Goal: Task Accomplishment & Management: Manage account settings

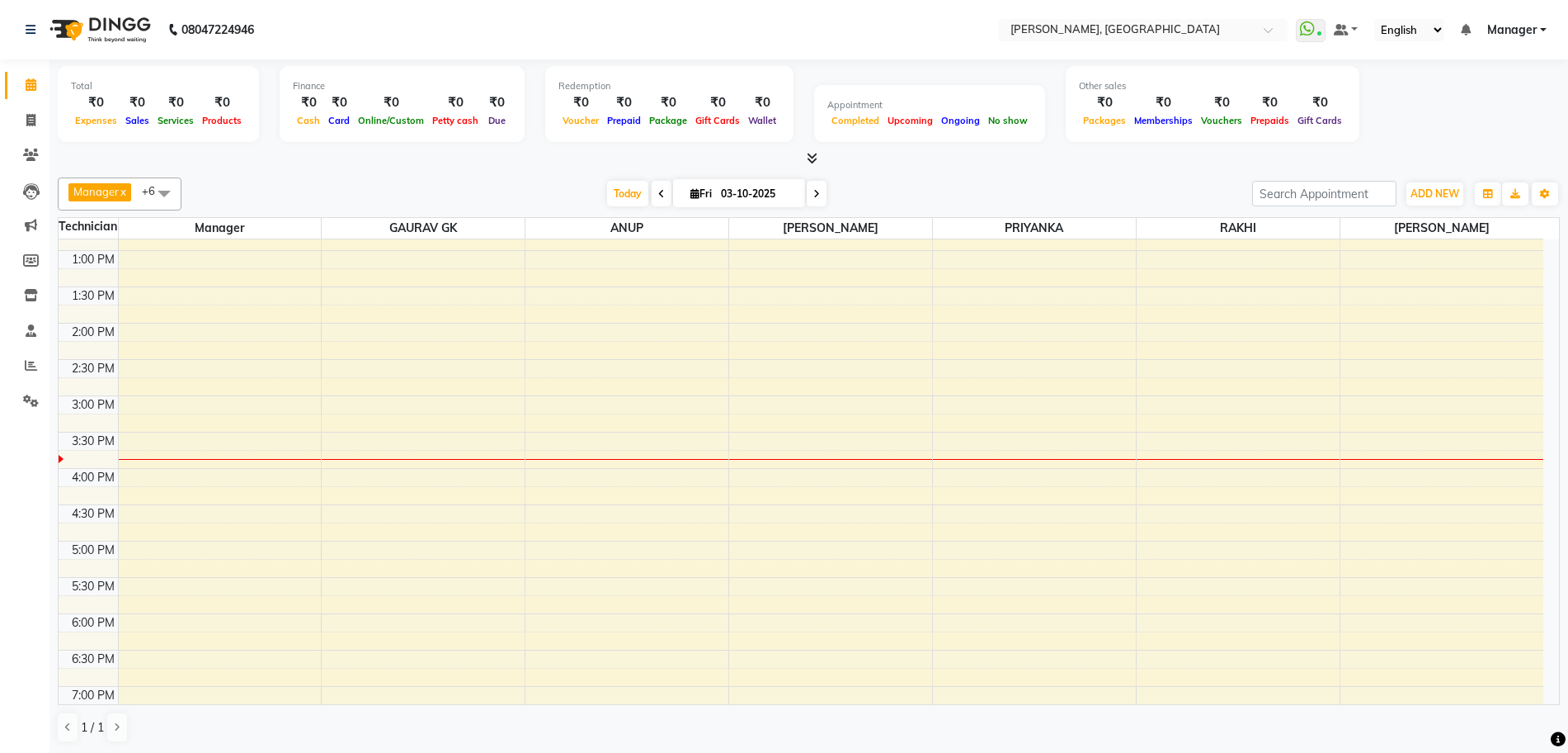
scroll to position [406, 0]
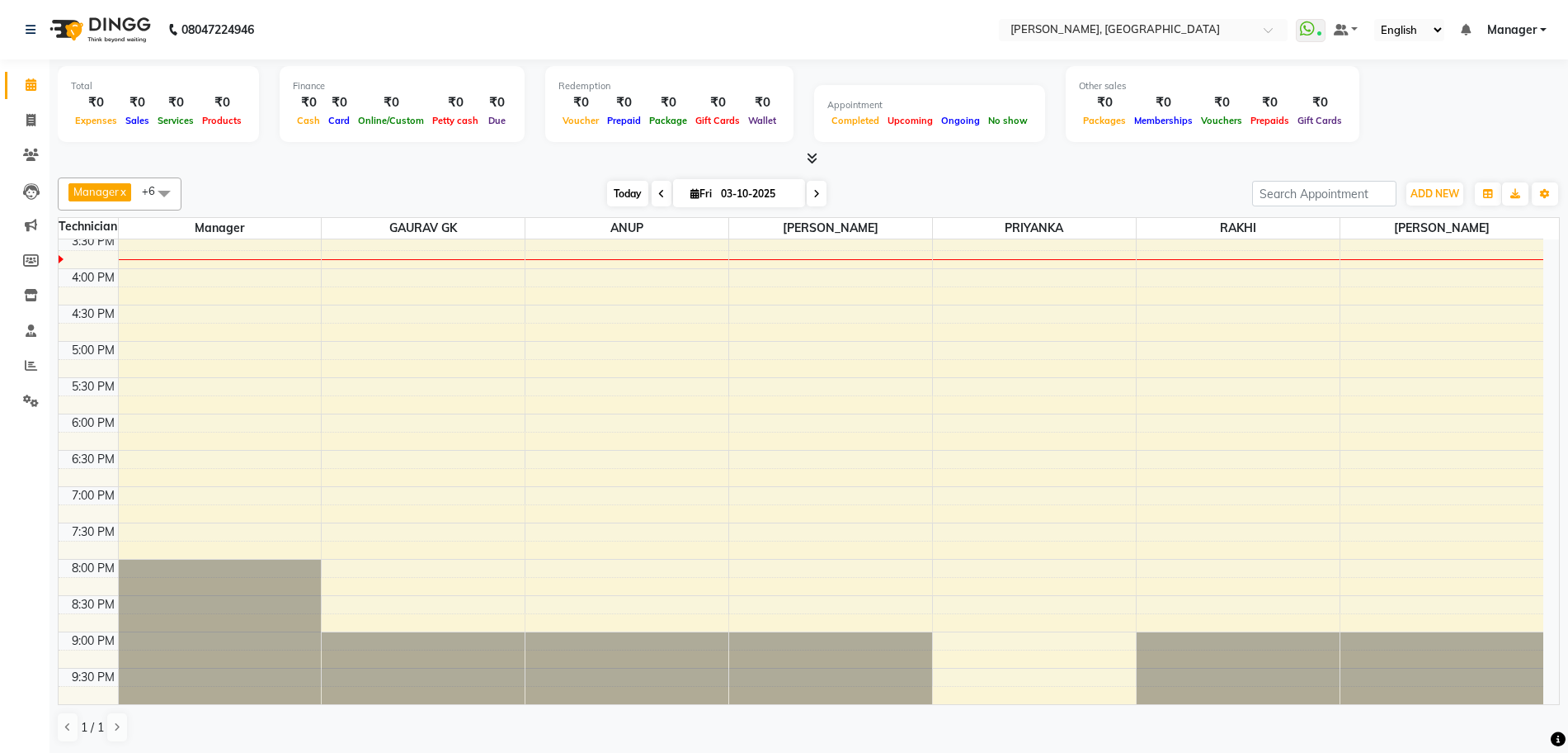
click at [628, 195] on span "Today" at bounding box center [627, 193] width 41 height 25
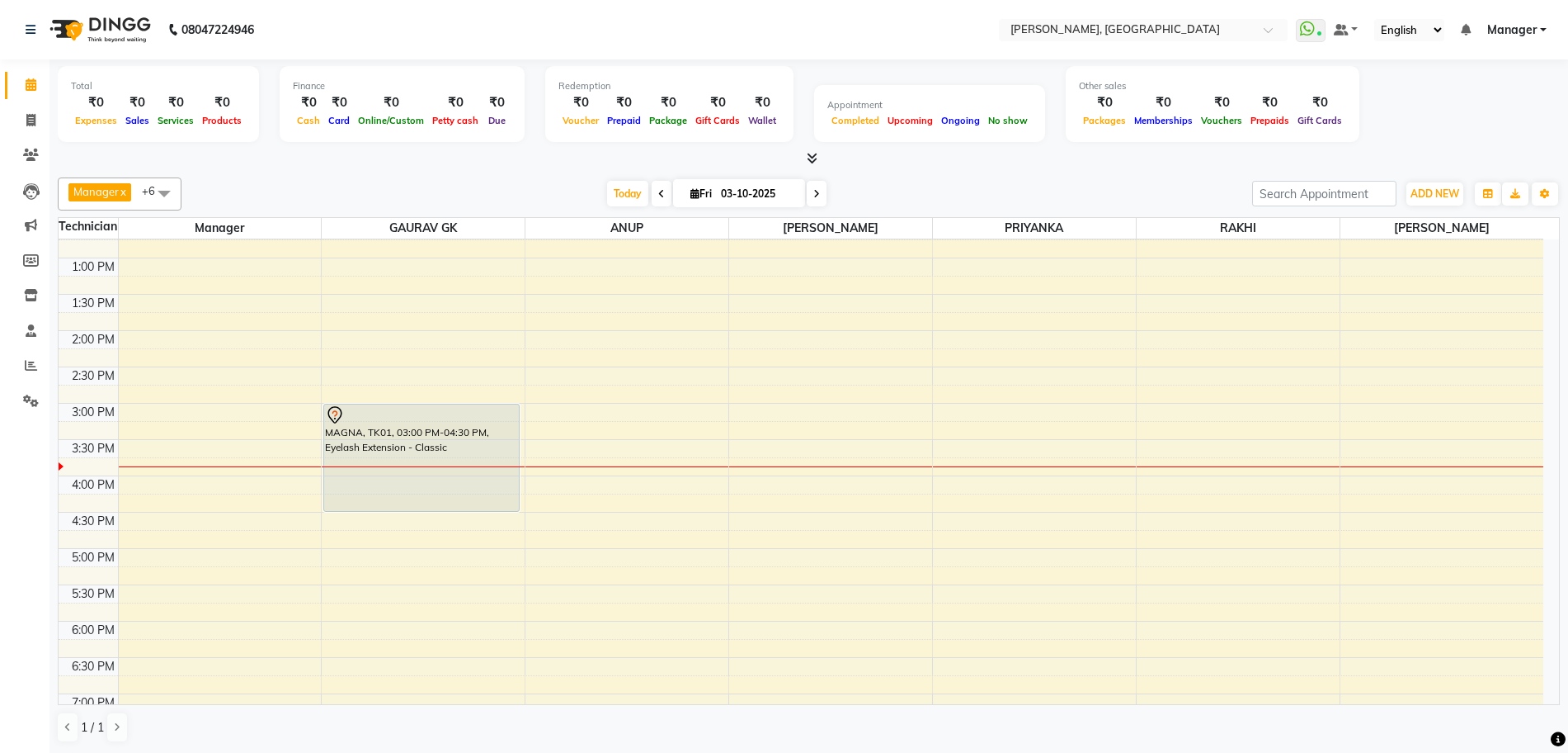
scroll to position [158, 0]
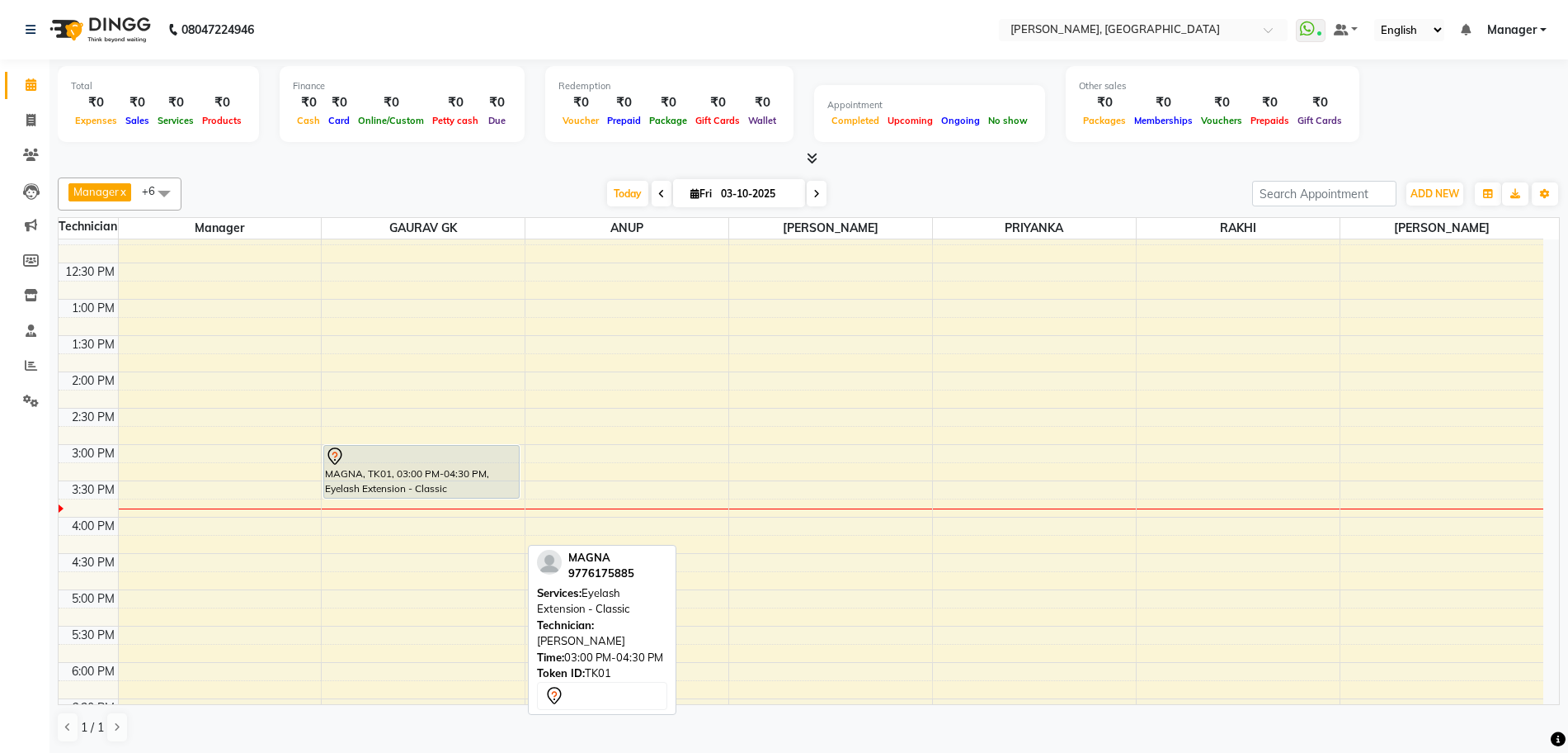
drag, startPoint x: 385, startPoint y: 550, endPoint x: 391, endPoint y: 483, distance: 67.3
click at [391, 483] on div "MAGNA, TK01, 03:00 PM-04:30 PM, Eyelash Extension - Classic MAGNA, TK01, 03:00 …" at bounding box center [423, 516] width 203 height 871
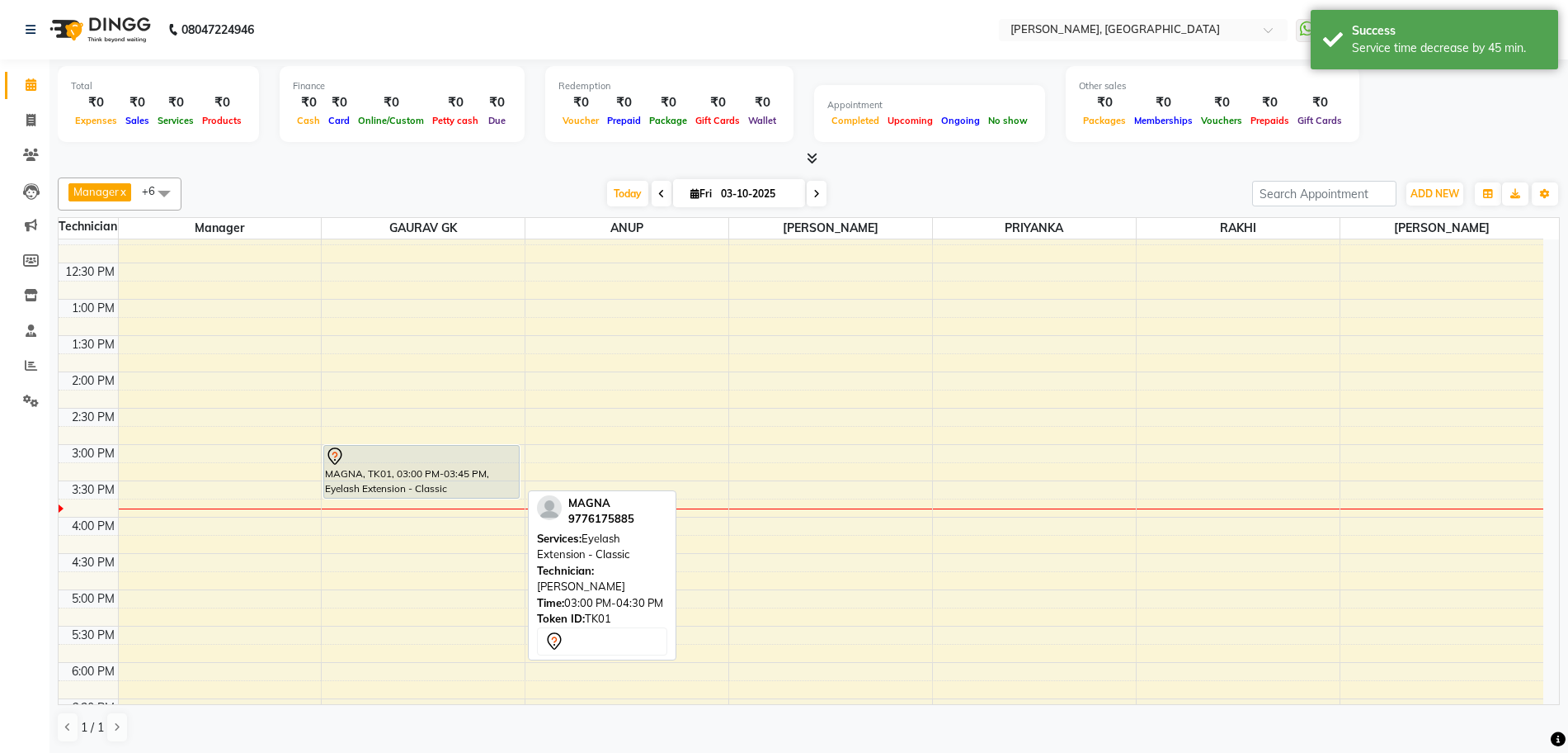
click at [436, 463] on div at bounding box center [422, 456] width 193 height 20
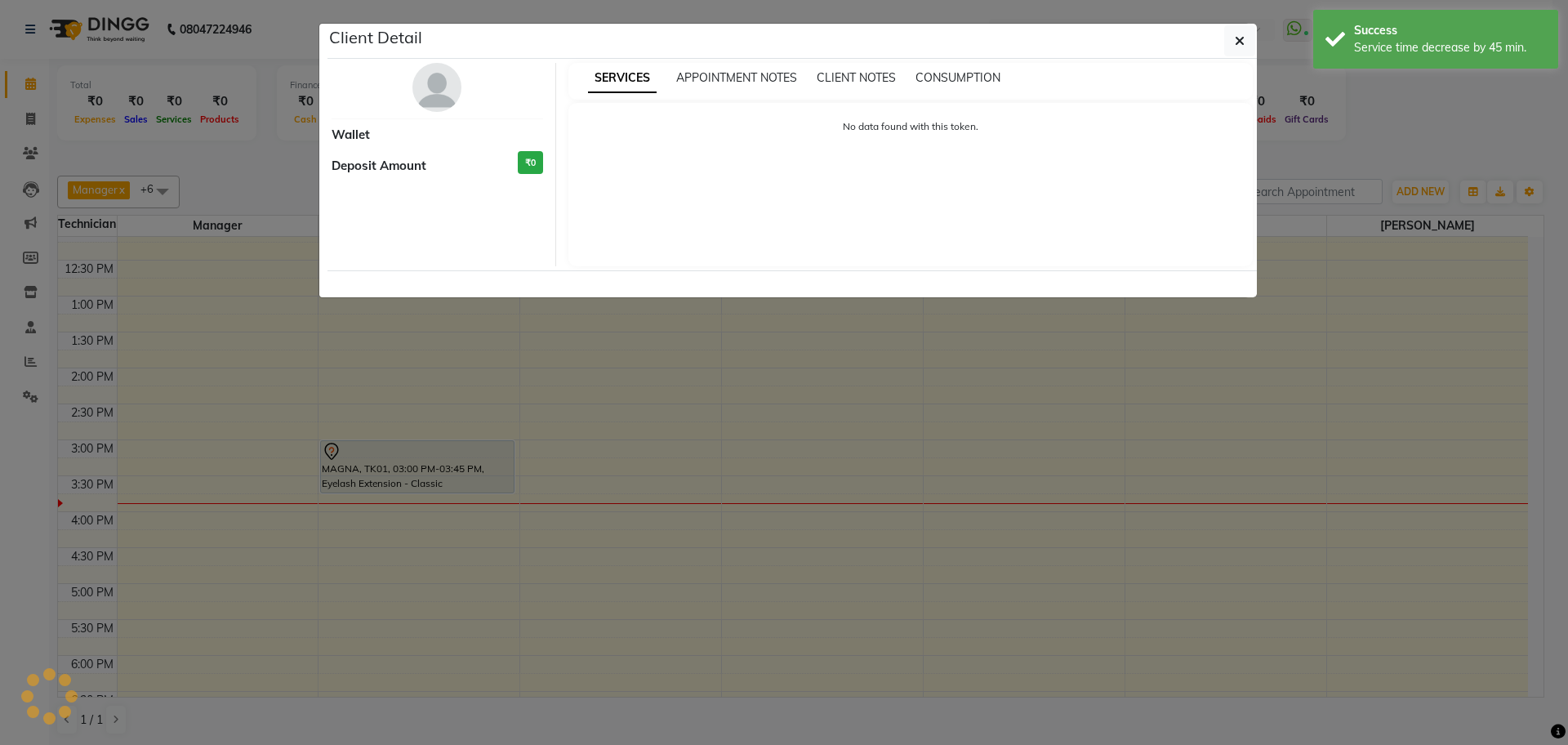
select select "7"
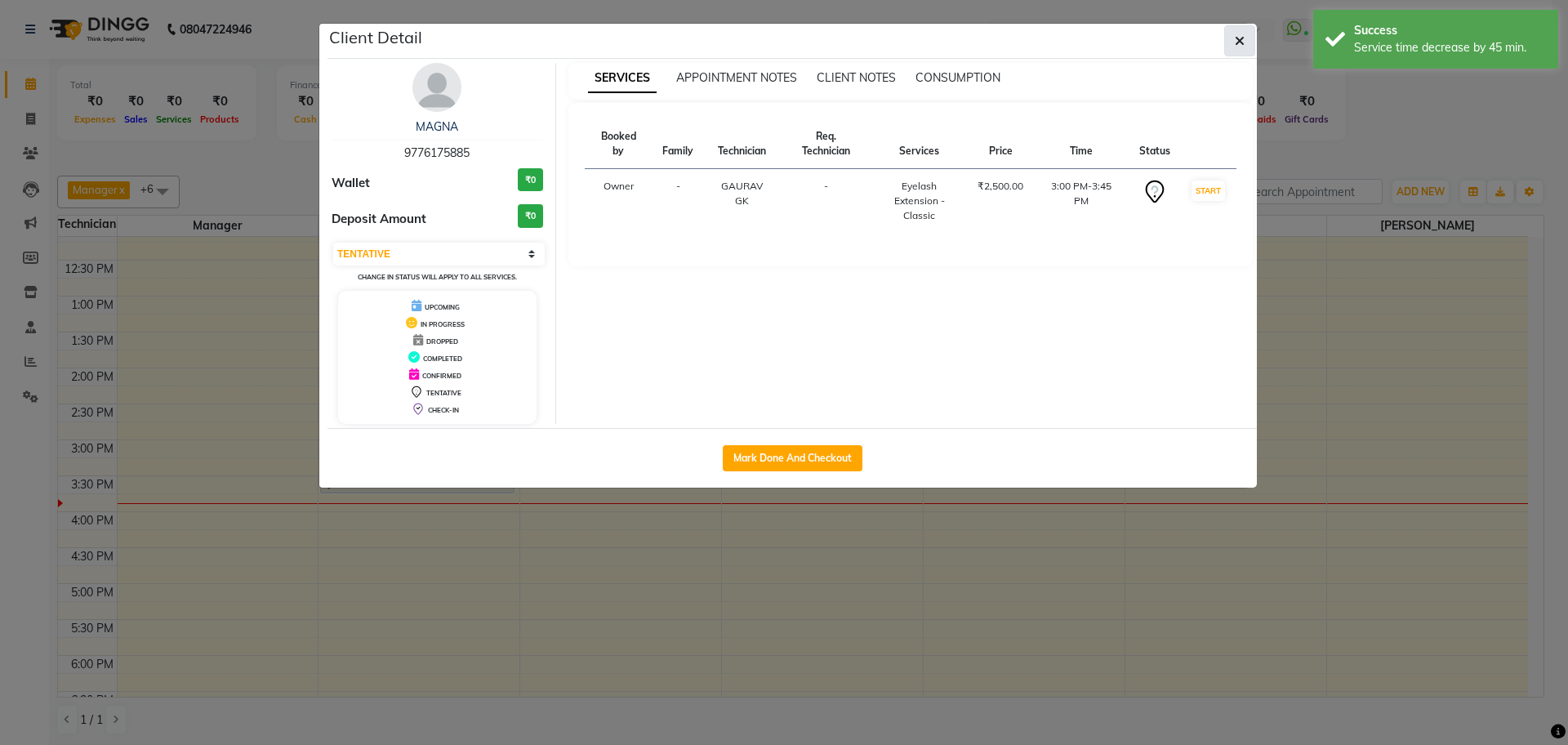
click at [1234, 38] on button "button" at bounding box center [1240, 41] width 31 height 31
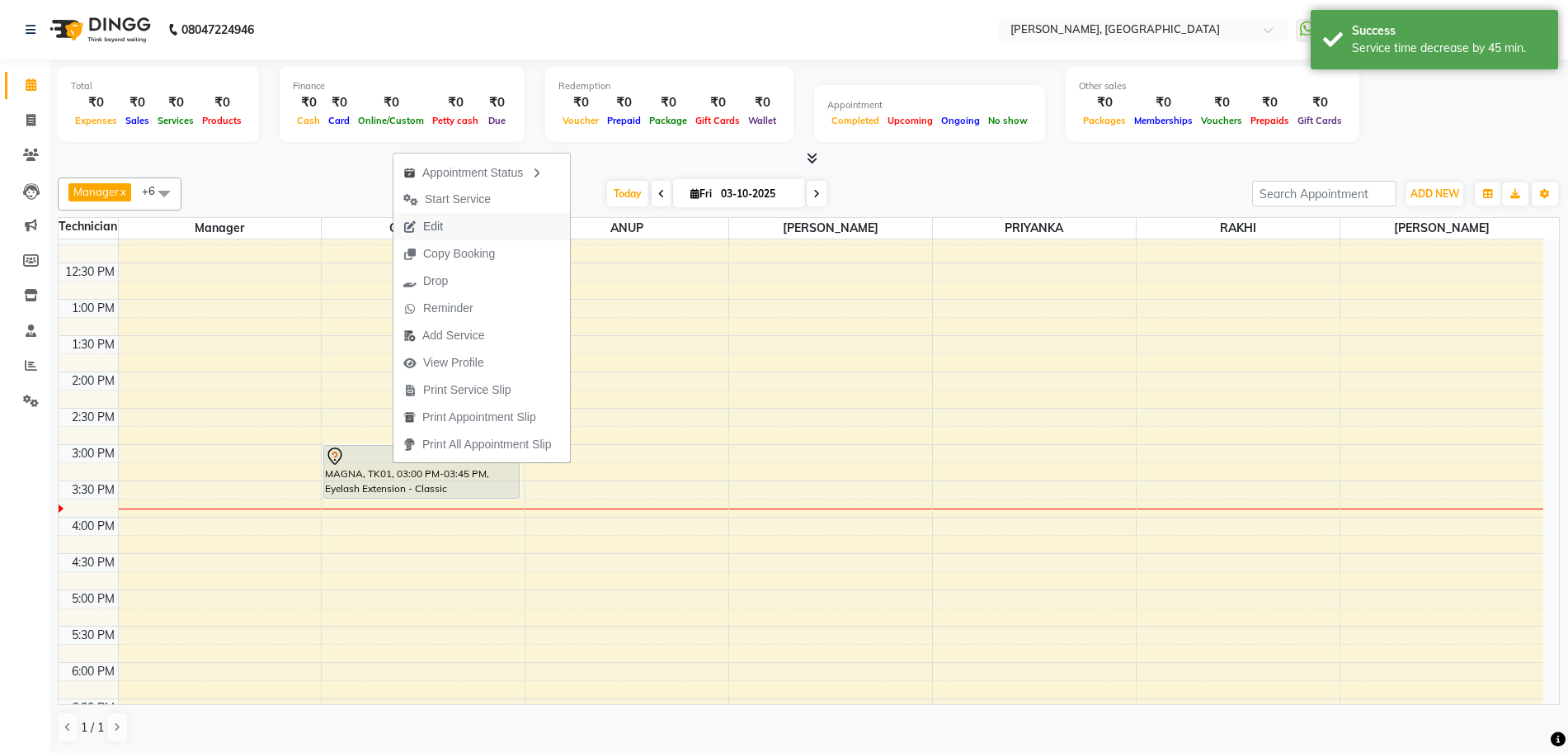
click at [470, 228] on button "Edit" at bounding box center [482, 226] width 177 height 27
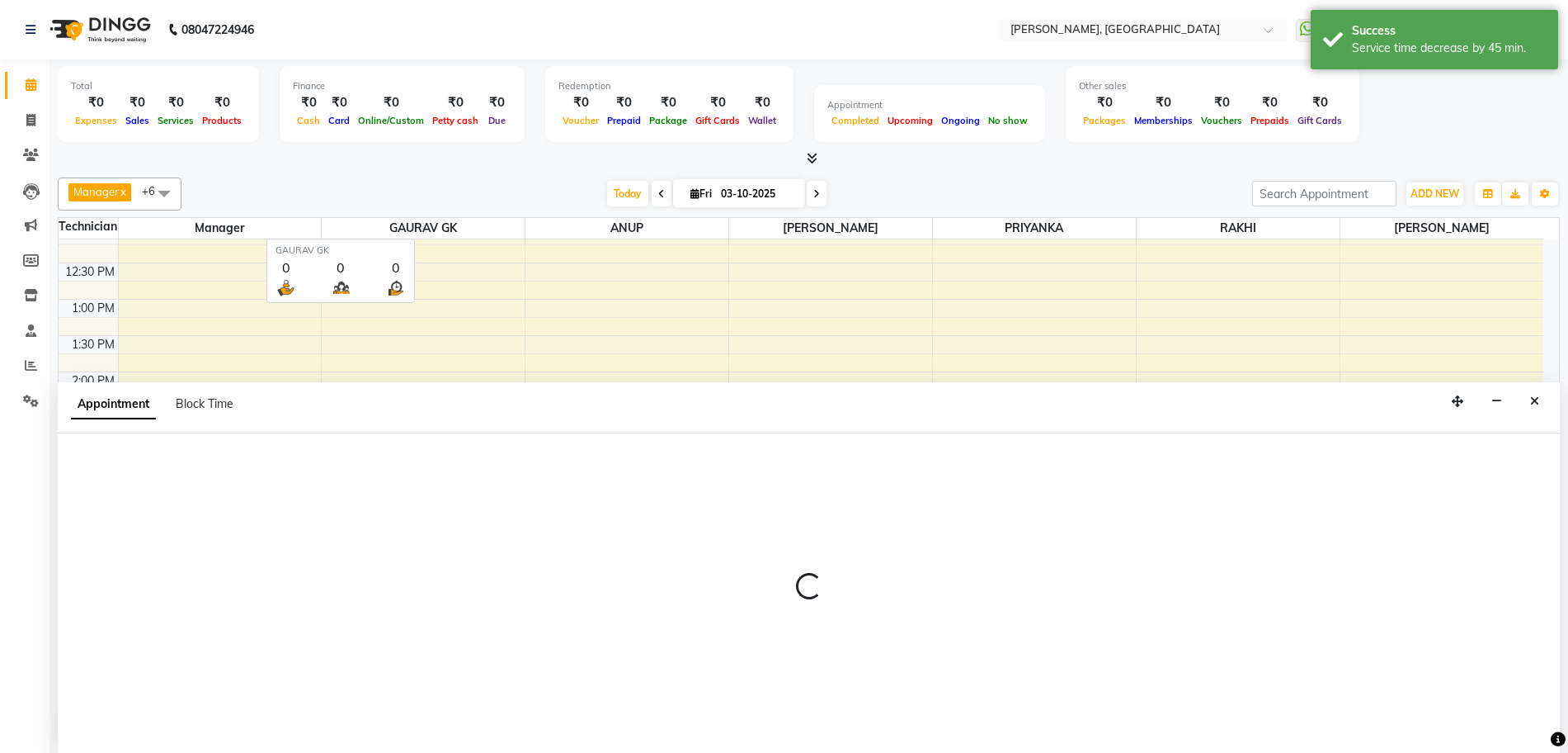
scroll to position [1, 0]
select select "tentative"
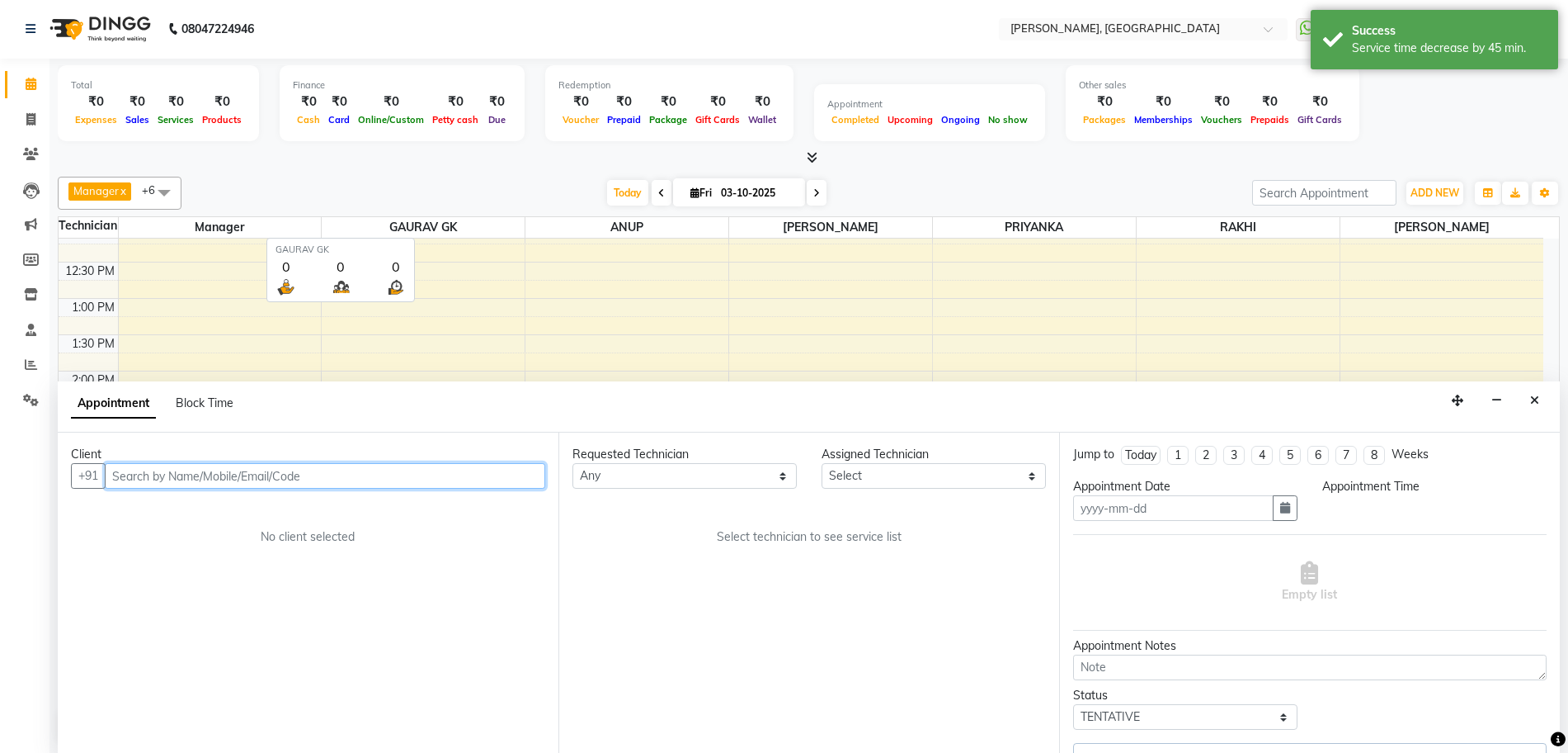
type input "03-10-2025"
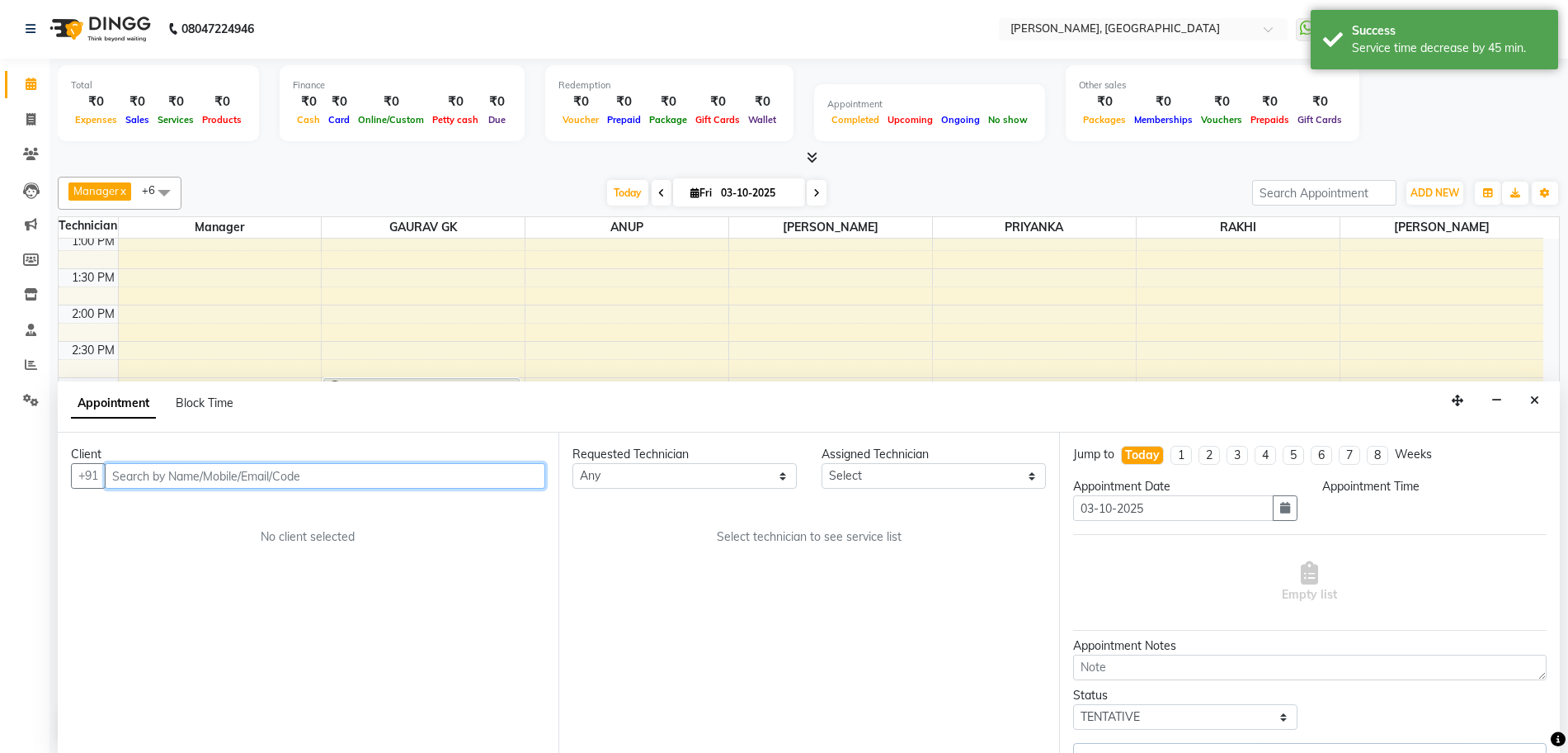
select select "86045"
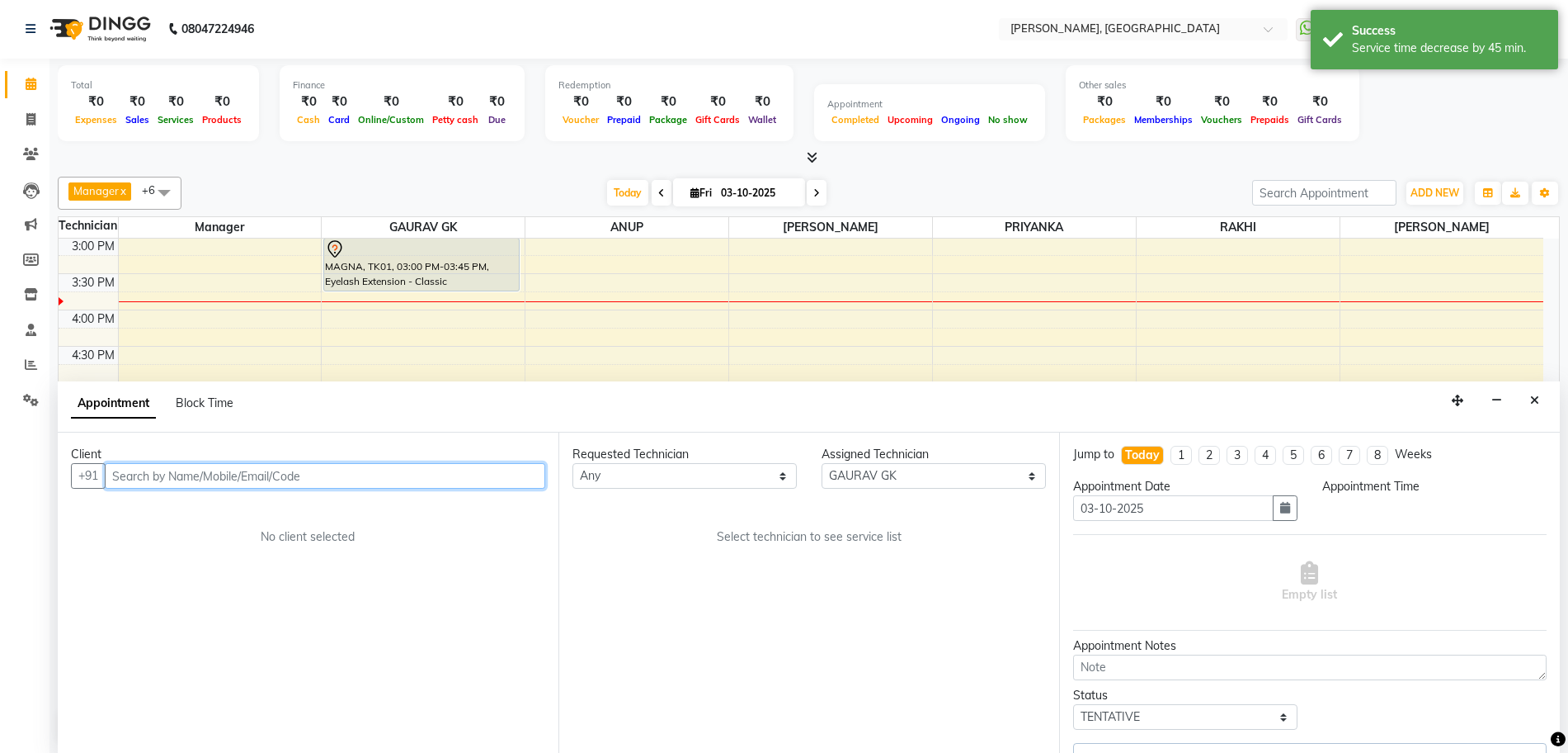
select select "900"
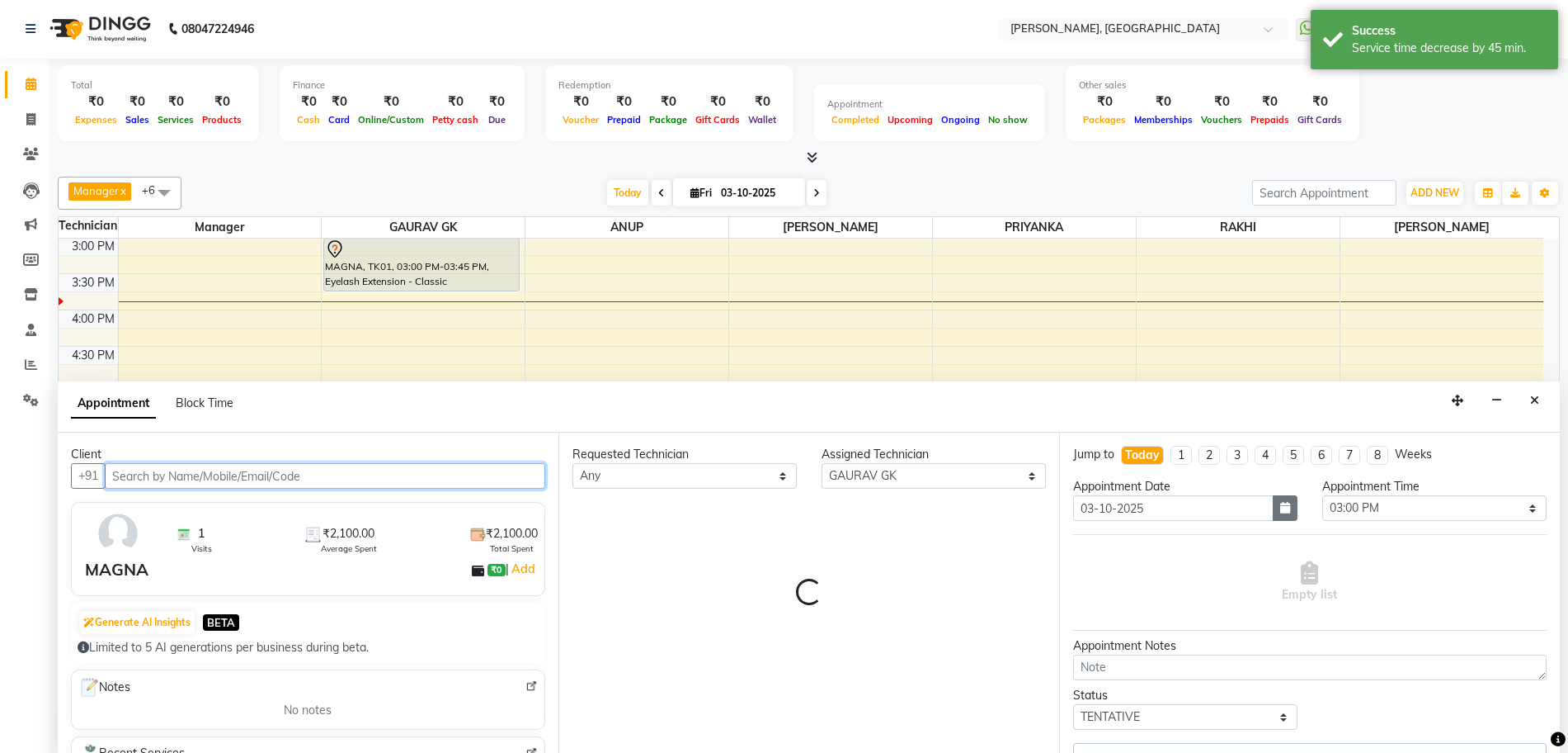
select select "3852"
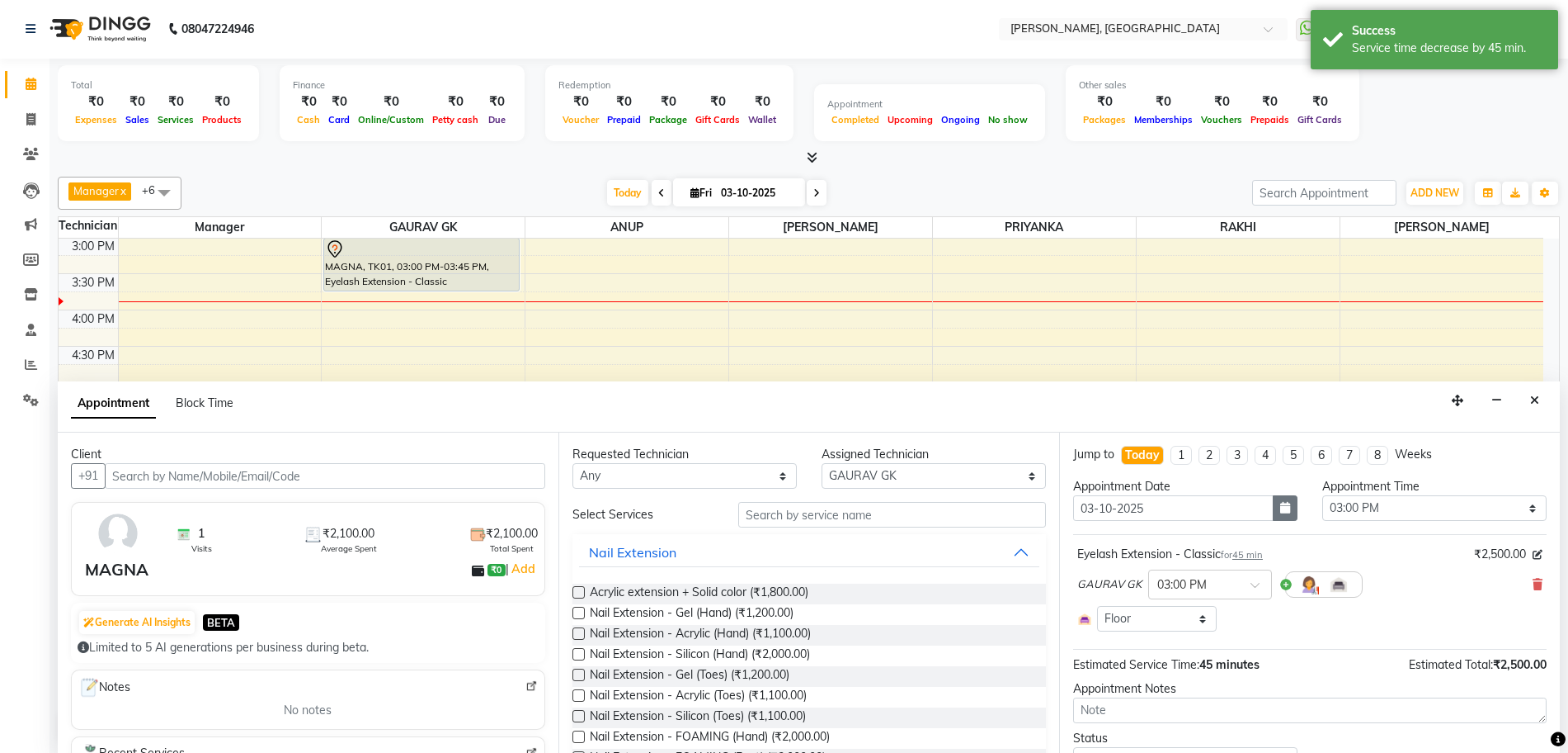
click at [1280, 501] on icon "button" at bounding box center [1285, 507] width 10 height 11
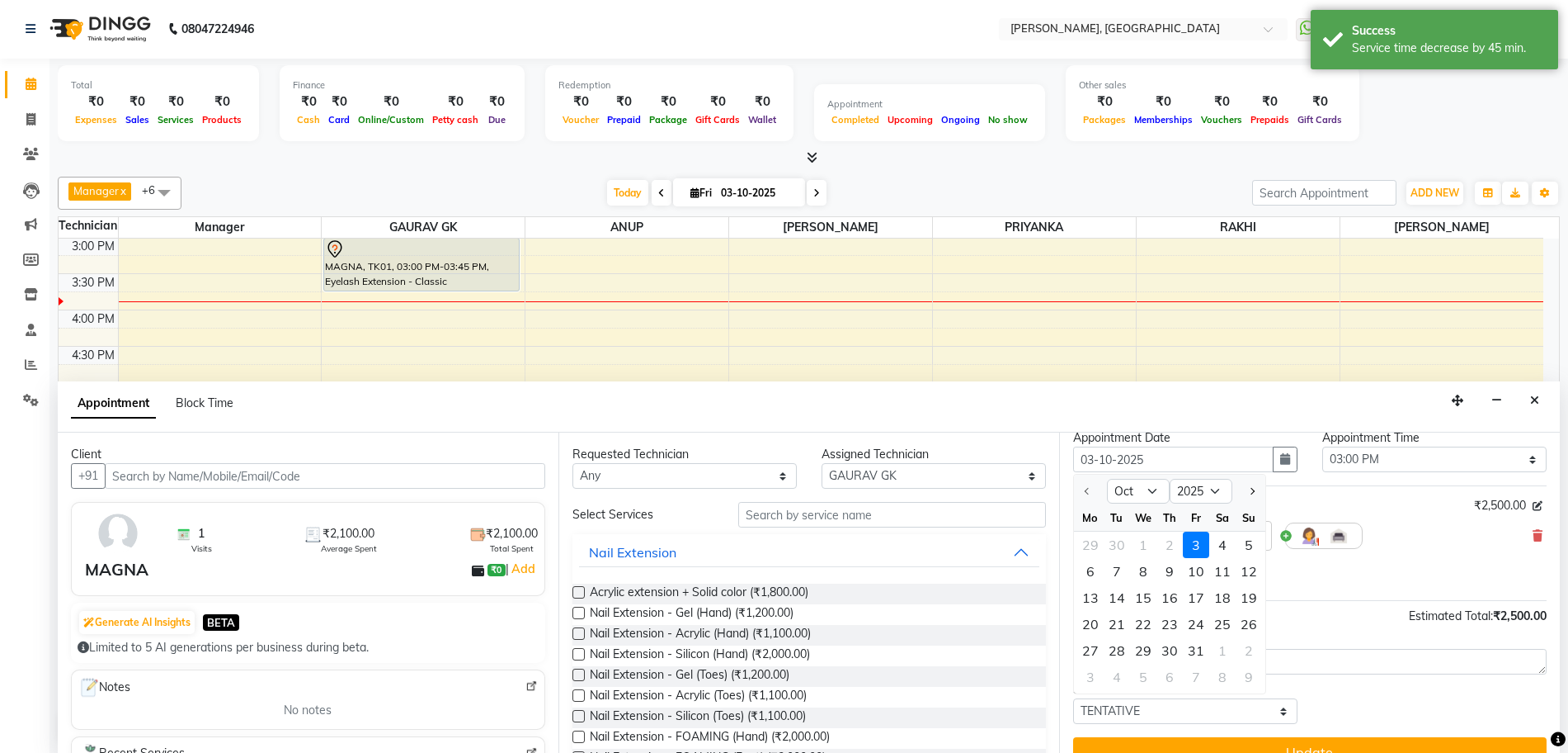
scroll to position [76, 0]
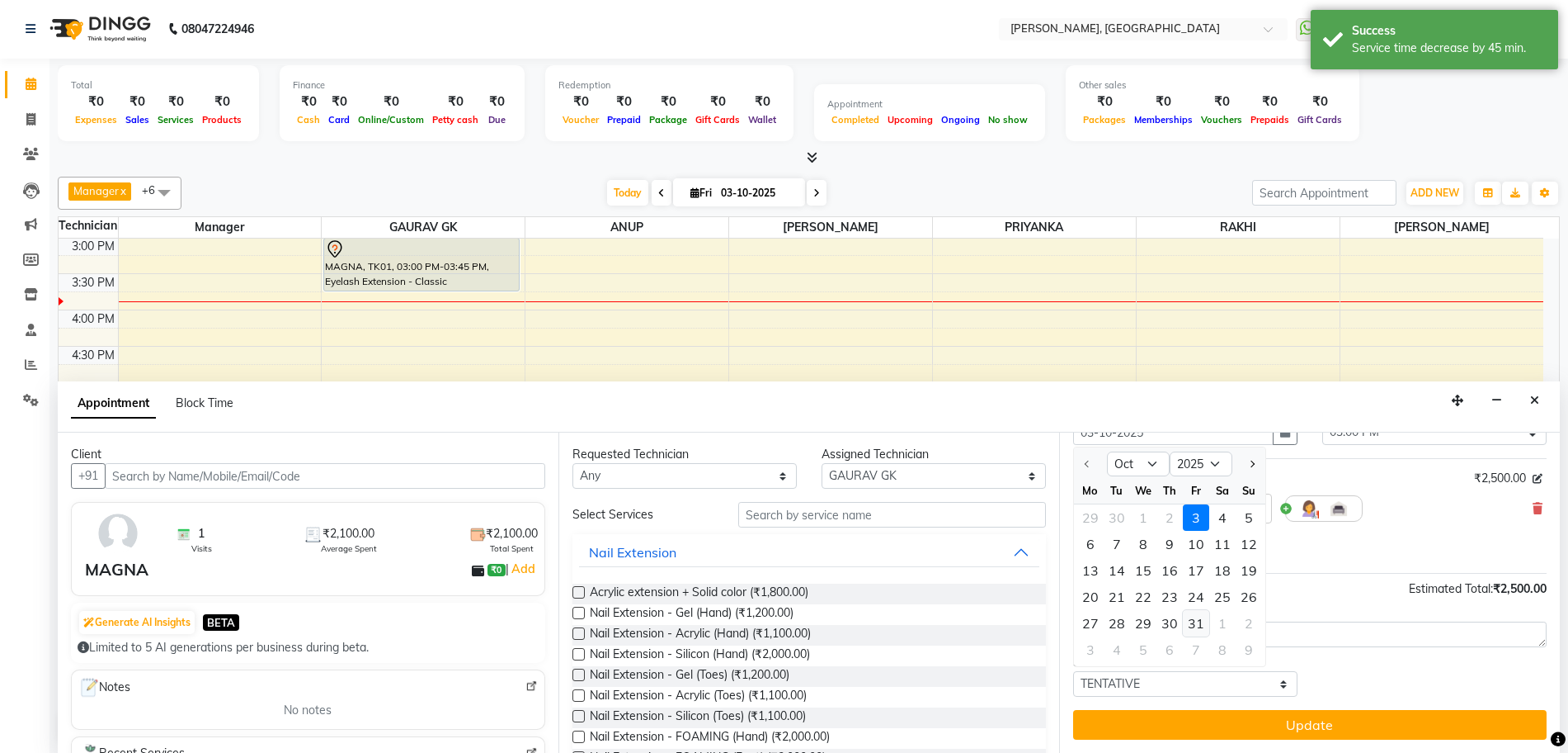
click at [1188, 620] on div "31" at bounding box center [1196, 623] width 26 height 26
type input "31-10-2025"
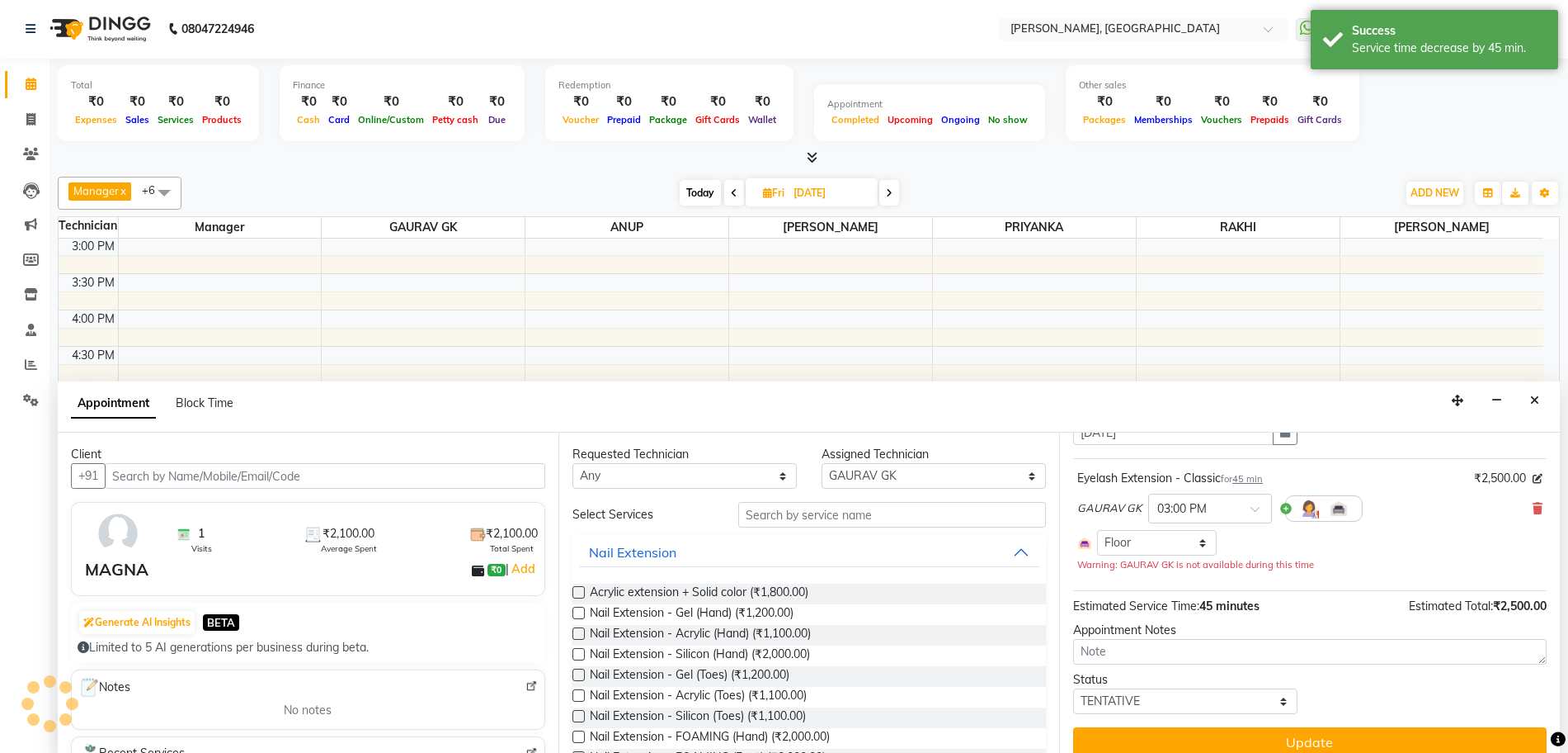
scroll to position [63, 0]
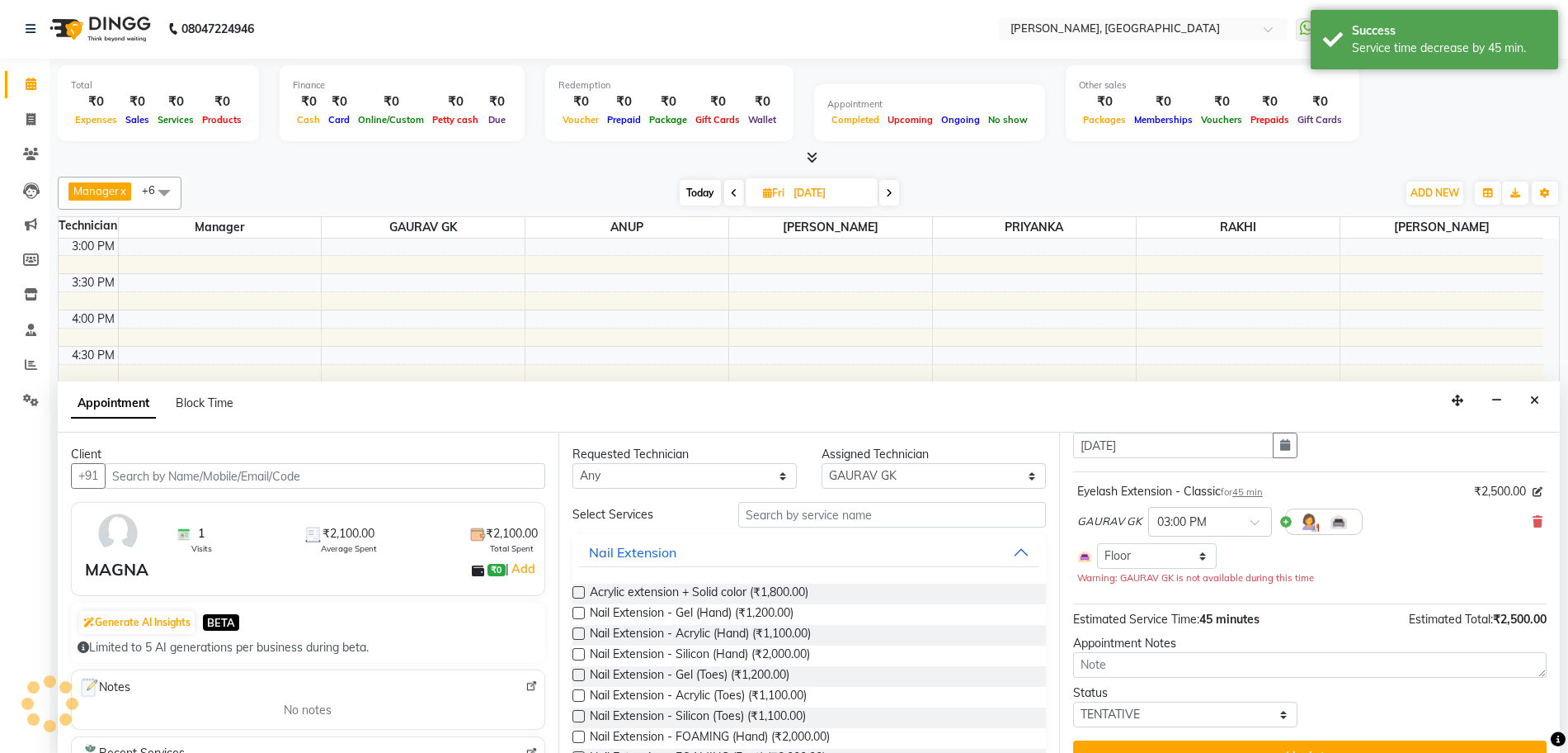
select select "900"
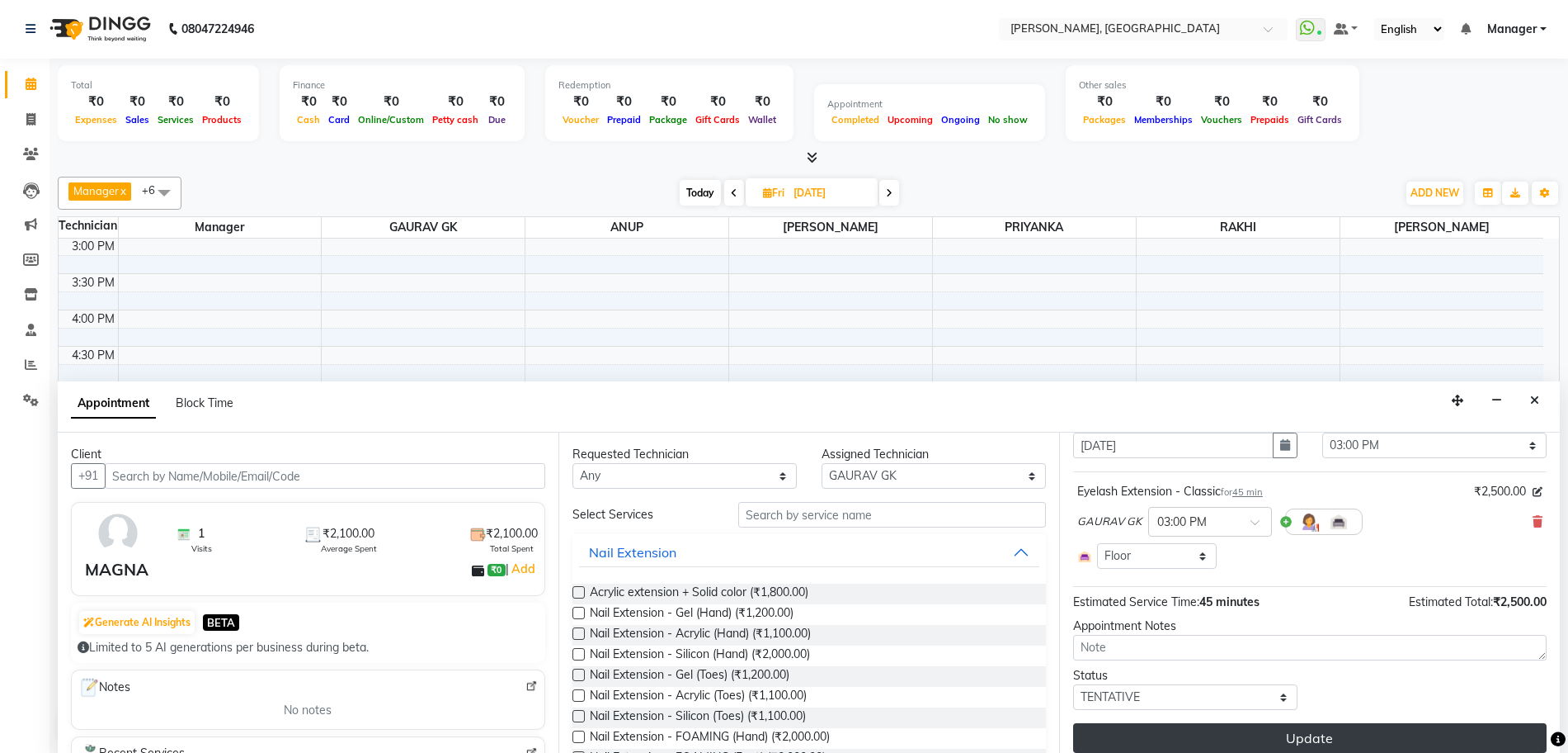
click at [1152, 738] on button "Update" at bounding box center [1310, 738] width 473 height 30
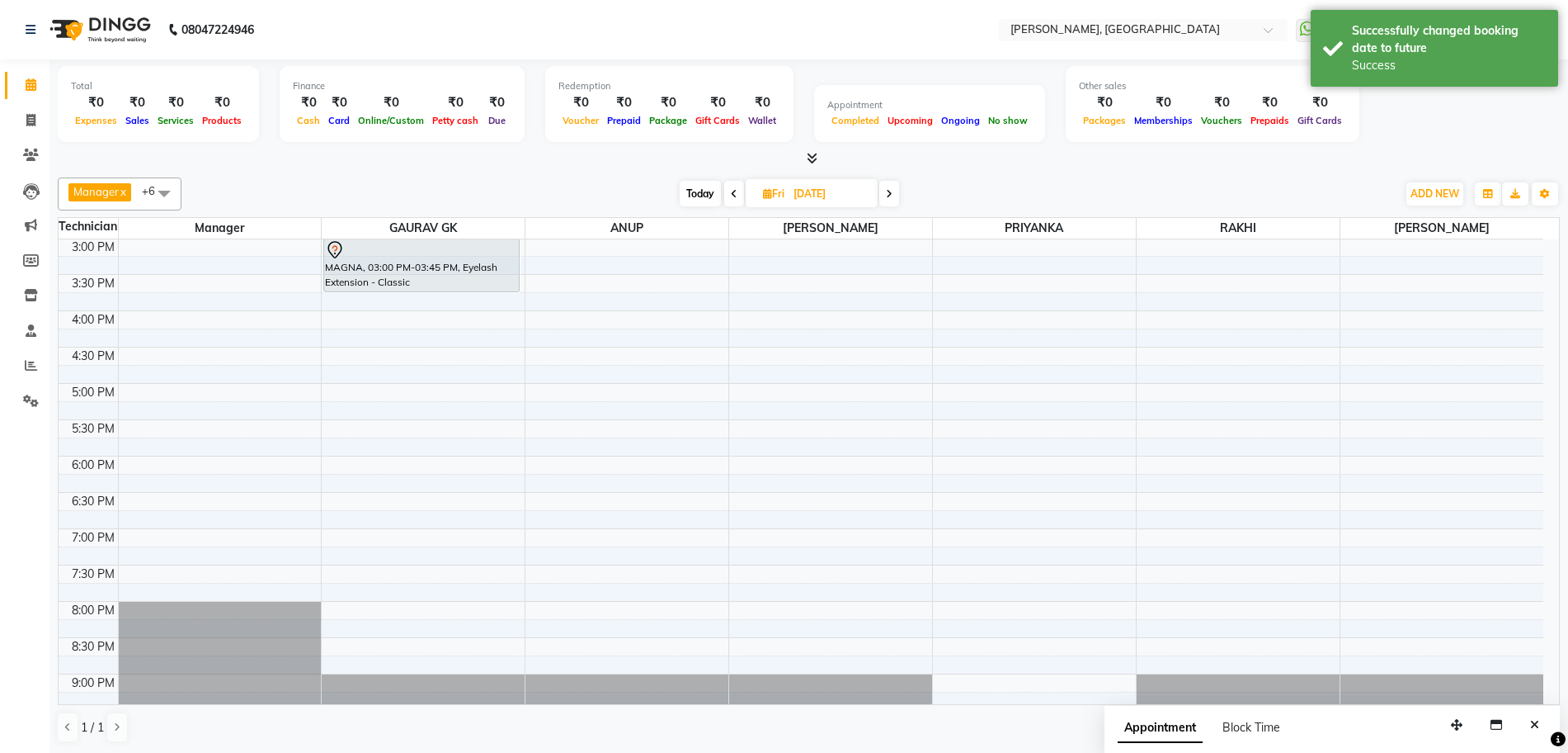
scroll to position [158, 0]
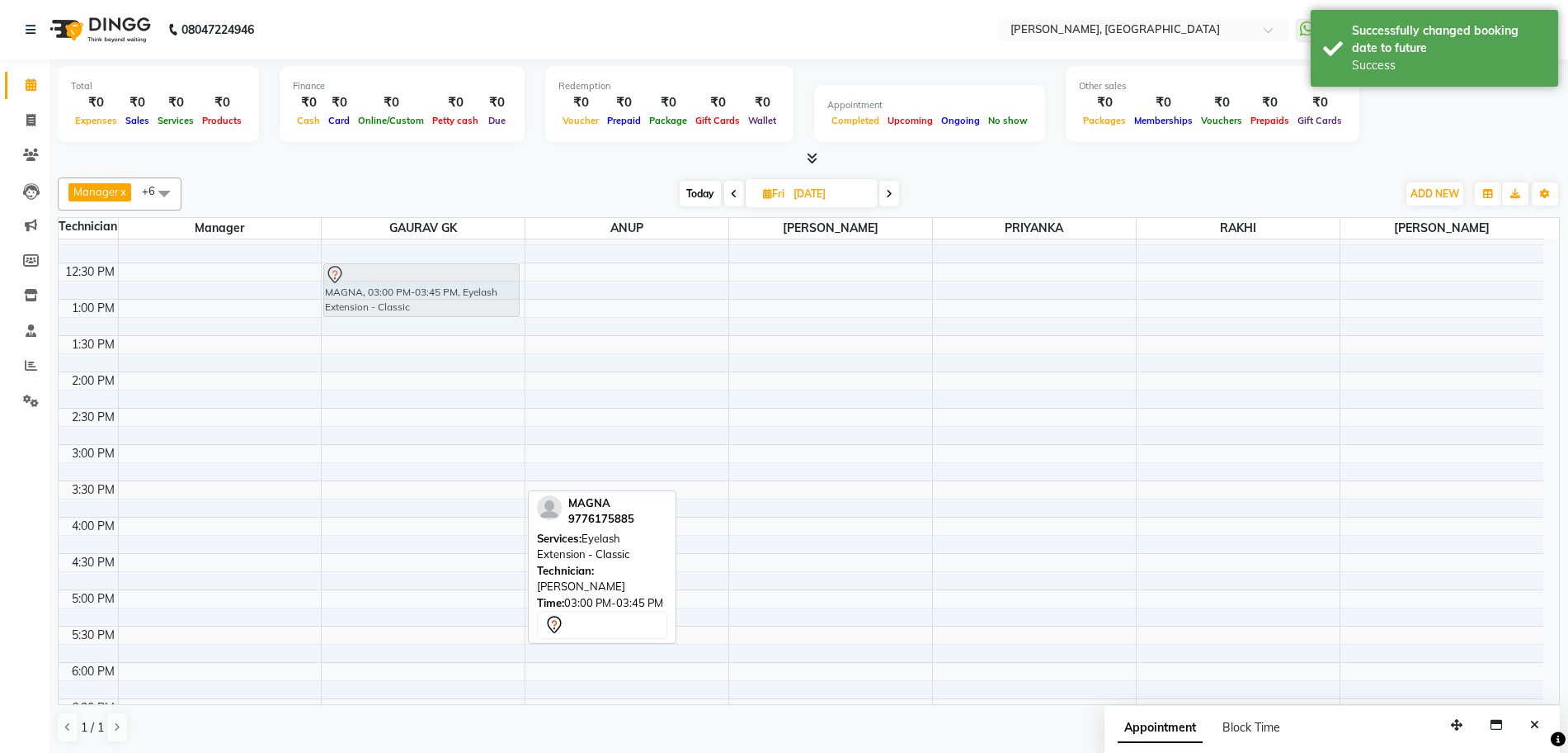
drag, startPoint x: 415, startPoint y: 477, endPoint x: 449, endPoint y: 291, distance: 189.1
click at [449, 291] on div "MAGNA, 03:00 PM-03:45 PM, Eyelash Extension - Classic MAGNA, 03:00 PM-03:45 PM,…" at bounding box center [423, 516] width 203 height 871
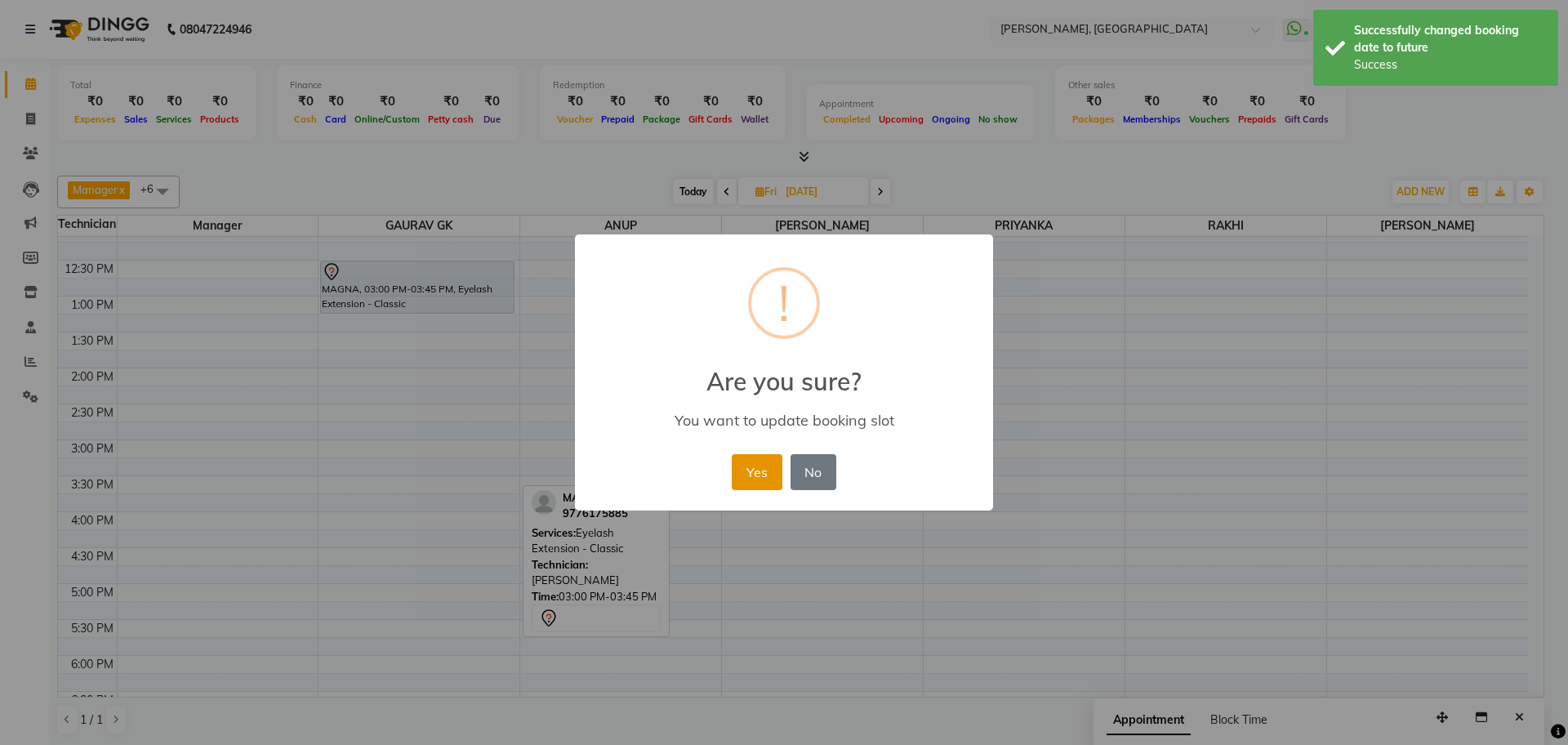
click at [760, 477] on button "Yes" at bounding box center [757, 472] width 50 height 36
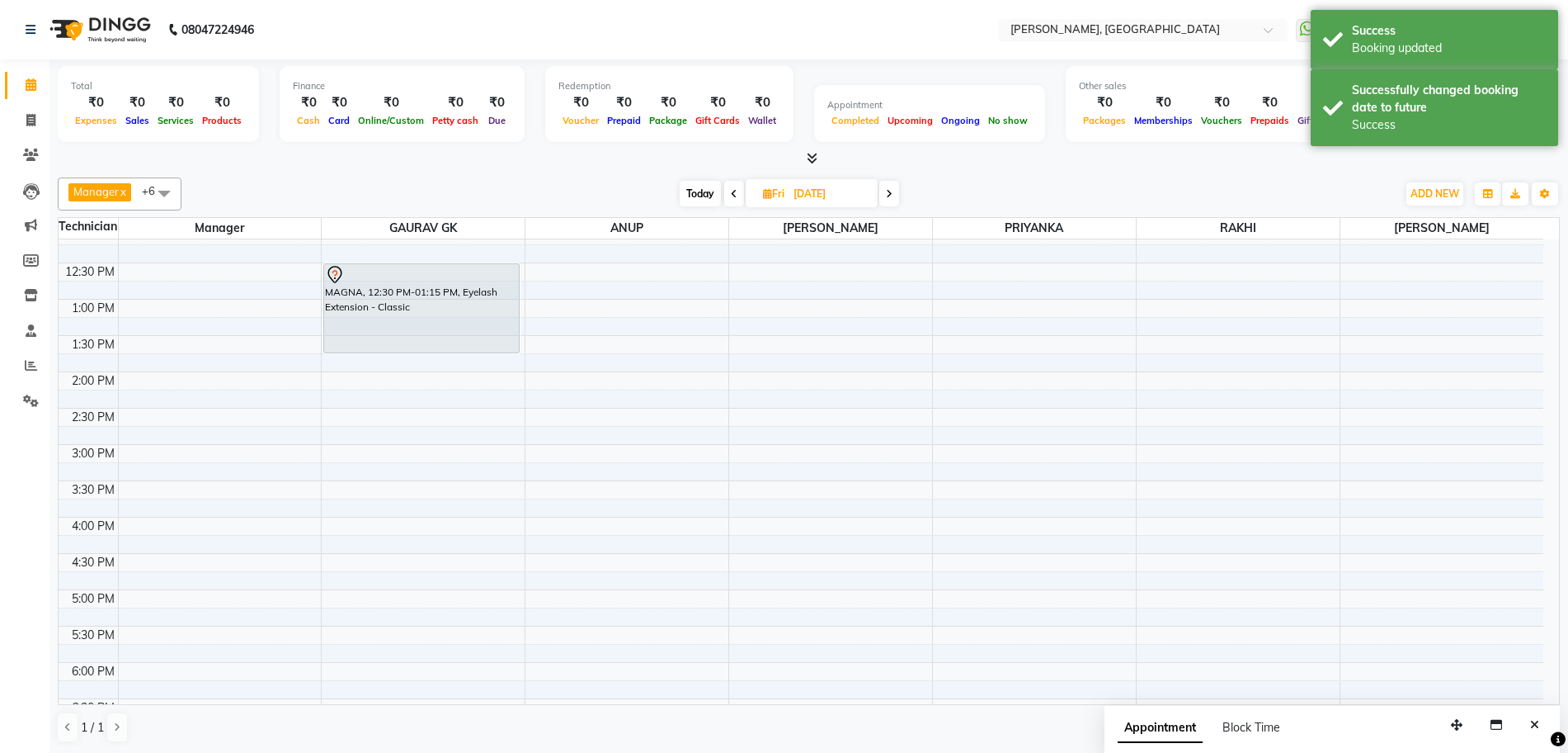
drag, startPoint x: 358, startPoint y: 318, endPoint x: 358, endPoint y: 360, distance: 42.0
click at [358, 360] on div "10:00 AM 10:30 AM 11:00 AM 11:30 AM 12:00 PM 12:30 PM 1:00 PM 1:30 PM 2:00 PM 2…" at bounding box center [801, 516] width 1485 height 871
click at [694, 198] on span "Today" at bounding box center [700, 193] width 41 height 25
type input "03-10-2025"
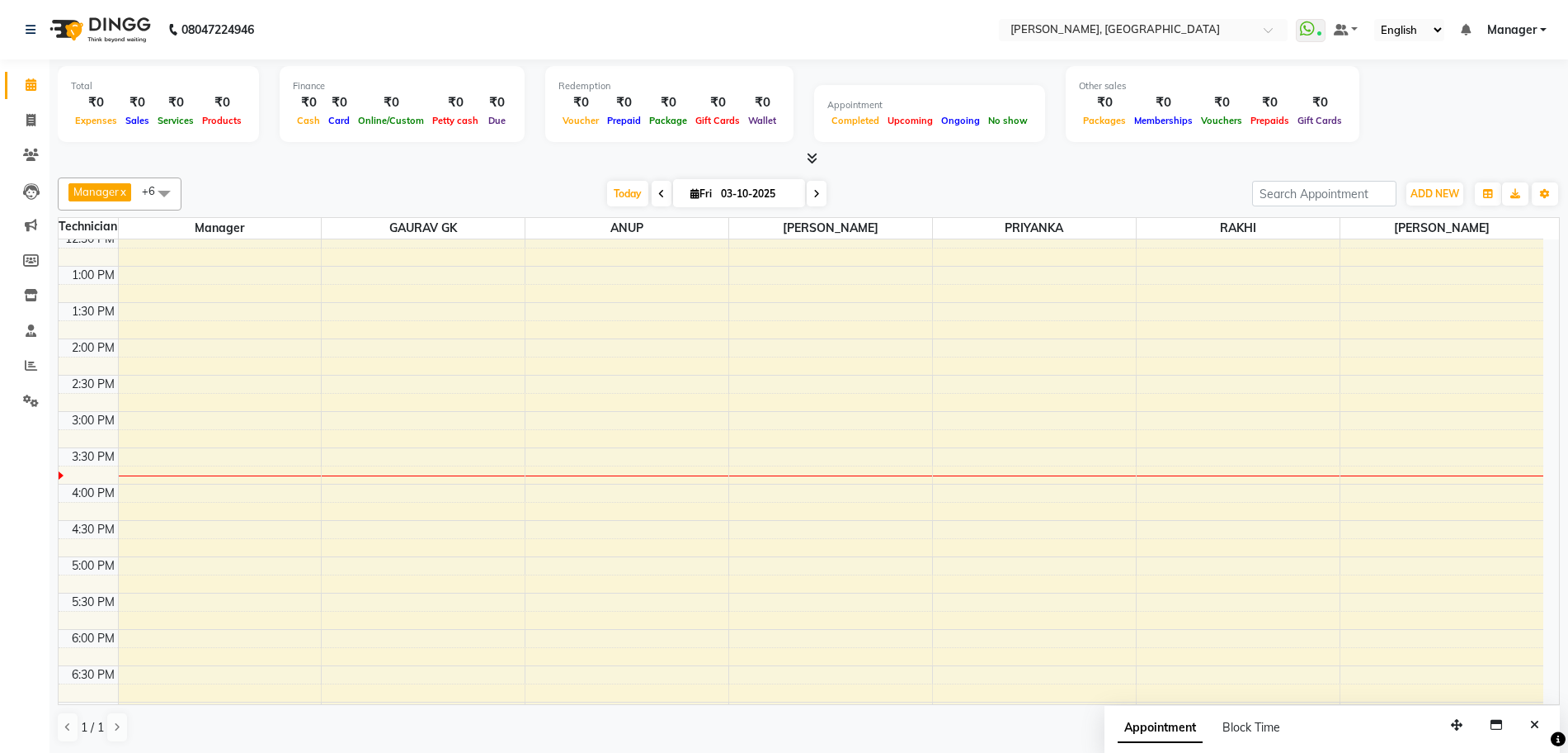
scroll to position [310, 0]
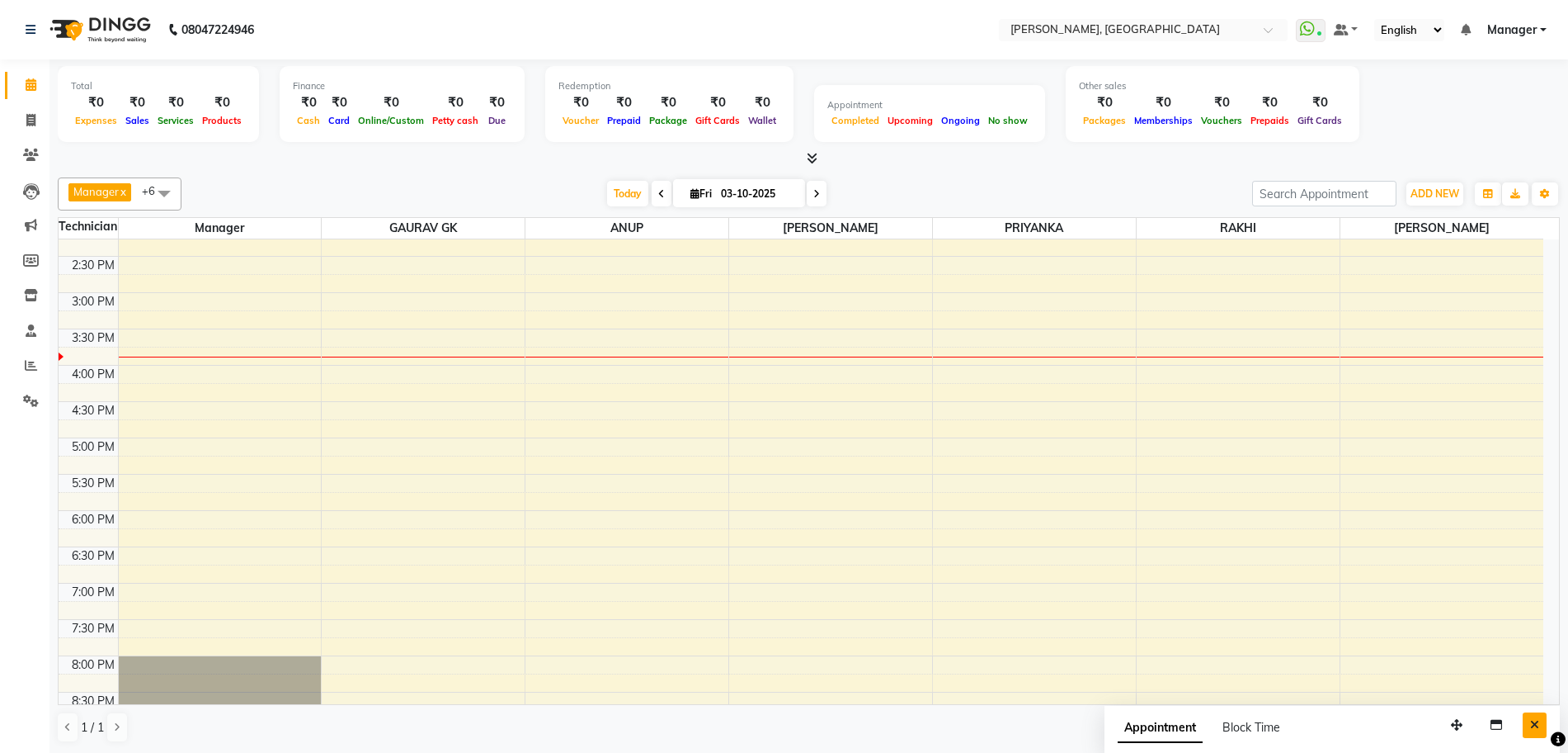
click at [1540, 727] on button "Close" at bounding box center [1535, 724] width 24 height 25
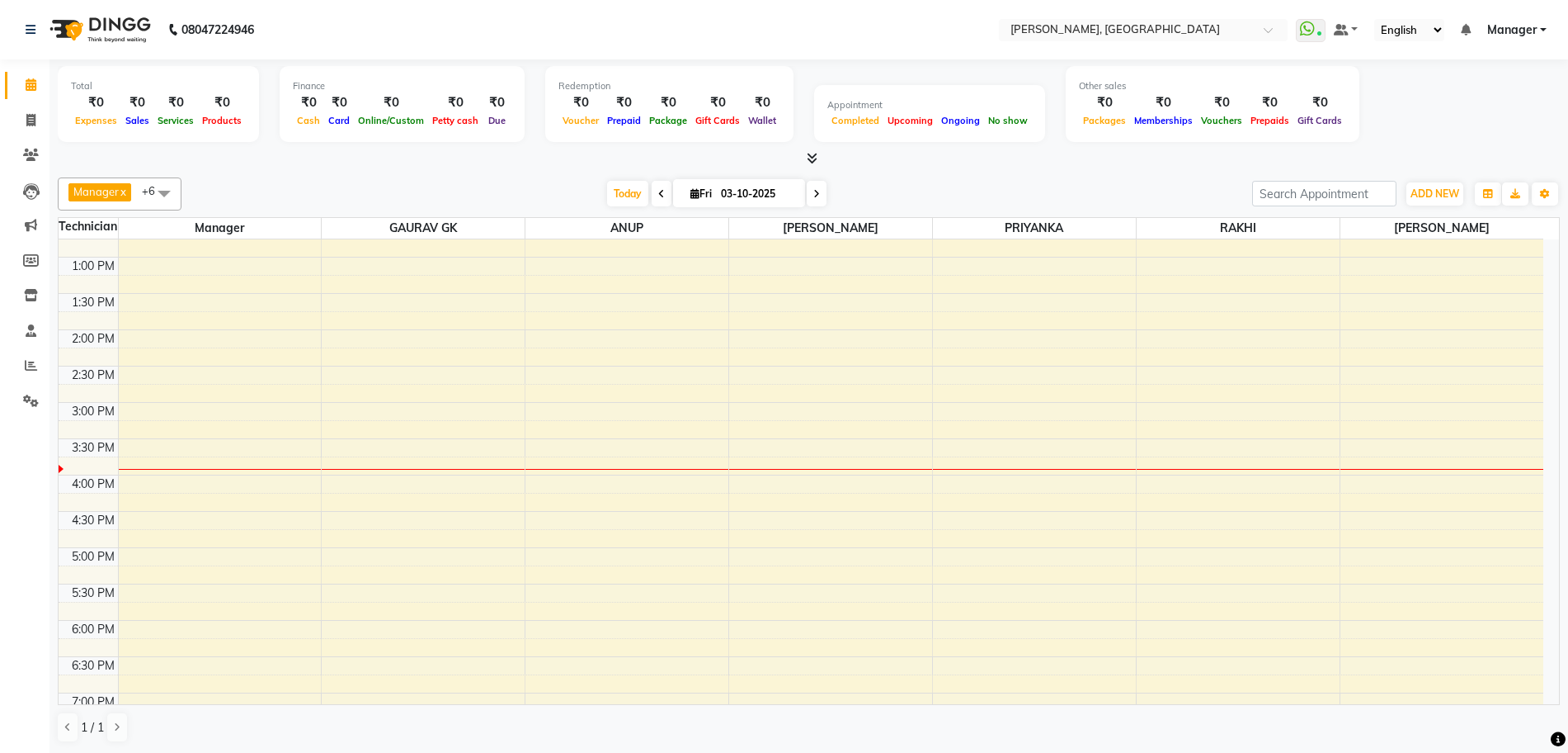
scroll to position [0, 0]
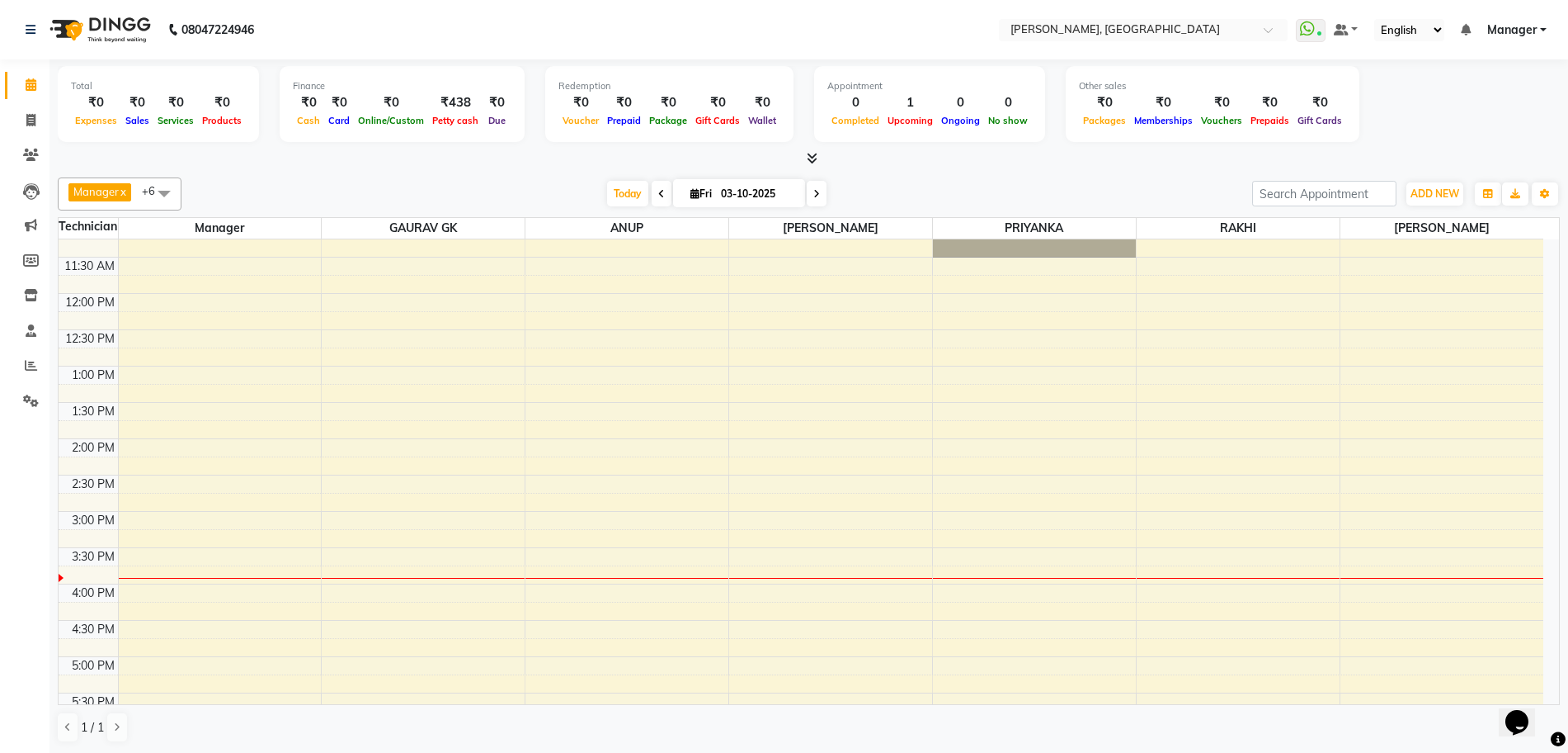
scroll to position [103, 0]
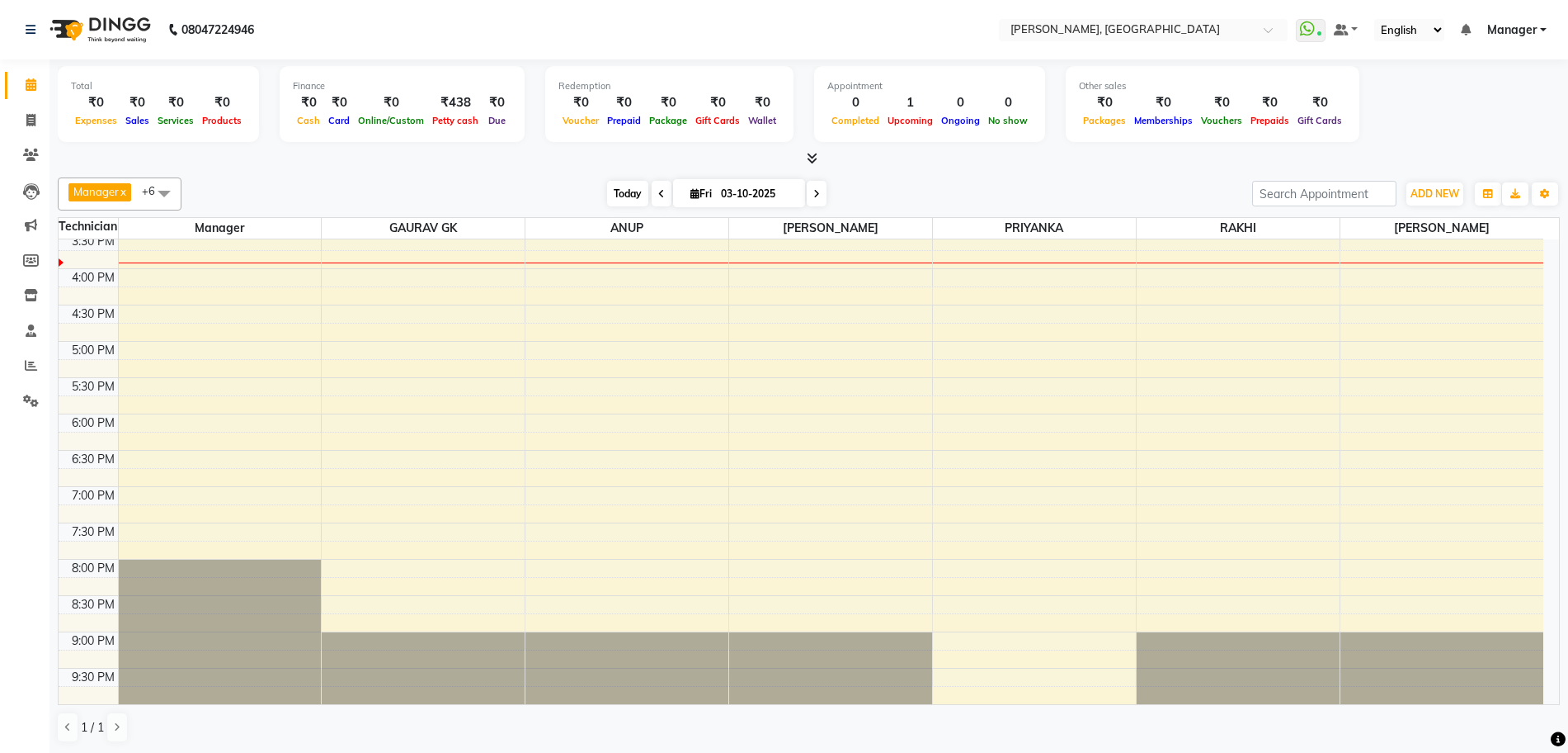
click at [632, 193] on span "Today" at bounding box center [627, 193] width 41 height 25
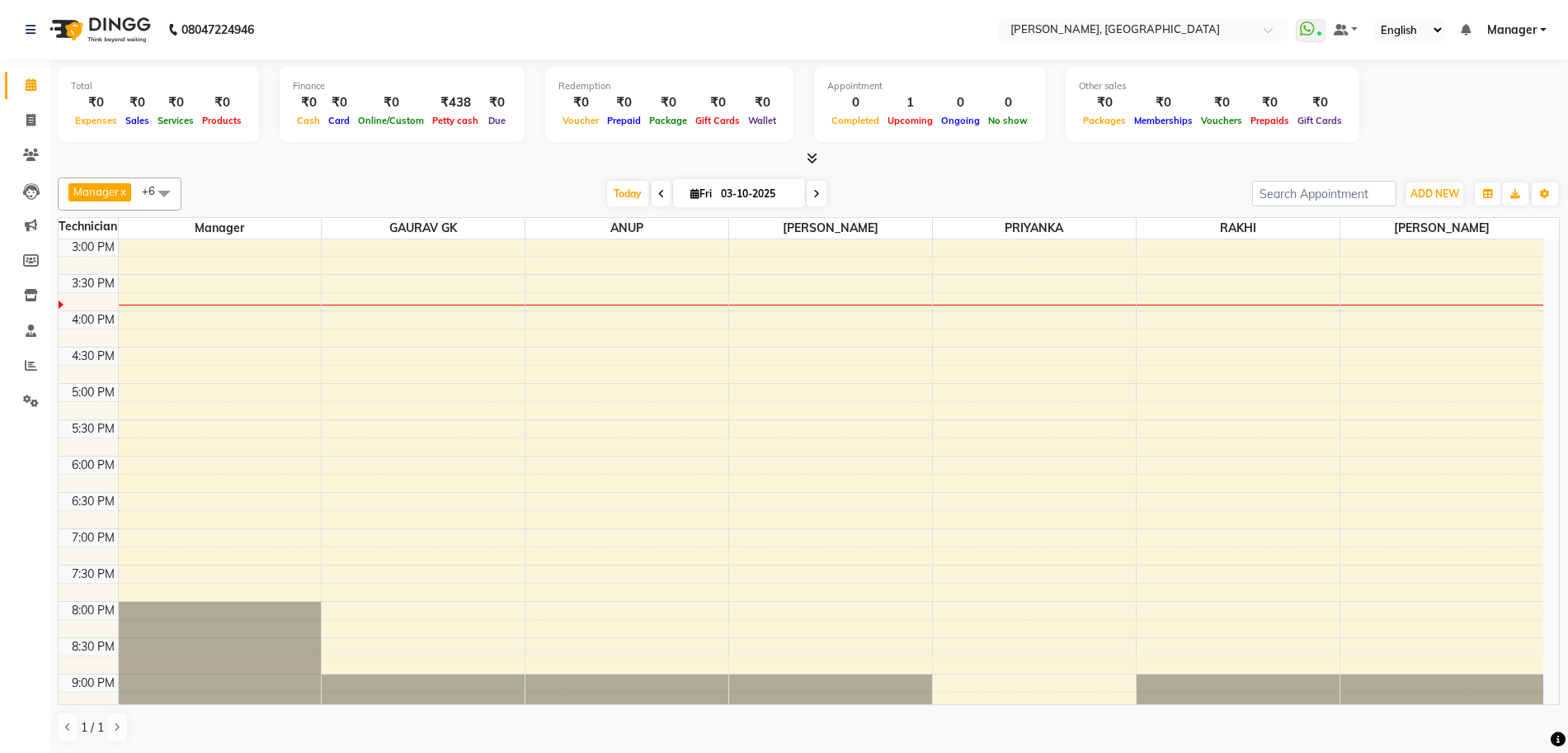
click at [810, 185] on span at bounding box center [816, 193] width 20 height 25
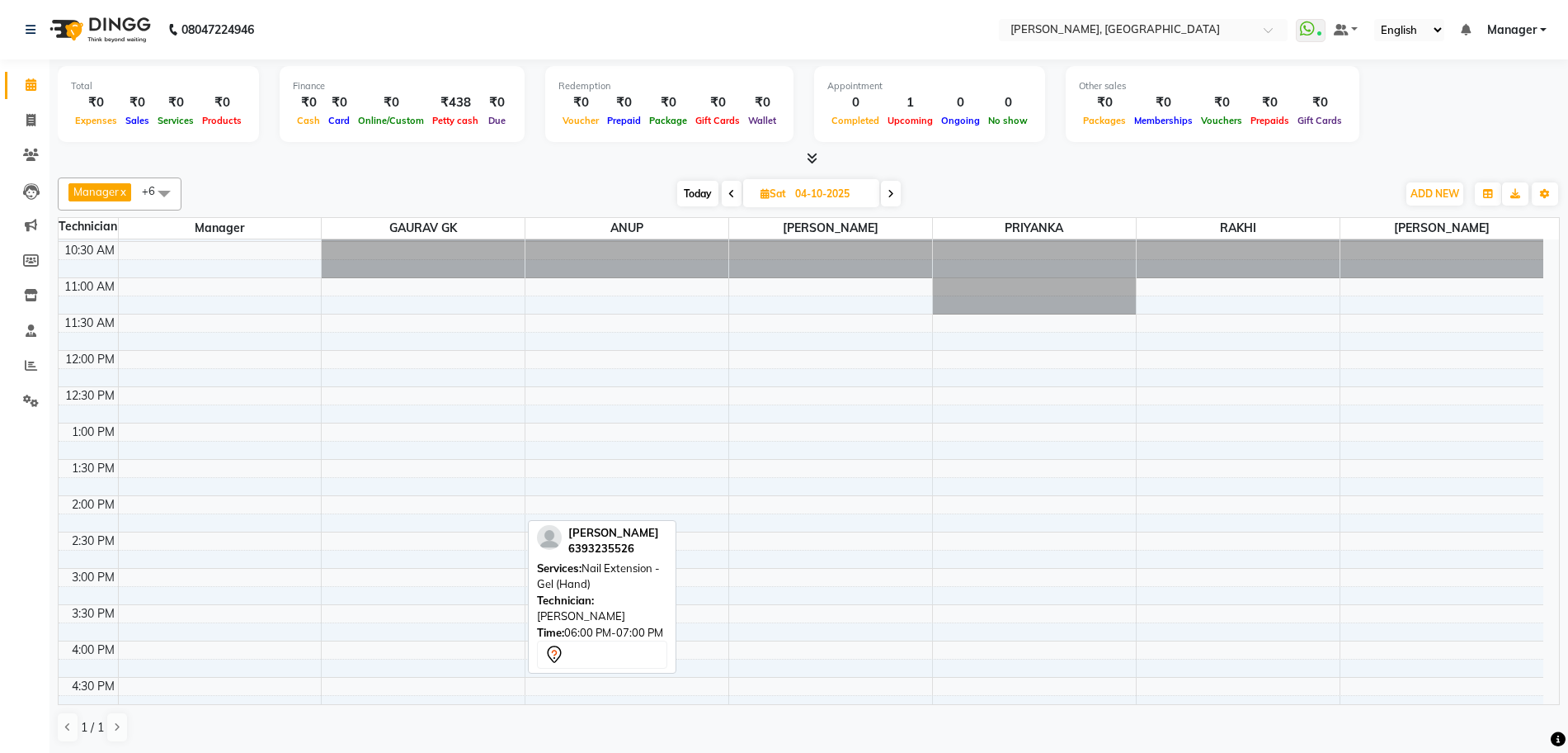
scroll to position [0, 0]
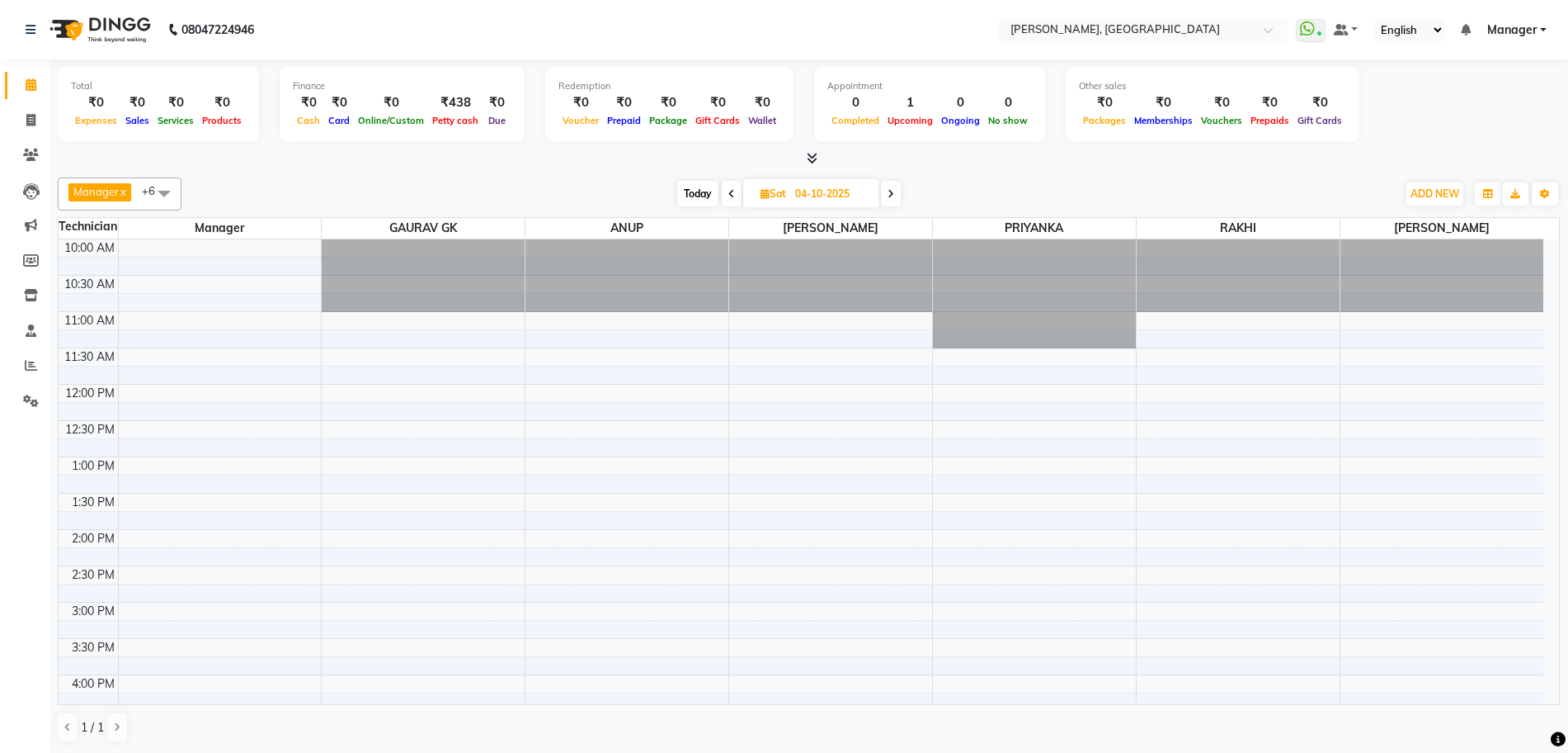
click at [726, 191] on span at bounding box center [731, 193] width 20 height 25
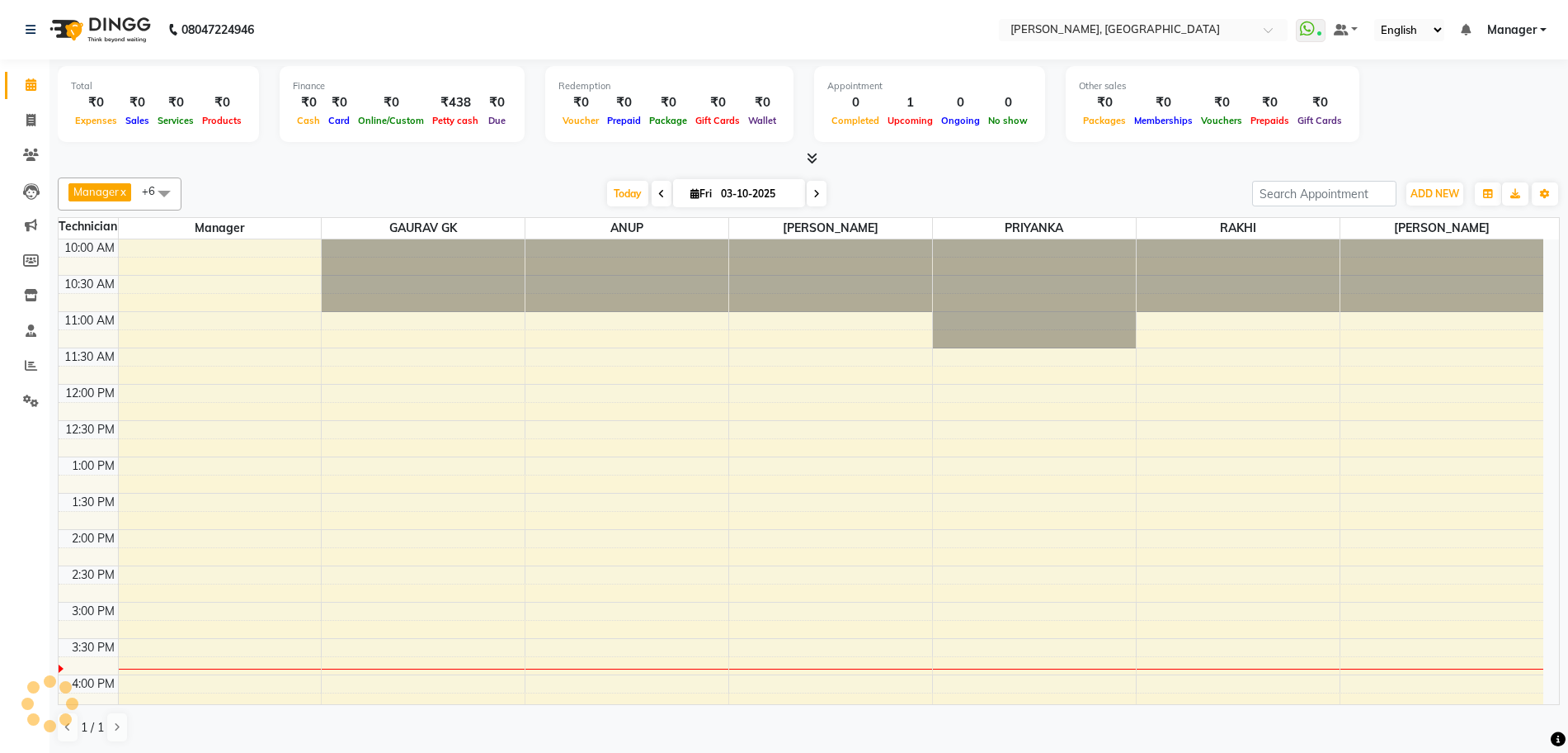
scroll to position [364, 0]
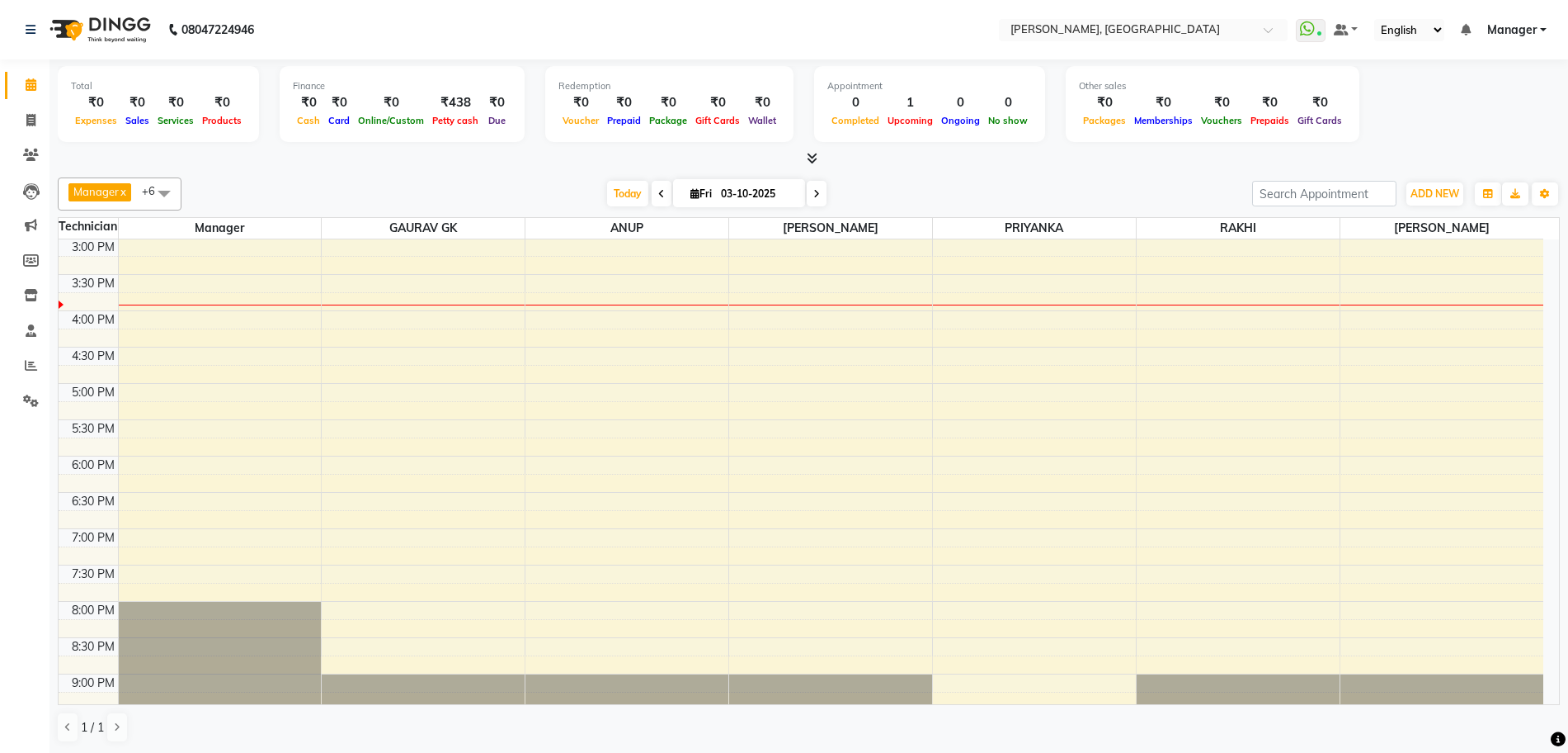
click at [655, 202] on span at bounding box center [661, 193] width 20 height 25
type input "02-10-2025"
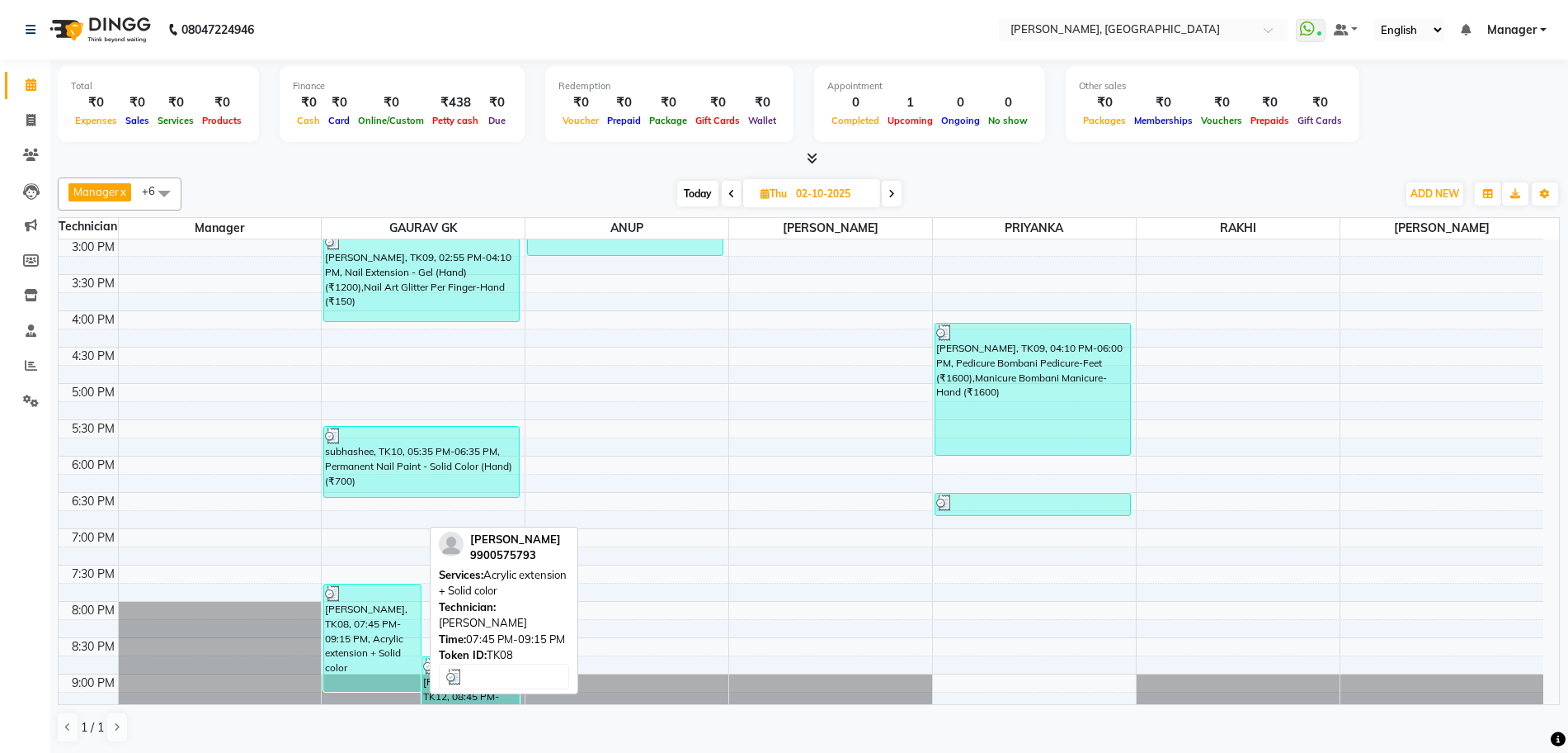
click at [388, 639] on div "[PERSON_NAME], TK08, 07:45 PM-09:15 PM, Acrylic extension + Solid color" at bounding box center [372, 638] width 96 height 107
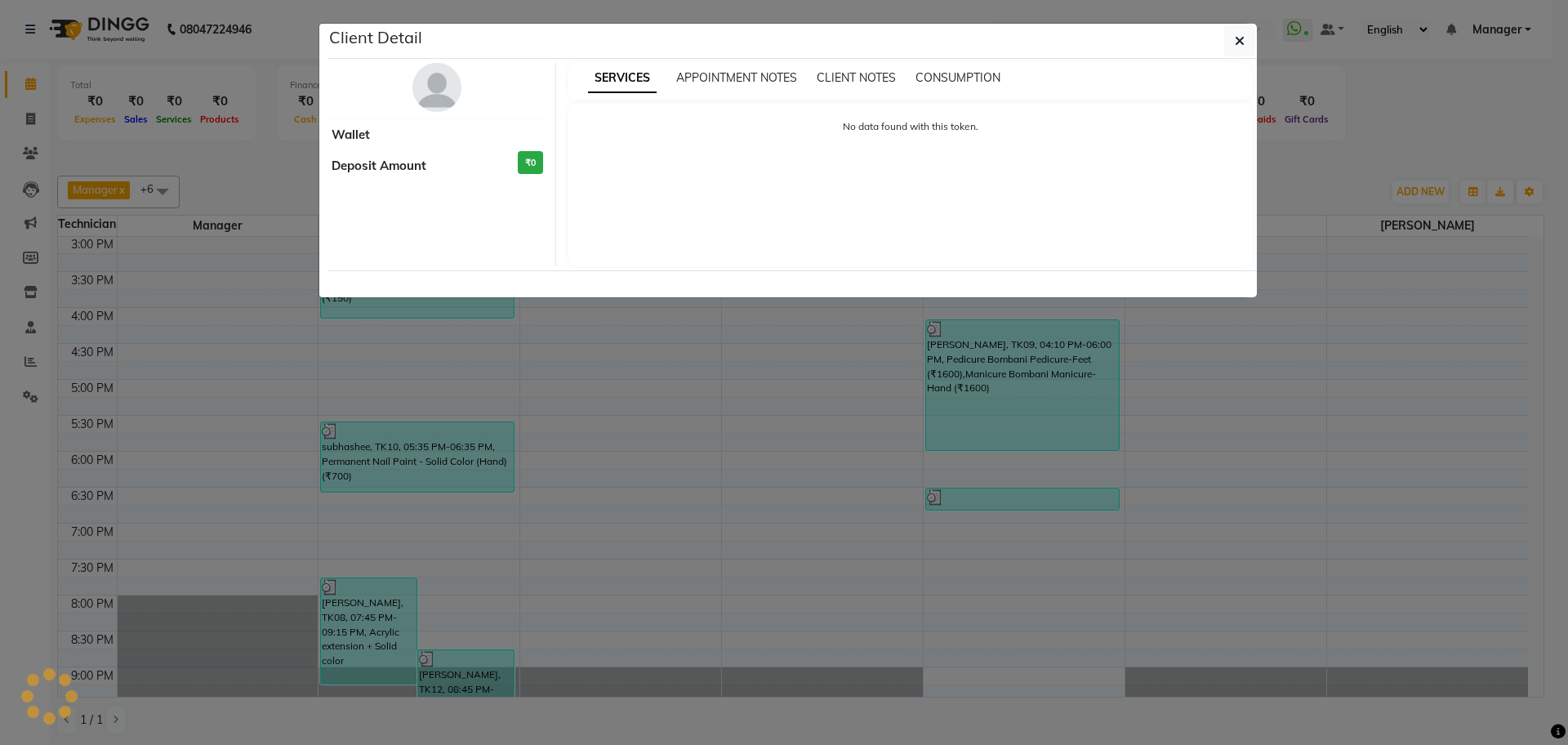
select select "3"
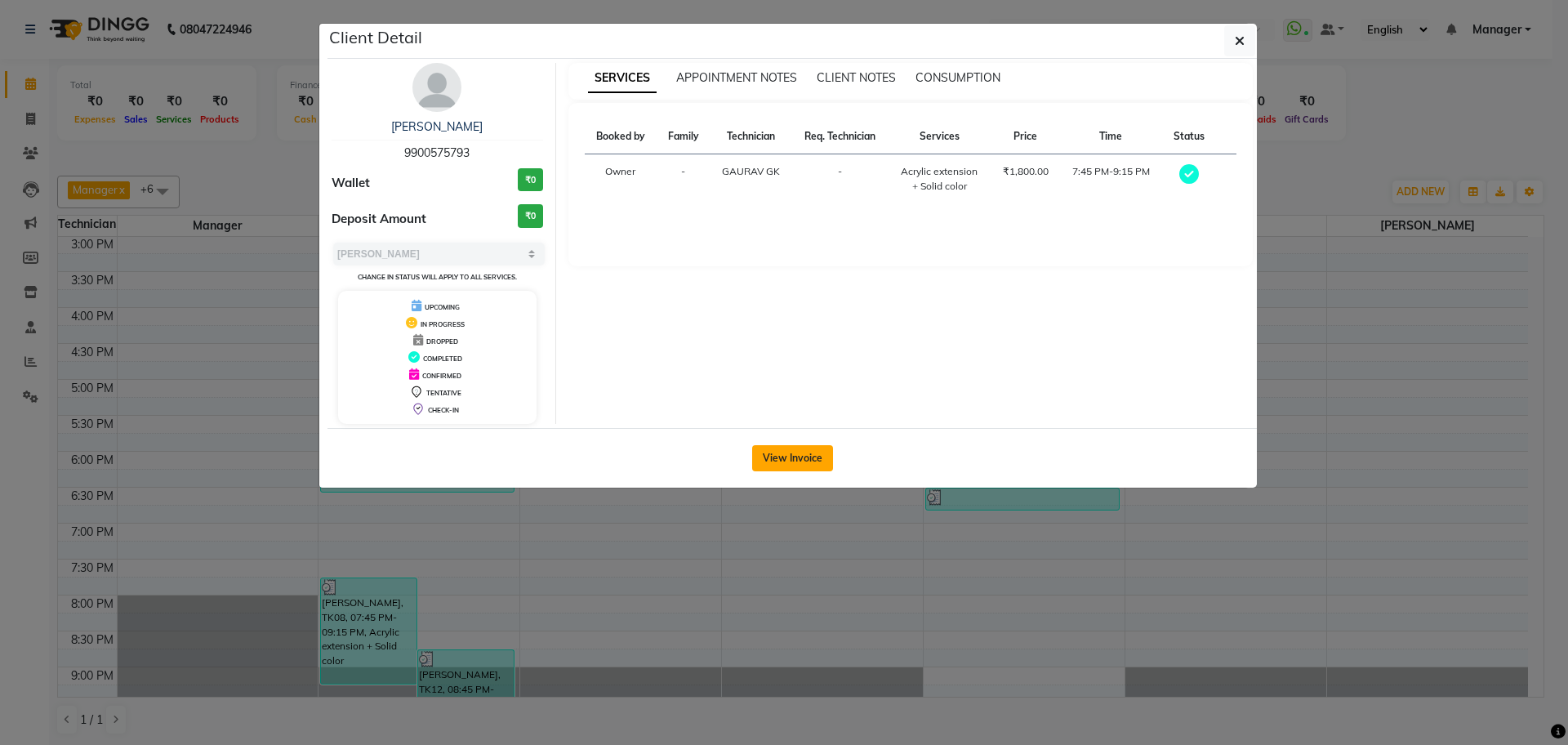
click at [805, 449] on button "View Invoice" at bounding box center [792, 458] width 81 height 26
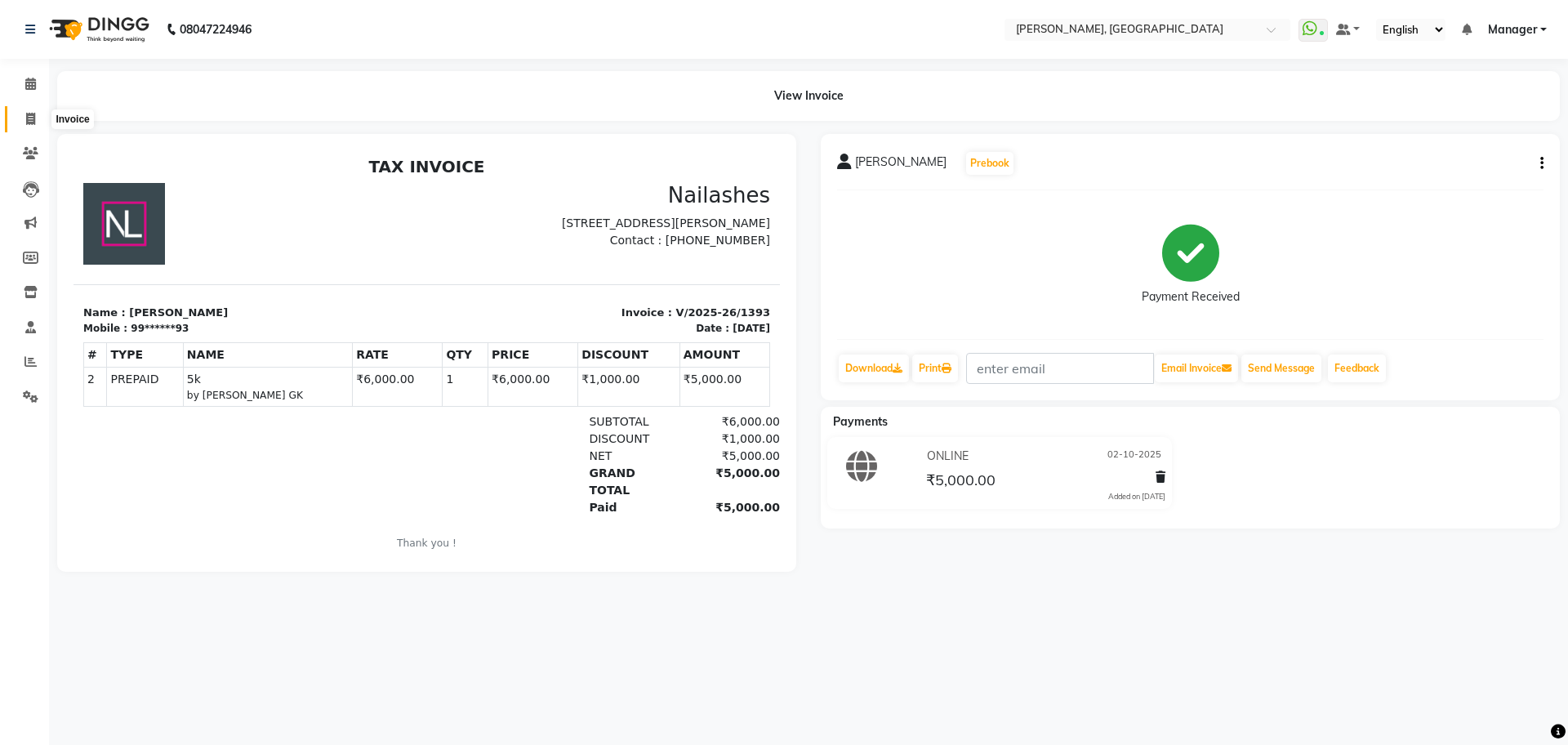
click at [29, 124] on icon at bounding box center [31, 118] width 9 height 12
select select "service"
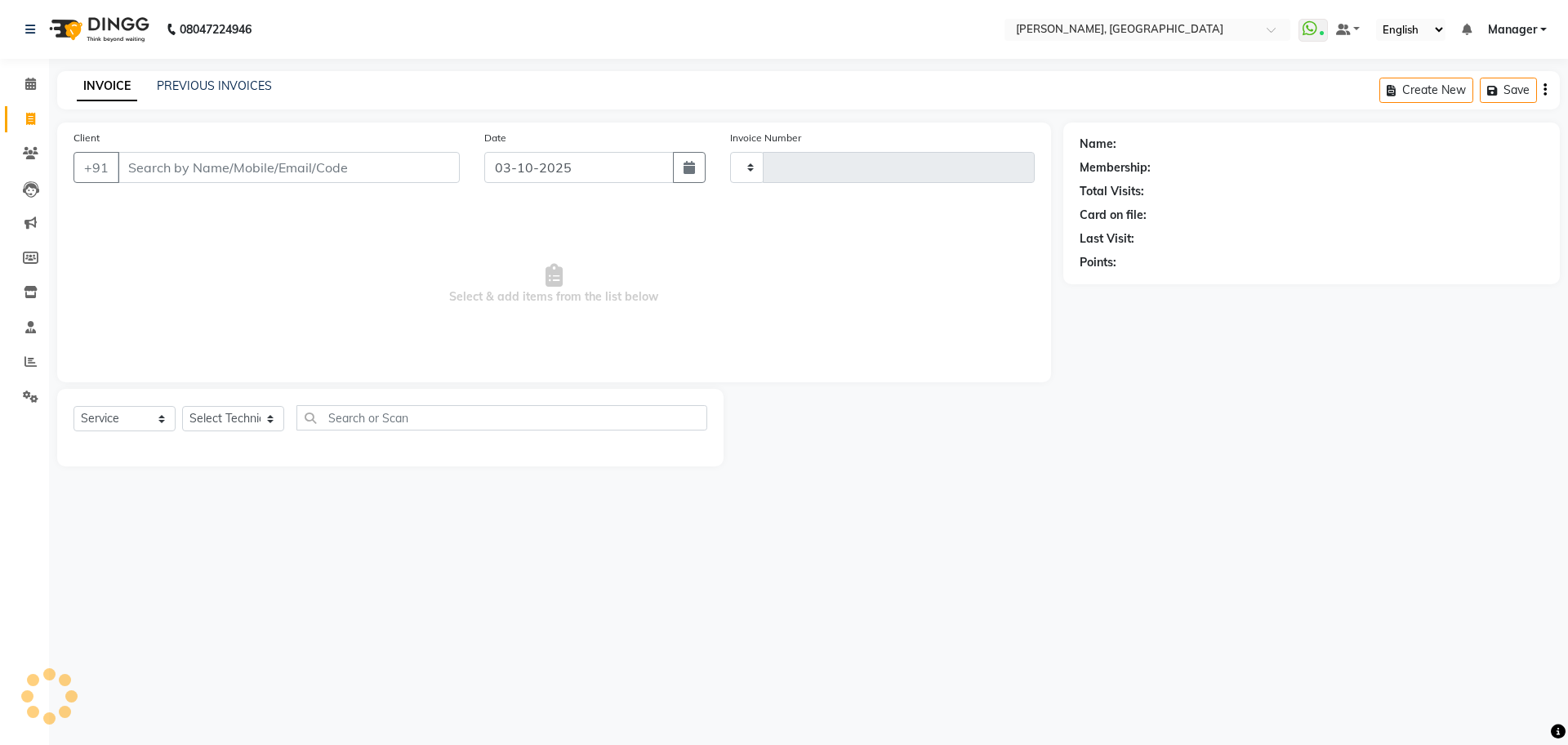
type input "1395"
select select "7674"
click at [158, 83] on link "PREVIOUS INVOICES" at bounding box center [214, 86] width 115 height 15
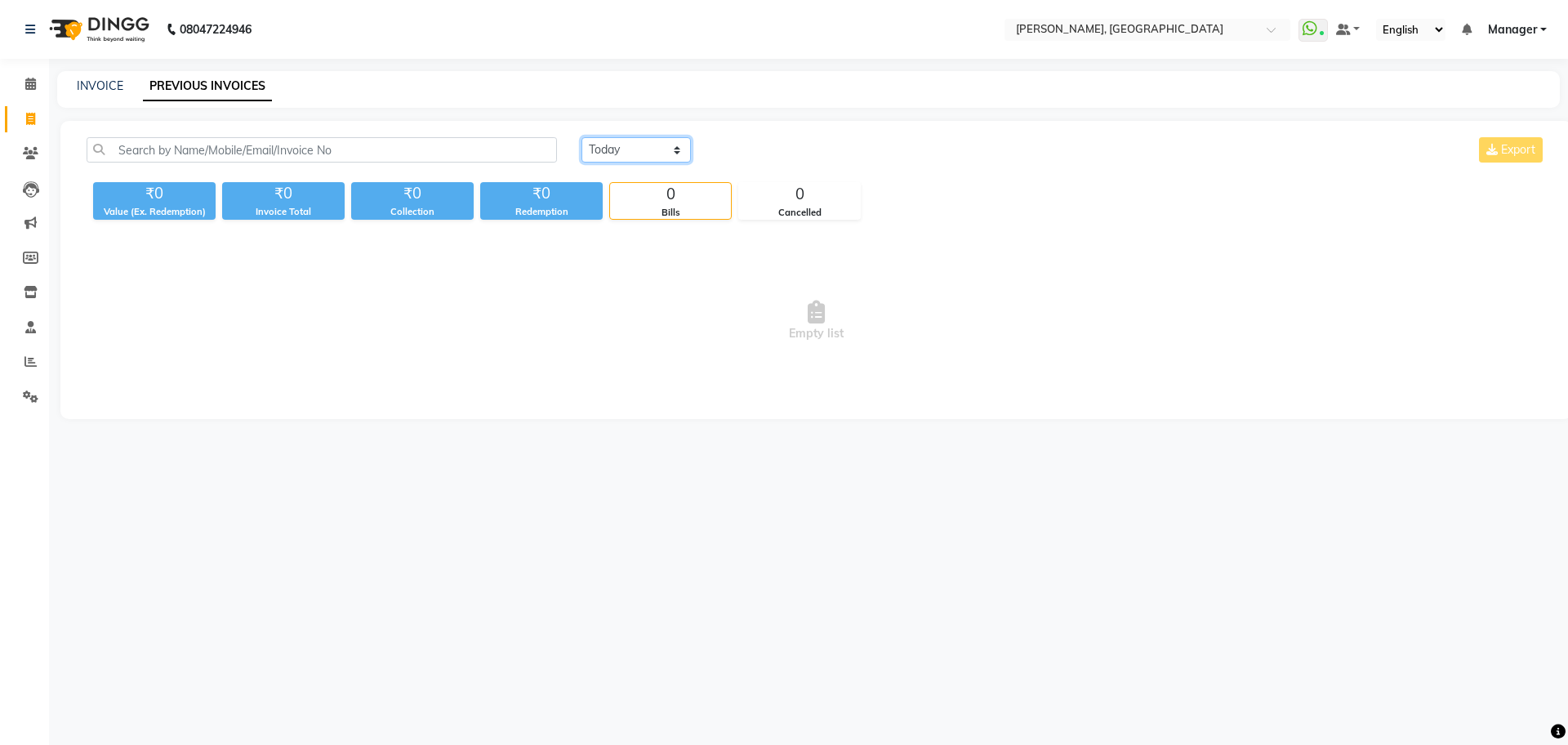
click at [614, 155] on select "[DATE] [DATE] Custom Range" at bounding box center [636, 149] width 109 height 25
select select "[DATE]"
click at [581, 137] on select "[DATE] [DATE] Custom Range" at bounding box center [636, 149] width 109 height 25
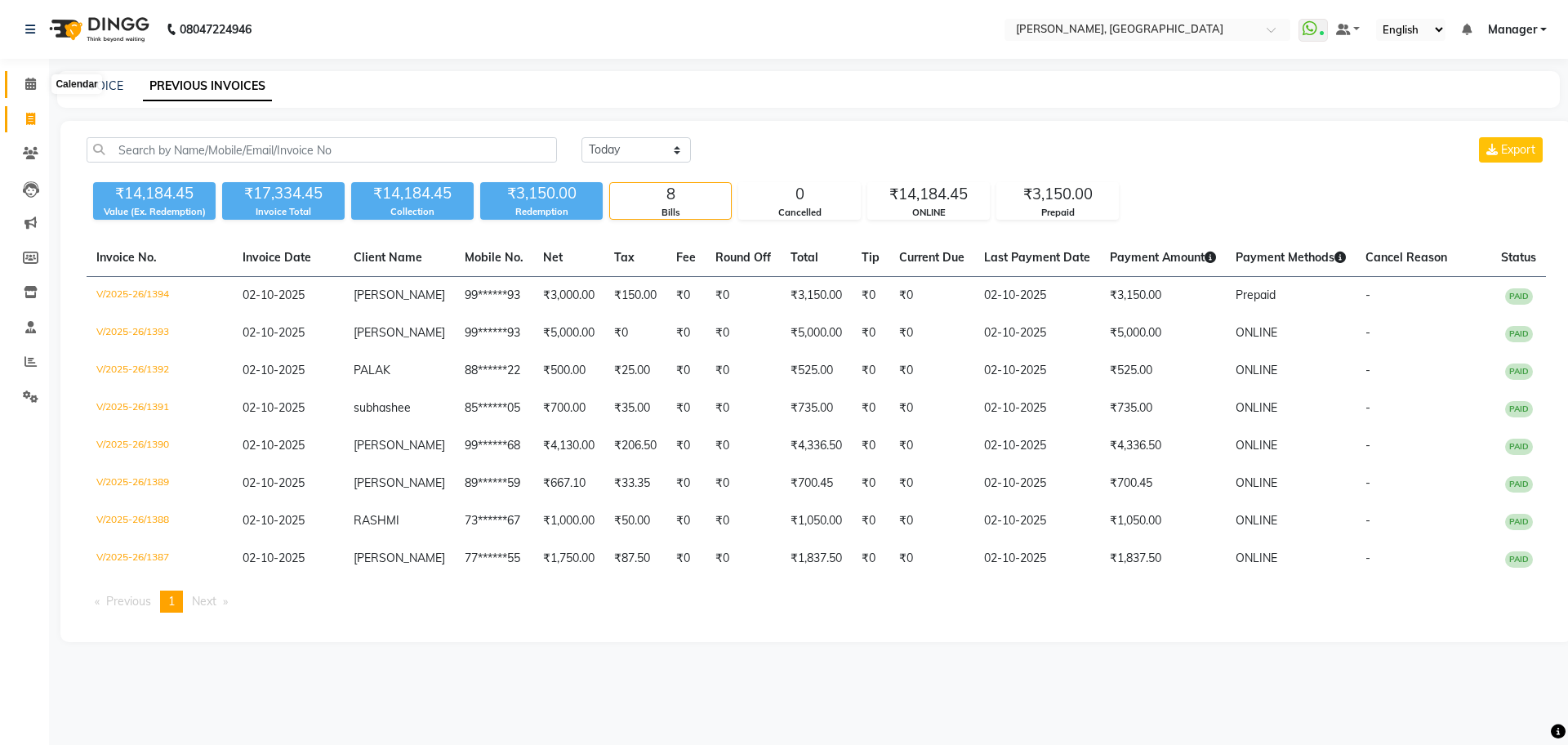
click at [28, 81] on icon at bounding box center [30, 83] width 10 height 12
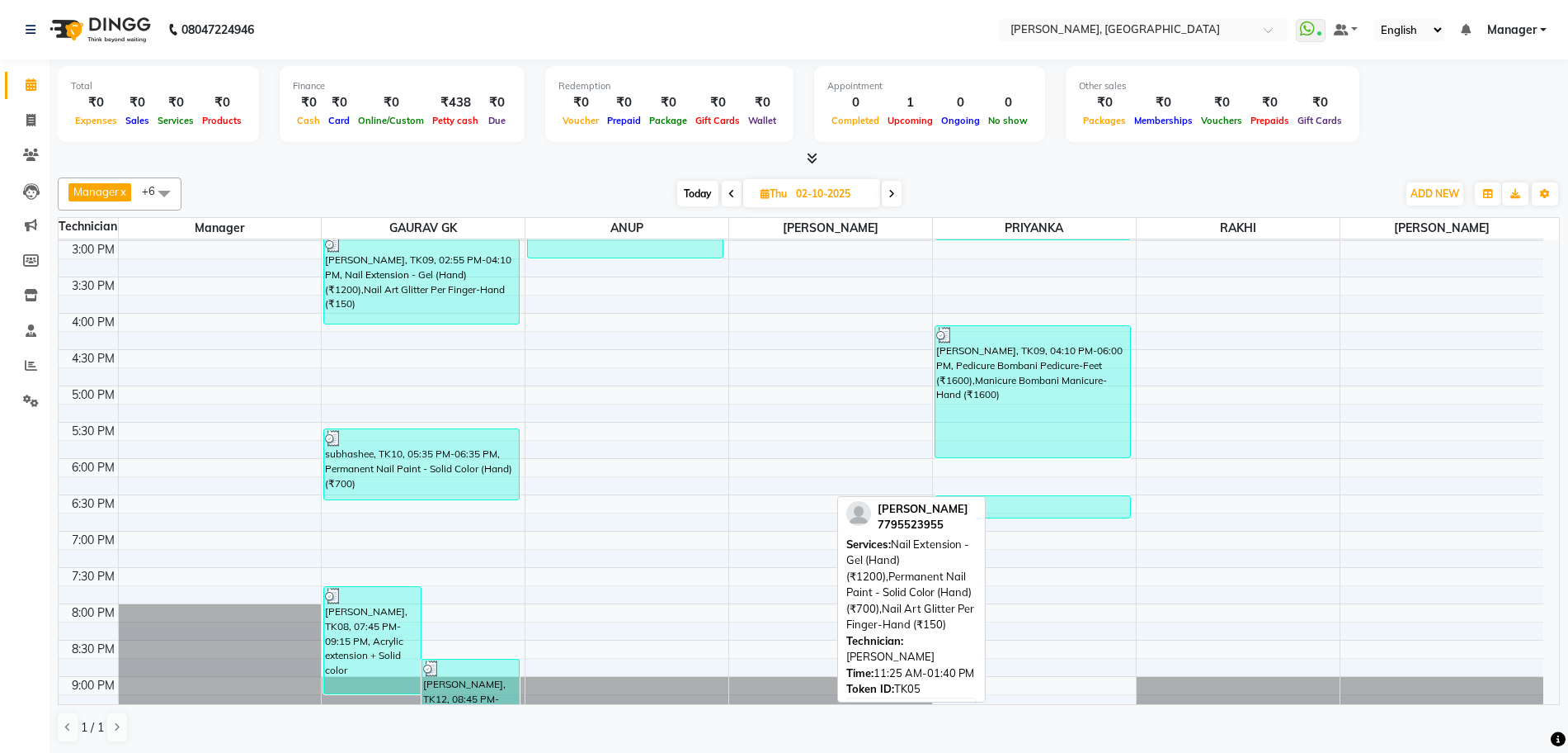
scroll to position [406, 0]
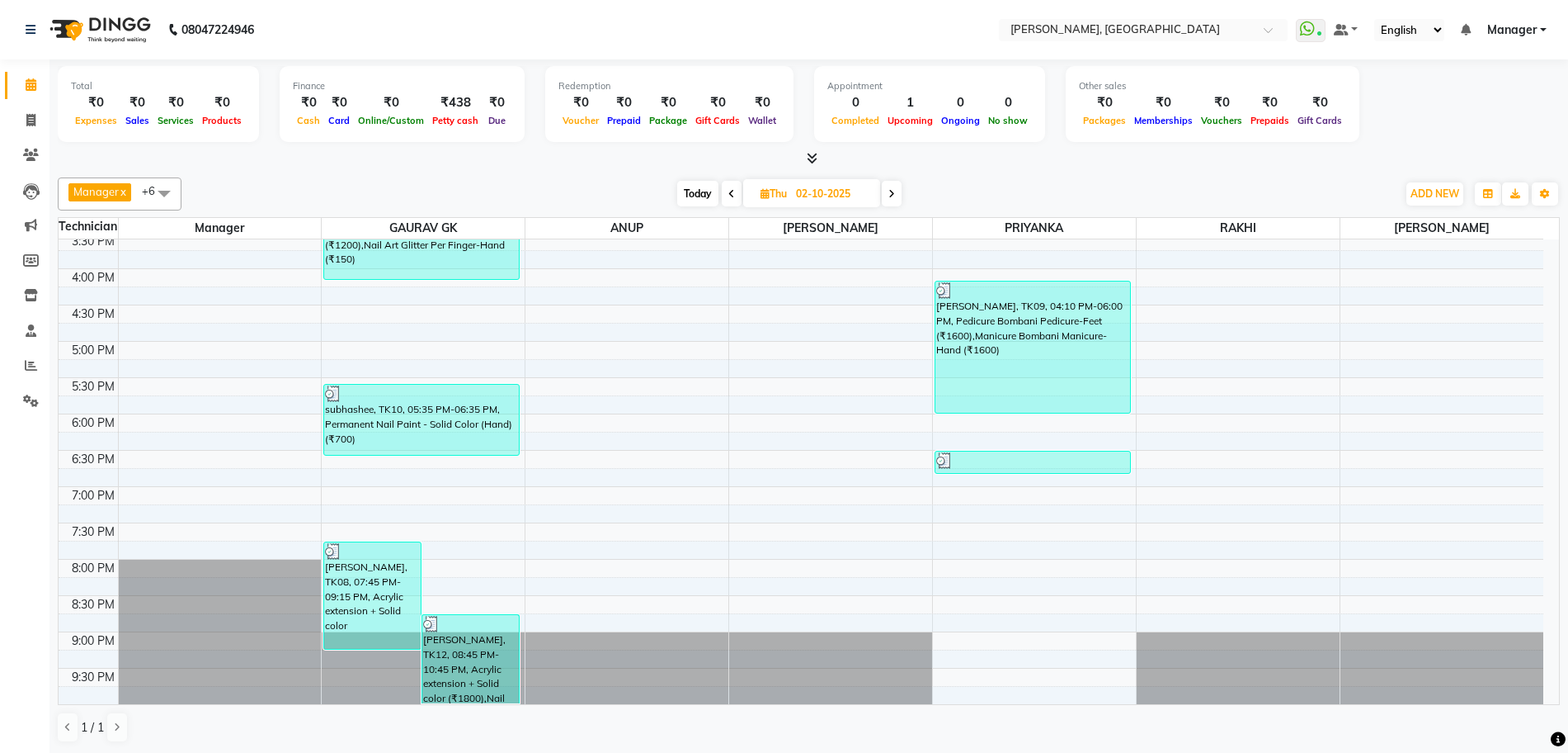
click at [886, 194] on span at bounding box center [891, 193] width 20 height 25
type input "03-10-2025"
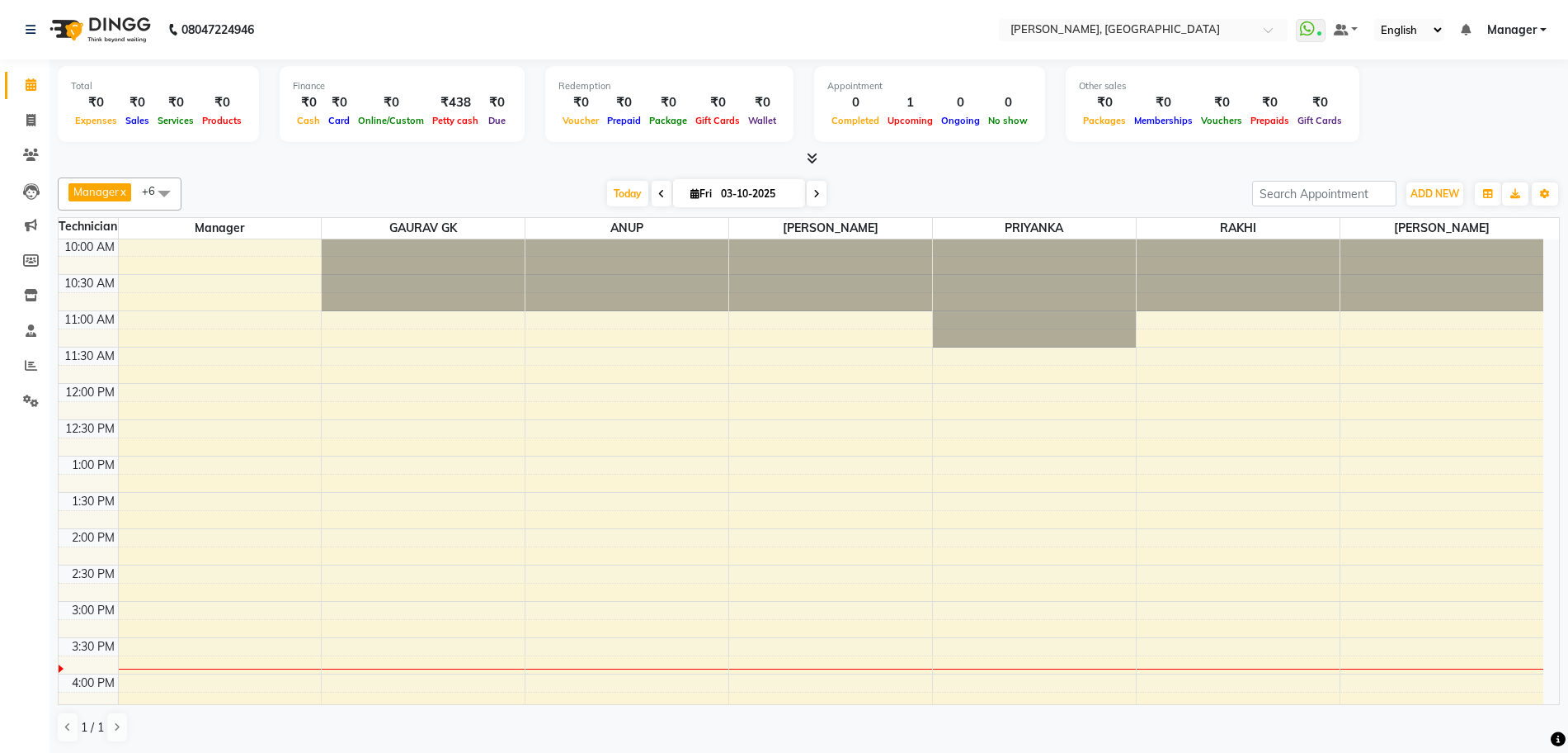
scroll to position [0, 0]
click at [808, 153] on icon at bounding box center [812, 157] width 10 height 12
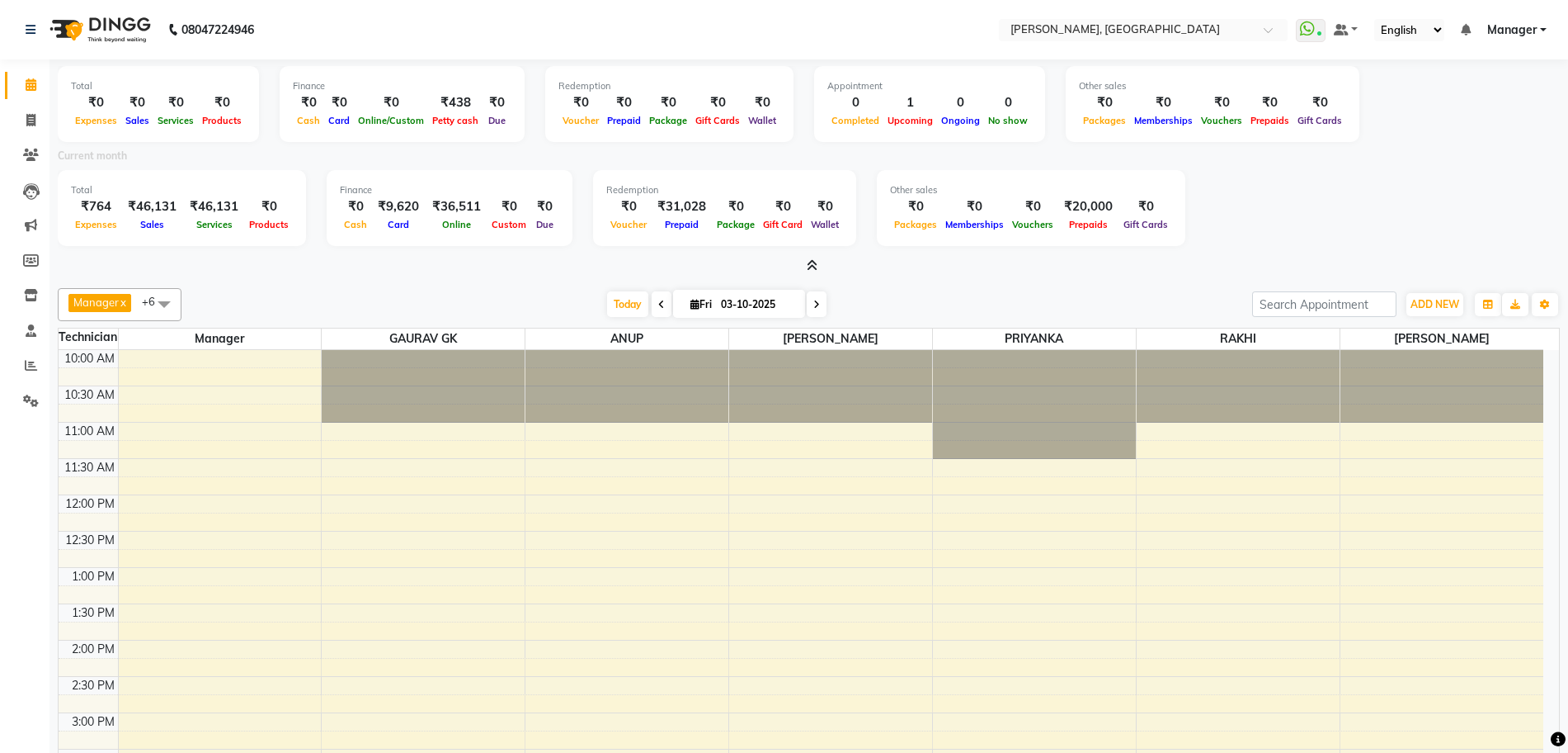
click at [802, 265] on span at bounding box center [809, 266] width 18 height 18
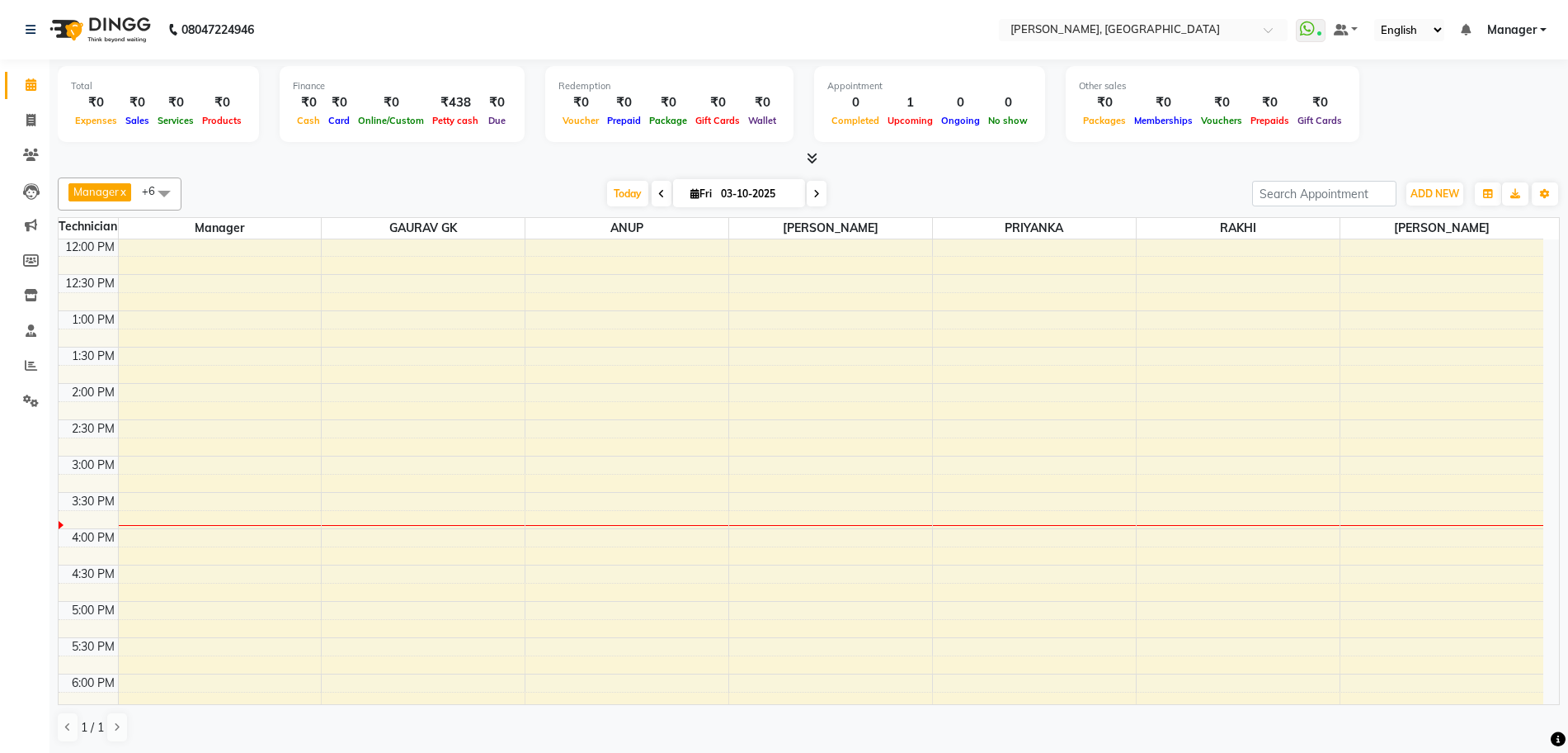
scroll to position [406, 0]
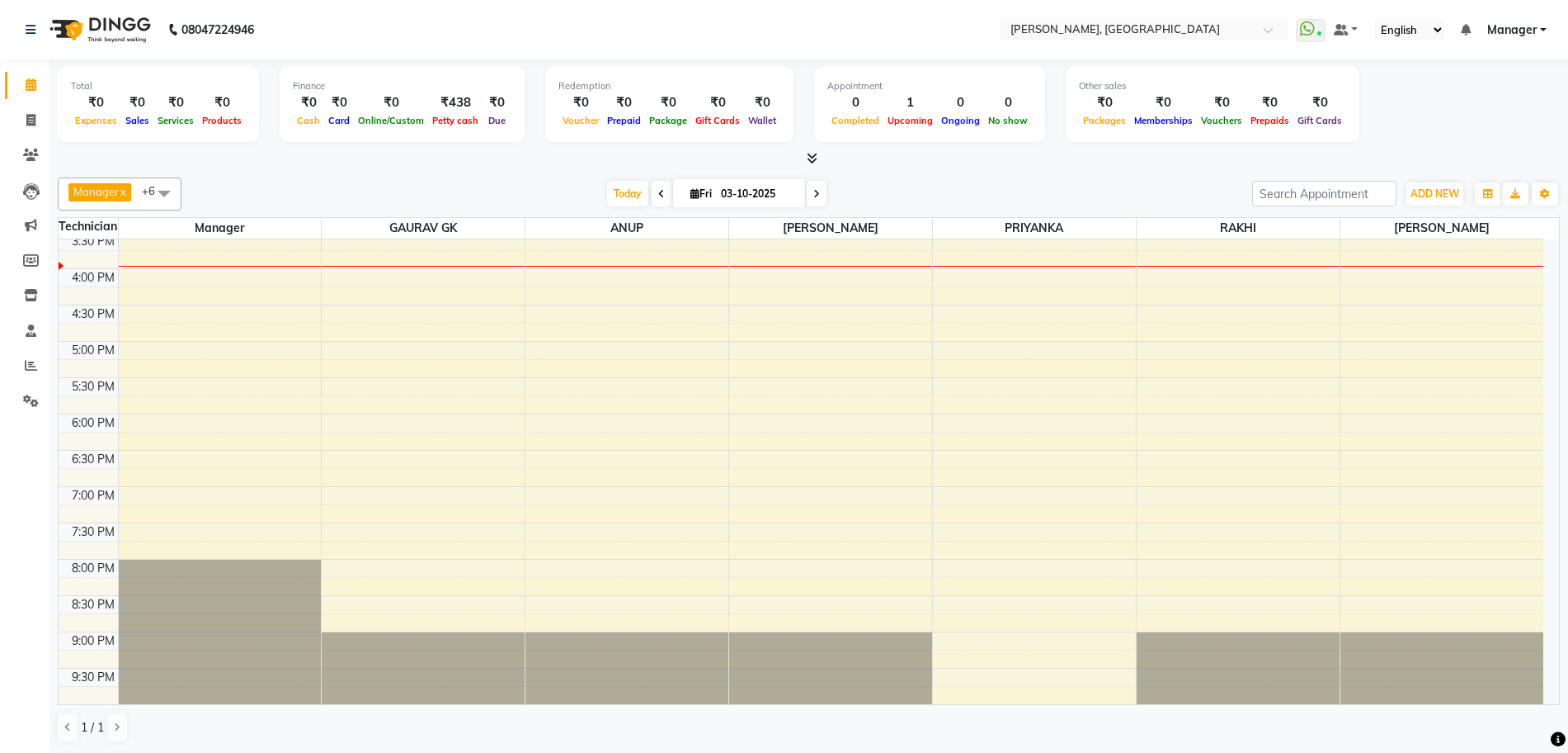
click at [815, 158] on icon at bounding box center [812, 157] width 10 height 12
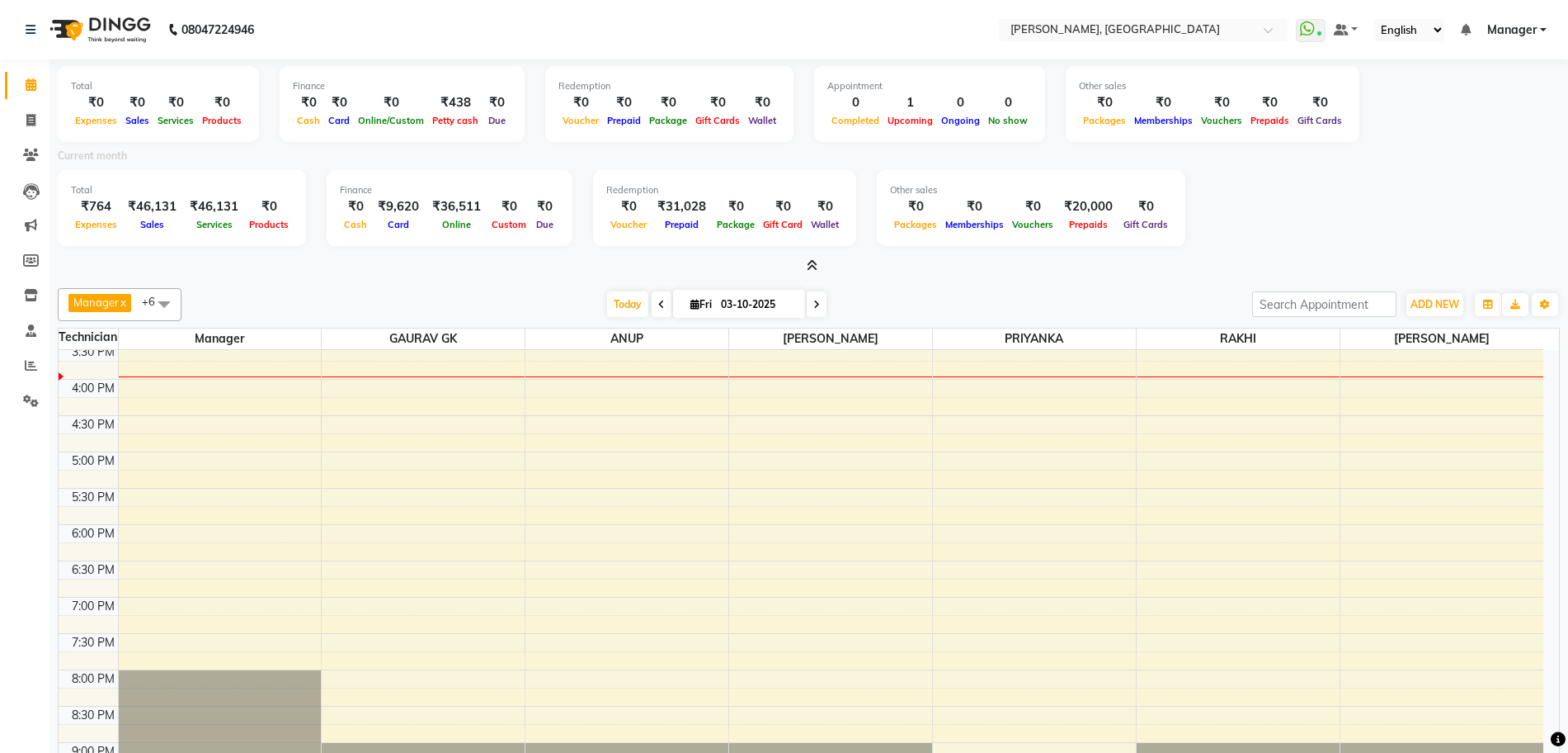
click at [810, 257] on span at bounding box center [809, 266] width 18 height 18
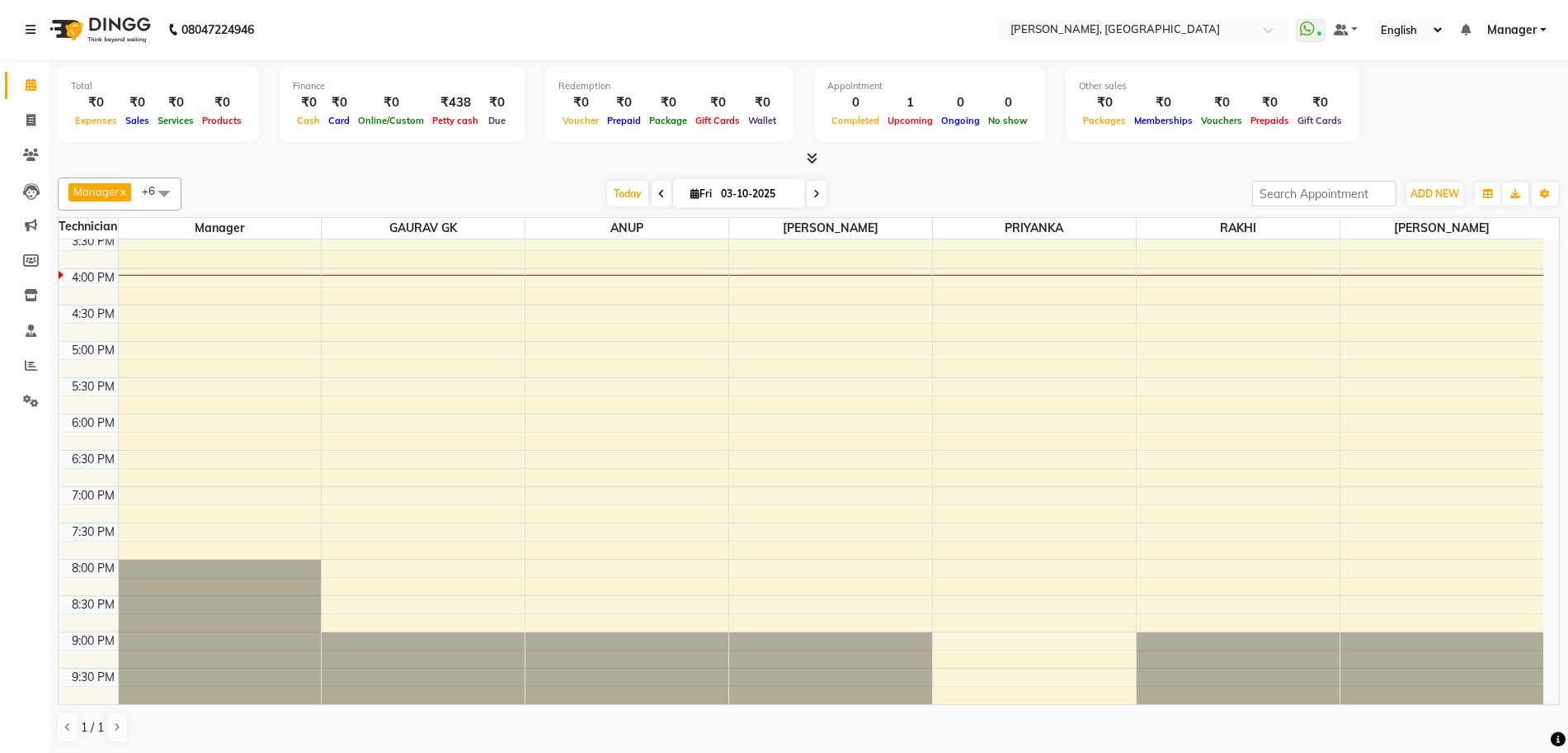
click at [807, 158] on icon at bounding box center [812, 157] width 10 height 12
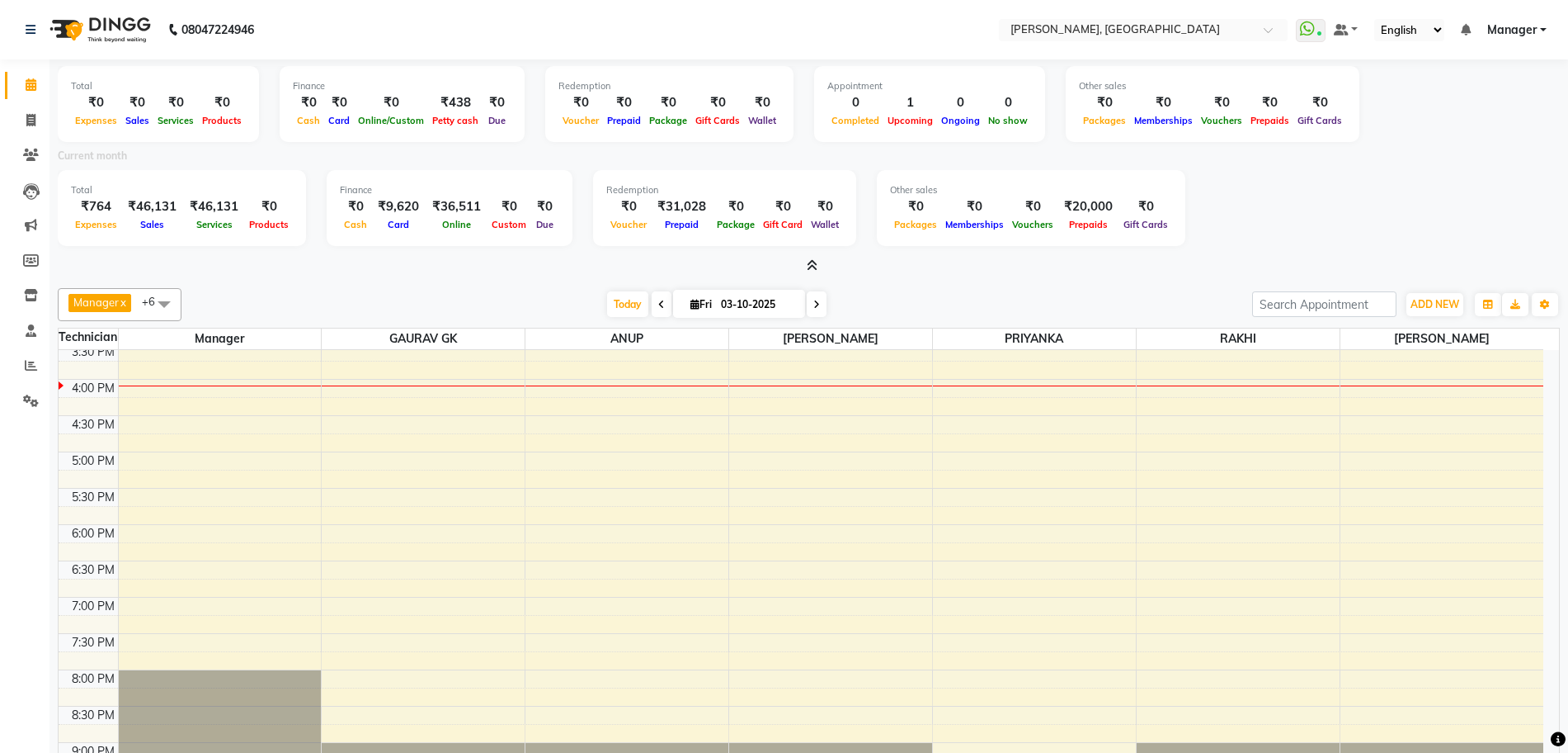
click at [813, 267] on icon at bounding box center [812, 265] width 10 height 12
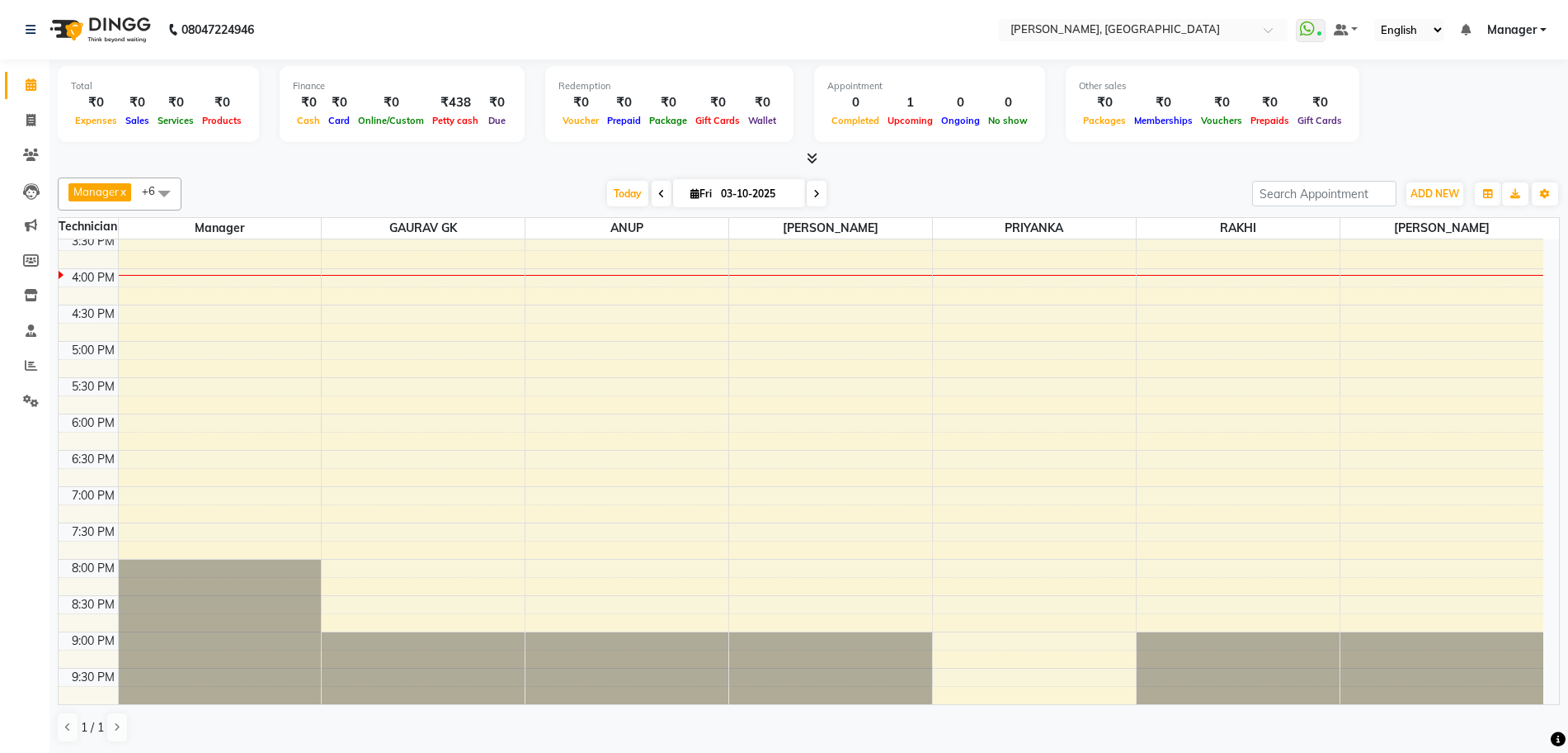
click at [810, 155] on icon at bounding box center [812, 157] width 10 height 12
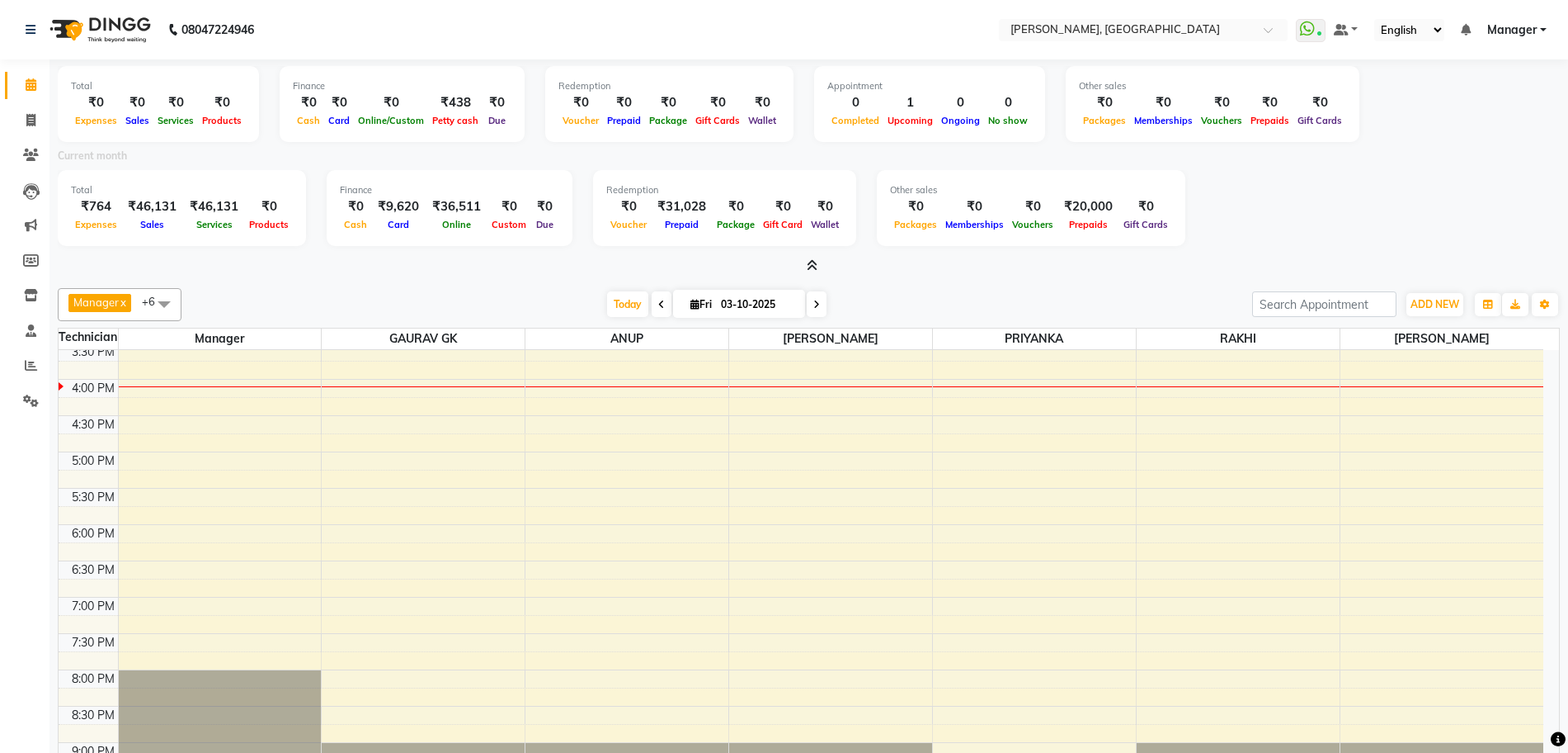
click at [813, 263] on icon at bounding box center [812, 265] width 10 height 12
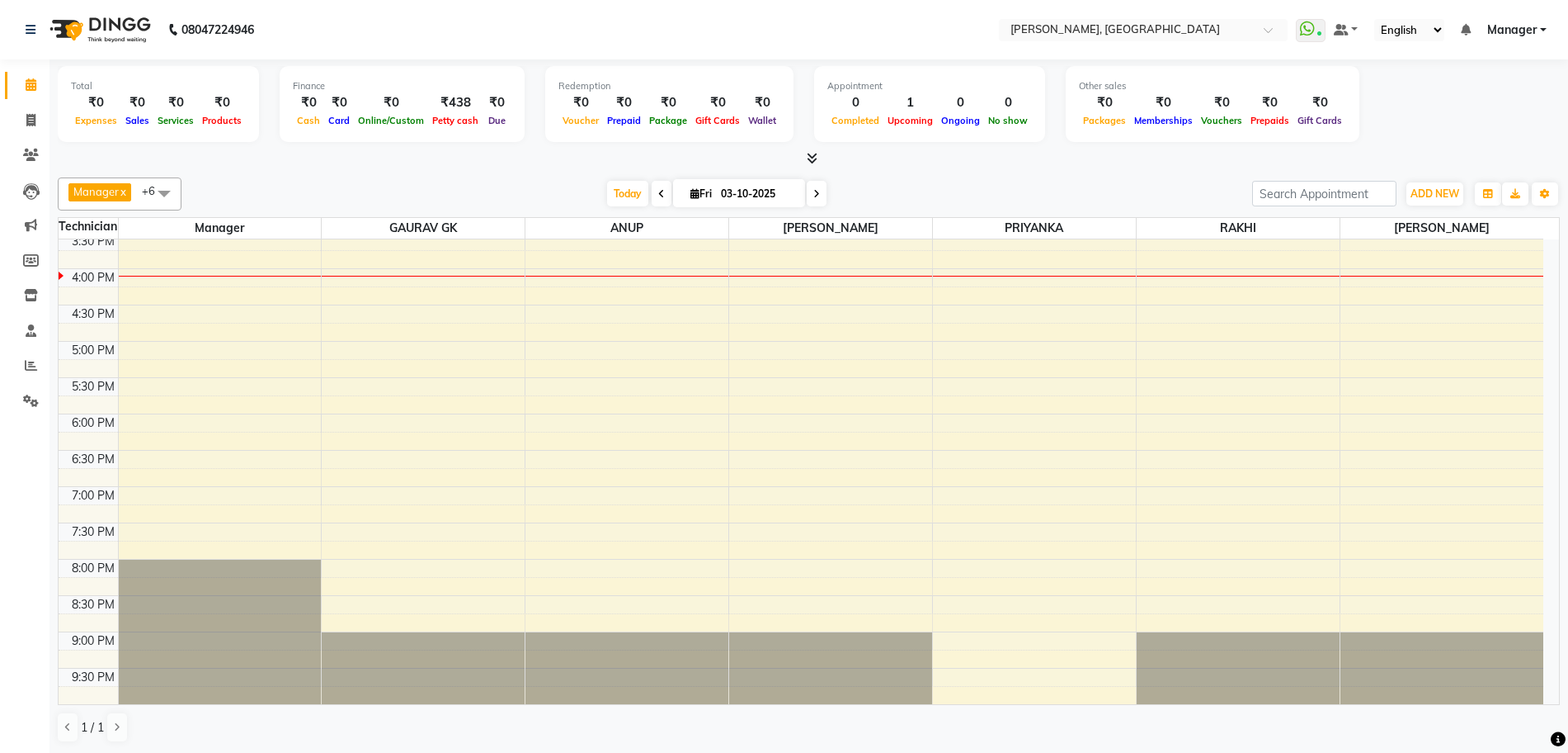
click at [809, 153] on icon at bounding box center [812, 157] width 10 height 12
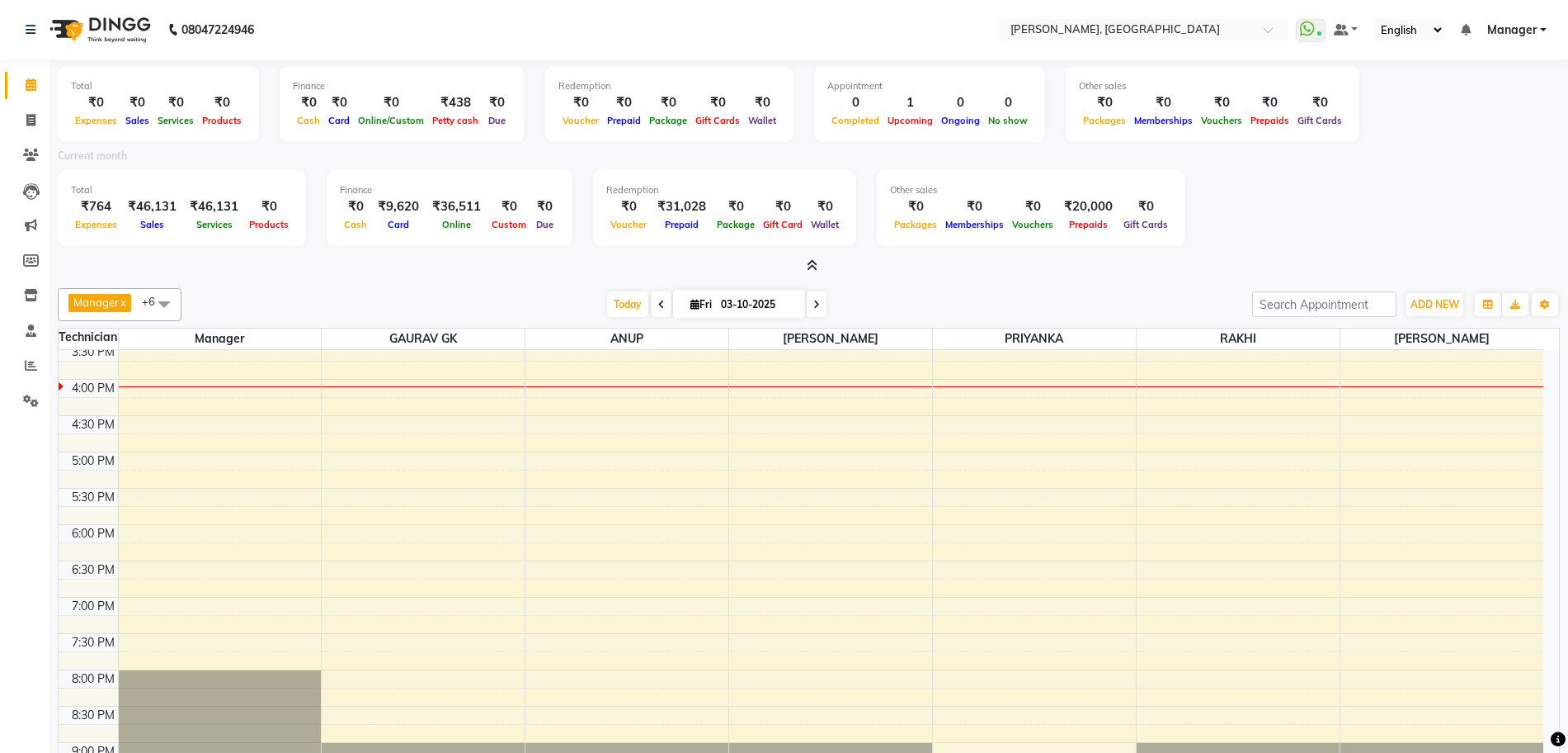
click at [812, 260] on icon at bounding box center [812, 265] width 10 height 12
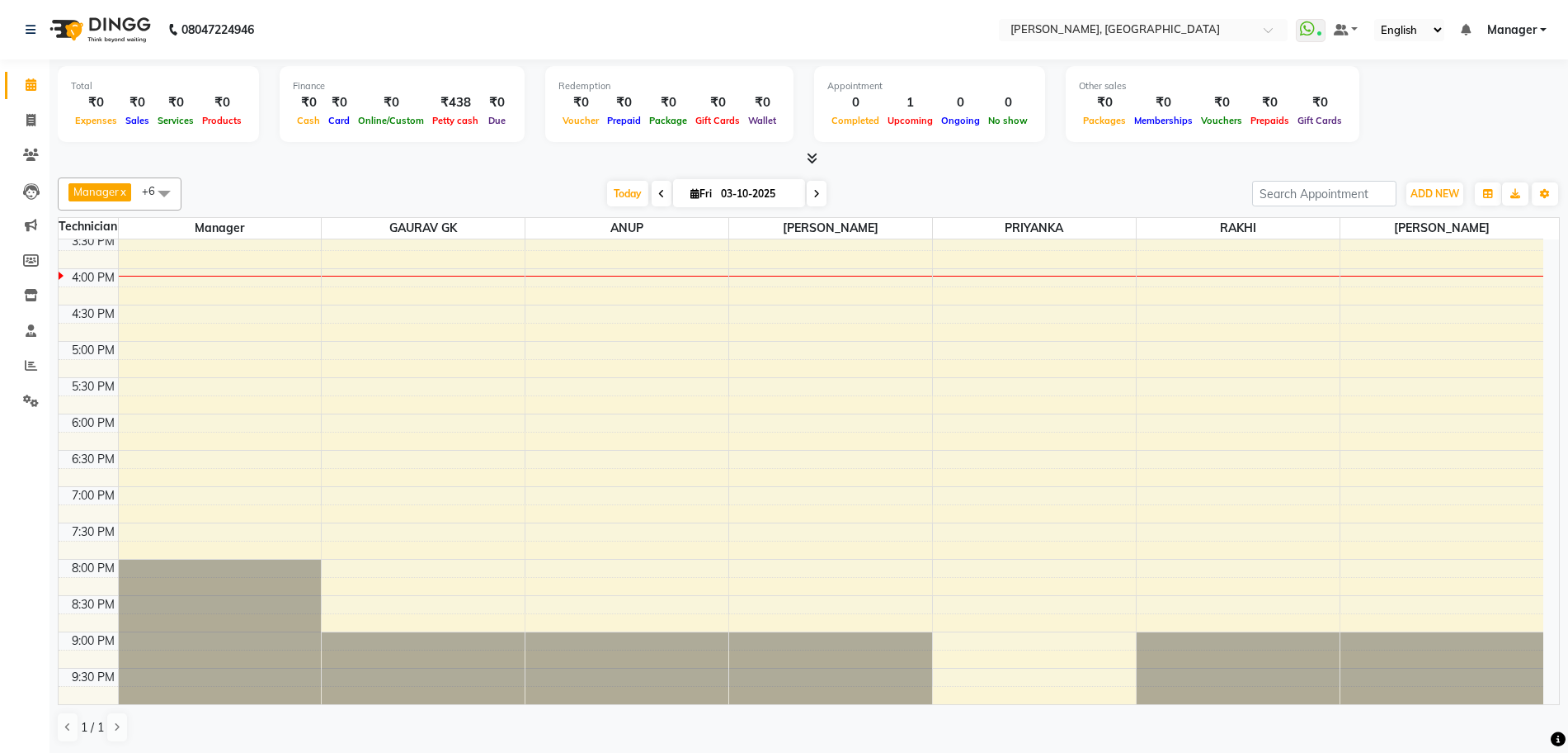
click at [815, 158] on icon at bounding box center [812, 157] width 10 height 12
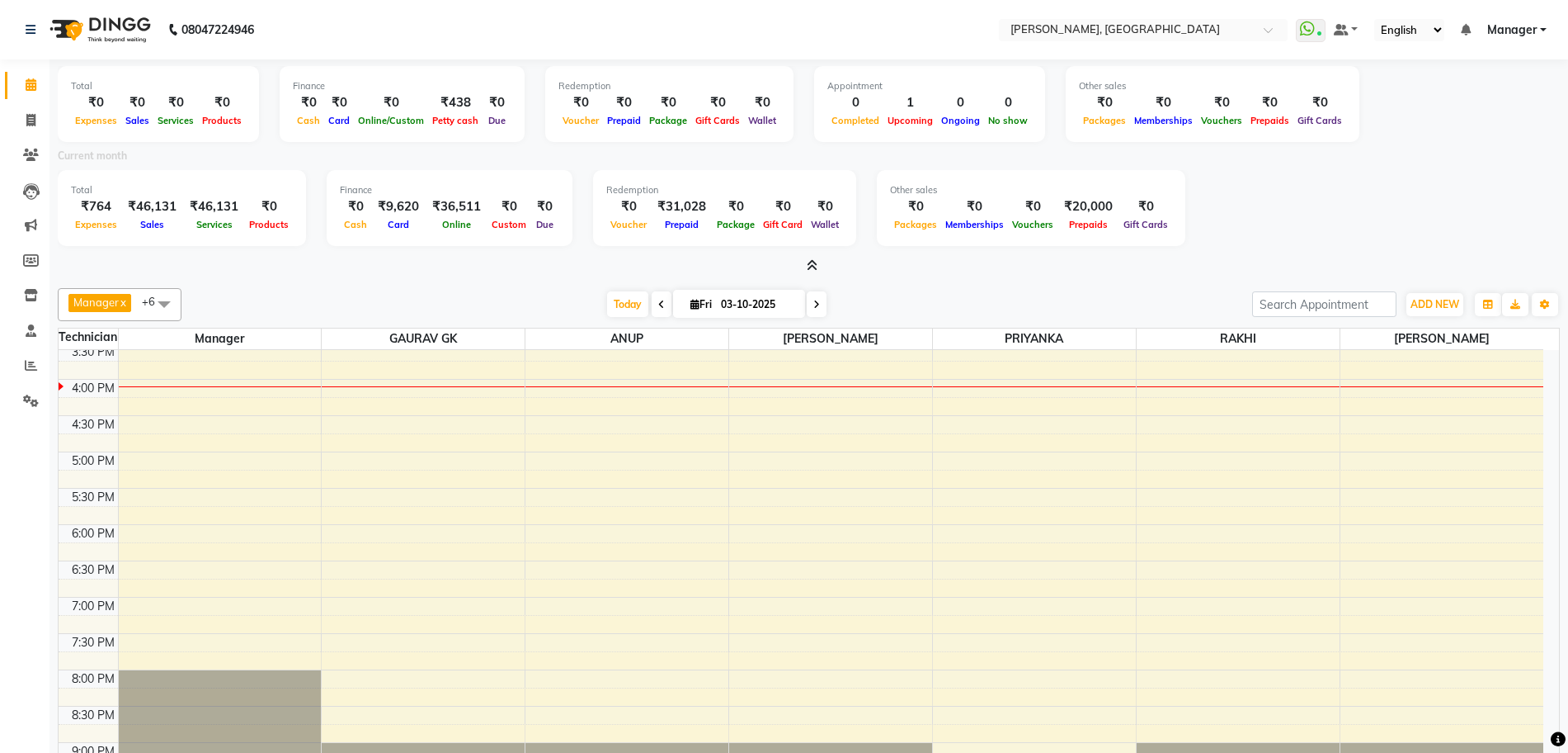
click at [811, 263] on icon at bounding box center [812, 265] width 10 height 12
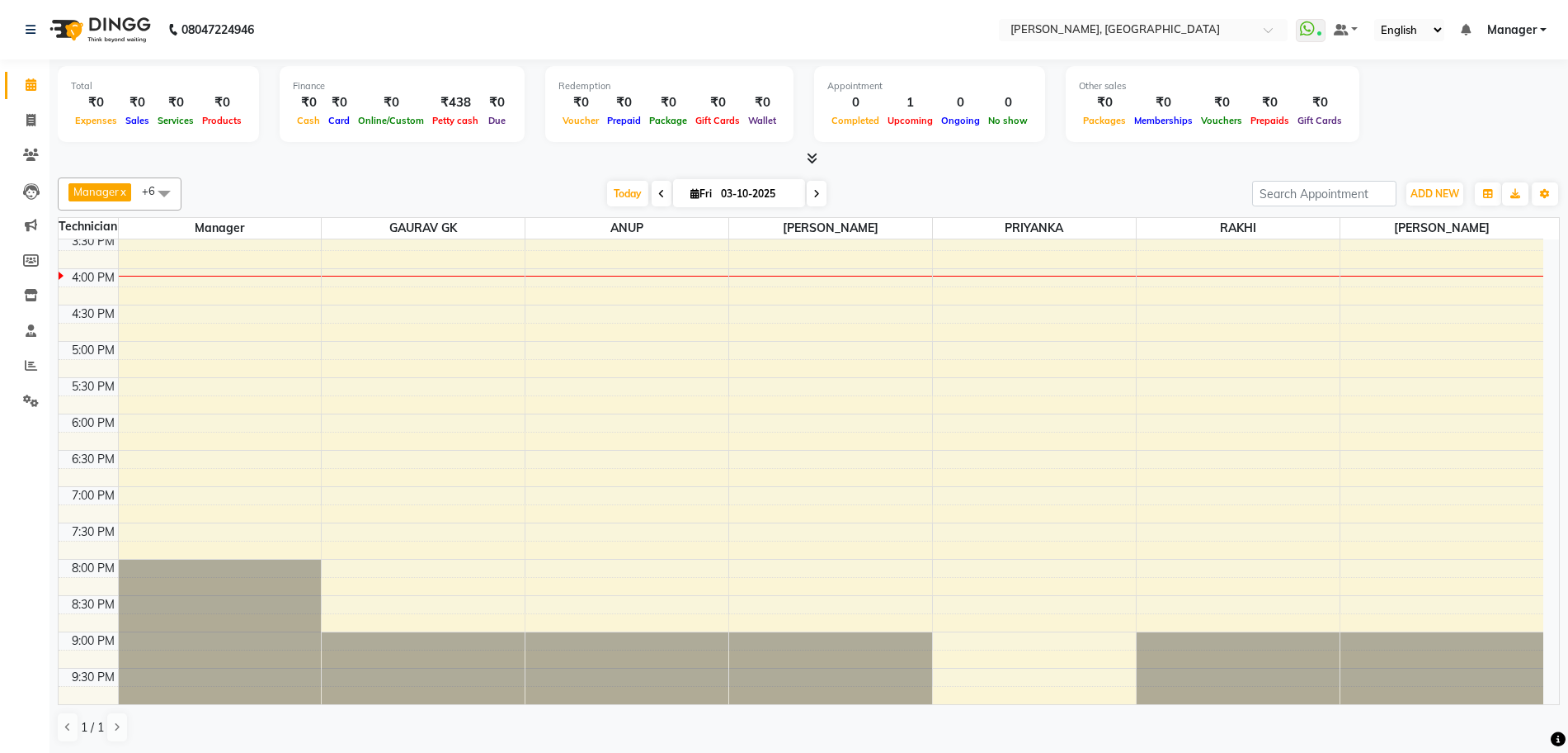
click at [816, 154] on icon at bounding box center [812, 157] width 10 height 12
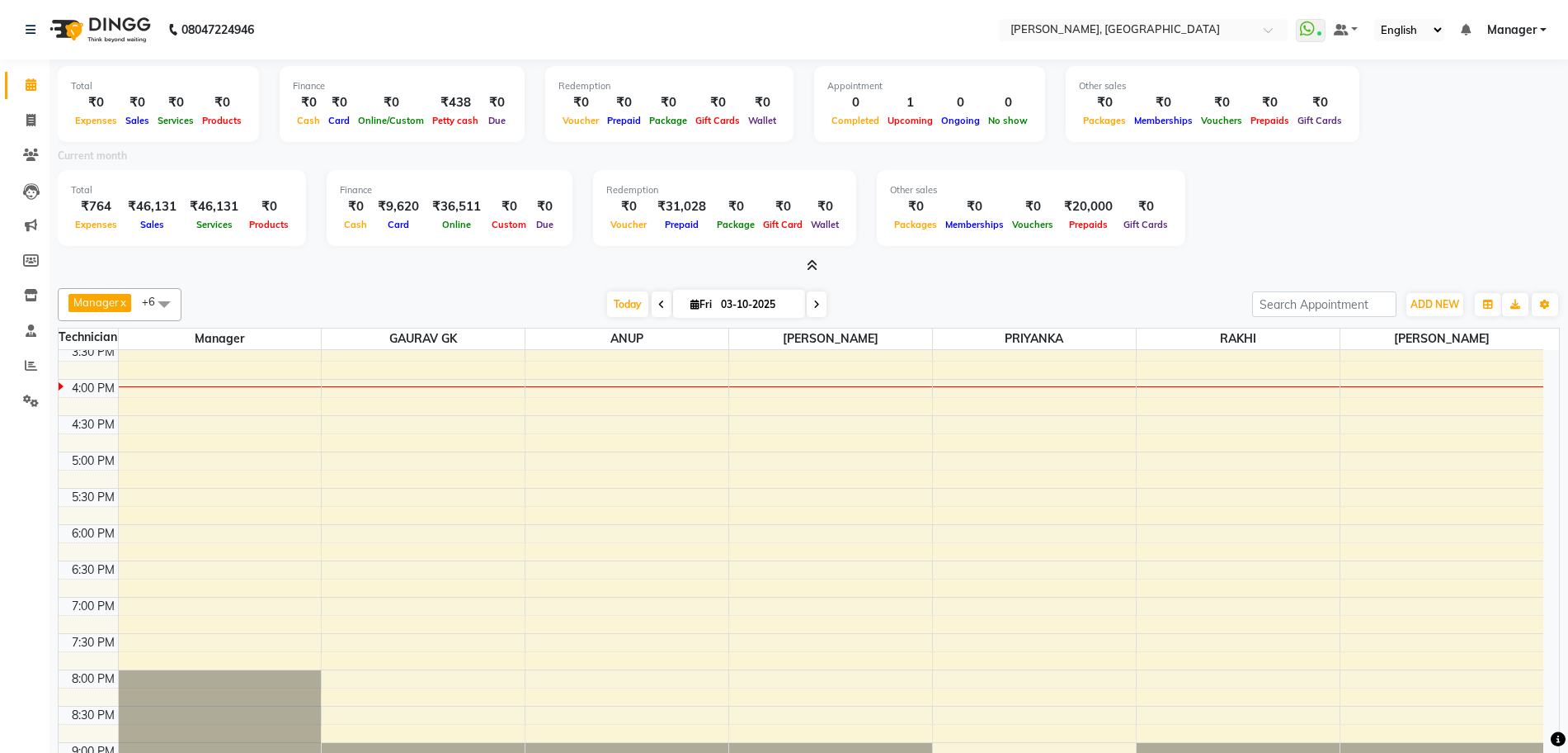
click at [816, 260] on icon at bounding box center [812, 265] width 10 height 12
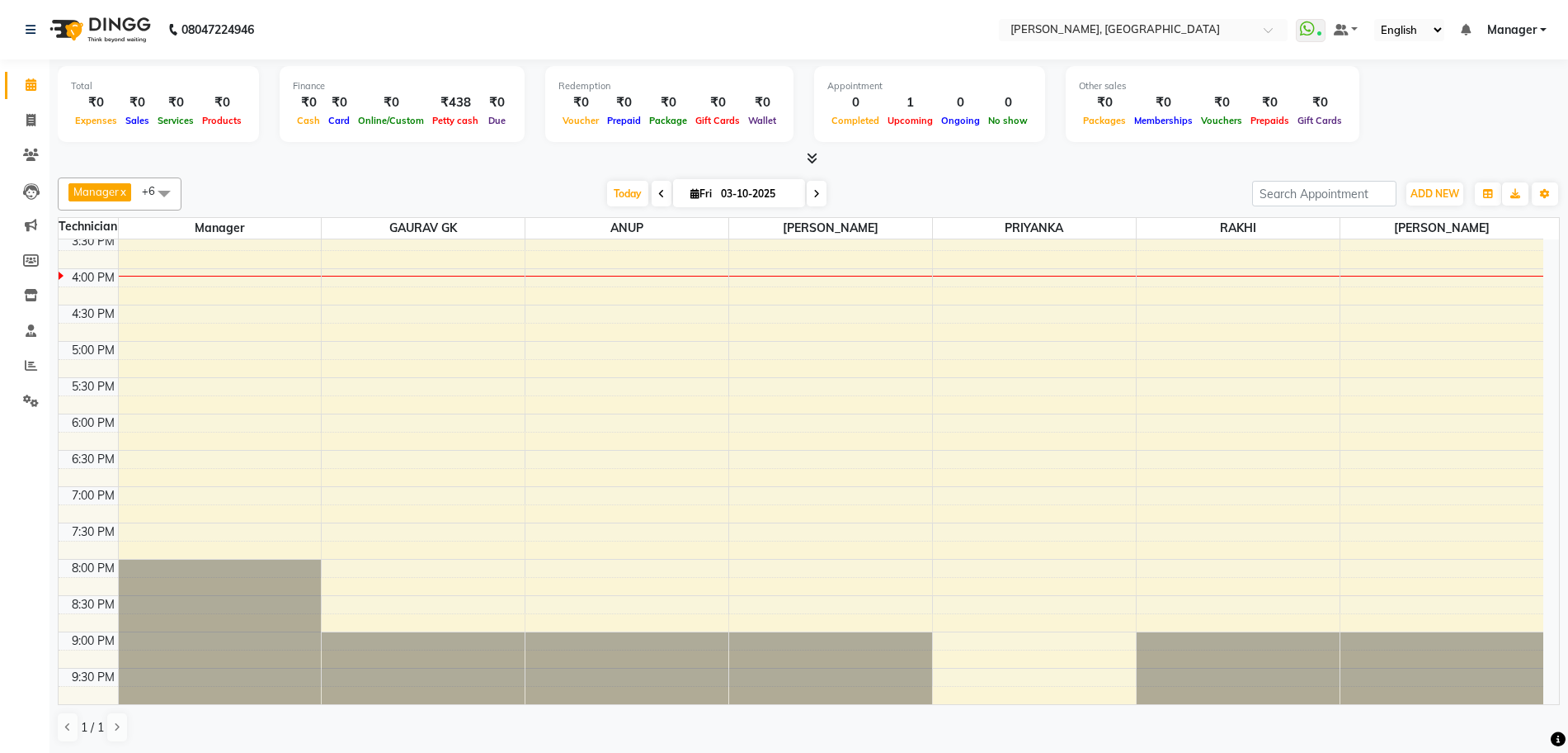
click at [809, 155] on icon at bounding box center [812, 157] width 10 height 12
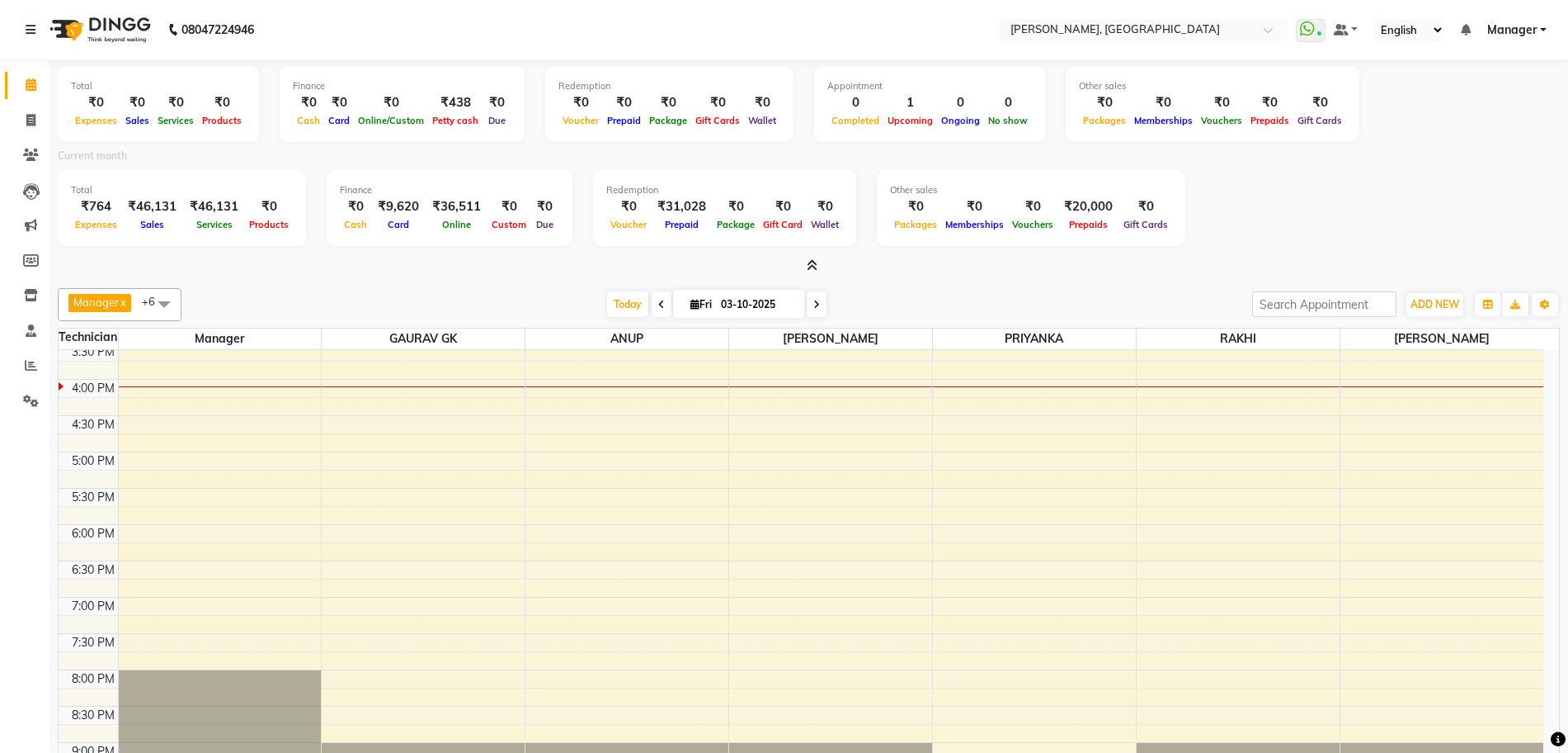
click at [807, 259] on icon at bounding box center [812, 265] width 10 height 12
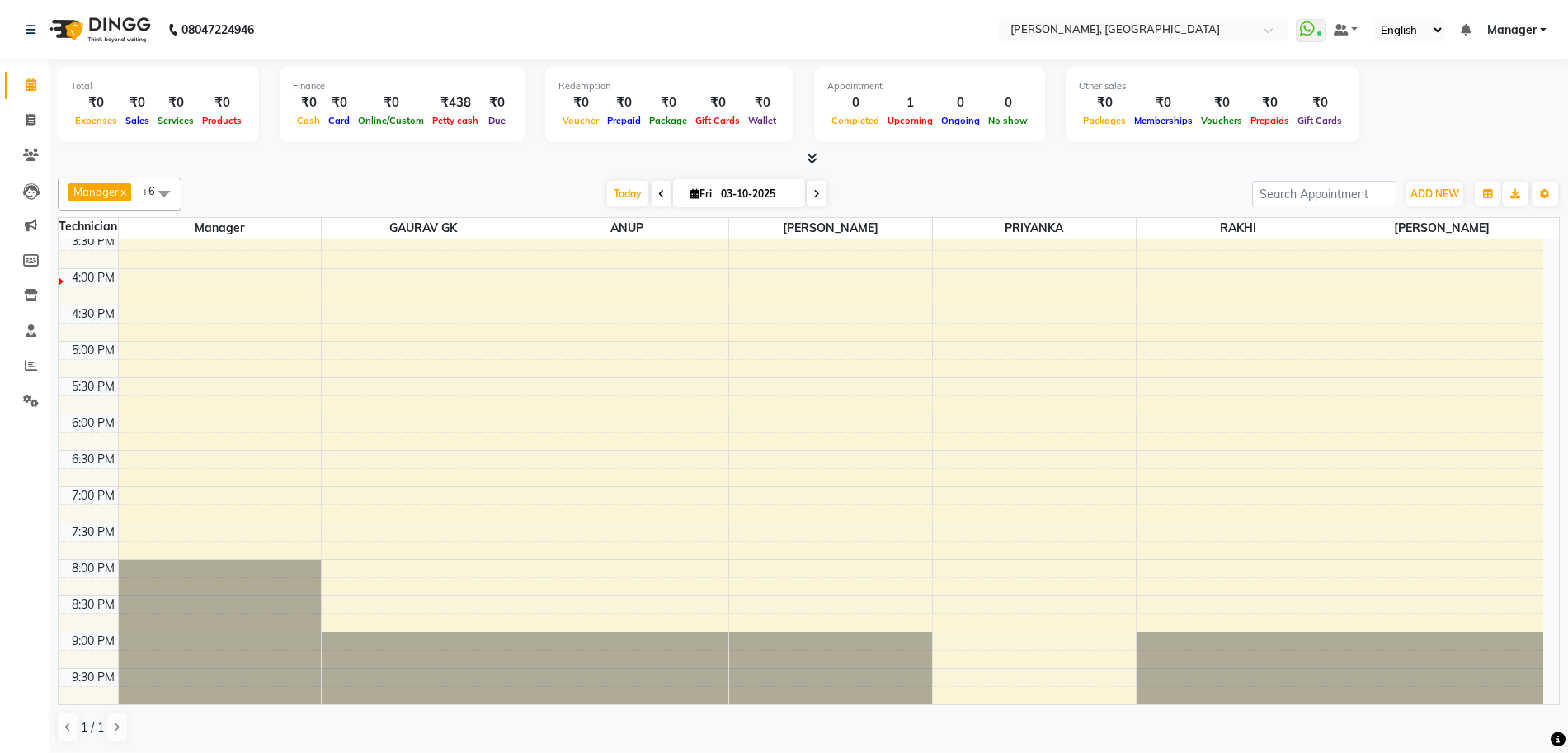
scroll to position [1, 0]
click at [811, 156] on icon at bounding box center [812, 156] width 10 height 12
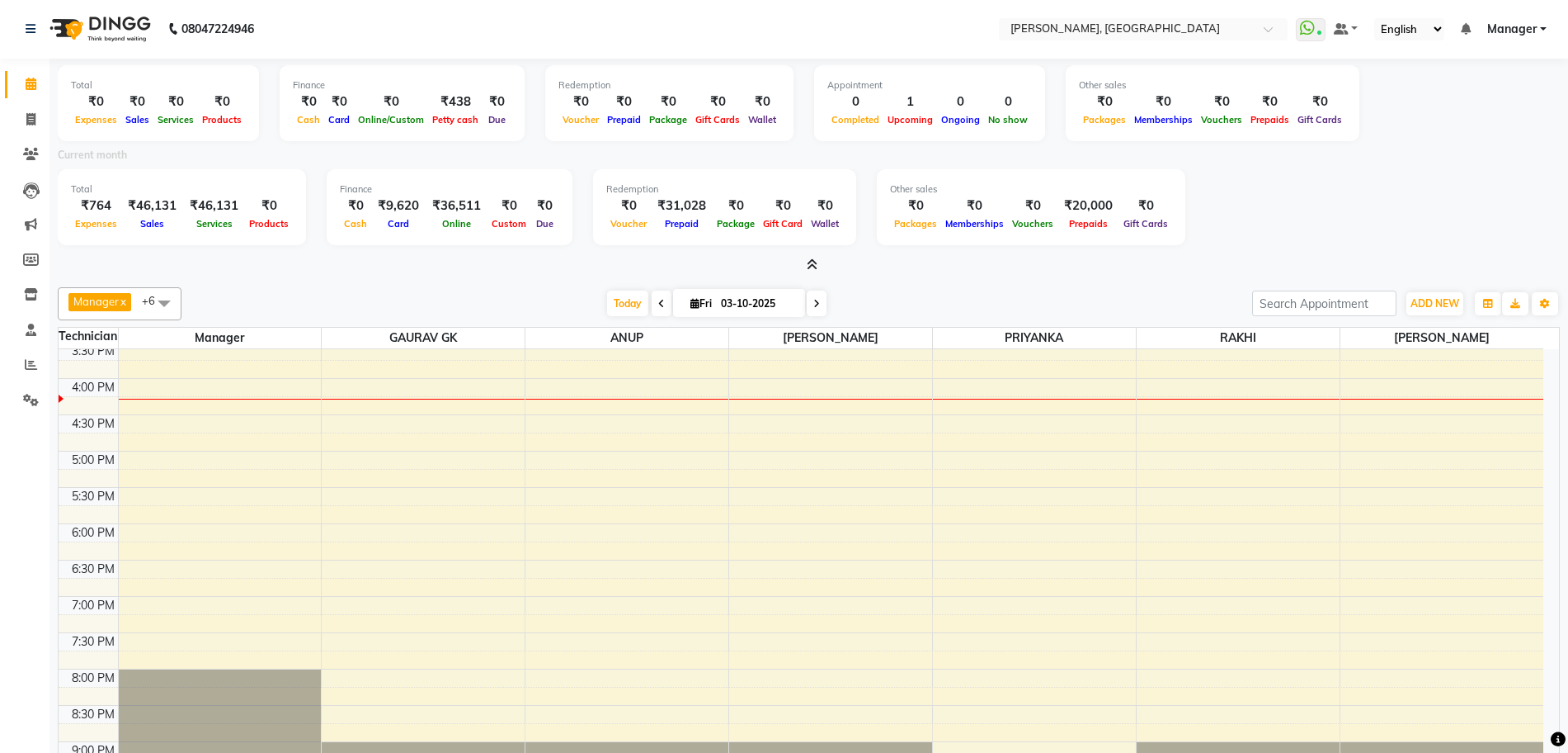
click at [814, 263] on icon at bounding box center [812, 264] width 10 height 12
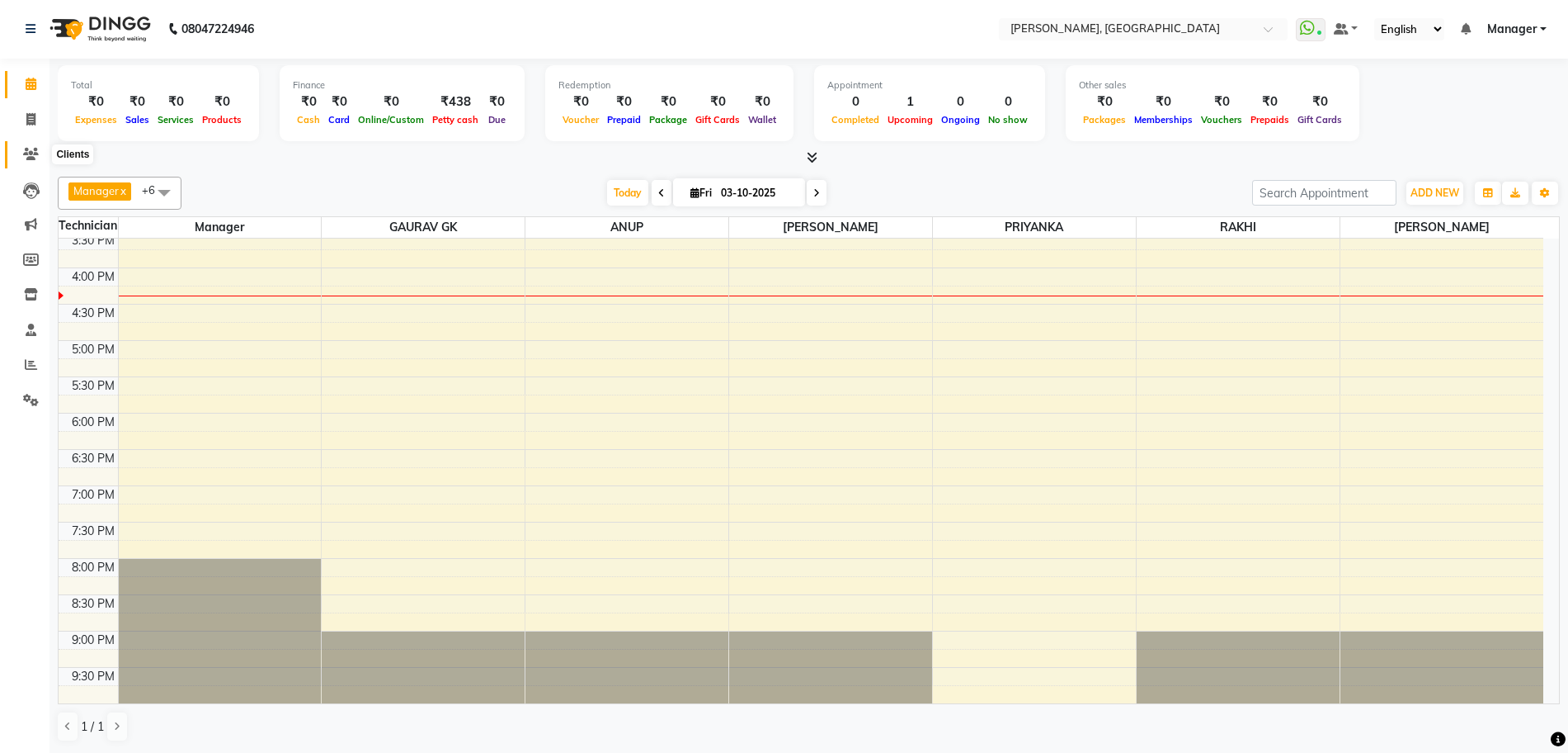
click at [36, 148] on icon at bounding box center [31, 153] width 16 height 12
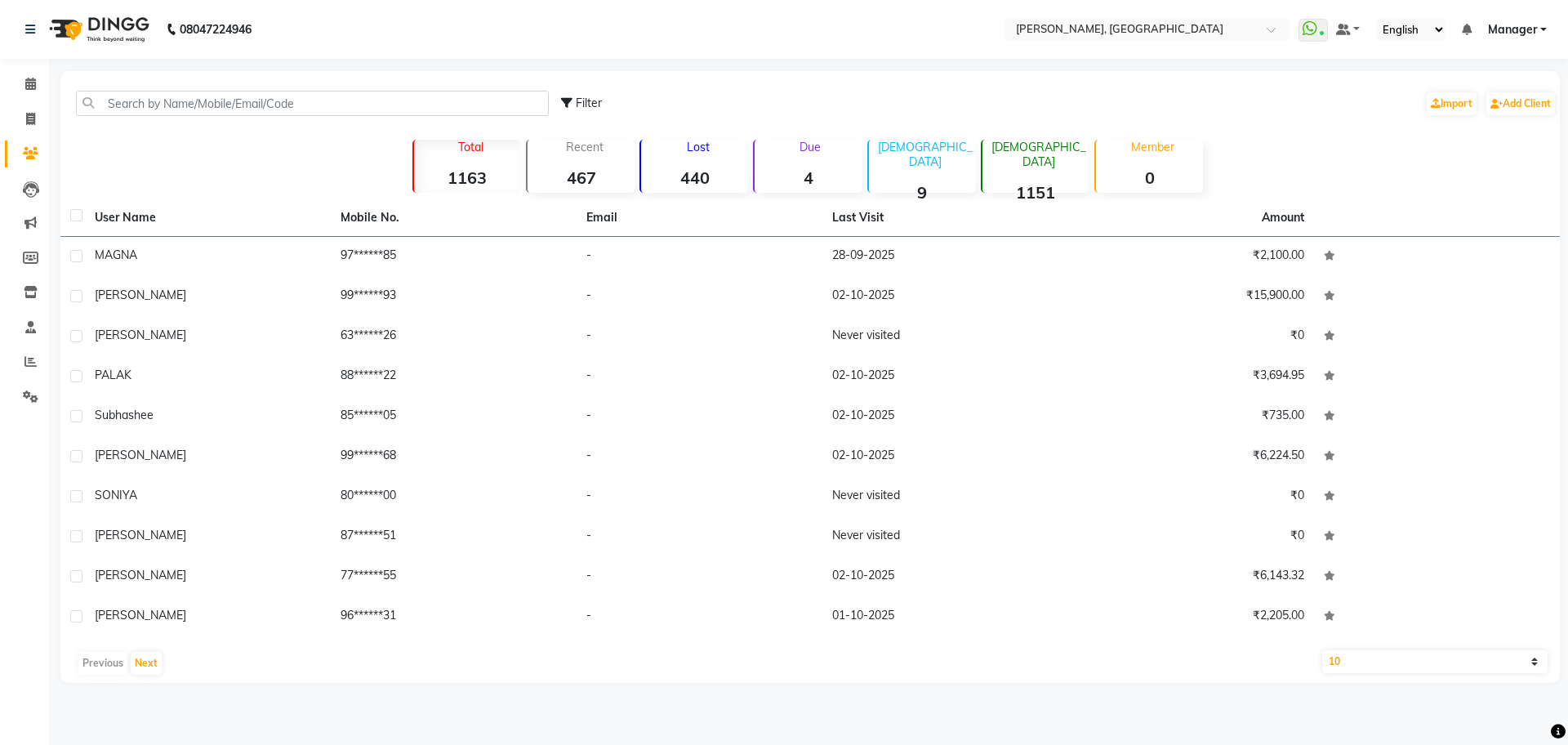
click at [716, 170] on strong "440" at bounding box center [695, 178] width 107 height 20
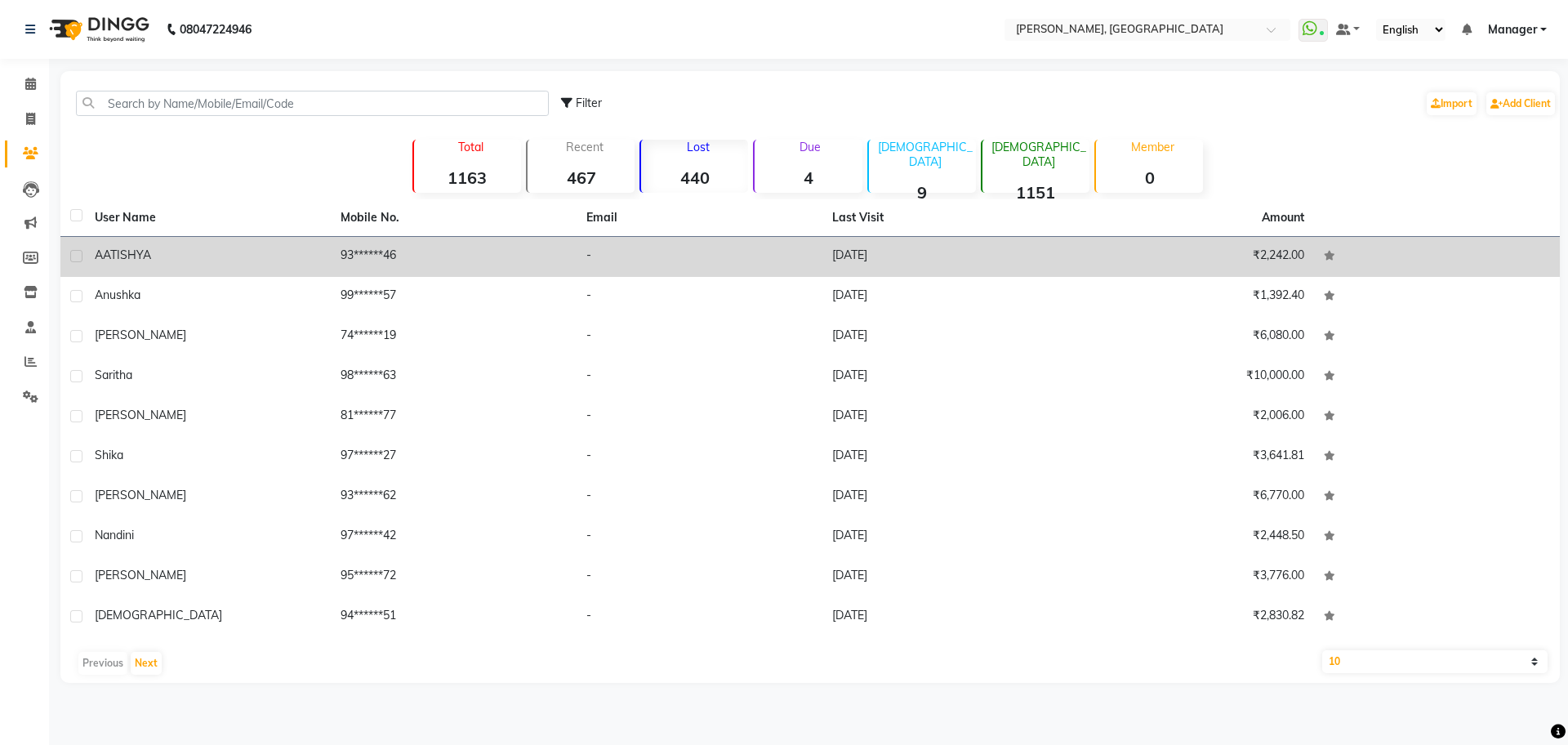
click at [366, 253] on td "93******46" at bounding box center [454, 256] width 246 height 40
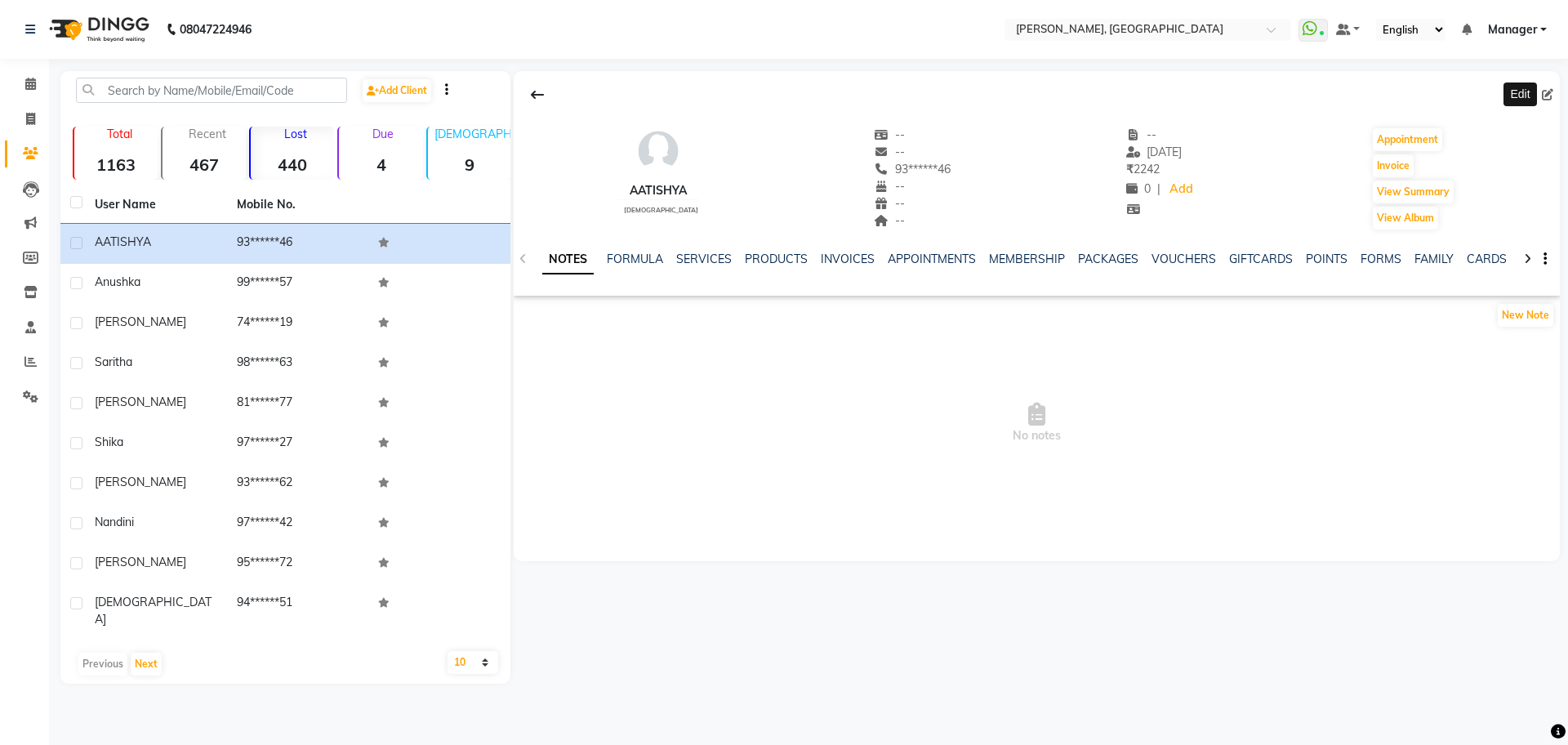
click at [1547, 94] on icon at bounding box center [1548, 94] width 11 height 11
select select "21"
select select "[DEMOGRAPHIC_DATA]"
select select "51820"
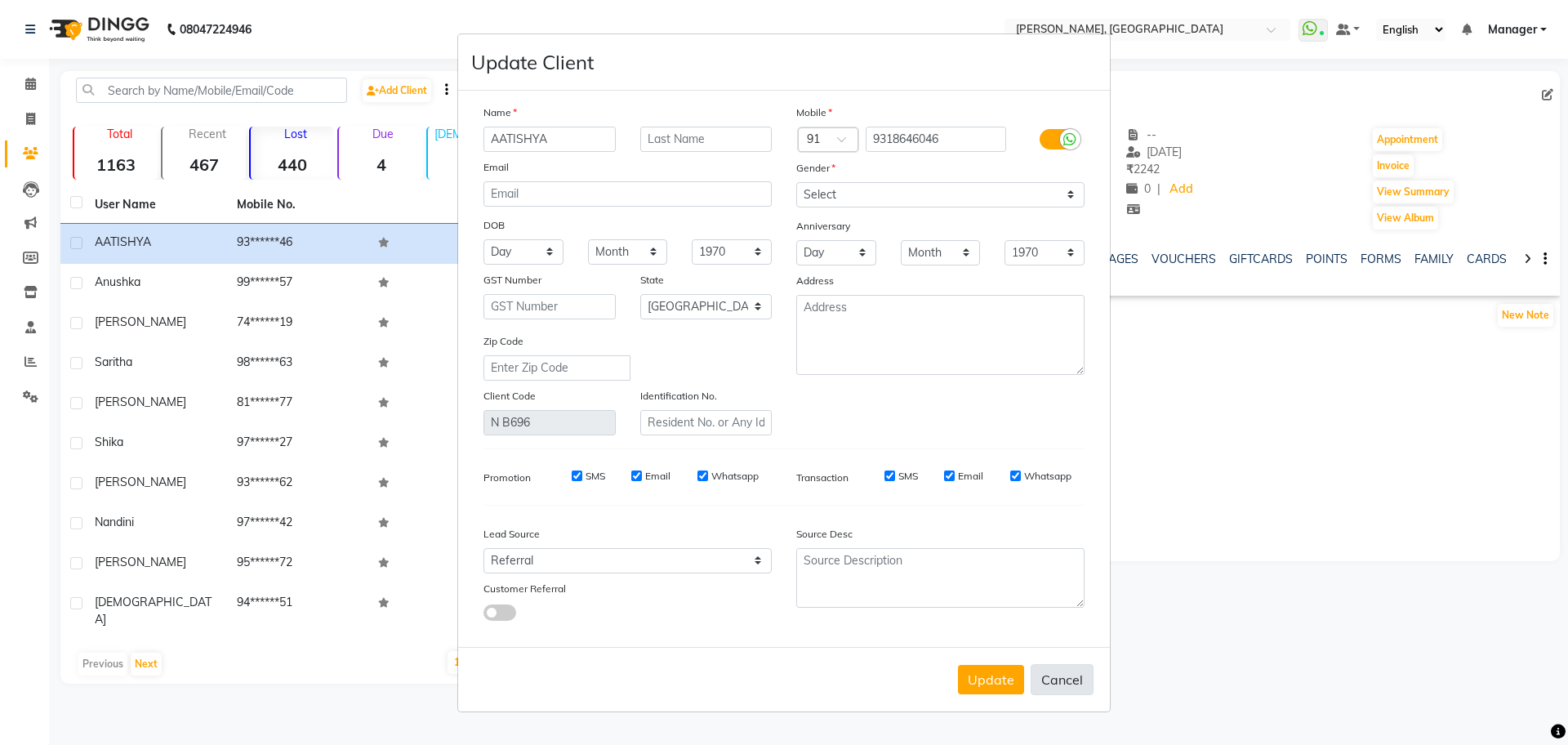
click at [1052, 677] on button "Cancel" at bounding box center [1062, 679] width 63 height 31
select select
select select "null"
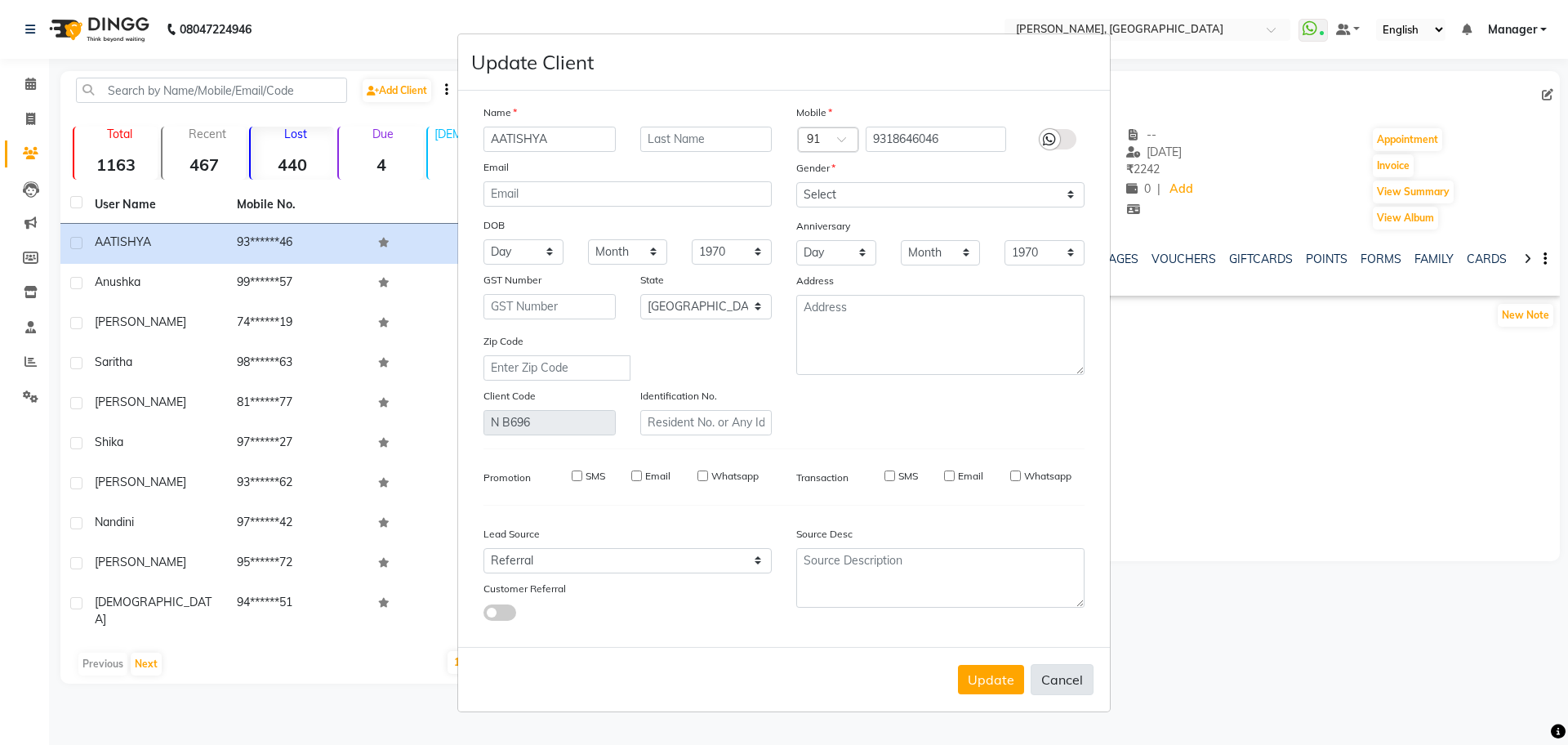
select select
checkbox input "false"
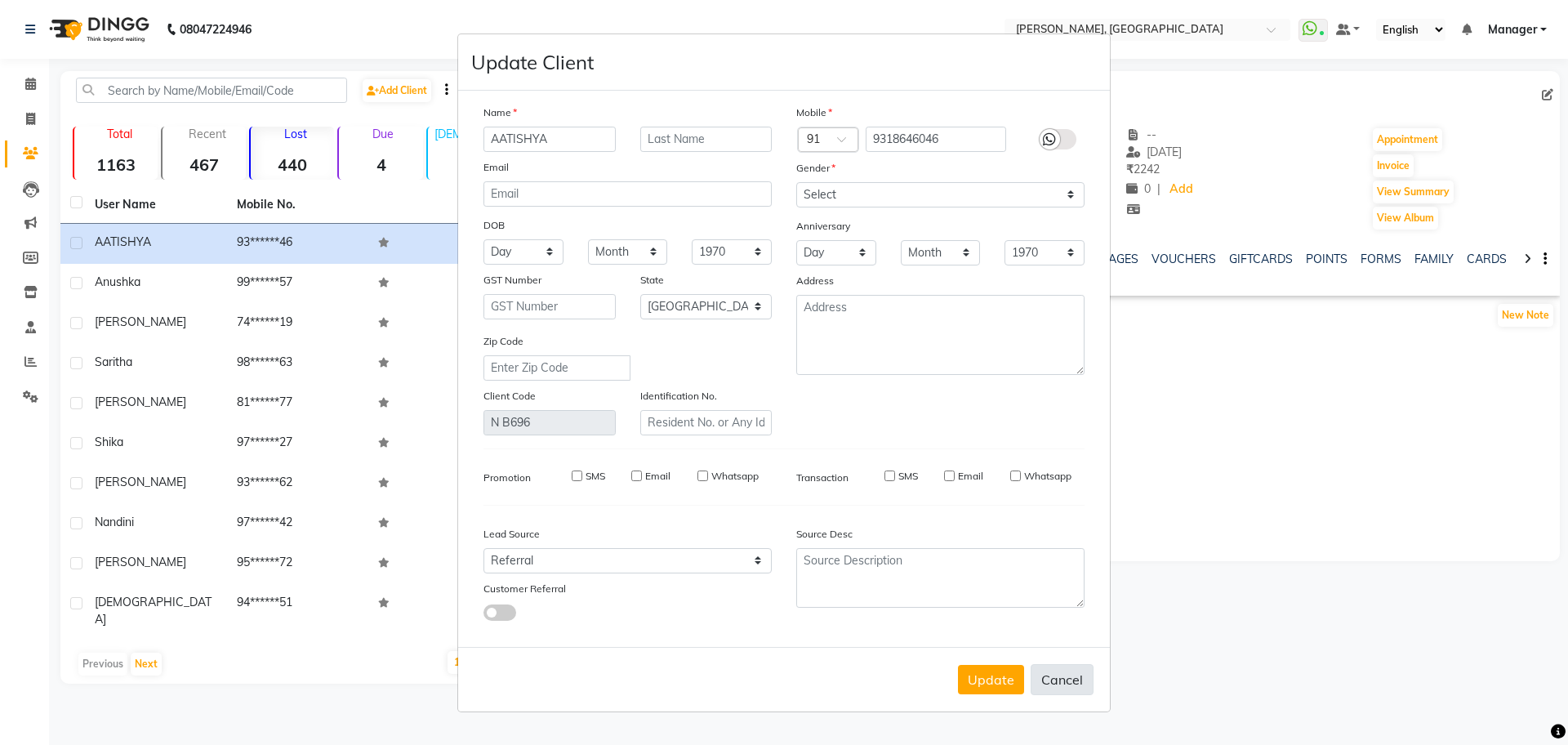
checkbox input "false"
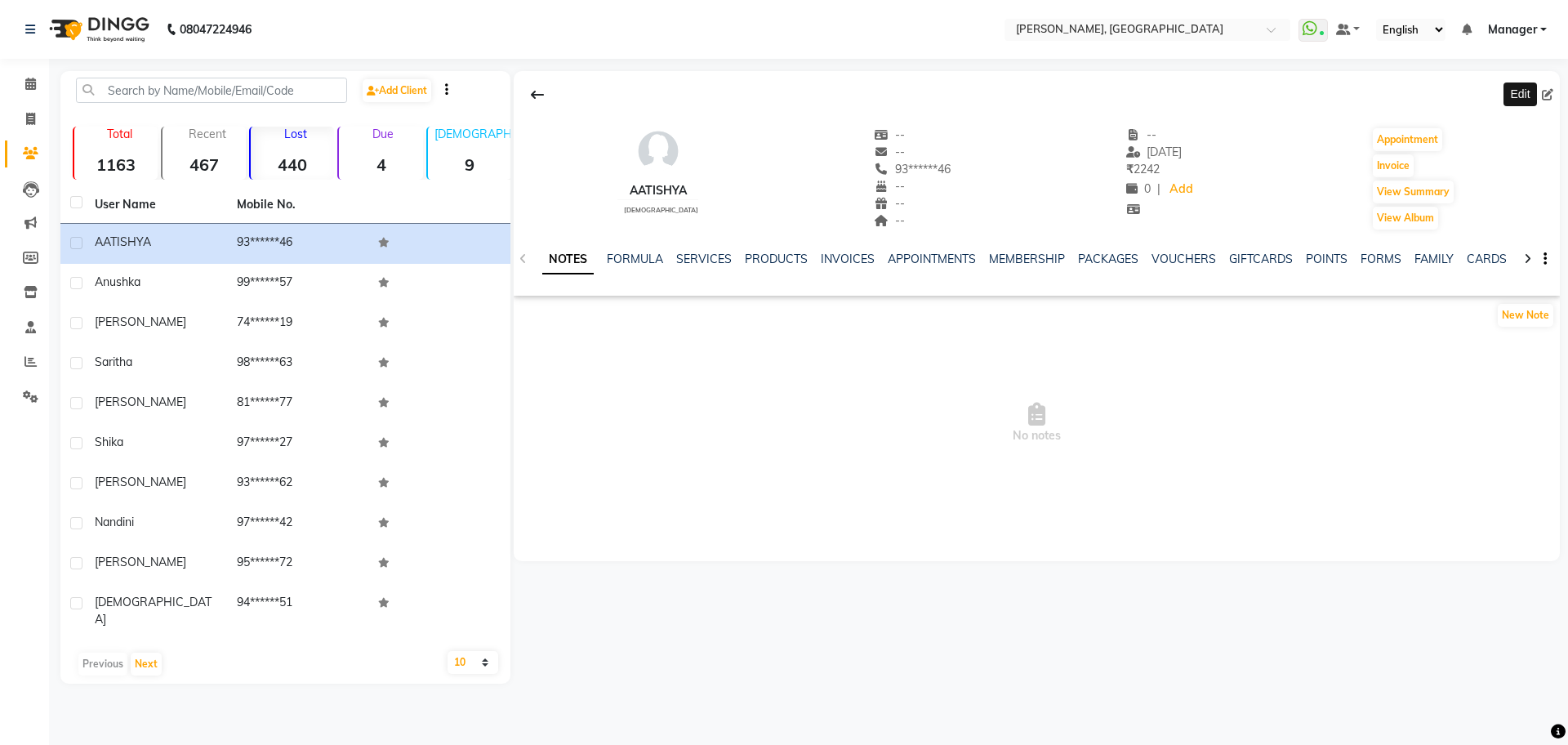
click at [1550, 91] on icon at bounding box center [1548, 94] width 11 height 11
select select "21"
select select "[DEMOGRAPHIC_DATA]"
select select "51820"
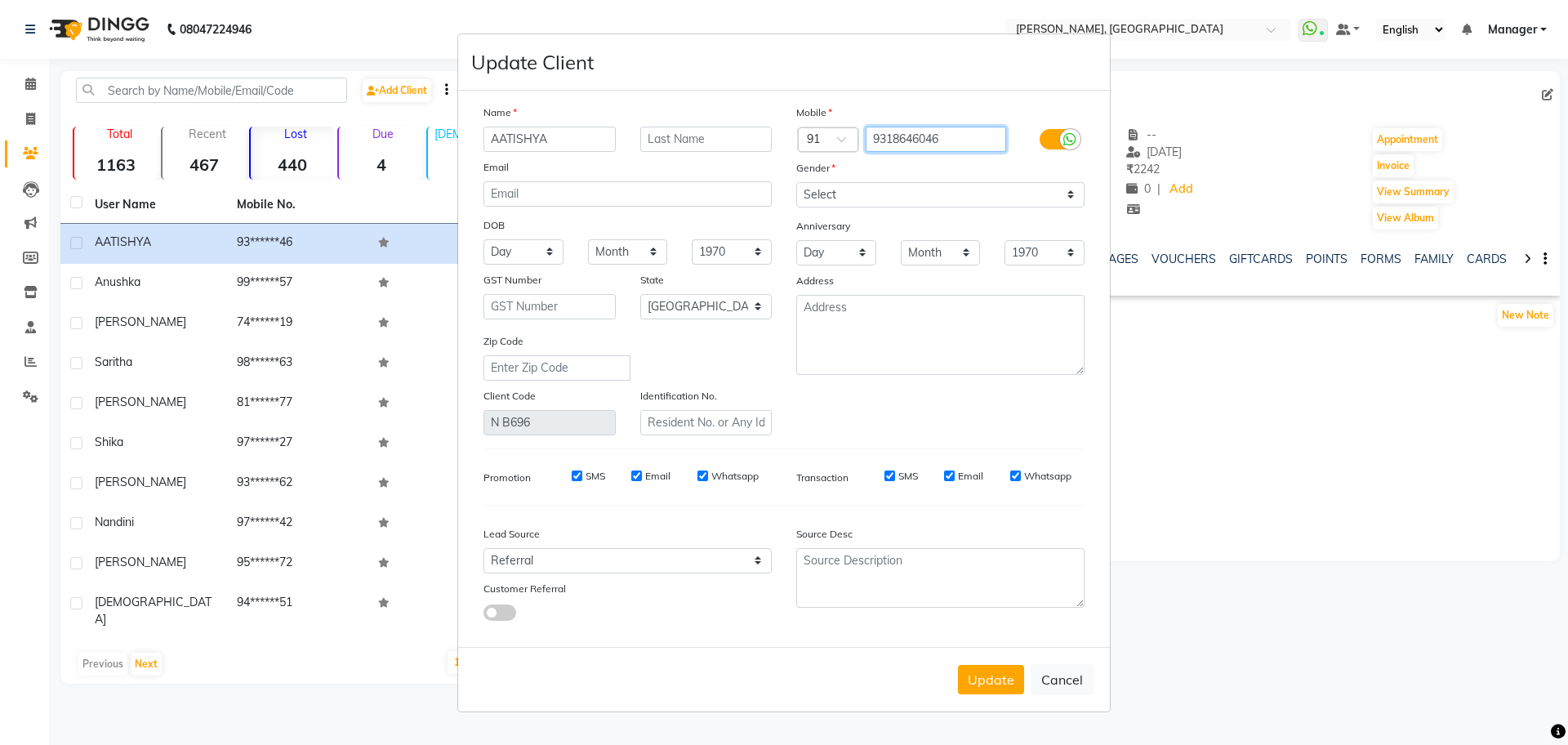
click at [897, 130] on input "9318646046" at bounding box center [936, 139] width 142 height 25
click at [508, 141] on input "AATISHYA" at bounding box center [549, 139] width 132 height 25
click at [992, 678] on button "Update" at bounding box center [990, 679] width 66 height 30
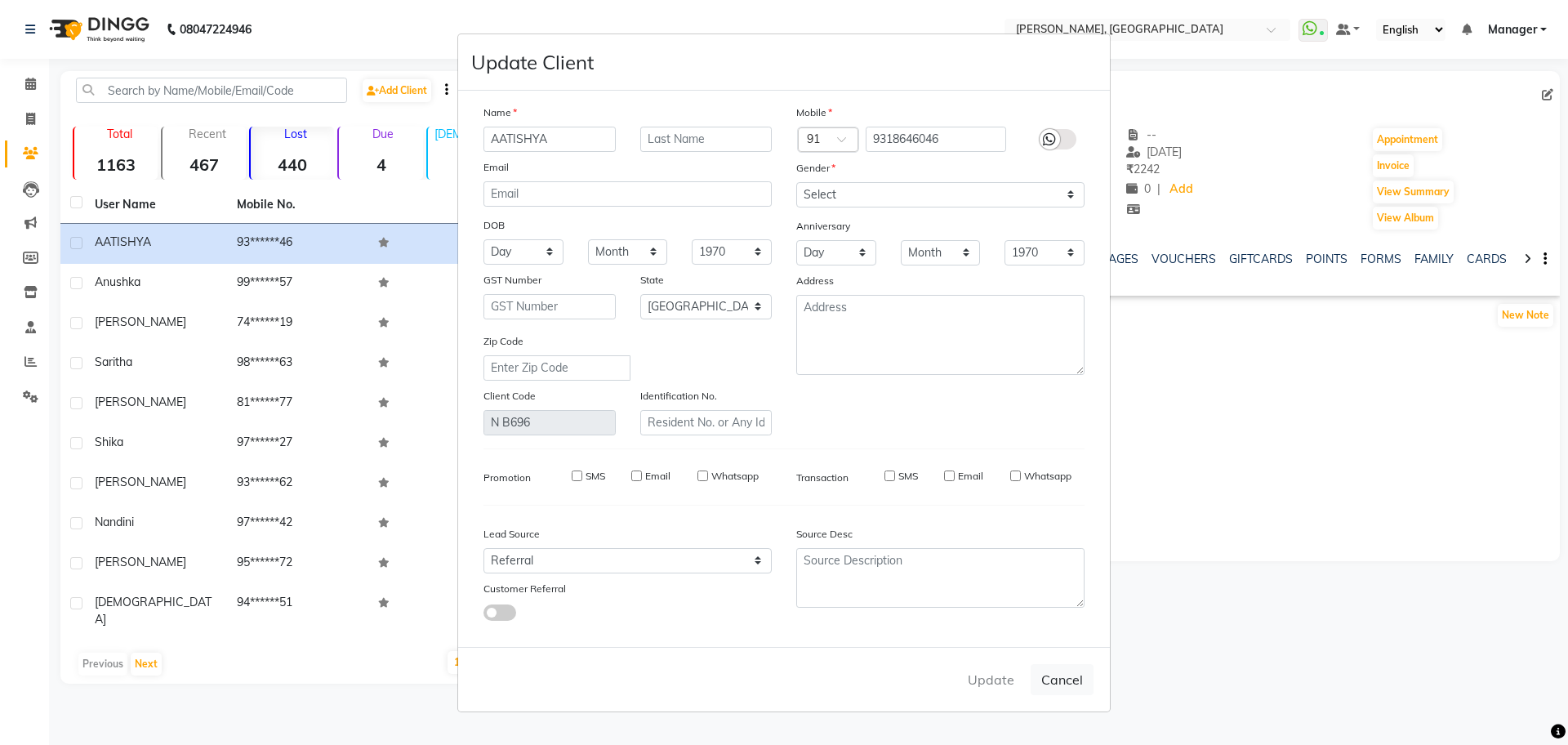
select select
select select "null"
select select
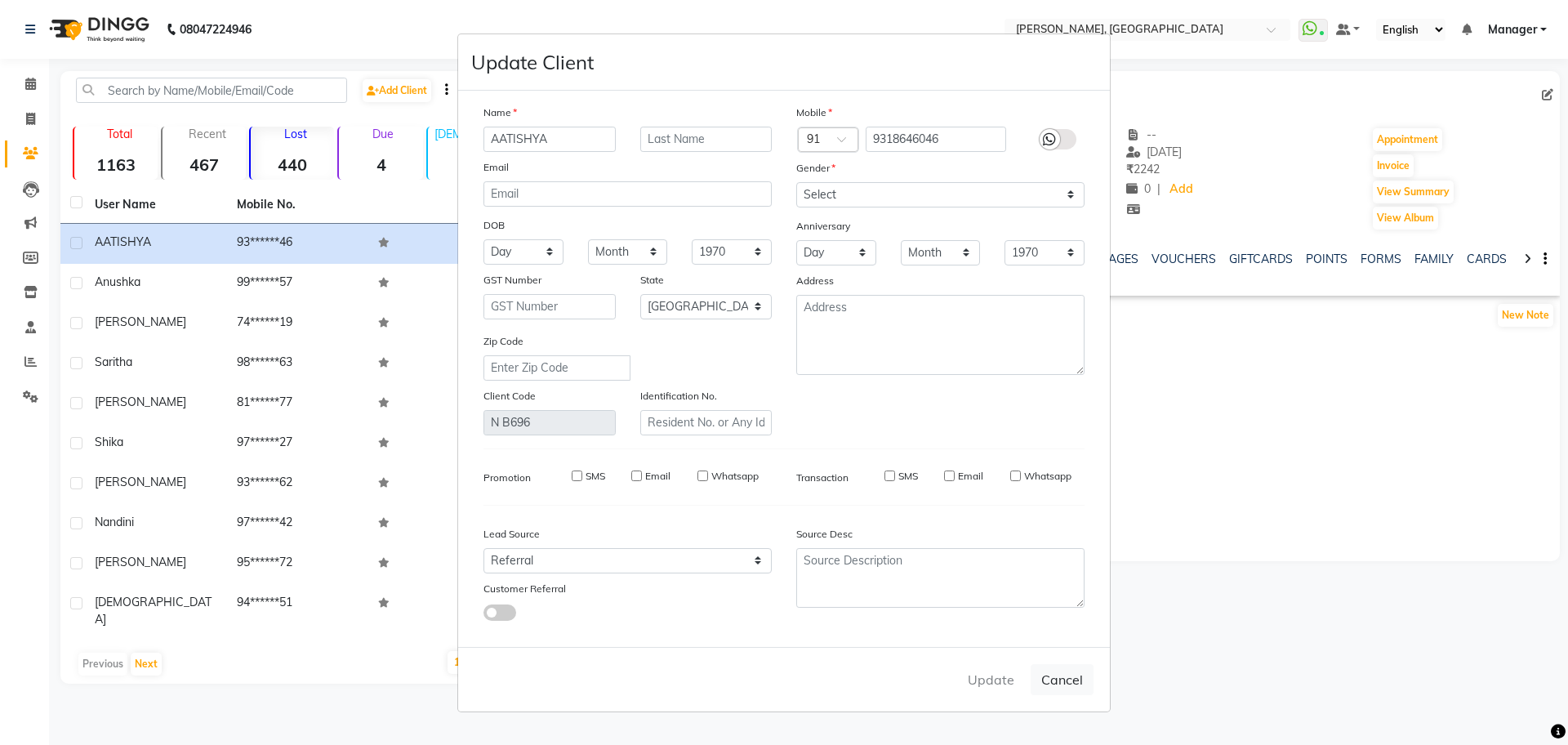
select select
checkbox input "false"
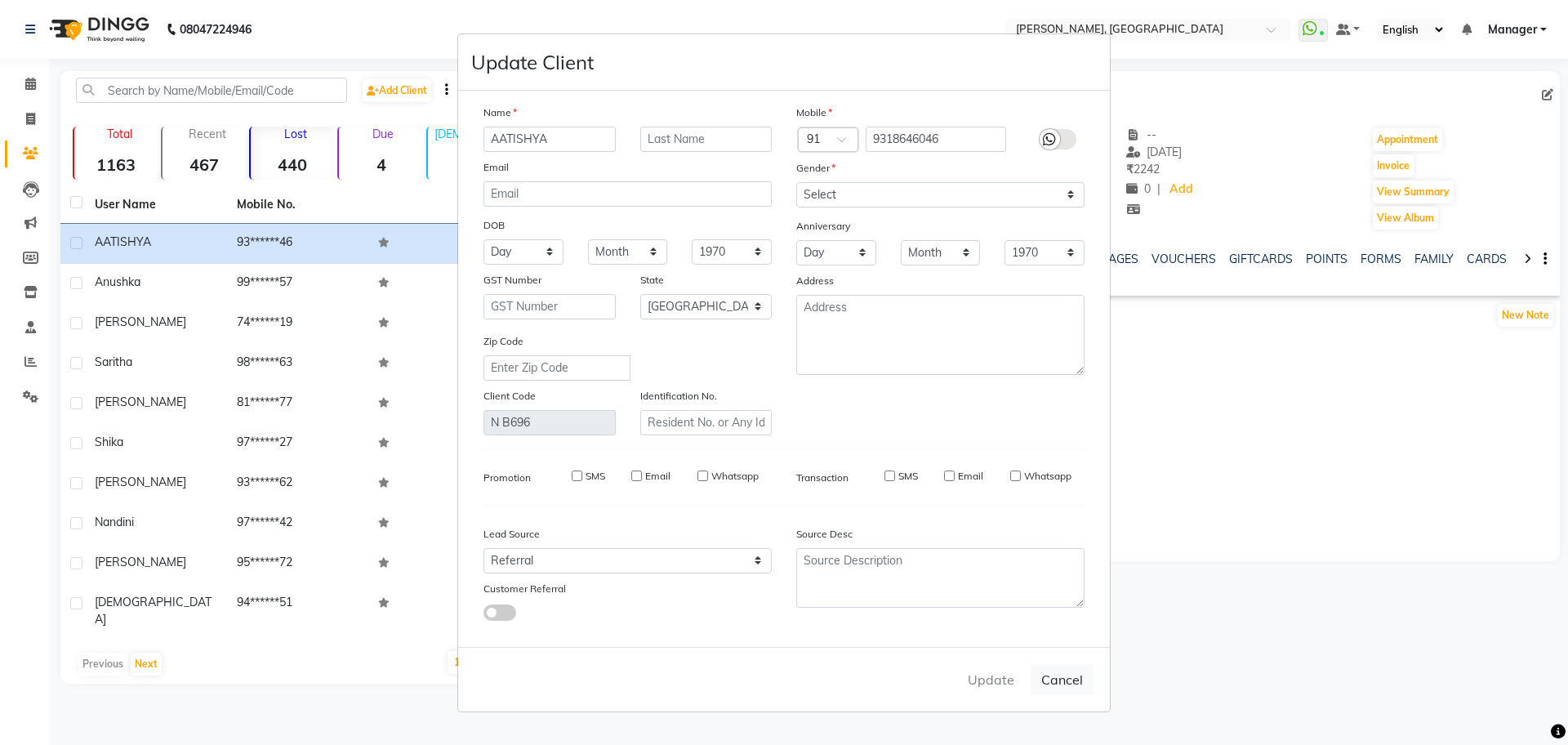
checkbox input "false"
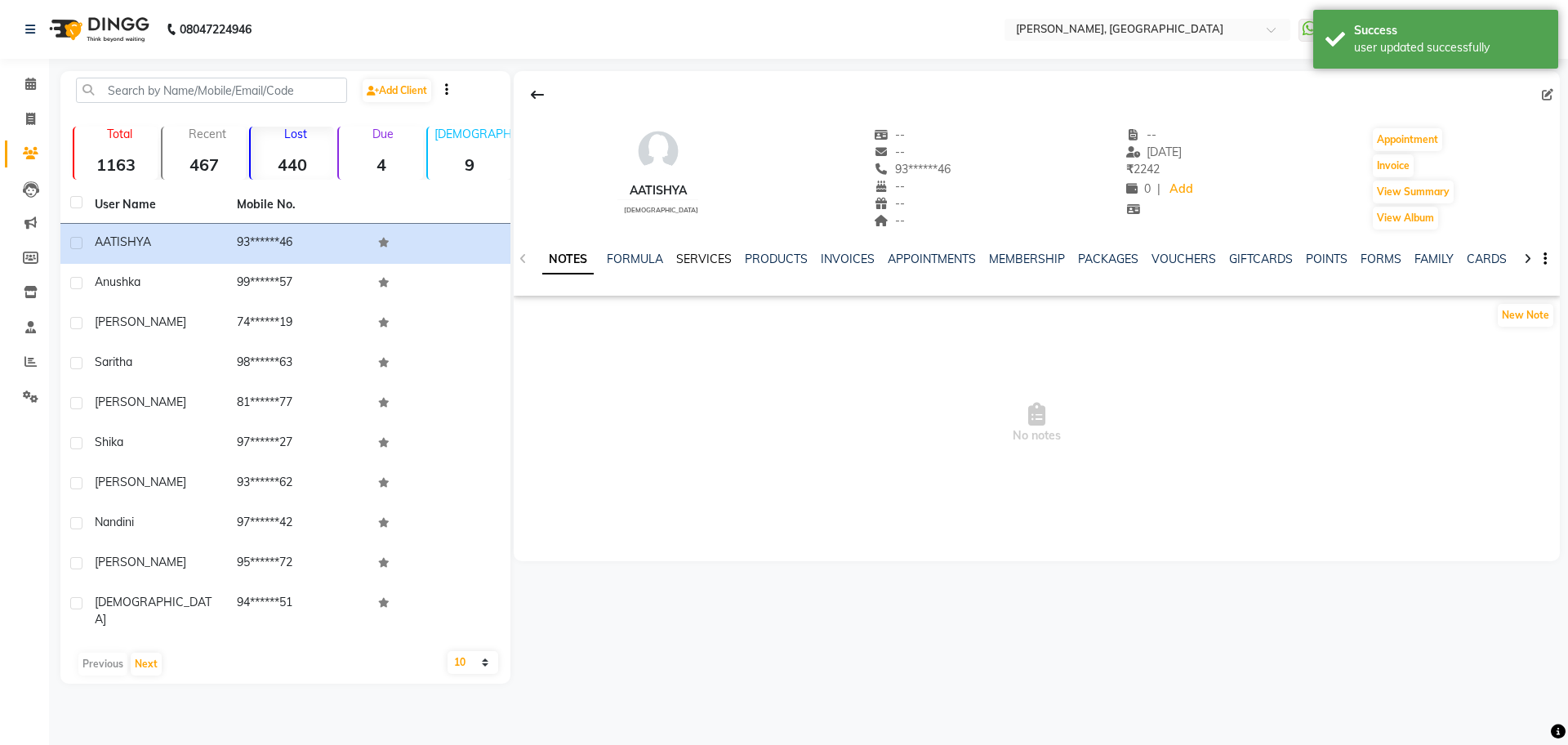
click at [697, 255] on link "SERVICES" at bounding box center [704, 259] width 56 height 15
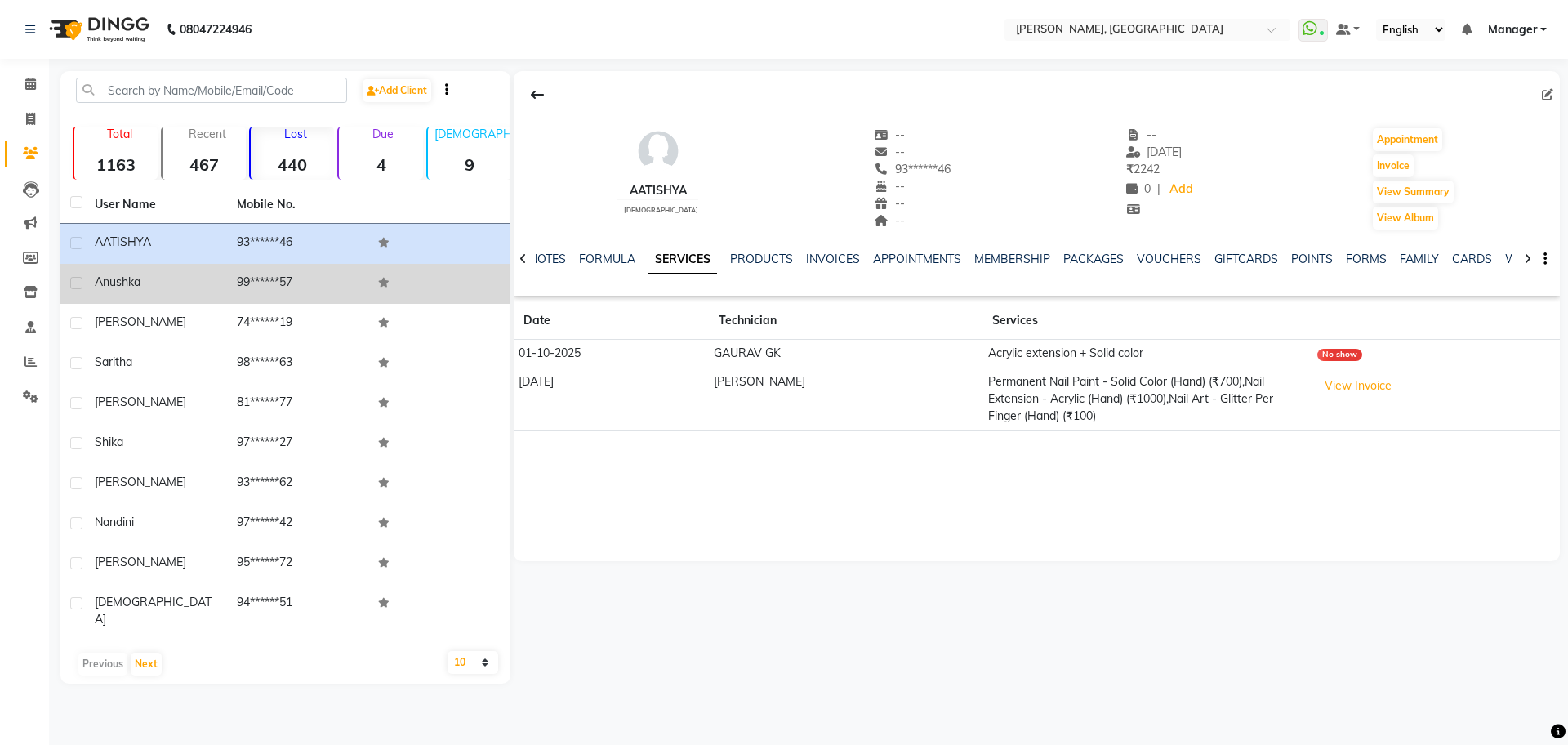
click at [309, 272] on td "99******57" at bounding box center [298, 283] width 143 height 40
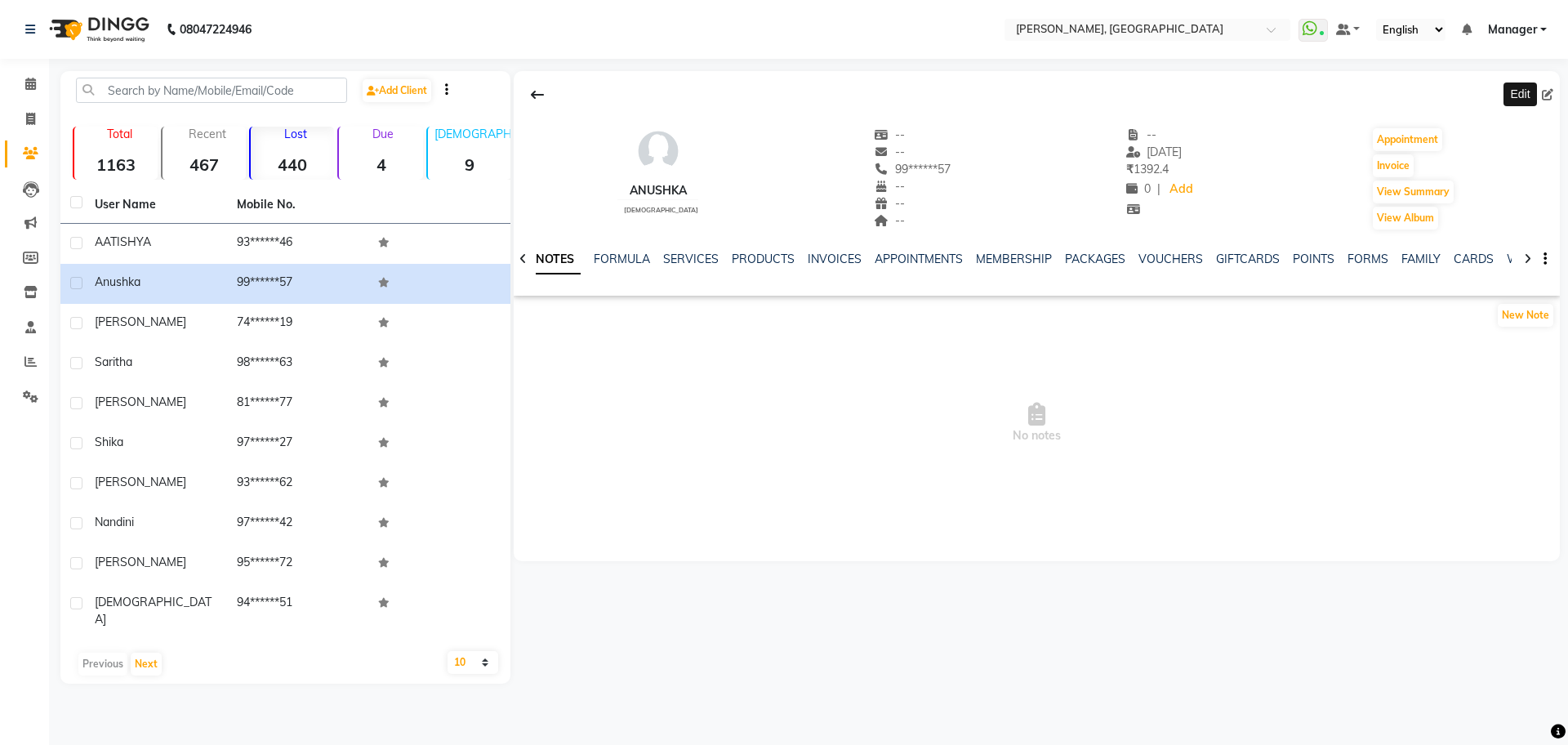
click at [1547, 98] on icon at bounding box center [1548, 94] width 11 height 11
select select "21"
select select "[DEMOGRAPHIC_DATA]"
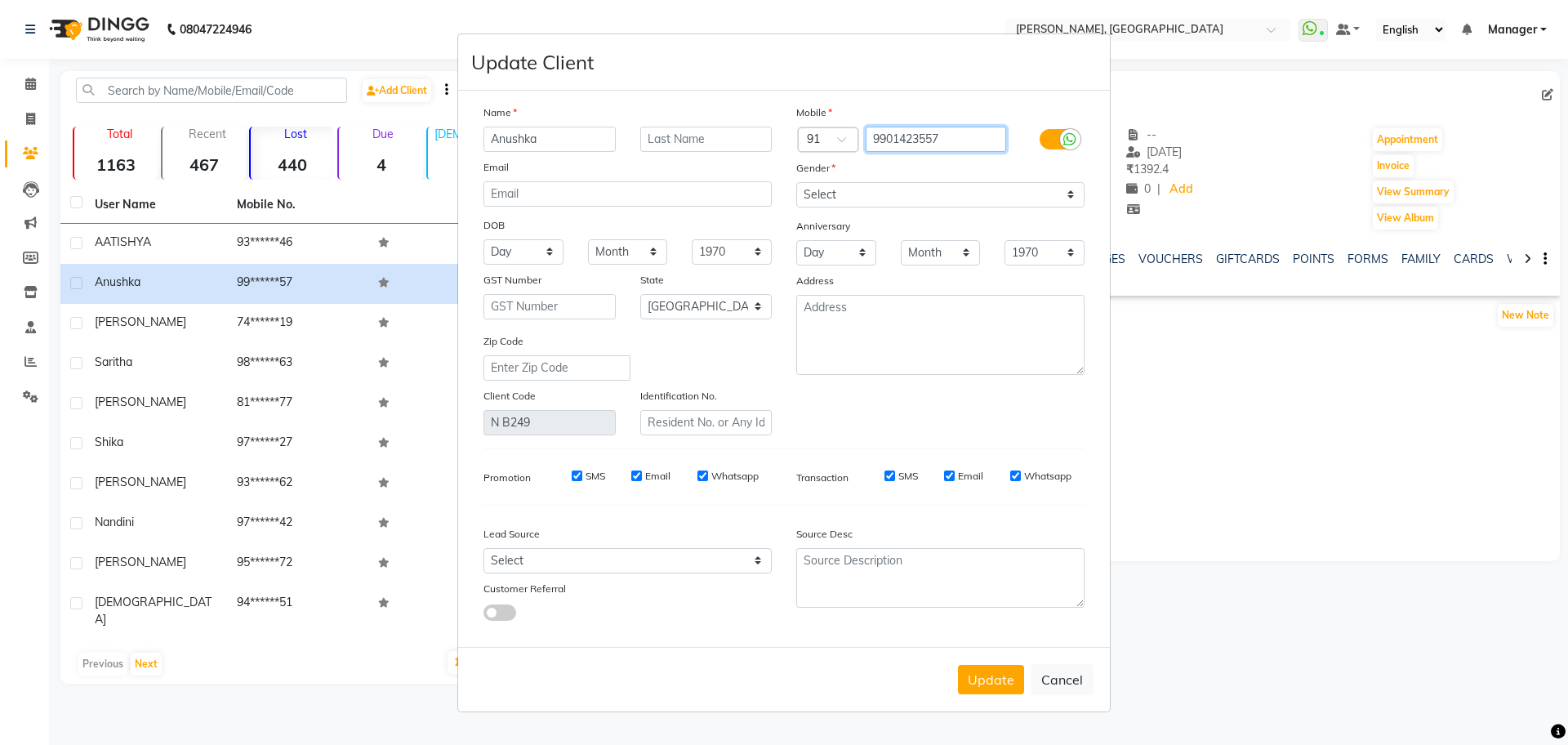
click at [915, 143] on input "9901423557" at bounding box center [936, 139] width 142 height 25
click at [514, 143] on input "Anushka" at bounding box center [549, 139] width 132 height 25
click at [1009, 670] on button "Update" at bounding box center [990, 679] width 66 height 30
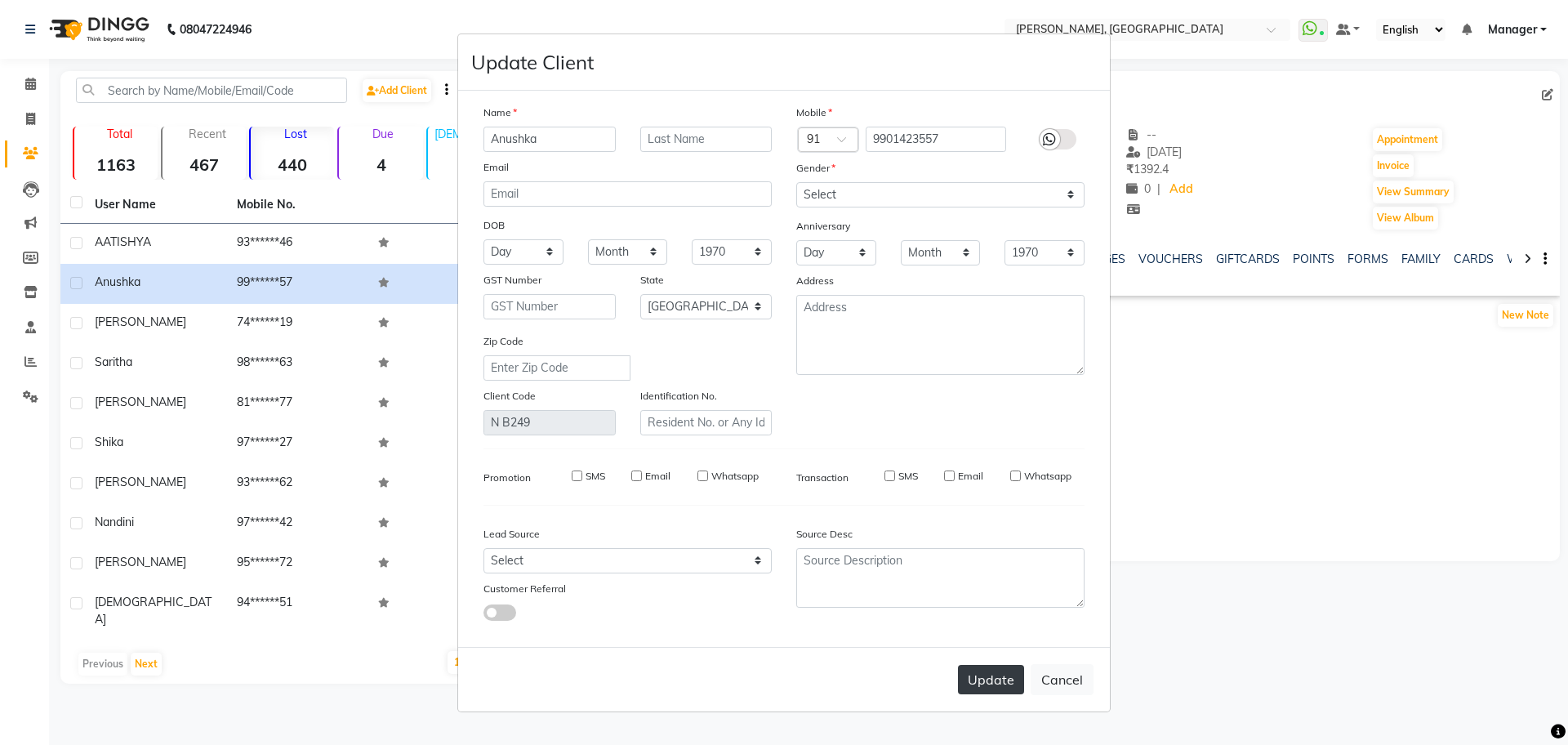
select select
select select "null"
select select
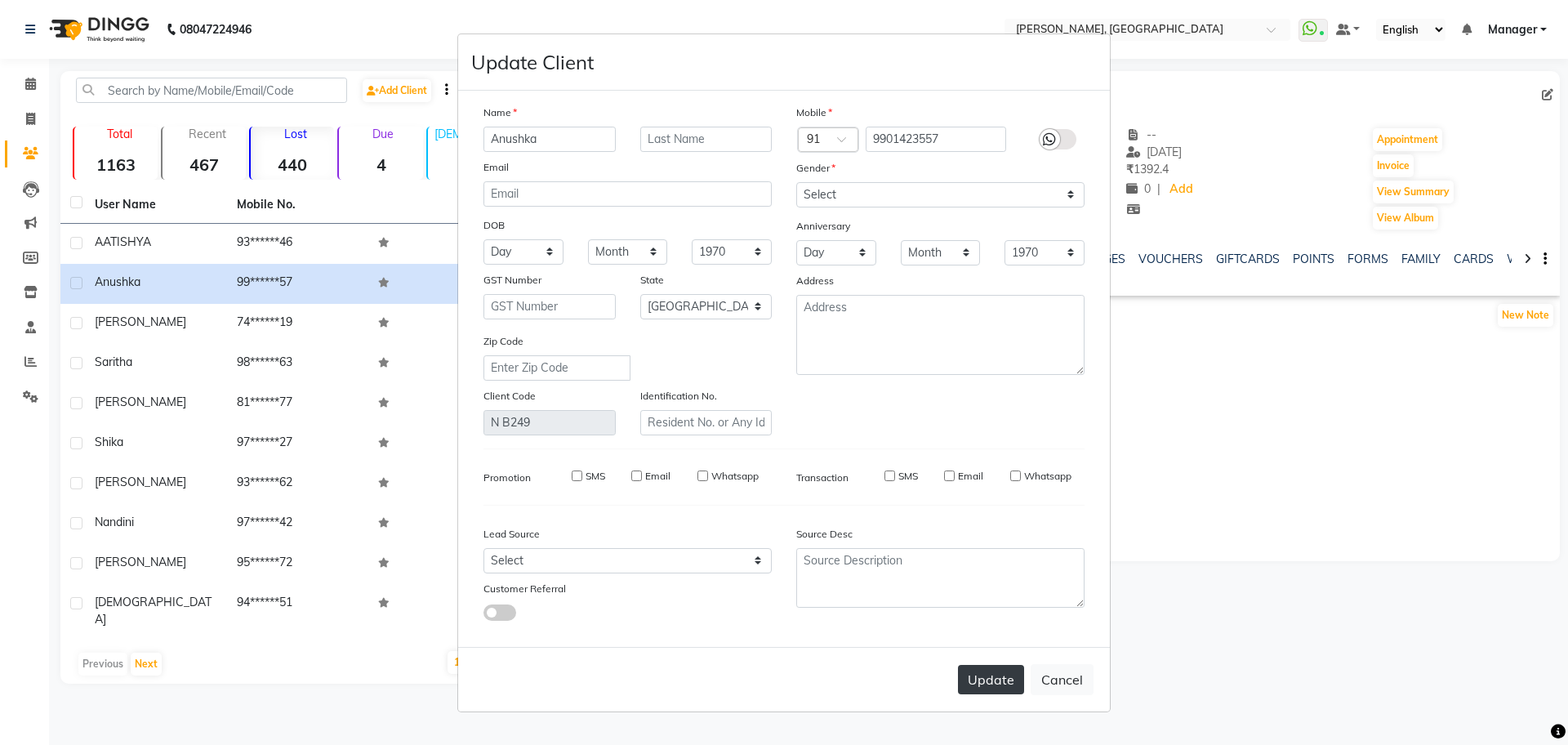
select select
checkbox input "false"
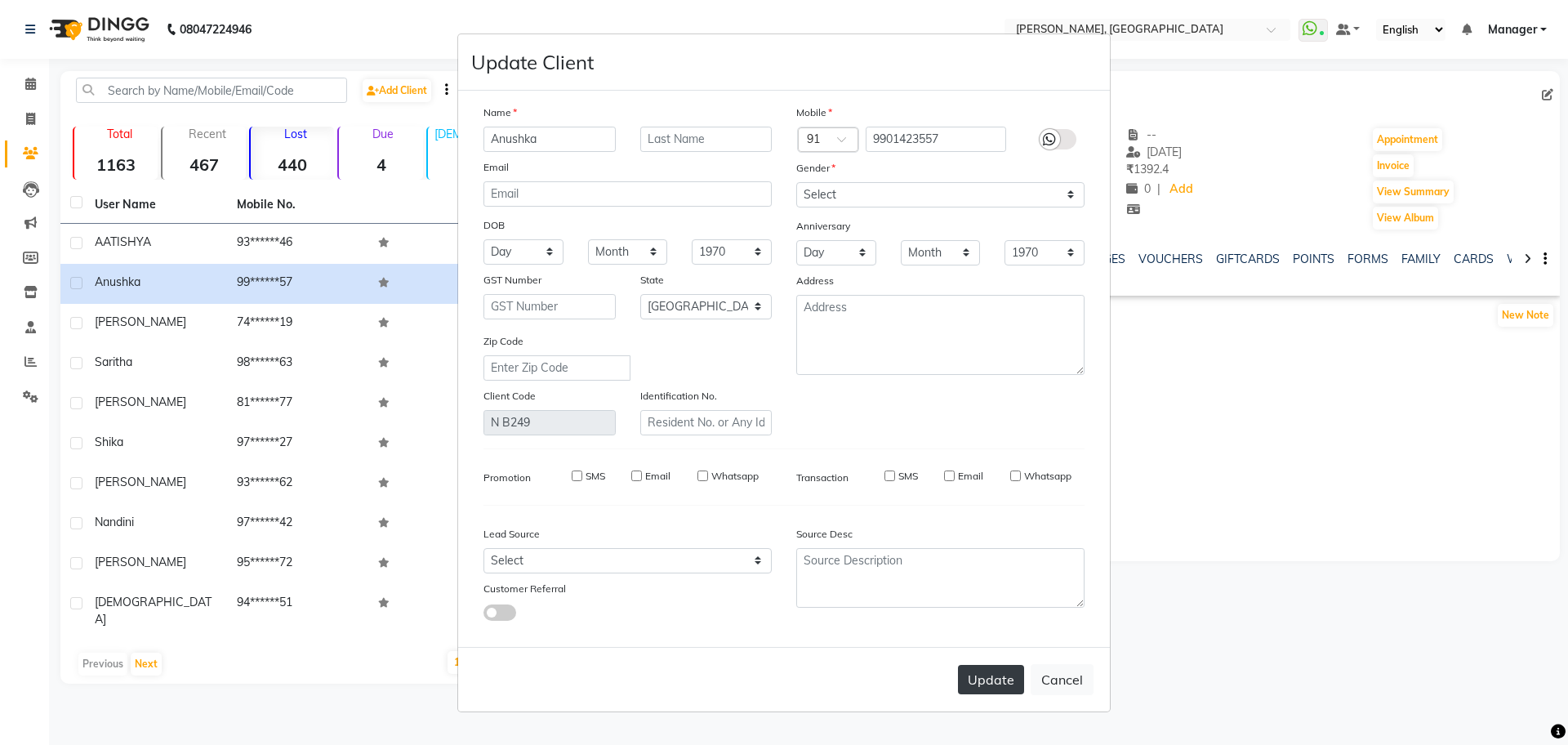
checkbox input "false"
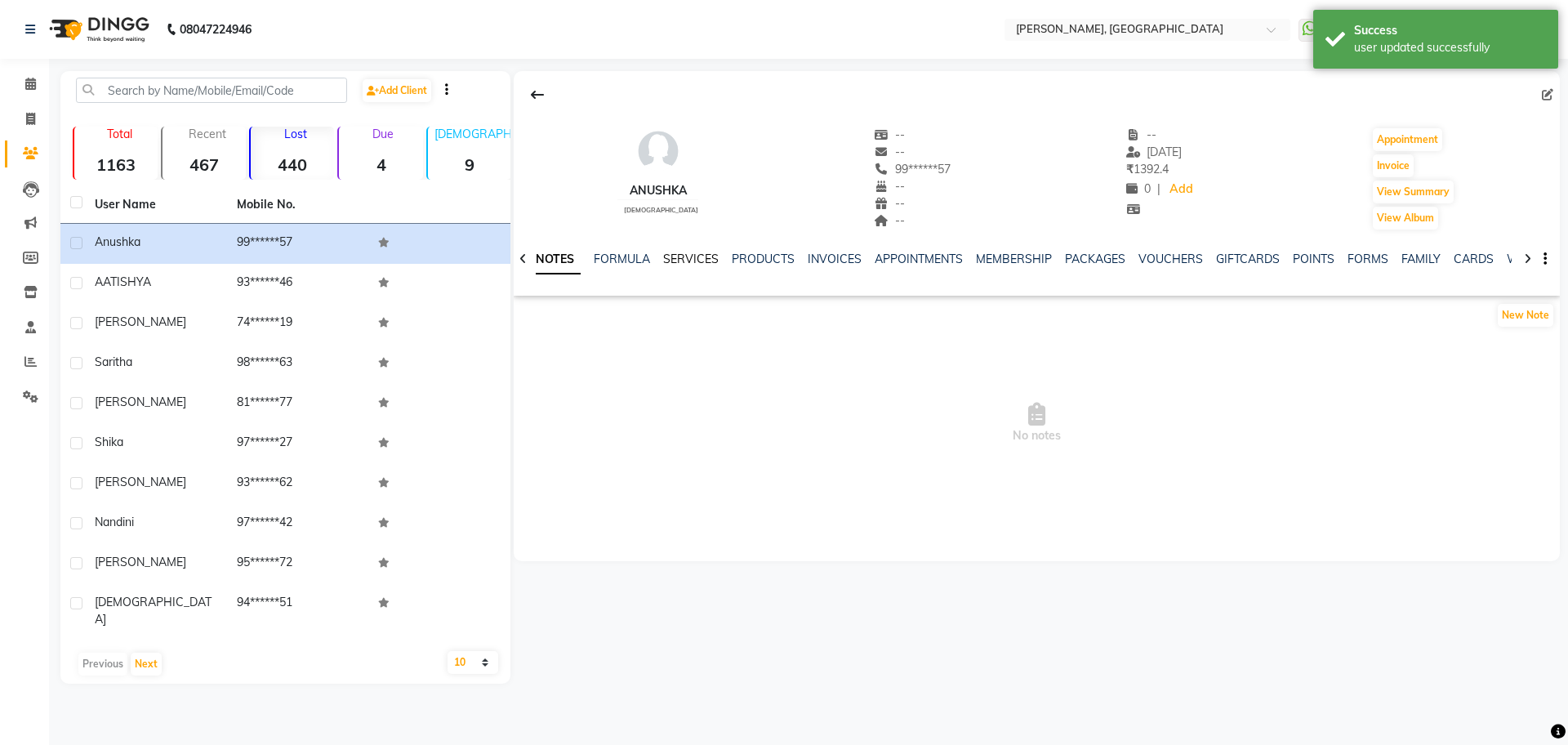
click at [683, 265] on link "SERVICES" at bounding box center [691, 259] width 56 height 15
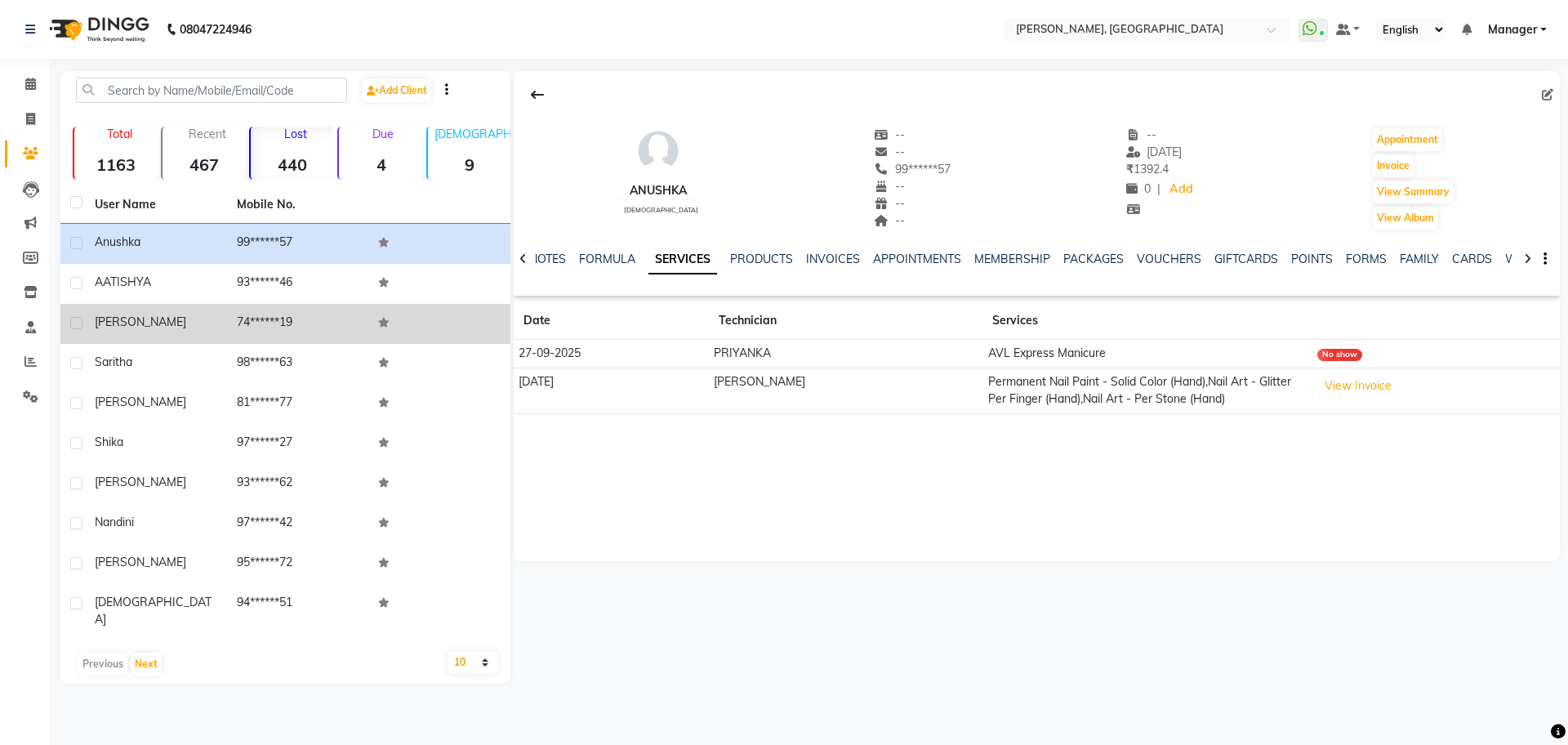
click at [274, 317] on td "74******19" at bounding box center [298, 323] width 143 height 40
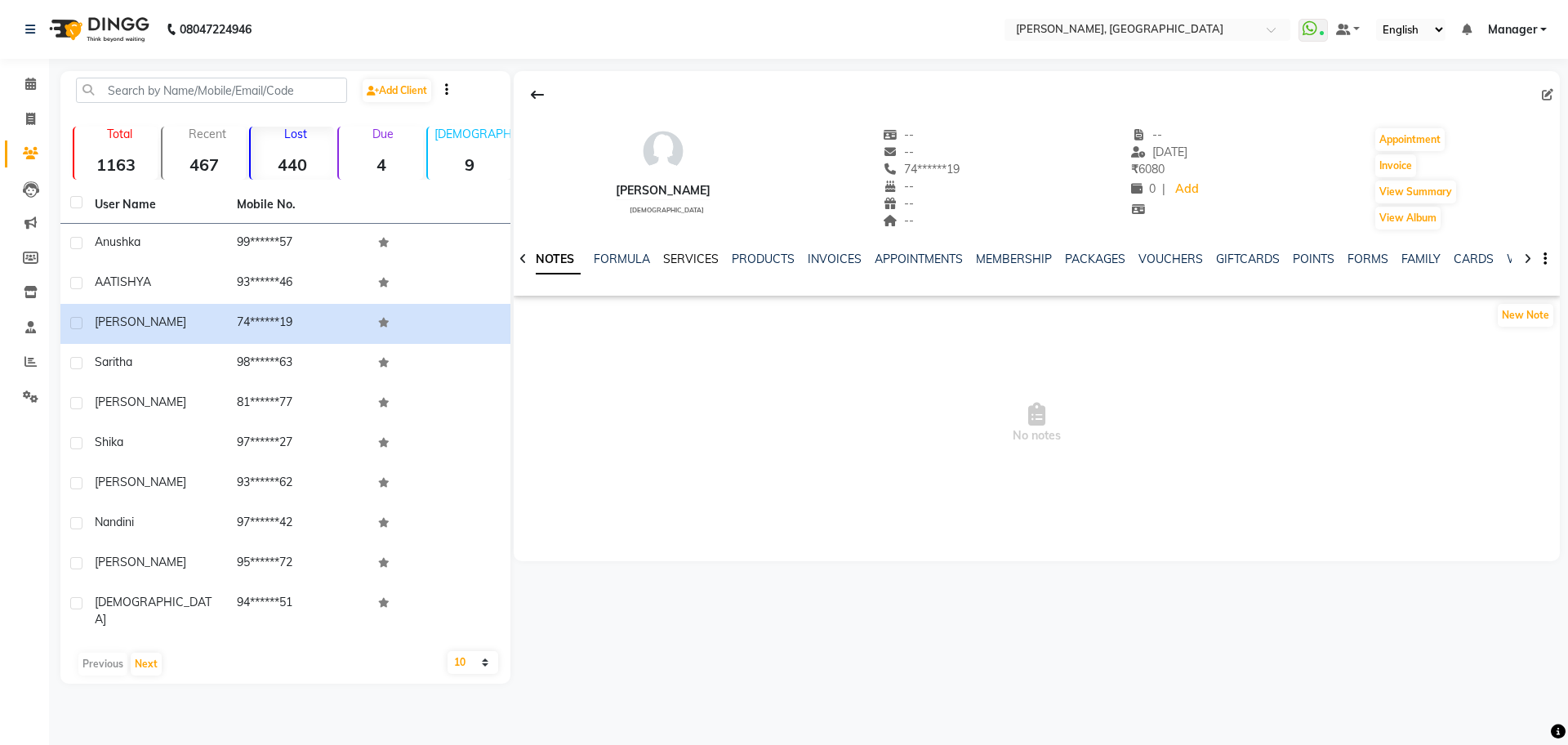
click at [667, 263] on link "SERVICES" at bounding box center [691, 259] width 56 height 15
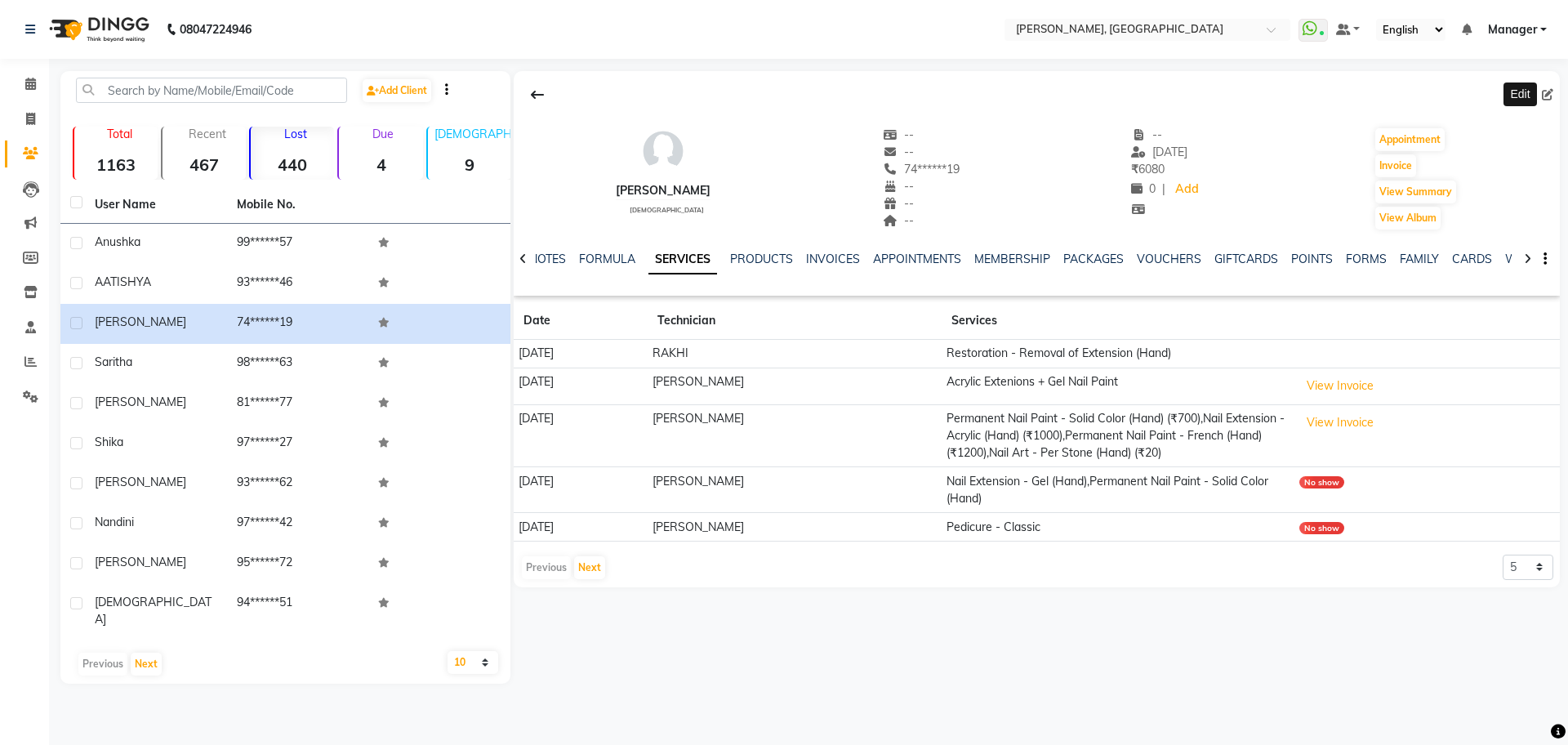
click at [1554, 93] on span at bounding box center [1550, 95] width 18 height 18
click at [1547, 95] on icon at bounding box center [1548, 94] width 11 height 11
select select
select select "[DEMOGRAPHIC_DATA]"
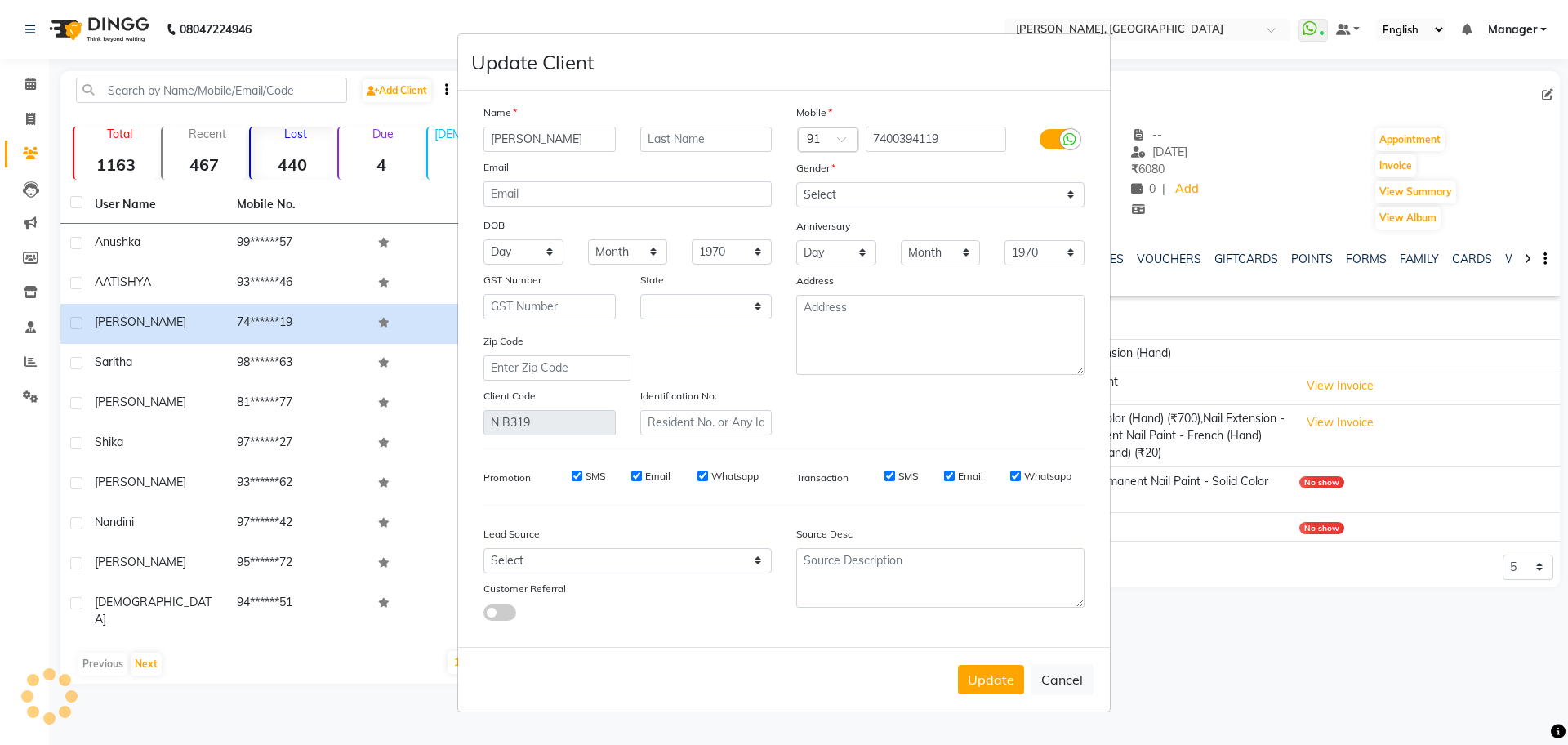
select select "17"
click at [940, 136] on input "7400394119" at bounding box center [936, 139] width 142 height 25
click at [1056, 677] on button "Cancel" at bounding box center [1062, 679] width 63 height 31
select select
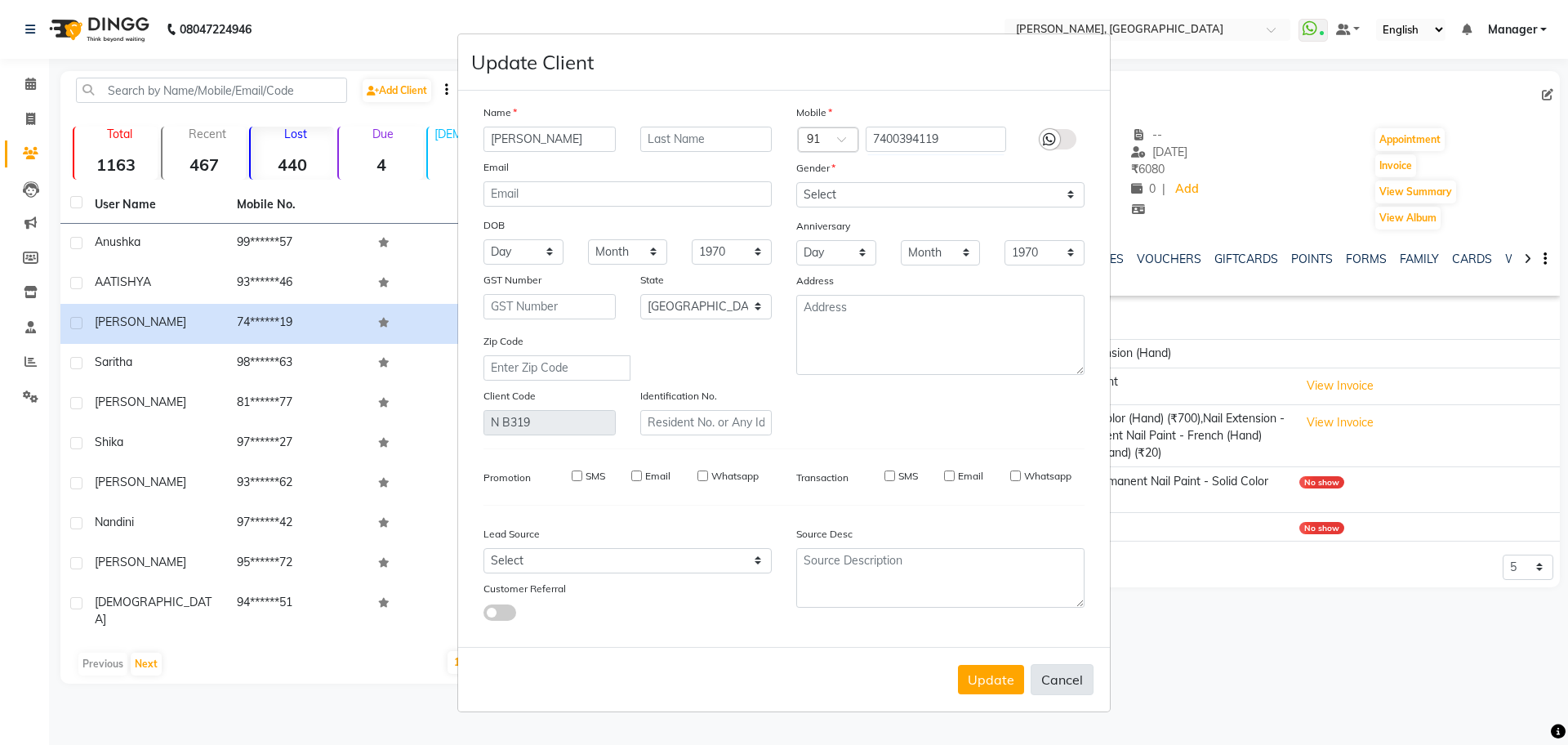
select select
select select "null"
select select
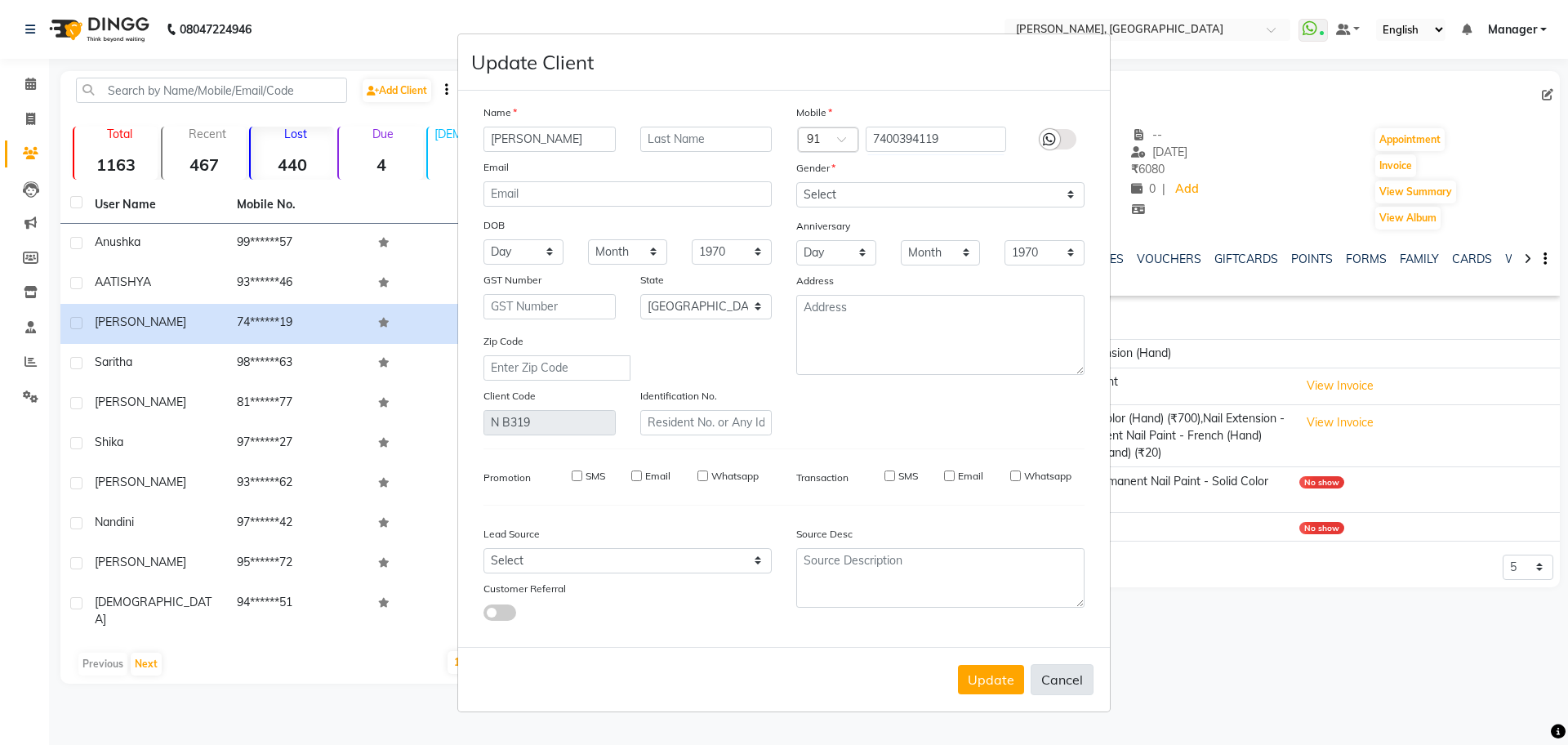
select select
checkbox input "false"
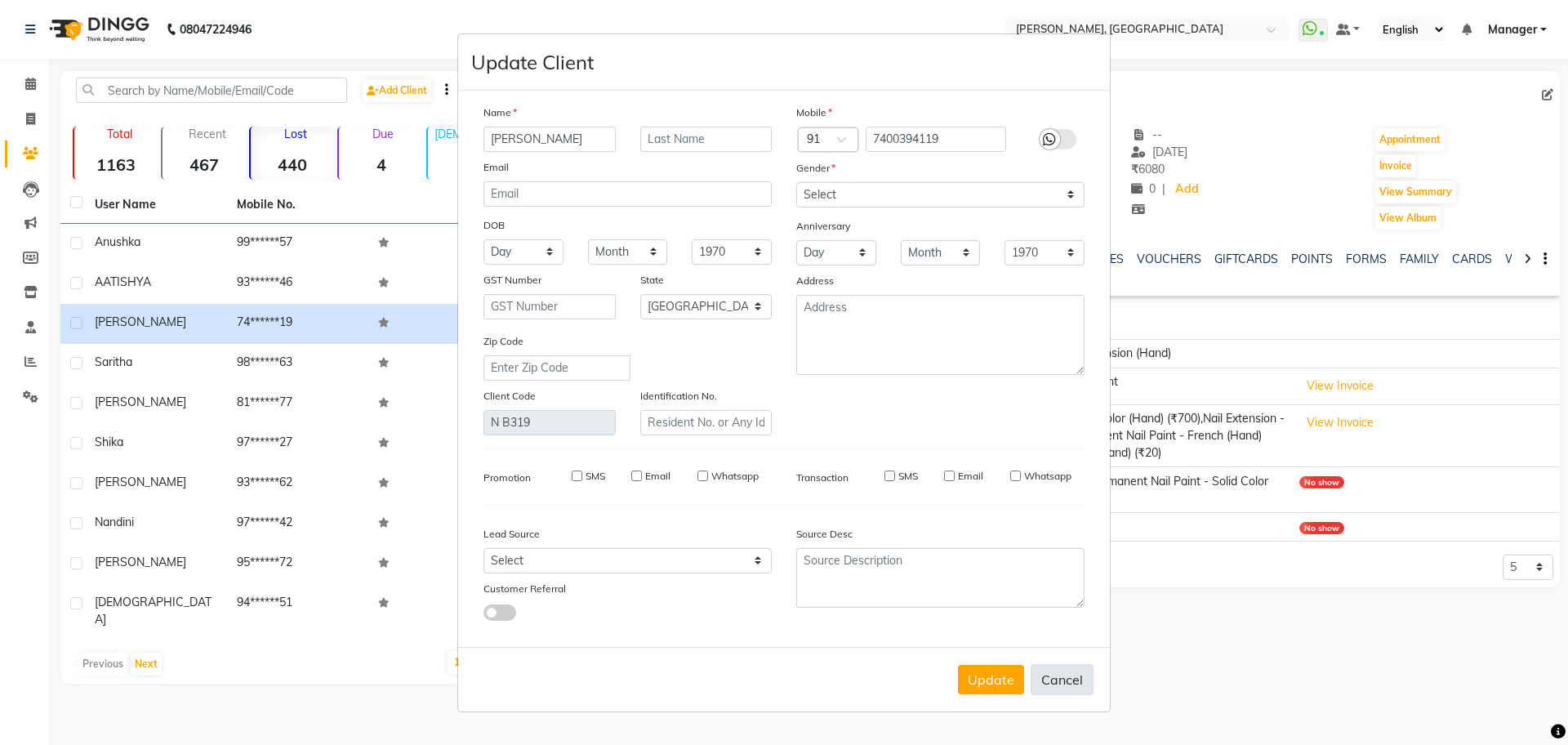
checkbox input "false"
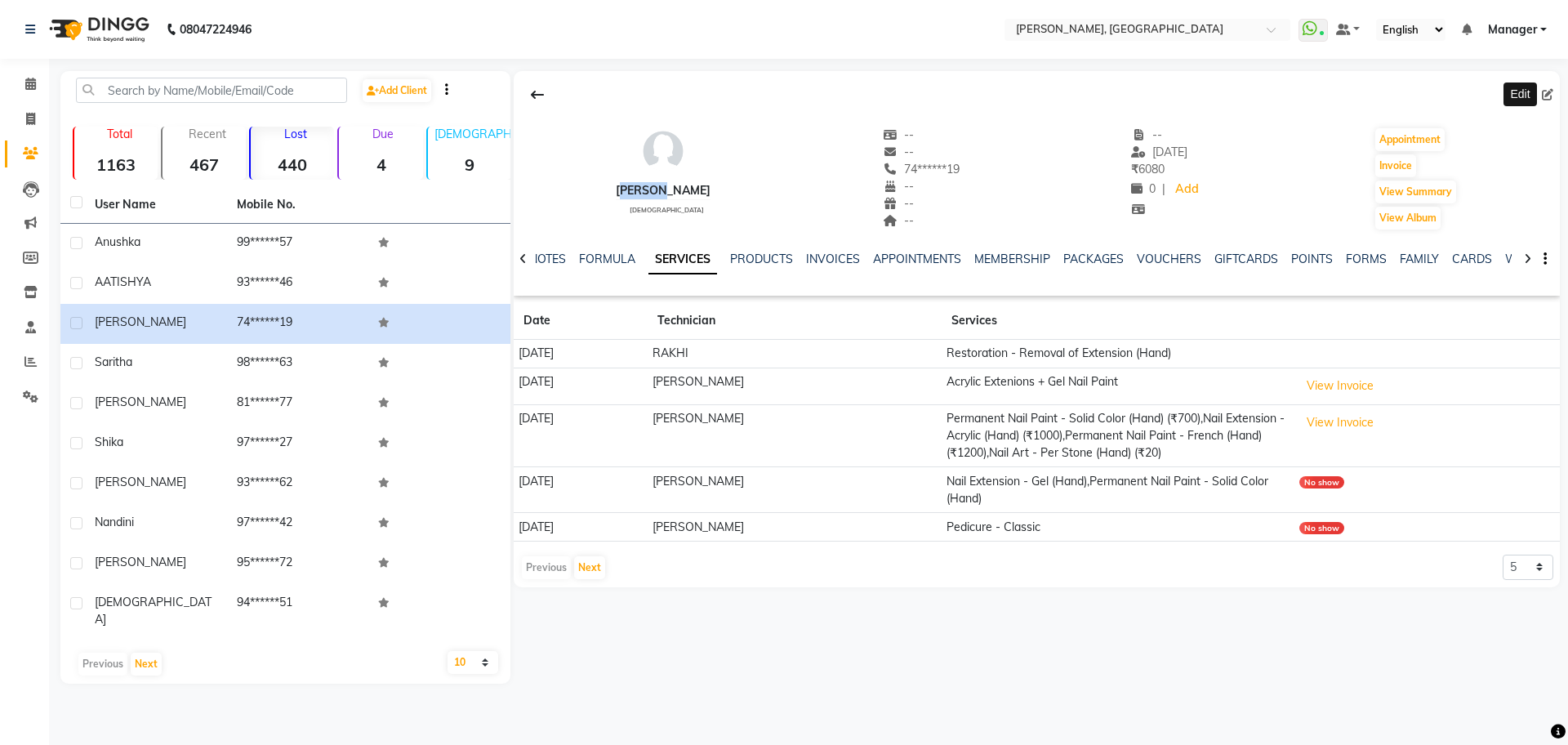
click at [672, 191] on div "[PERSON_NAME] [DEMOGRAPHIC_DATA] -- -- 74******19 -- -- -- -- [DATE] ₹ 6080 0 |…" at bounding box center [1037, 170] width 1046 height 121
drag, startPoint x: 697, startPoint y: 194, endPoint x: 609, endPoint y: 192, distance: 88.0
click at [609, 192] on div "[PERSON_NAME] [DEMOGRAPHIC_DATA] -- -- 74******19 -- -- -- -- [DATE] ₹ 6080 0 |…" at bounding box center [1037, 170] width 1046 height 121
copy div "[PERSON_NAME]"
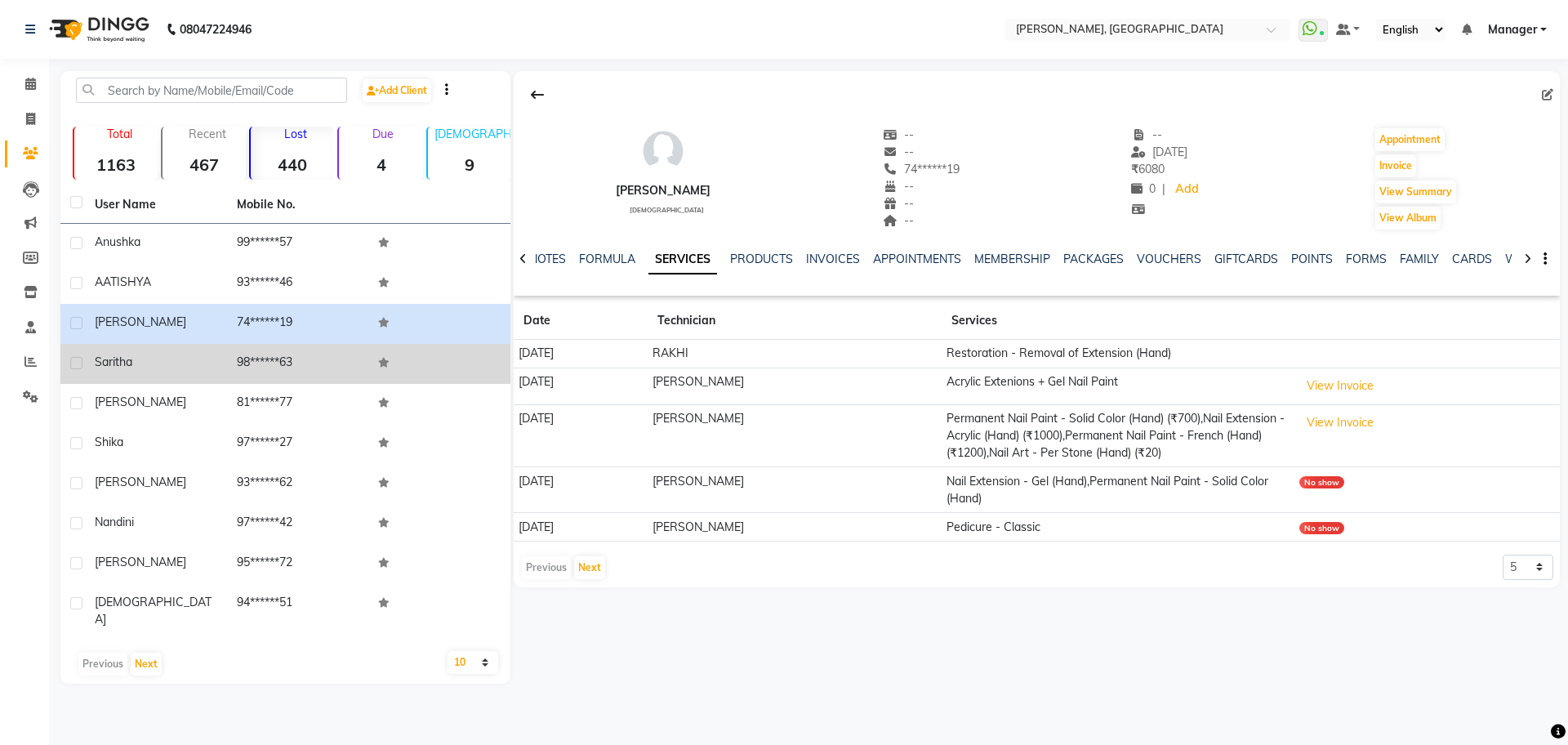
click at [200, 357] on div "Saritha" at bounding box center [156, 362] width 122 height 18
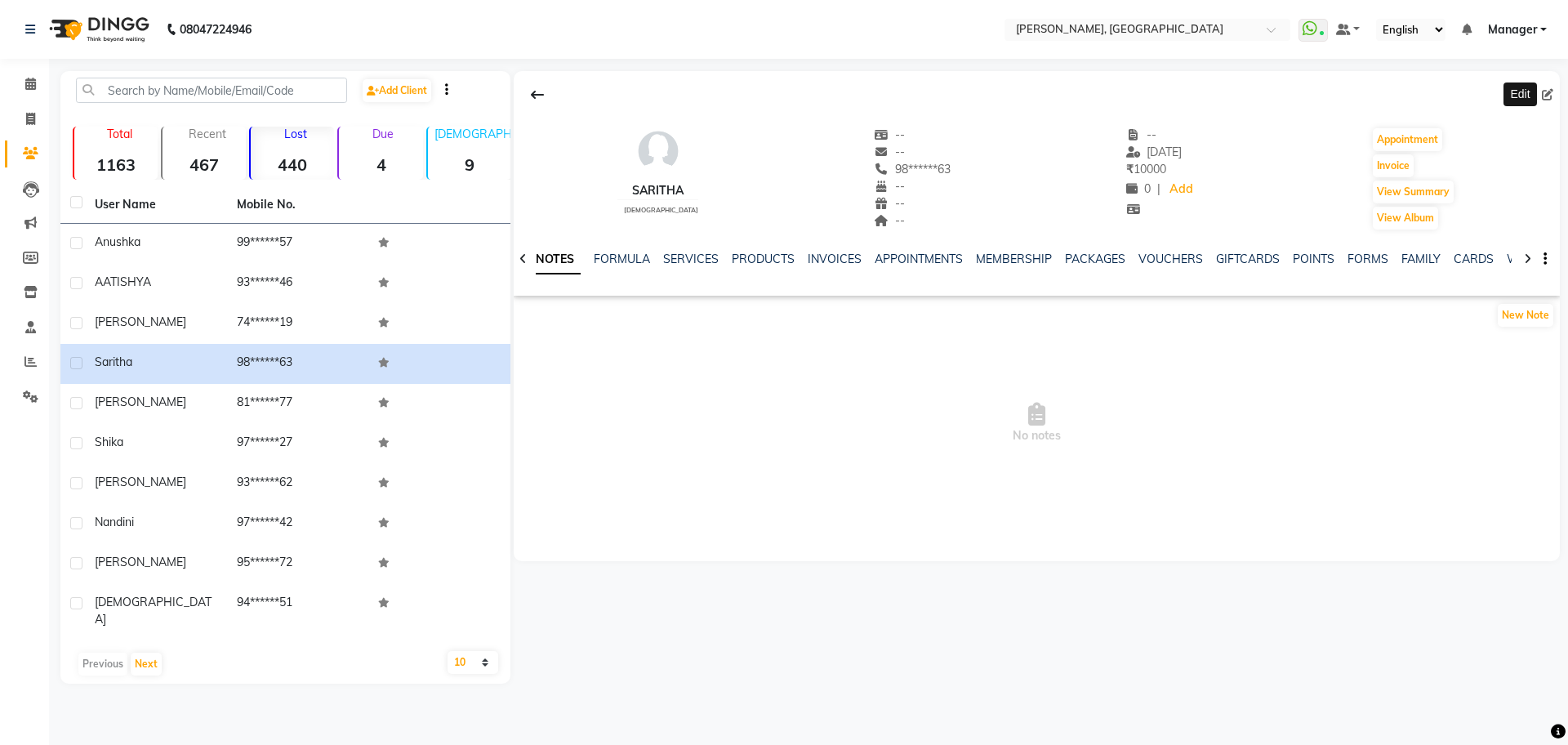
click at [1549, 97] on icon at bounding box center [1548, 94] width 11 height 11
select select "21"
select select "[DEMOGRAPHIC_DATA]"
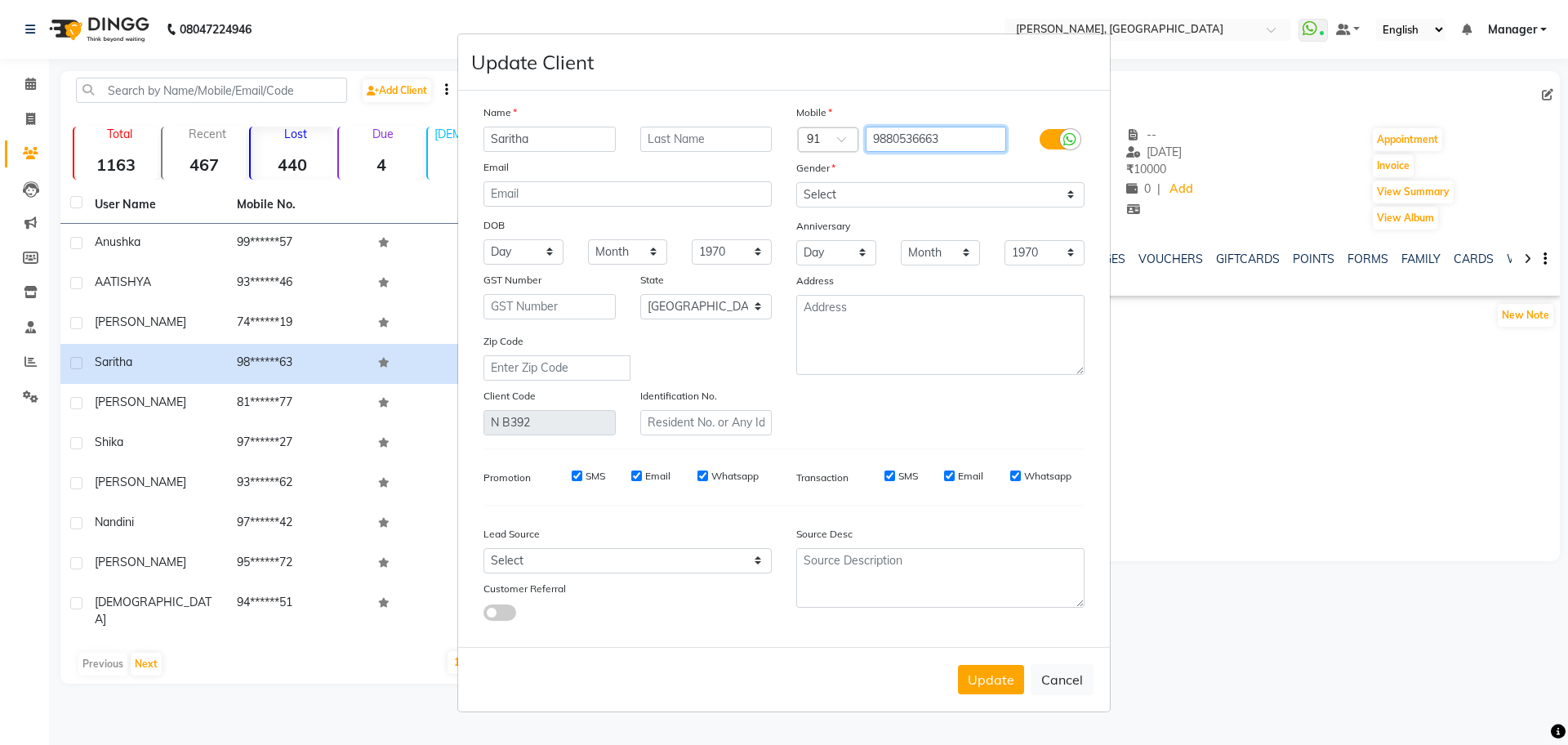
click at [905, 141] on input "9880536663" at bounding box center [936, 139] width 142 height 25
click at [503, 131] on input "Saritha" at bounding box center [549, 139] width 132 height 25
click at [1072, 670] on button "Cancel" at bounding box center [1062, 679] width 63 height 31
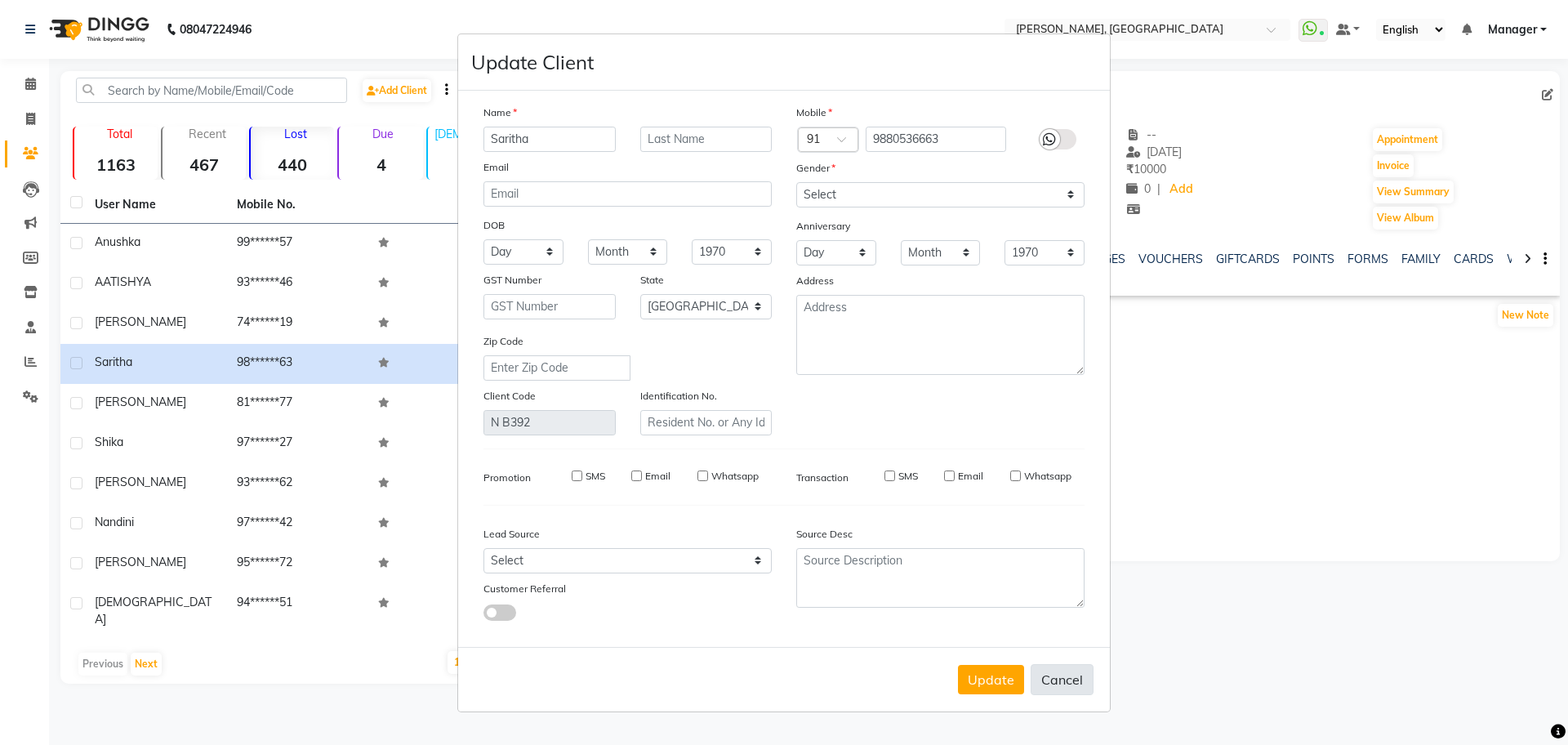
select select
select select "null"
select select
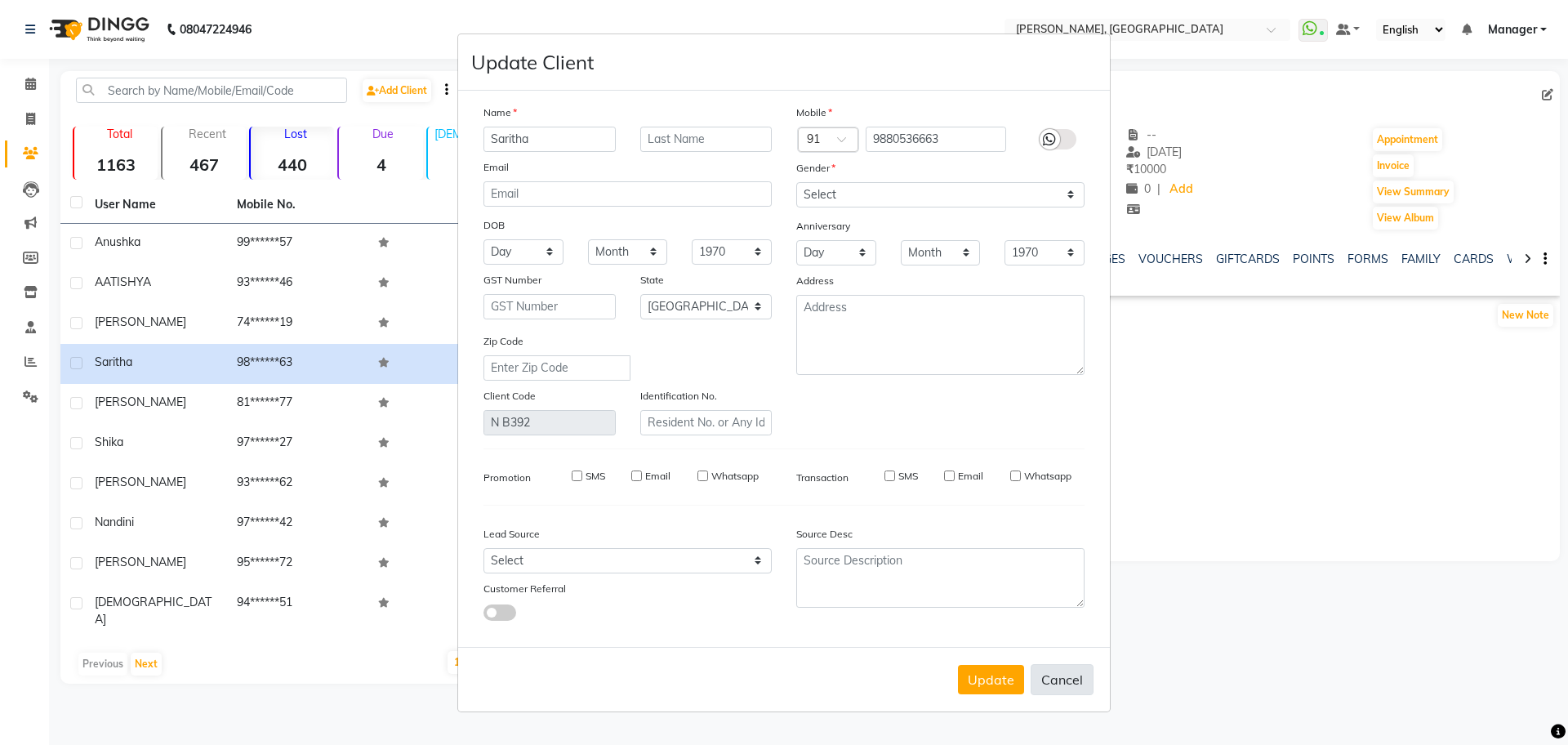
select select
checkbox input "false"
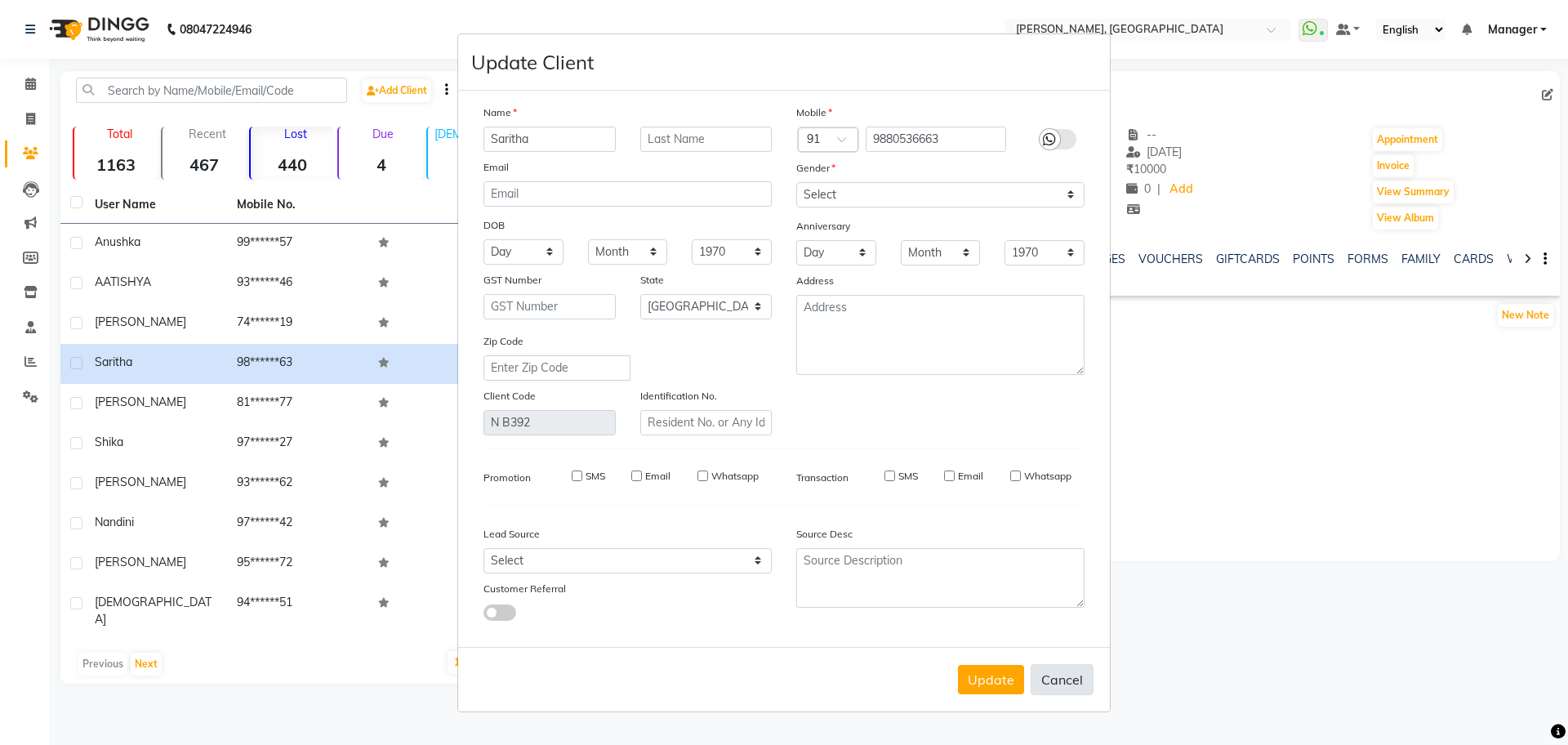
checkbox input "false"
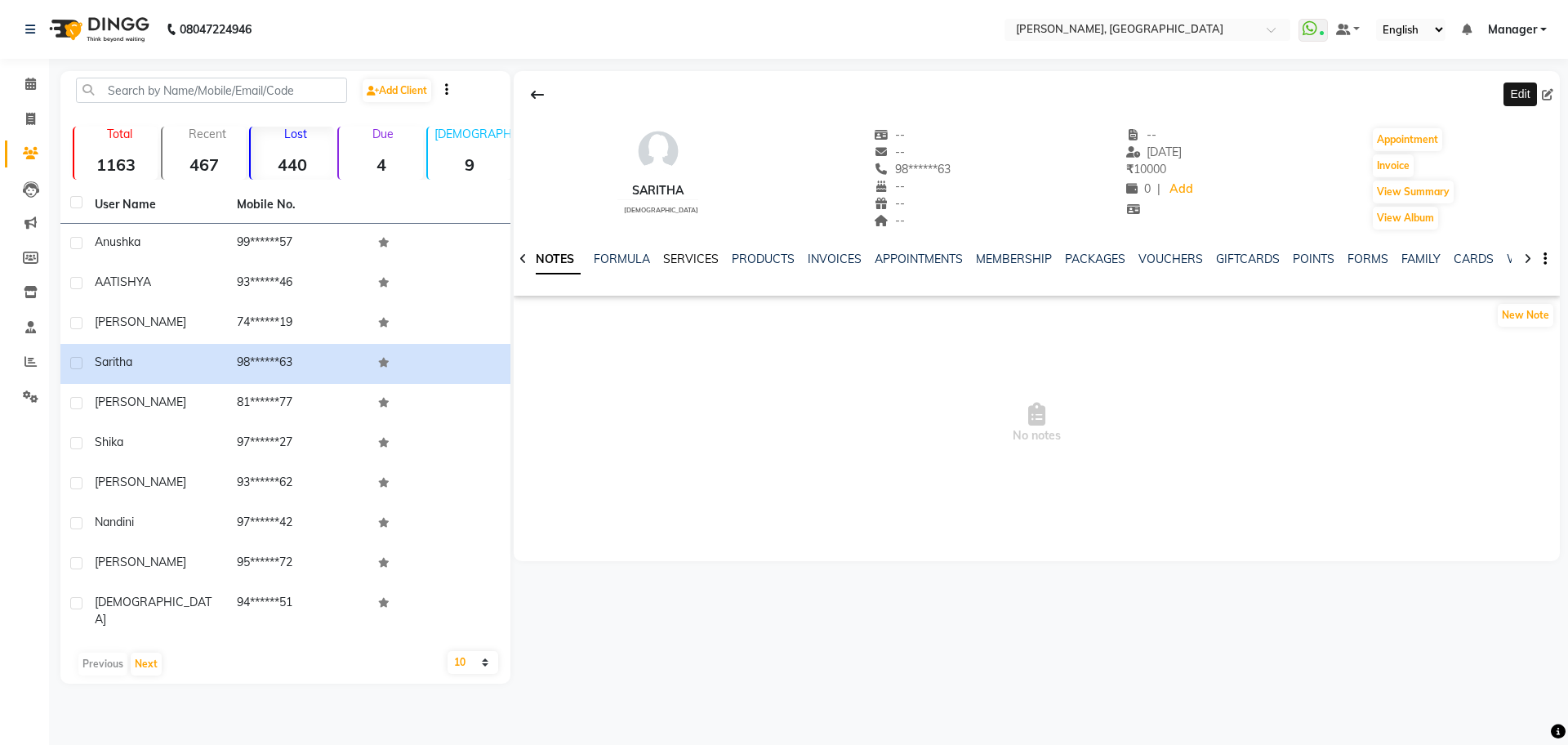
click at [667, 260] on link "SERVICES" at bounding box center [691, 259] width 56 height 15
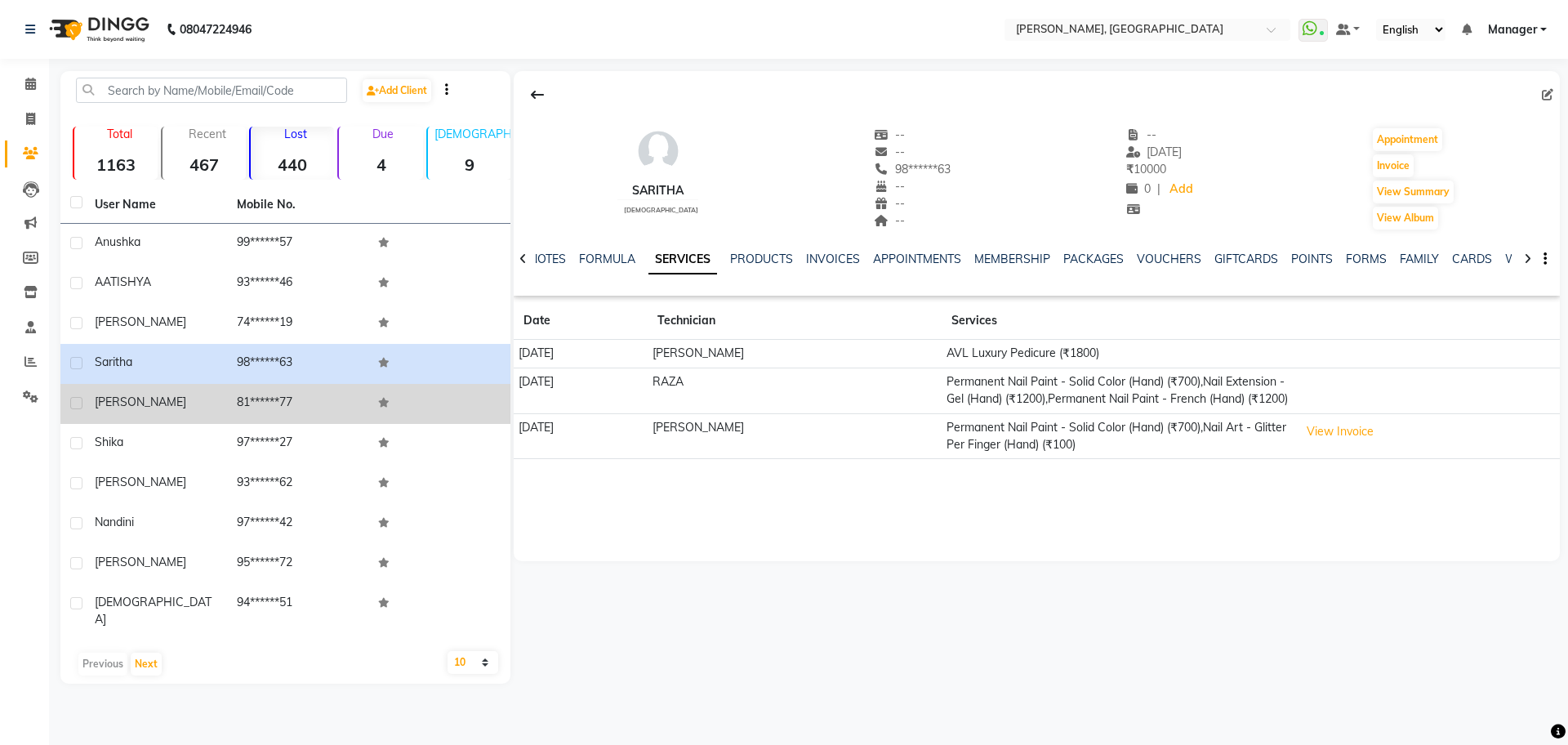
click at [327, 403] on td "81******77" at bounding box center [298, 404] width 143 height 40
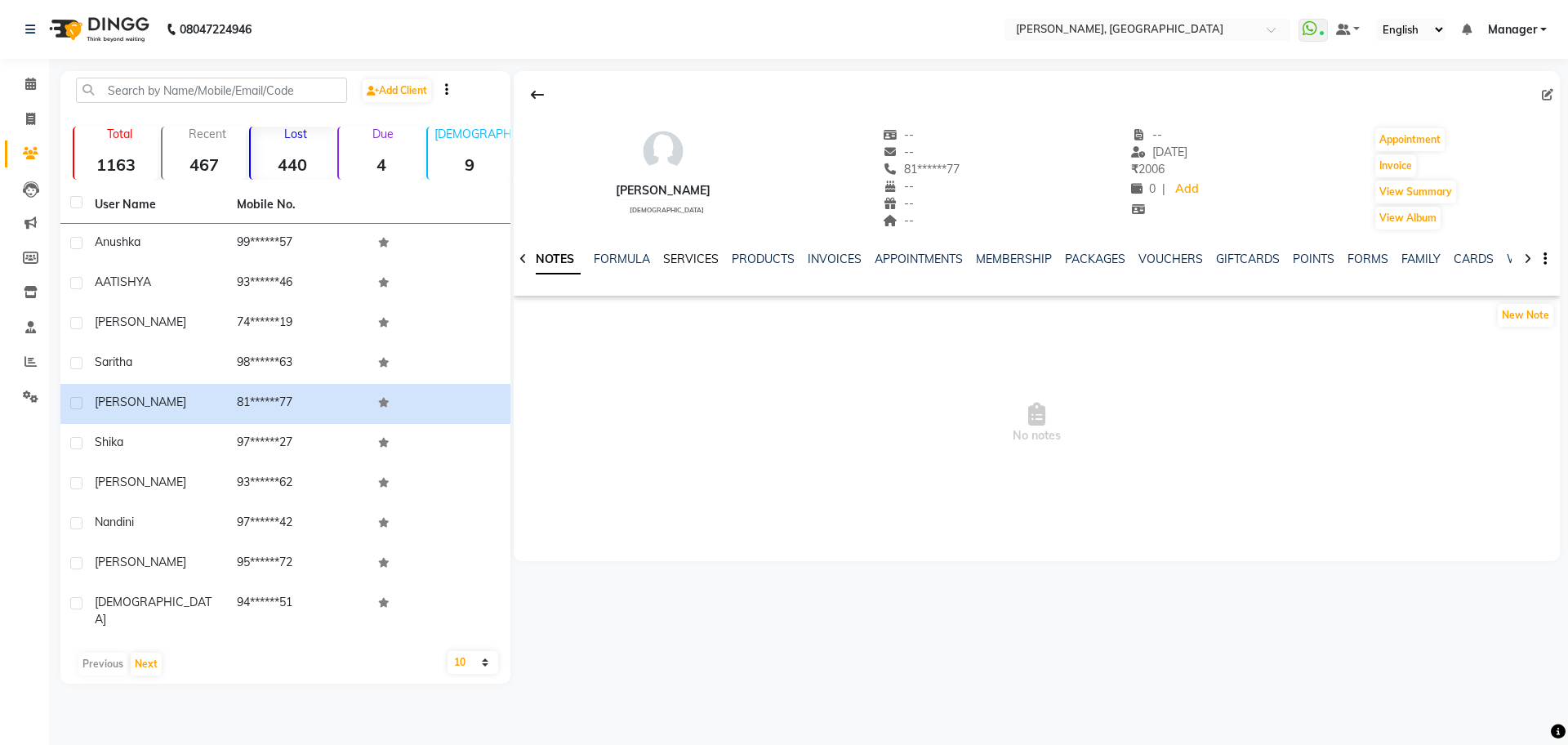
click at [704, 260] on link "SERVICES" at bounding box center [691, 259] width 56 height 15
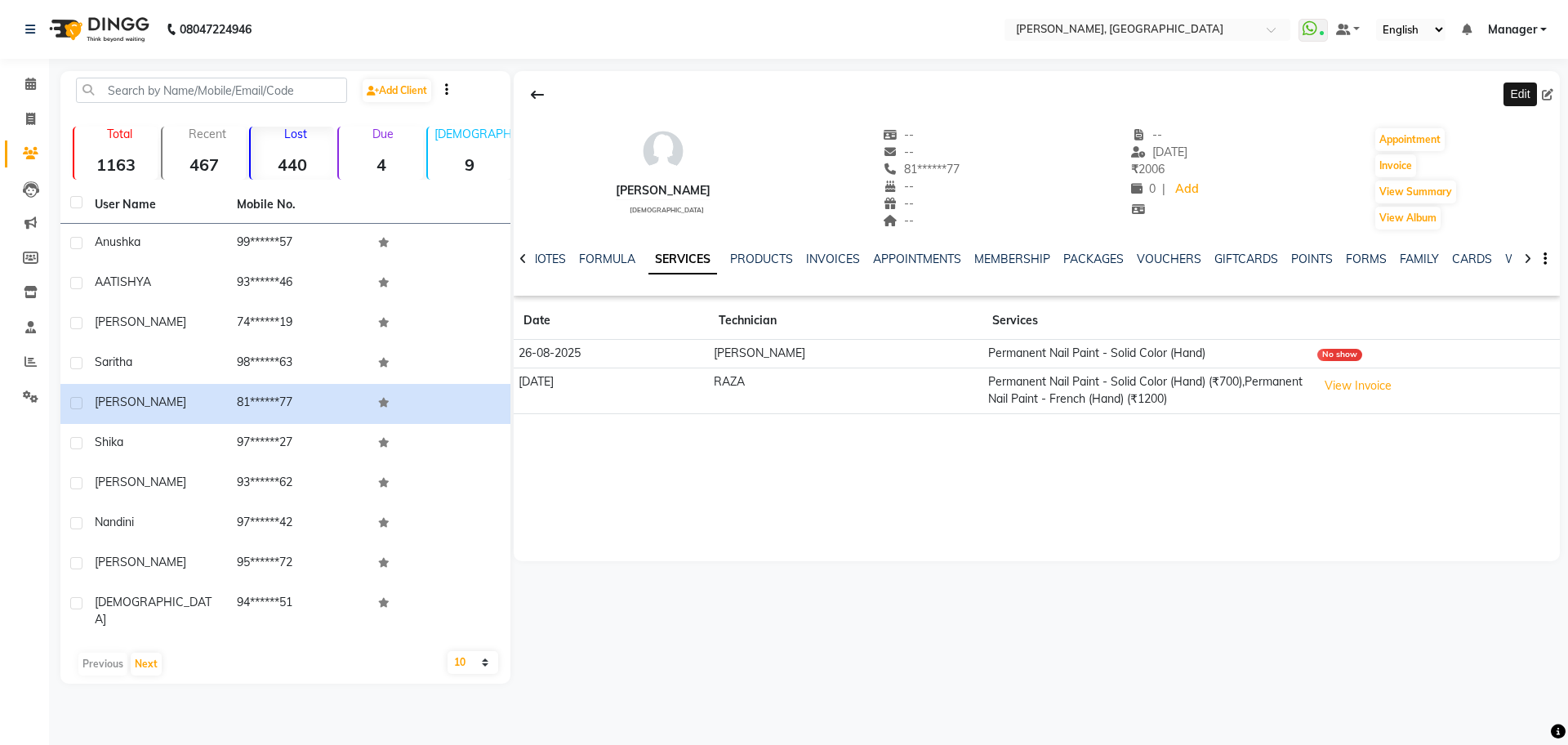
click at [1549, 93] on icon at bounding box center [1548, 94] width 11 height 11
select select "21"
select select "[DEMOGRAPHIC_DATA]"
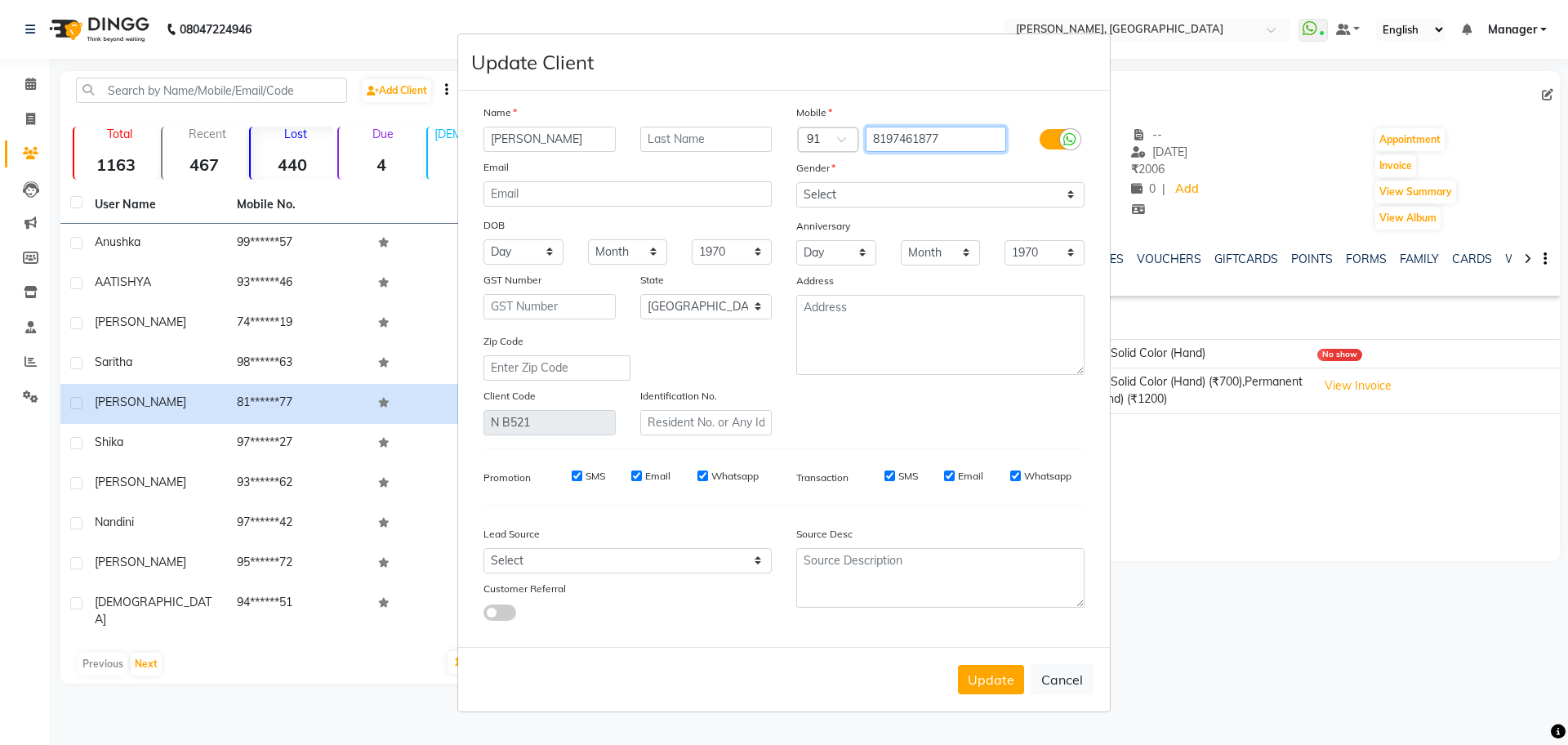
click at [898, 135] on input "8197461877" at bounding box center [936, 139] width 142 height 25
click at [899, 136] on input "8197461877" at bounding box center [936, 139] width 142 height 25
click at [512, 143] on input "[PERSON_NAME]" at bounding box center [549, 139] width 132 height 25
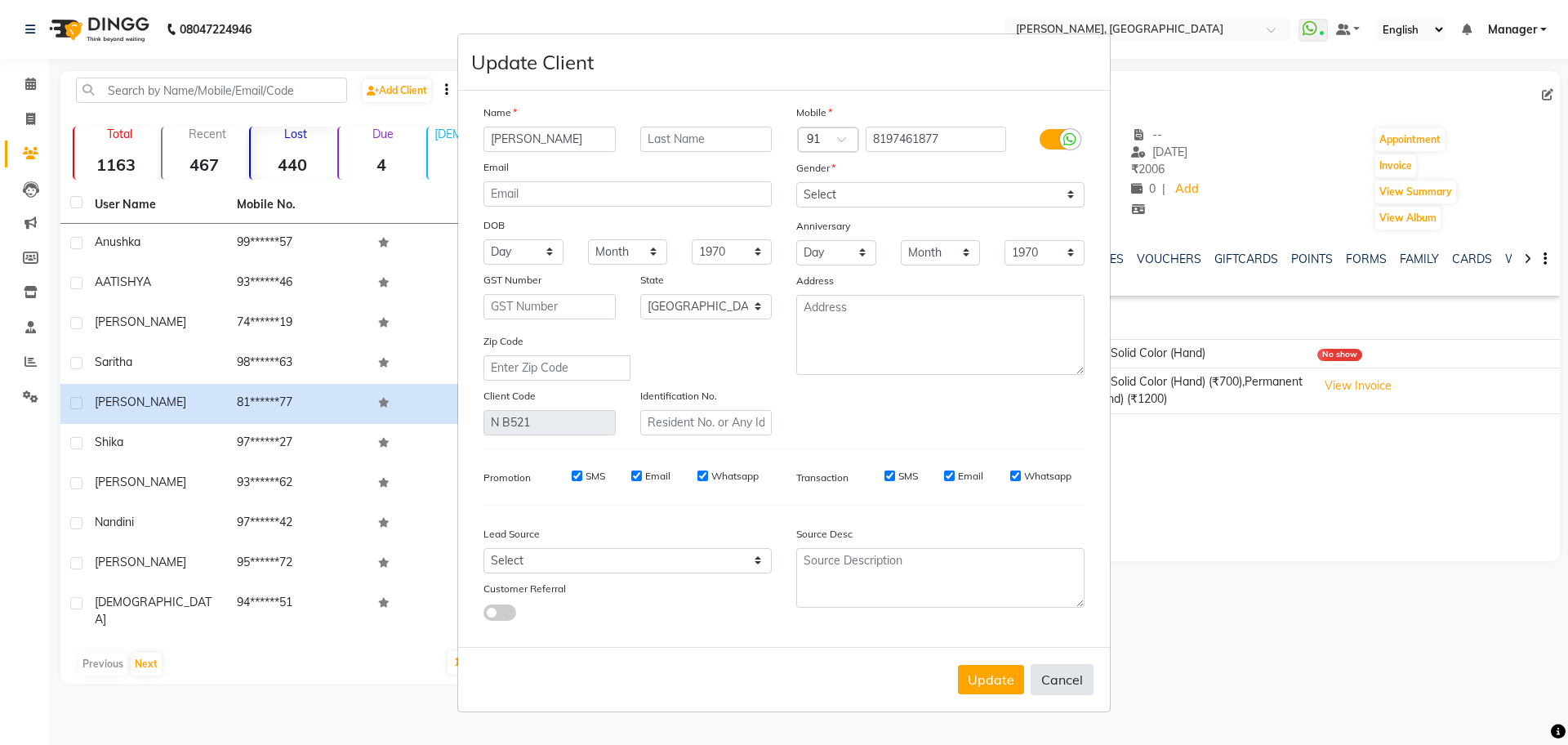
click at [1043, 673] on button "Cancel" at bounding box center [1062, 679] width 63 height 31
select select
select select "null"
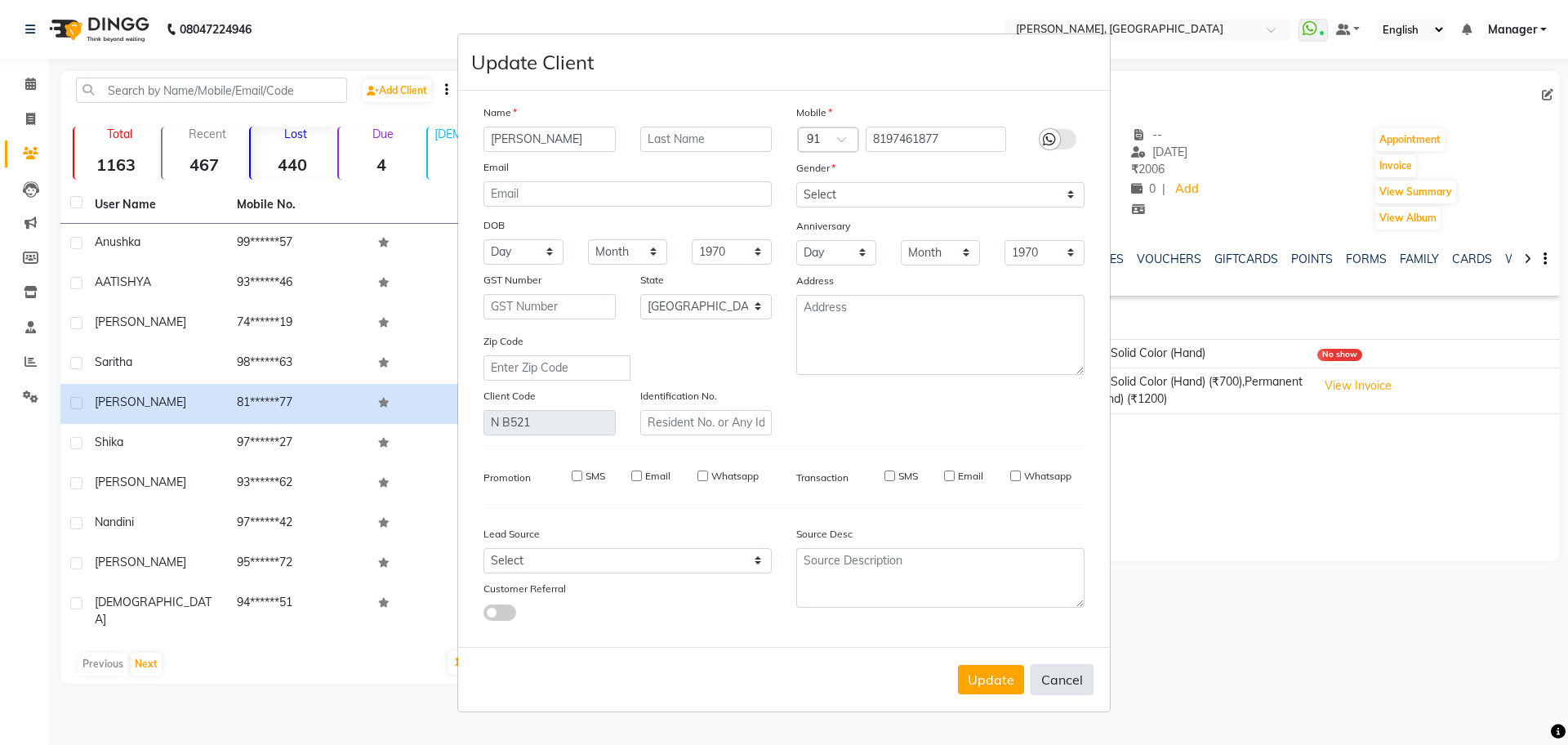
select select
checkbox input "false"
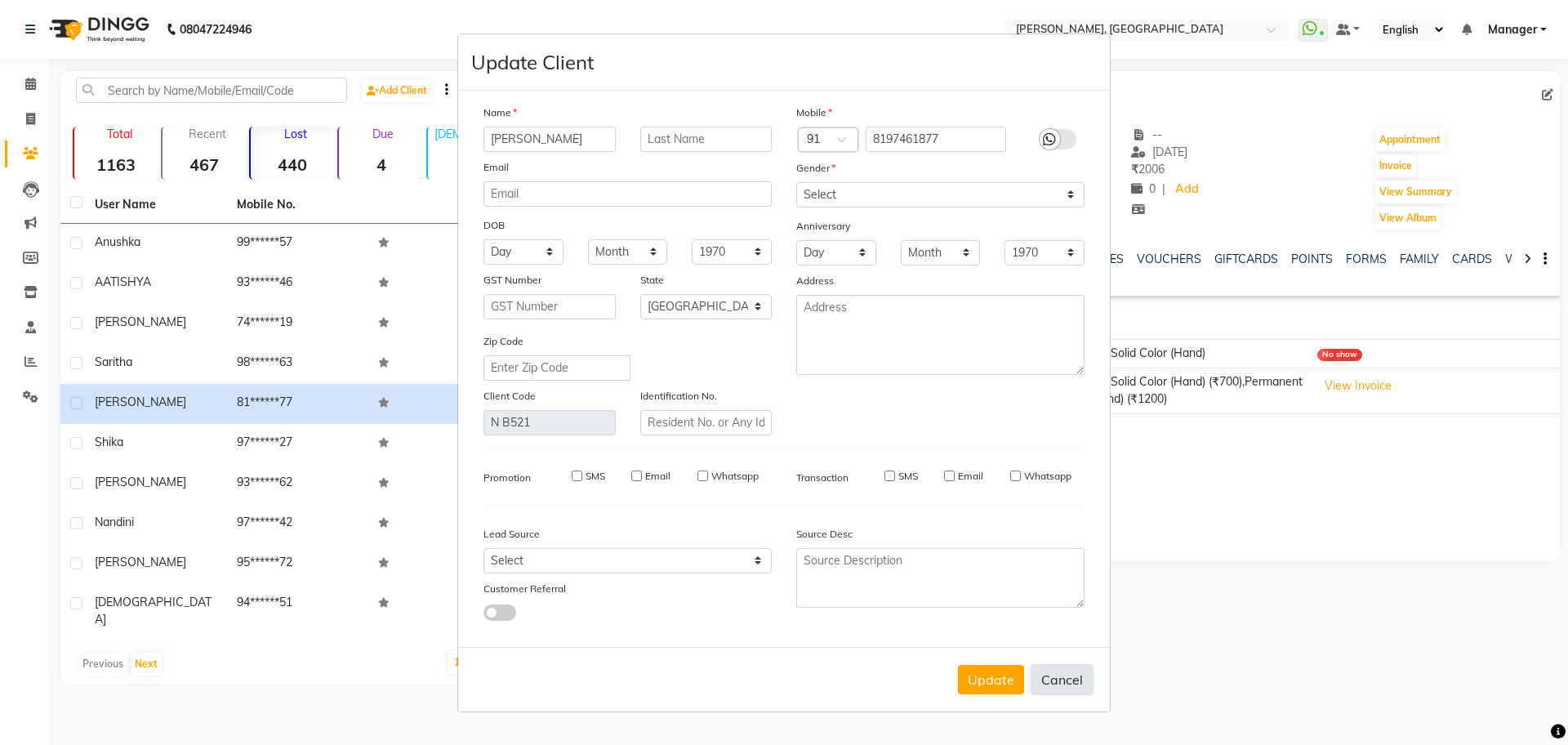
checkbox input "false"
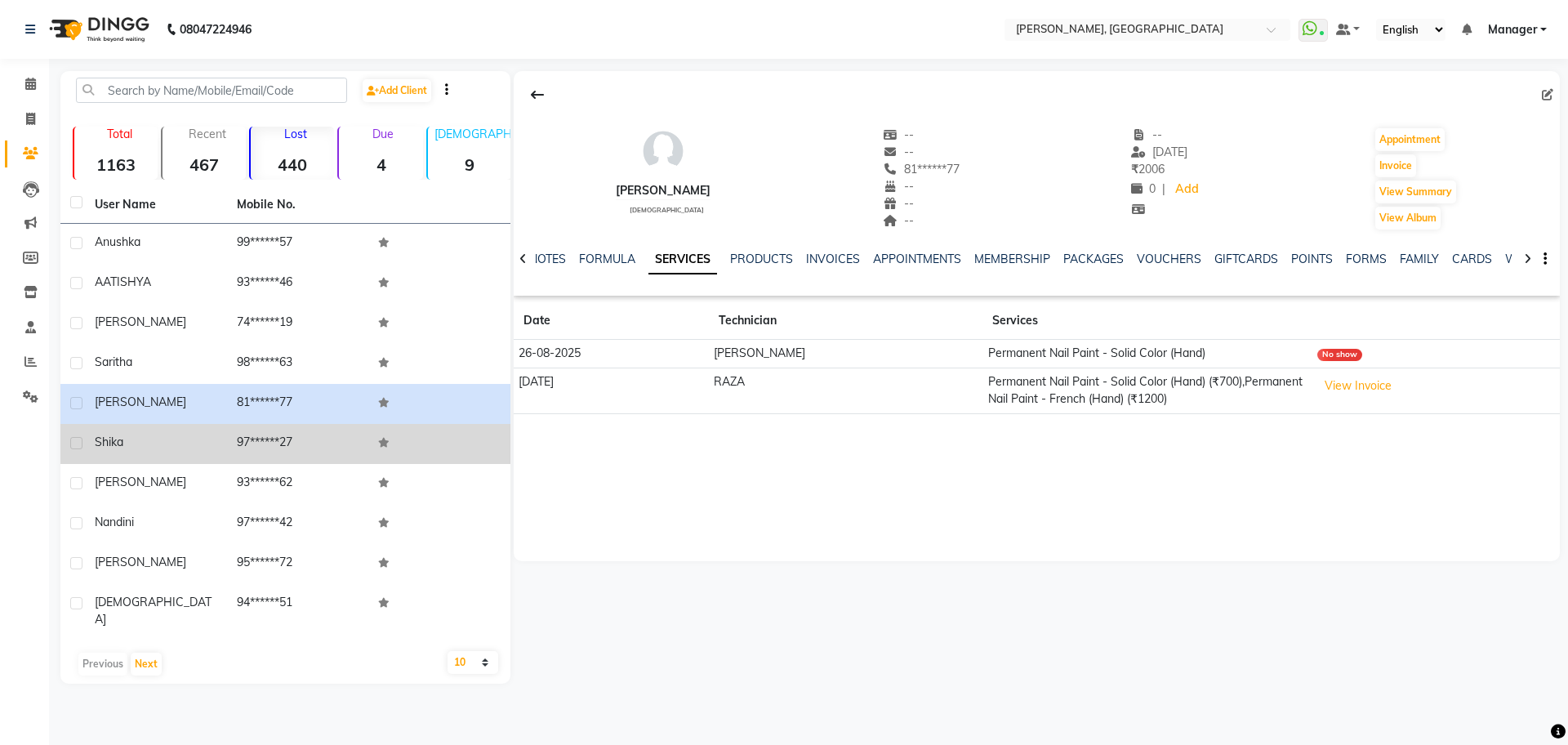
click at [302, 448] on td "97******27" at bounding box center [298, 443] width 143 height 40
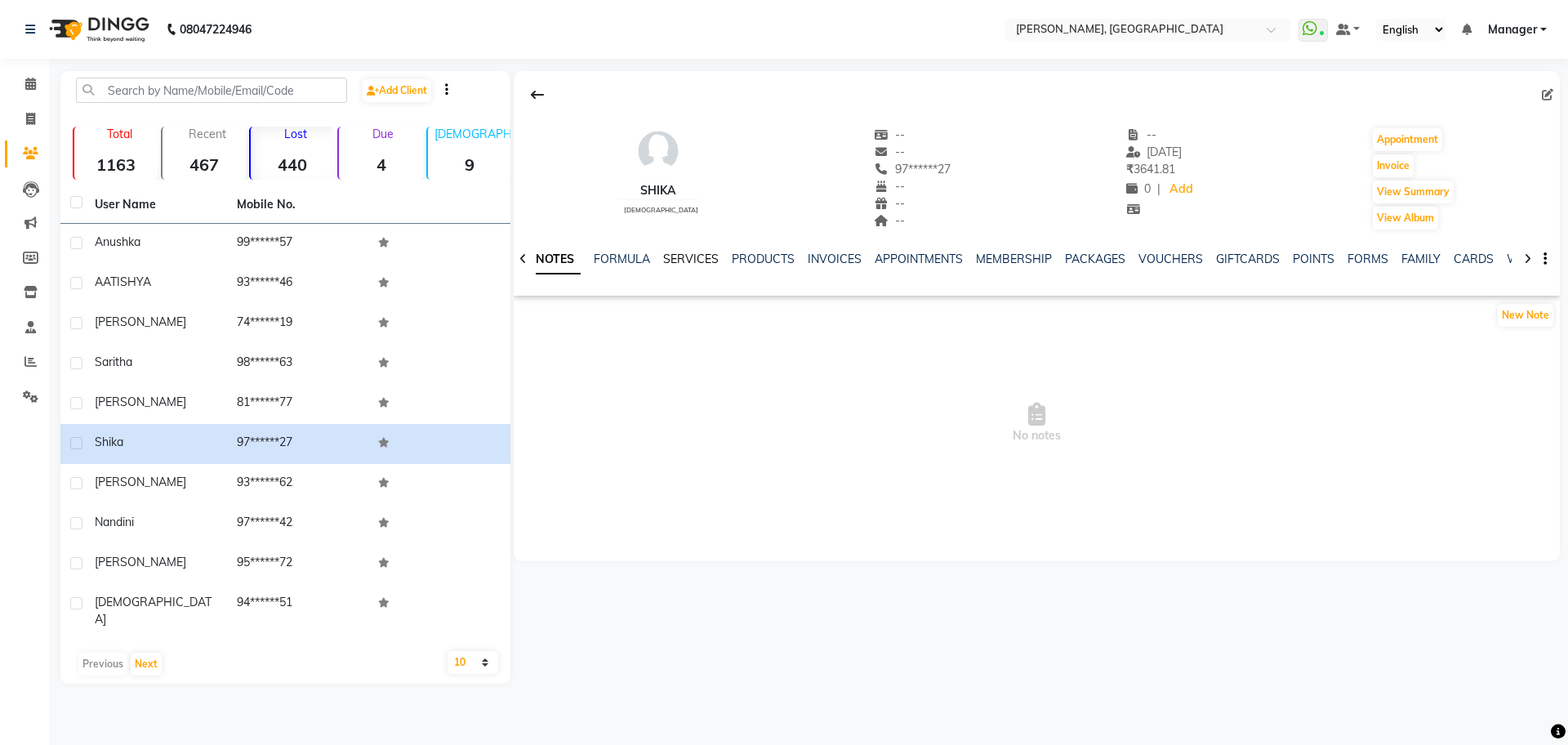
click at [691, 260] on link "SERVICES" at bounding box center [691, 259] width 56 height 15
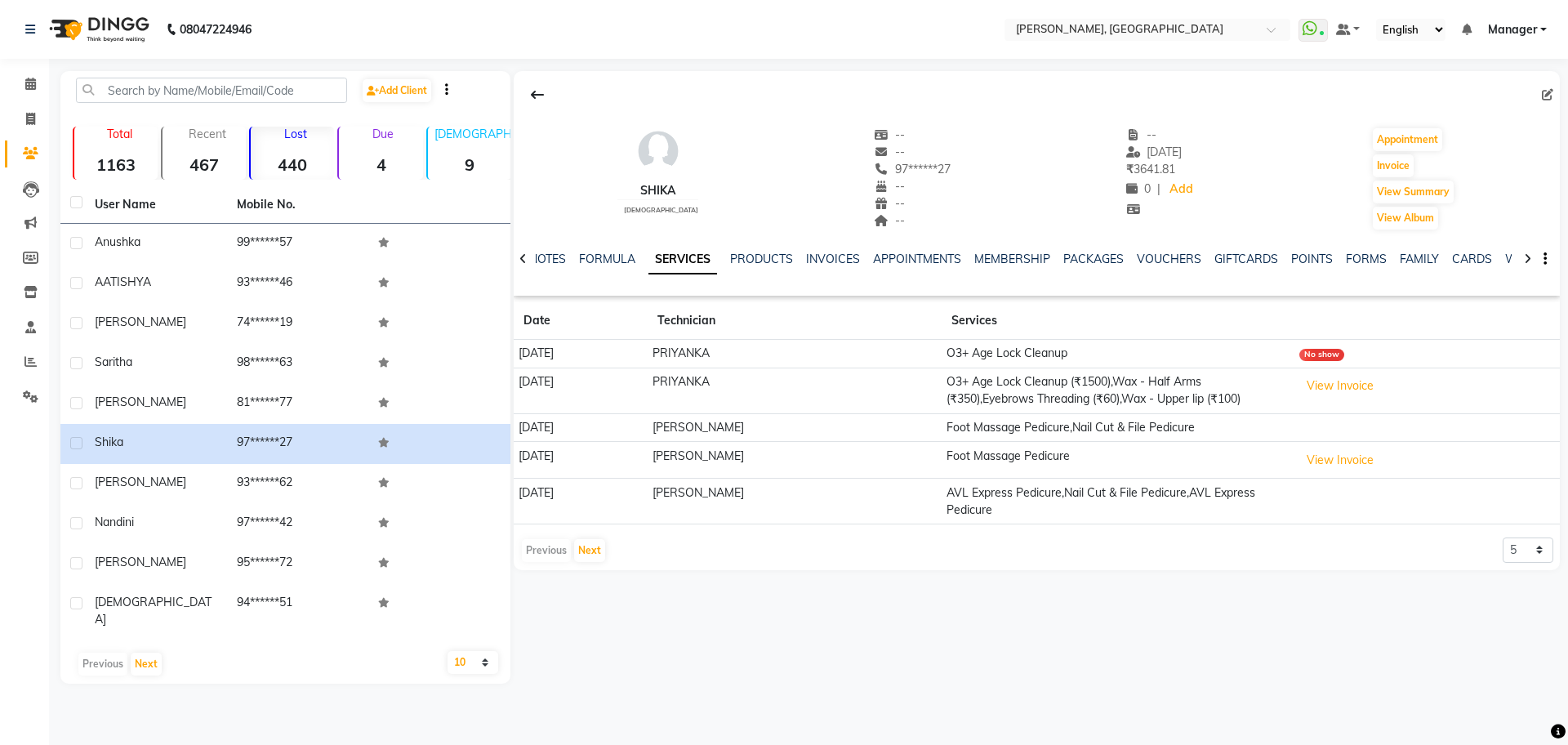
click at [1547, 99] on icon at bounding box center [1548, 94] width 11 height 11
select select "21"
select select "[DEMOGRAPHIC_DATA]"
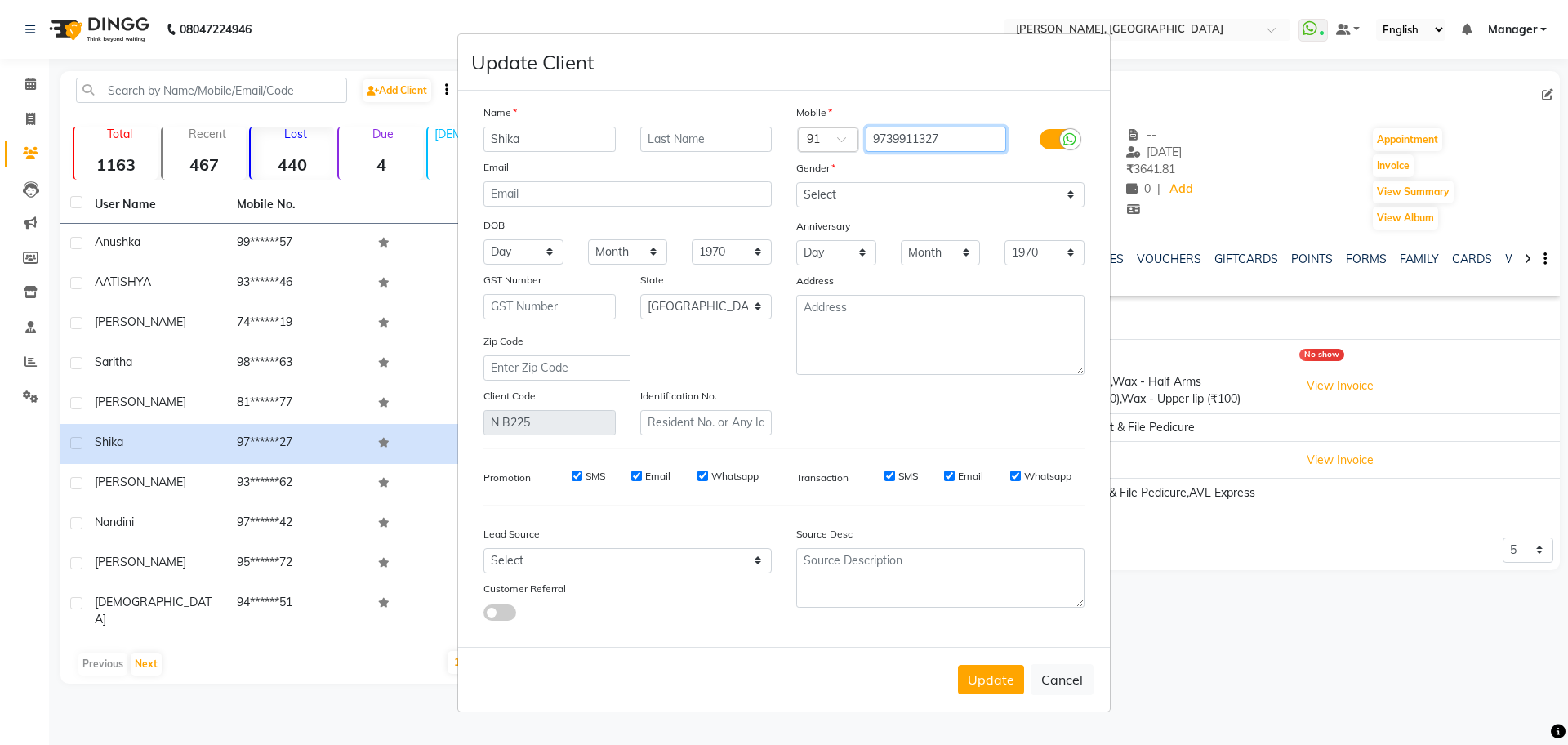
click at [897, 138] on input "9739911327" at bounding box center [936, 139] width 142 height 25
click at [1065, 687] on button "Cancel" at bounding box center [1062, 679] width 63 height 31
select select
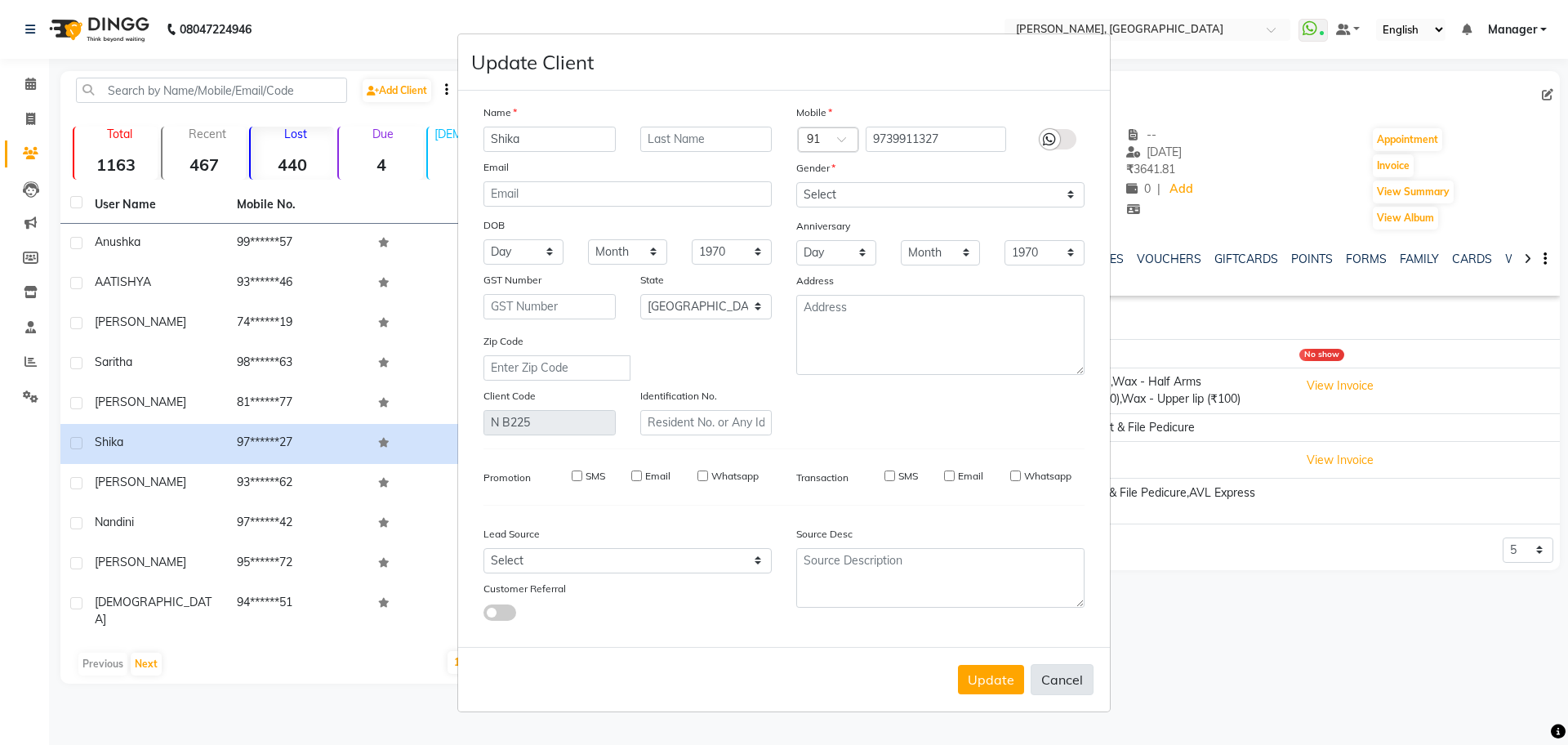
select select
select select "null"
select select
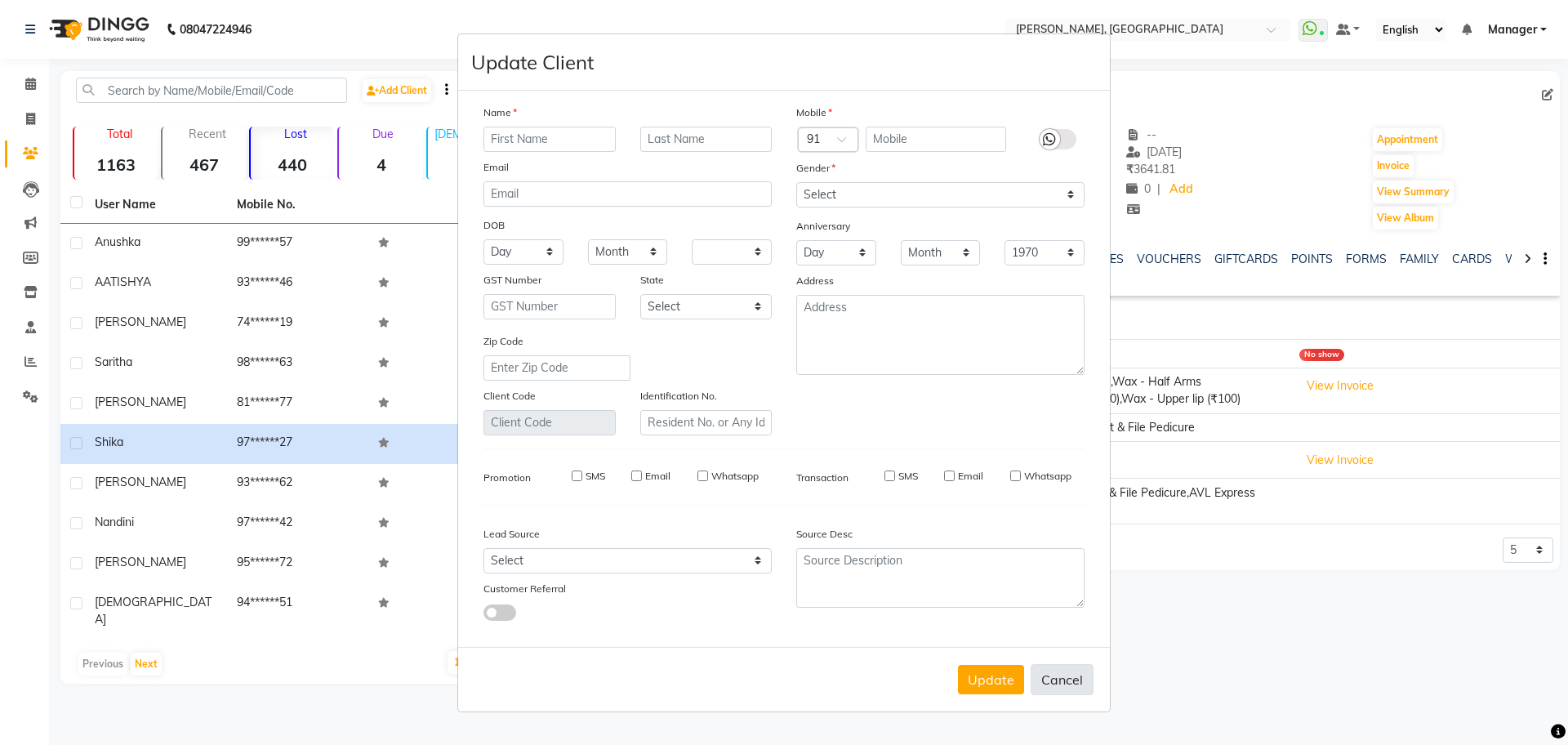
select select
checkbox input "false"
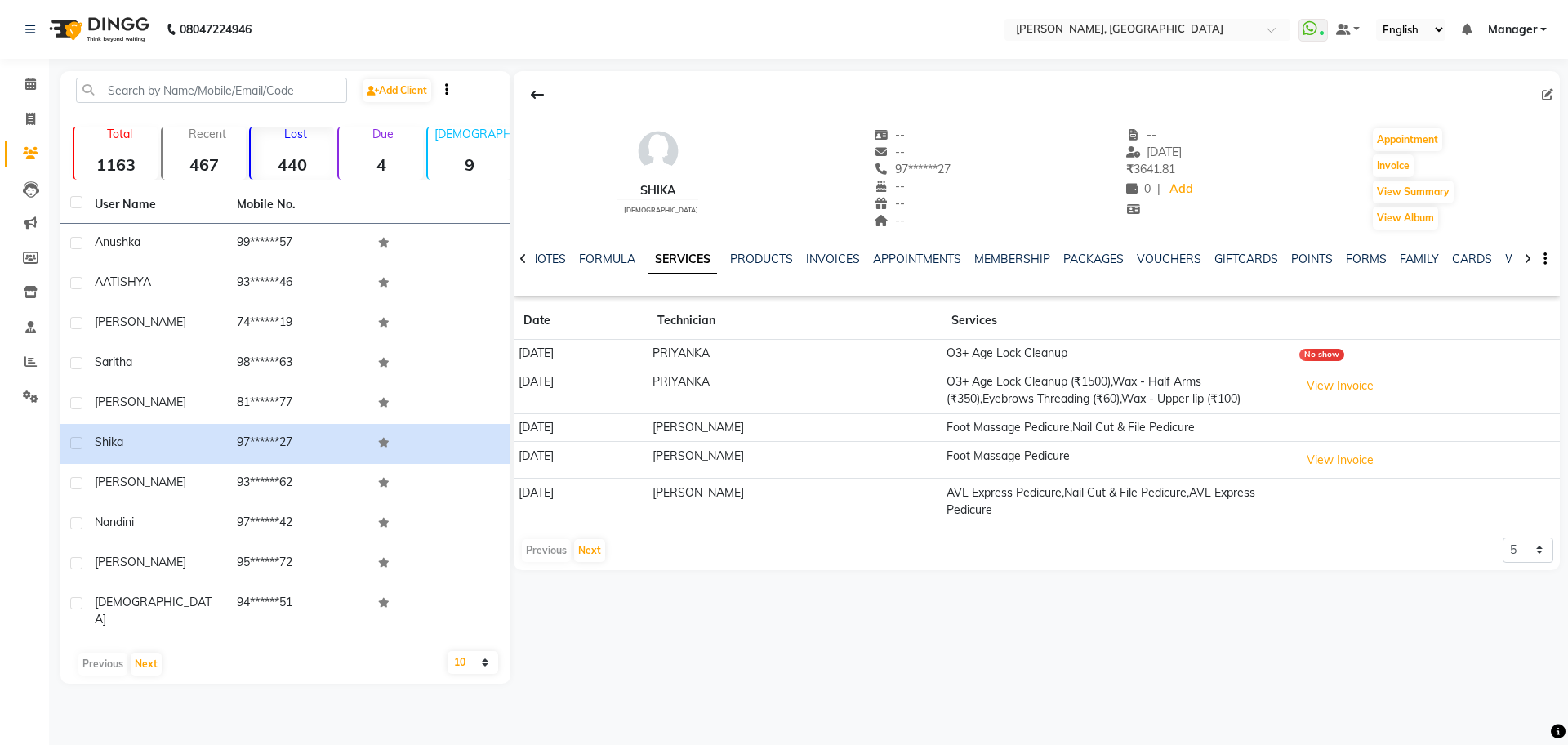
drag, startPoint x: 622, startPoint y: 191, endPoint x: 675, endPoint y: 197, distance: 53.3
click at [675, 197] on div "Shika [DEMOGRAPHIC_DATA] -- -- 97******27 -- -- -- -- [DATE] ₹ 3641.81 0 | Add …" at bounding box center [1037, 170] width 1046 height 121
copy div "Shika"
click at [29, 86] on icon at bounding box center [30, 83] width 10 height 12
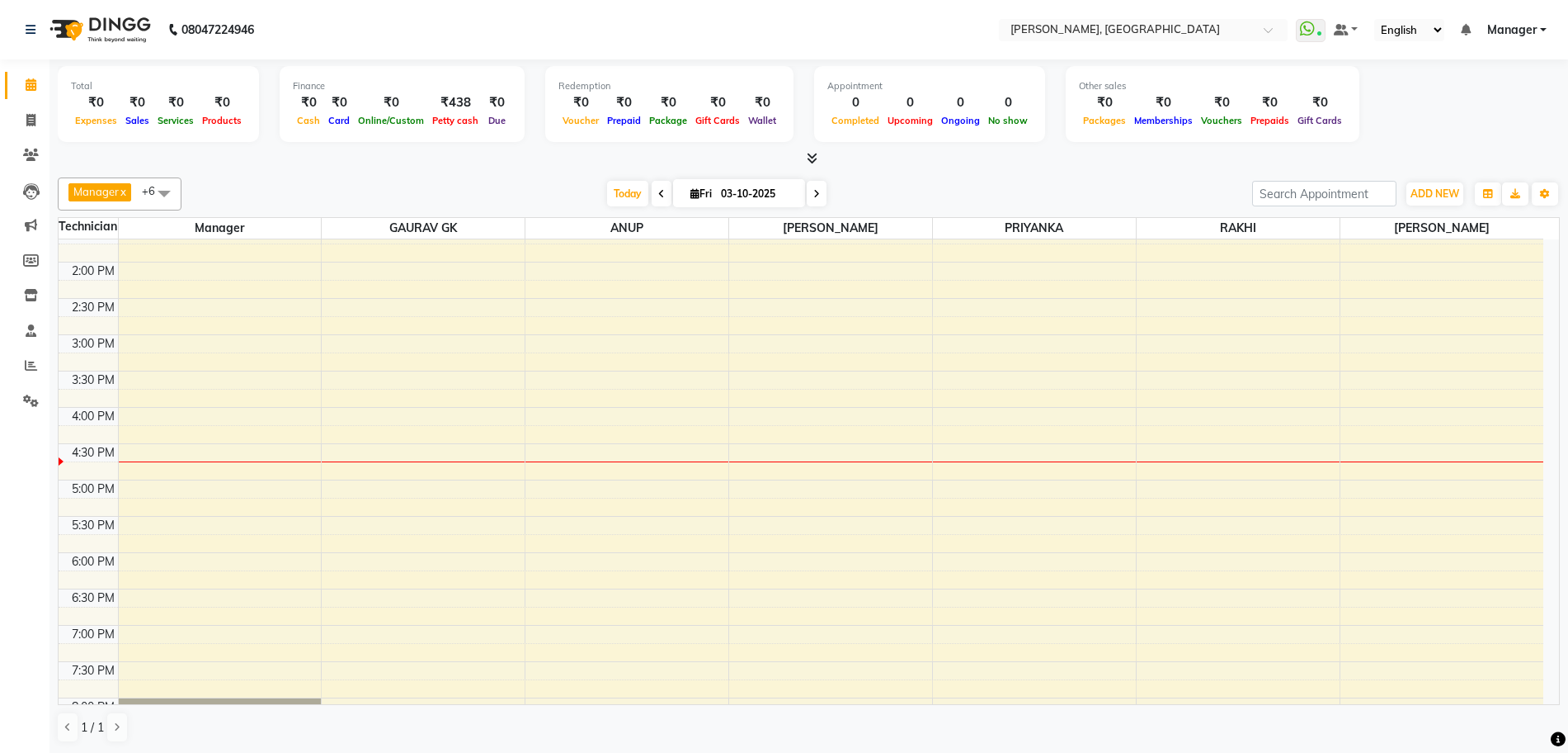
scroll to position [269, 0]
click at [798, 434] on div "10:00 AM 10:30 AM 11:00 AM 11:30 AM 12:00 PM 12:30 PM 1:00 PM 1:30 PM 2:00 PM 2…" at bounding box center [801, 405] width 1485 height 871
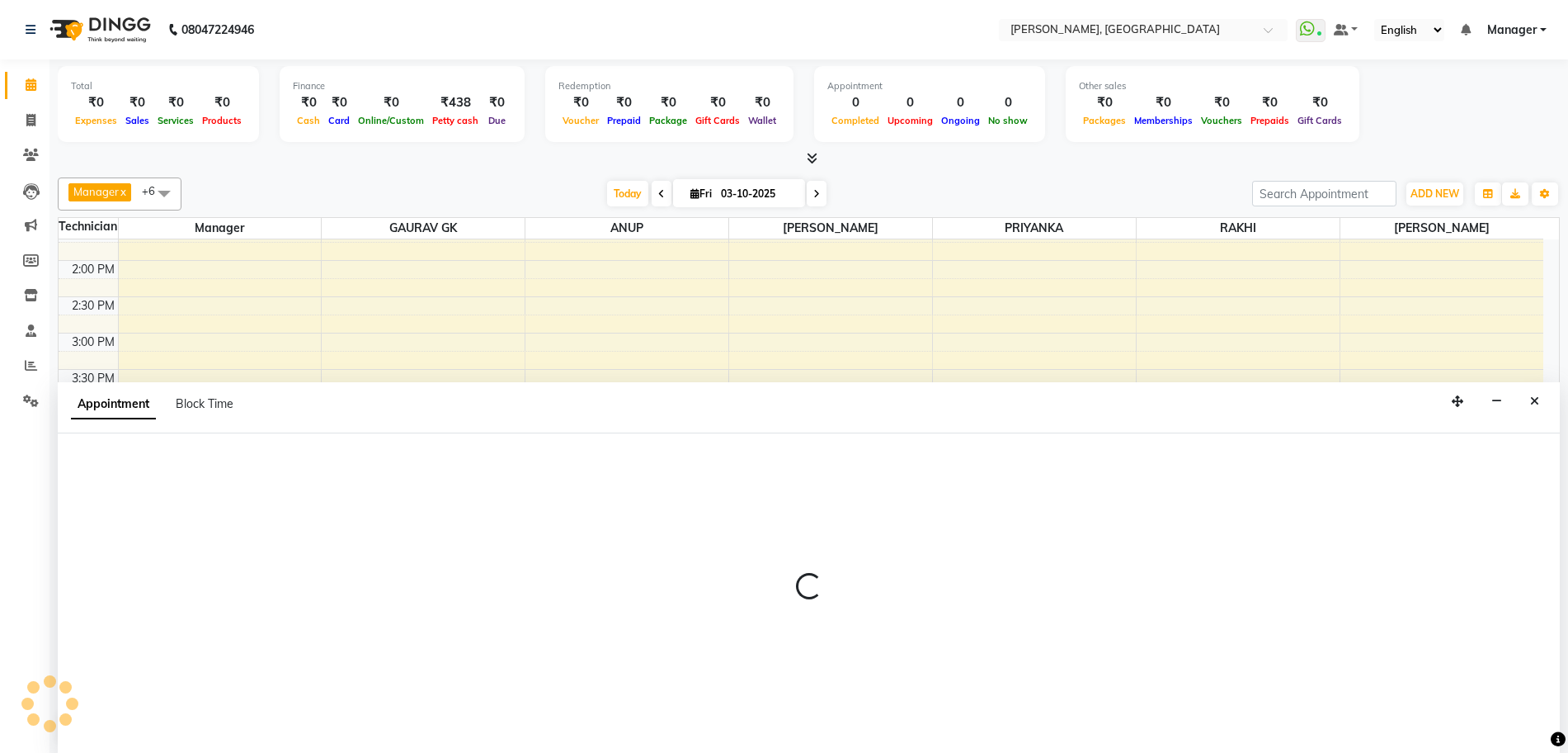
scroll to position [1, 0]
select select "92343"
select select "975"
select select "tentative"
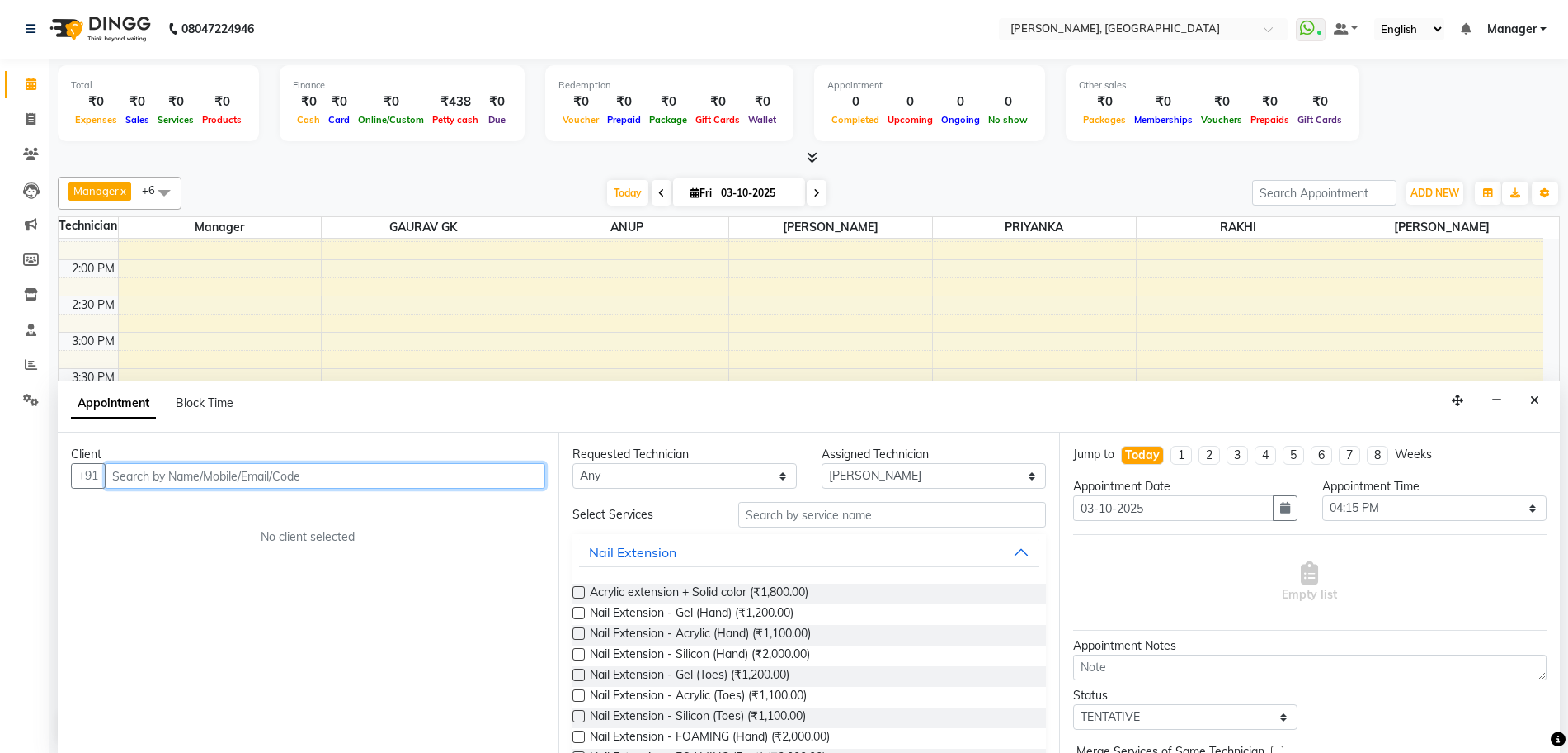
click at [278, 476] on input "text" at bounding box center [324, 475] width 440 height 25
type input "8800733638"
click at [522, 469] on span "Add Client" at bounding box center [511, 475] width 55 height 15
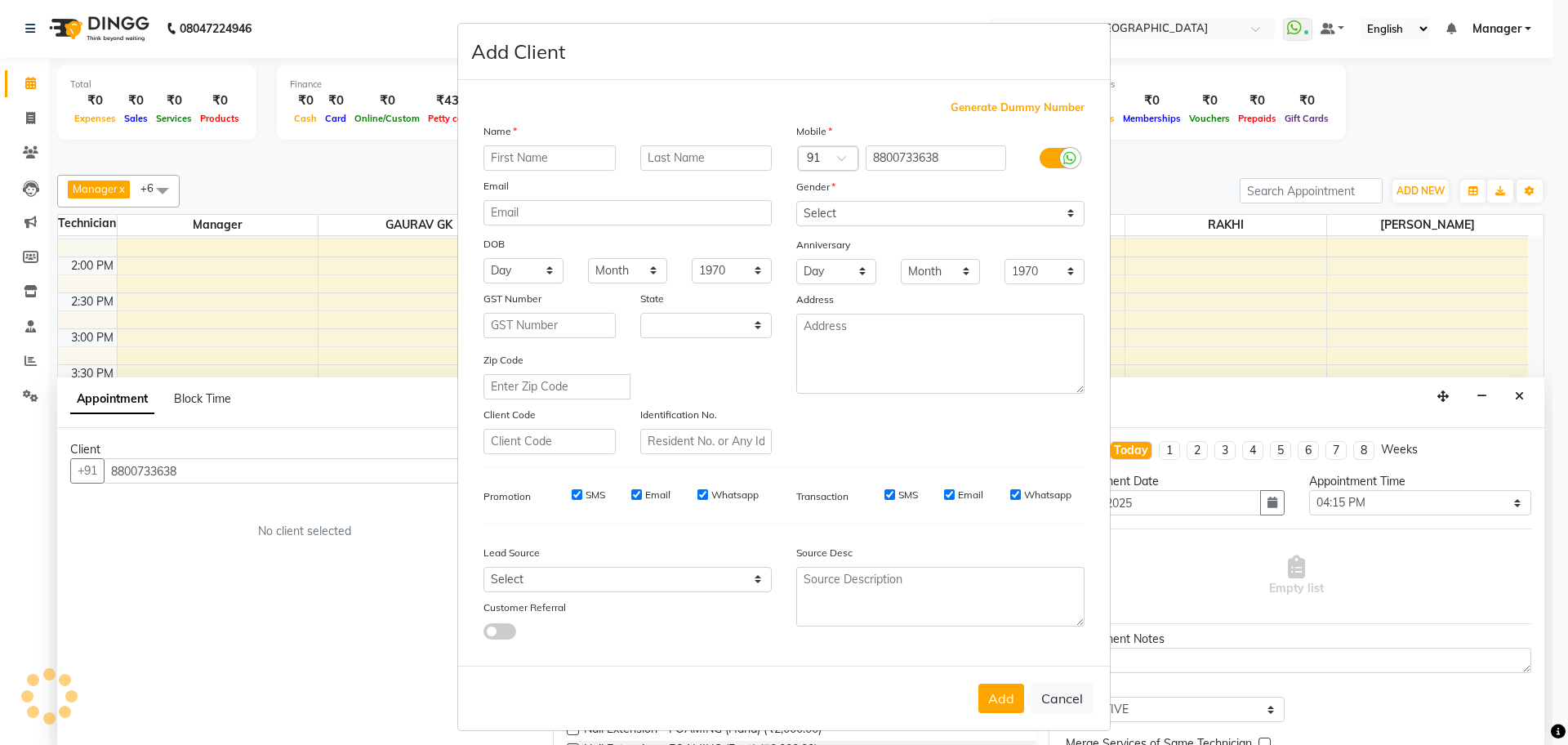
select select "21"
click at [516, 168] on input "text" at bounding box center [549, 157] width 132 height 25
type input "samchita"
click at [813, 215] on select "Select [DEMOGRAPHIC_DATA] [DEMOGRAPHIC_DATA] Other Prefer Not To Say" at bounding box center [940, 213] width 288 height 25
select select "[DEMOGRAPHIC_DATA]"
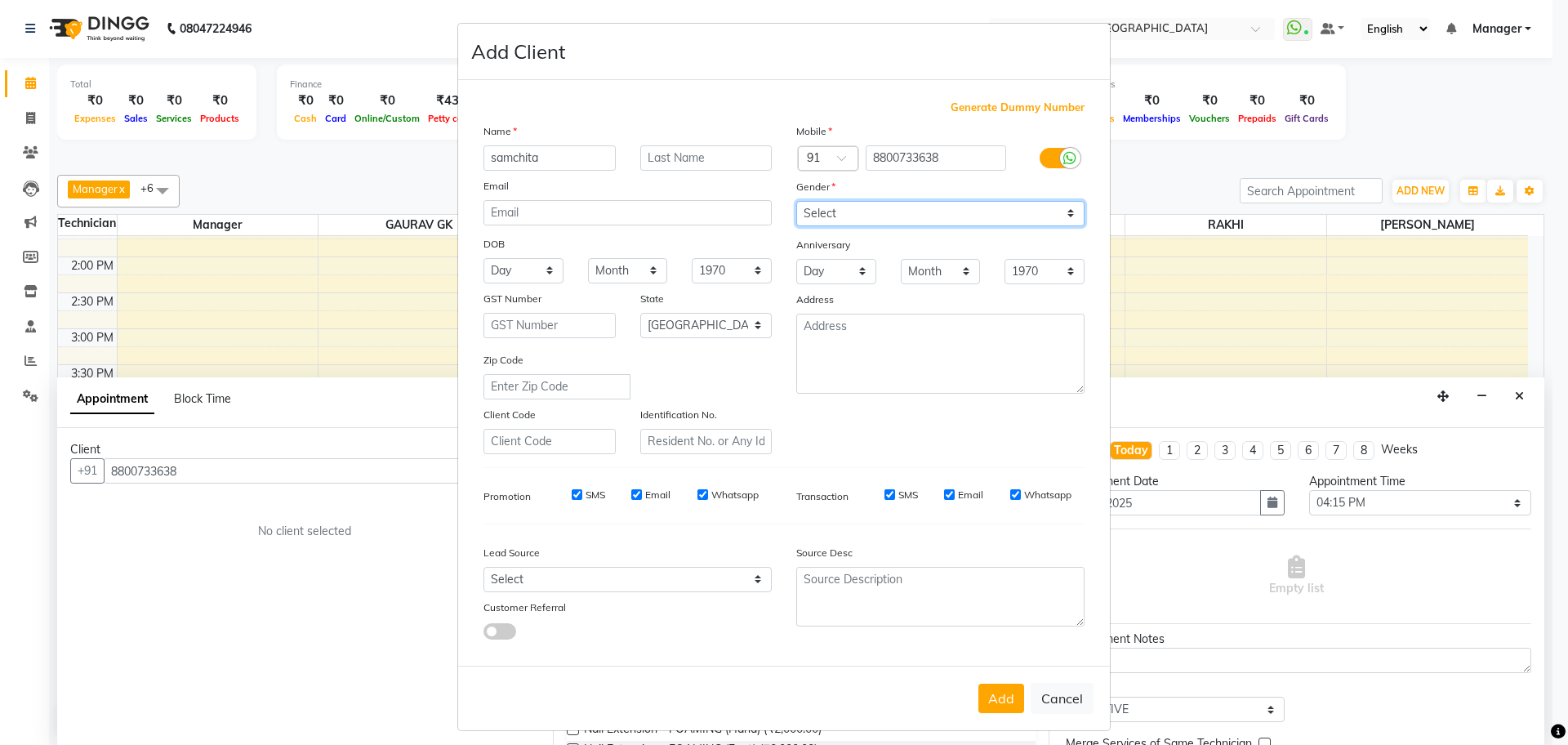
click at [796, 201] on select "Select [DEMOGRAPHIC_DATA] [DEMOGRAPHIC_DATA] Other Prefer Not To Say" at bounding box center [940, 213] width 288 height 25
click at [1001, 705] on button "Add" at bounding box center [1001, 698] width 45 height 30
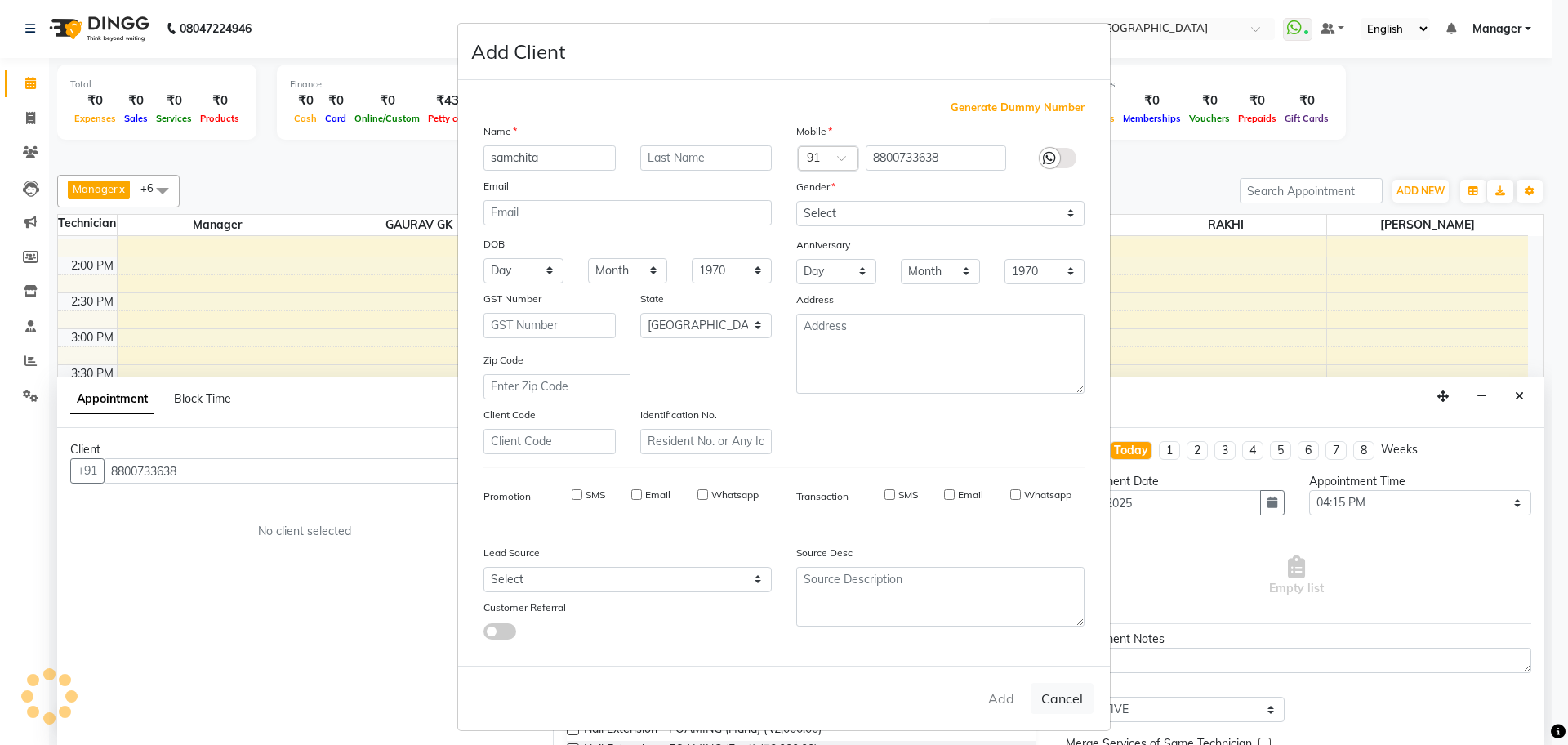
type input "88******38"
select select
select select "null"
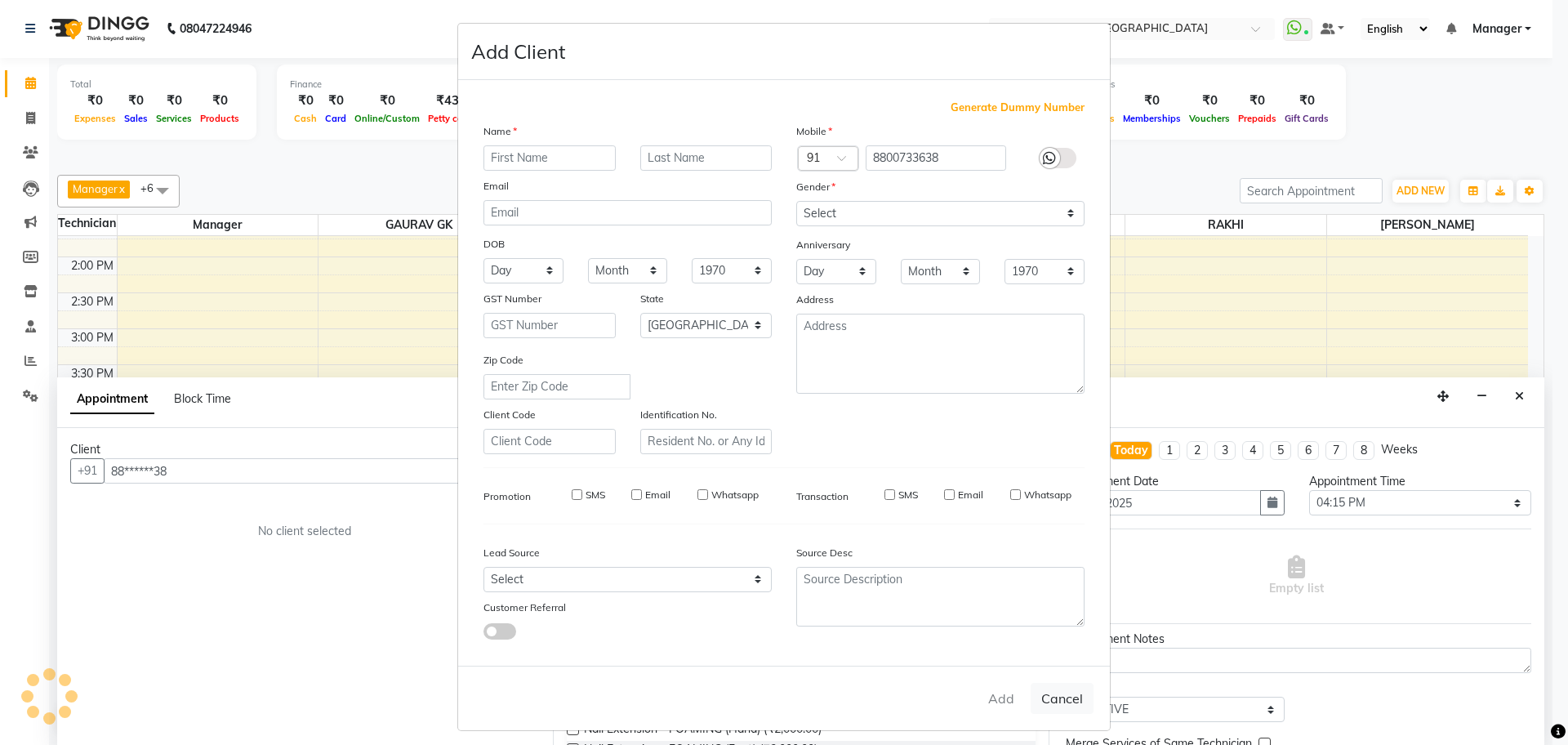
select select
checkbox input "false"
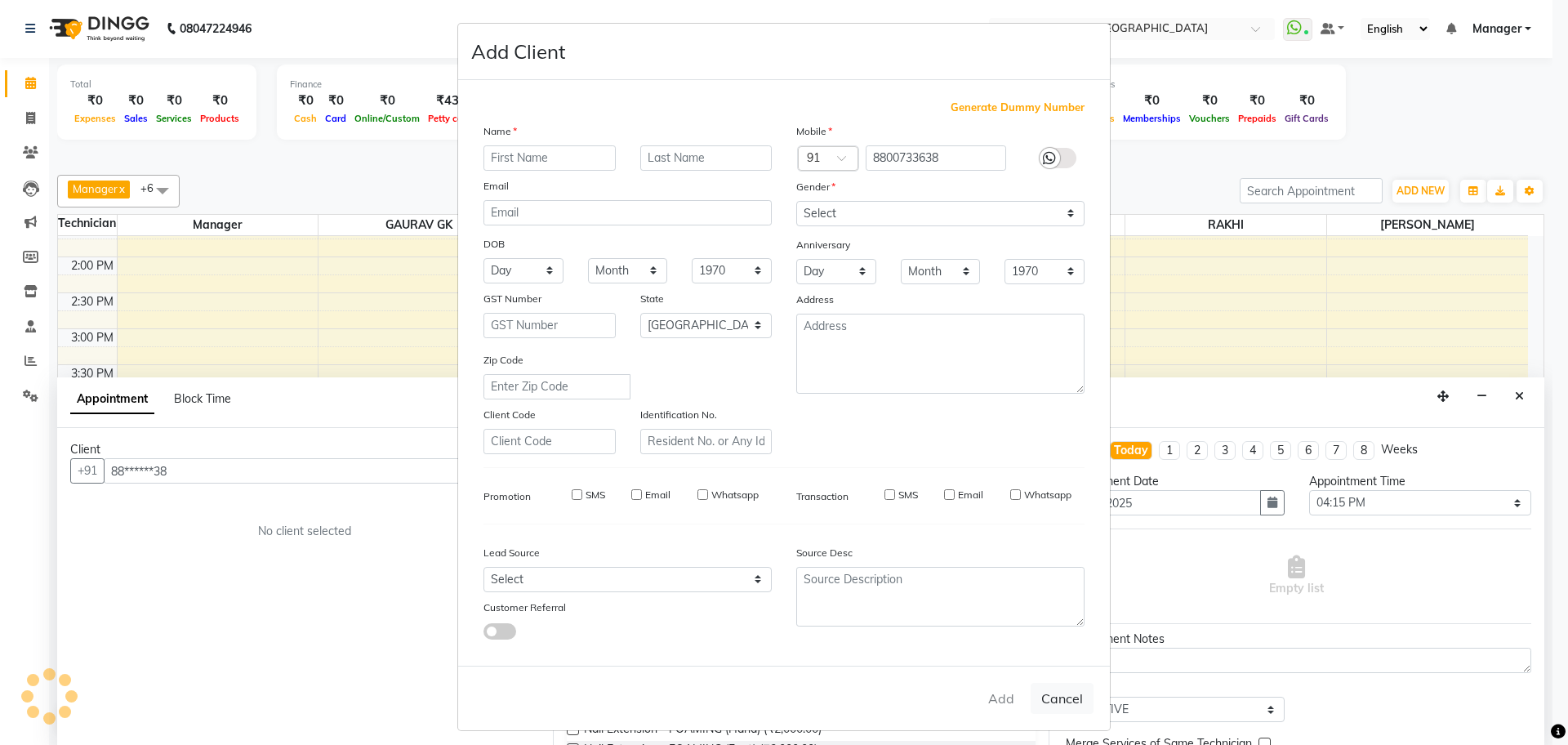
checkbox input "false"
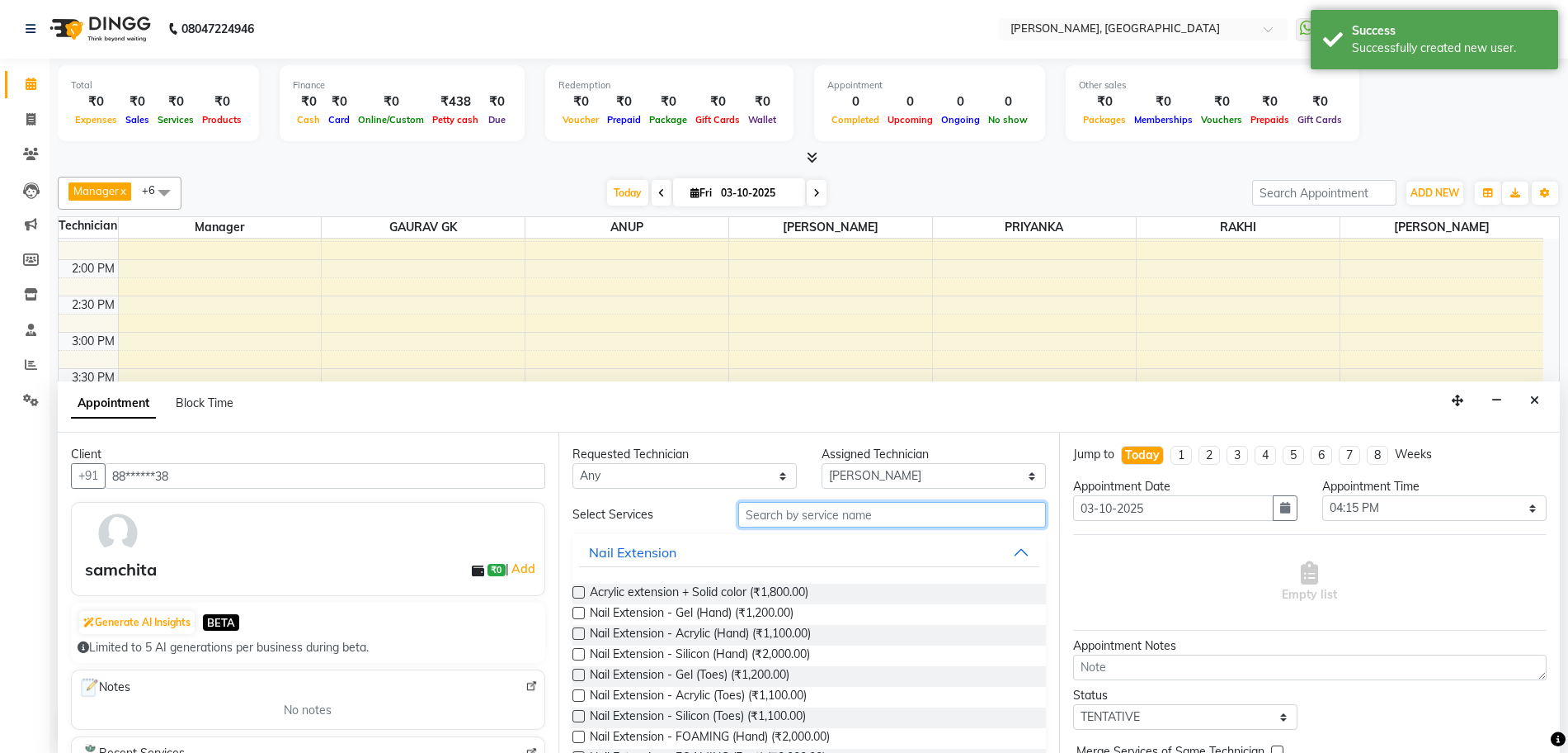
click at [793, 522] on input "text" at bounding box center [892, 514] width 308 height 25
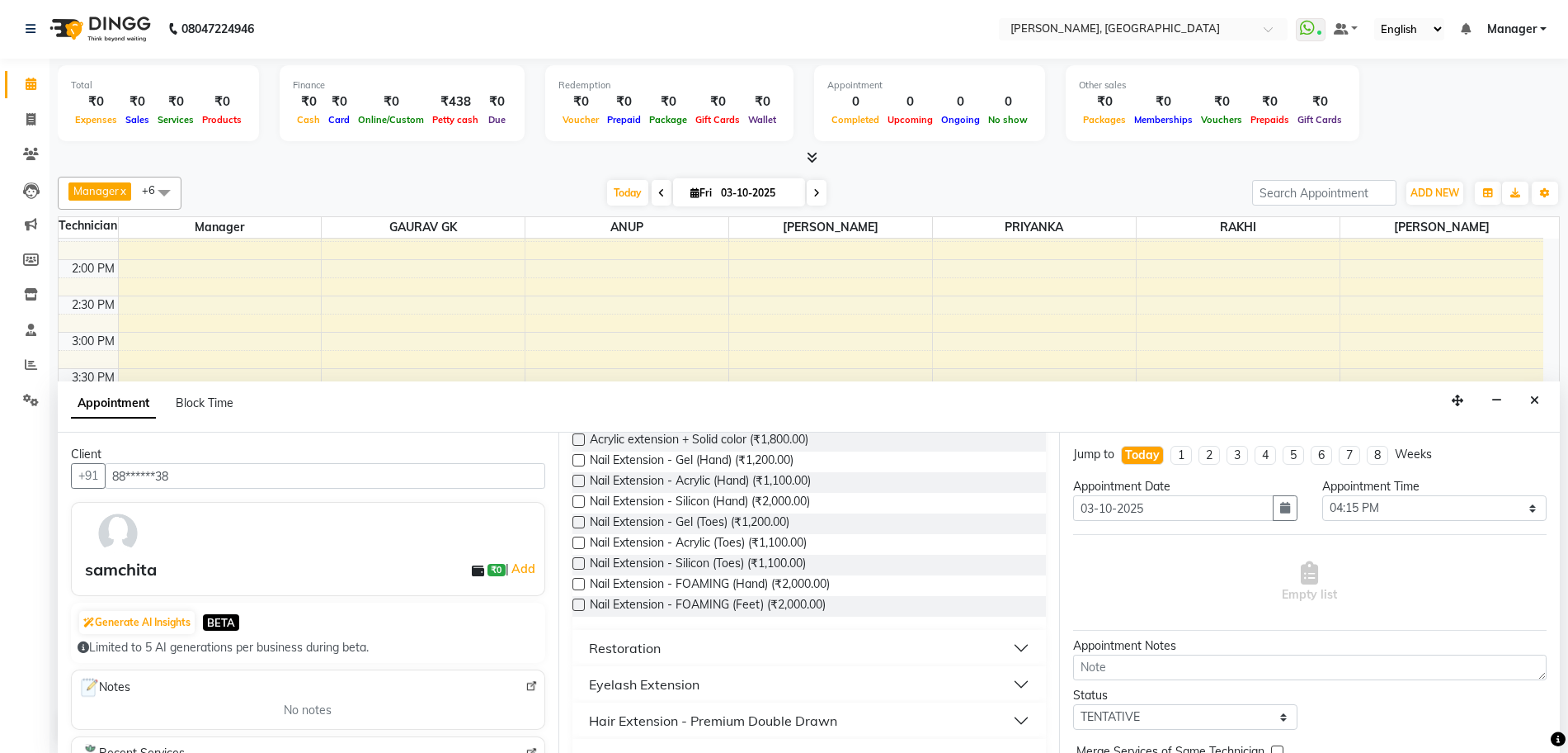
scroll to position [154, 0]
drag, startPoint x: 1033, startPoint y: 572, endPoint x: 1031, endPoint y: 558, distance: 14.1
click at [1031, 558] on div "Requested Technician Any ANUP GAURAV GK [PERSON_NAME] Manager PRIYANKA RAKHI [P…" at bounding box center [809, 592] width 501 height 320
click at [1031, 558] on div "Requested Technician Any ANUP GAURAV GK [PERSON_NAME] Manager PRIYANKA RAKHI [P…" at bounding box center [809, 592] width 501 height 320
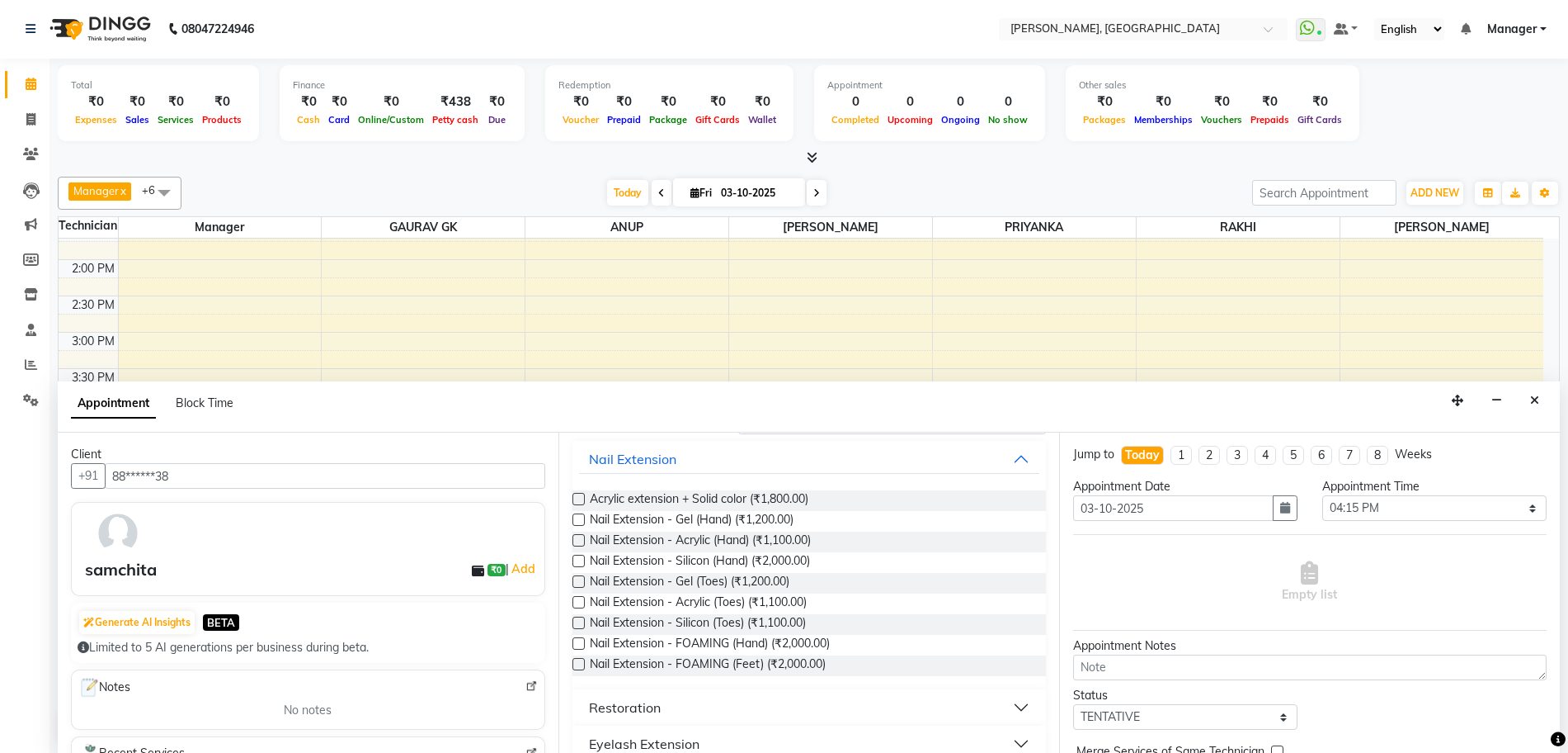
scroll to position [0, 0]
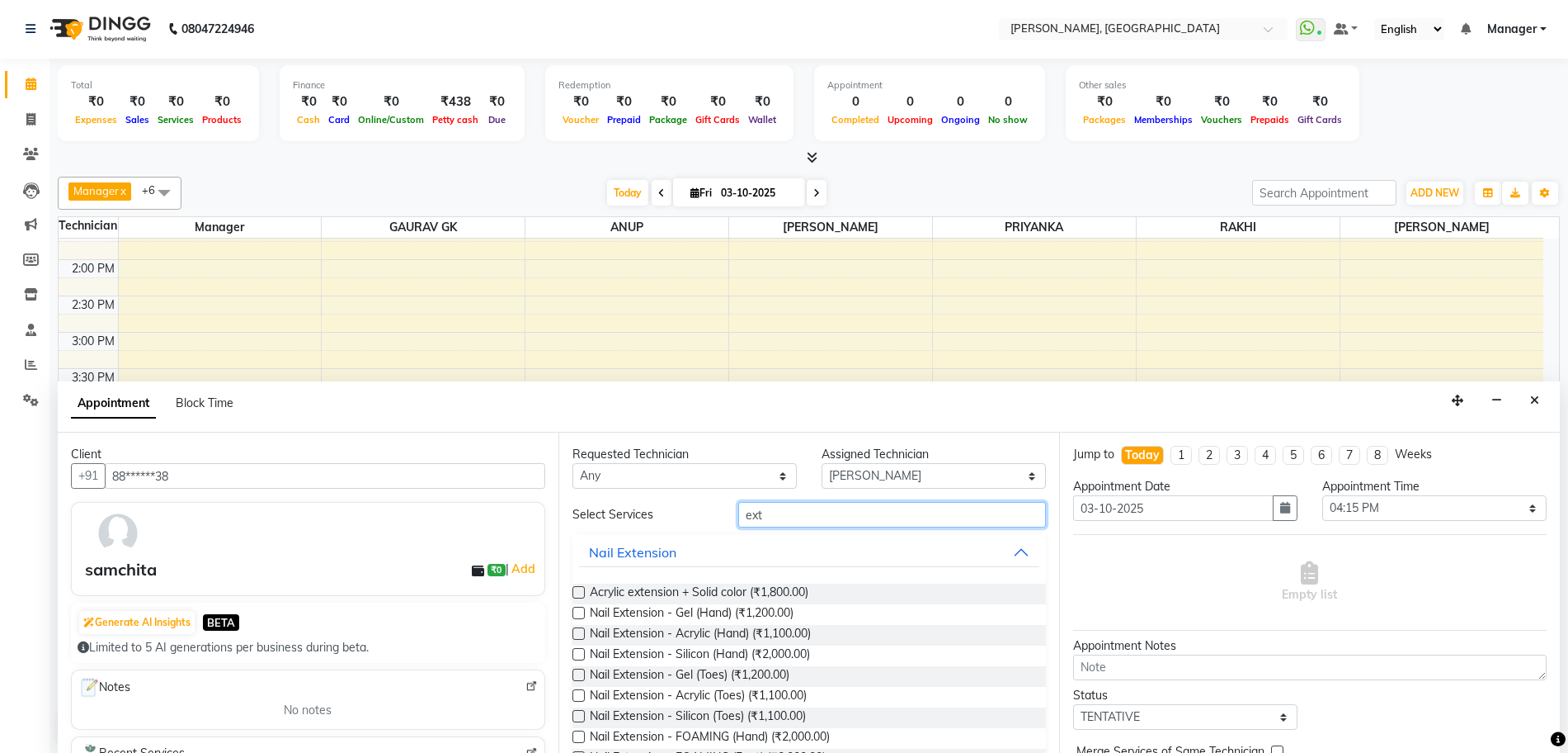
click at [782, 510] on input "ext" at bounding box center [892, 514] width 308 height 25
type input "e"
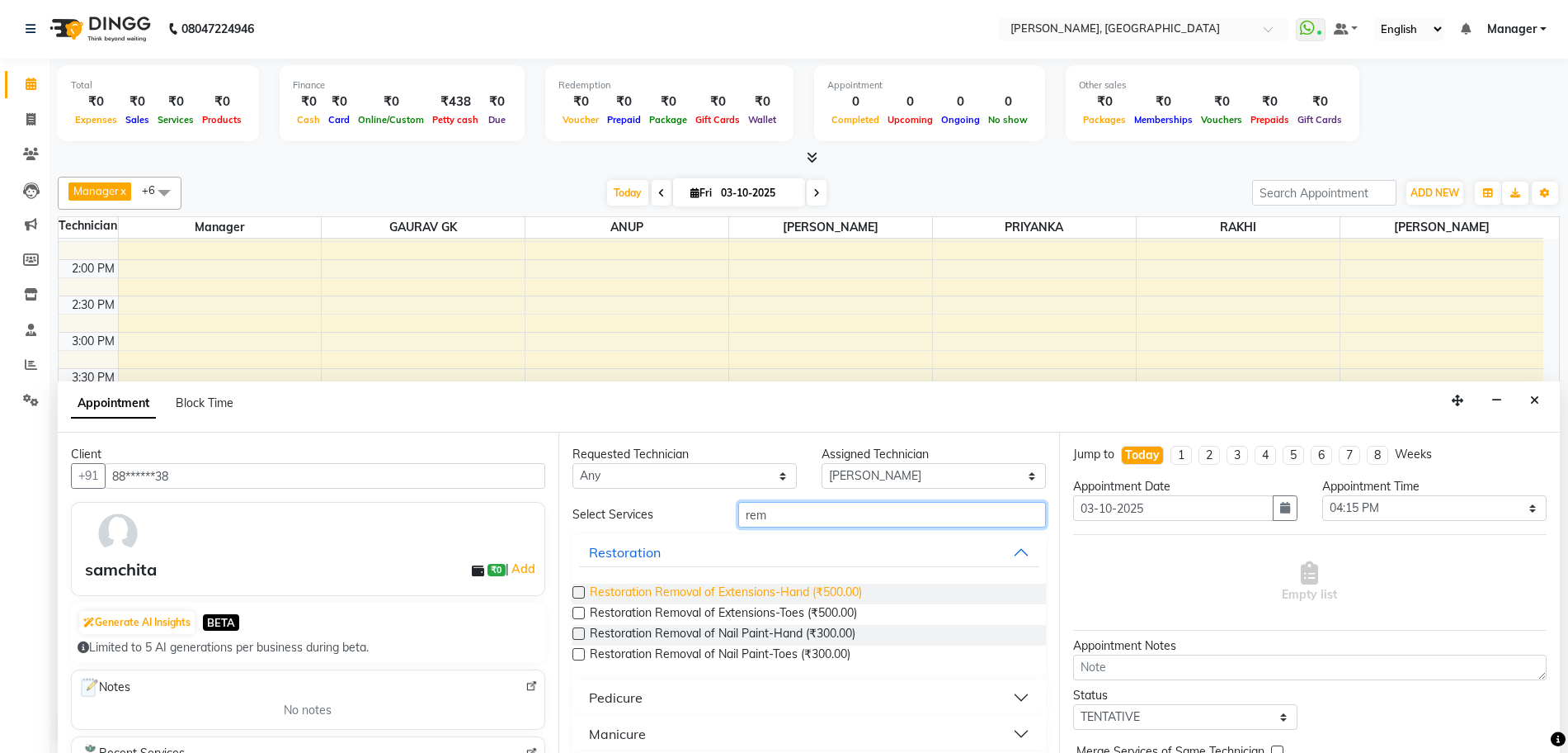
type input "rem"
click at [623, 592] on span "Restoration Removal of Extensions-Hand (₹500.00)" at bounding box center [726, 594] width 272 height 21
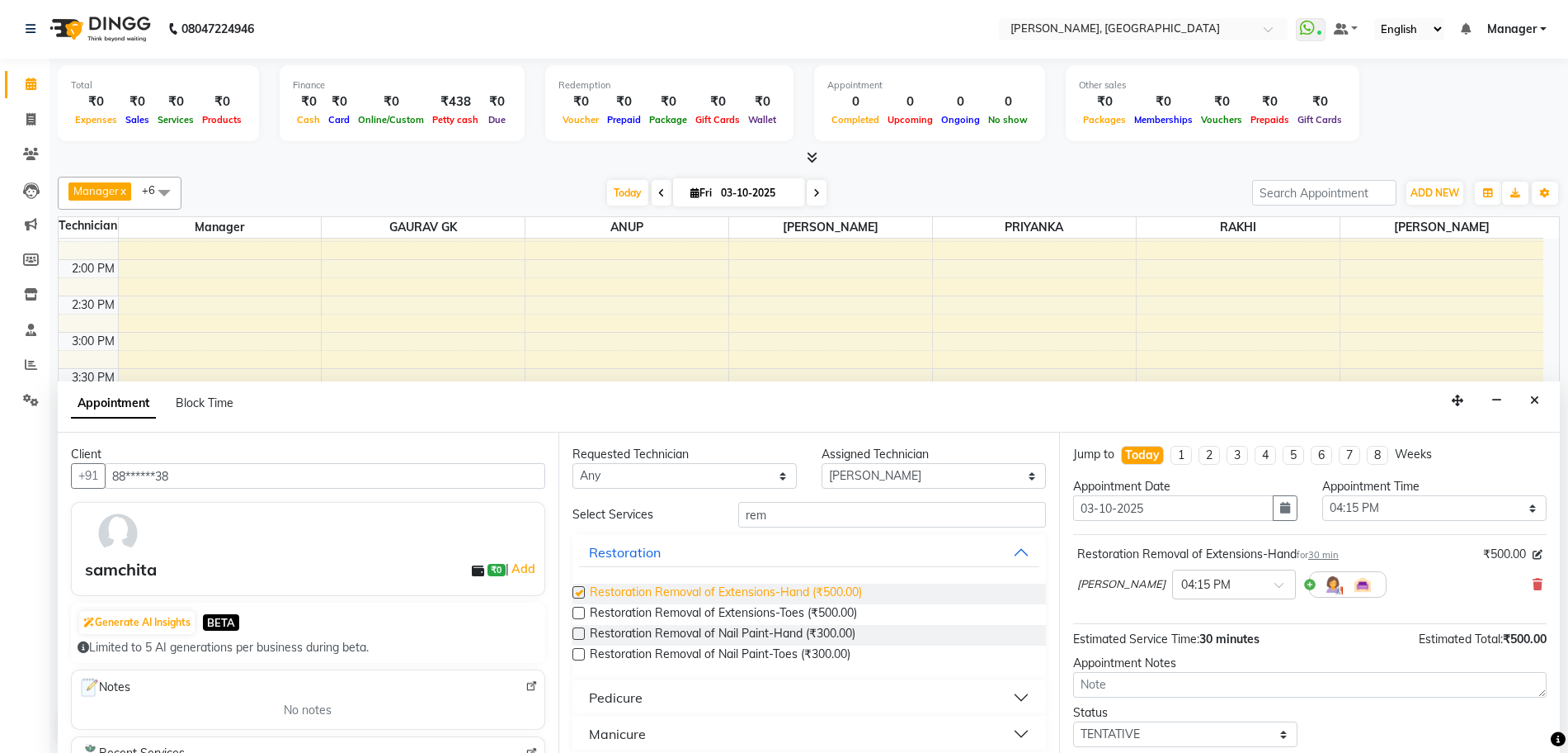
checkbox input "false"
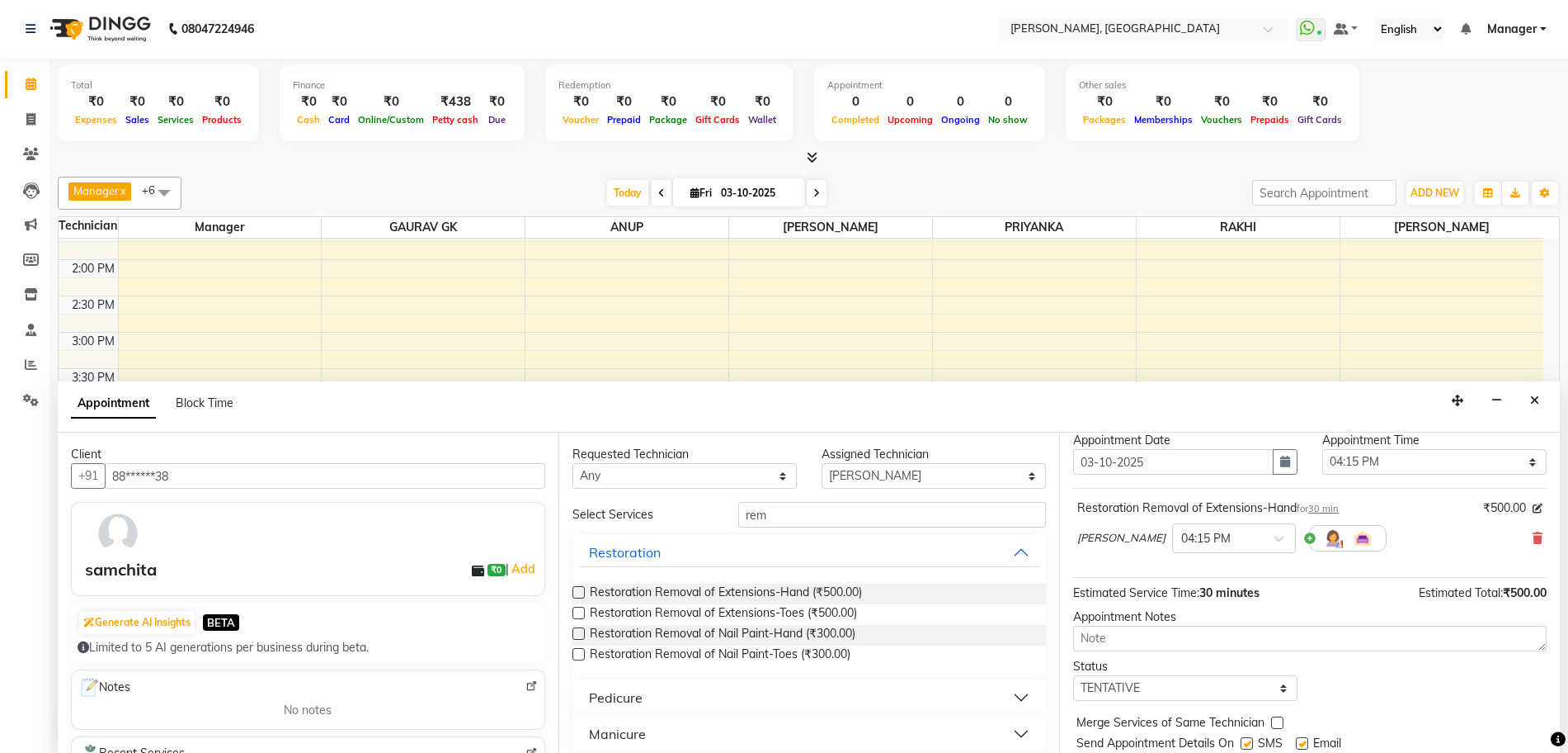
scroll to position [98, 0]
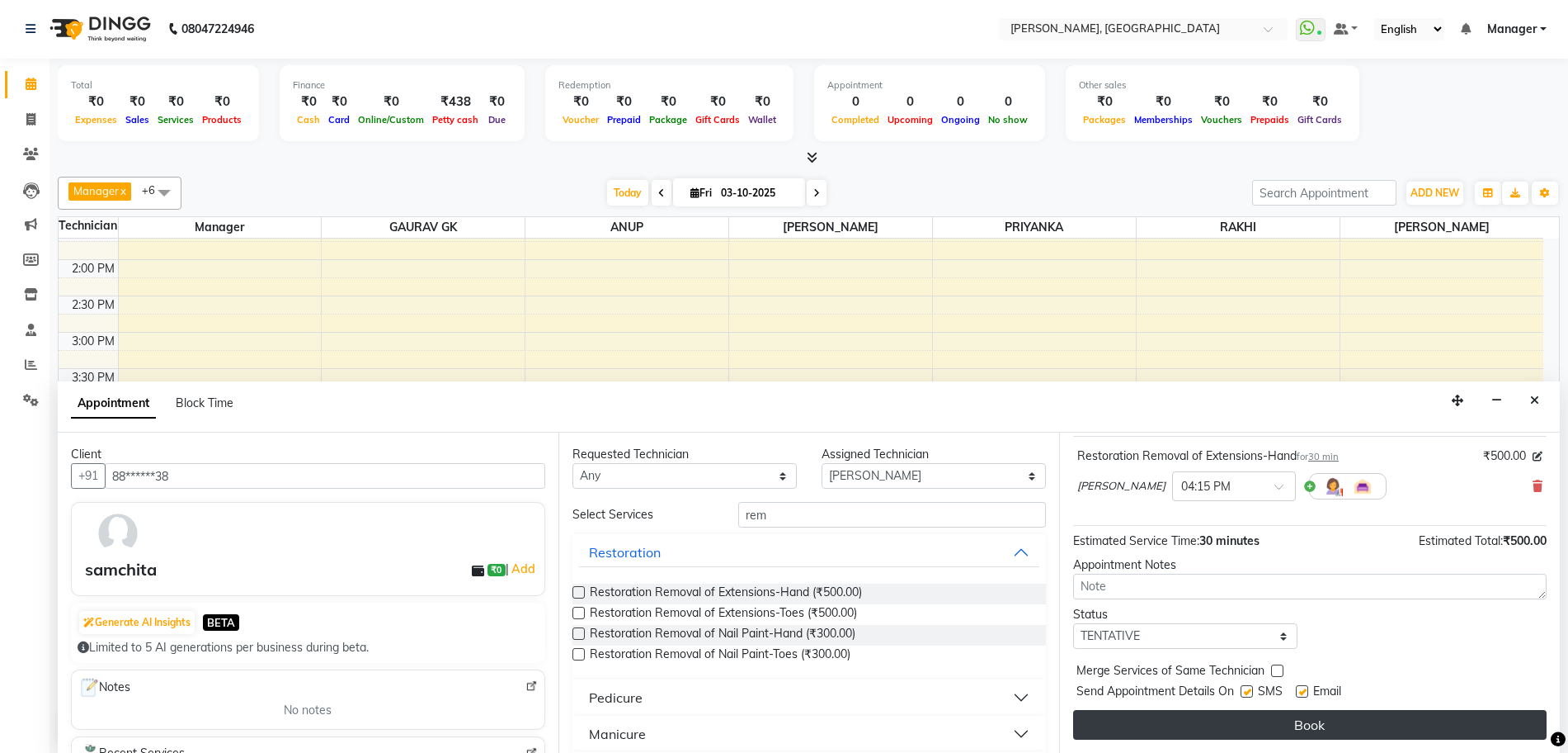
click at [1449, 726] on button "Book" at bounding box center [1310, 725] width 473 height 30
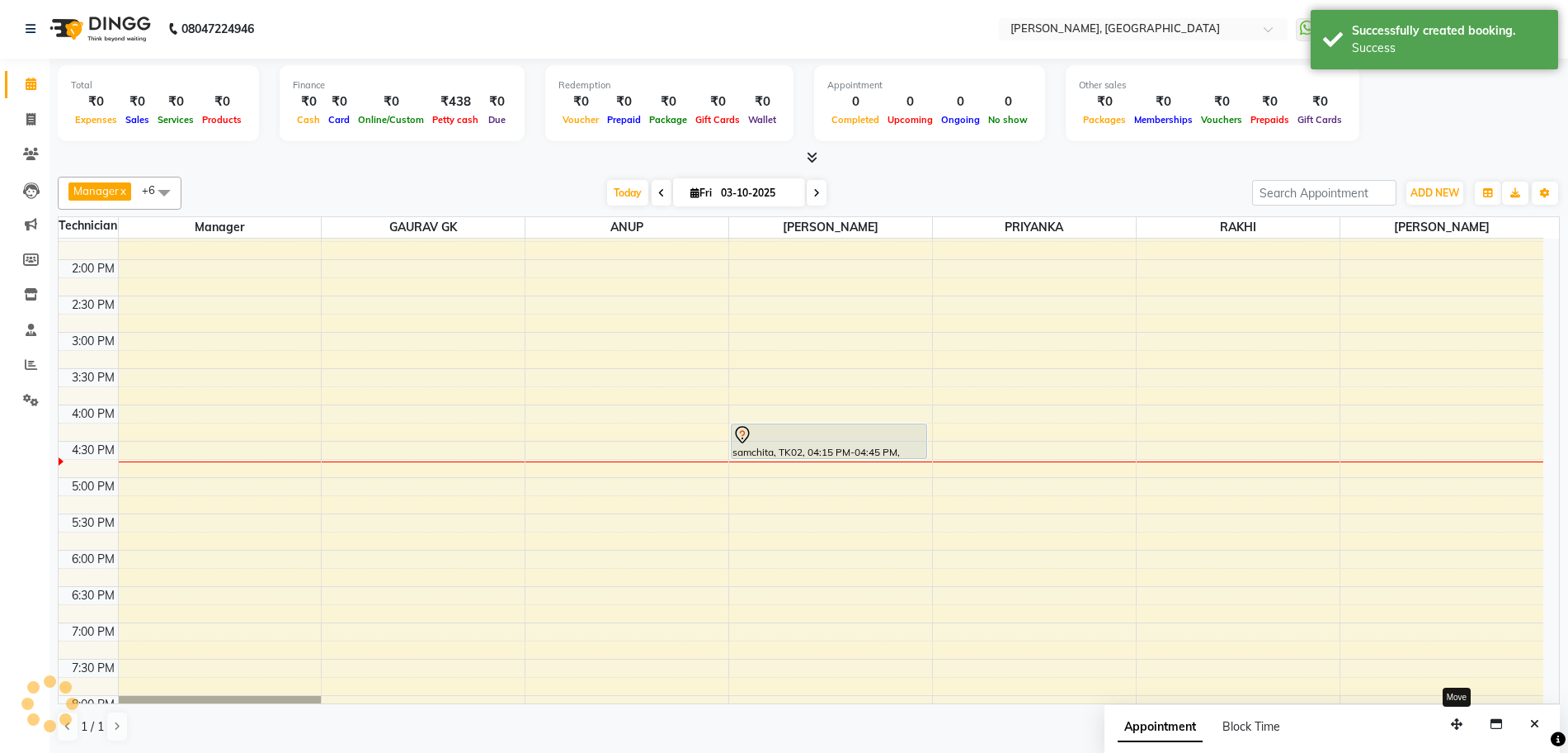
scroll to position [0, 0]
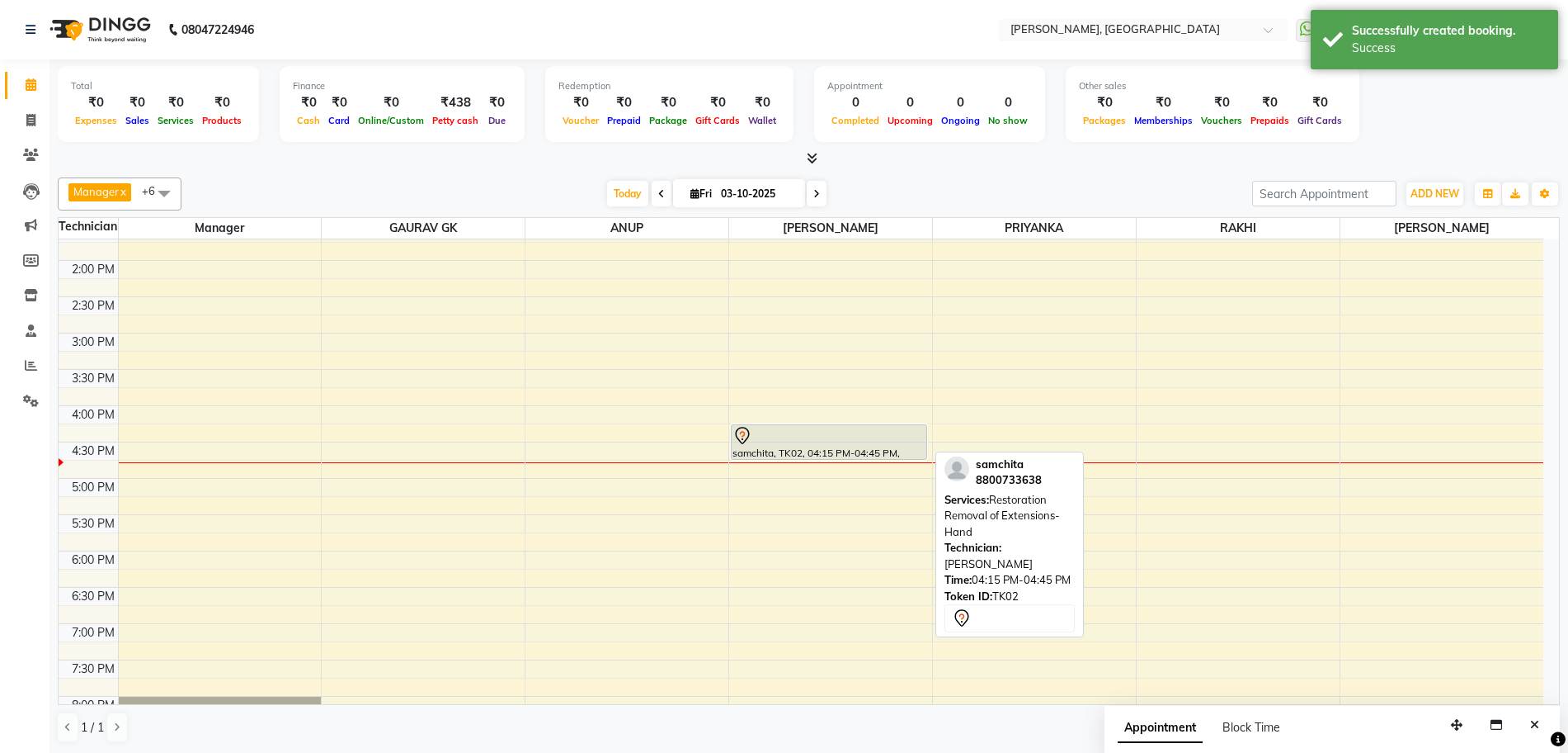
click at [825, 438] on div at bounding box center [828, 435] width 193 height 20
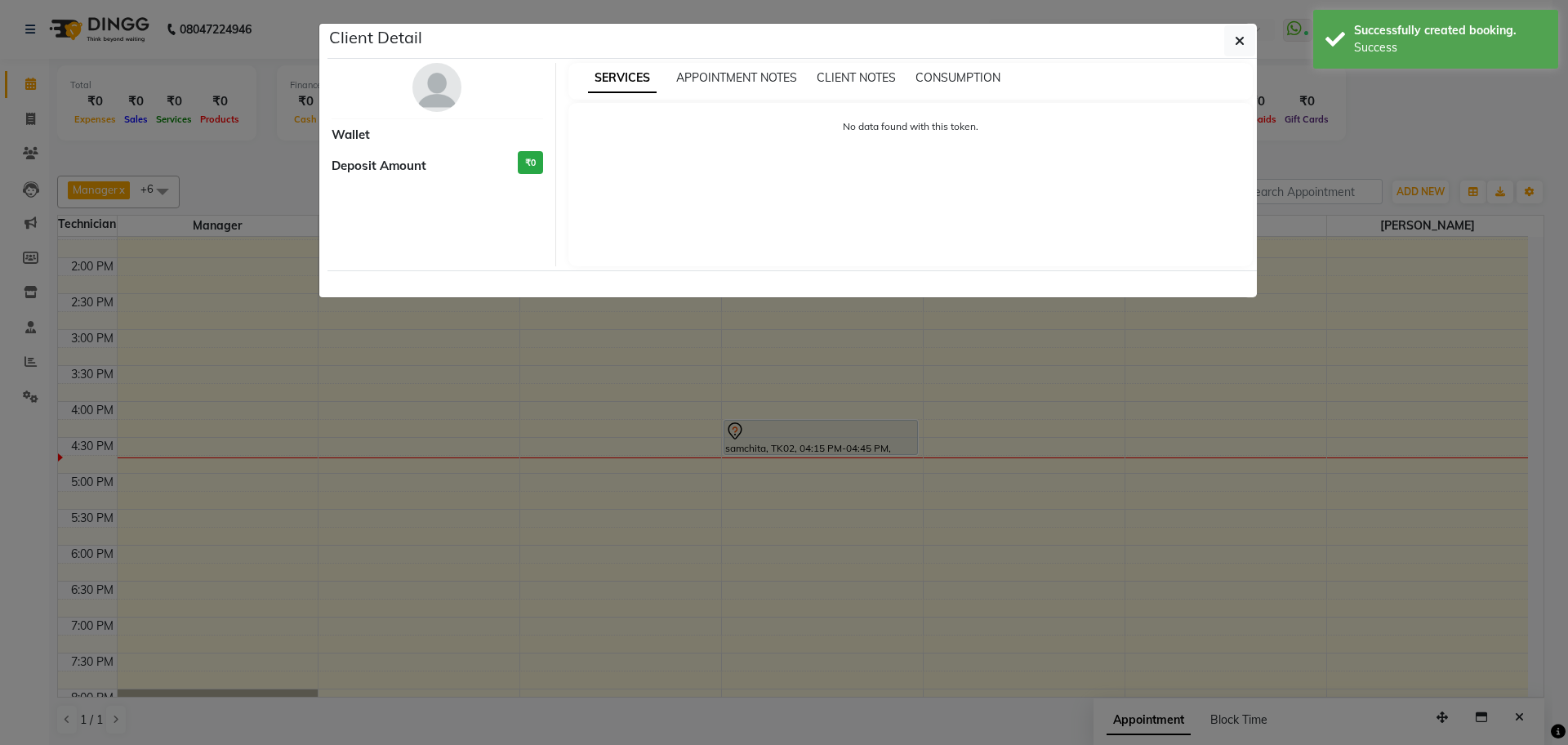
select select "7"
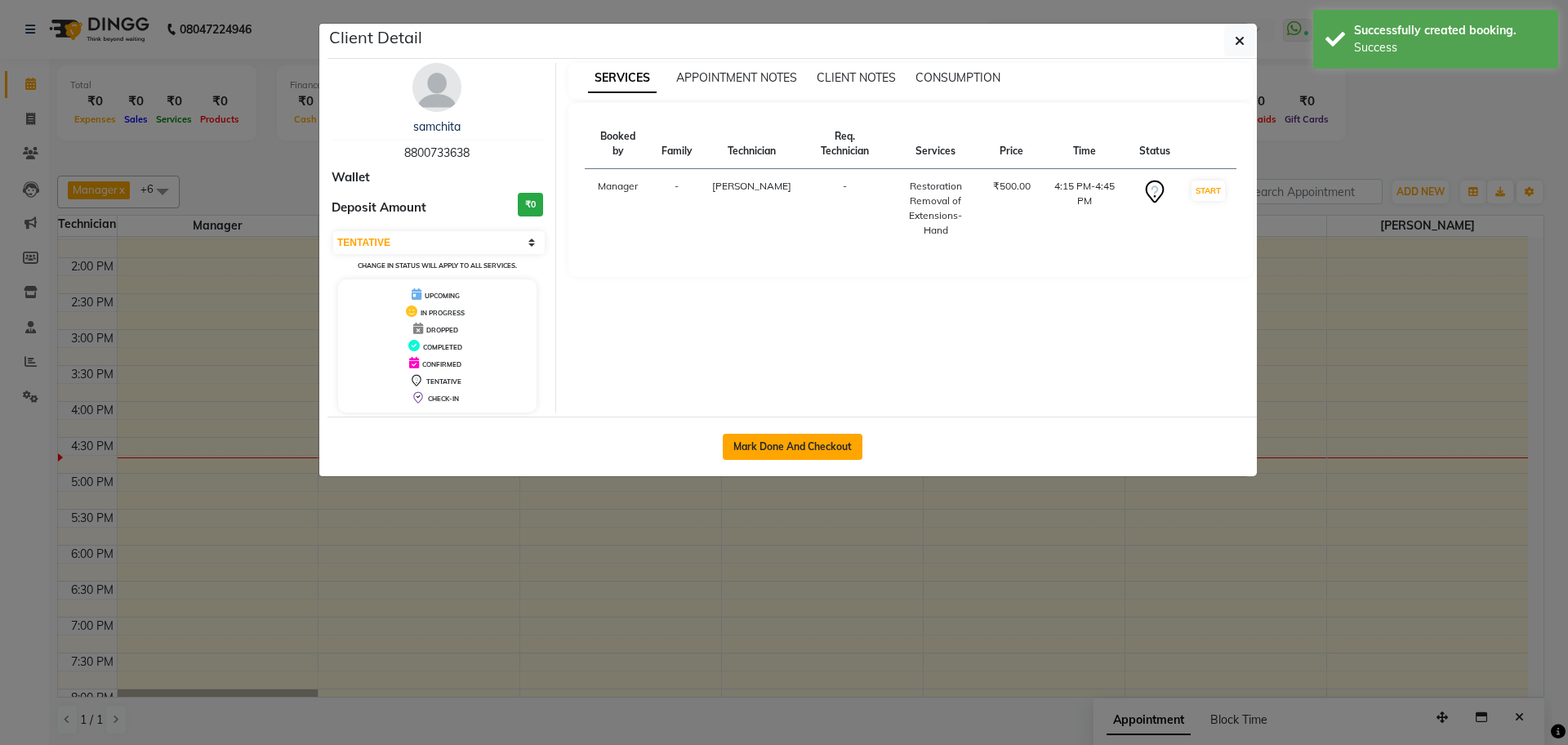
click at [804, 441] on button "Mark Done And Checkout" at bounding box center [792, 446] width 140 height 26
select select "service"
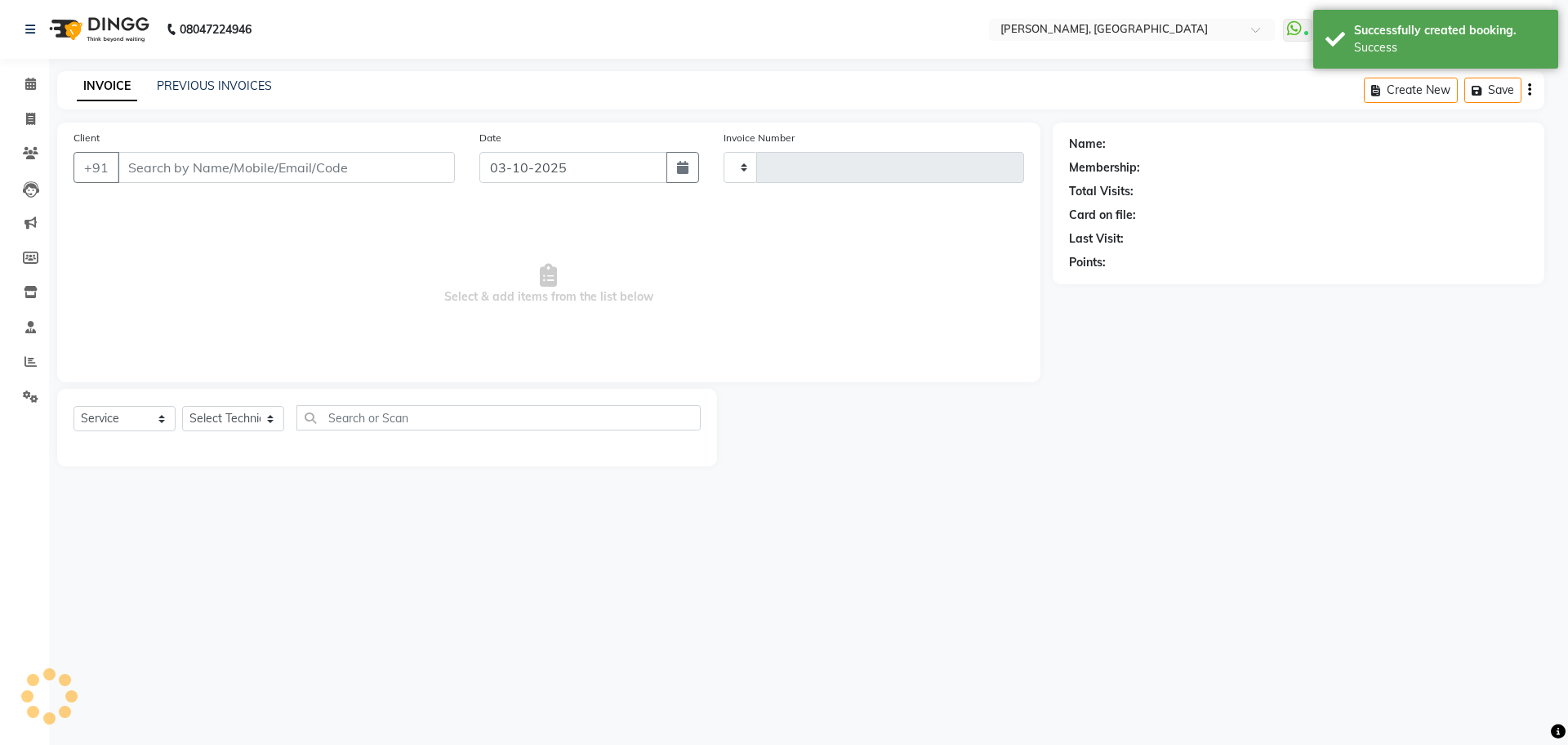
type input "1395"
select select "7674"
type input "88******38"
select select "92343"
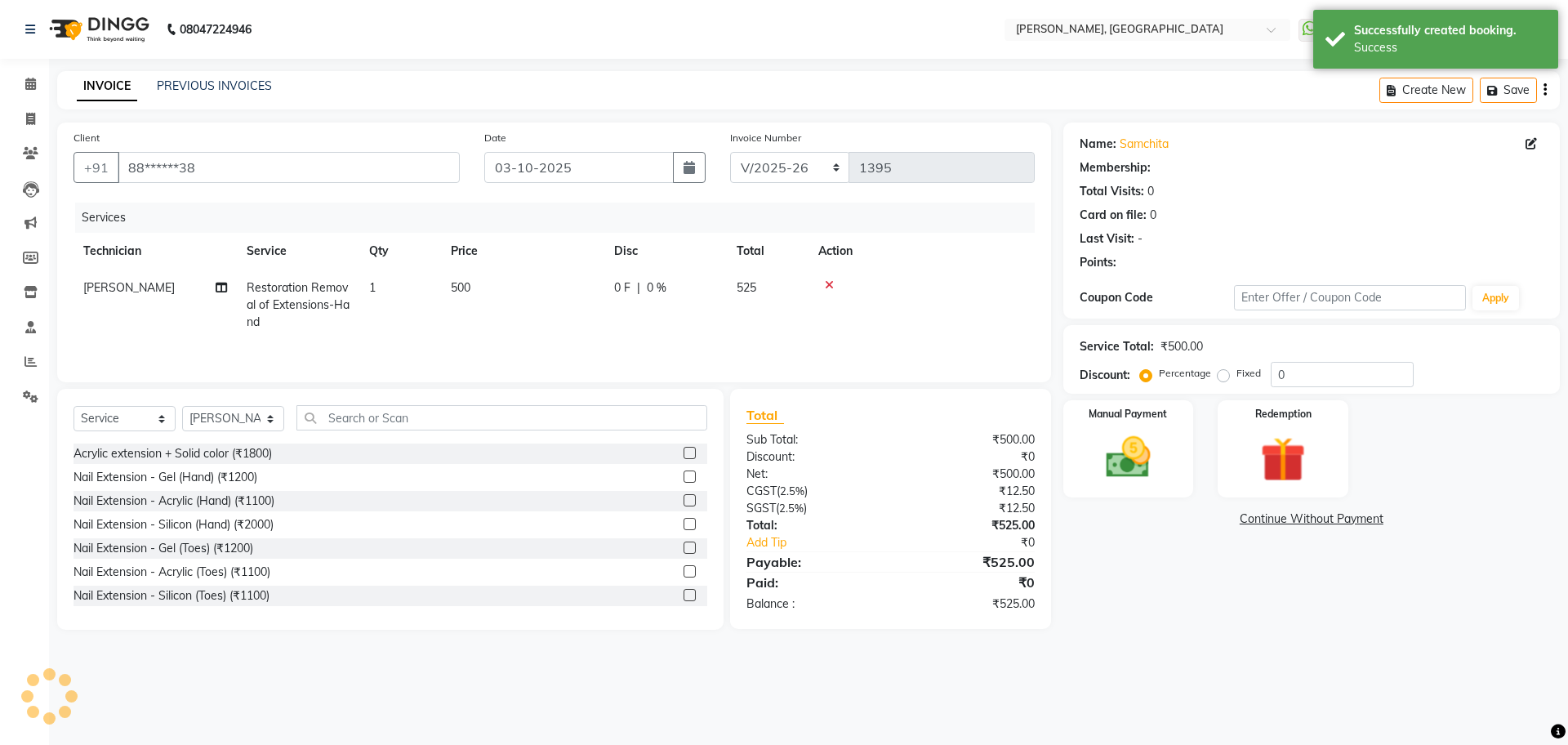
select select "1: Object"
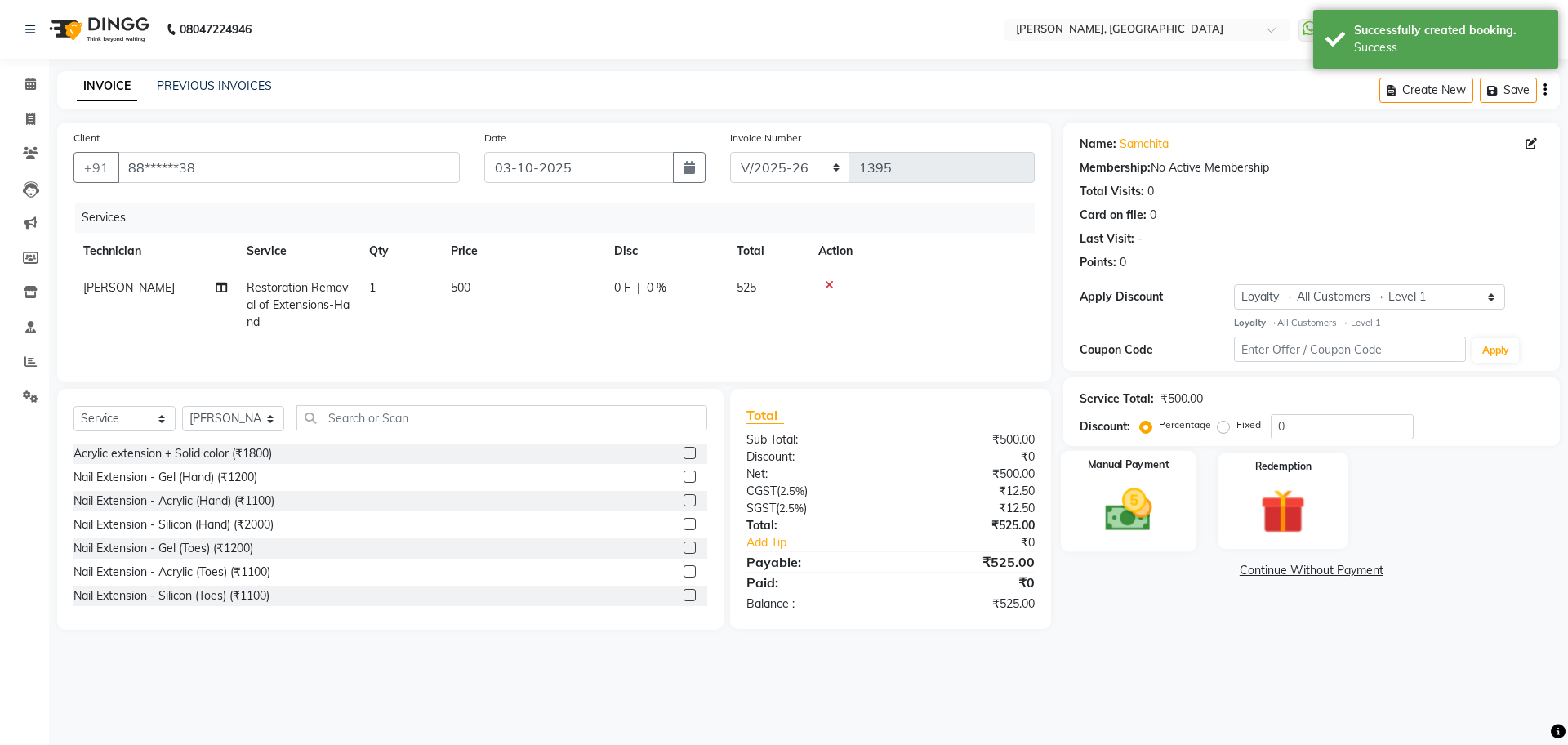
click at [1151, 511] on img at bounding box center [1128, 509] width 76 height 54
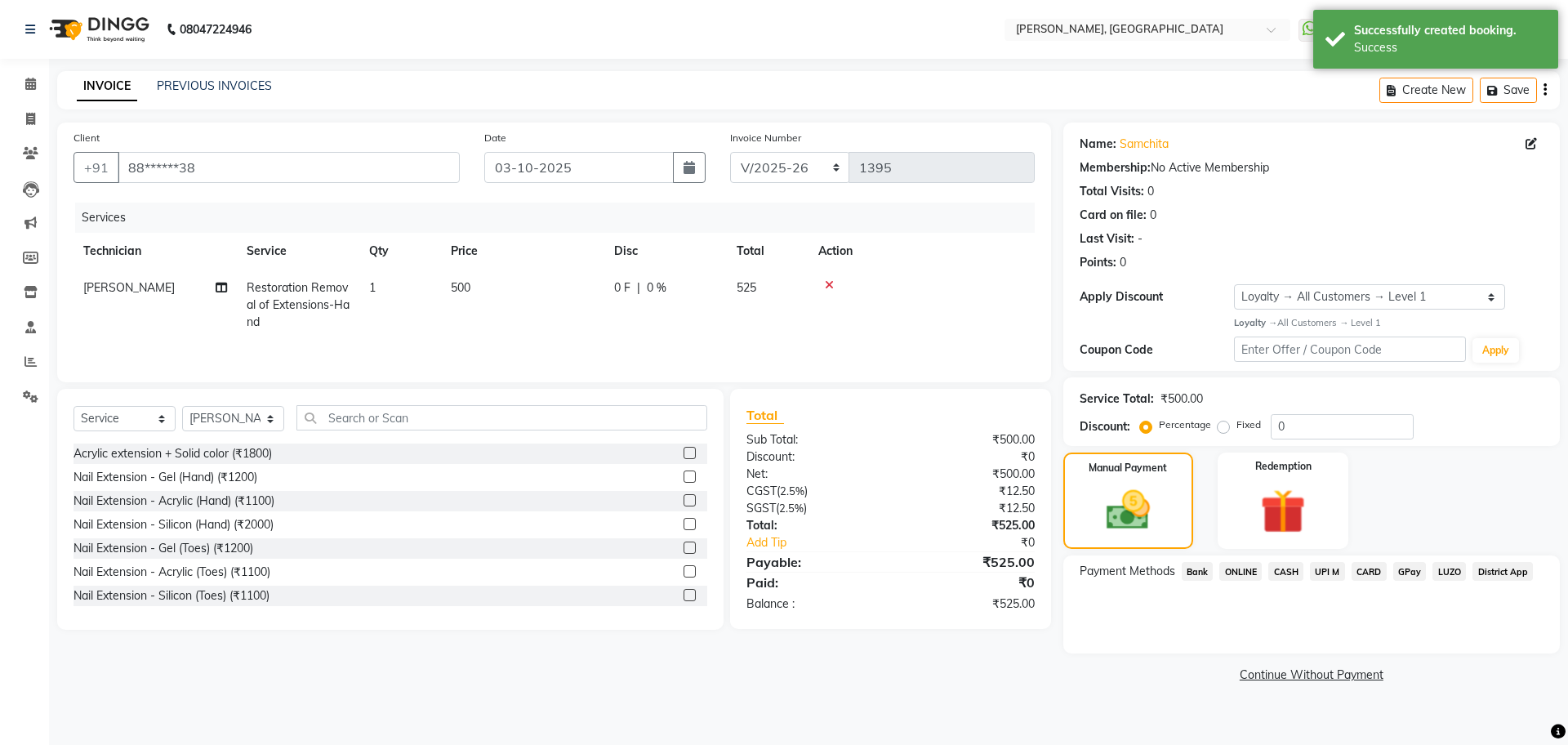
click at [1409, 577] on span "GPay" at bounding box center [1410, 571] width 33 height 19
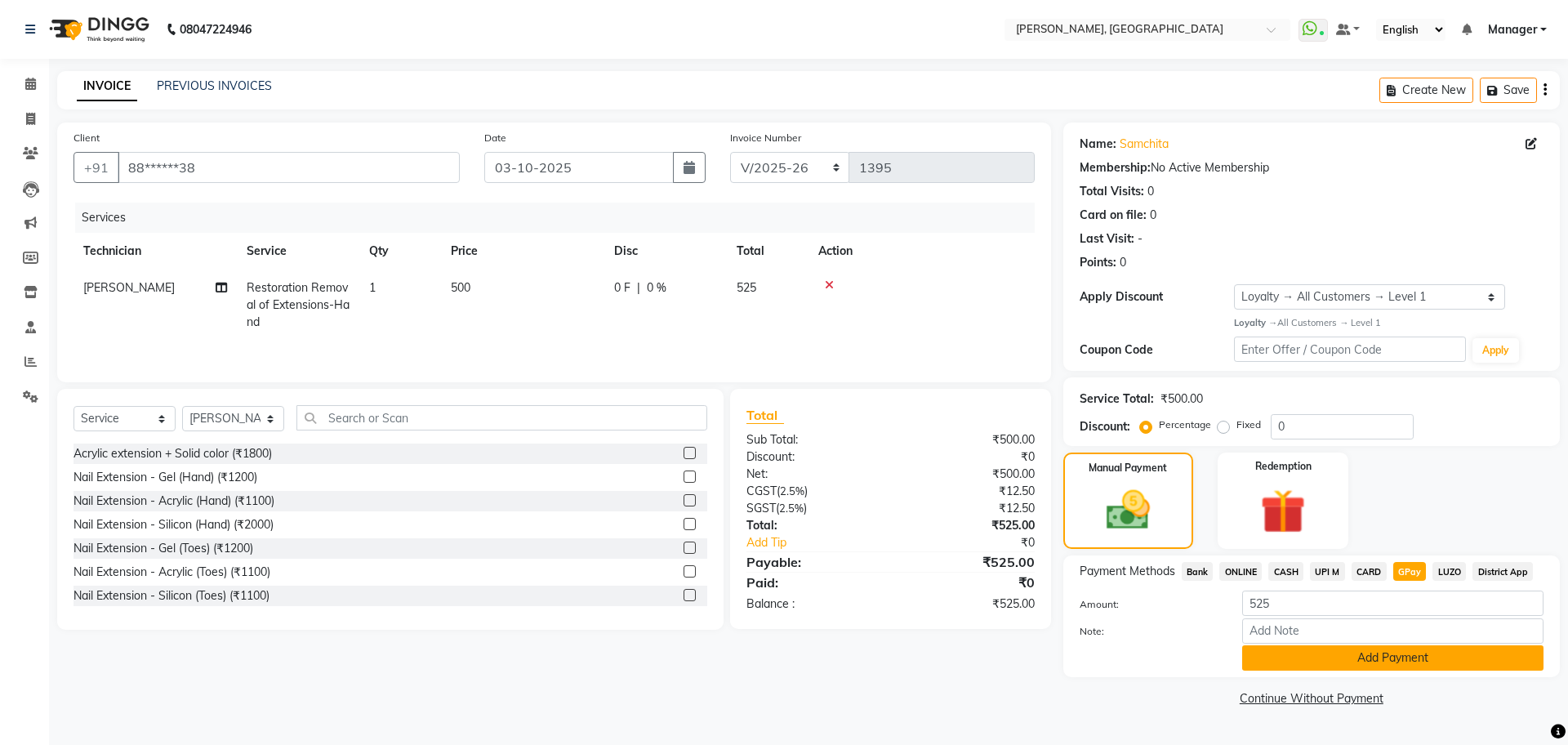
click at [1372, 665] on button "Add Payment" at bounding box center [1393, 657] width 302 height 25
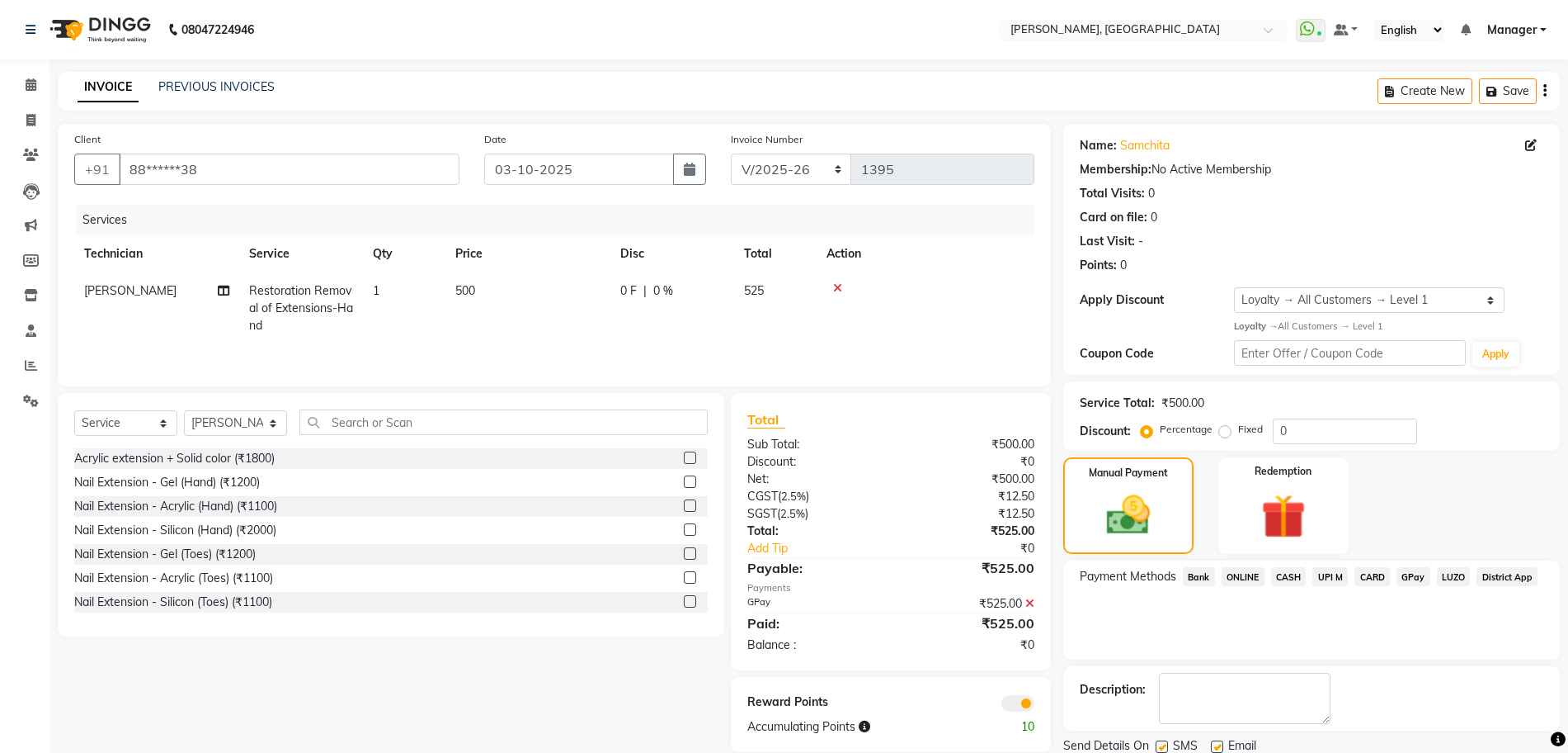
scroll to position [59, 0]
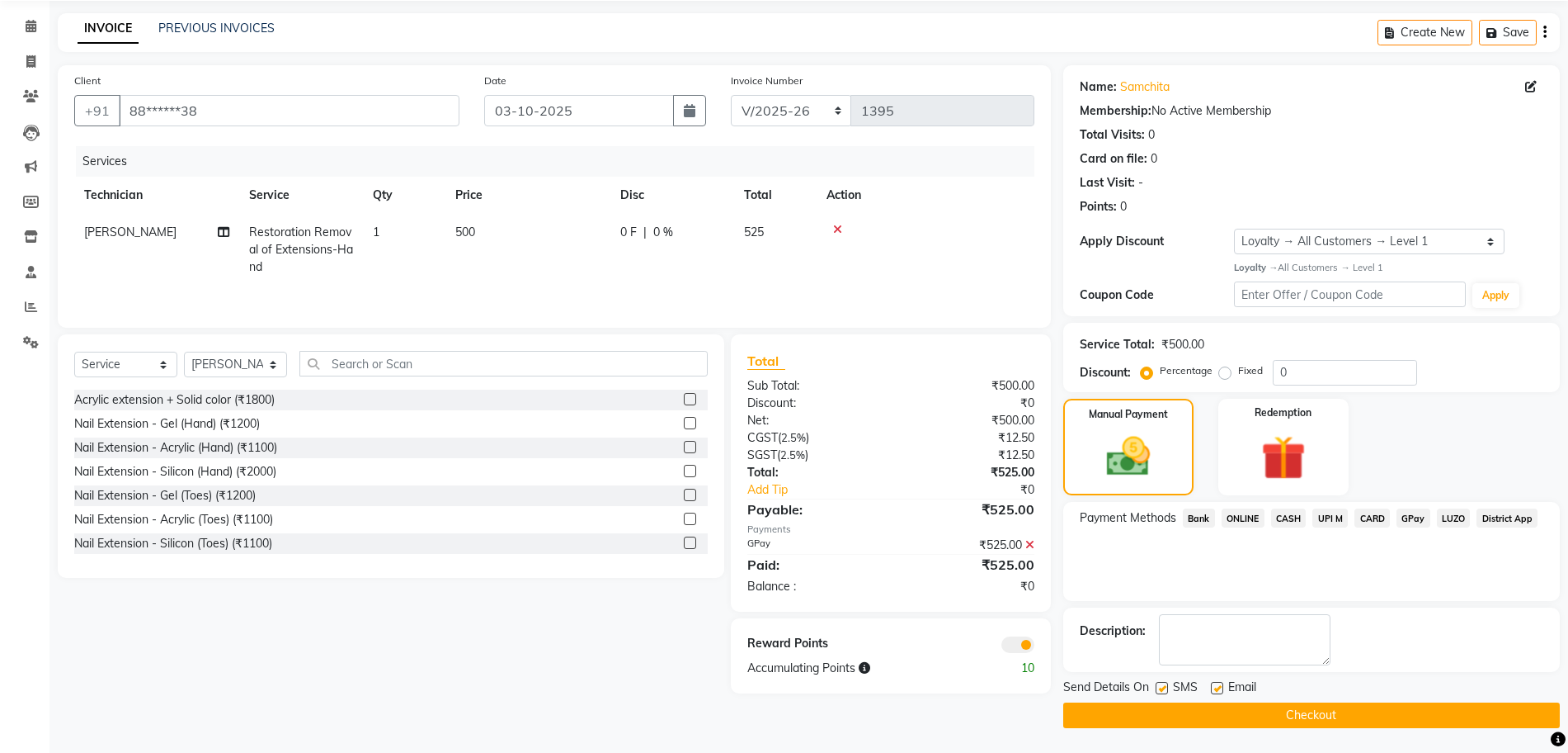
click at [1356, 721] on button "Checkout" at bounding box center [1311, 715] width 496 height 25
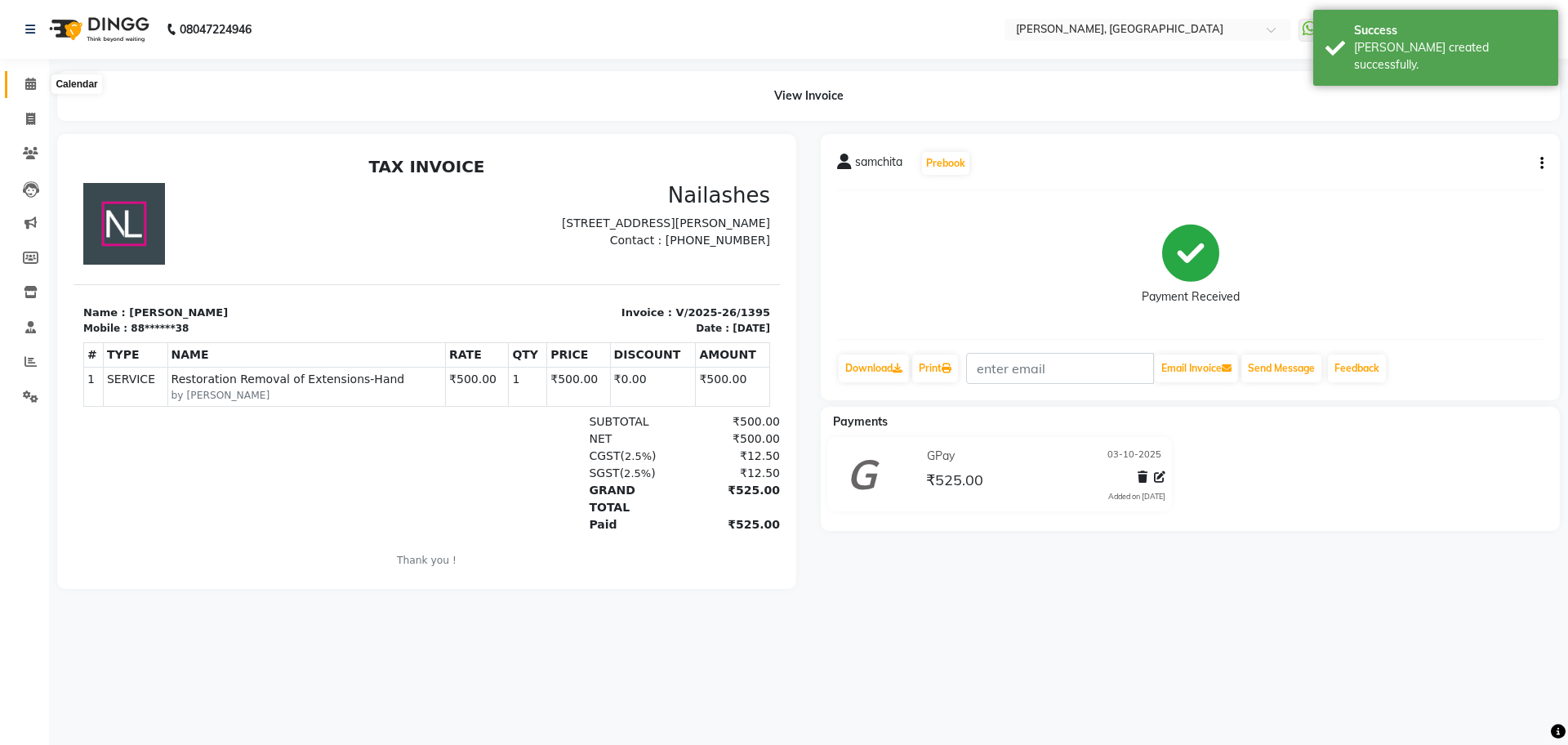
click at [31, 82] on icon at bounding box center [30, 83] width 10 height 12
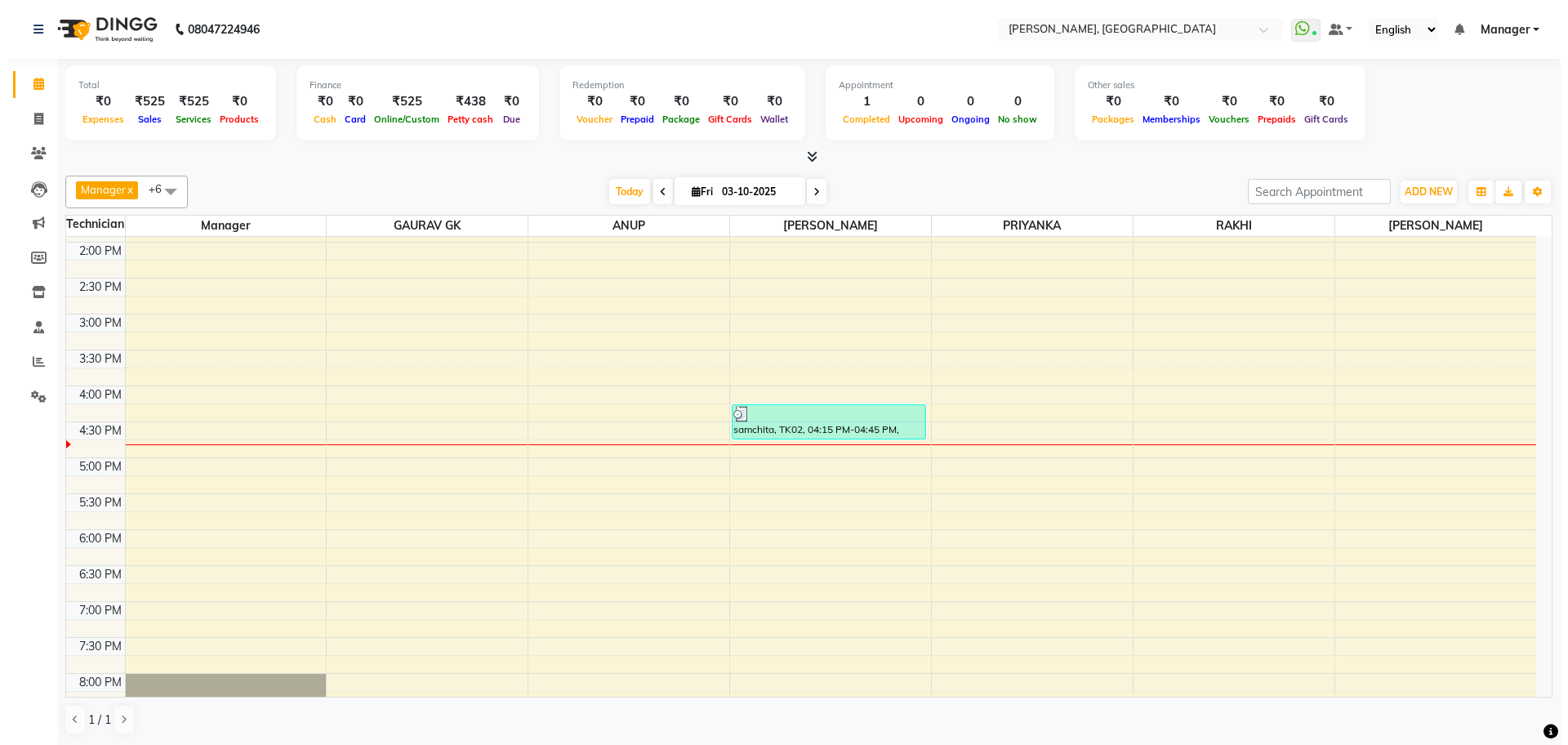
scroll to position [402, 0]
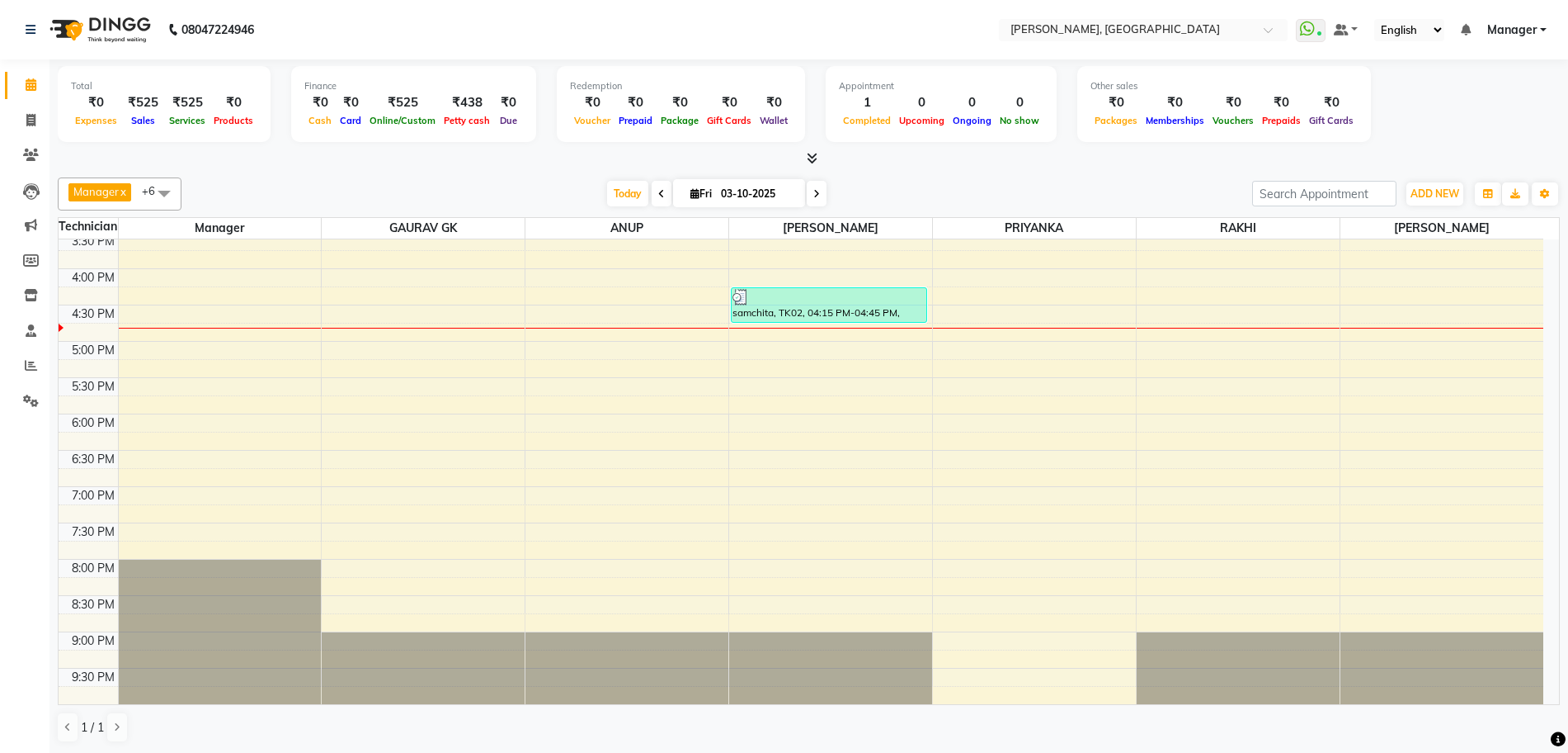
drag, startPoint x: 718, startPoint y: 382, endPoint x: 570, endPoint y: 363, distance: 149.2
drag, startPoint x: 570, startPoint y: 363, endPoint x: 295, endPoint y: 156, distance: 344.2
click at [295, 156] on div at bounding box center [809, 159] width 1503 height 18
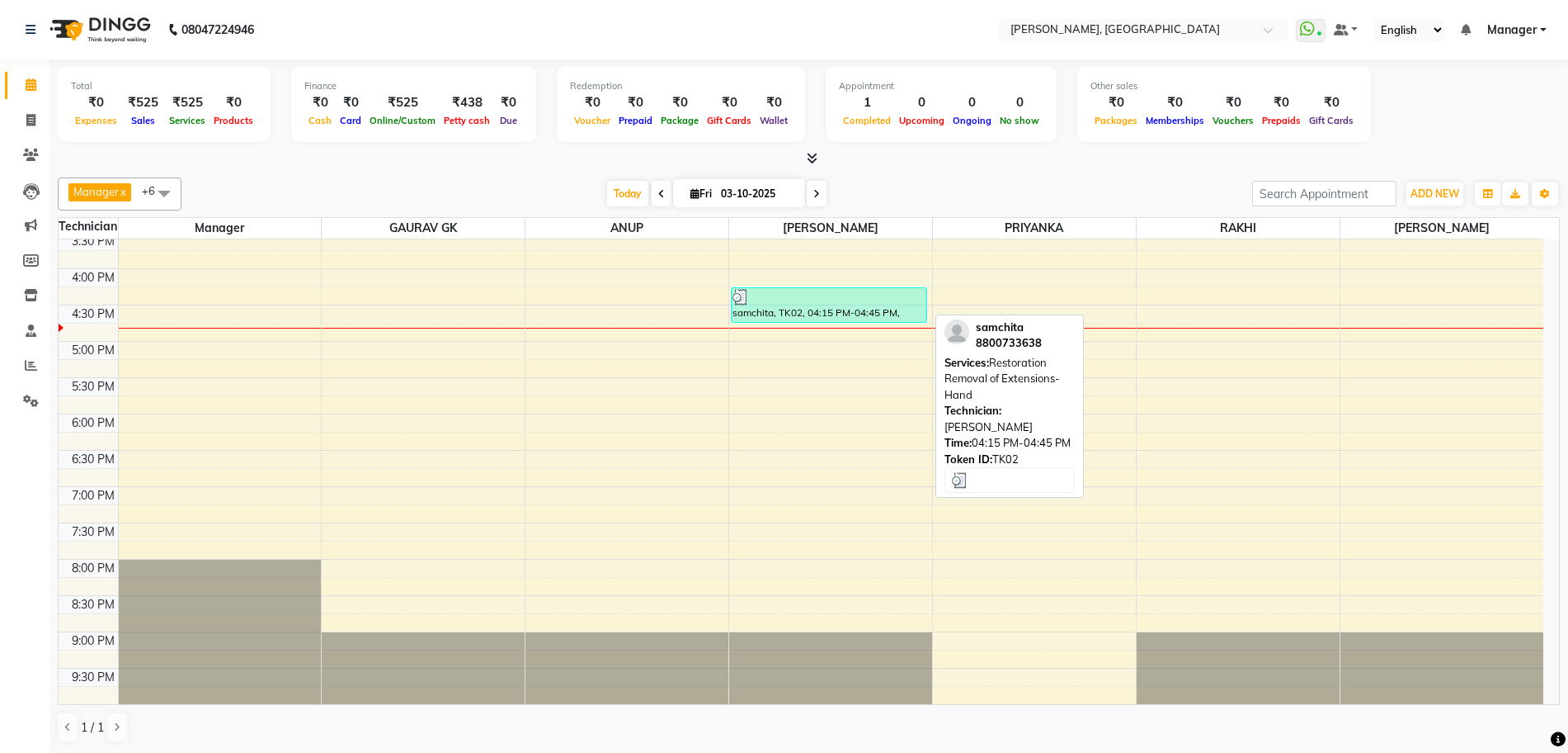
click at [835, 300] on div at bounding box center [828, 297] width 193 height 17
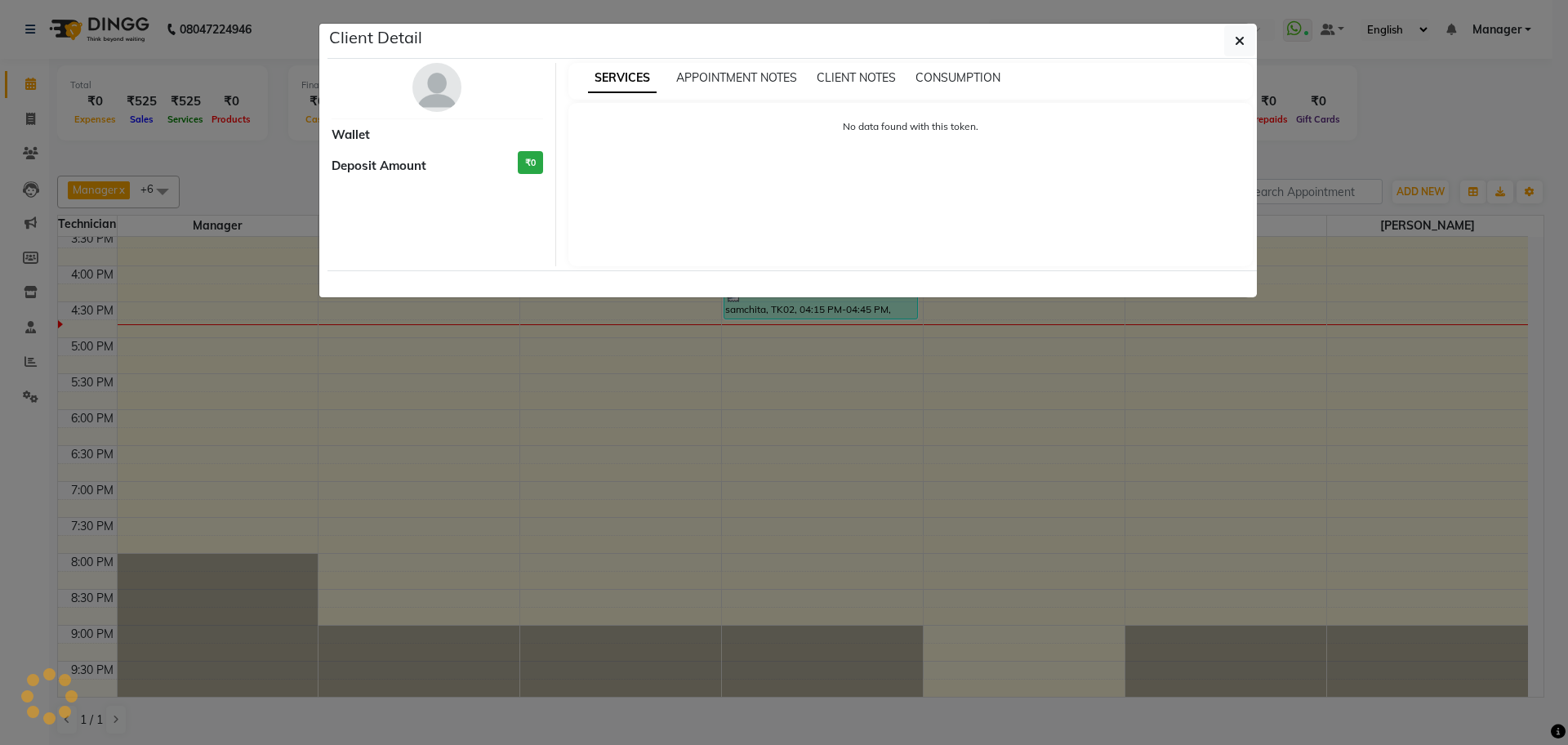
select select "3"
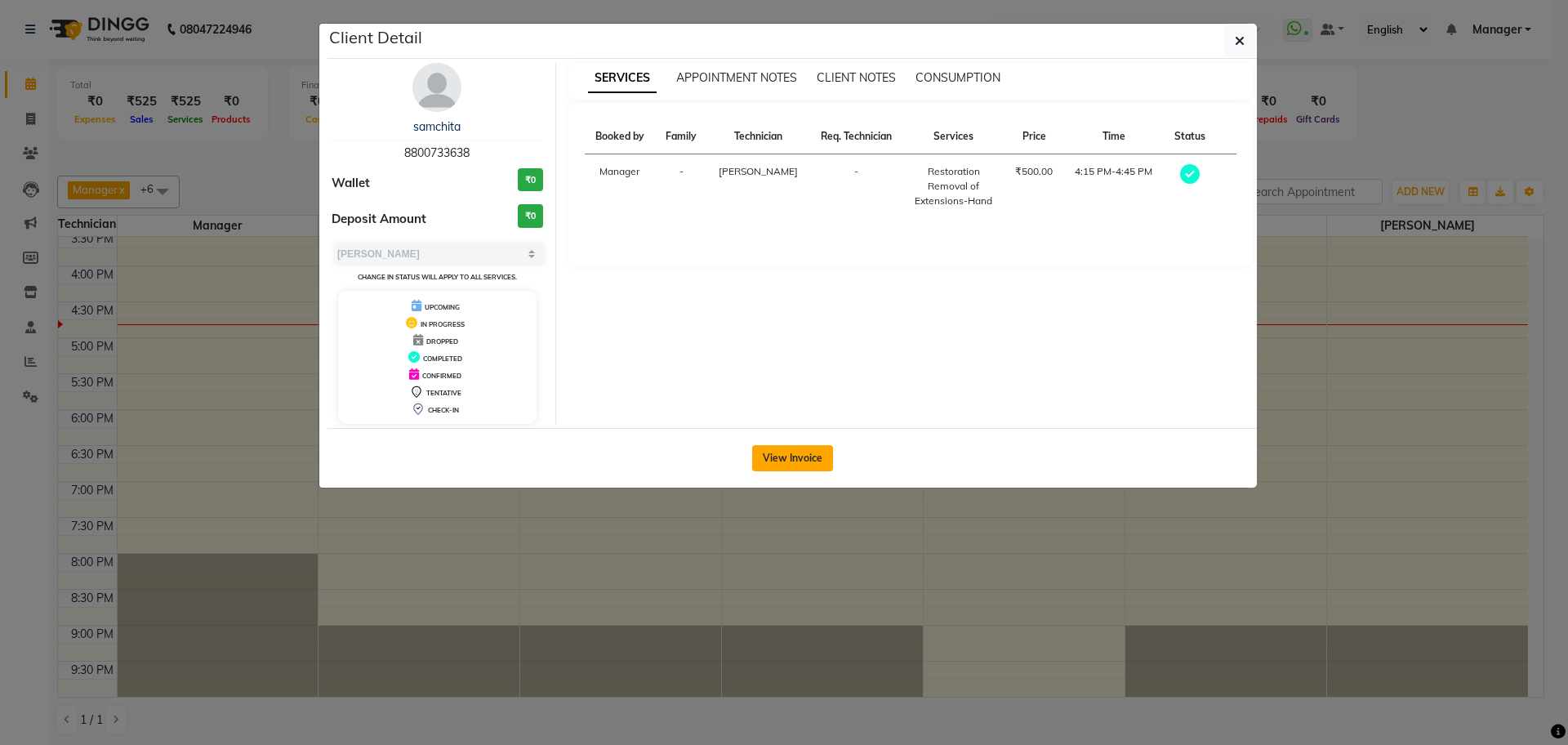
click at [799, 446] on button "View Invoice" at bounding box center [792, 458] width 81 height 26
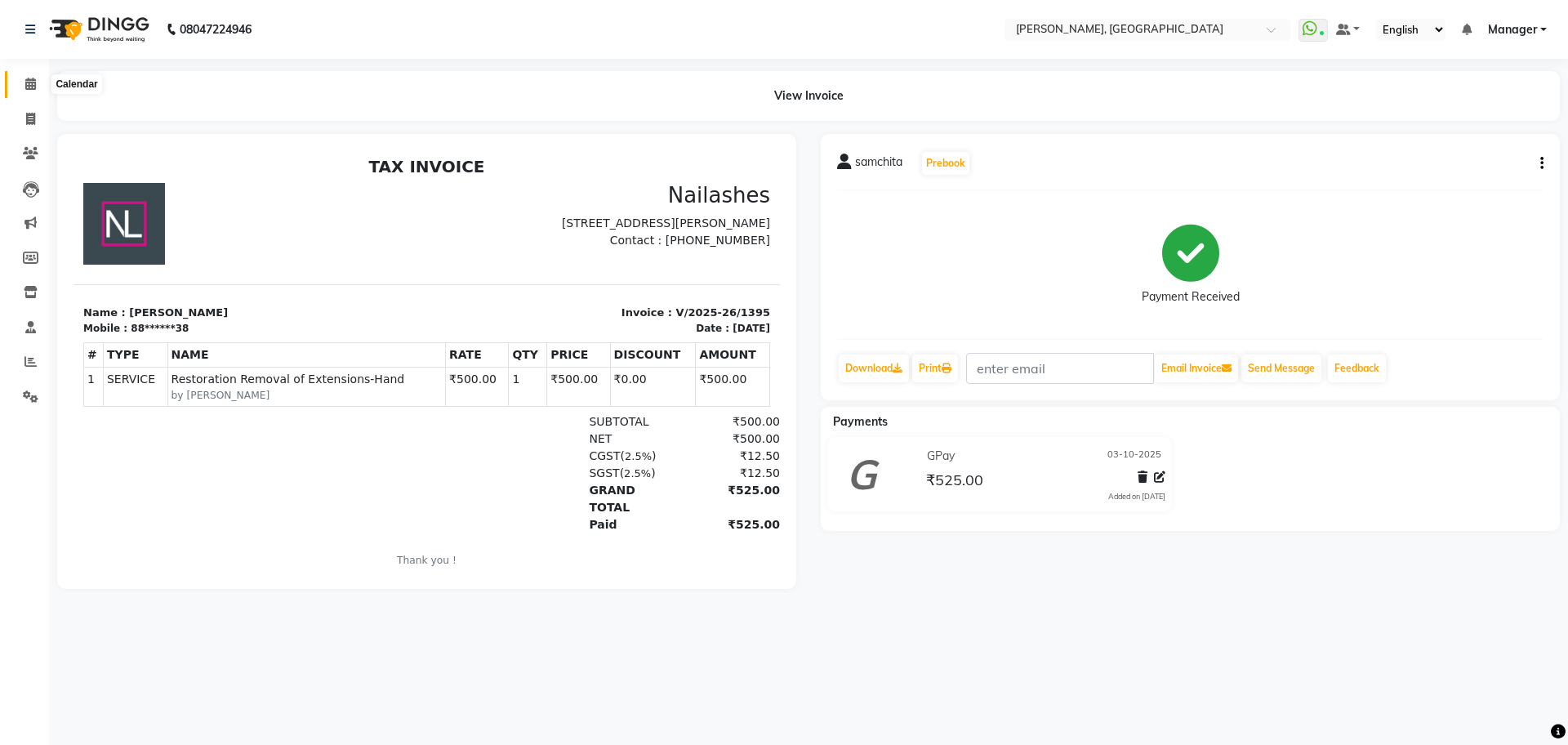
drag, startPoint x: 34, startPoint y: 87, endPoint x: 65, endPoint y: 93, distance: 31.6
click at [34, 87] on icon at bounding box center [30, 83] width 10 height 12
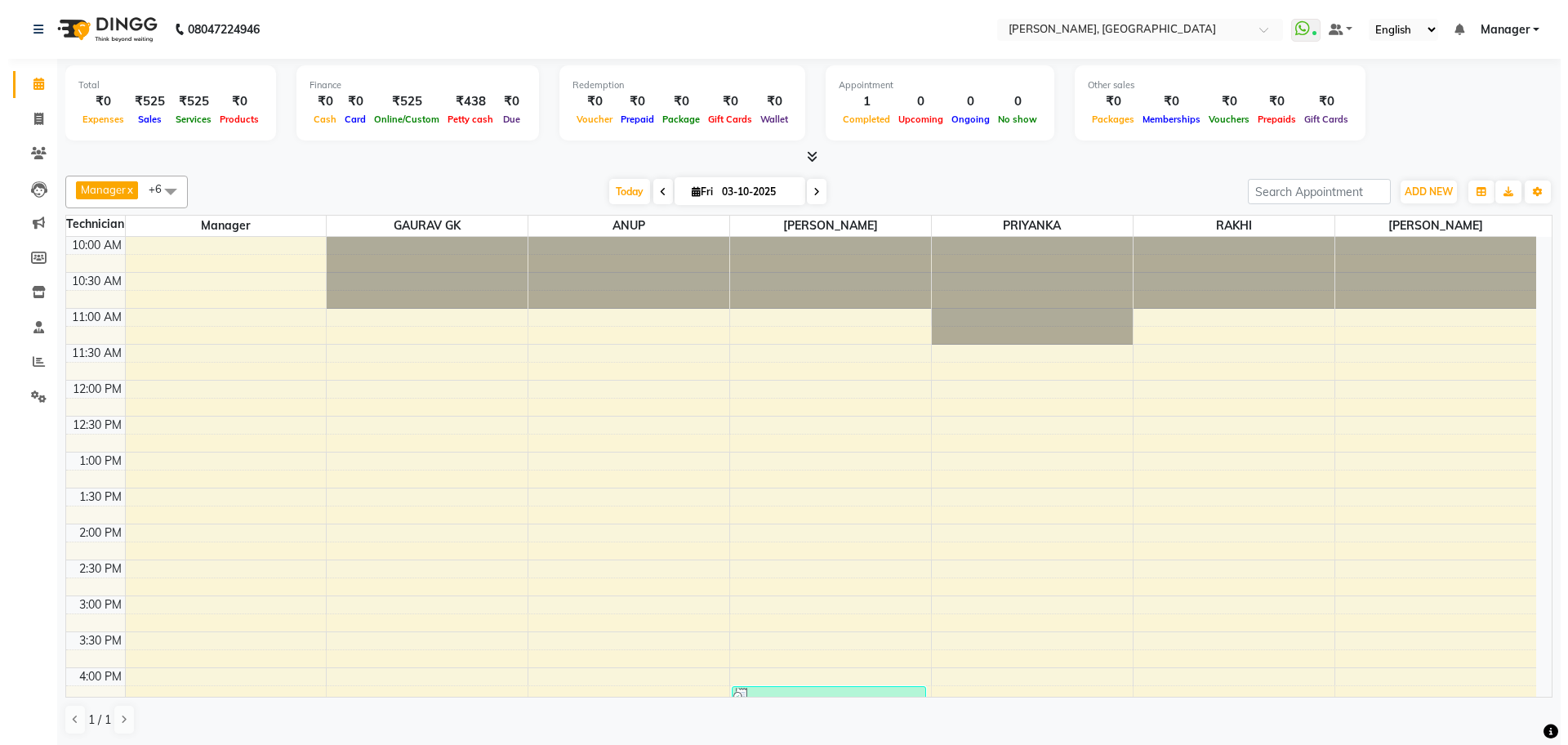
scroll to position [205, 0]
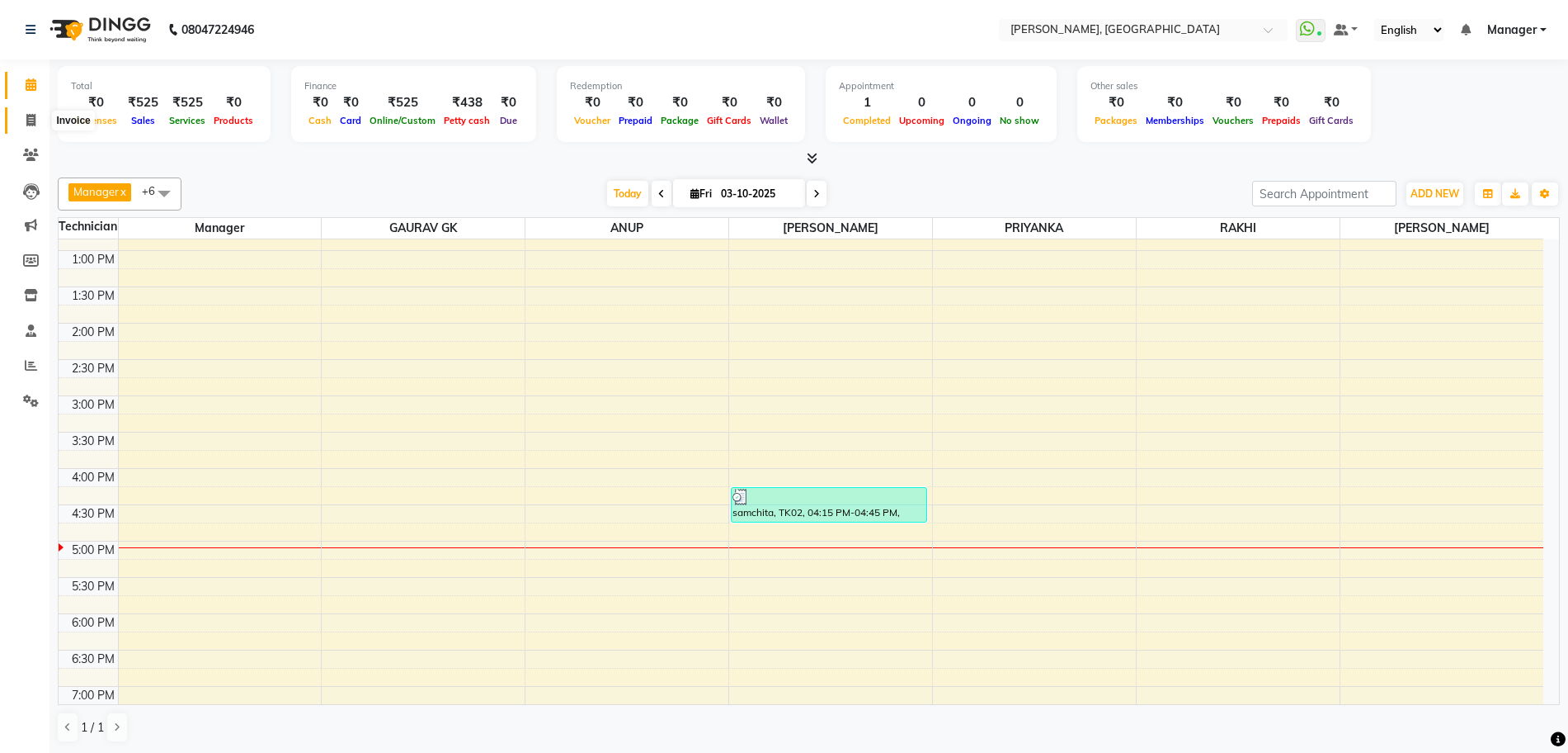
click at [19, 123] on span at bounding box center [31, 121] width 29 height 19
select select "7674"
select select "service"
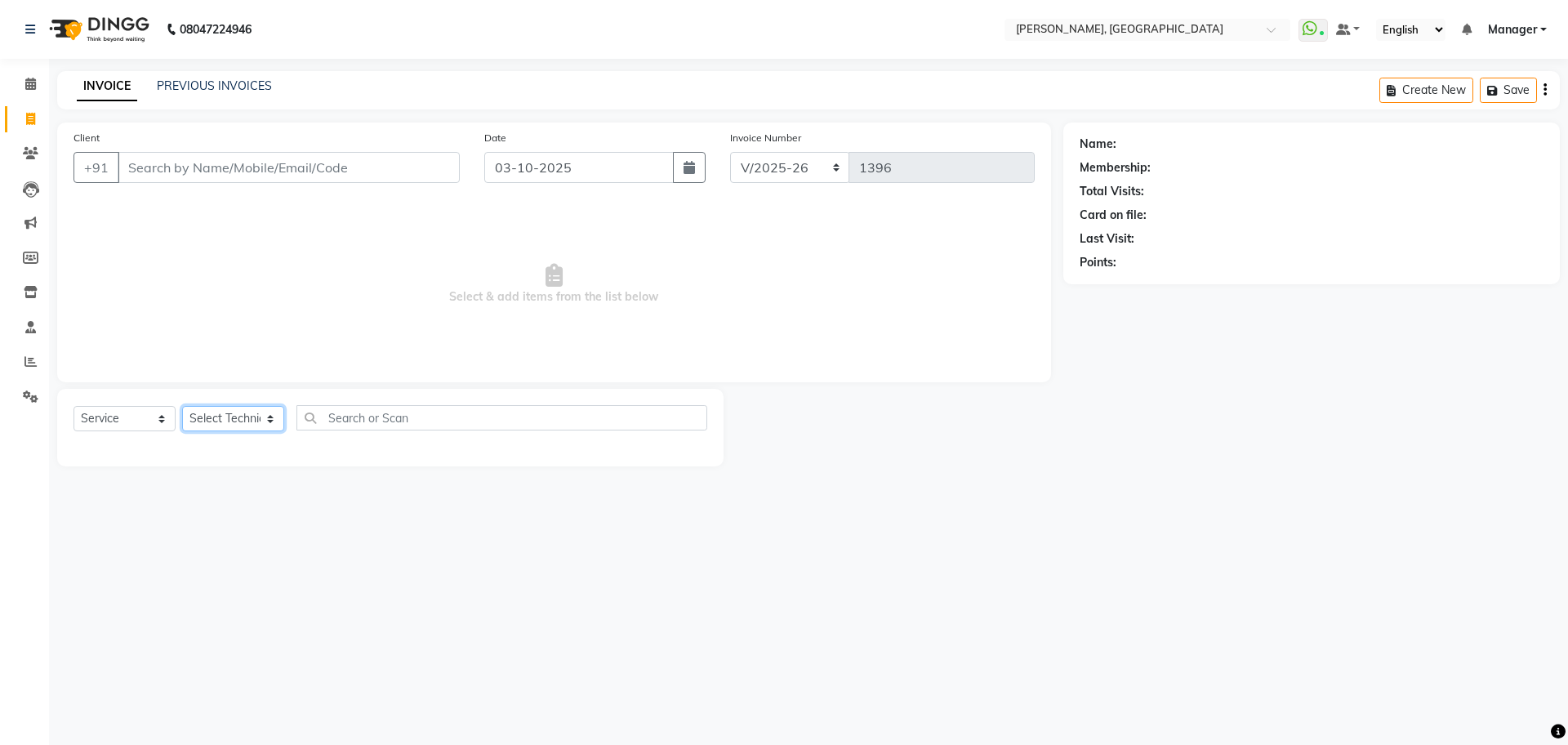
click at [259, 421] on select "Select Technician ANUP GAURAV GK [PERSON_NAME] Manager Owner [PERSON_NAME] RAKH…" at bounding box center [233, 417] width 102 height 25
select select "79631"
click at [182, 405] on select "Select Technician ANUP GAURAV GK [PERSON_NAME] Manager Owner [PERSON_NAME] RAKH…" at bounding box center [233, 417] width 102 height 25
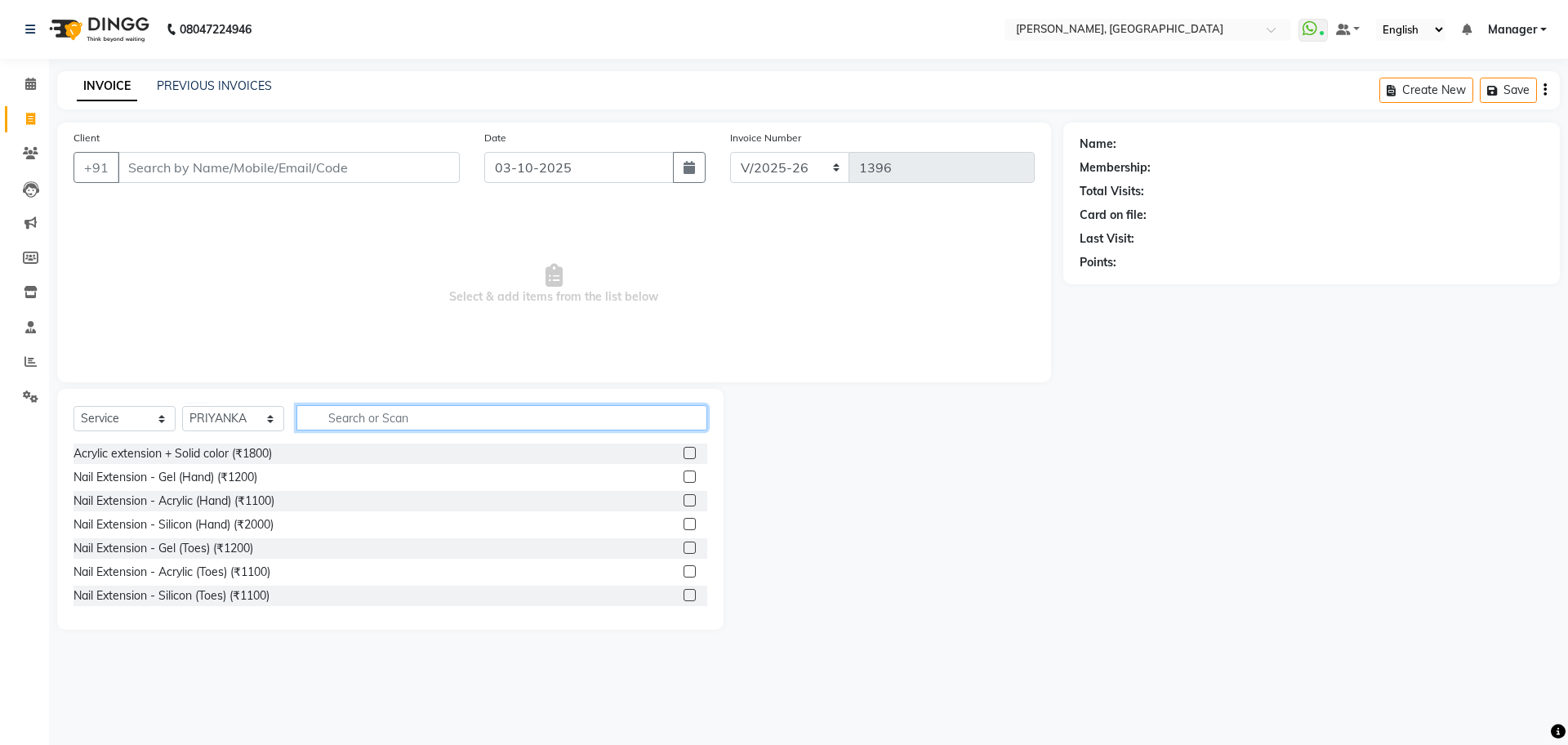
click at [355, 424] on input "text" at bounding box center [502, 417] width 411 height 25
type input "pain"
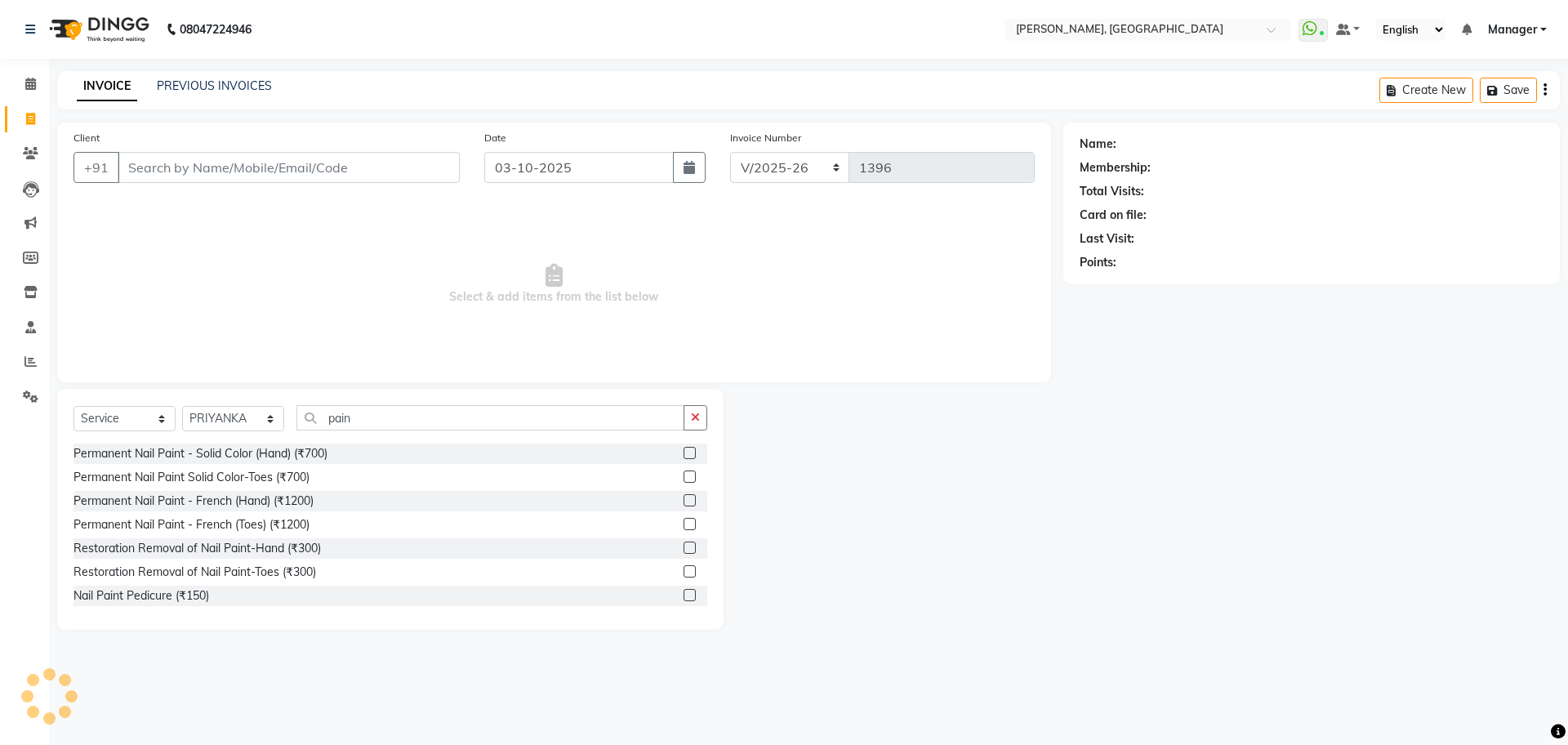
click at [683, 592] on label at bounding box center [689, 594] width 12 height 12
click at [683, 592] on input "checkbox" at bounding box center [688, 595] width 10 height 10
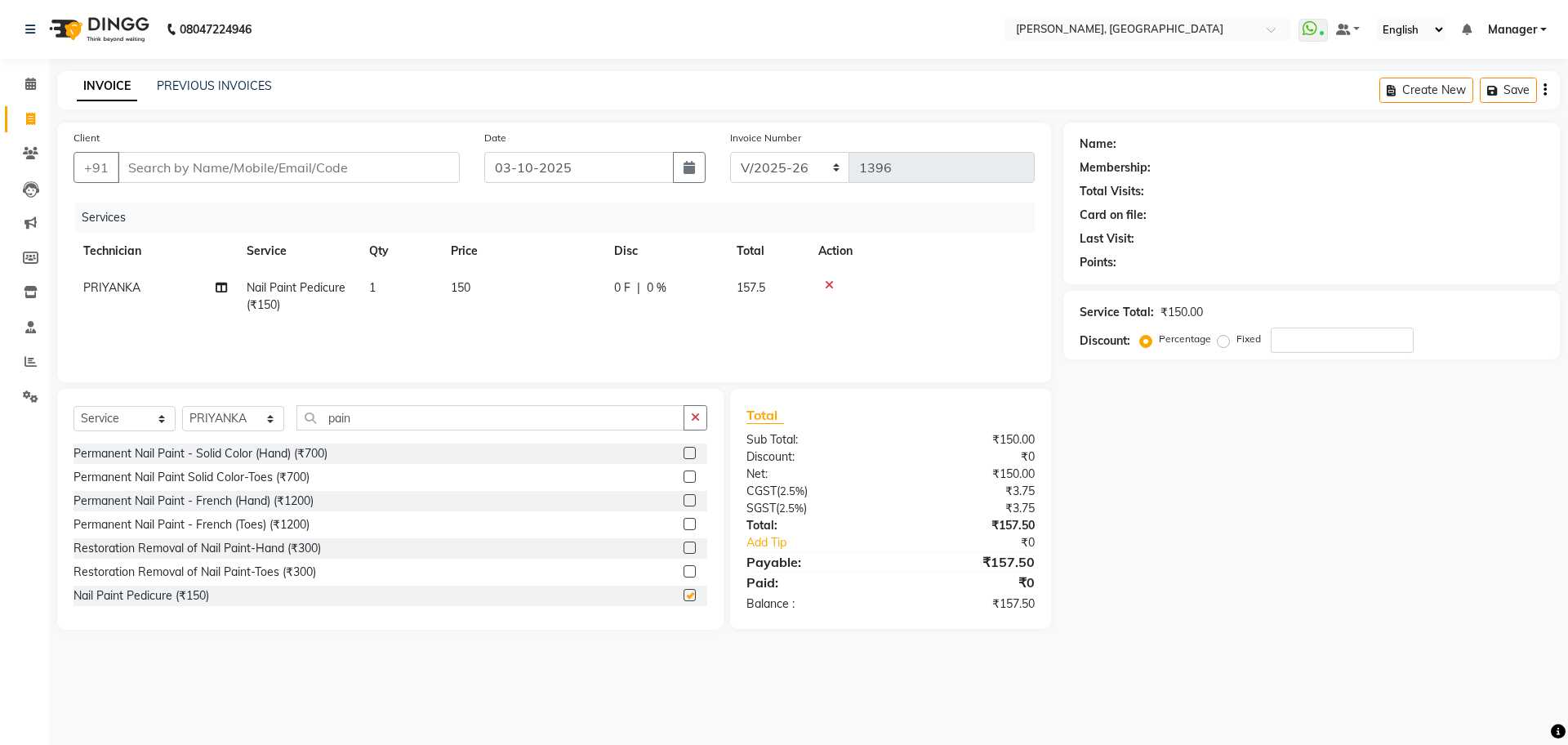
checkbox input "false"
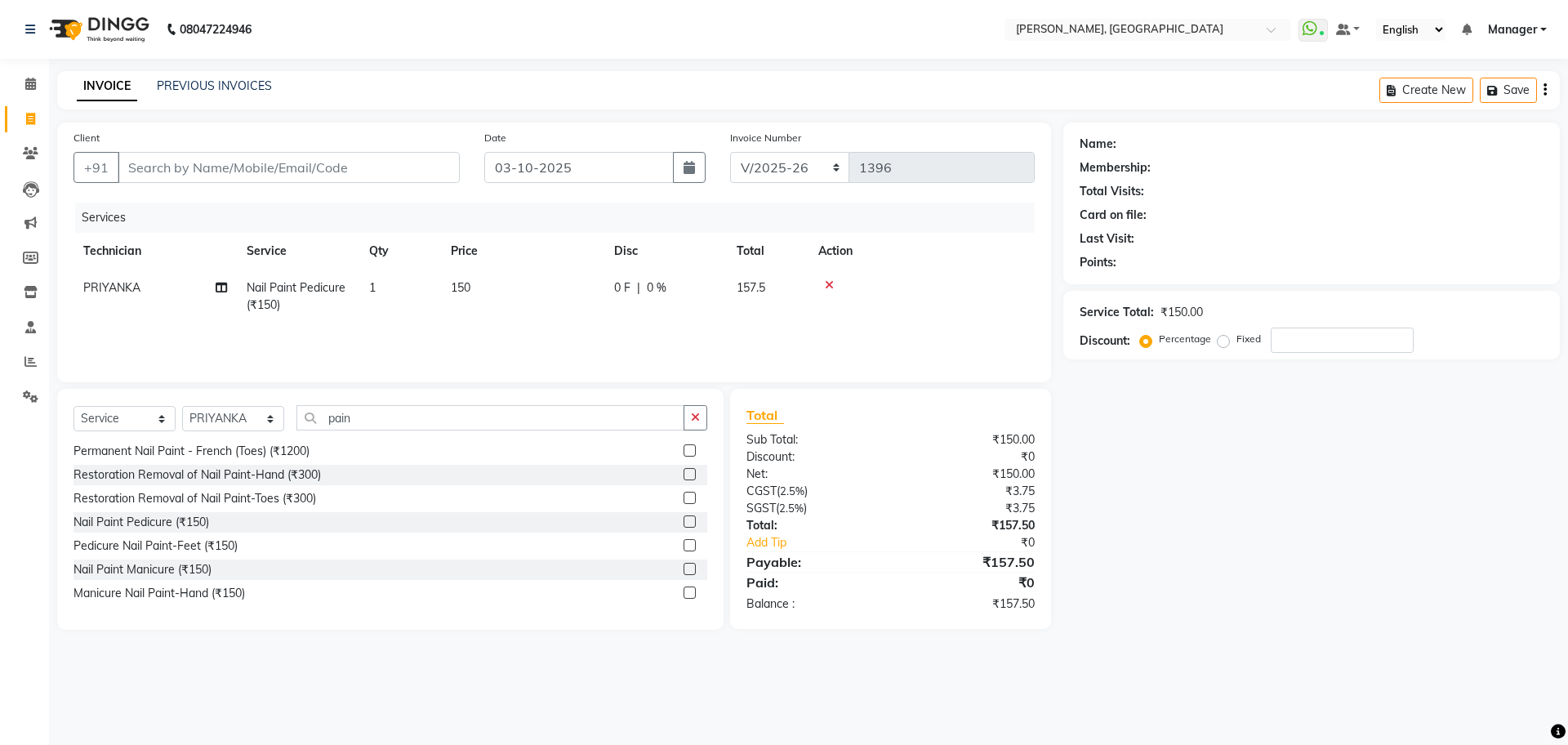
click at [683, 568] on label at bounding box center [689, 568] width 12 height 12
click at [683, 568] on input "checkbox" at bounding box center [688, 569] width 10 height 10
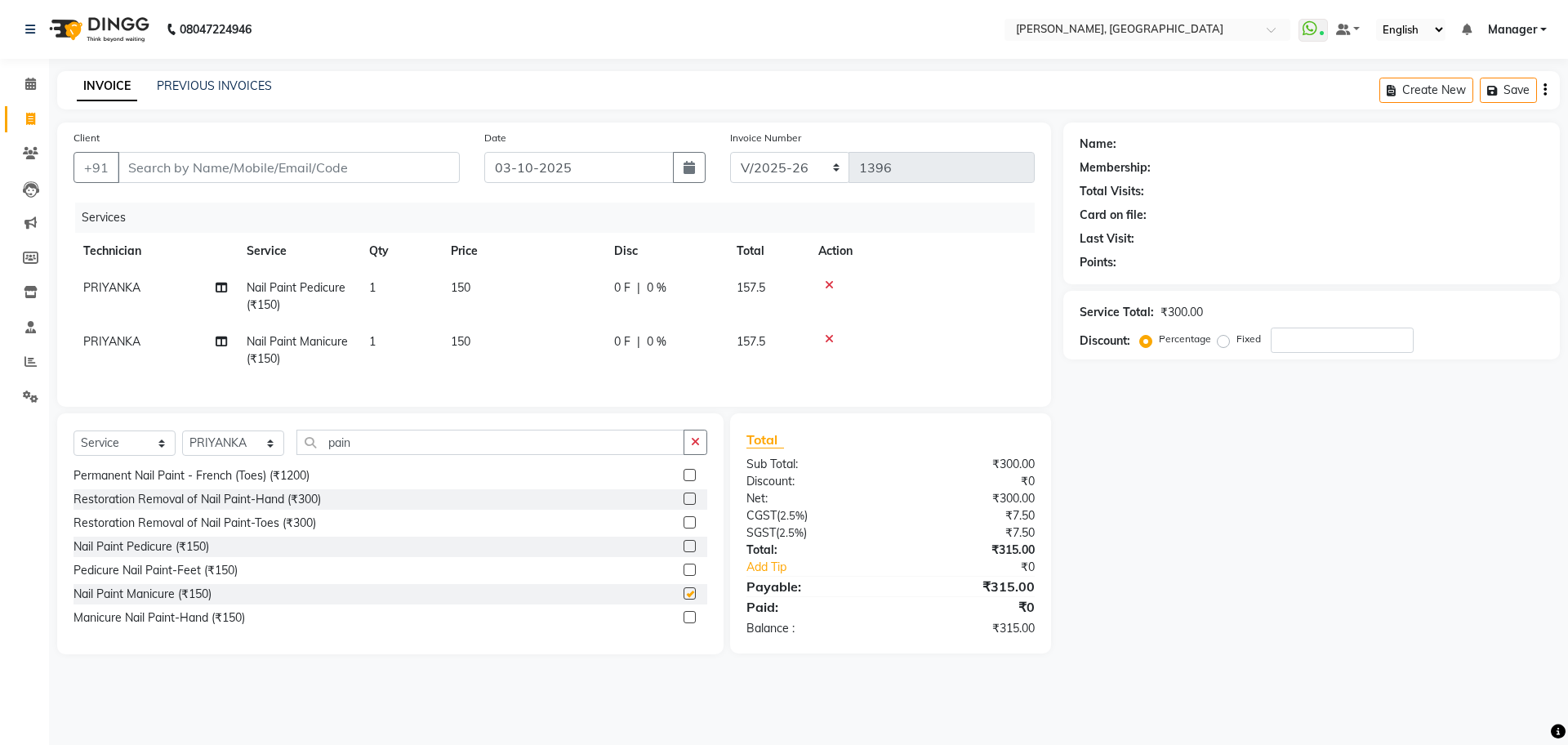
checkbox input "false"
click at [691, 447] on icon "button" at bounding box center [695, 441] width 9 height 11
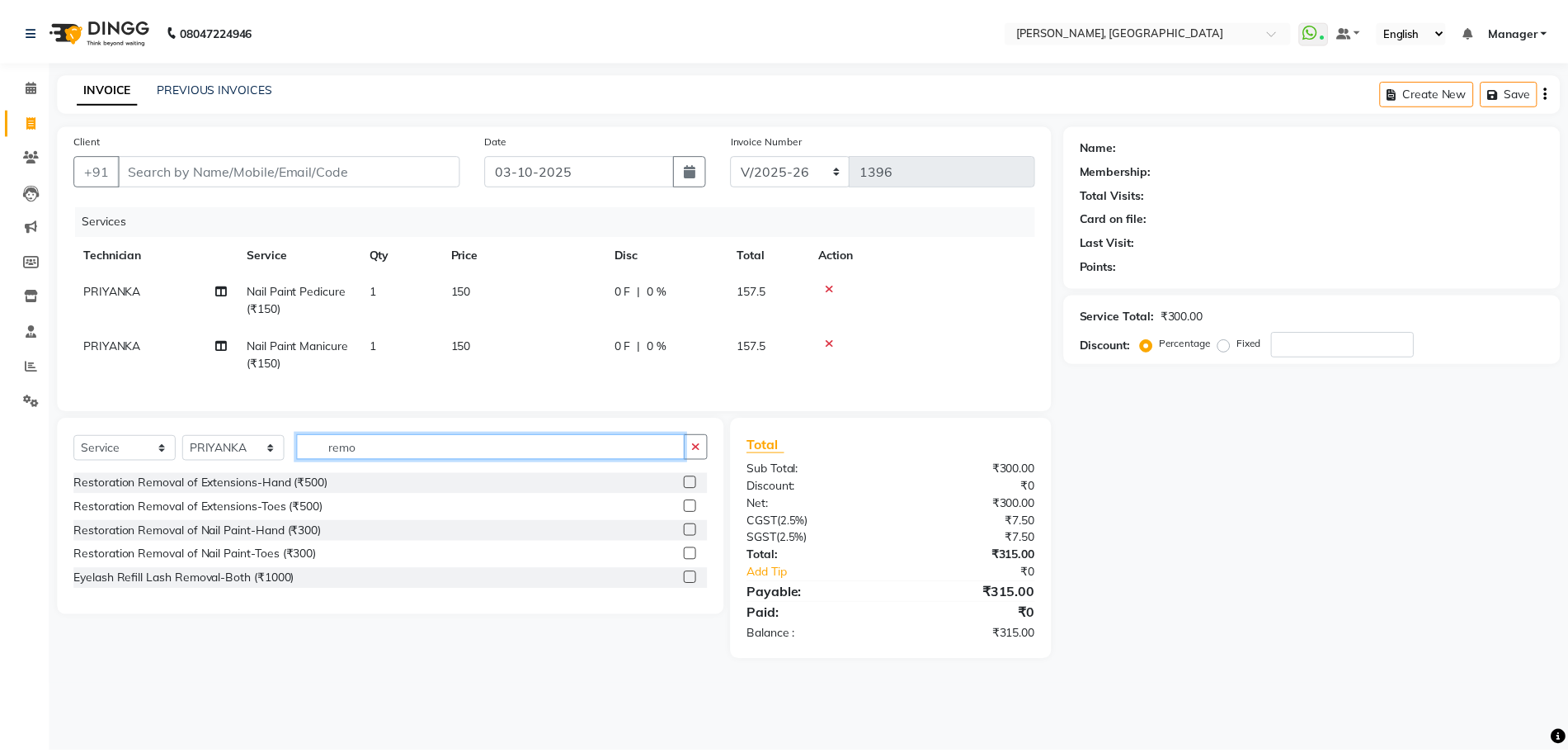
scroll to position [0, 0]
type input "remo"
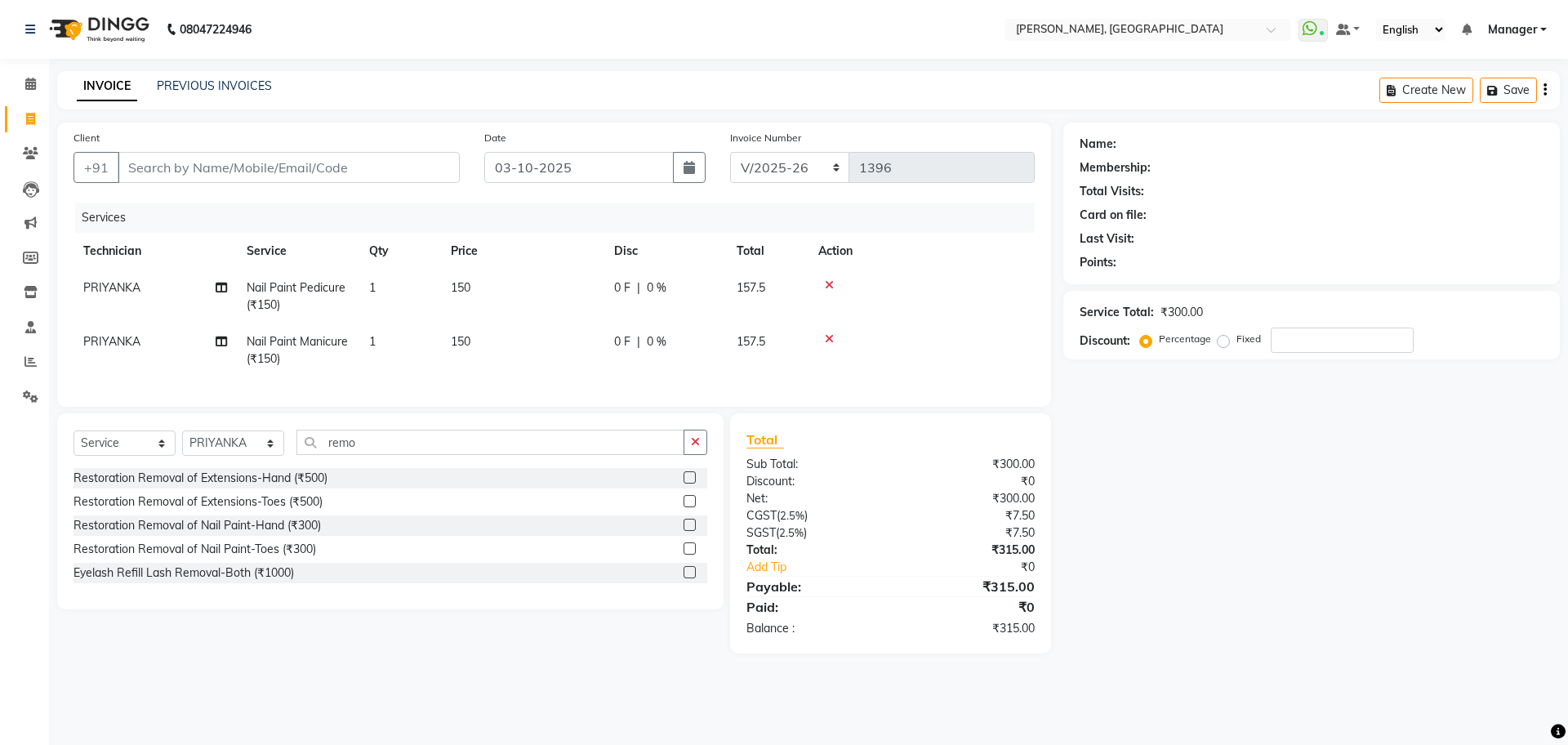
click at [691, 530] on label at bounding box center [689, 524] width 12 height 12
click at [691, 530] on input "checkbox" at bounding box center [688, 525] width 10 height 10
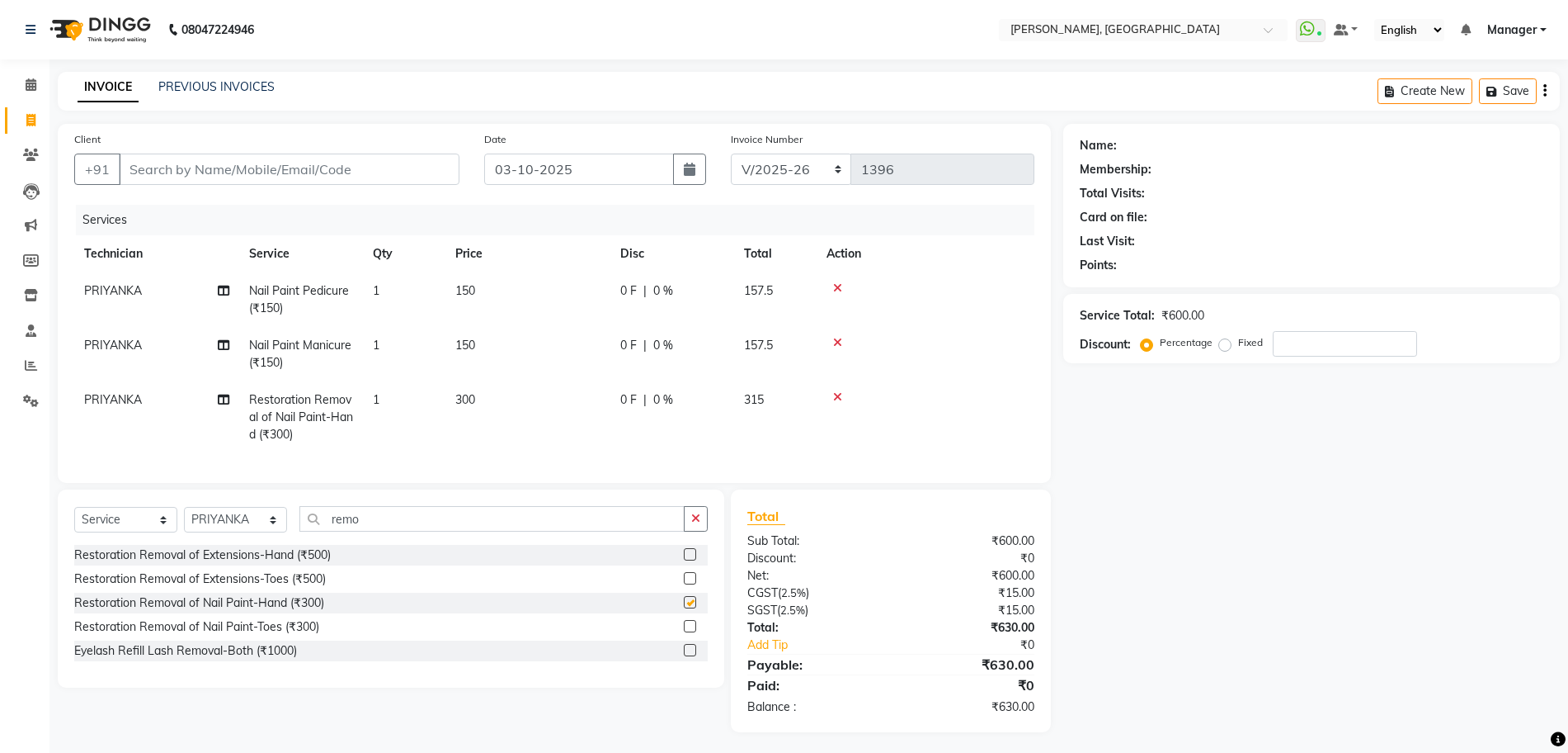
checkbox input "false"
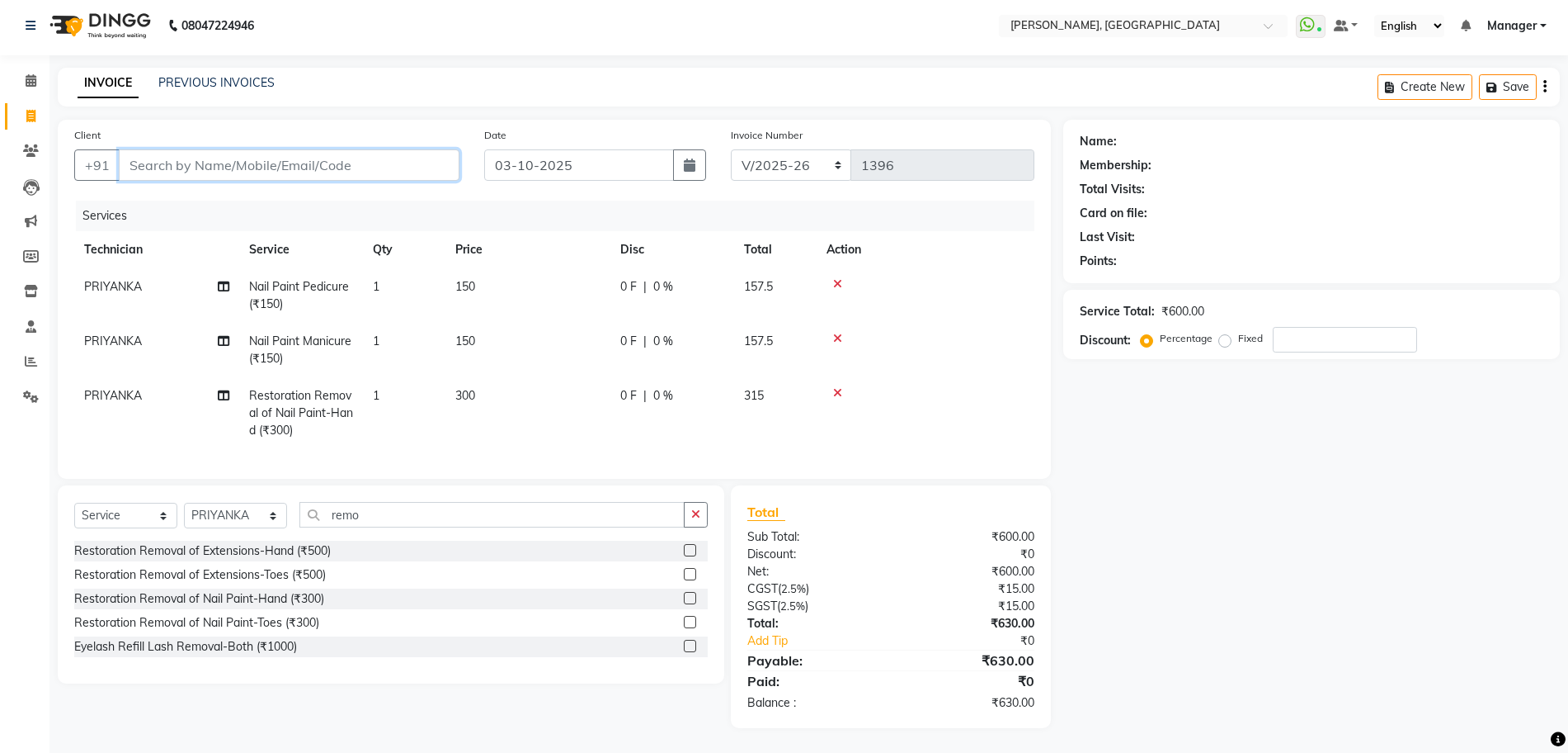
click at [204, 153] on input "Client" at bounding box center [289, 166] width 340 height 32
type input "9"
type input "0"
click at [211, 195] on ngb-highlight "97******76" at bounding box center [204, 203] width 67 height 17
type input "97******76"
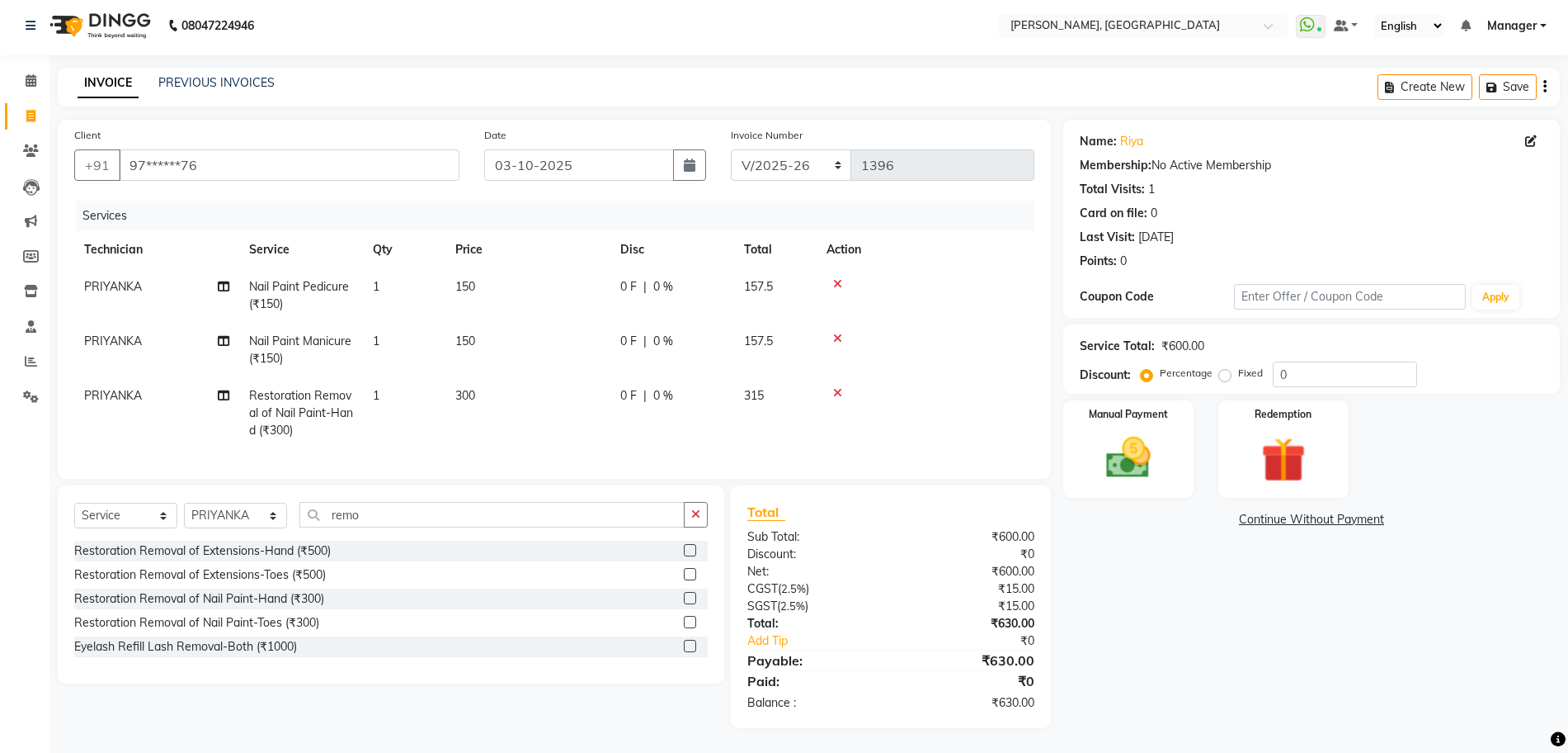
click at [1522, 133] on div "Name: [PERSON_NAME]" at bounding box center [1312, 141] width 464 height 18
click at [1535, 133] on span at bounding box center [1533, 141] width 18 height 18
click at [1534, 136] on icon at bounding box center [1531, 141] width 11 height 11
select select "21"
select select "[DEMOGRAPHIC_DATA]"
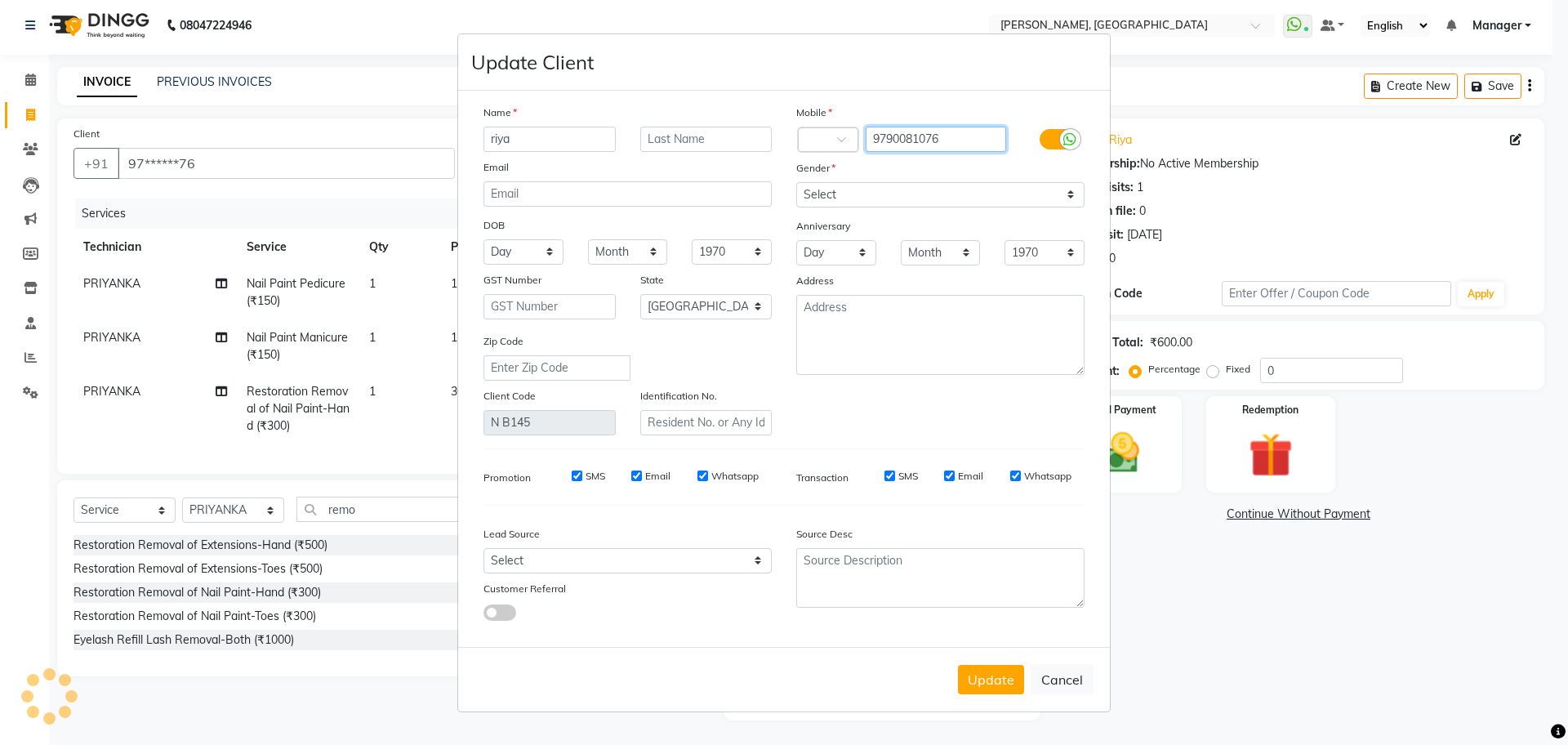
click at [916, 141] on input "9790081076" at bounding box center [936, 139] width 142 height 25
click at [1168, 74] on ngb-modal-window "Update Client Name [PERSON_NAME] Email DOB Day 01 02 03 04 05 06 07 08 09 10 11…" at bounding box center [784, 372] width 1568 height 745
click at [1047, 681] on button "Cancel" at bounding box center [1062, 679] width 63 height 31
select select
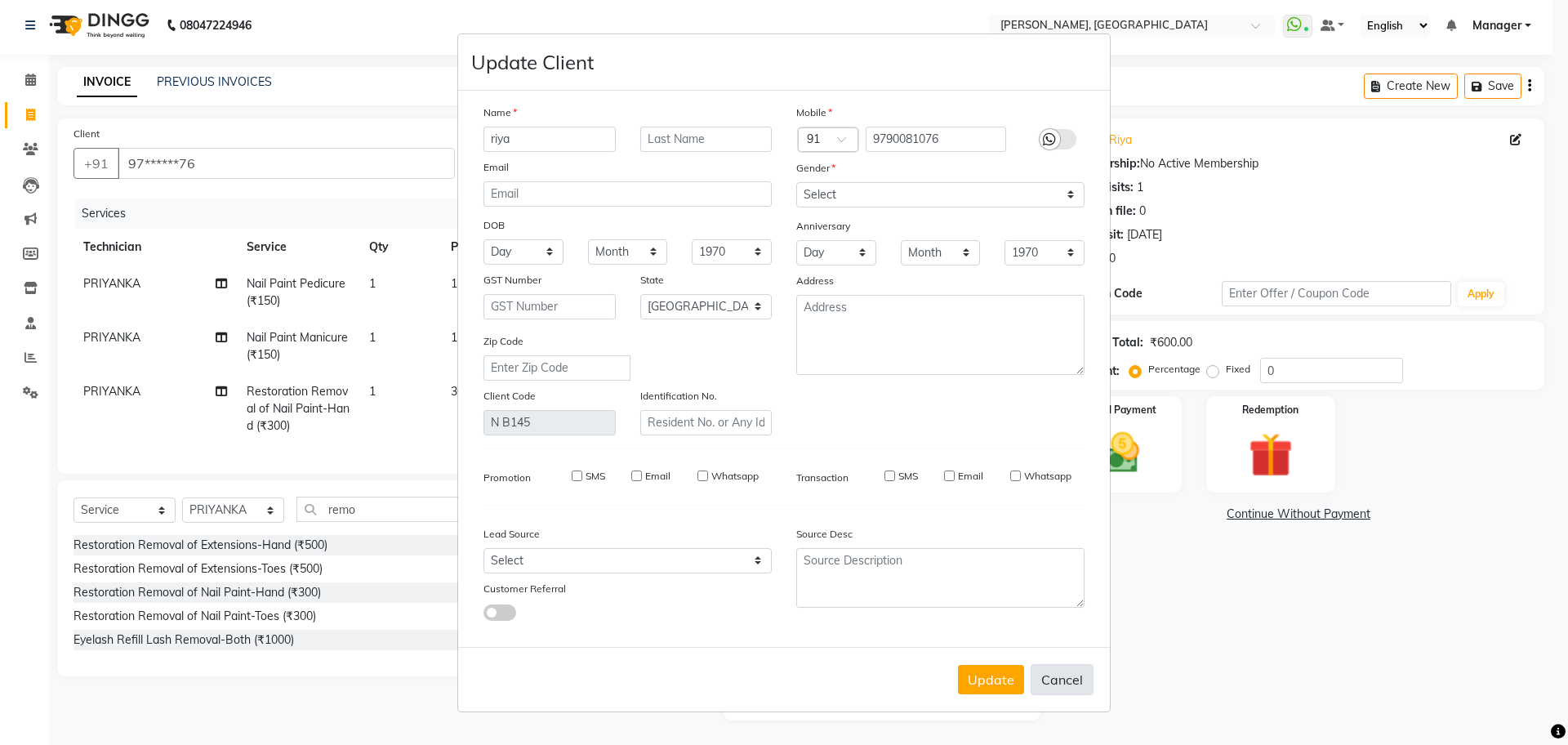
select select
select select "null"
select select
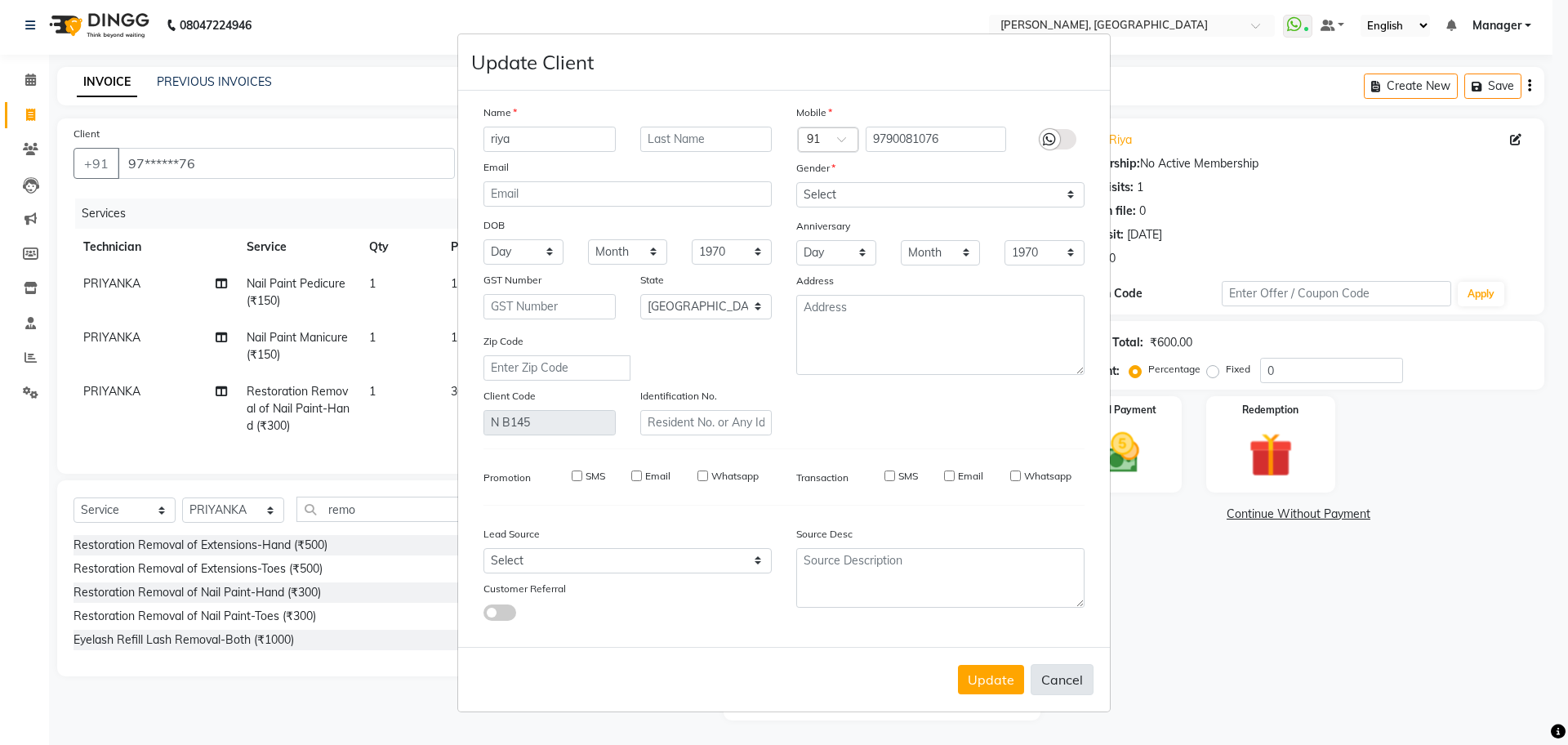
select select
checkbox input "false"
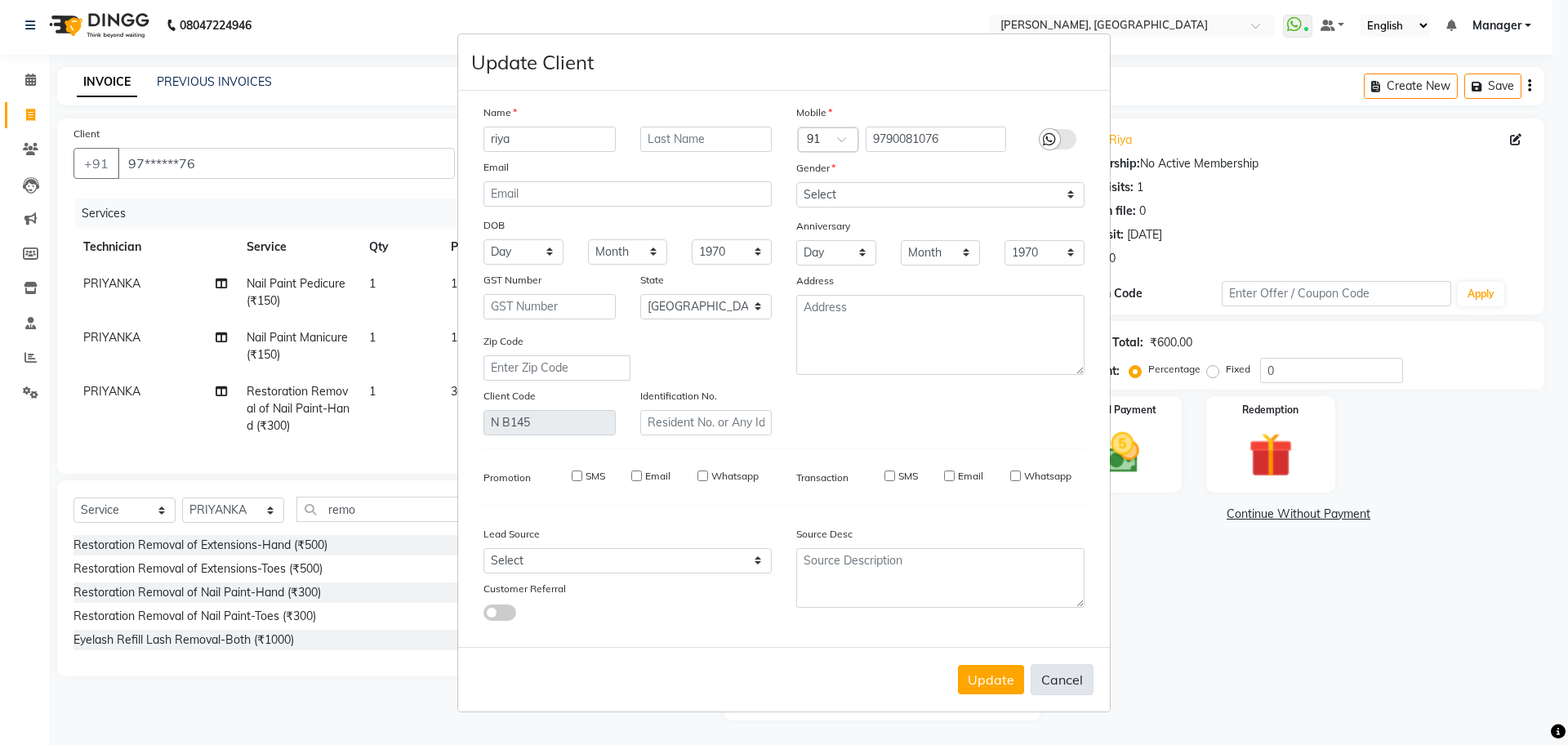
checkbox input "false"
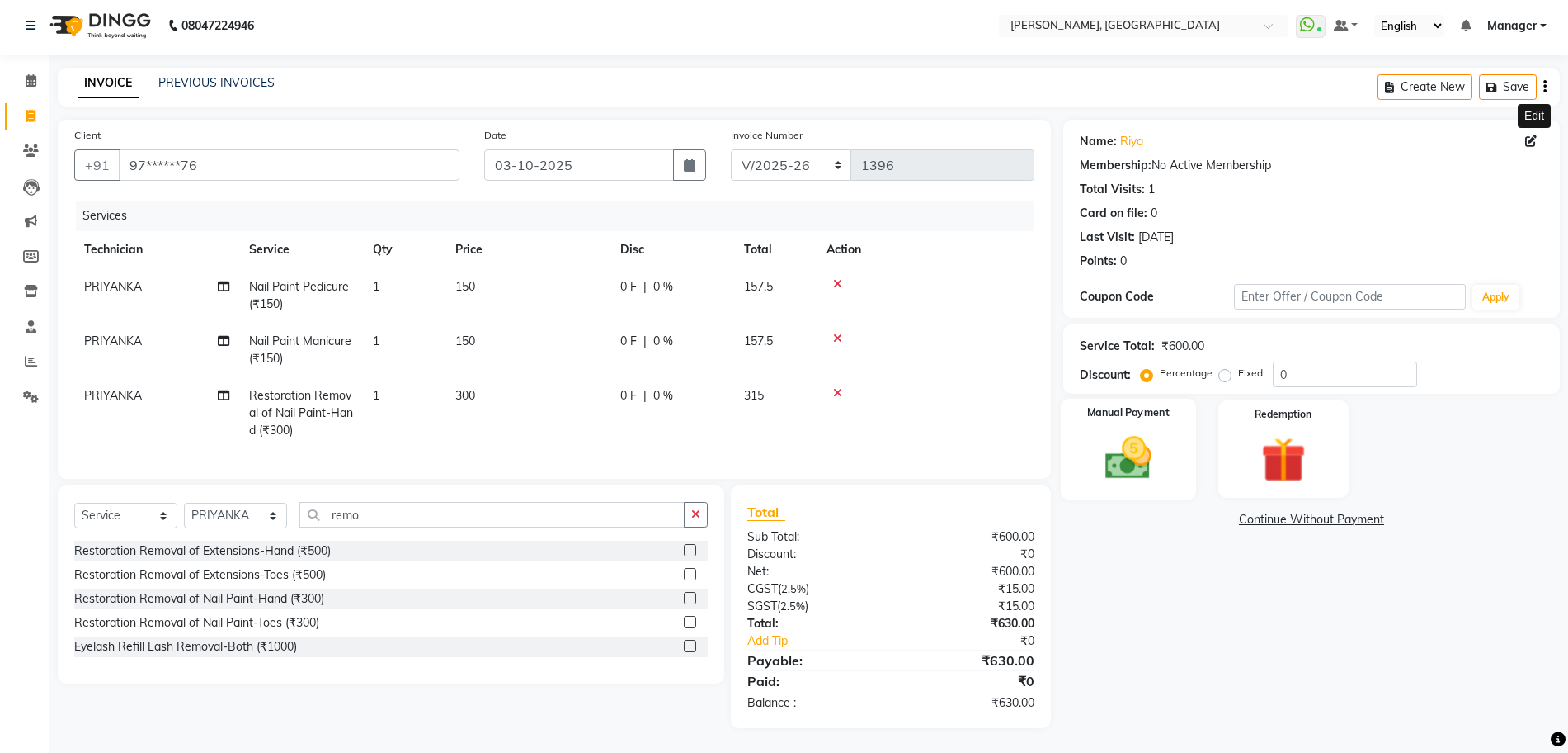
click at [1141, 461] on img at bounding box center [1128, 457] width 76 height 53
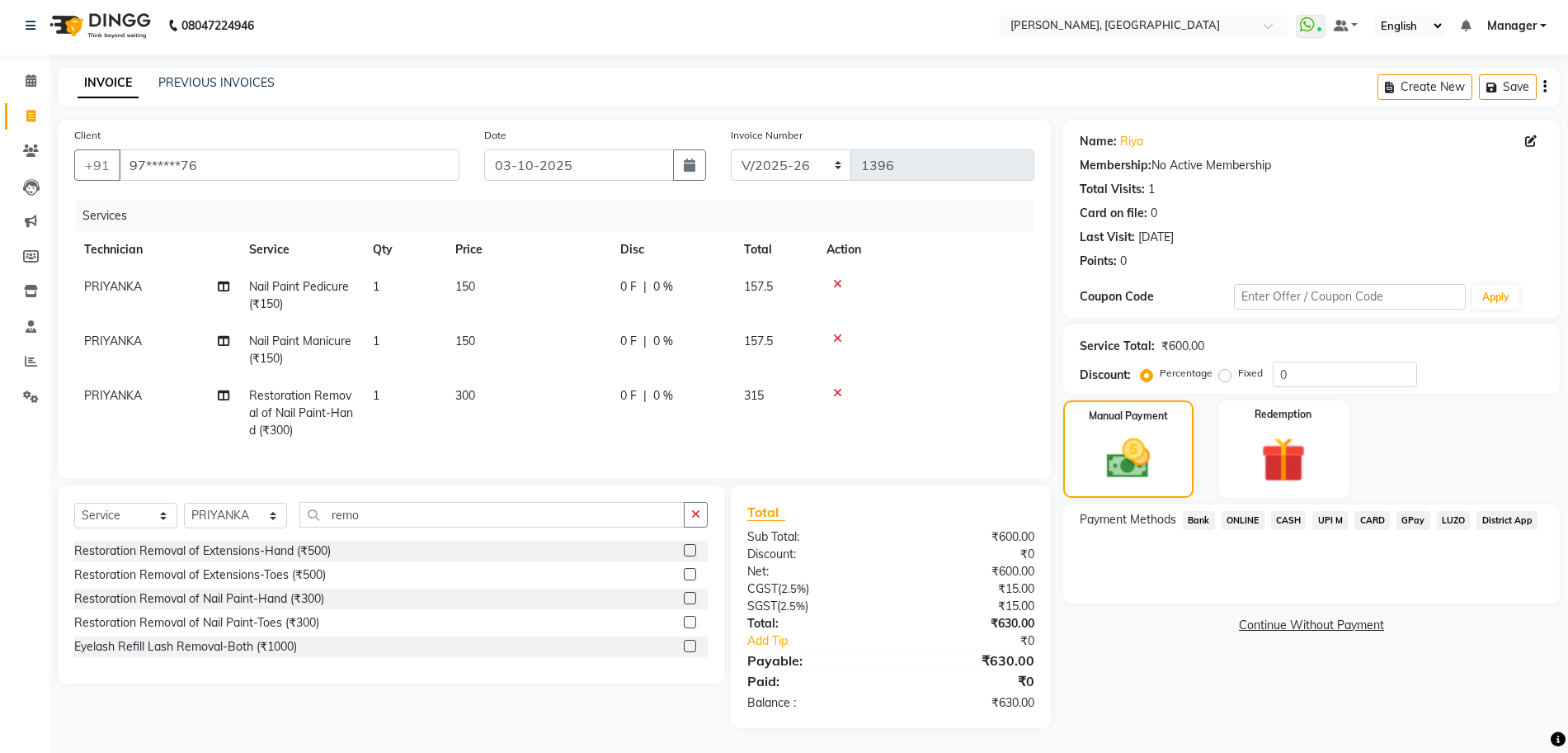
click at [1243, 511] on span "ONLINE" at bounding box center [1244, 520] width 43 height 19
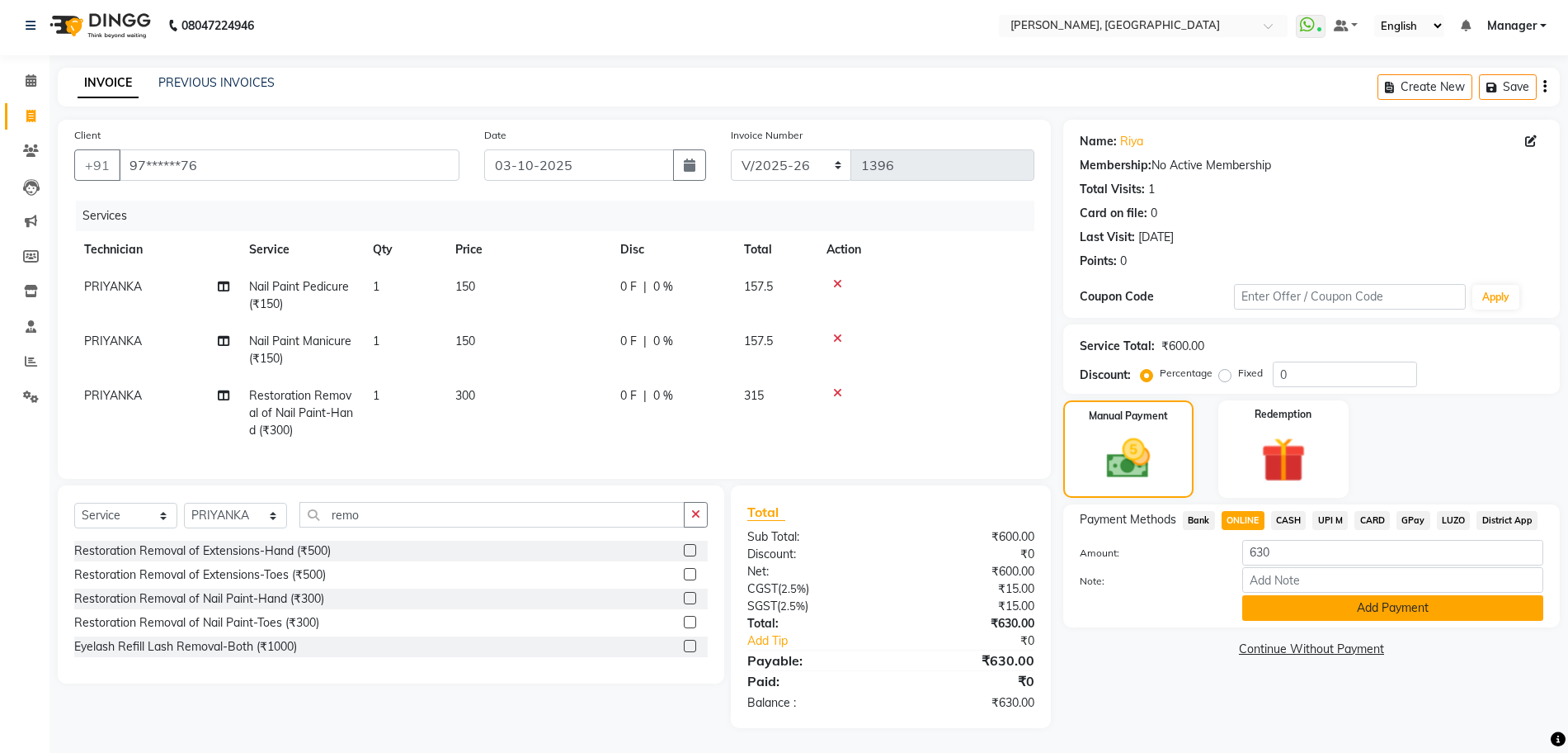
click at [1342, 595] on button "Add Payment" at bounding box center [1393, 607] width 301 height 25
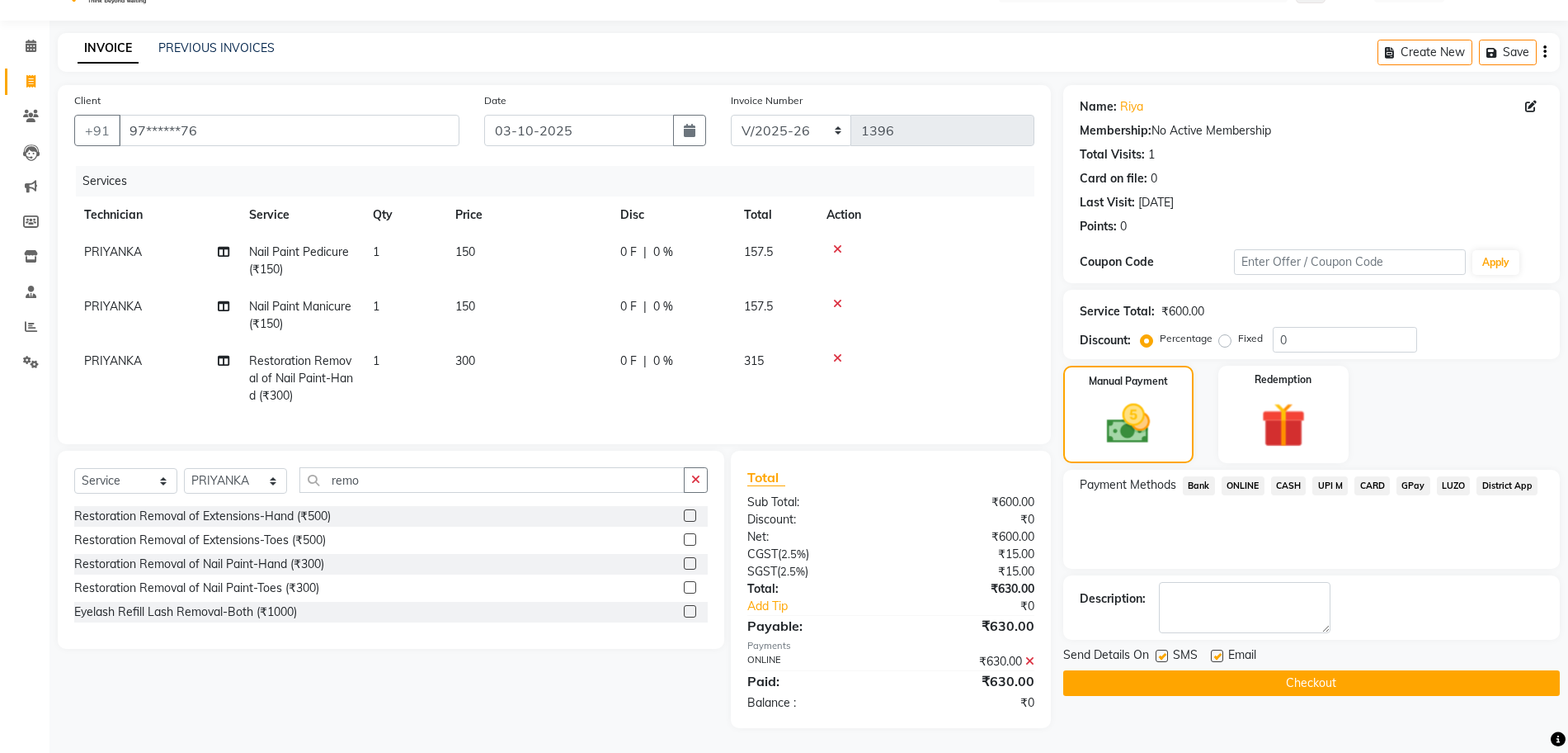
scroll to position [54, 0]
click at [1212, 672] on button "Checkout" at bounding box center [1311, 682] width 496 height 25
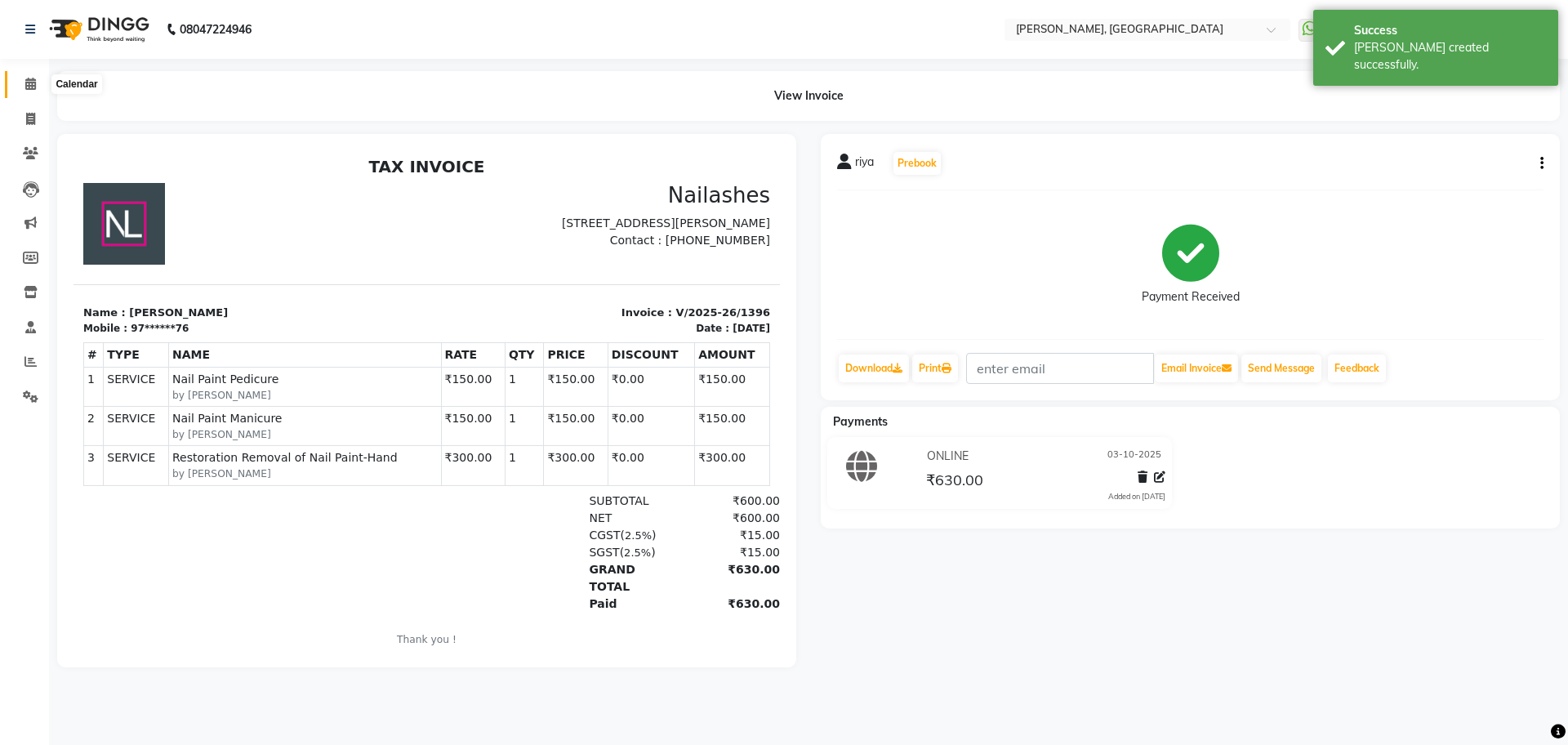
click at [29, 80] on icon at bounding box center [30, 83] width 10 height 12
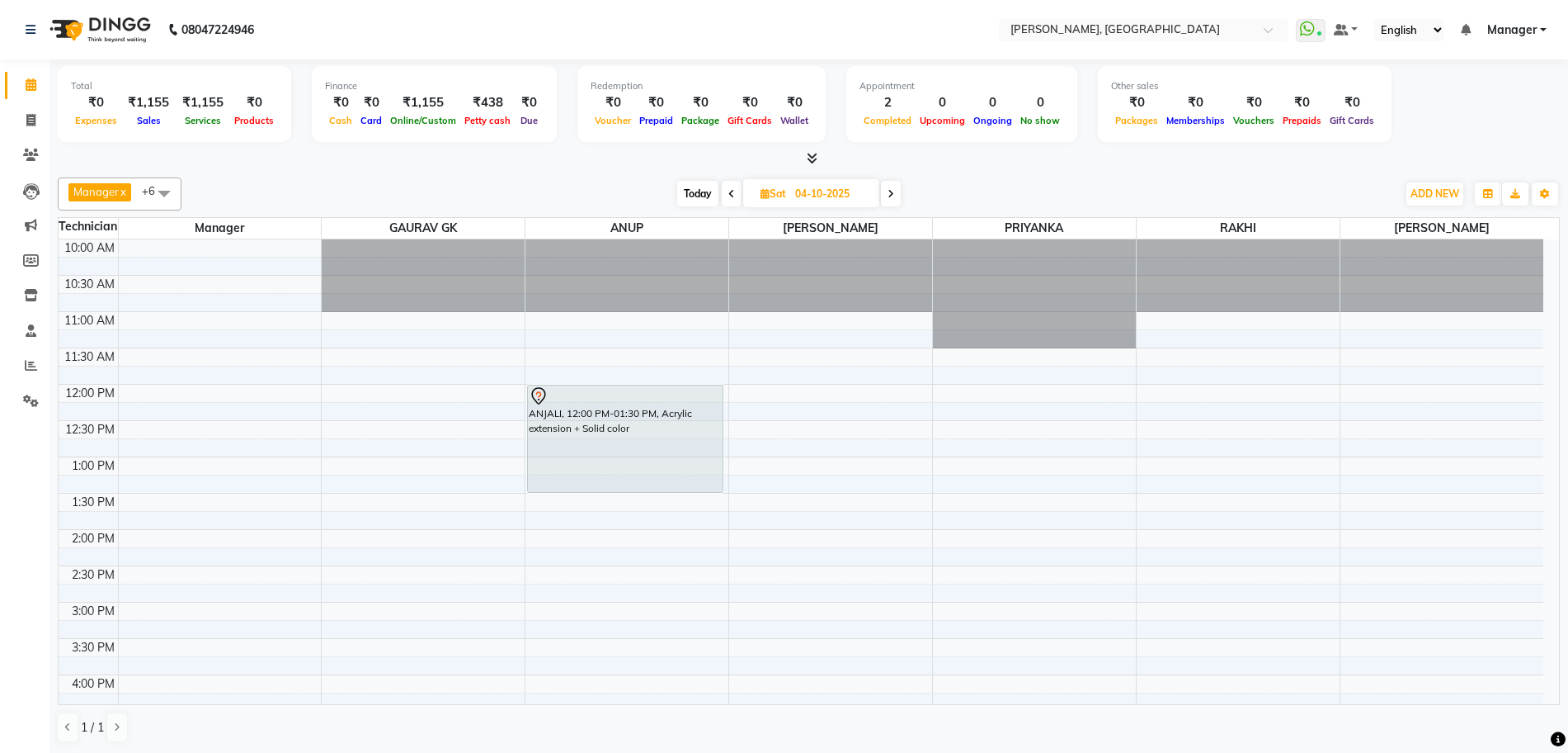
click at [776, 196] on span "Sat" at bounding box center [773, 193] width 34 height 12
select select "10"
select select "2025"
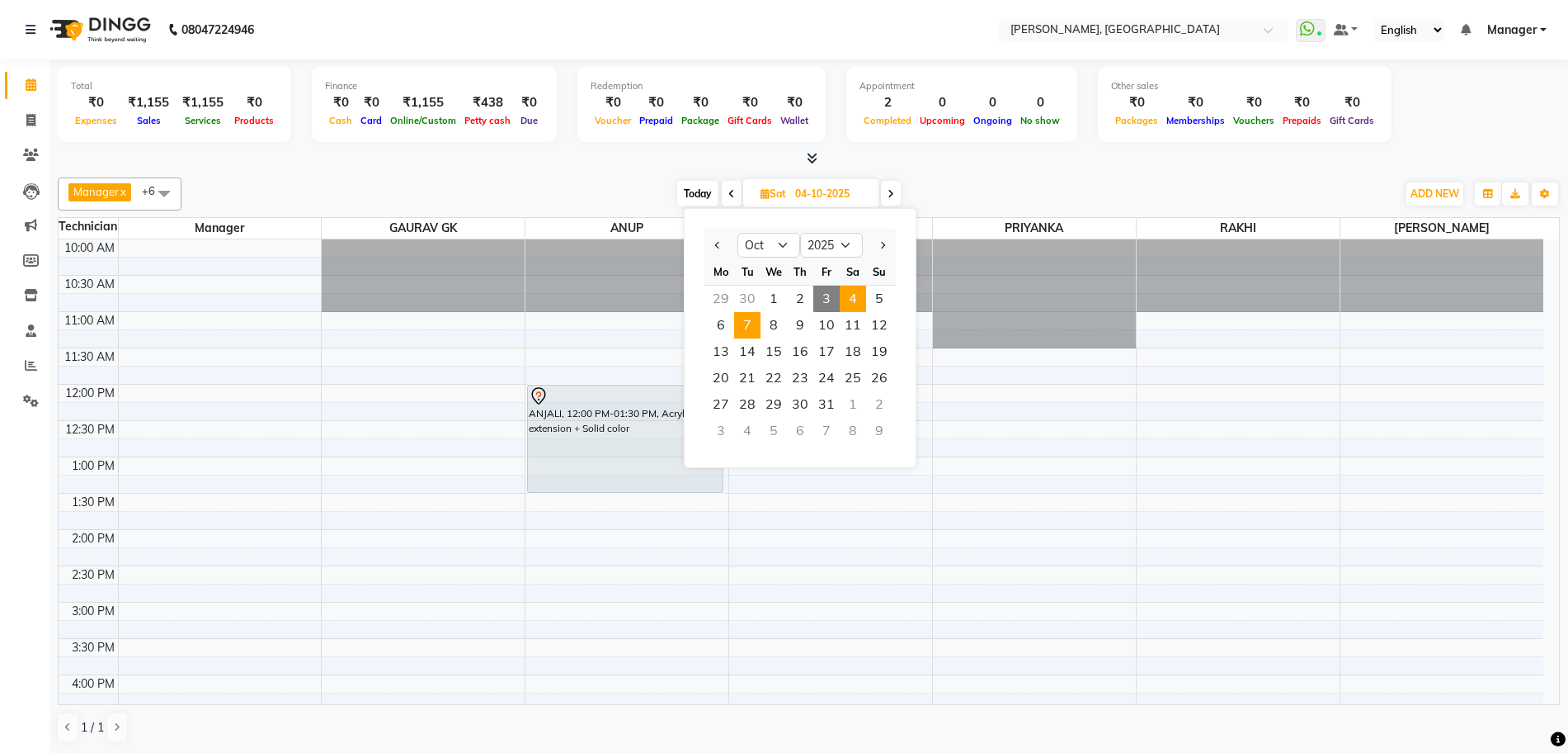
click at [750, 322] on span "7" at bounding box center [747, 325] width 26 height 26
type input "[DATE]"
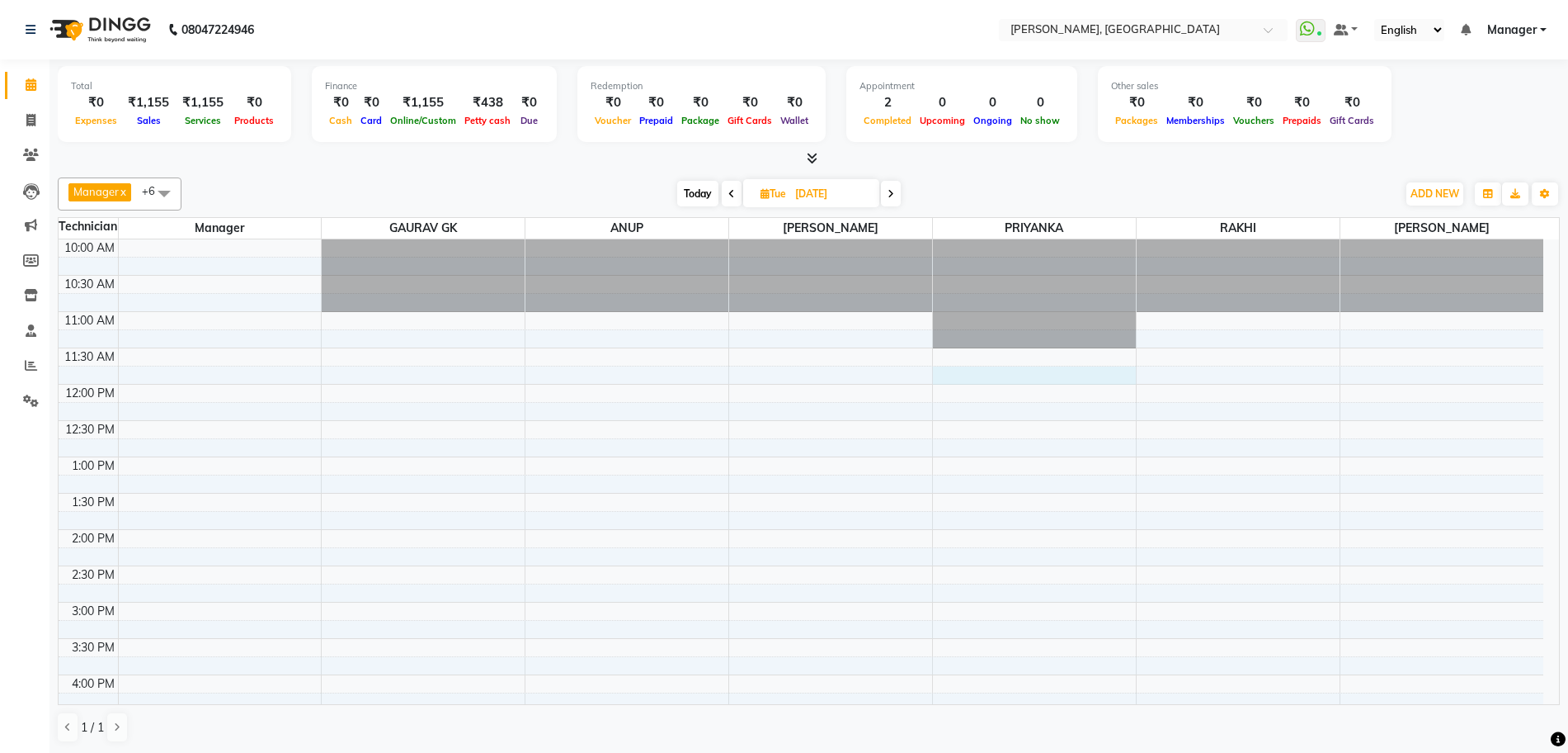
click at [986, 370] on div "10:00 AM 10:30 AM 11:00 AM 11:30 AM 12:00 PM 12:30 PM 1:00 PM 1:30 PM 2:00 PM 2…" at bounding box center [801, 674] width 1485 height 871
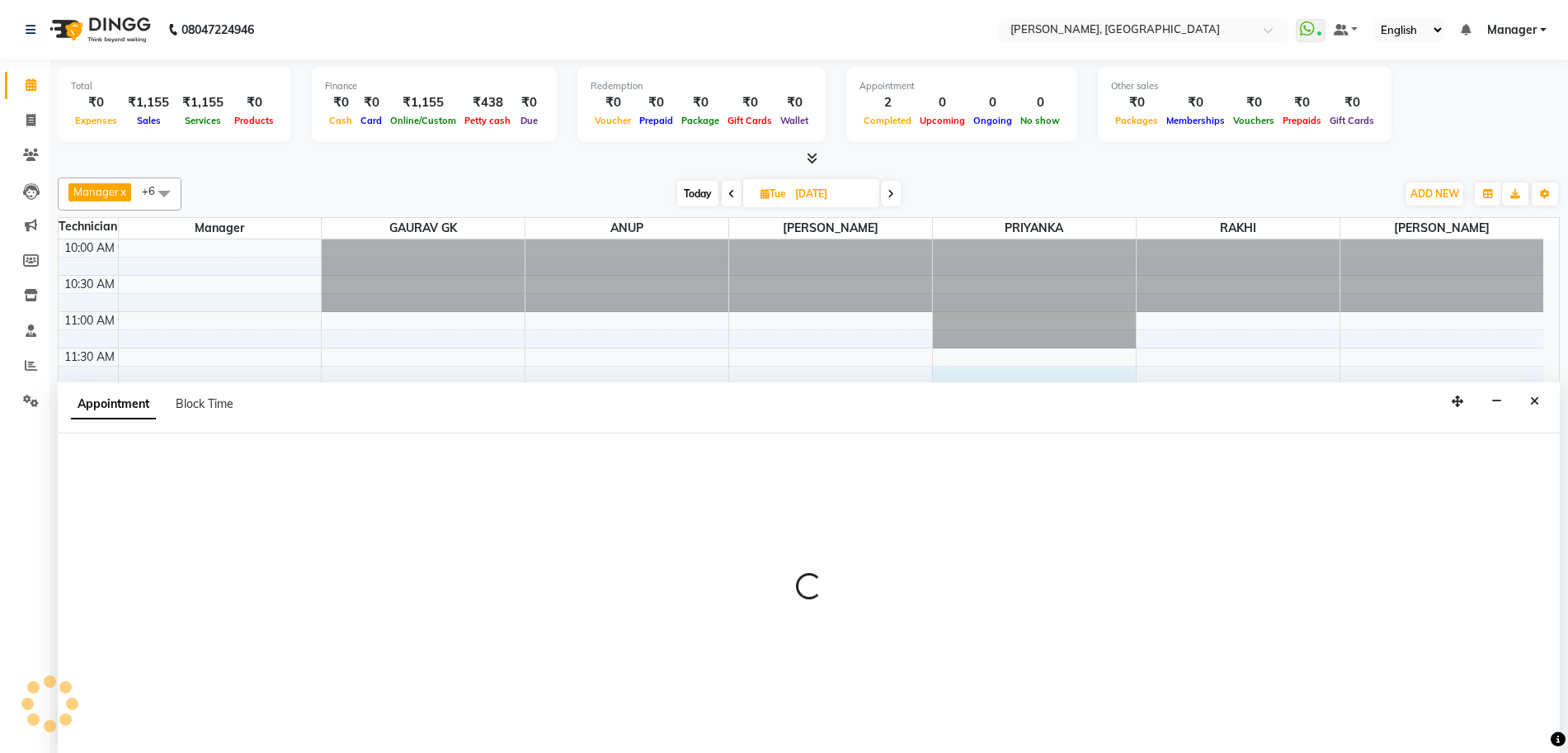
scroll to position [1, 0]
select select "79631"
select select "705"
select select "tentative"
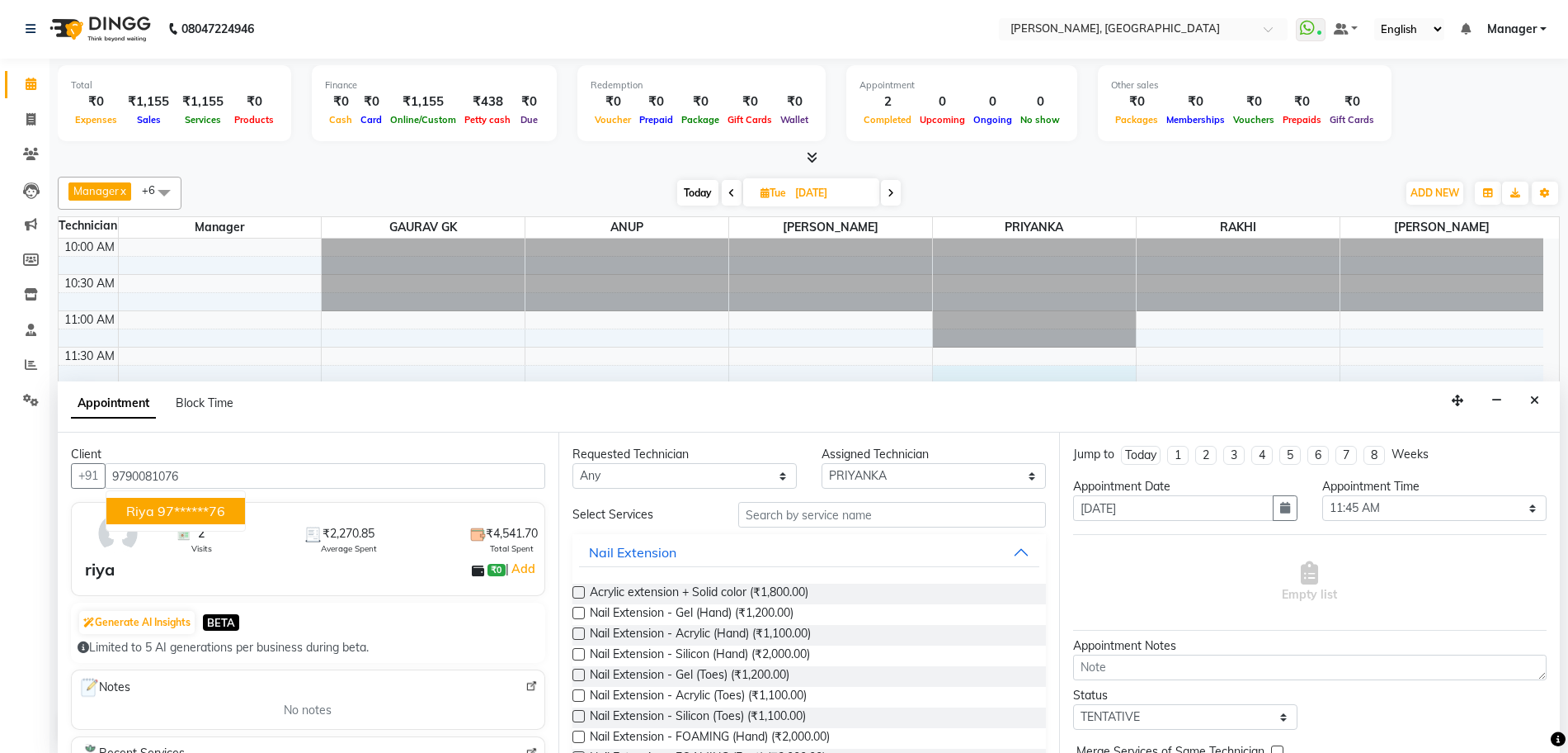
click at [168, 514] on ngb-highlight "97******76" at bounding box center [192, 511] width 67 height 17
type input "97******76"
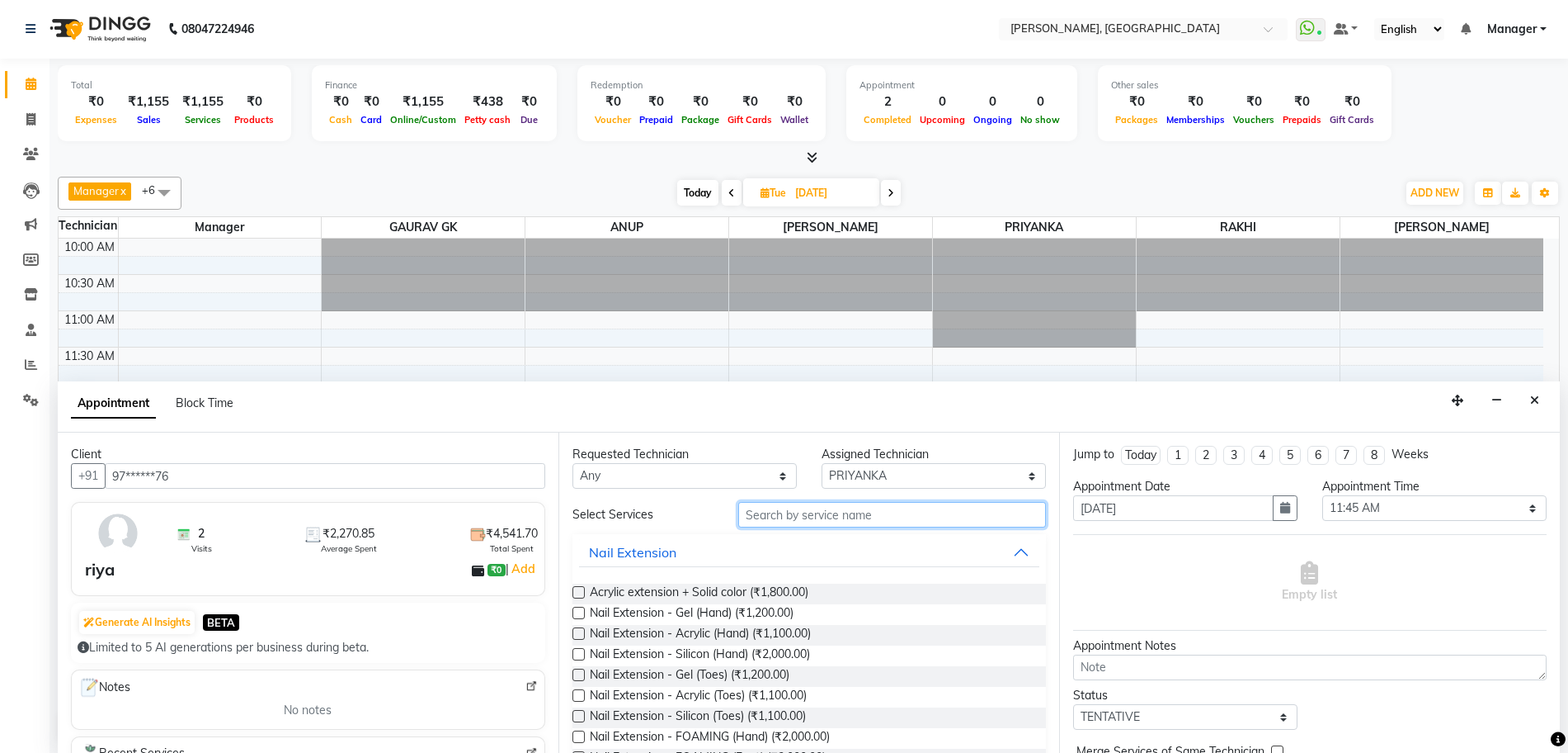
click at [849, 520] on input "text" at bounding box center [892, 514] width 308 height 25
type input "PEDI"
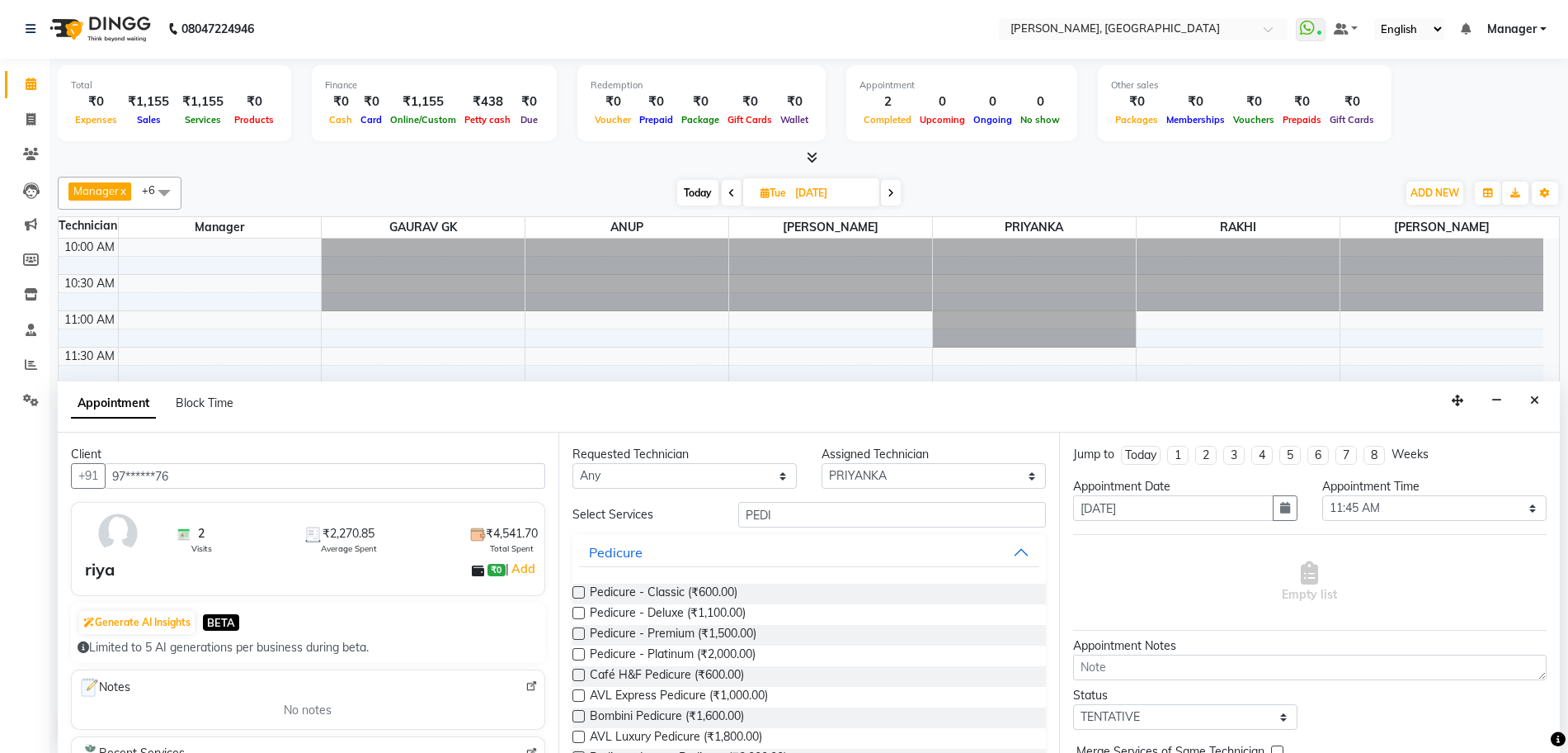
click at [578, 736] on label at bounding box center [578, 736] width 12 height 12
click at [578, 736] on input "checkbox" at bounding box center [577, 737] width 10 height 10
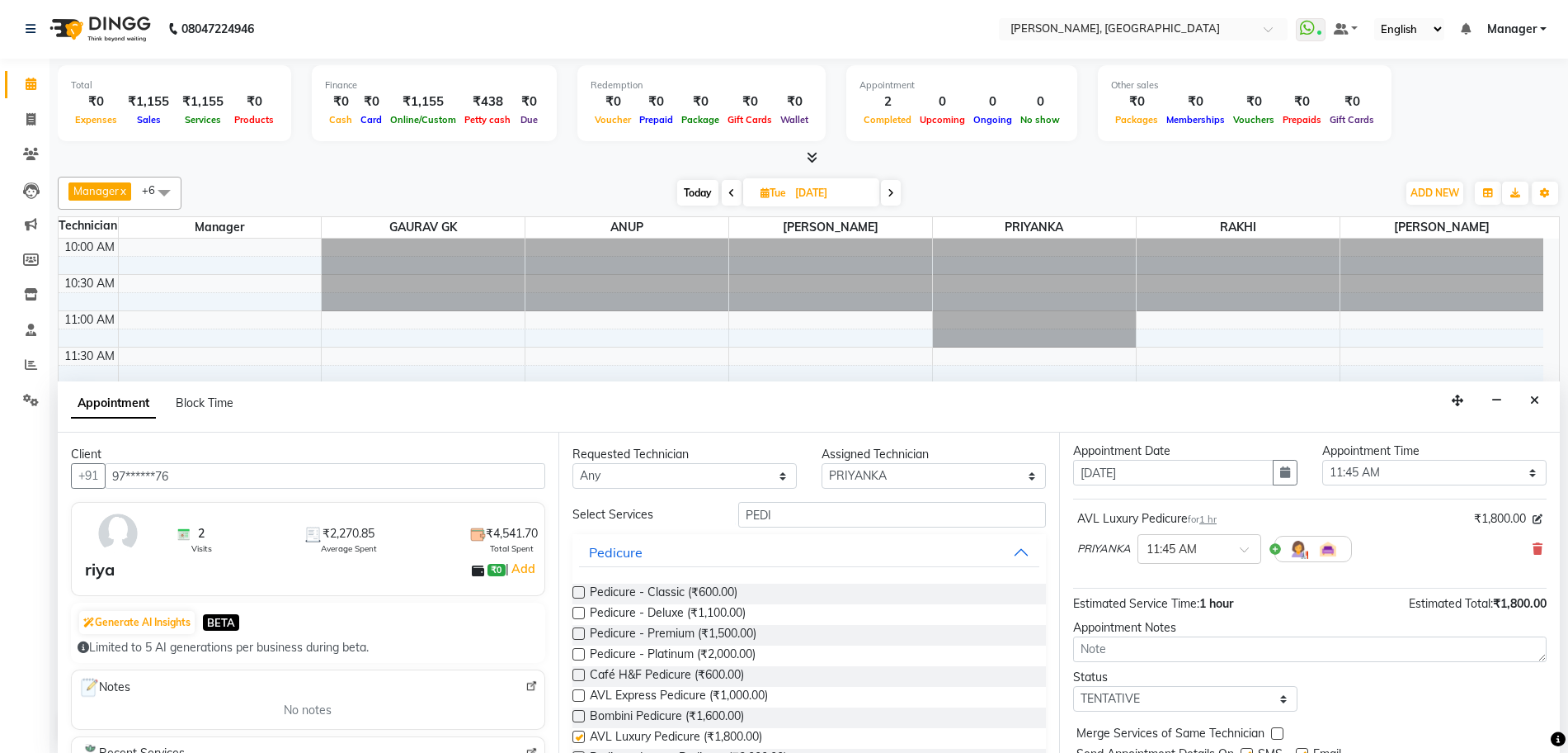
checkbox input "false"
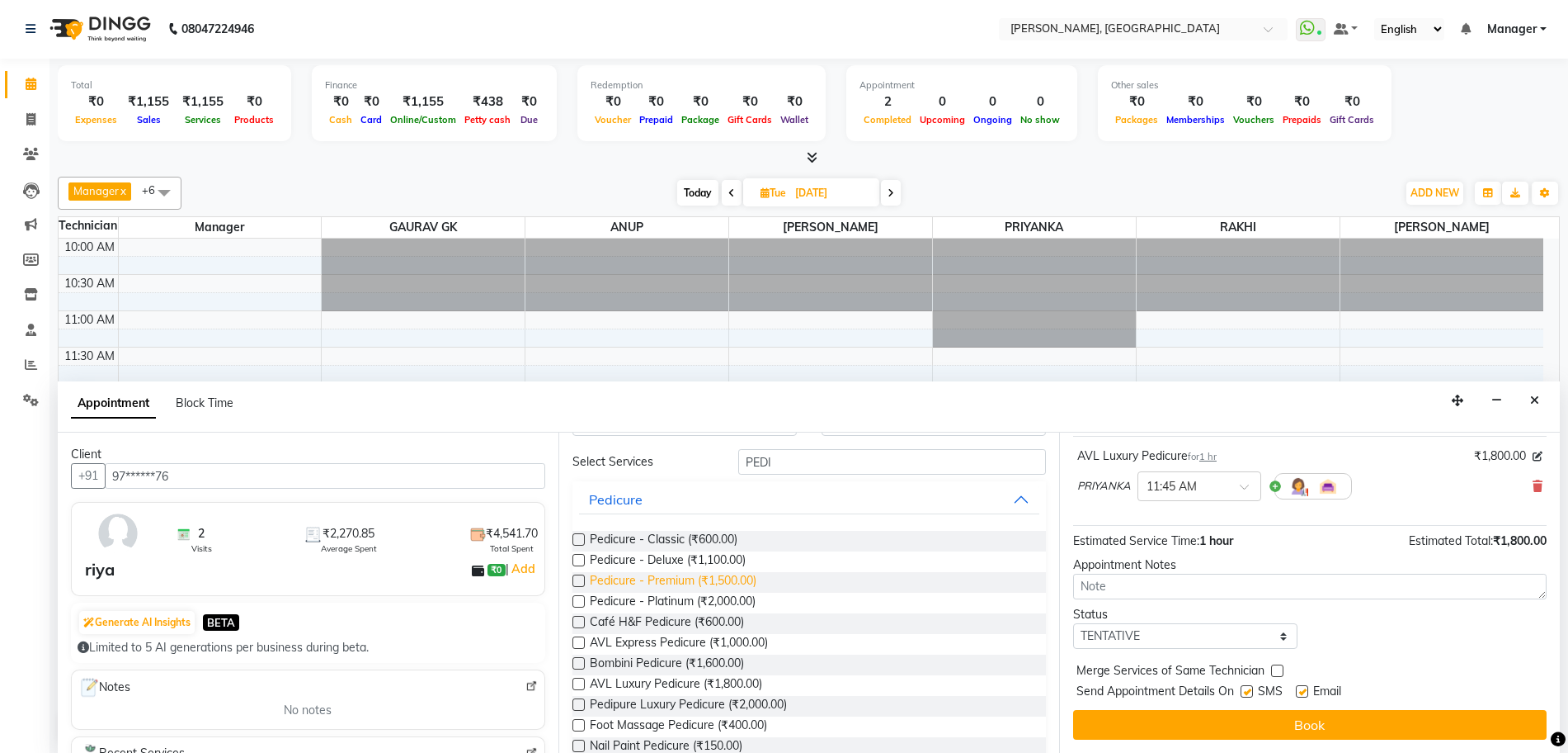
scroll to position [103, 0]
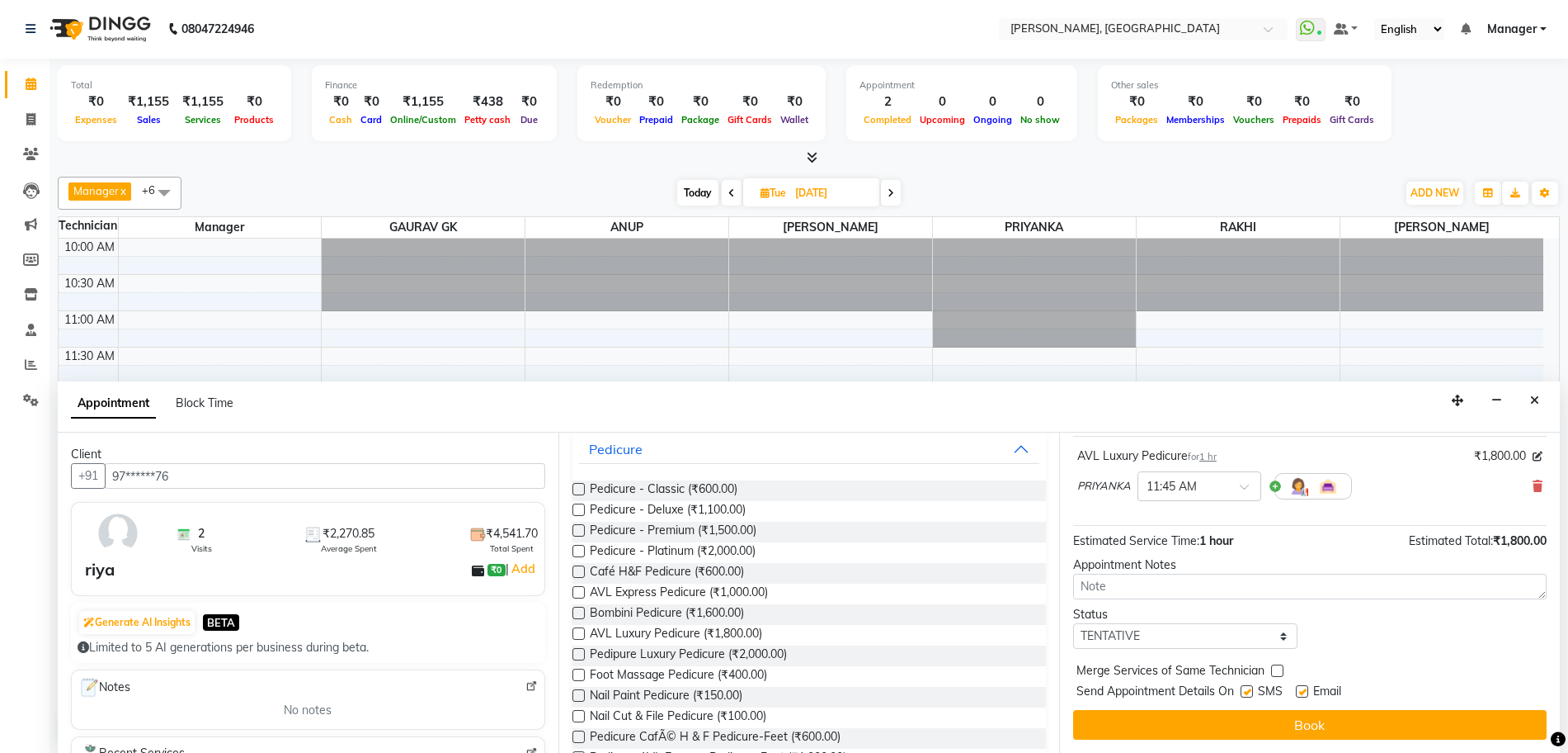
click at [1513, 485] on div "PRIYANKA × 11:45 AM" at bounding box center [1310, 486] width 466 height 43
click at [1532, 486] on icon at bounding box center [1537, 485] width 10 height 11
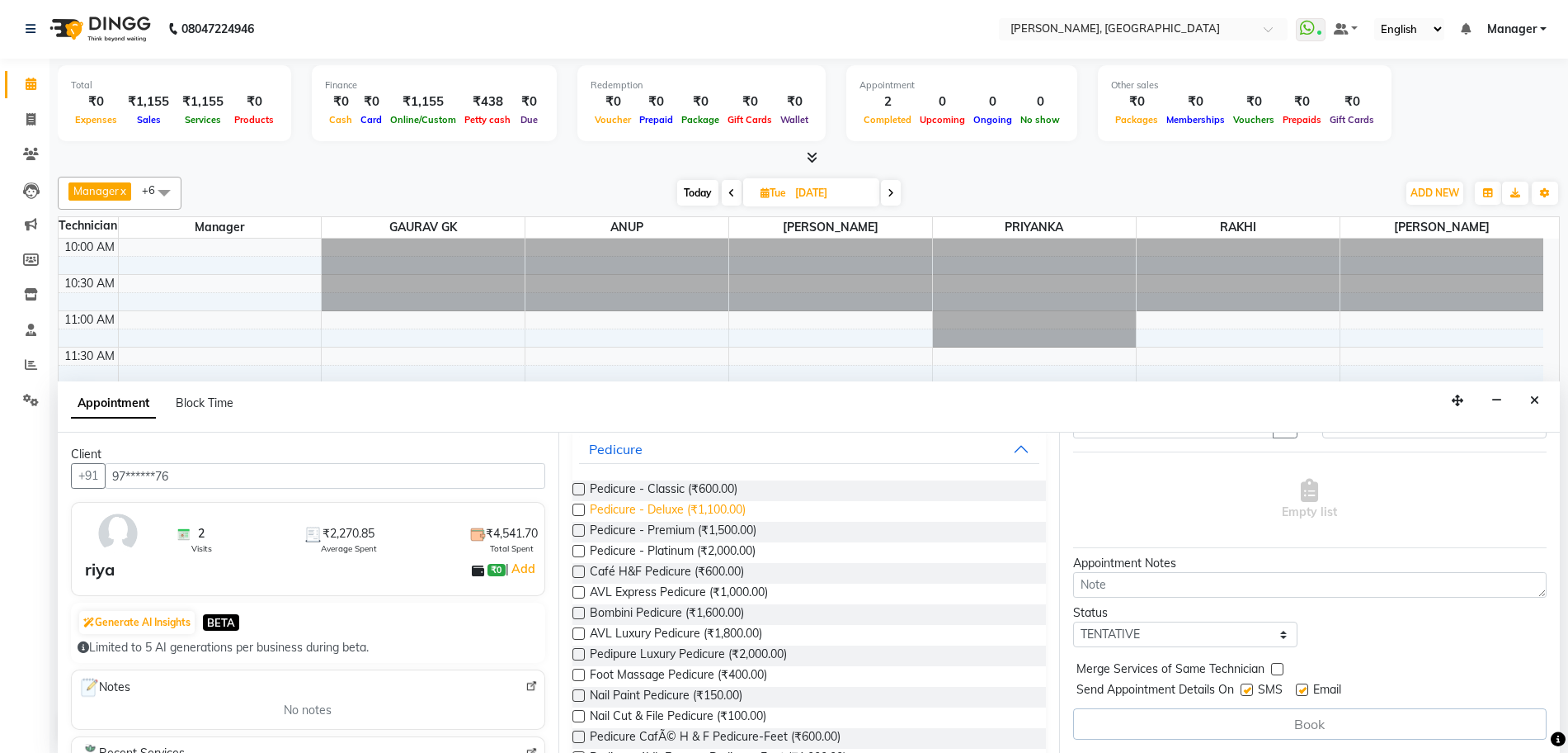
scroll to position [82, 0]
click at [578, 548] on label at bounding box center [578, 550] width 12 height 12
click at [578, 548] on input "checkbox" at bounding box center [577, 552] width 10 height 10
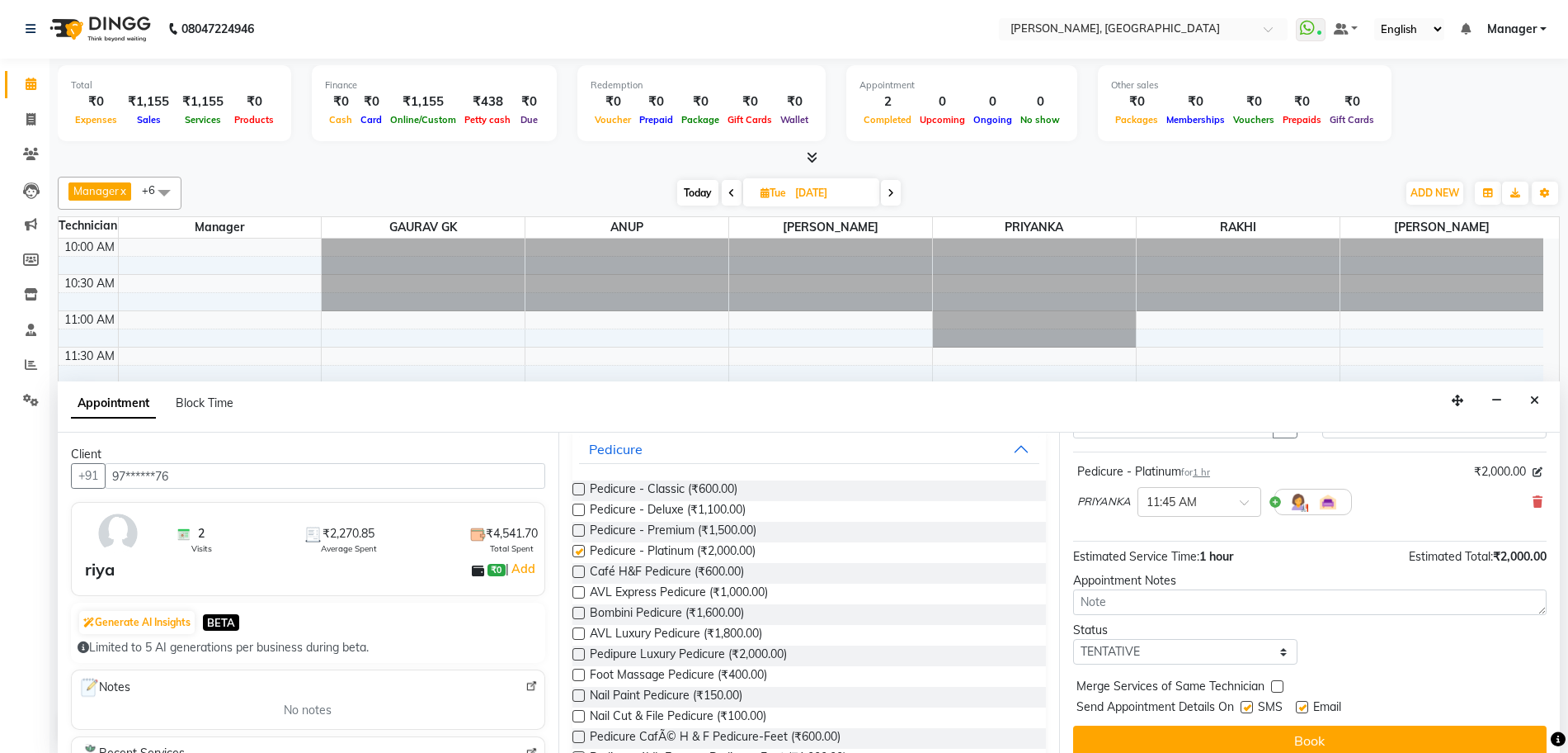
scroll to position [98, 0]
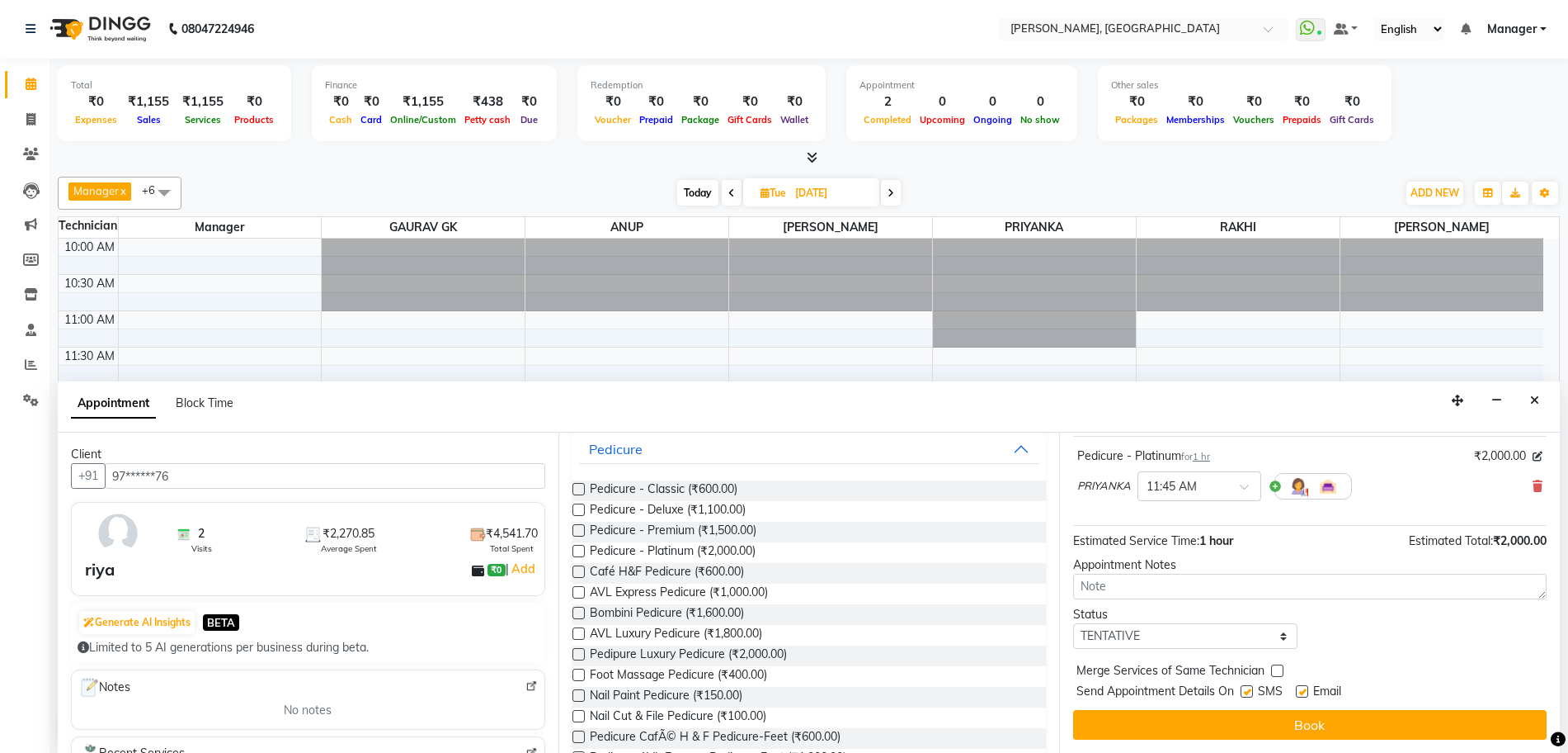
checkbox input "false"
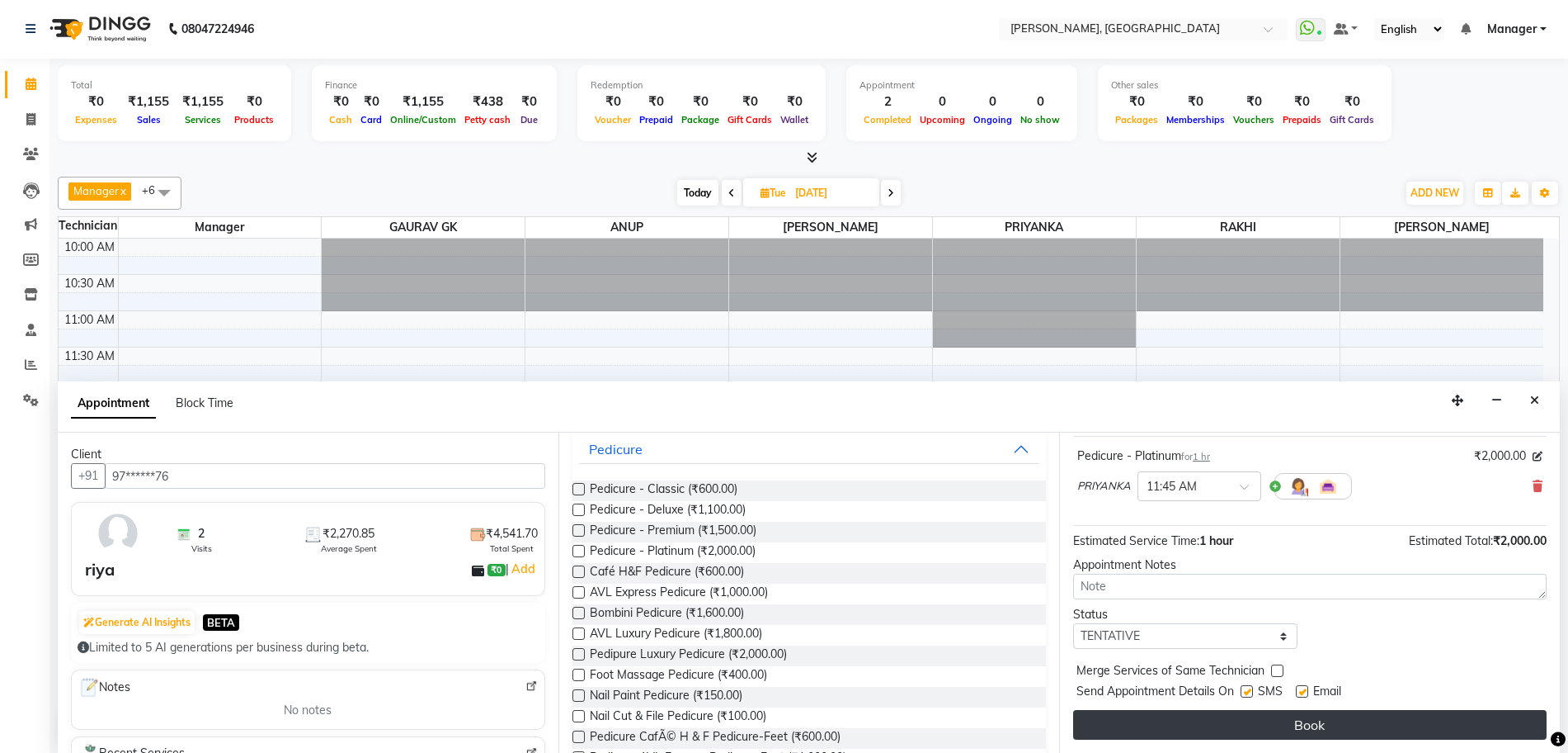
click at [1287, 717] on button "Book" at bounding box center [1310, 725] width 473 height 30
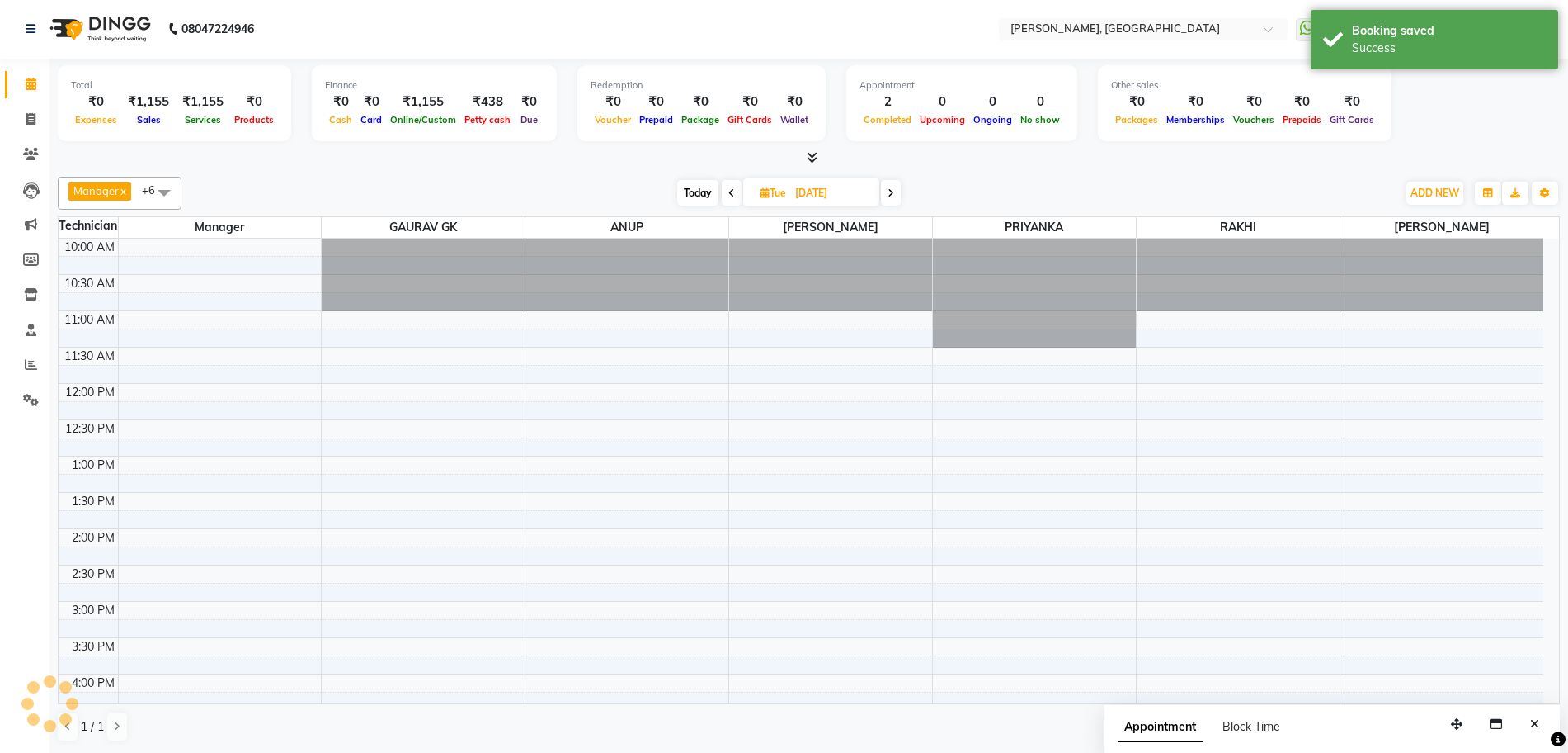
scroll to position [0, 0]
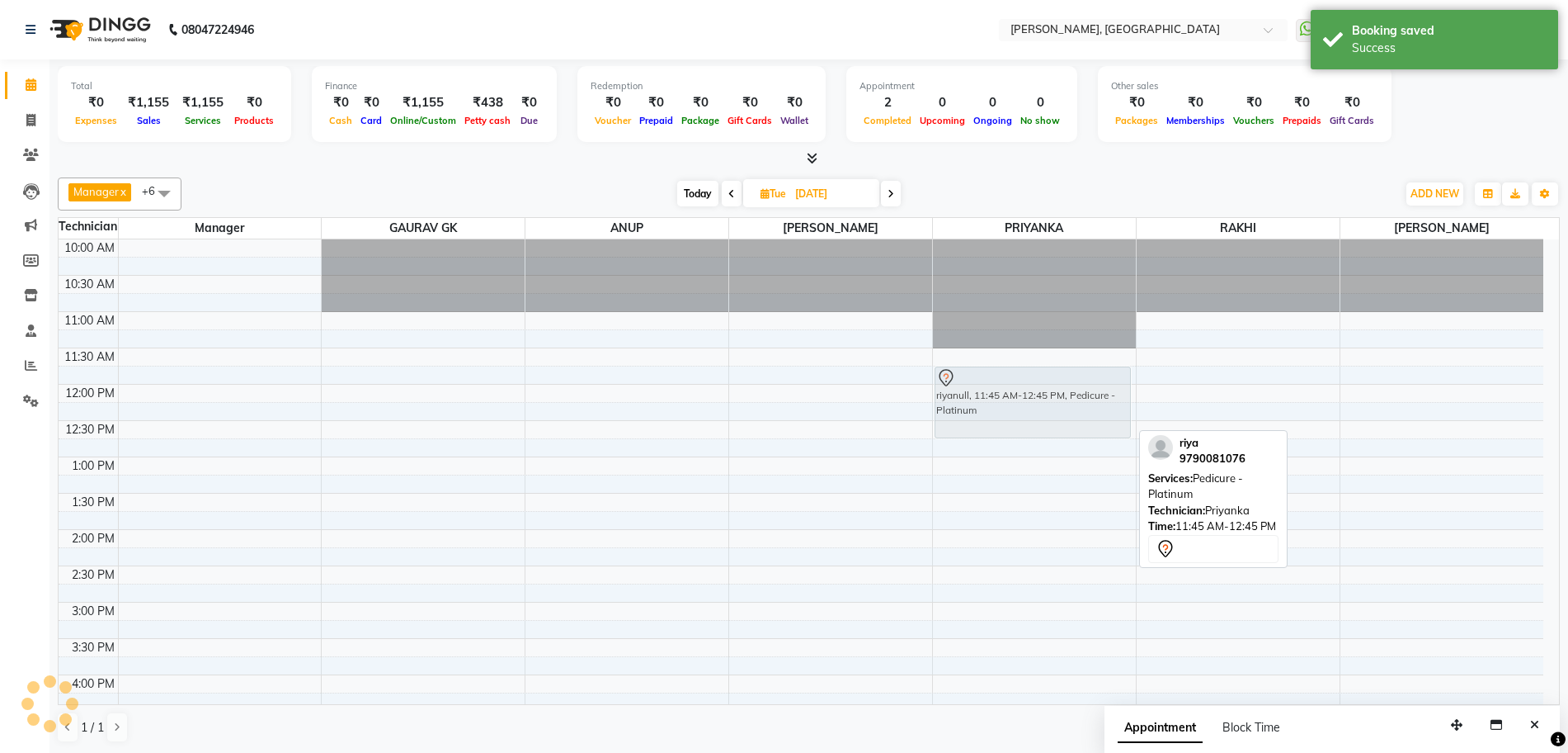
click at [1043, 433] on div "riyanull, 11:45 AM-12:45 PM, Pedicure - Platinum [PERSON_NAME], 06:30 PM-07:30 …" at bounding box center [1034, 674] width 203 height 871
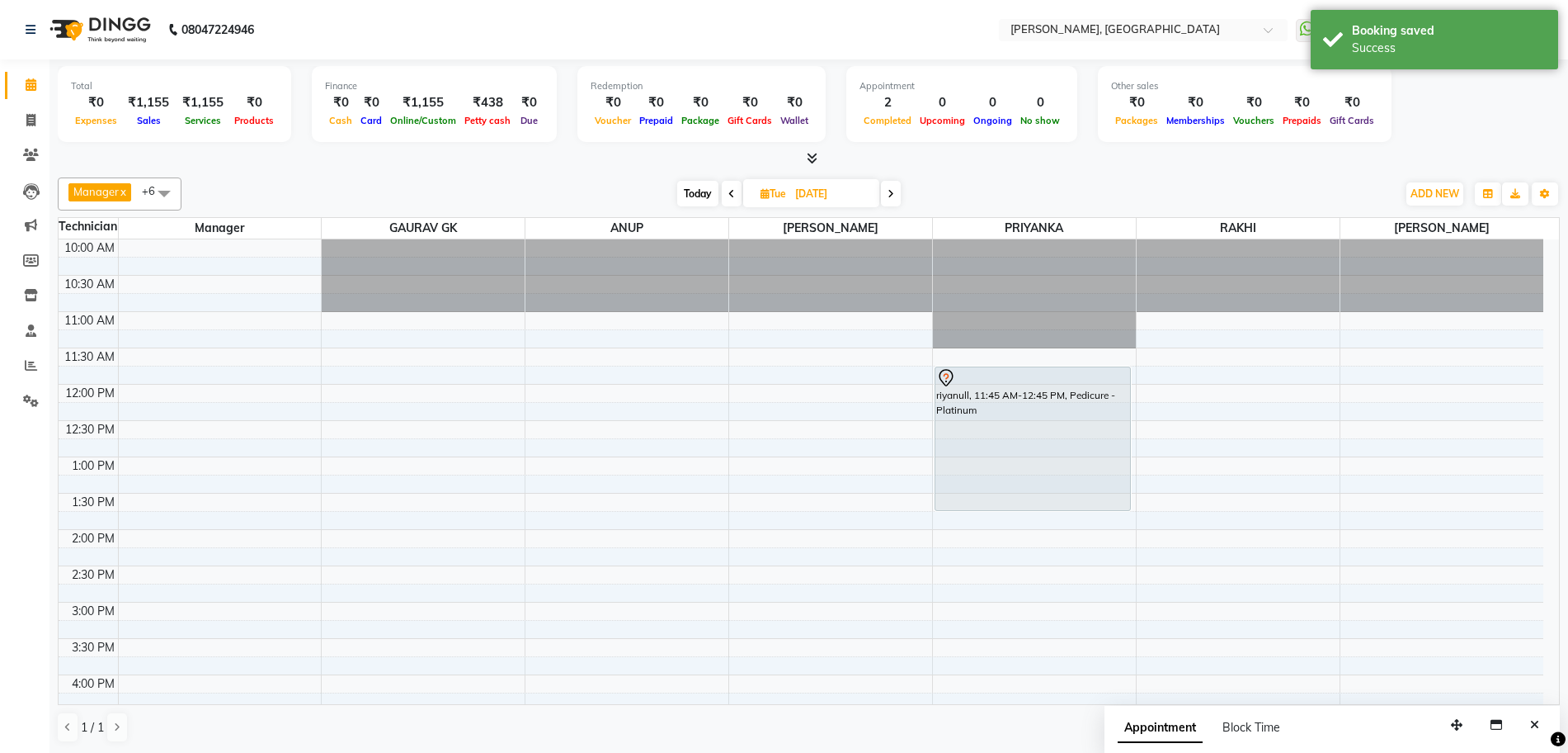
drag, startPoint x: 1043, startPoint y: 438, endPoint x: 1043, endPoint y: 514, distance: 76.0
click at [1043, 514] on div "10:00 AM 10:30 AM 11:00 AM 11:30 AM 12:00 PM 12:30 PM 1:00 PM 1:30 PM 2:00 PM 2…" at bounding box center [801, 674] width 1485 height 871
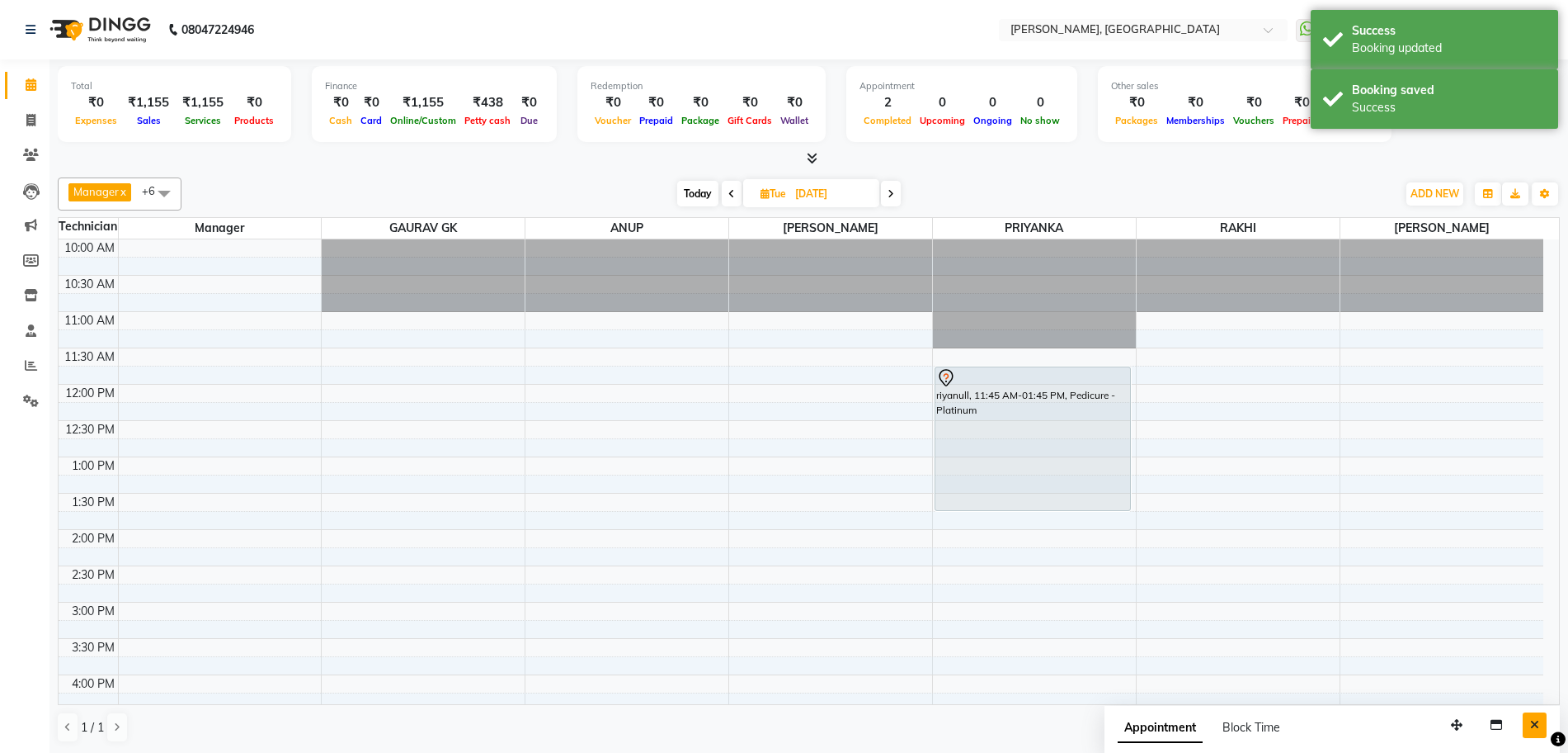
click at [1534, 729] on icon "Close" at bounding box center [1535, 724] width 9 height 11
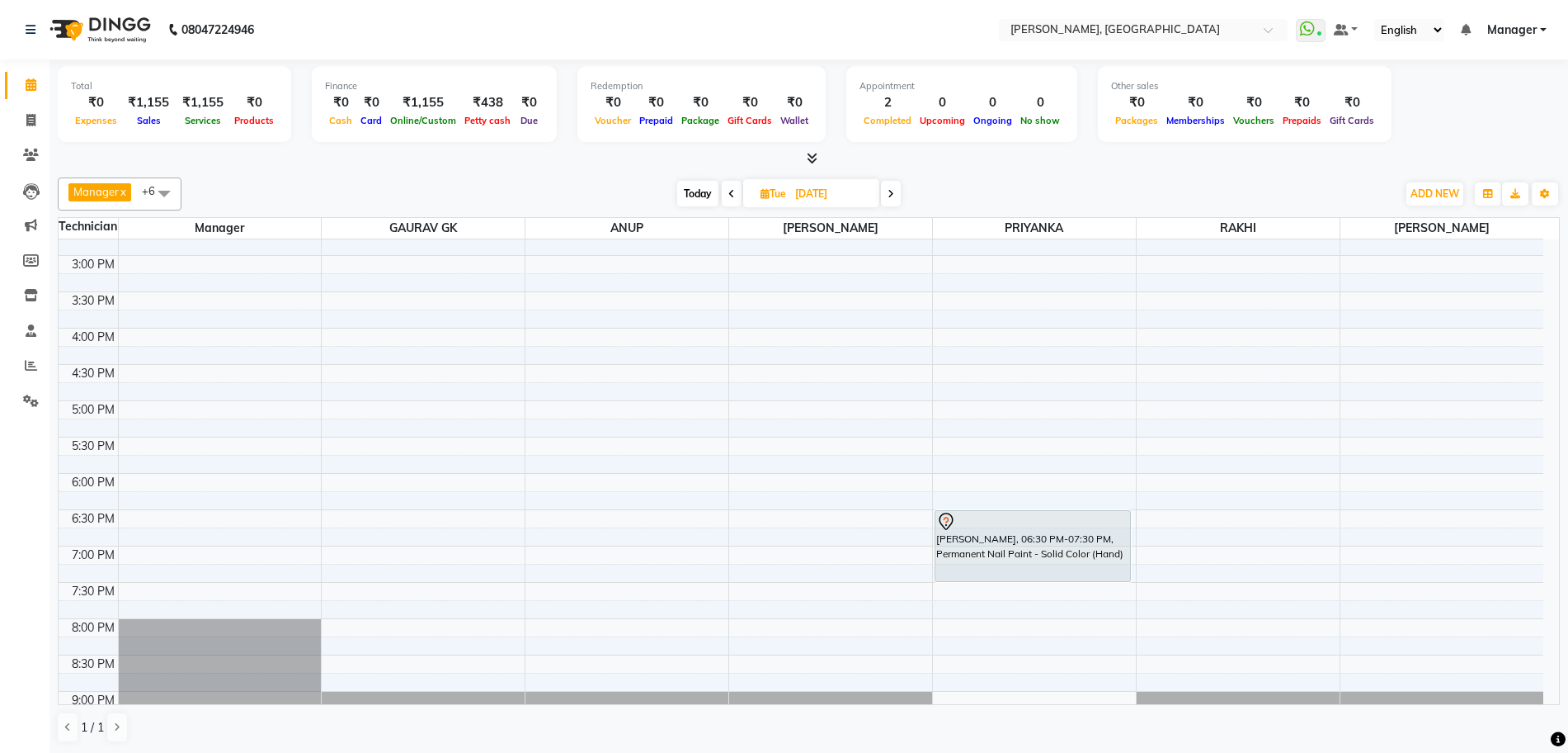
scroll to position [406, 0]
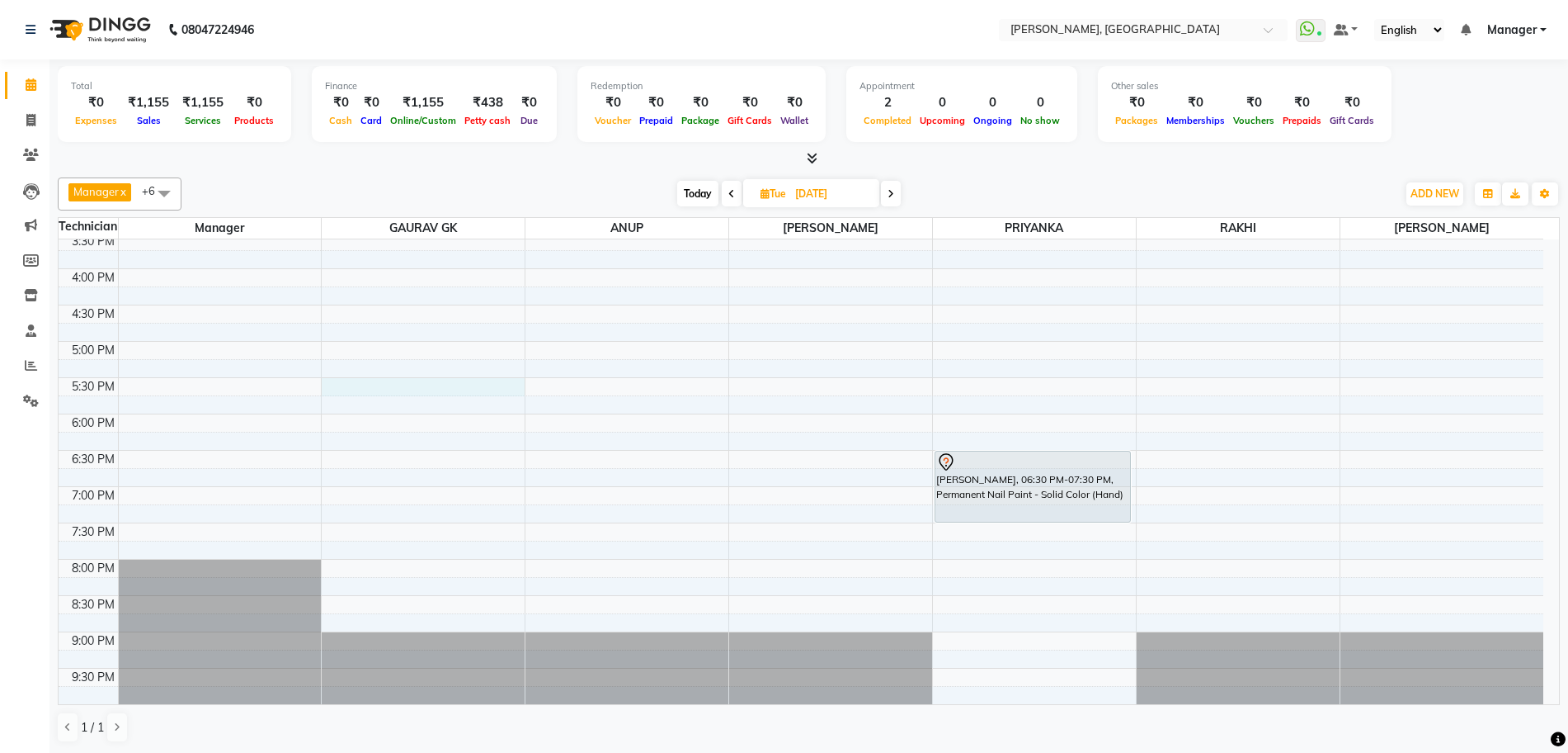
click at [396, 384] on div "10:00 AM 10:30 AM 11:00 AM 11:30 AM 12:00 PM 12:30 PM 1:00 PM 1:30 PM 2:00 PM 2…" at bounding box center [801, 268] width 1485 height 871
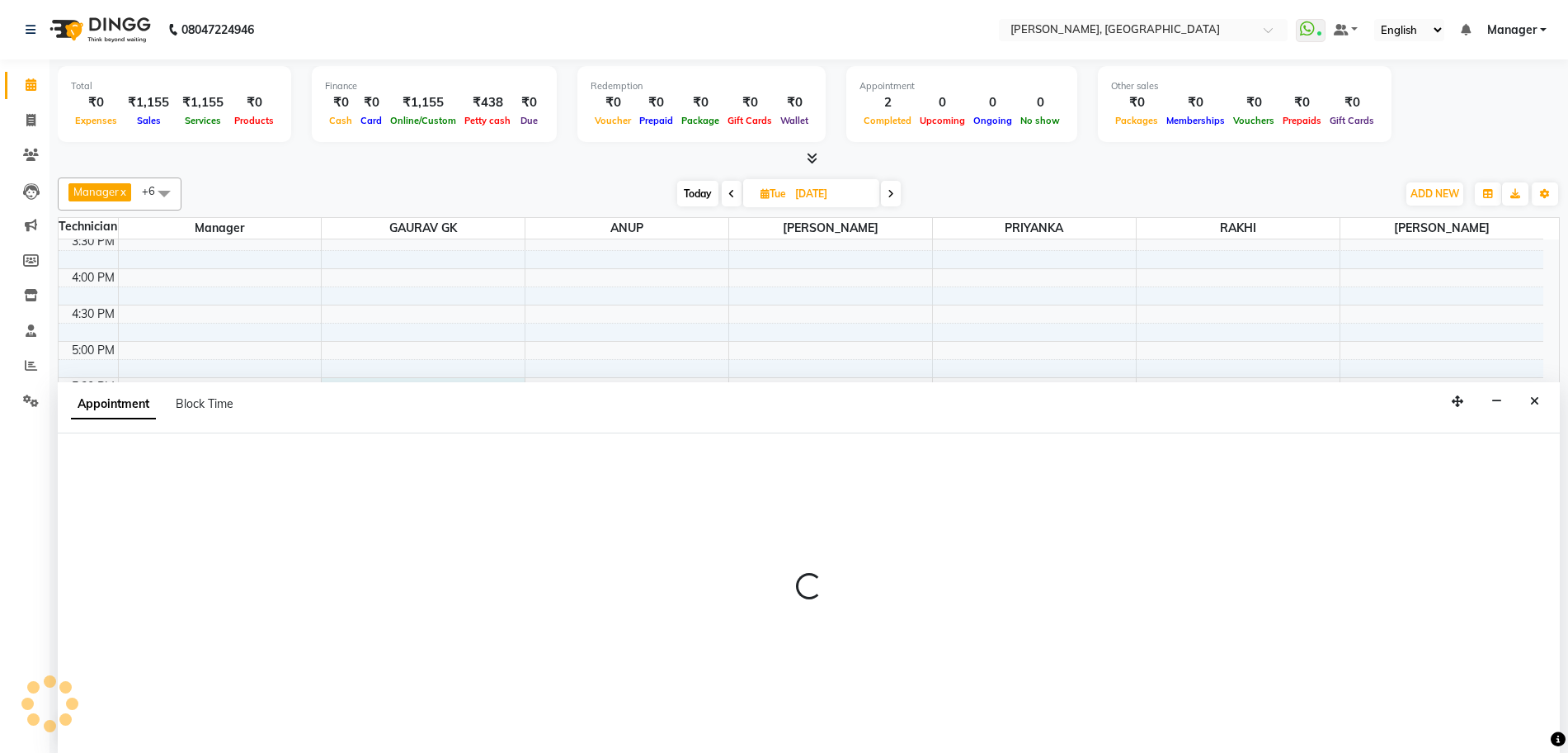
scroll to position [1, 0]
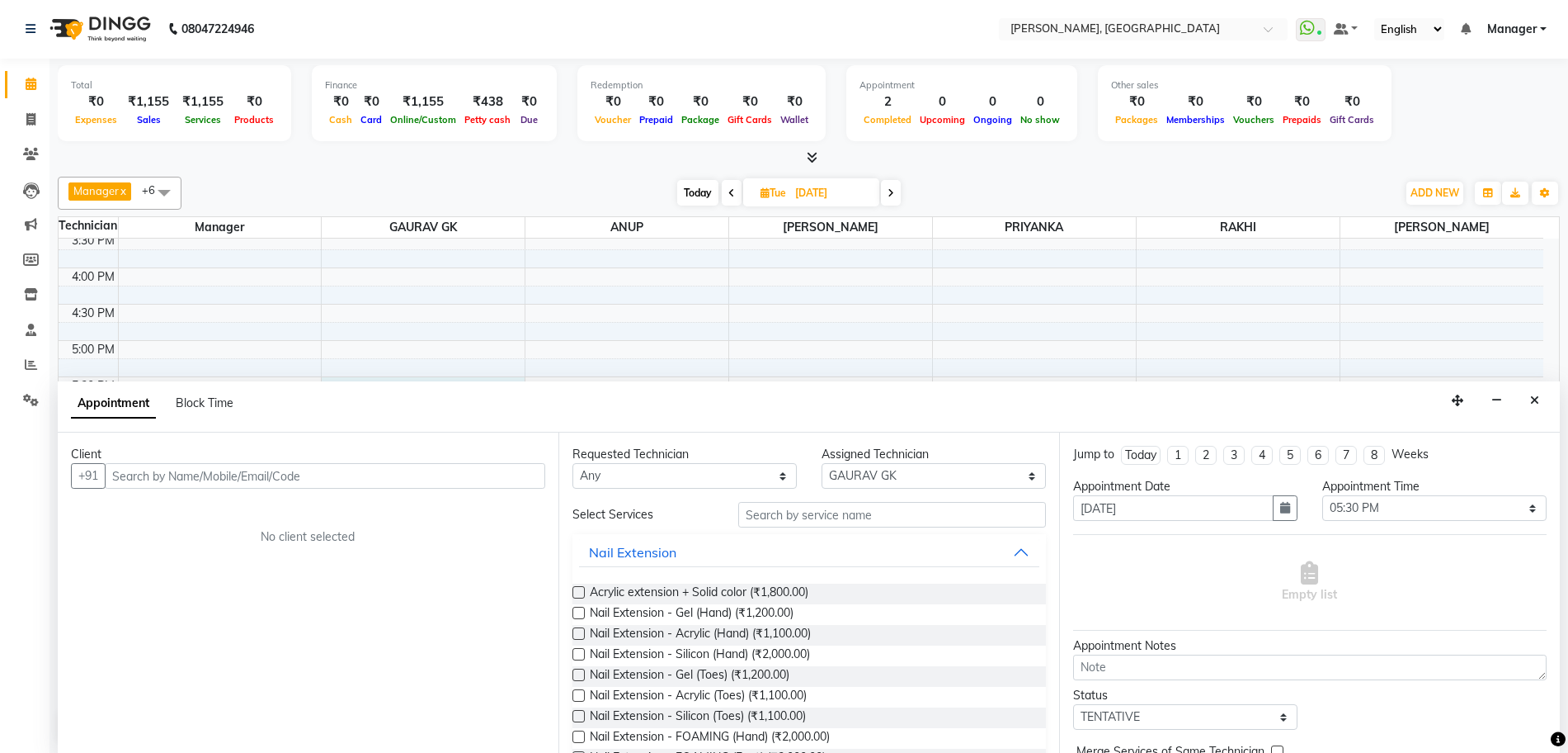
click at [296, 483] on input "text" at bounding box center [324, 475] width 440 height 25
click at [517, 475] on span "Add Client" at bounding box center [511, 475] width 55 height 15
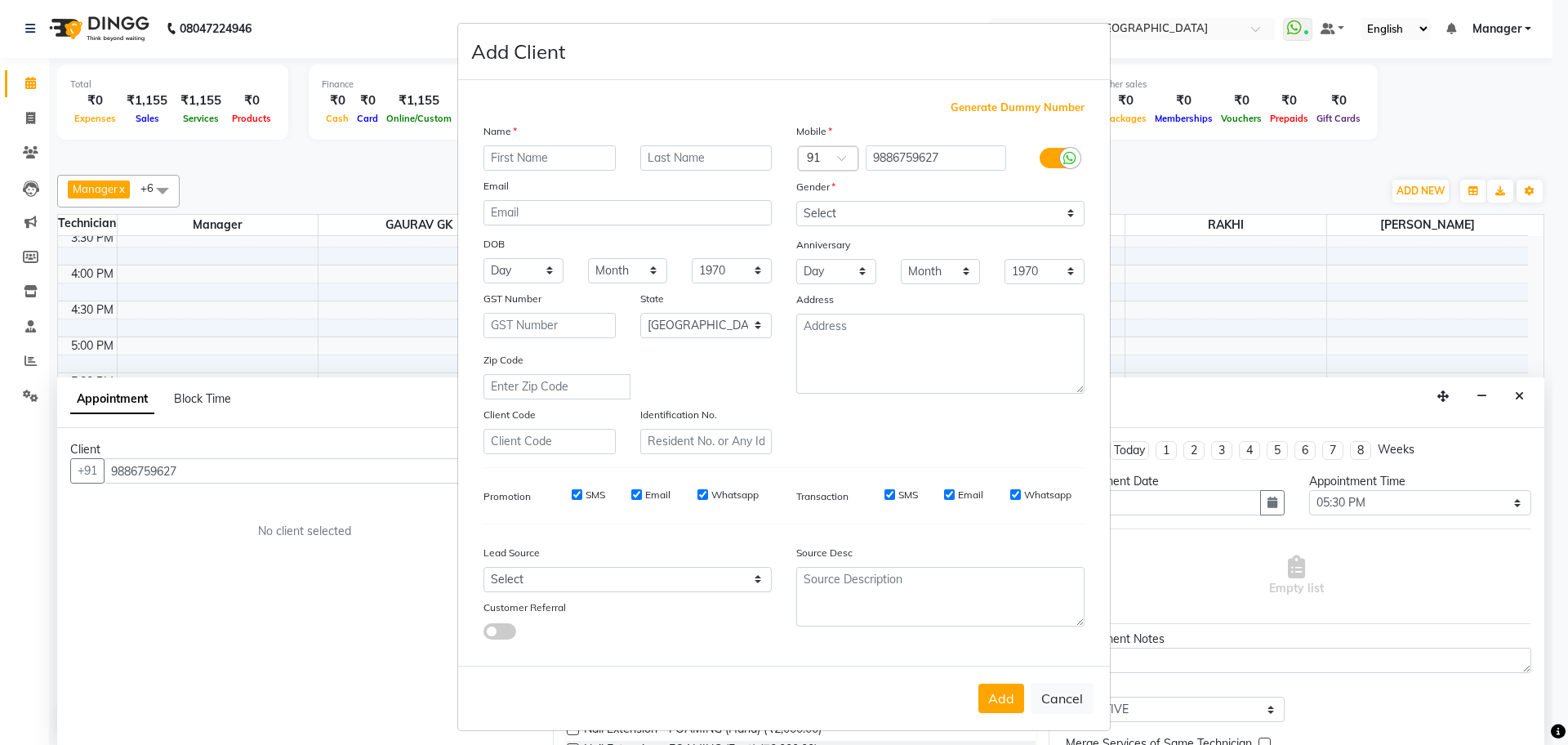
click at [548, 155] on input "text" at bounding box center [549, 157] width 132 height 25
click at [889, 210] on select "Select [DEMOGRAPHIC_DATA] [DEMOGRAPHIC_DATA] Other Prefer Not To Say" at bounding box center [940, 213] width 288 height 25
click at [796, 201] on select "Select [DEMOGRAPHIC_DATA] [DEMOGRAPHIC_DATA] Other Prefer Not To Say" at bounding box center [940, 213] width 288 height 25
click at [986, 697] on button "Add" at bounding box center [1001, 698] width 45 height 30
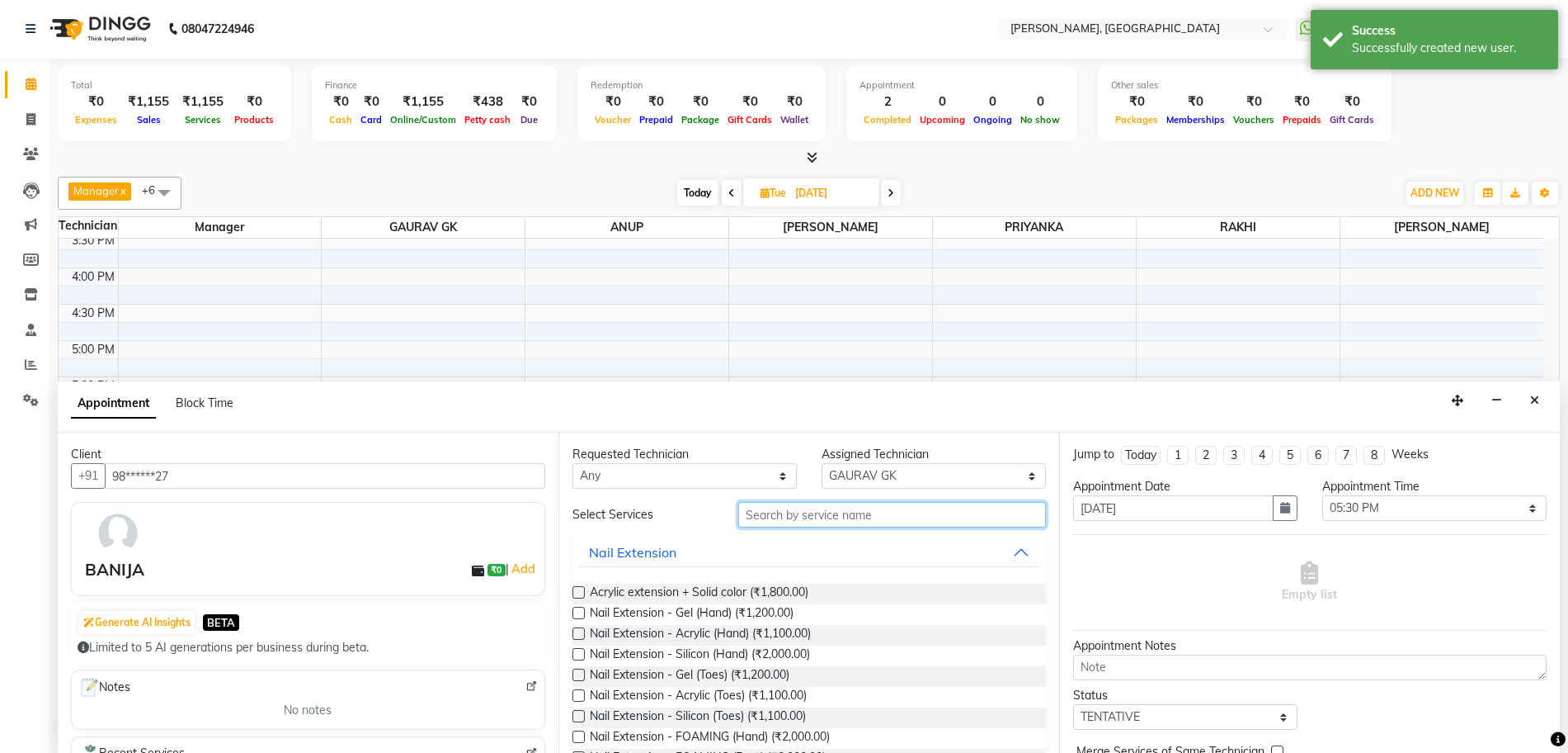
click at [790, 514] on input "text" at bounding box center [892, 514] width 308 height 25
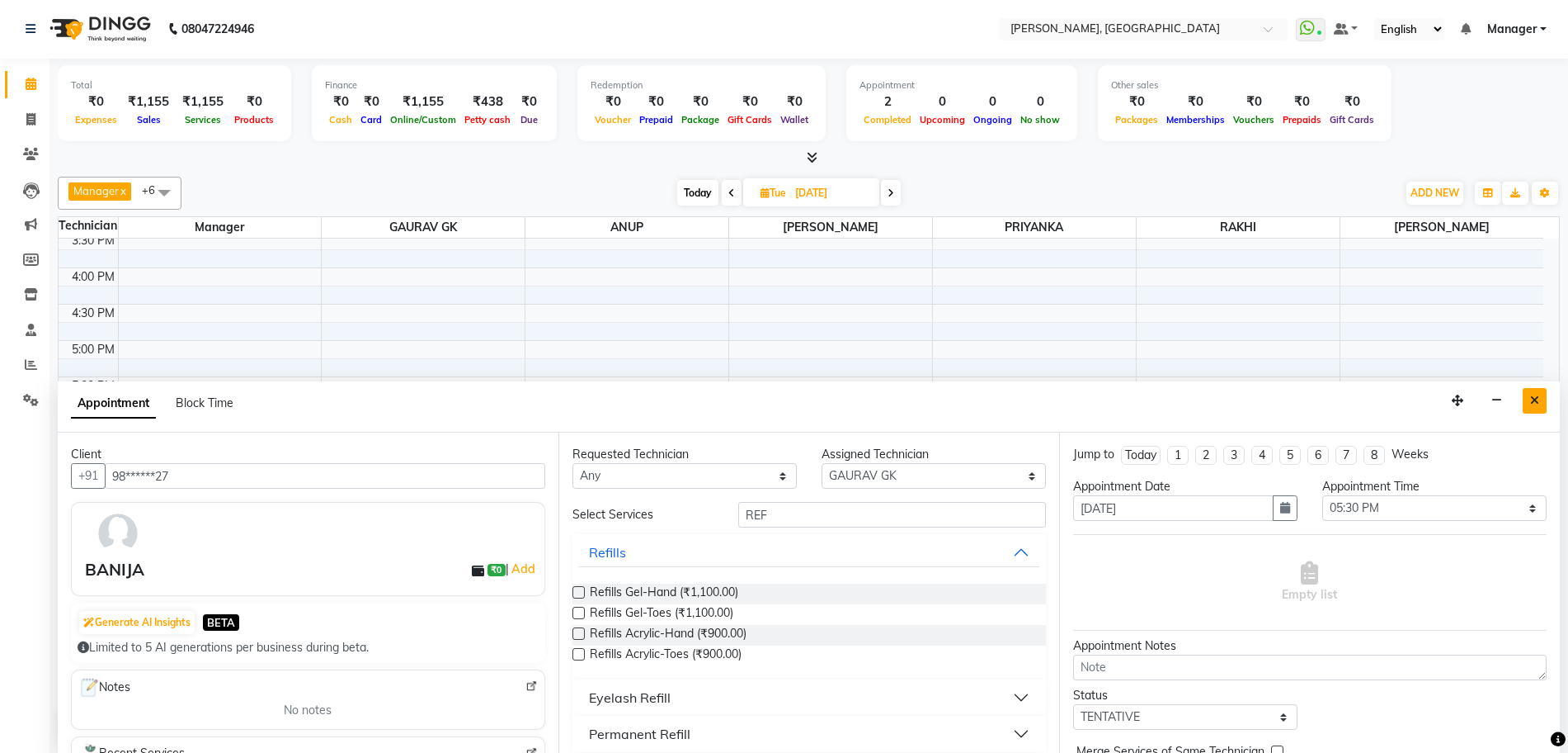
click at [1532, 405] on icon "Close" at bounding box center [1535, 400] width 9 height 11
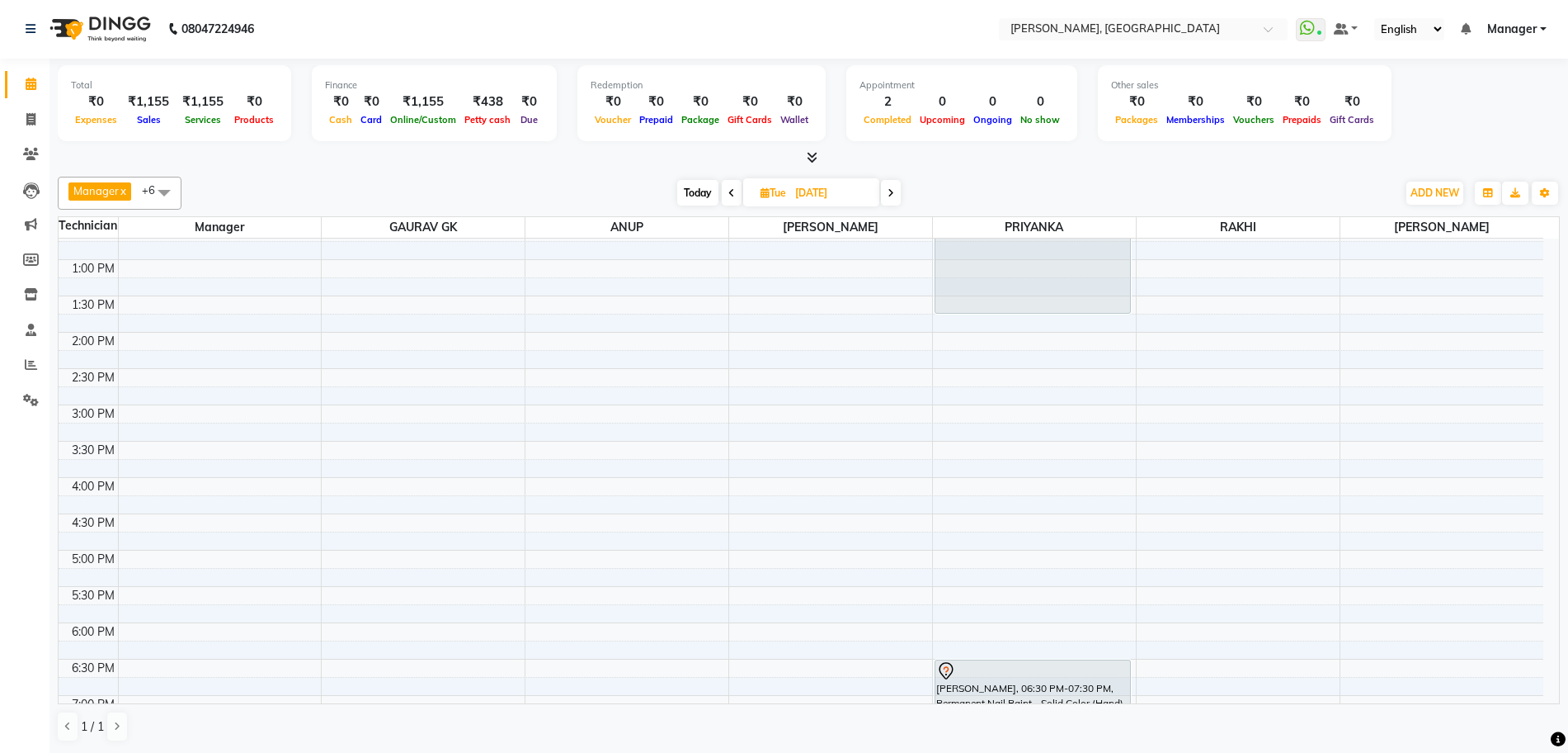
scroll to position [192, 0]
click at [989, 511] on div "10:00 AM 10:30 AM 11:00 AM 11:30 AM 12:00 PM 12:30 PM 1:00 PM 1:30 PM 2:00 PM 2…" at bounding box center [801, 482] width 1485 height 871
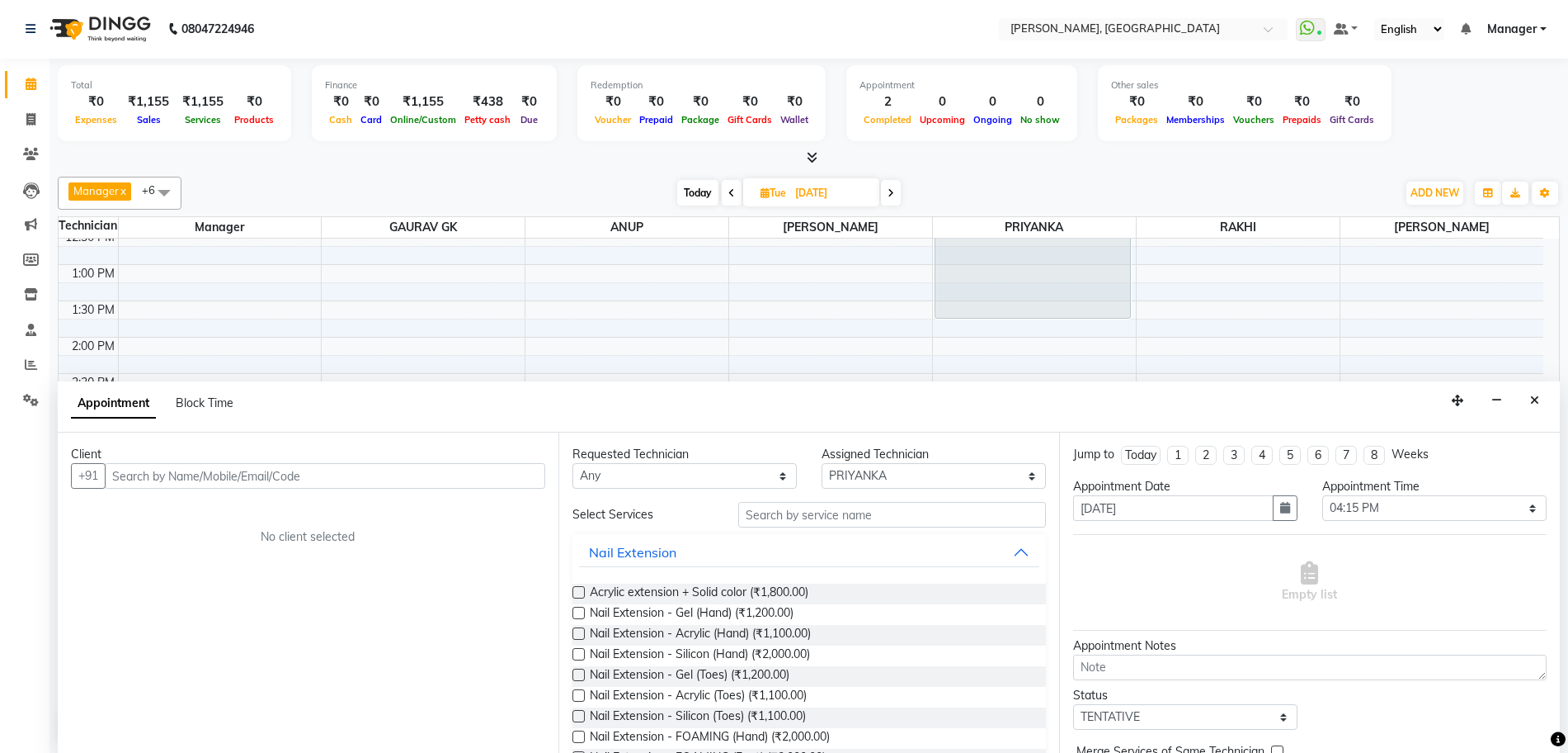
click at [334, 477] on input "text" at bounding box center [324, 475] width 440 height 25
click at [313, 473] on input "text" at bounding box center [324, 475] width 440 height 25
click at [194, 514] on ngb-highlight "75******17" at bounding box center [202, 511] width 67 height 17
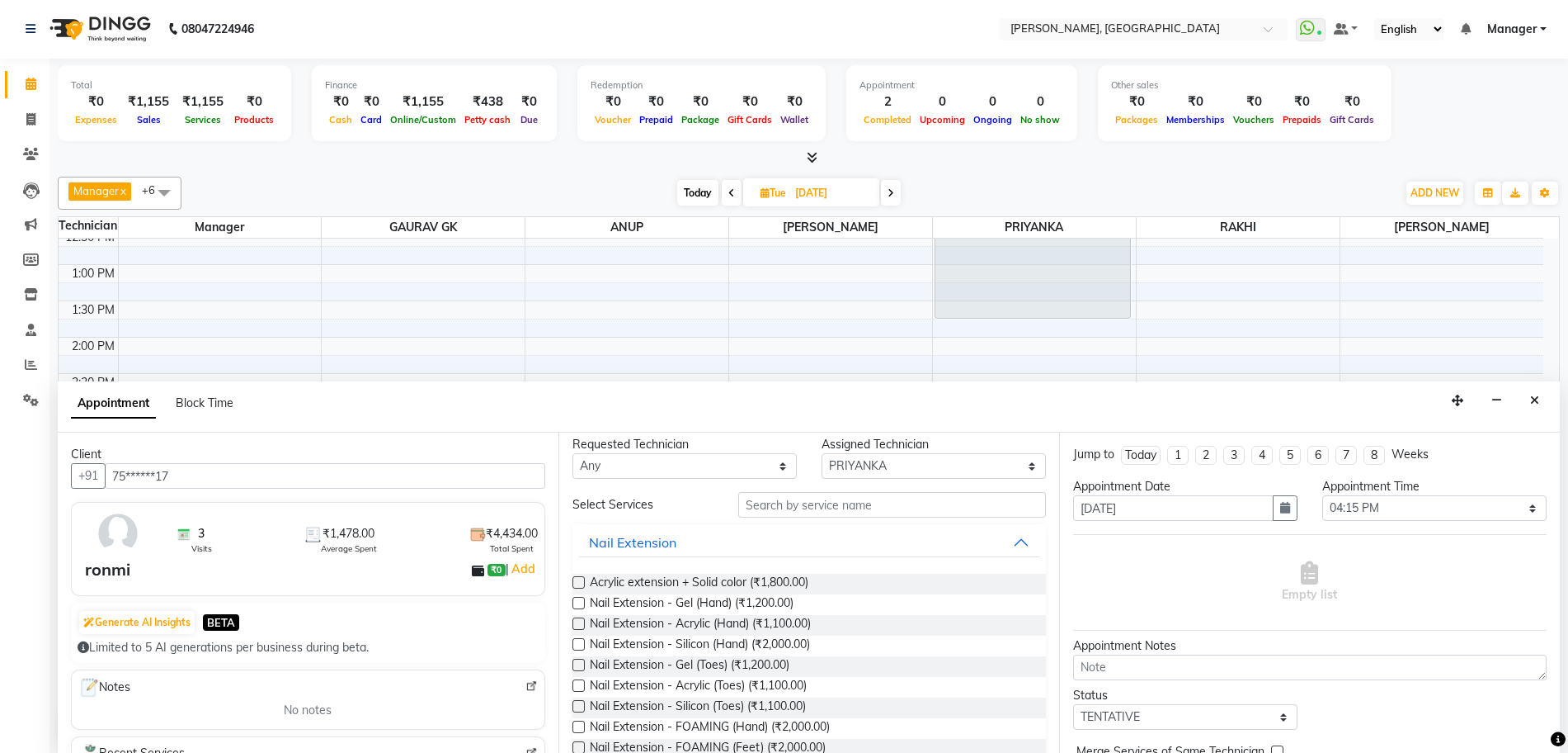
scroll to position [0, 0]
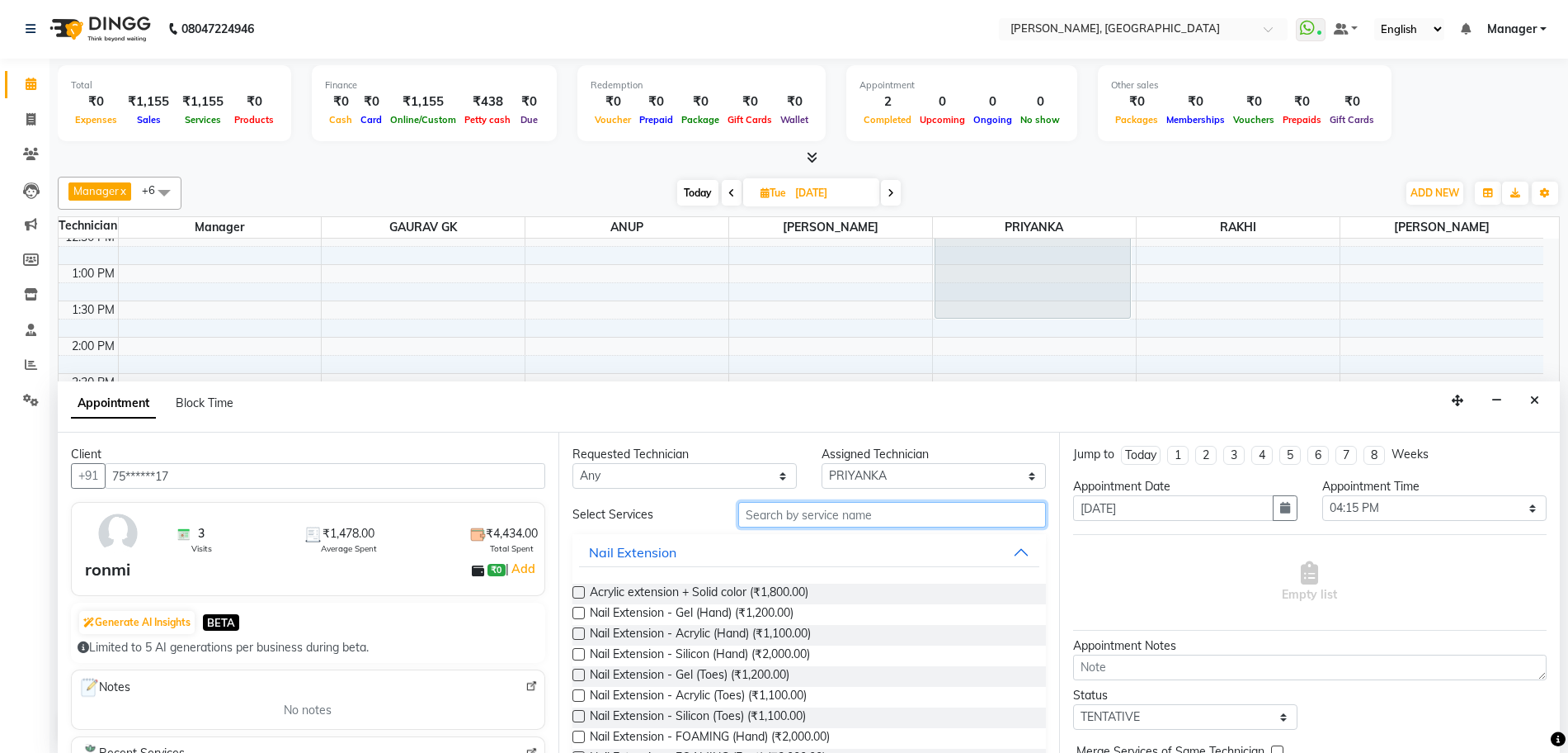
click at [845, 515] on input "text" at bounding box center [892, 514] width 308 height 25
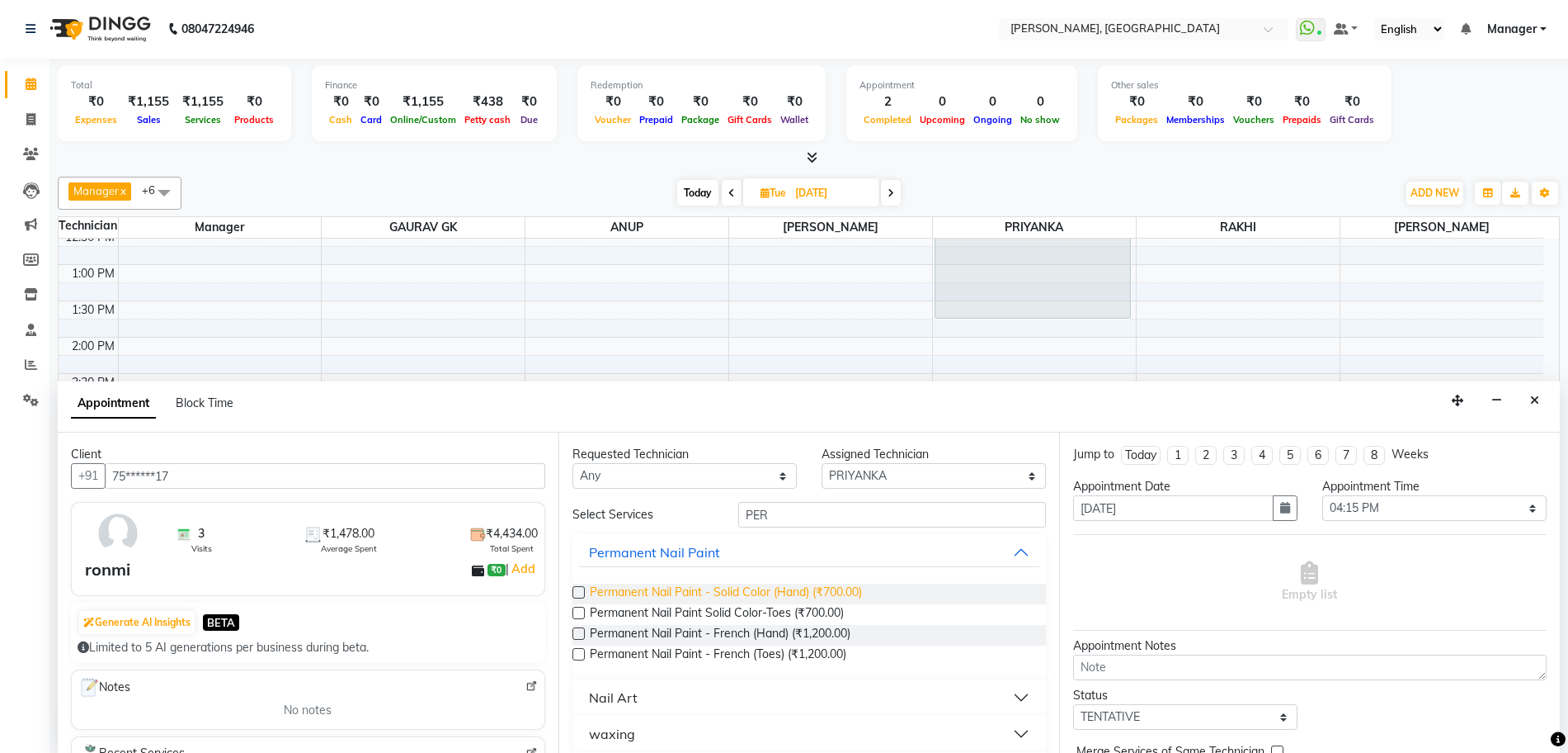
click at [644, 591] on span "Permanent Nail Paint - Solid Color (Hand) (₹700.00)" at bounding box center [726, 594] width 272 height 21
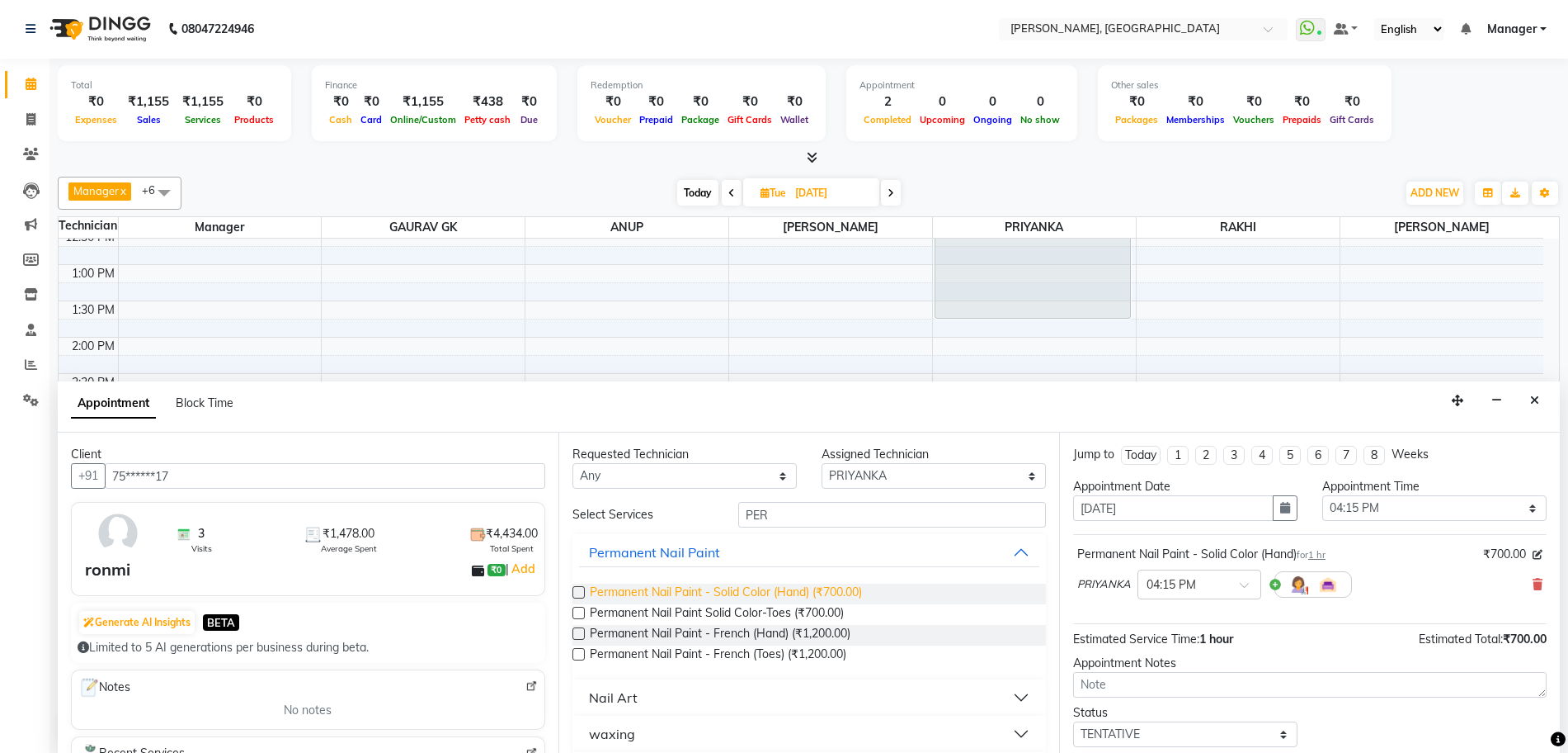
click at [759, 594] on span "Permanent Nail Paint - Solid Color (Hand) (₹700.00)" at bounding box center [726, 594] width 272 height 21
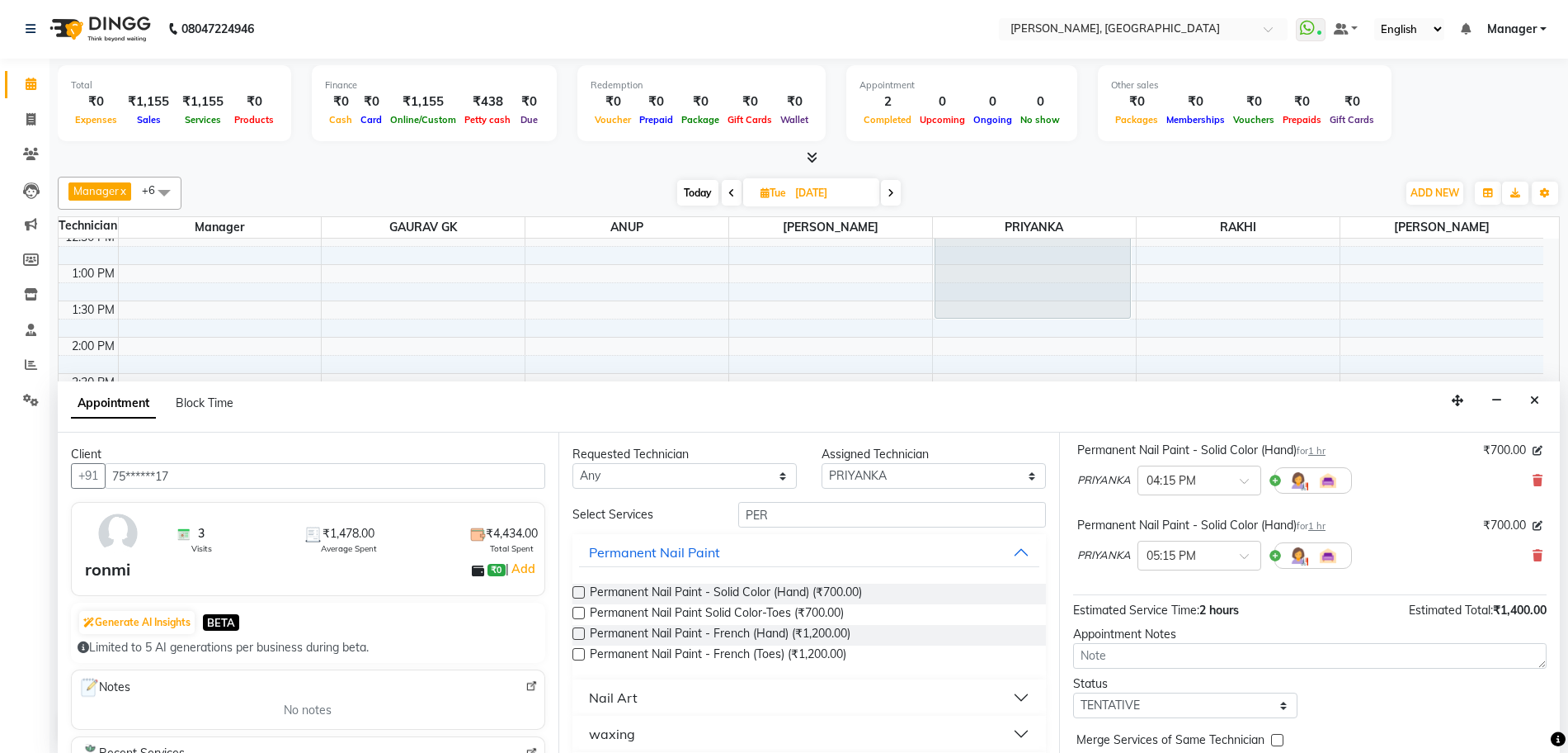
scroll to position [173, 0]
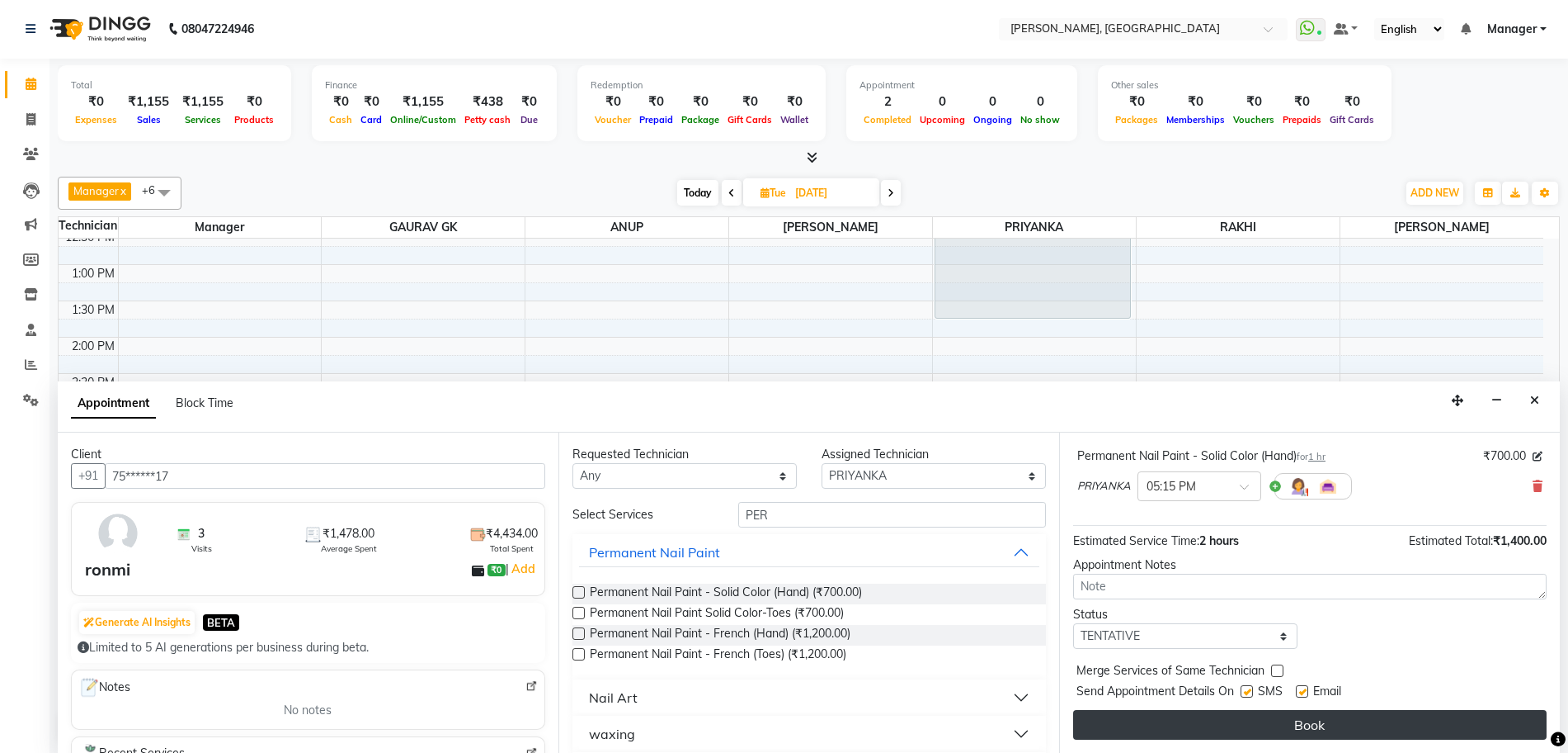
click at [1418, 731] on button "Book" at bounding box center [1310, 725] width 473 height 30
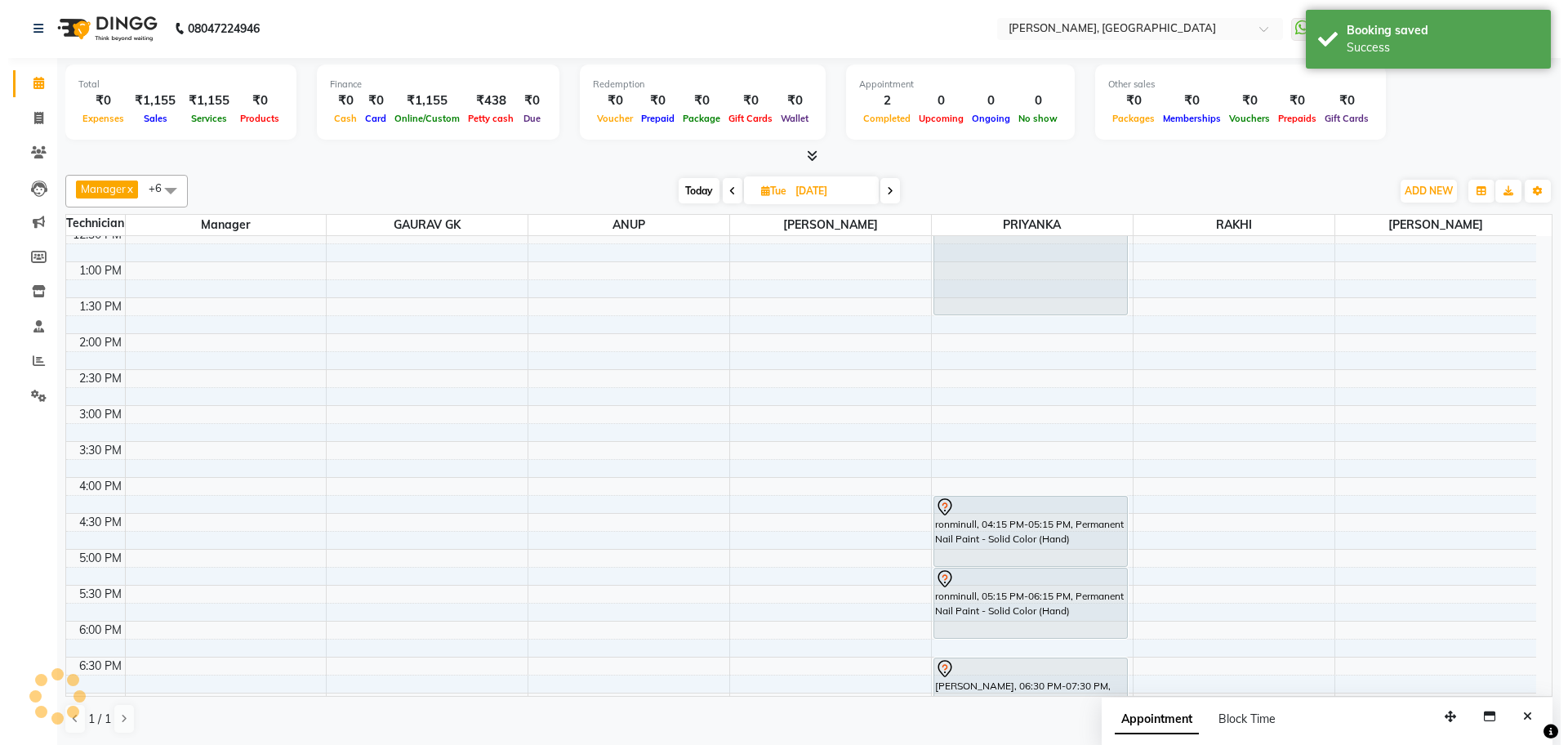
scroll to position [0, 0]
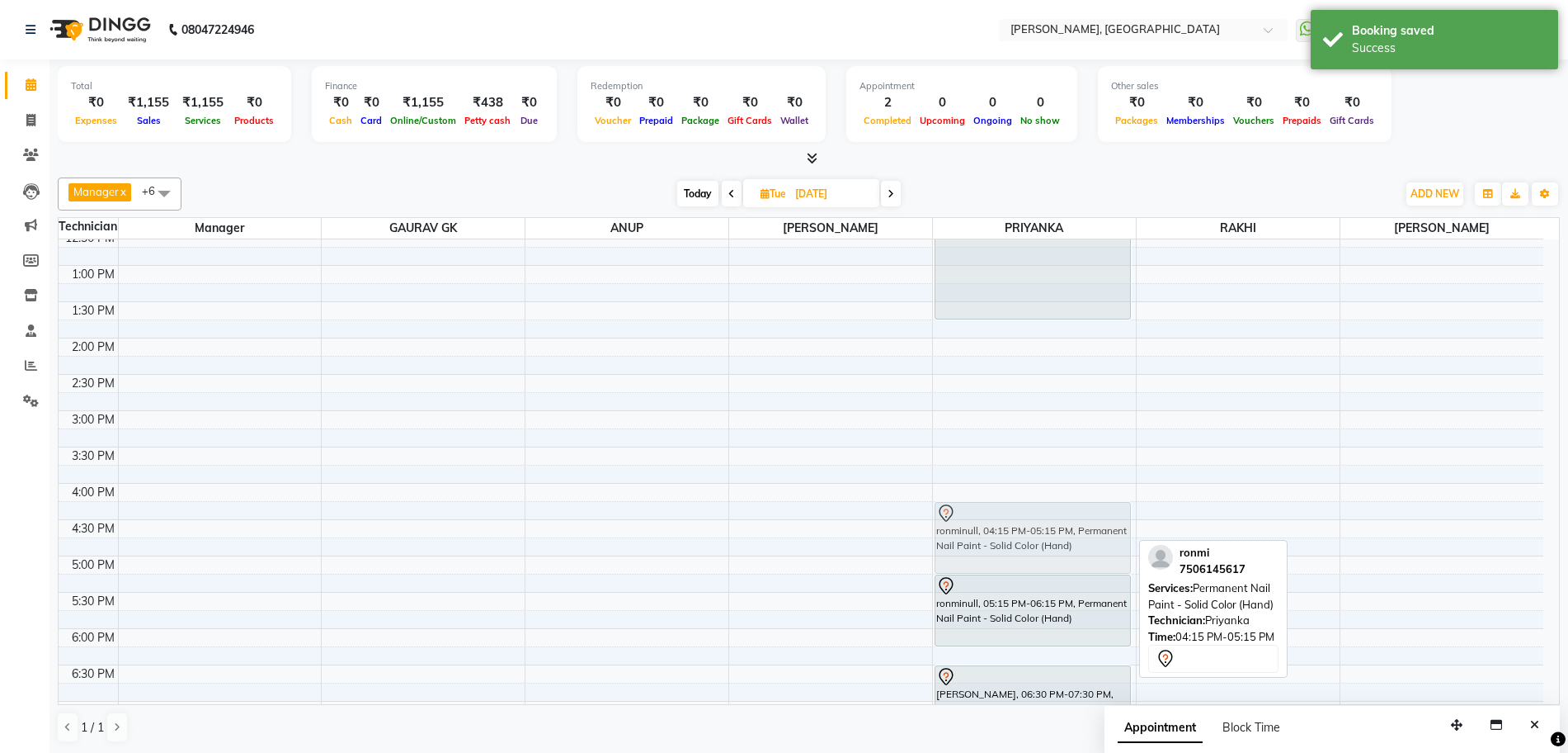
drag, startPoint x: 1019, startPoint y: 539, endPoint x: 979, endPoint y: 536, distance: 40.1
click at [979, 536] on div "riyanull, 11:45 AM-01:45 PM, Pedicure - Platinum ronminull, 04:15 PM-05:15 PM, …" at bounding box center [1034, 483] width 203 height 871
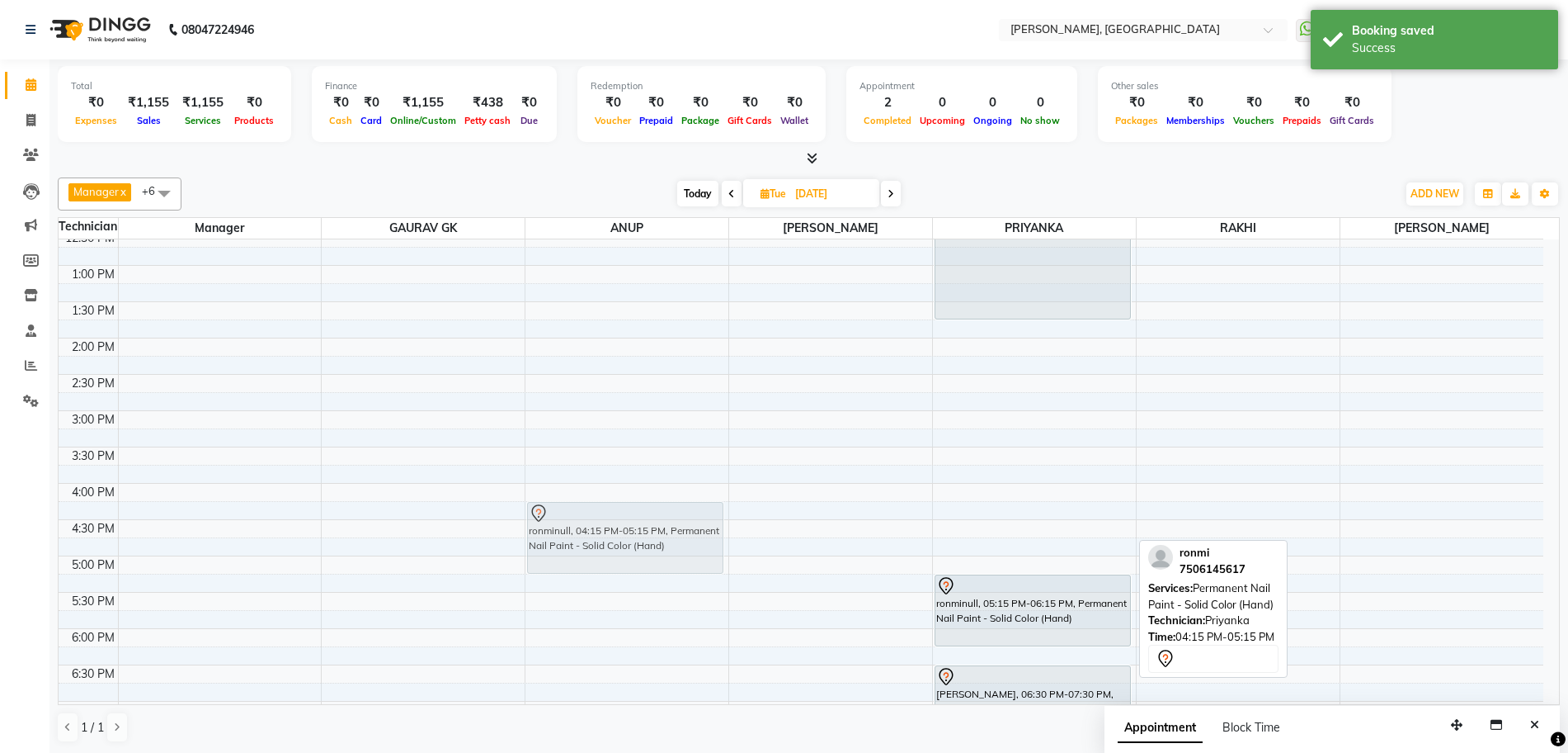
drag, startPoint x: 979, startPoint y: 536, endPoint x: 612, endPoint y: 544, distance: 367.1
click at [612, 544] on tr "ronminull, 04:15 PM-05:15 PM, Permanent Nail Paint - Solid Color (Hand) riyanul…" at bounding box center [801, 483] width 1485 height 871
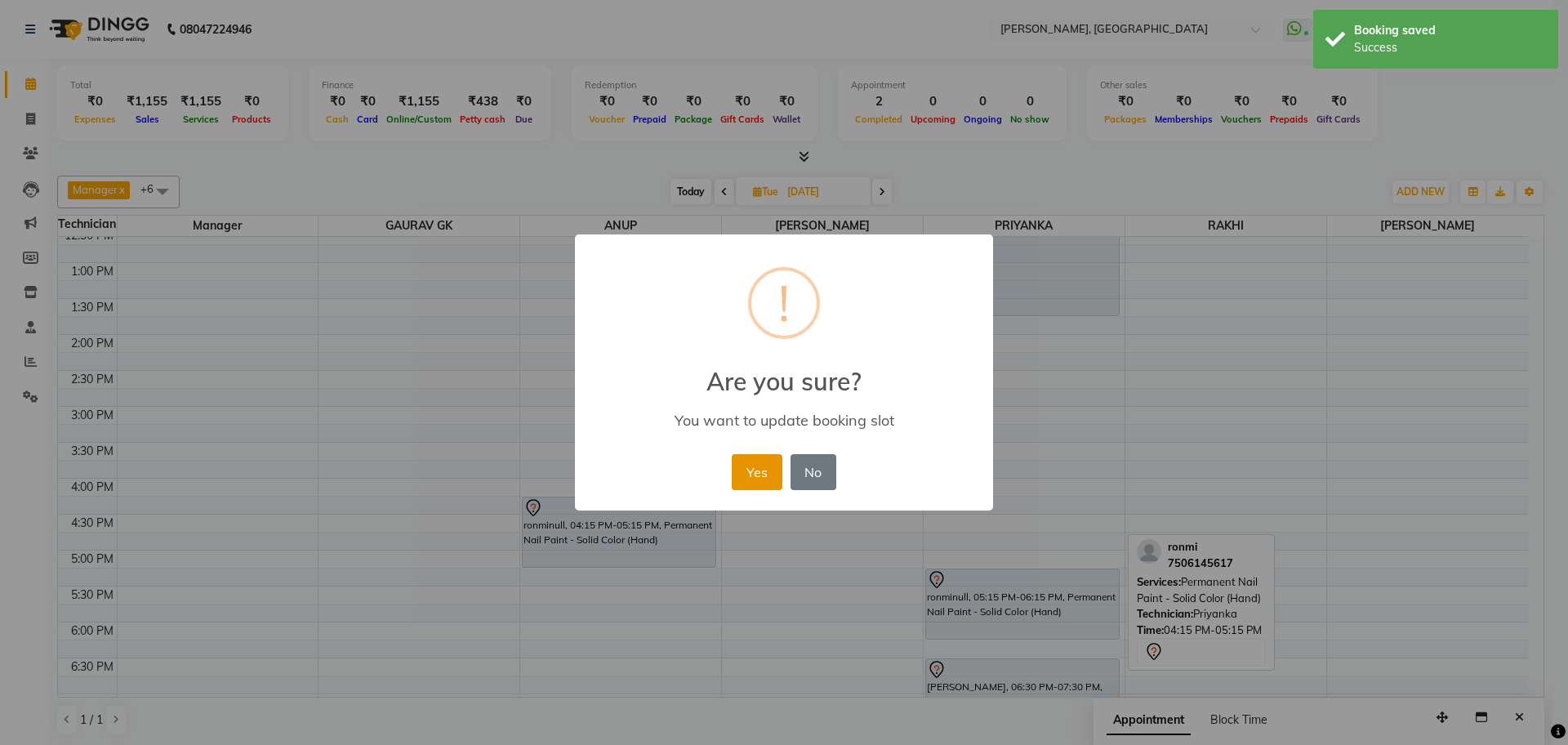
click at [746, 466] on button "Yes" at bounding box center [757, 472] width 50 height 36
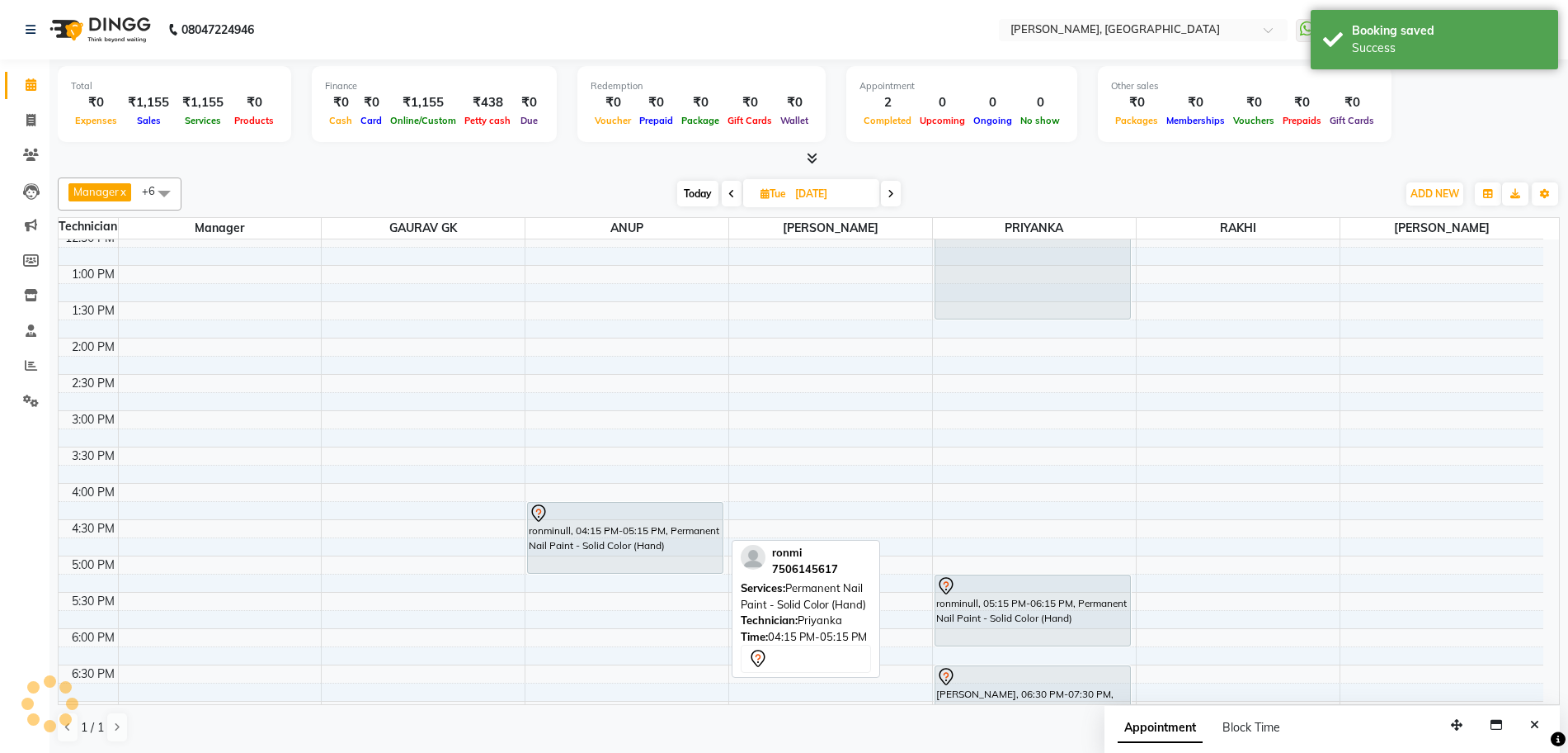
click at [632, 537] on div "ronminull, 04:15 PM-05:15 PM, Permanent Nail Paint - Solid Color (Hand)" at bounding box center [626, 537] width 194 height 70
click at [646, 548] on div "ronminull, 04:15 PM-05:15 PM, Permanent Nail Paint - Solid Color (Hand)" at bounding box center [626, 537] width 194 height 70
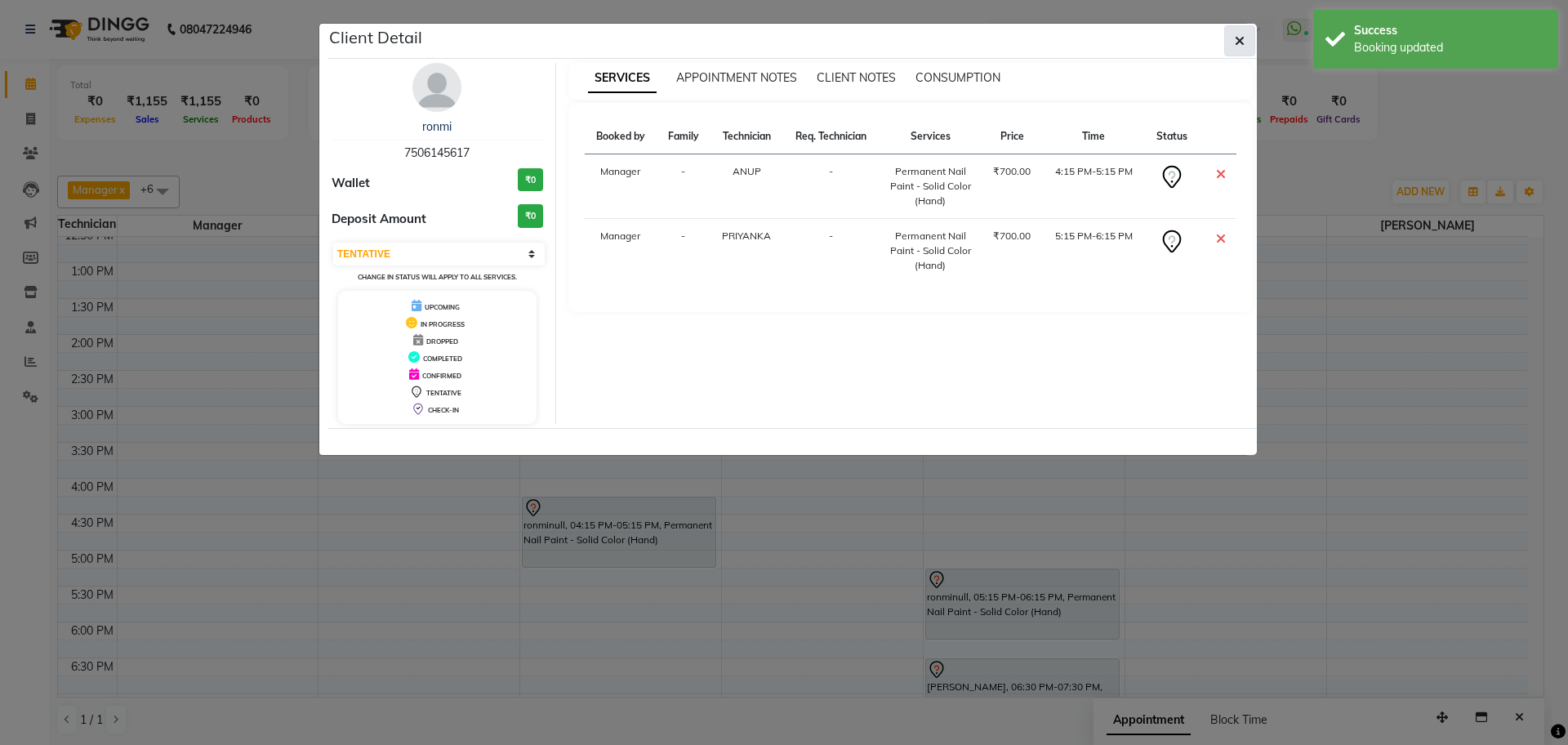
click at [1236, 32] on span "button" at bounding box center [1239, 41] width 10 height 17
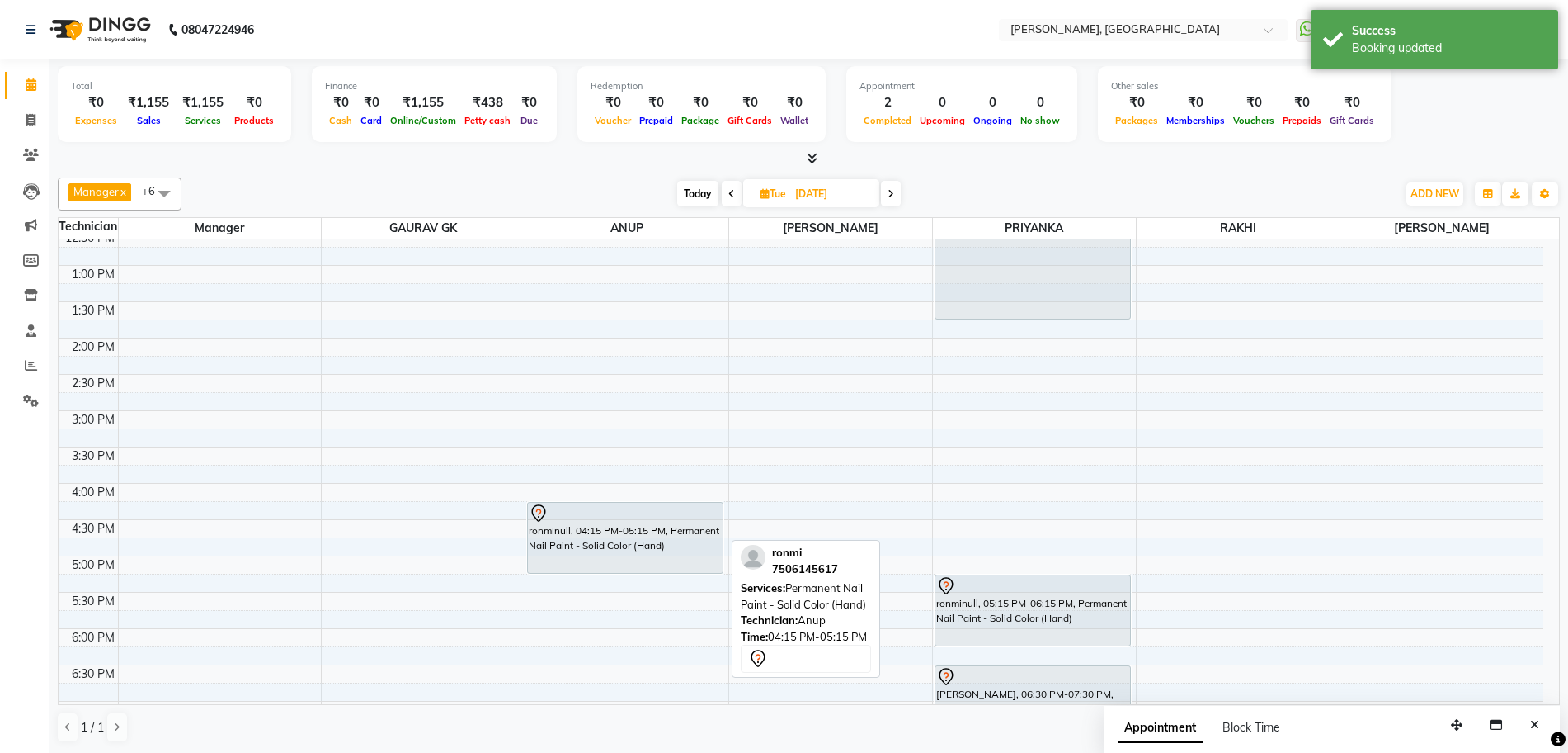
click at [592, 538] on div "ronminull, 04:15 PM-05:15 PM, Permanent Nail Paint - Solid Color (Hand)" at bounding box center [626, 537] width 194 height 70
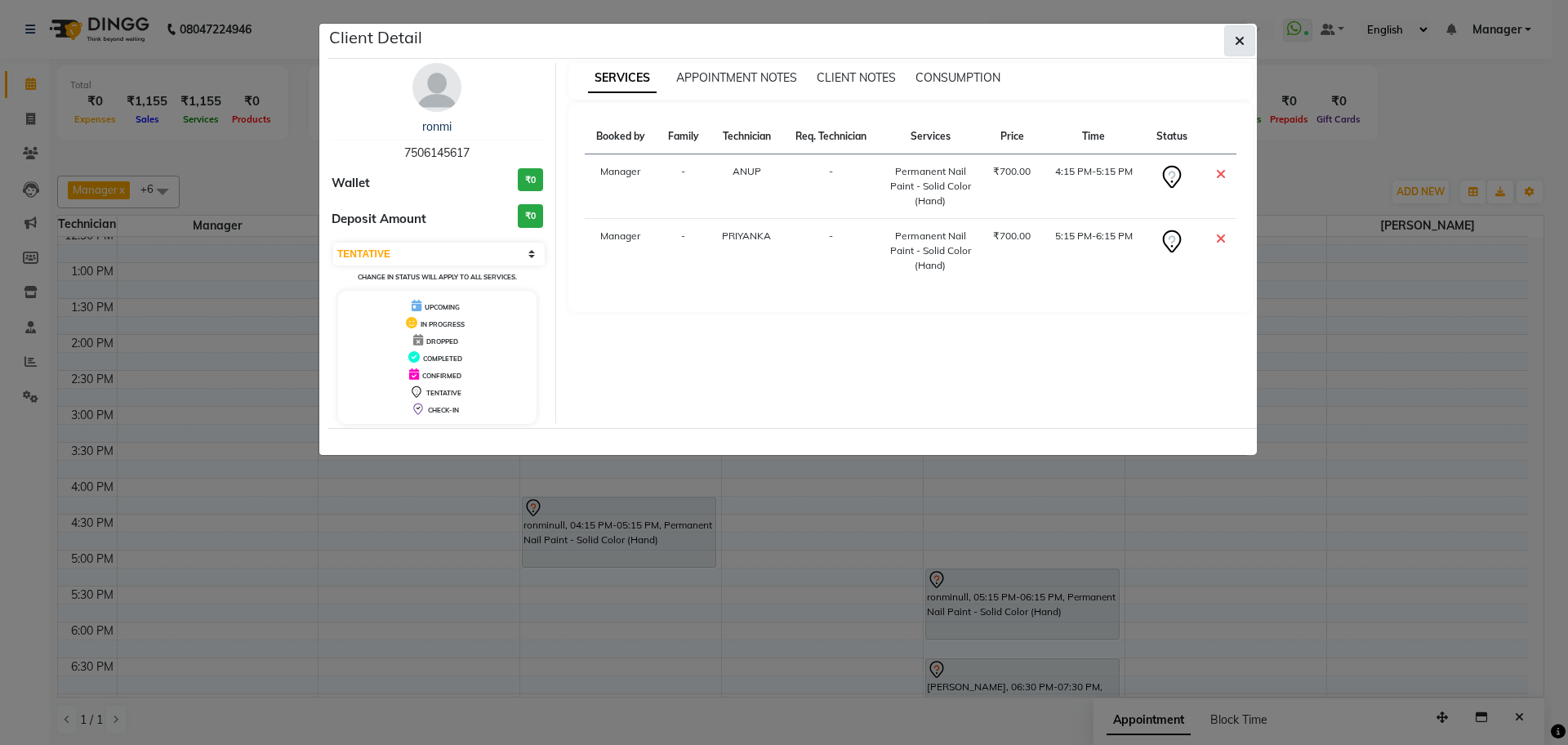
click at [1241, 46] on icon "button" at bounding box center [1239, 41] width 10 height 13
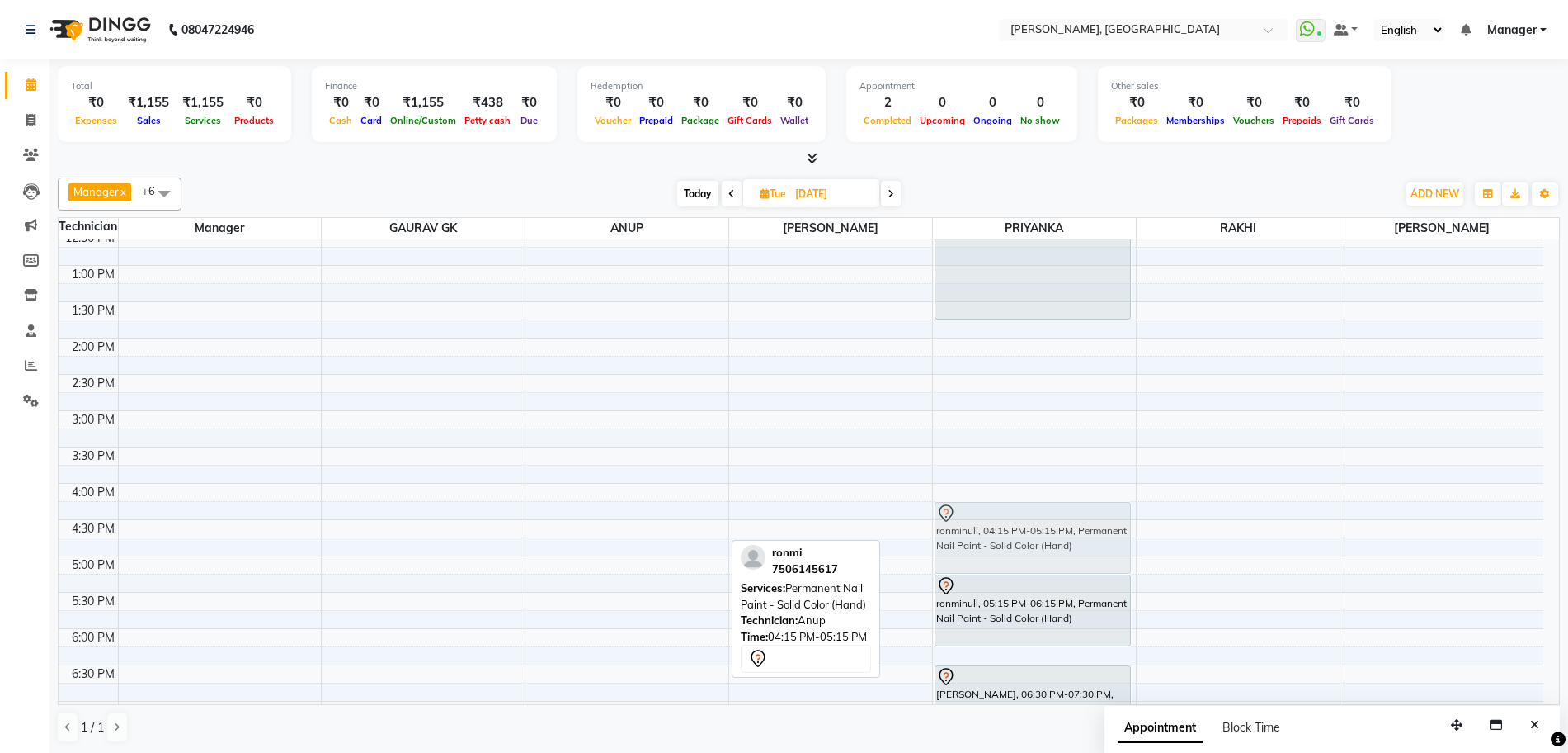
drag, startPoint x: 610, startPoint y: 550, endPoint x: 929, endPoint y: 550, distance: 319.0
click at [960, 550] on tr "ronminull, 04:15 PM-05:15 PM, Permanent Nail Paint - Solid Color (Hand) riyanul…" at bounding box center [801, 483] width 1485 height 871
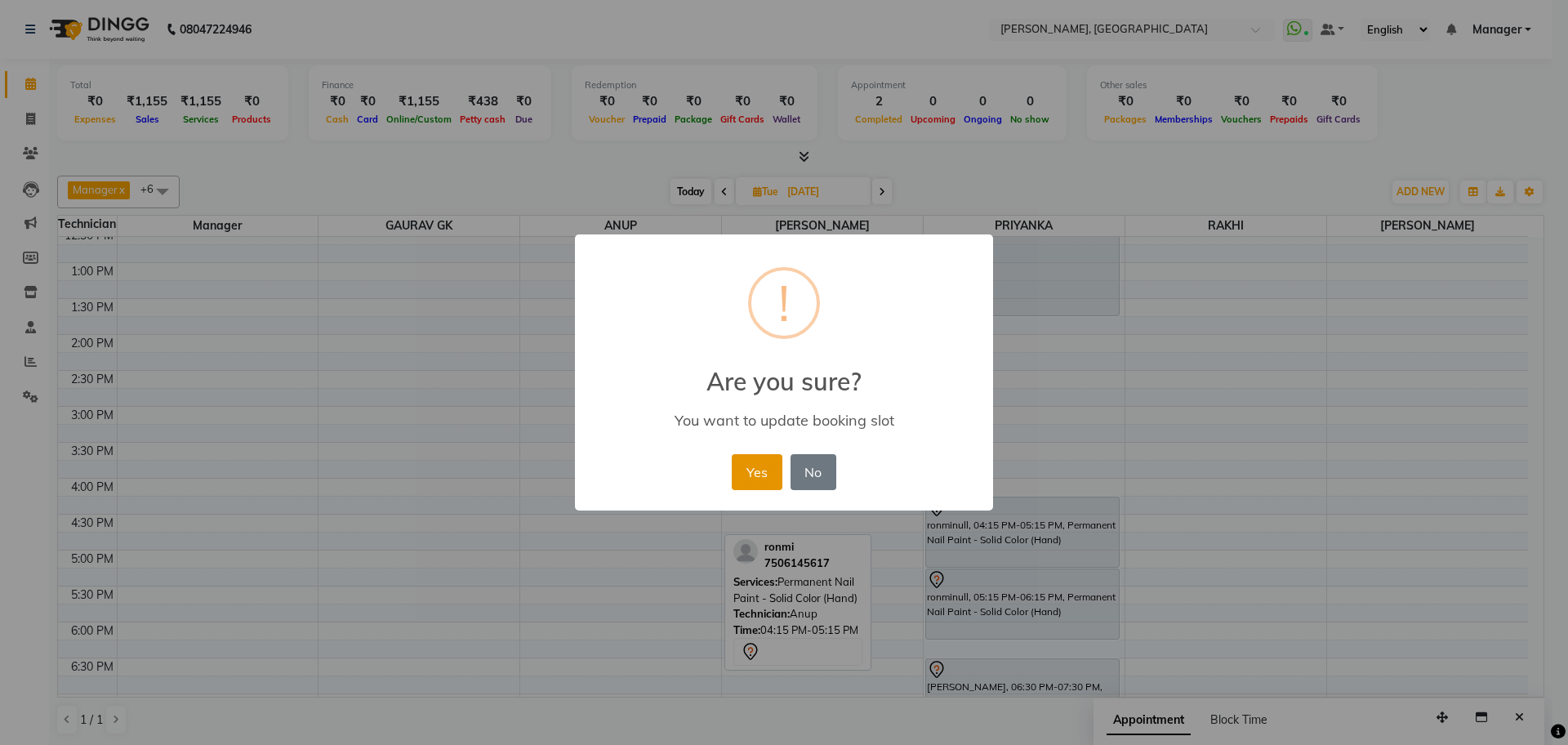
click at [748, 468] on button "Yes" at bounding box center [757, 472] width 50 height 36
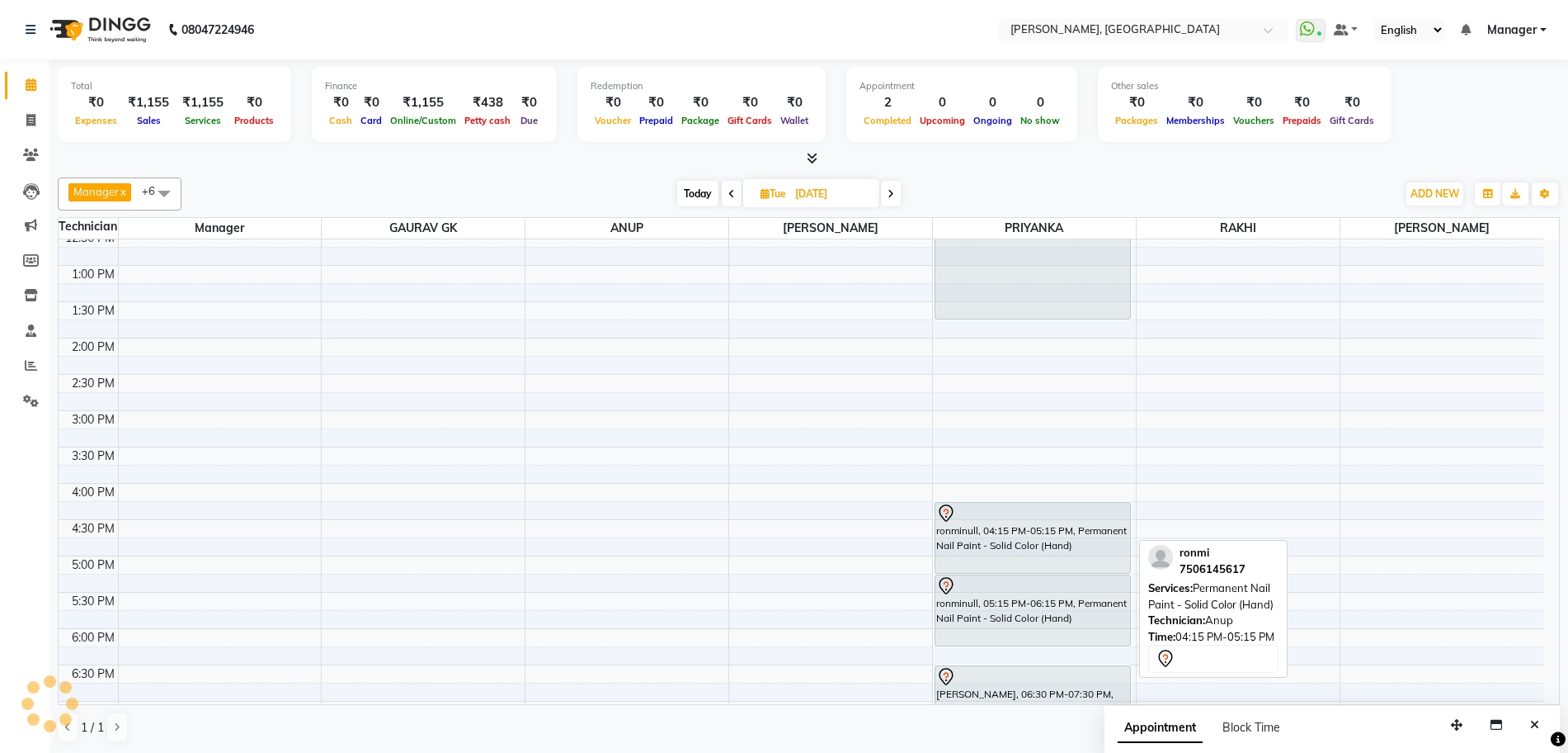
click at [986, 538] on div "ronminull, 04:15 PM-05:15 PM, Permanent Nail Paint - Solid Color (Hand)" at bounding box center [1032, 537] width 194 height 70
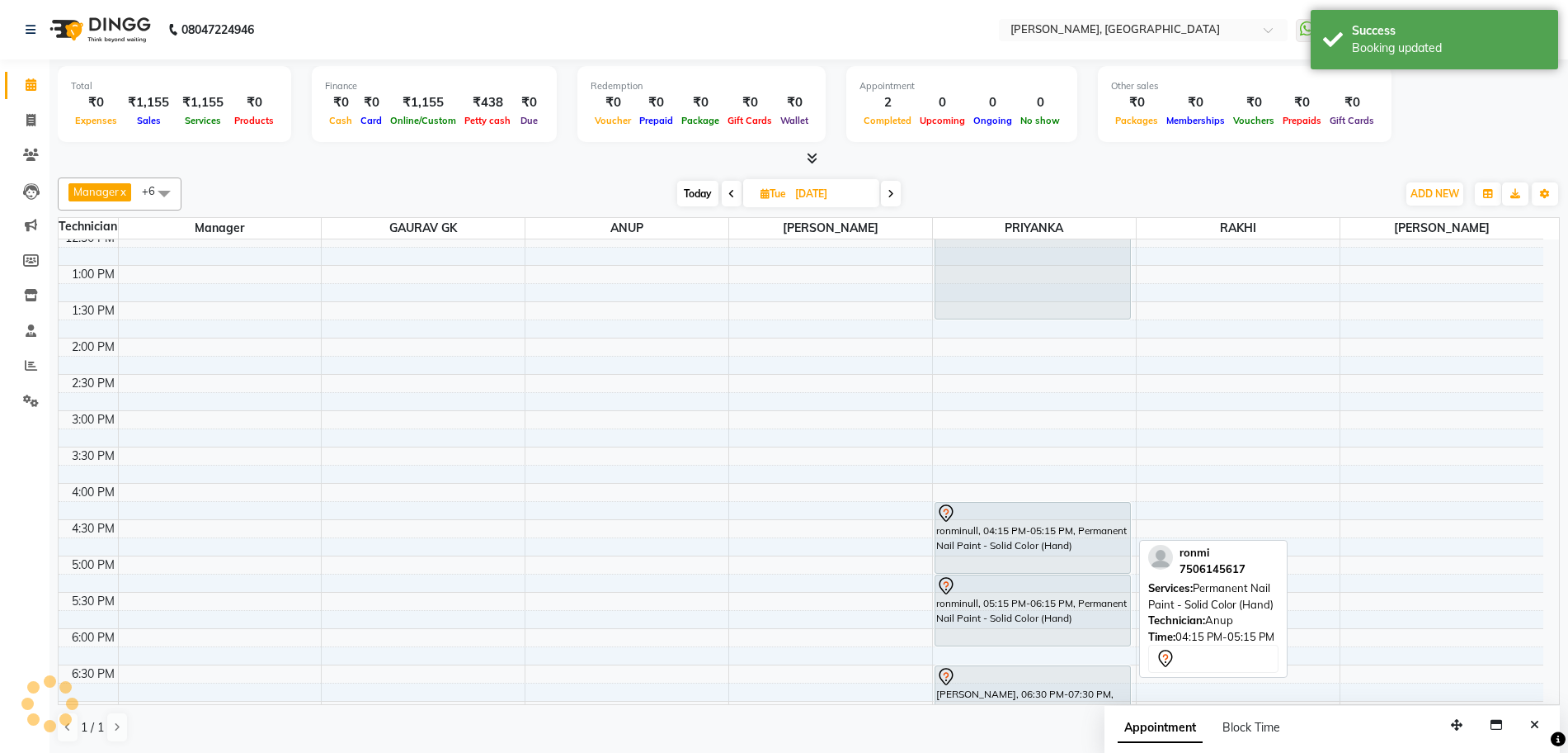
click at [1004, 531] on div "ronminull, 04:15 PM-05:15 PM, Permanent Nail Paint - Solid Color (Hand)" at bounding box center [1032, 537] width 194 height 70
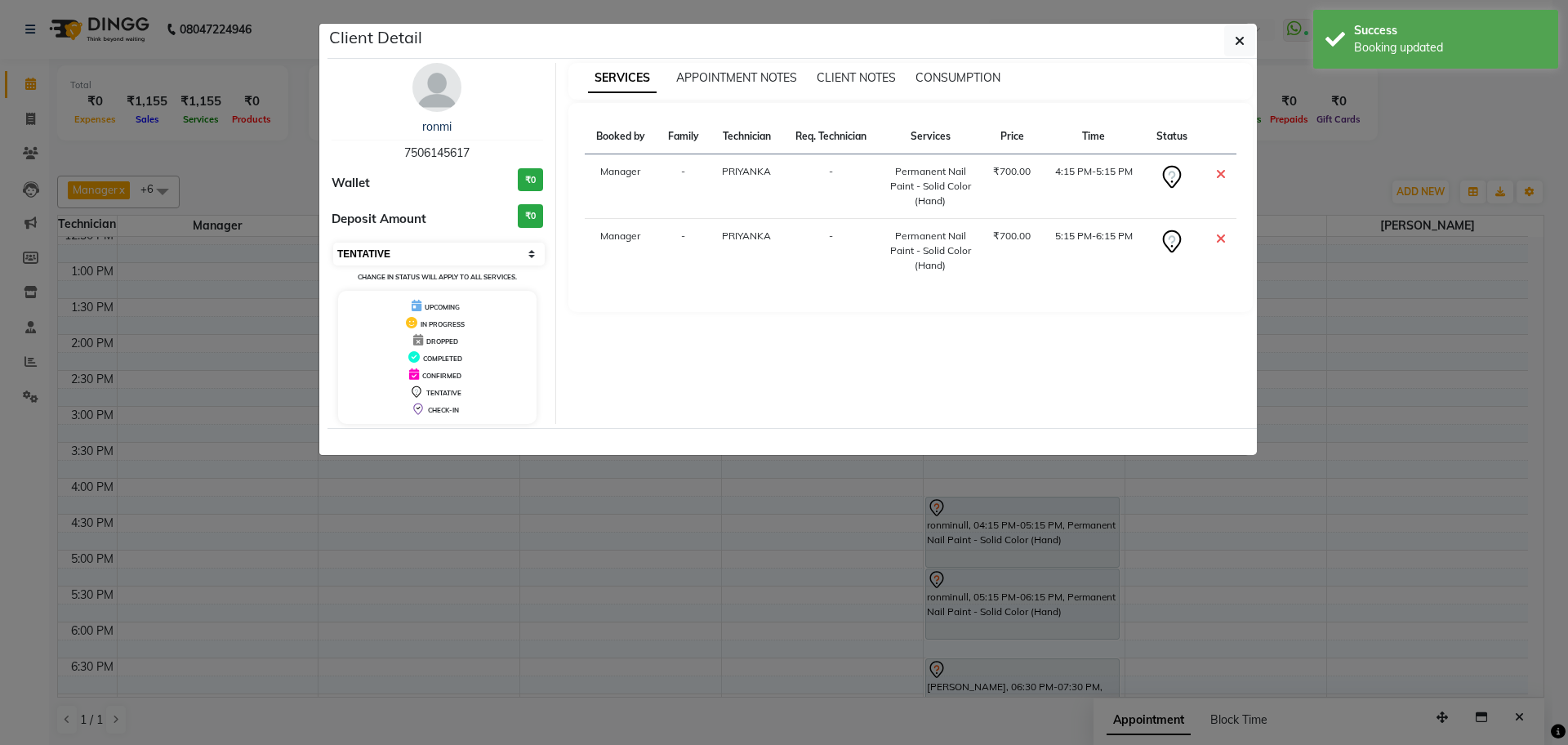
click at [447, 251] on select "Select CONFIRMED TENTATIVE" at bounding box center [439, 254] width 212 height 23
click at [333, 242] on select "Select CONFIRMED TENTATIVE" at bounding box center [439, 254] width 212 height 23
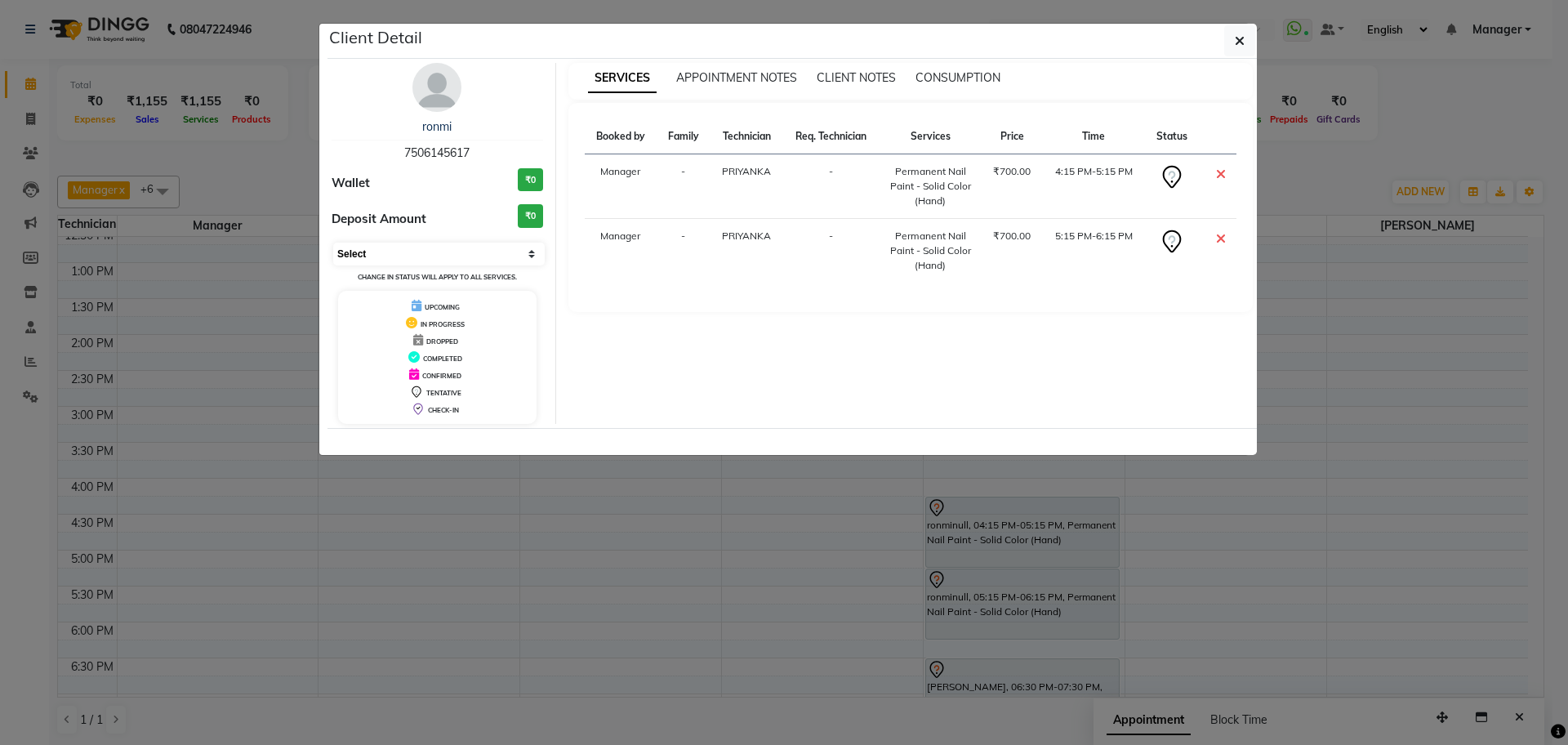
click at [530, 245] on select "Select CONFIRMED TENTATIVE" at bounding box center [439, 254] width 212 height 23
click at [333, 242] on select "Select CONFIRMED TENTATIVE" at bounding box center [439, 254] width 212 height 23
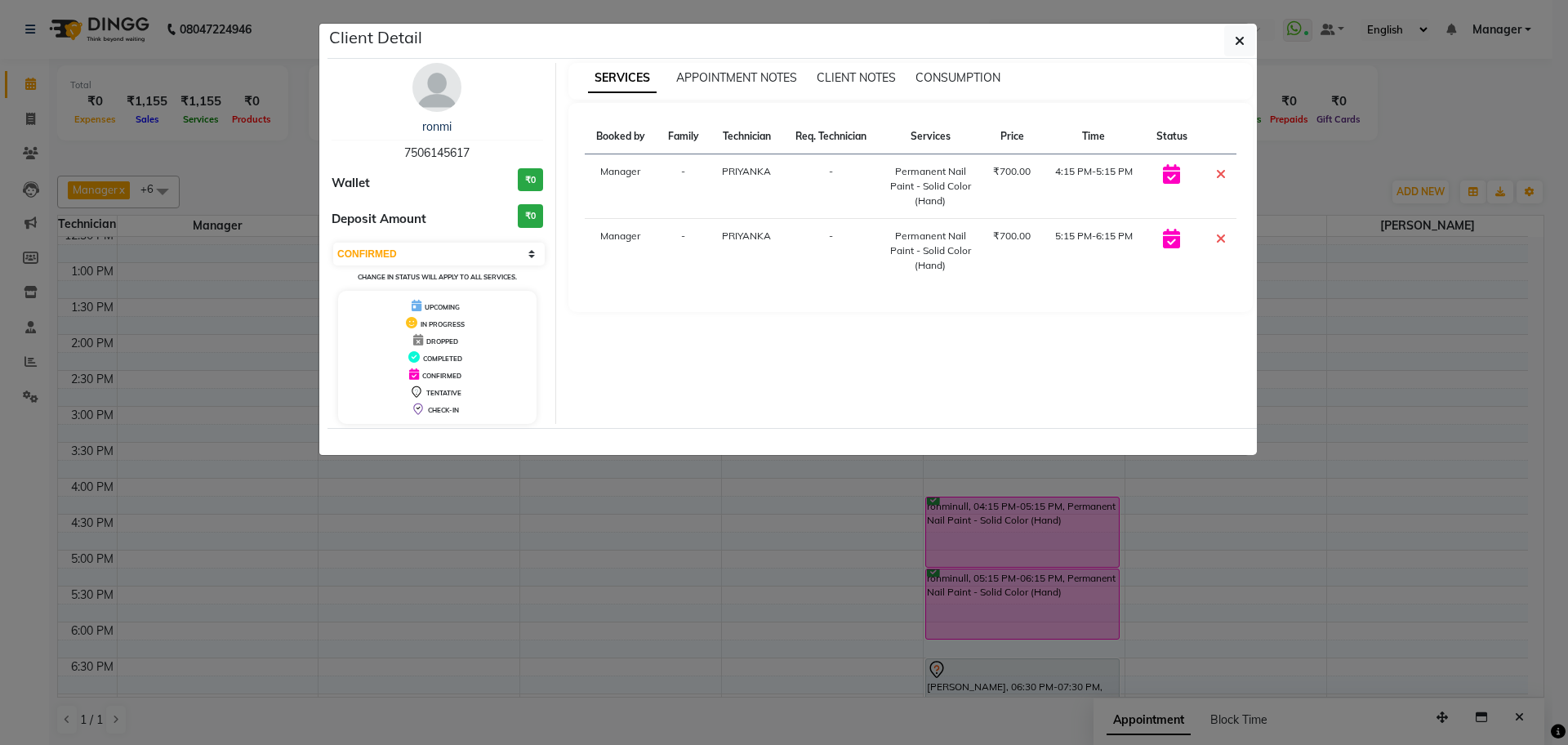
click at [492, 241] on div "Select CONFIRMED TENTATIVE Change in status will apply to all services." at bounding box center [437, 262] width 212 height 43
click at [478, 250] on select "Select CONFIRMED TENTATIVE" at bounding box center [439, 254] width 212 height 23
click at [485, 373] on div "CONFIRMED" at bounding box center [437, 374] width 185 height 18
click at [1220, 235] on icon at bounding box center [1221, 239] width 10 height 13
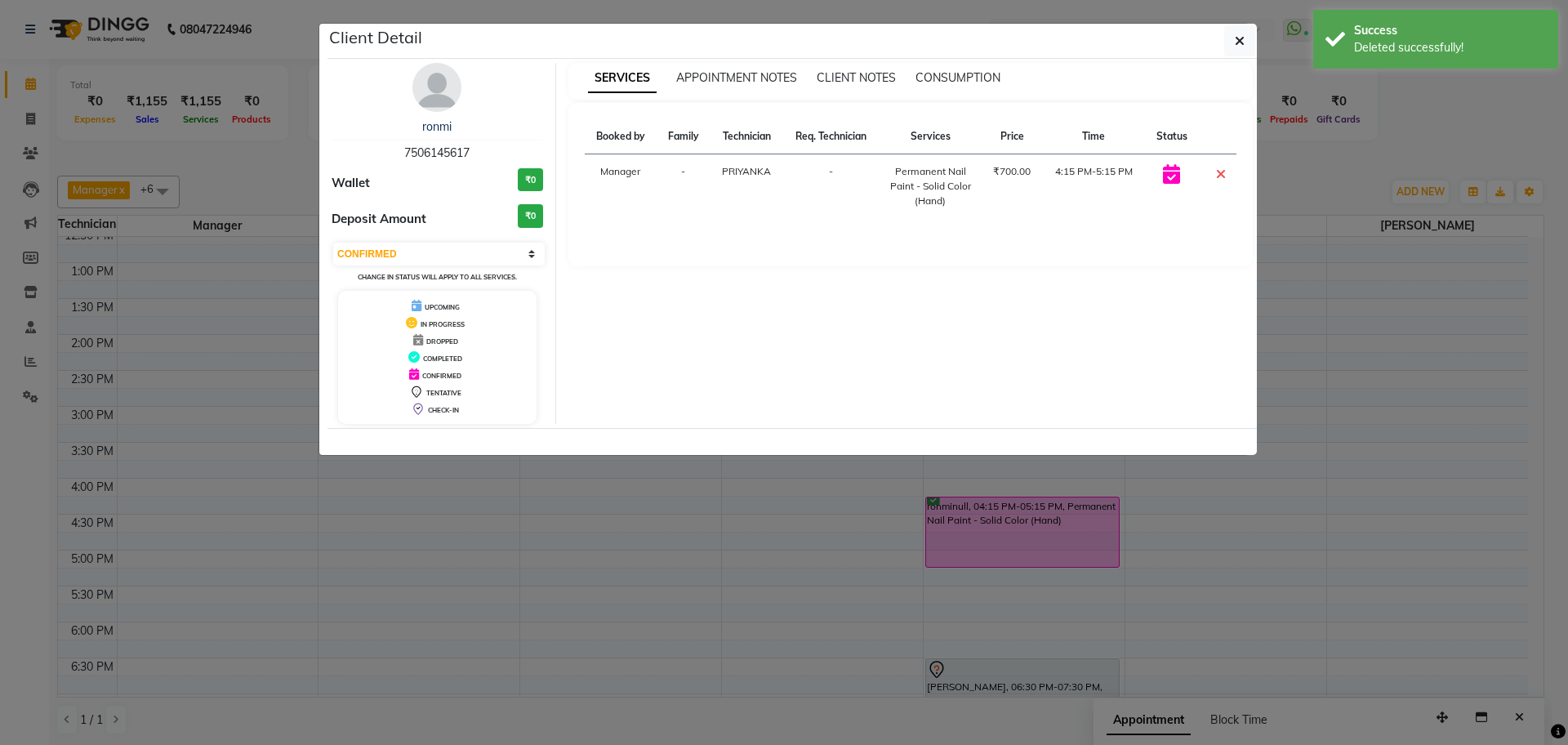
click at [860, 625] on ngb-modal-window "Client Detail ronmi 7506145617 Wallet ₹0 Deposit Amount ₹0 Select CONFIRMED TEN…" at bounding box center [784, 372] width 1568 height 745
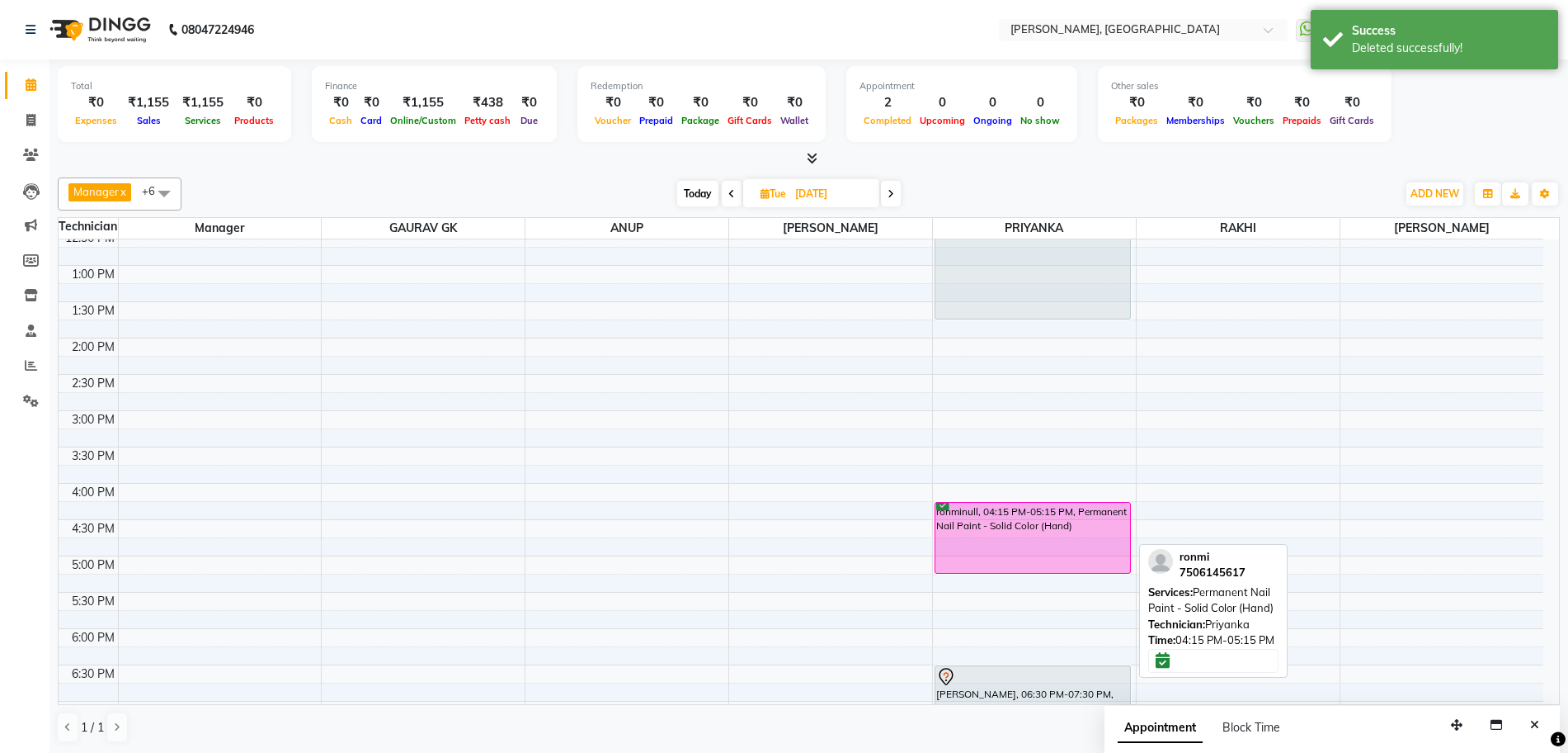
click at [1035, 543] on div "ronminull, 04:15 PM-05:15 PM, Permanent Nail Paint - Solid Color (Hand)" at bounding box center [1032, 537] width 194 height 70
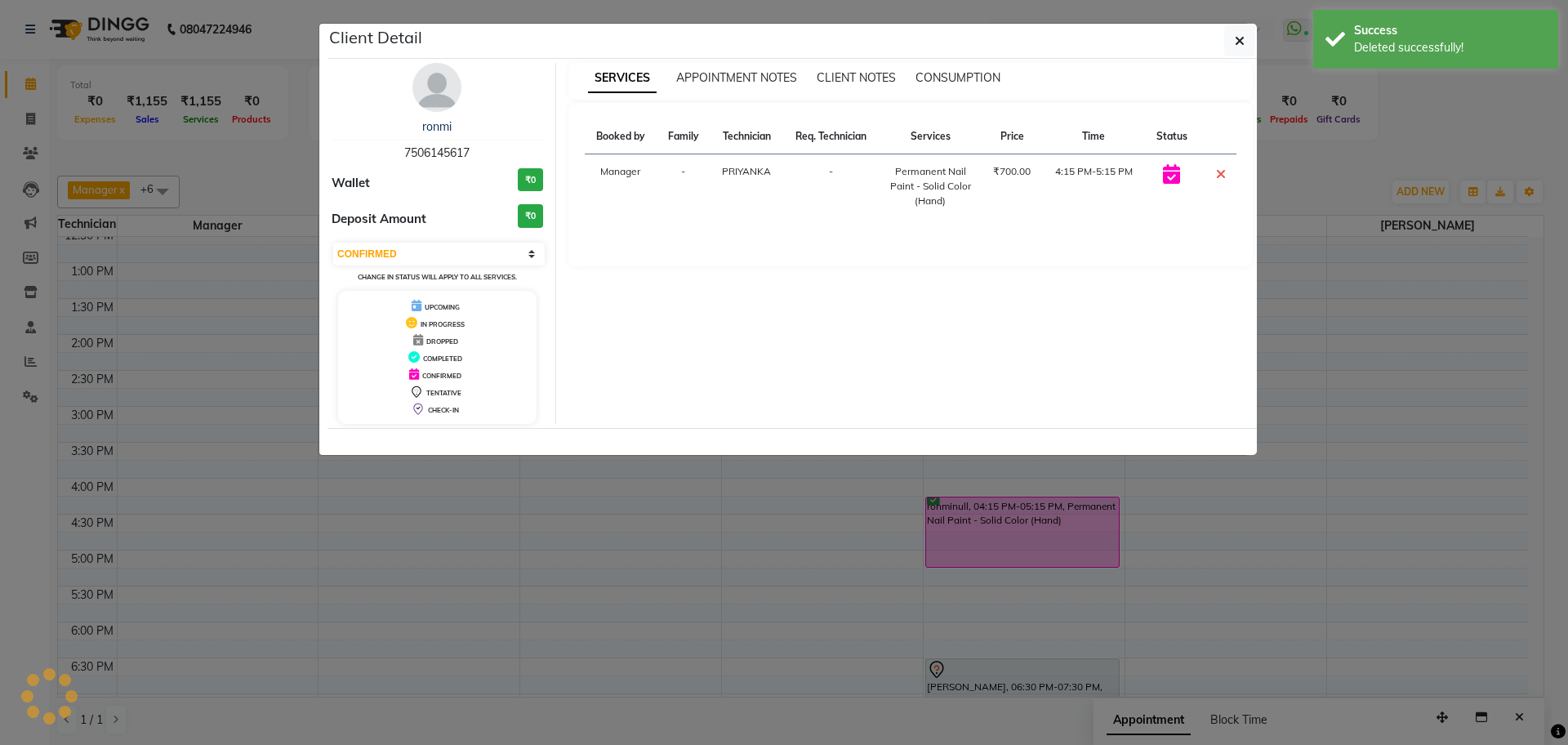
click at [879, 413] on div "SERVICES APPOINTMENT NOTES CLIENT NOTES CONSUMPTION Booked by Family Technician…" at bounding box center [911, 243] width 710 height 361
click at [1219, 176] on icon at bounding box center [1221, 174] width 10 height 13
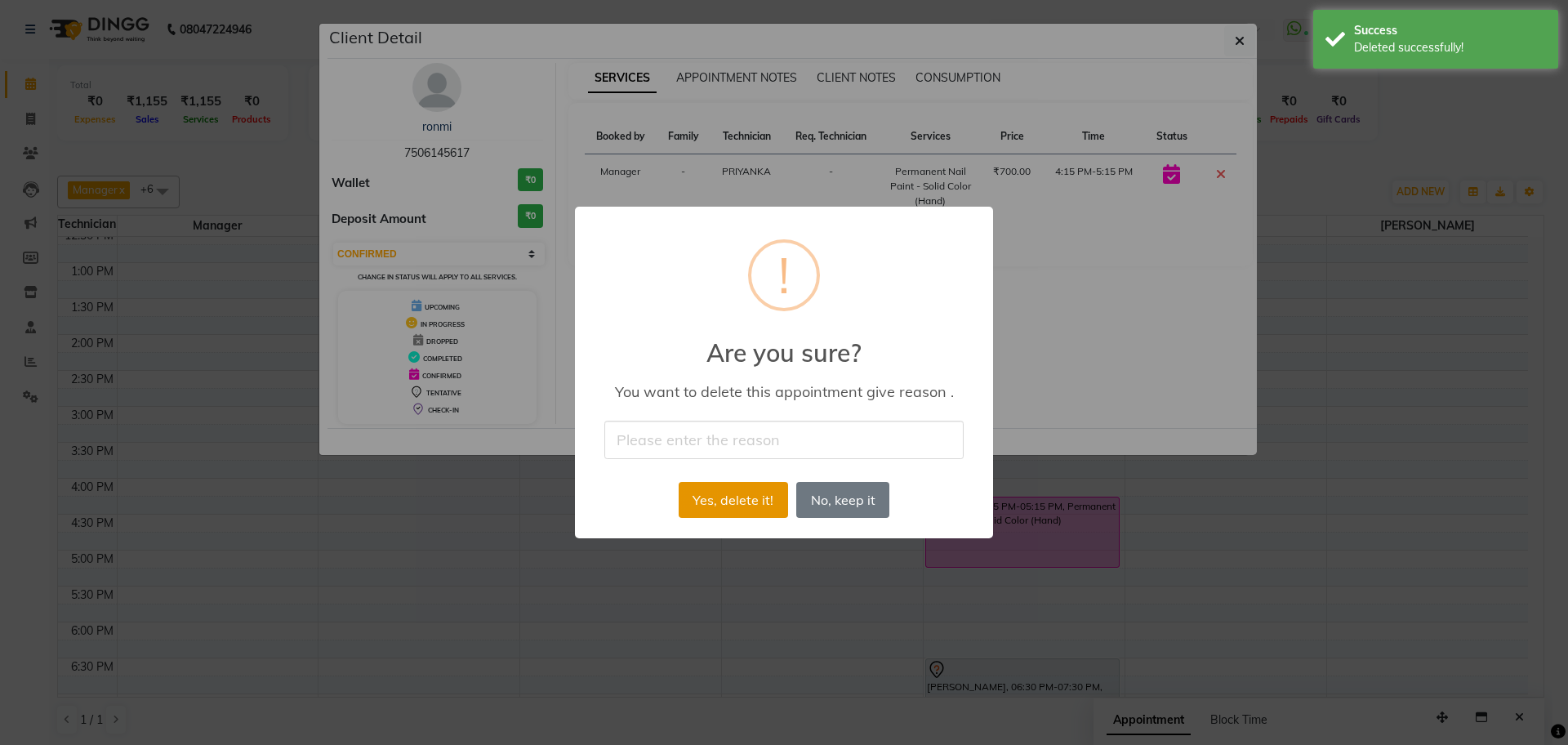
click at [758, 501] on button "Yes, delete it!" at bounding box center [733, 500] width 109 height 36
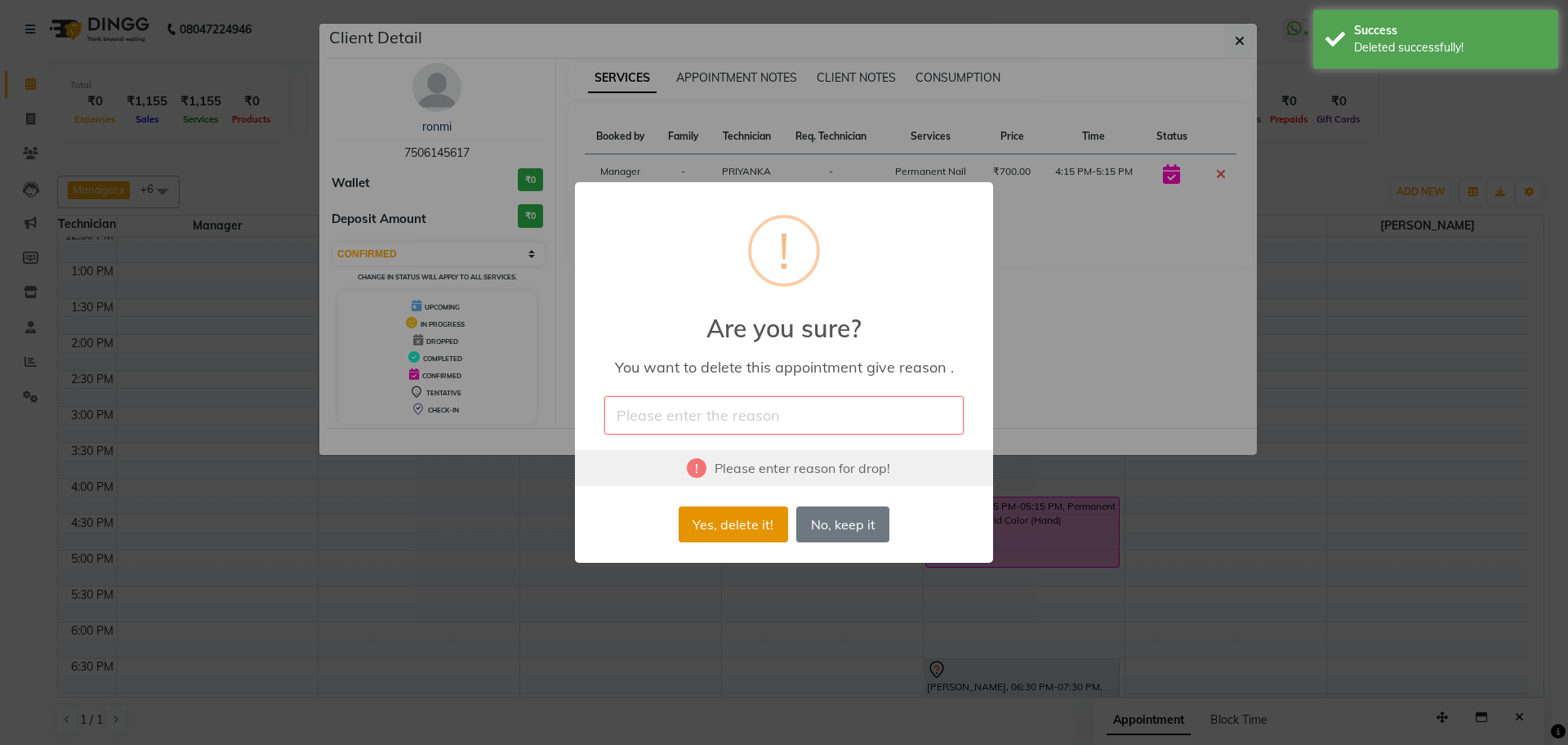
click at [725, 525] on button "Yes, delete it!" at bounding box center [733, 524] width 109 height 36
click at [740, 420] on input "text" at bounding box center [784, 415] width 359 height 38
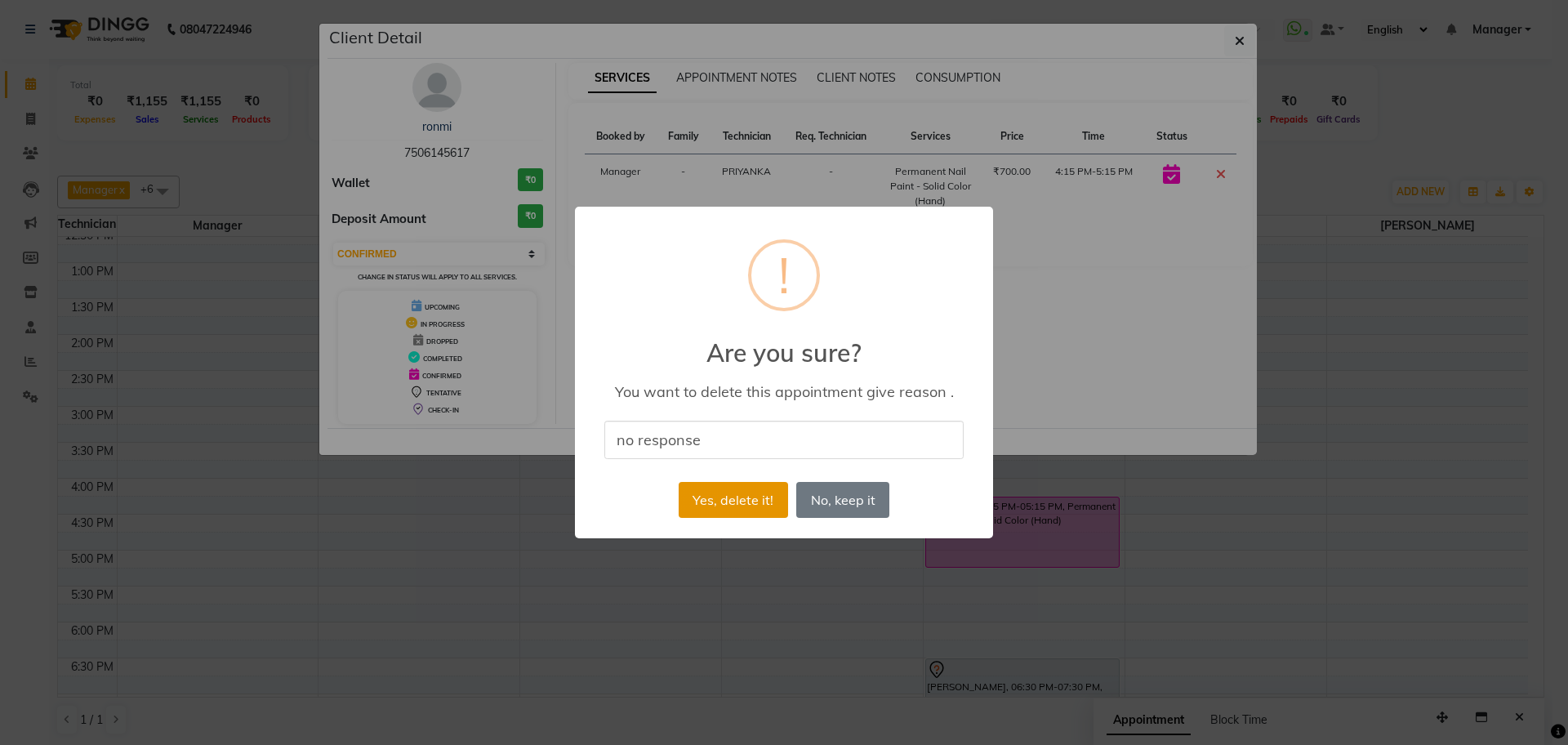
click at [765, 499] on button "Yes, delete it!" at bounding box center [733, 500] width 109 height 36
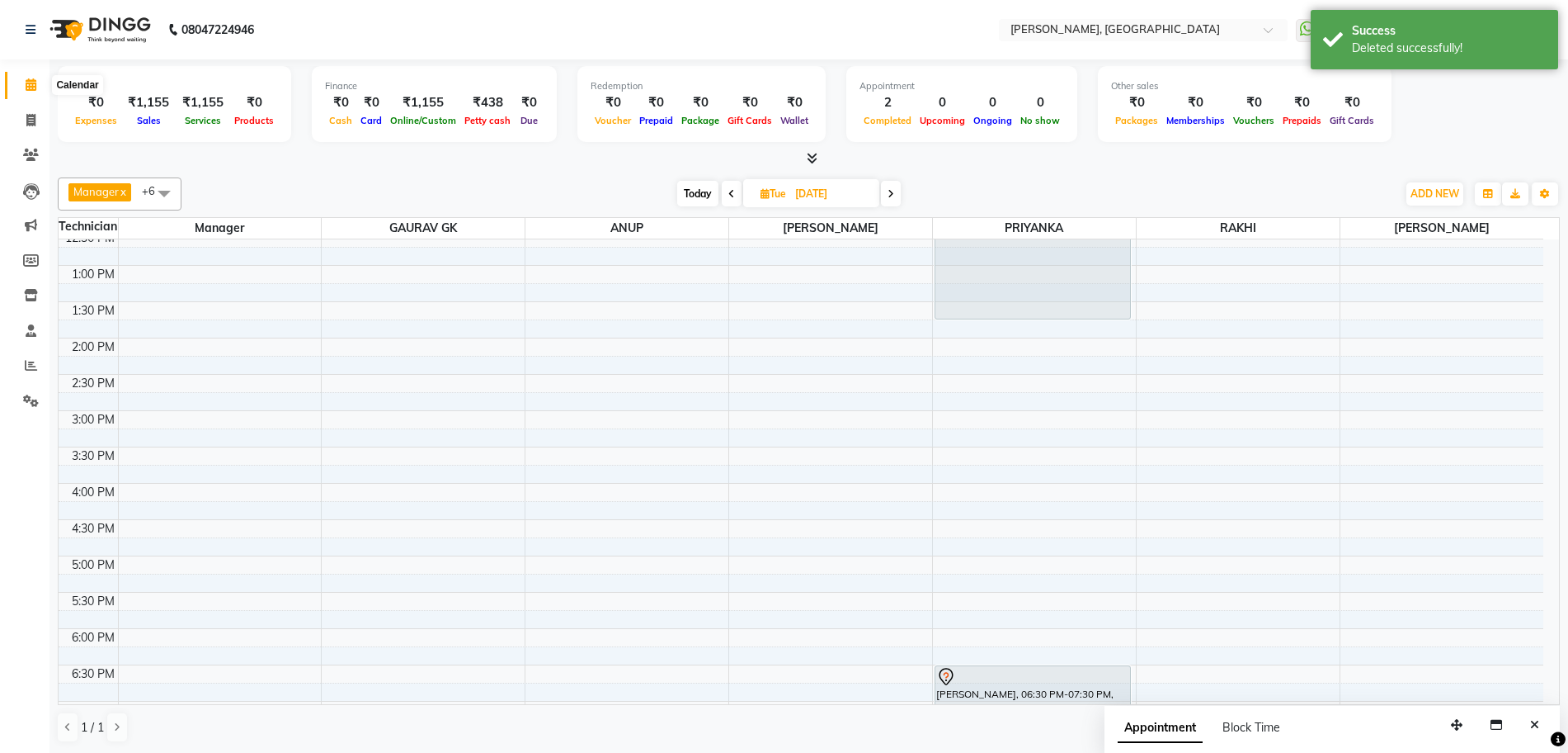
click at [40, 83] on span at bounding box center [31, 85] width 29 height 19
click at [34, 118] on icon at bounding box center [31, 120] width 9 height 12
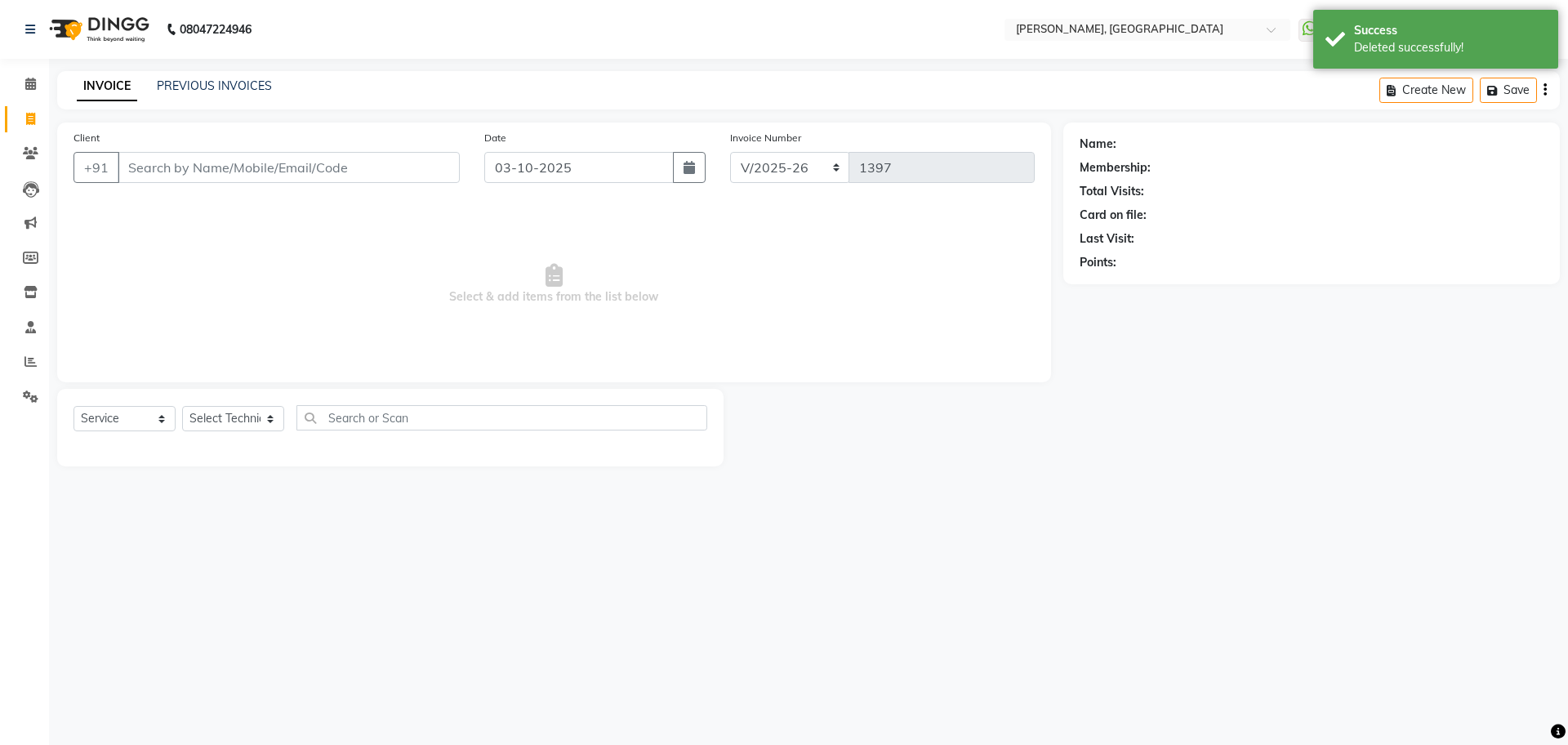
click at [239, 162] on input "Client" at bounding box center [289, 168] width 342 height 31
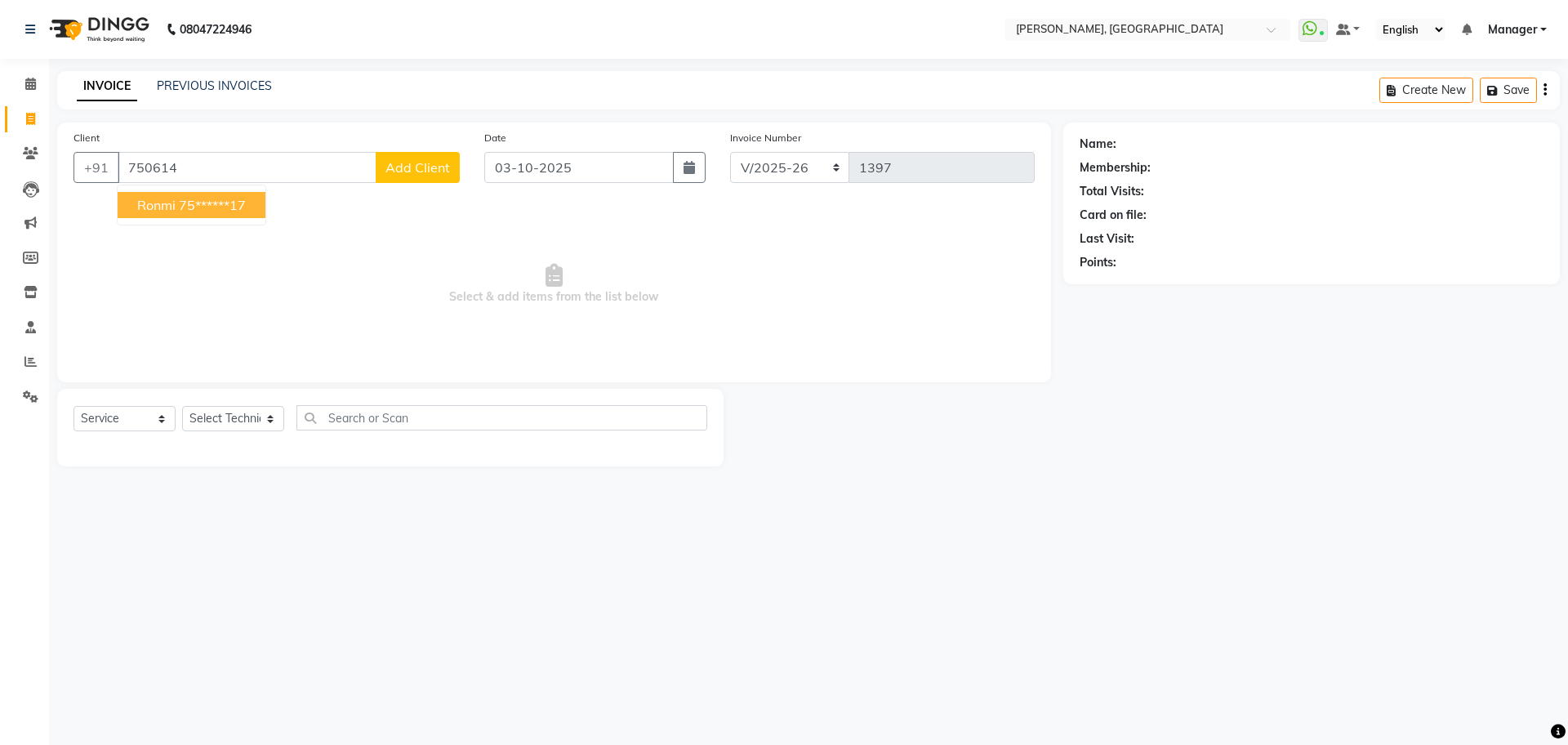
click at [198, 201] on ngb-highlight "75******17" at bounding box center [212, 205] width 67 height 17
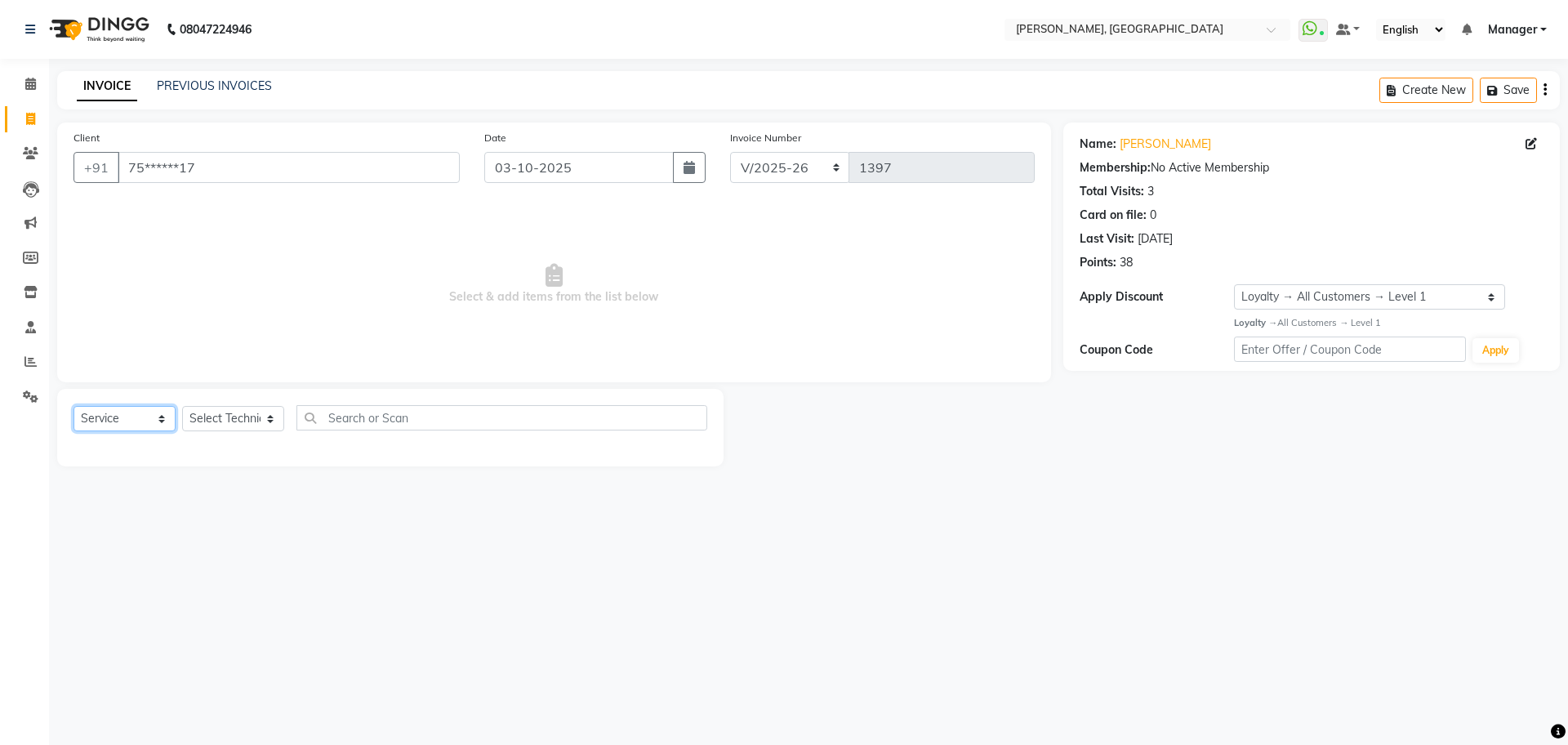
click at [121, 412] on select "Select Service Product Membership Package Voucher Prepaid Gift Card" at bounding box center [124, 417] width 102 height 25
click at [129, 419] on select "Select Service Product Membership Package Voucher Prepaid Gift Card" at bounding box center [124, 417] width 102 height 25
click at [255, 424] on select "Select Technician ANUP GAURAV GK [PERSON_NAME] Manager Owner [PERSON_NAME] RAKH…" at bounding box center [233, 417] width 102 height 25
click at [388, 414] on input "text" at bounding box center [502, 417] width 411 height 25
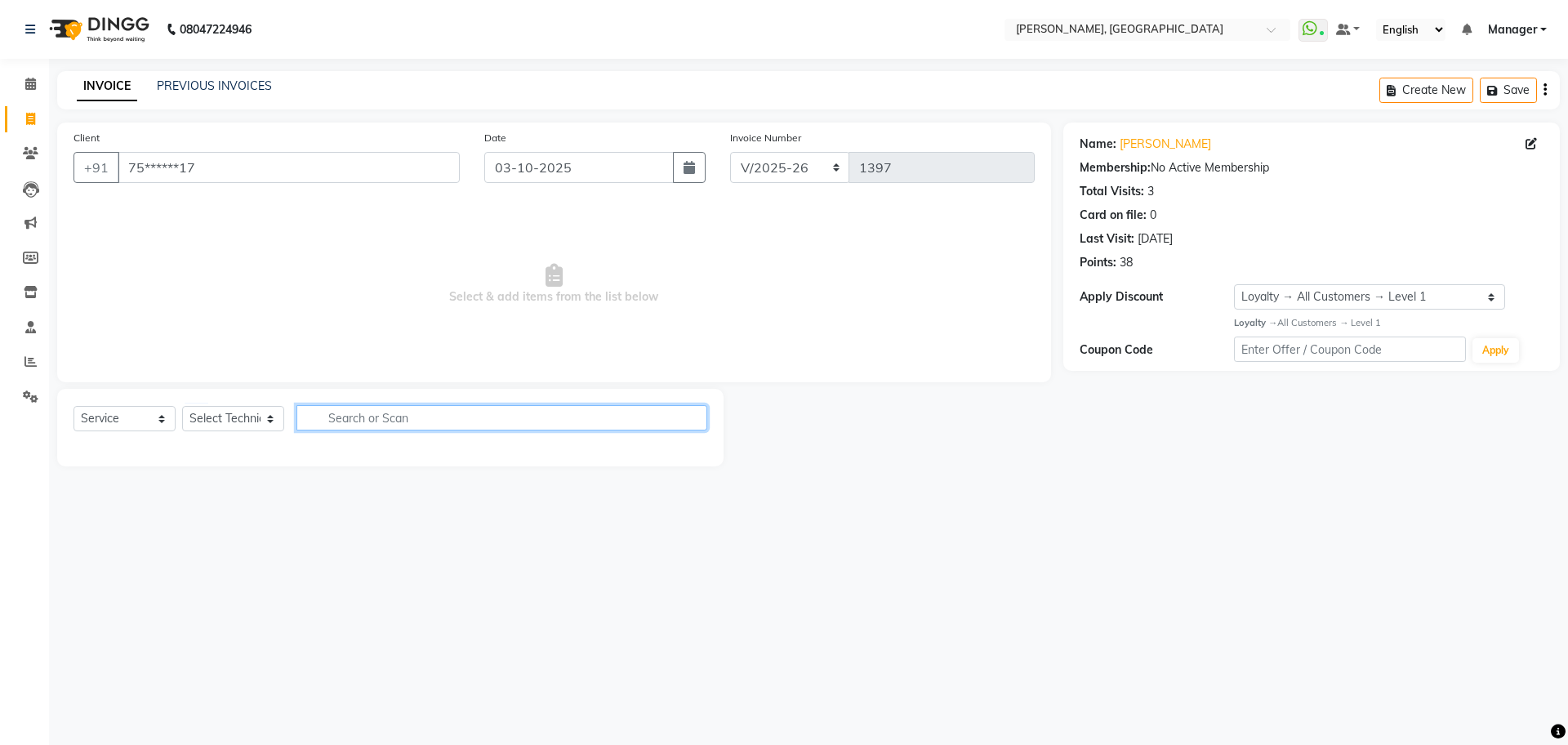
click at [388, 414] on input "text" at bounding box center [502, 417] width 411 height 25
click at [936, 599] on div "08047224946 Select Location × [PERSON_NAME], [GEOGRAPHIC_DATA] WhatsApp Status …" at bounding box center [784, 372] width 1568 height 745
click at [839, 353] on span "Select & add items from the list below" at bounding box center [554, 284] width 961 height 163
click at [219, 416] on select "Select Technician ANUP GAURAV GK [PERSON_NAME] Manager Owner [PERSON_NAME] RAKH…" at bounding box center [233, 417] width 102 height 25
click at [182, 405] on select "Select Technician ANUP GAURAV GK [PERSON_NAME] Manager Owner [PERSON_NAME] RAKH…" at bounding box center [233, 417] width 102 height 25
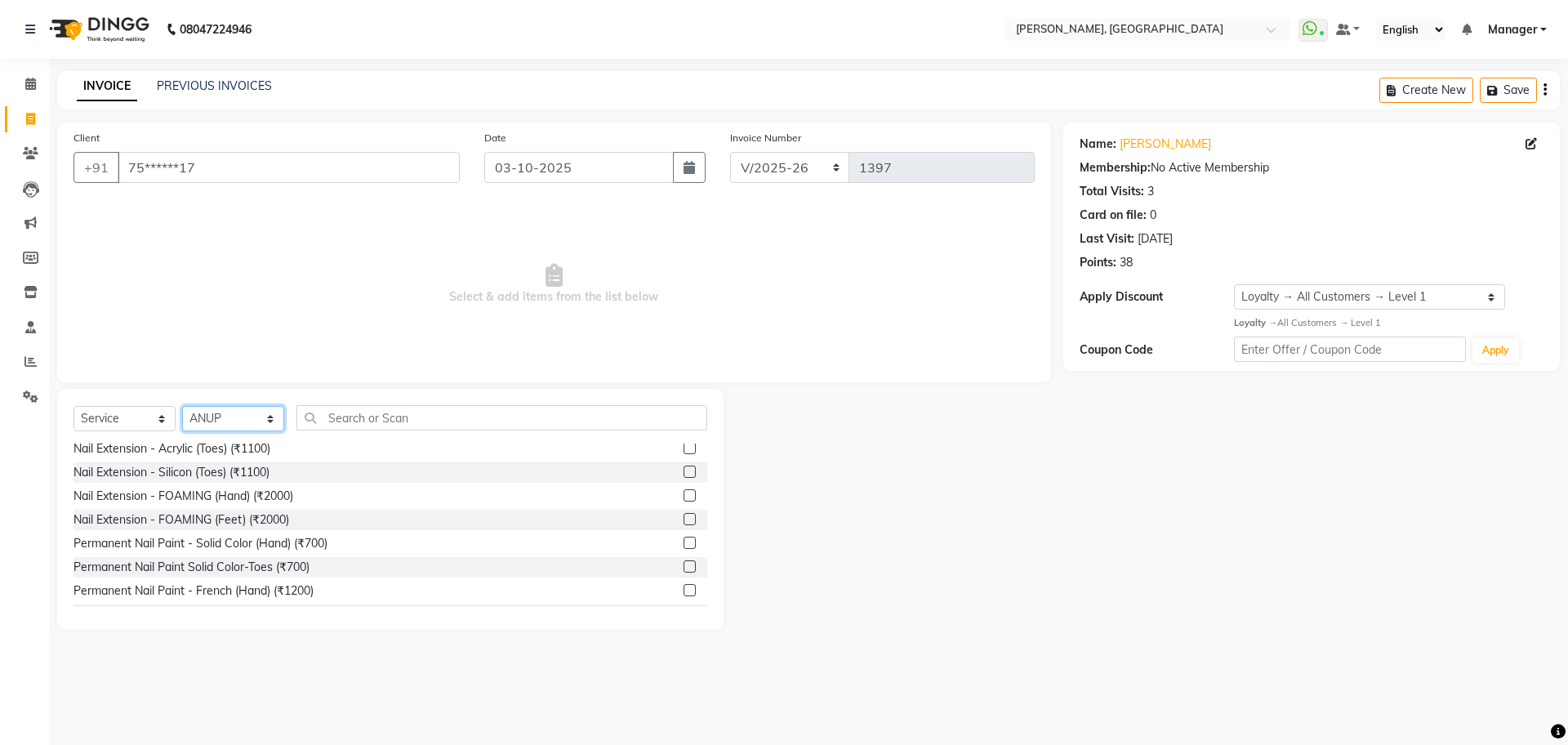
scroll to position [163, 0]
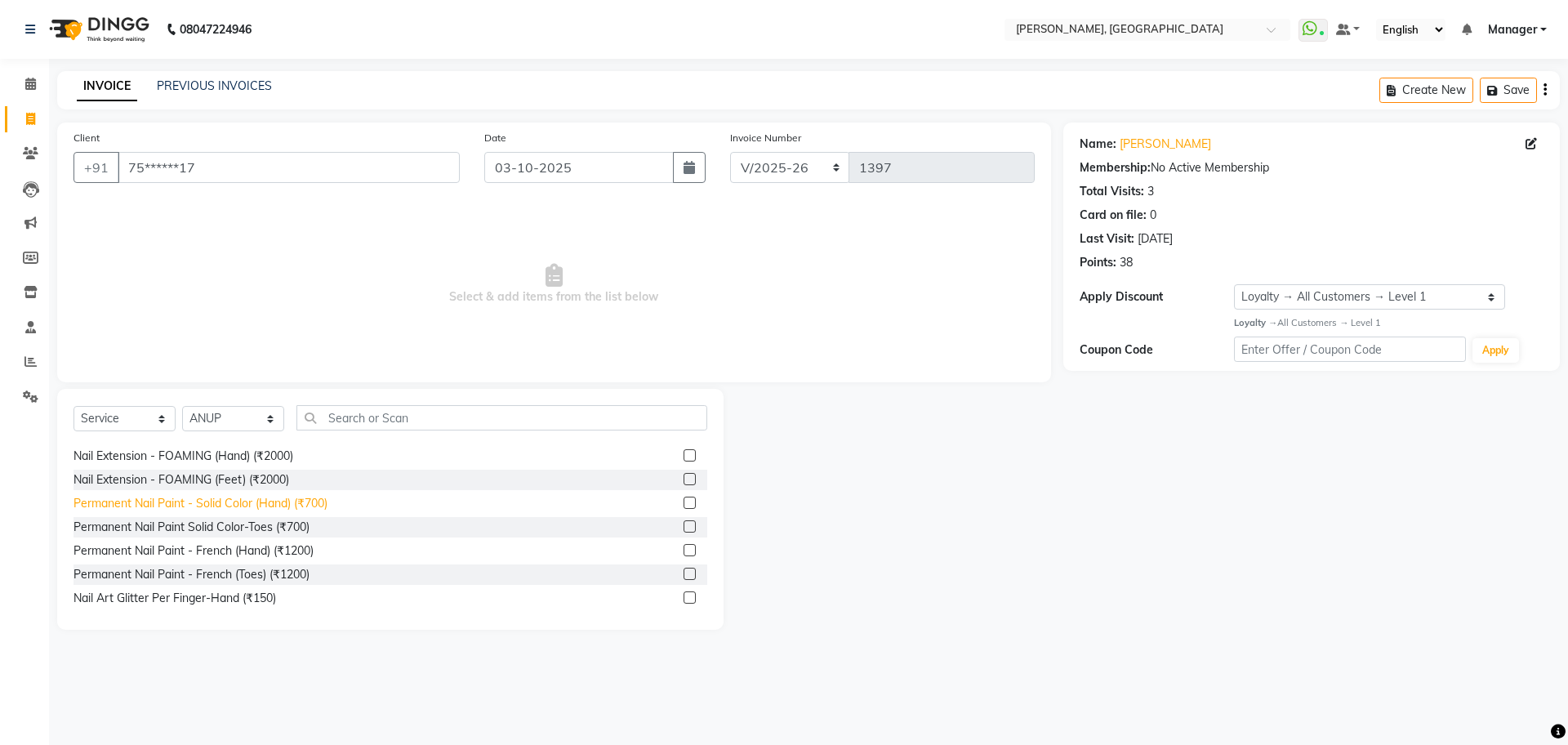
click at [280, 505] on div "Permanent Nail Paint - Solid Color (Hand) (₹700)" at bounding box center [200, 503] width 254 height 18
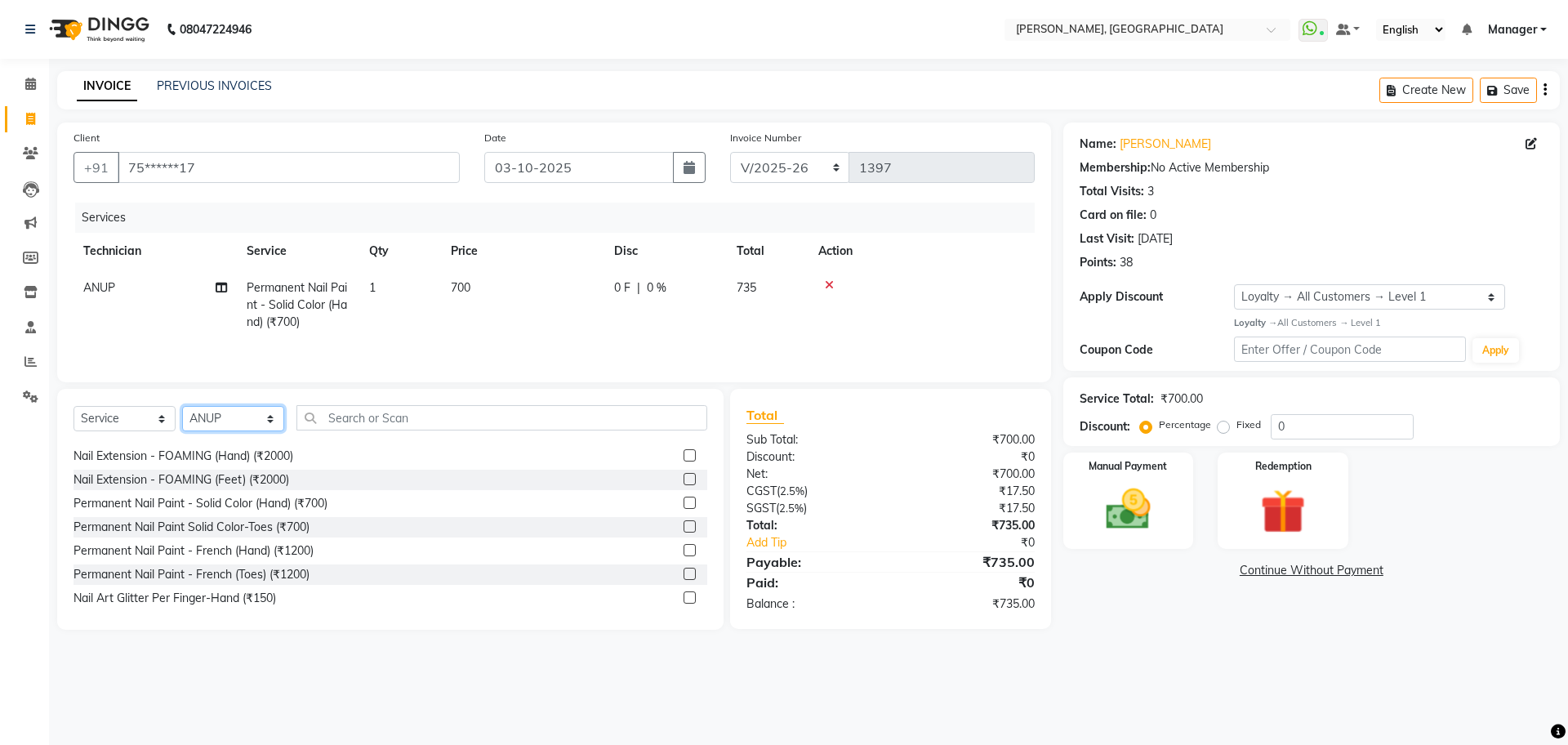
click at [269, 417] on select "Select Technician ANUP GAURAV GK [PERSON_NAME] Manager Owner [PERSON_NAME] RAKH…" at bounding box center [233, 417] width 102 height 25
click at [182, 409] on select "Select Technician ANUP GAURAV GK [PERSON_NAME] Manager Owner [PERSON_NAME] RAKH…" at bounding box center [233, 417] width 102 height 25
click at [302, 530] on div "Permanent Nail Paint Solid Color-Toes (₹700)" at bounding box center [191, 527] width 236 height 18
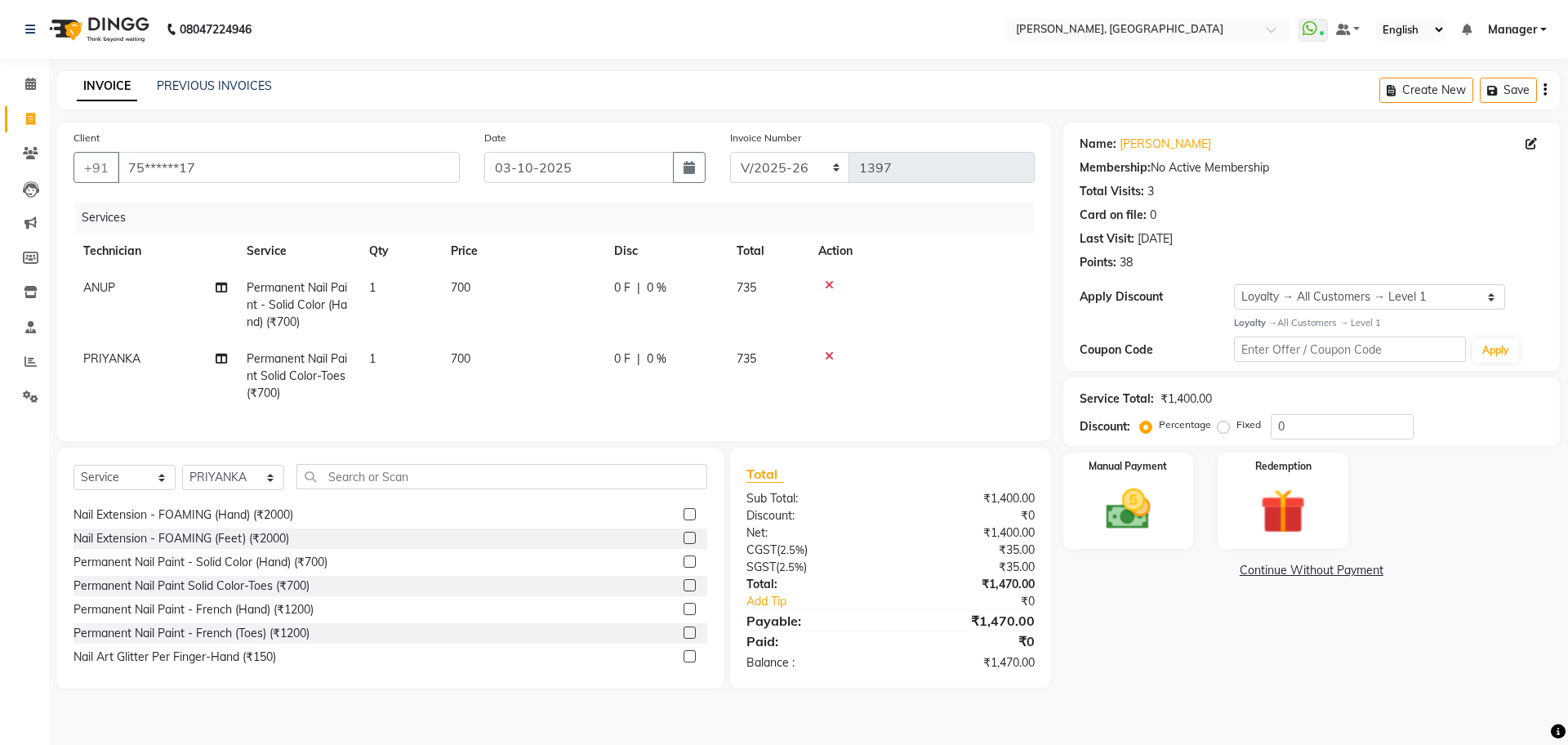
click at [482, 354] on td "700" at bounding box center [522, 376] width 163 height 71
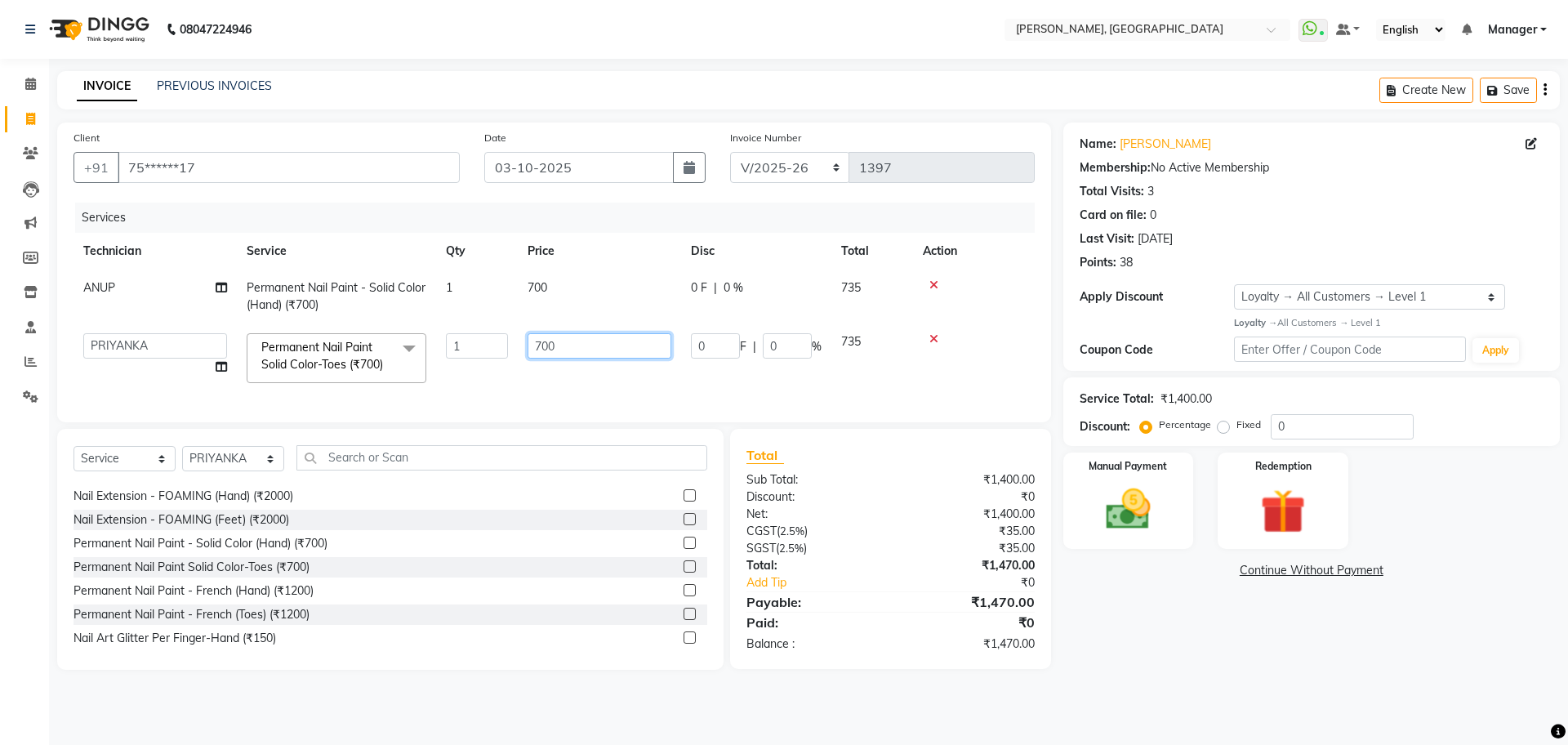
click at [539, 347] on input "700" at bounding box center [599, 345] width 143 height 25
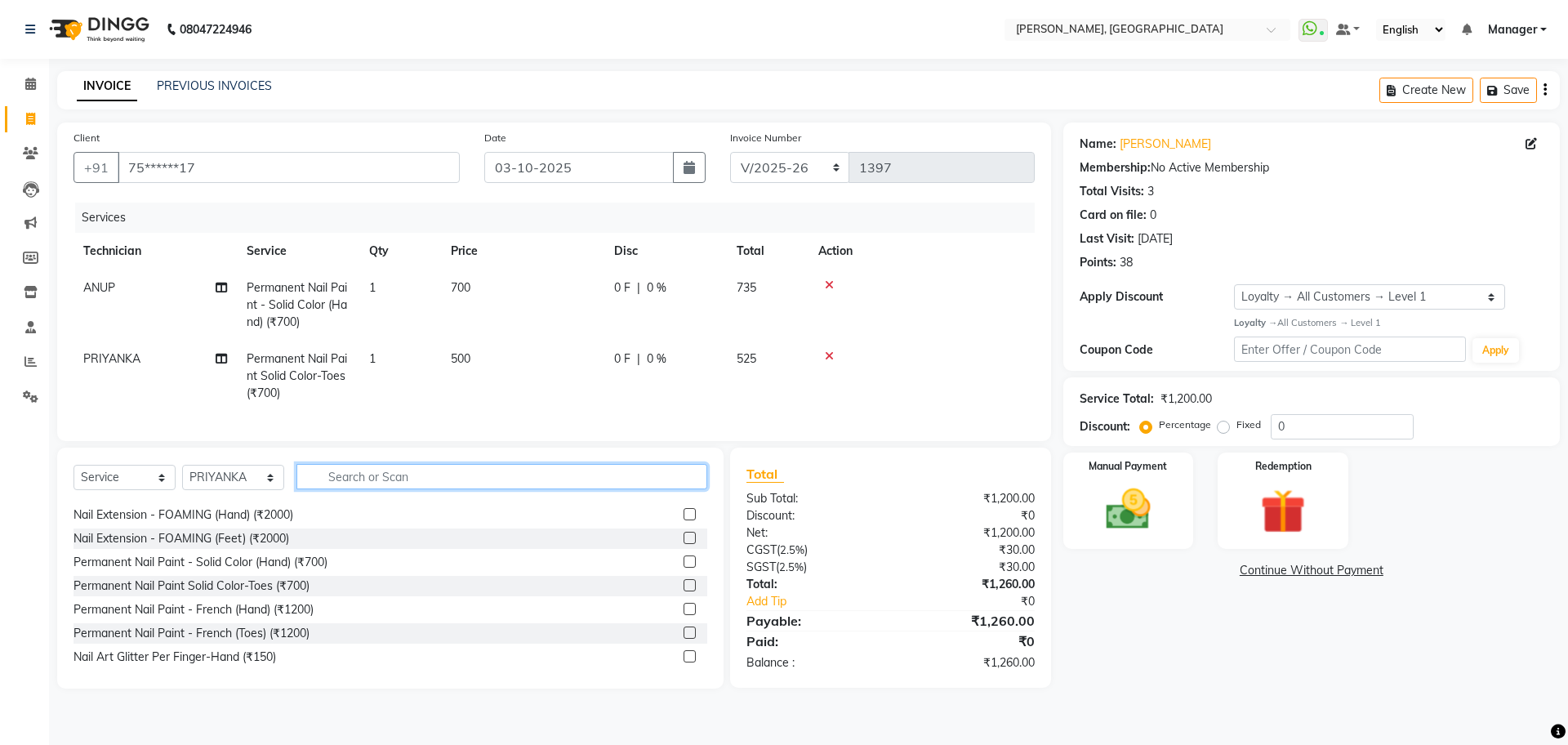
click at [348, 489] on input "text" at bounding box center [502, 476] width 411 height 25
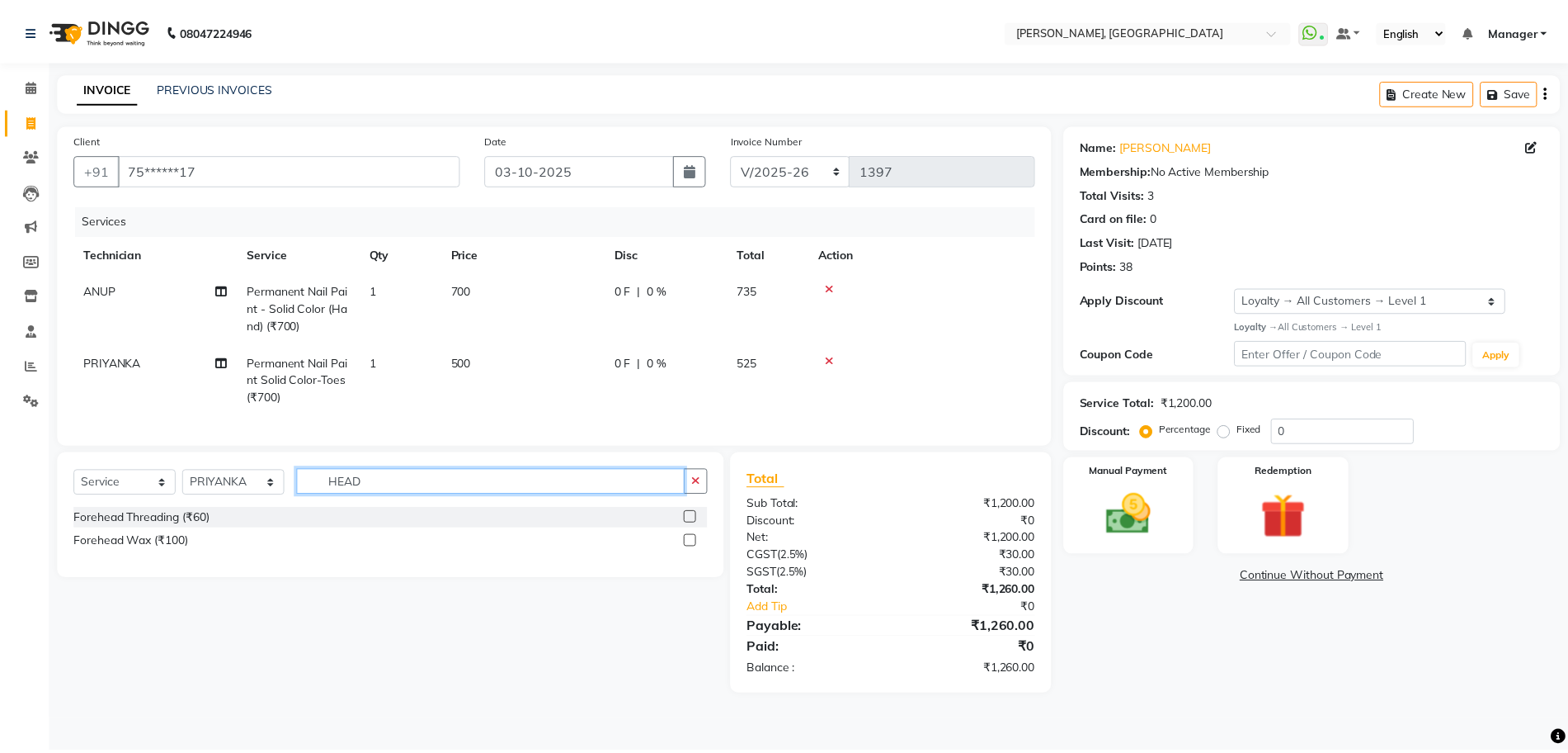
scroll to position [0, 0]
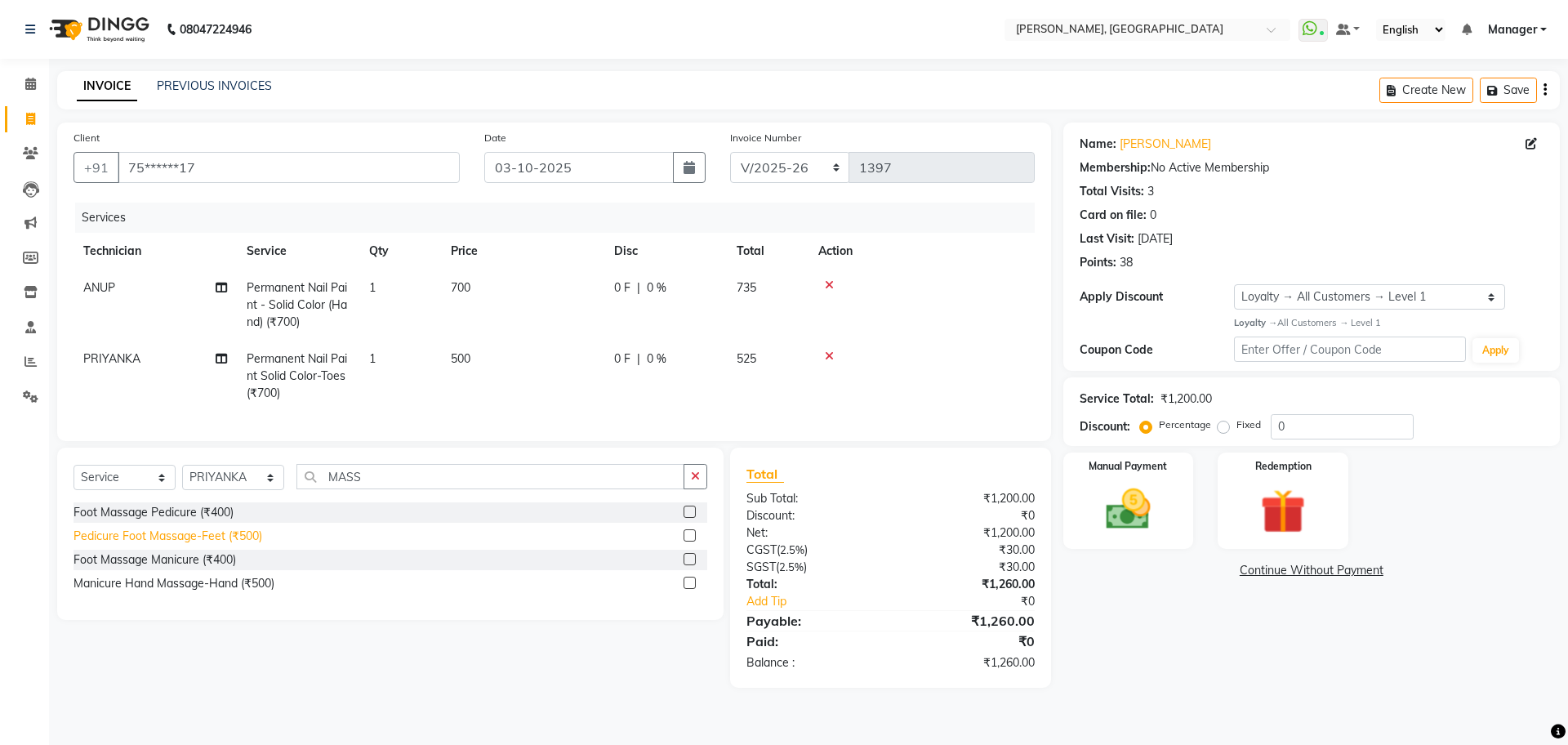
click at [201, 544] on div "Pedicure Foot Massage-Feet (₹500)" at bounding box center [168, 536] width 189 height 18
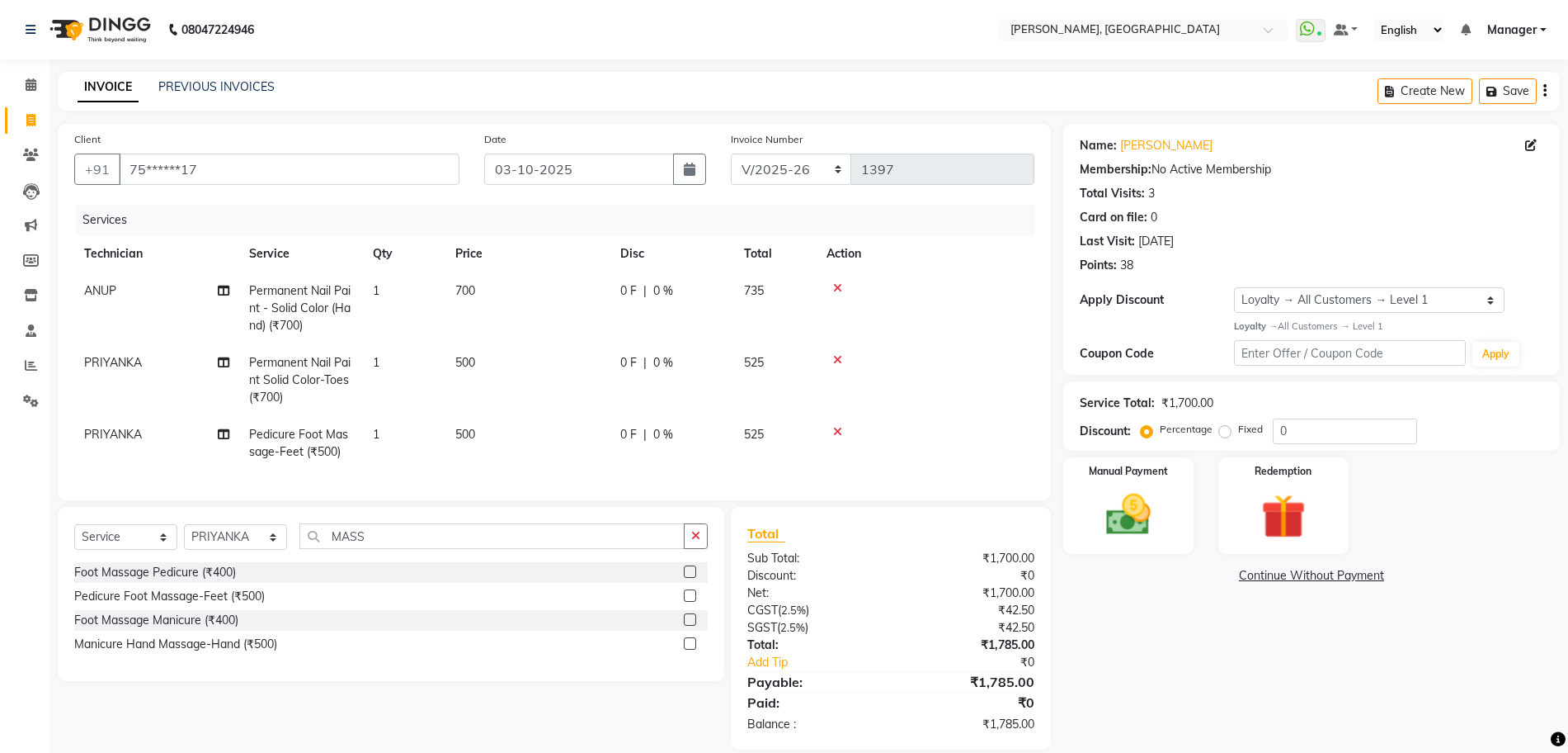
click at [835, 357] on icon at bounding box center [838, 359] width 9 height 11
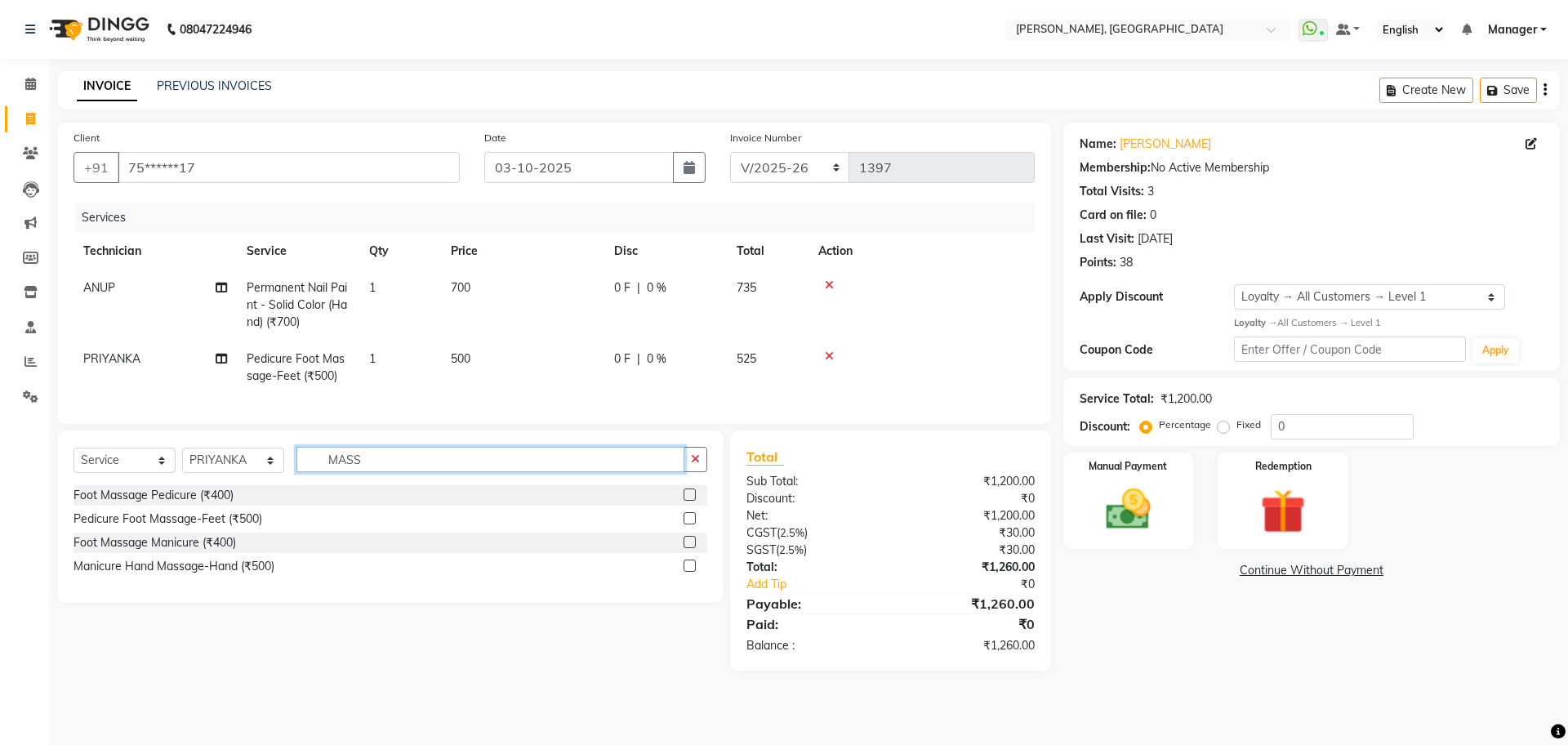
click at [417, 472] on input "MASS" at bounding box center [490, 459] width 388 height 25
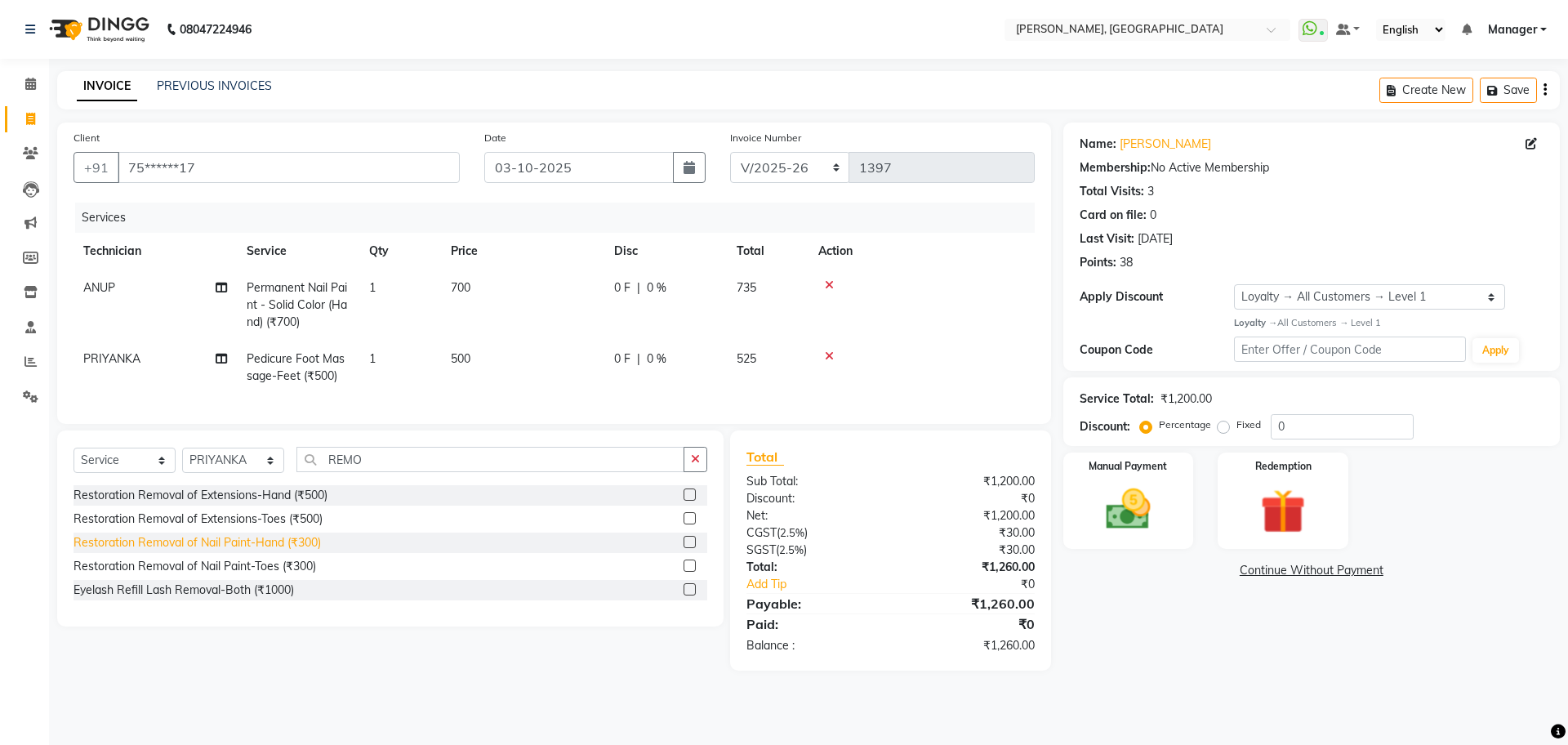
click at [278, 552] on div "Restoration Removal of Nail Paint-Hand (₹300)" at bounding box center [196, 542] width 247 height 18
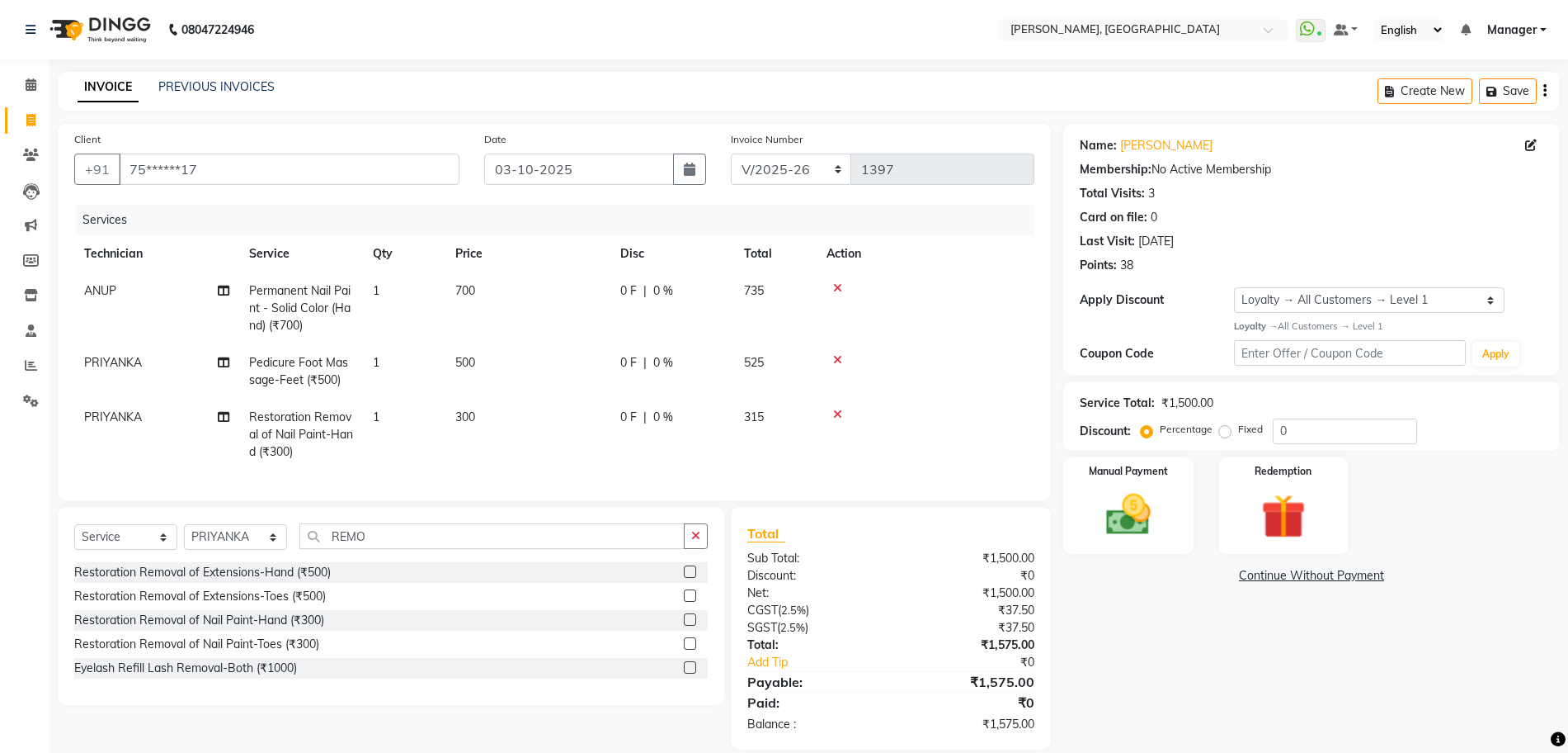
click at [125, 424] on span "PRIYANKA" at bounding box center [113, 417] width 58 height 15
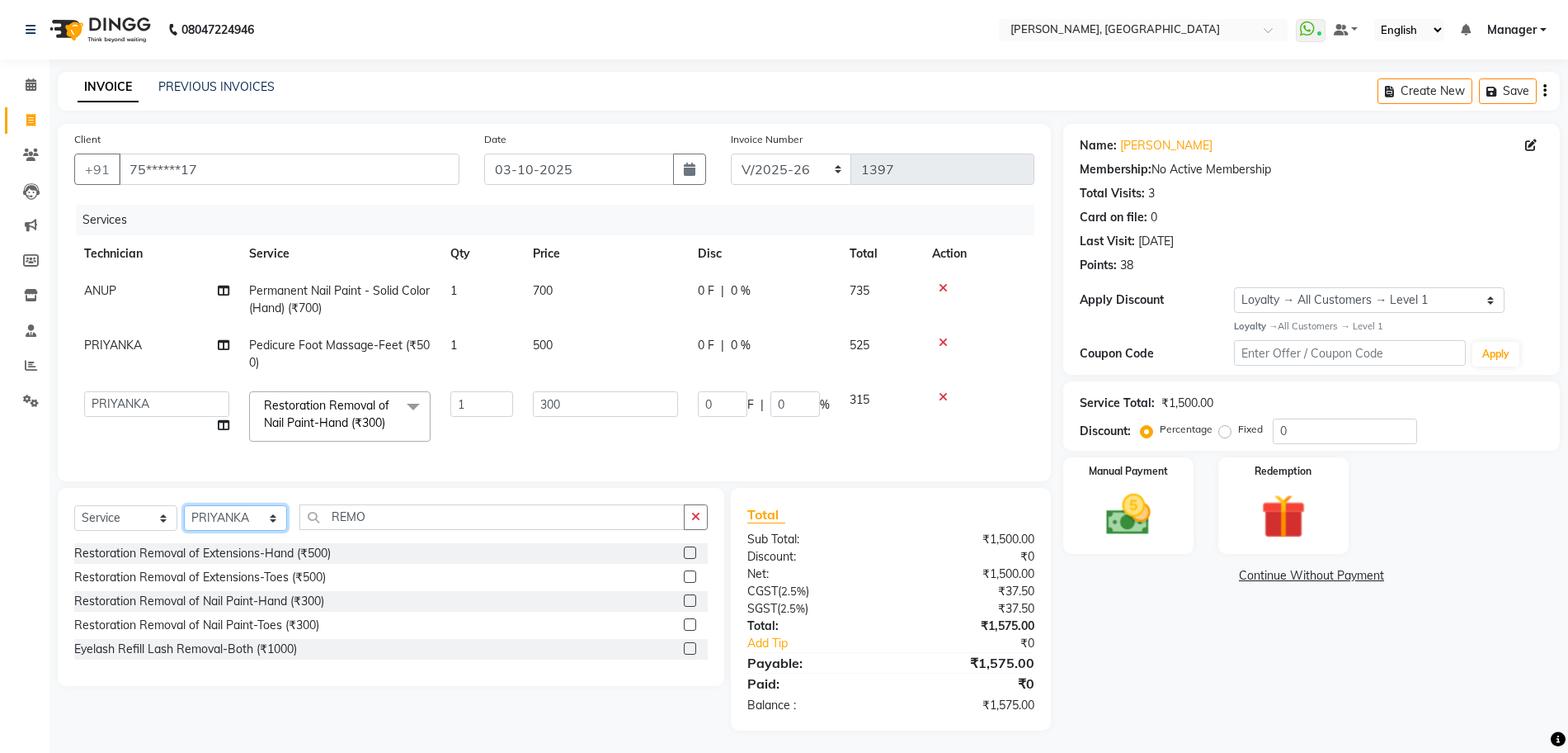
click at [237, 525] on select "Select Technician ANUP GAURAV GK [PERSON_NAME] Manager Owner [PERSON_NAME] RAKH…" at bounding box center [236, 517] width 103 height 25
click at [184, 521] on select "Select Technician ANUP GAURAV GK [PERSON_NAME] Manager Owner [PERSON_NAME] RAKH…" at bounding box center [236, 517] width 103 height 25
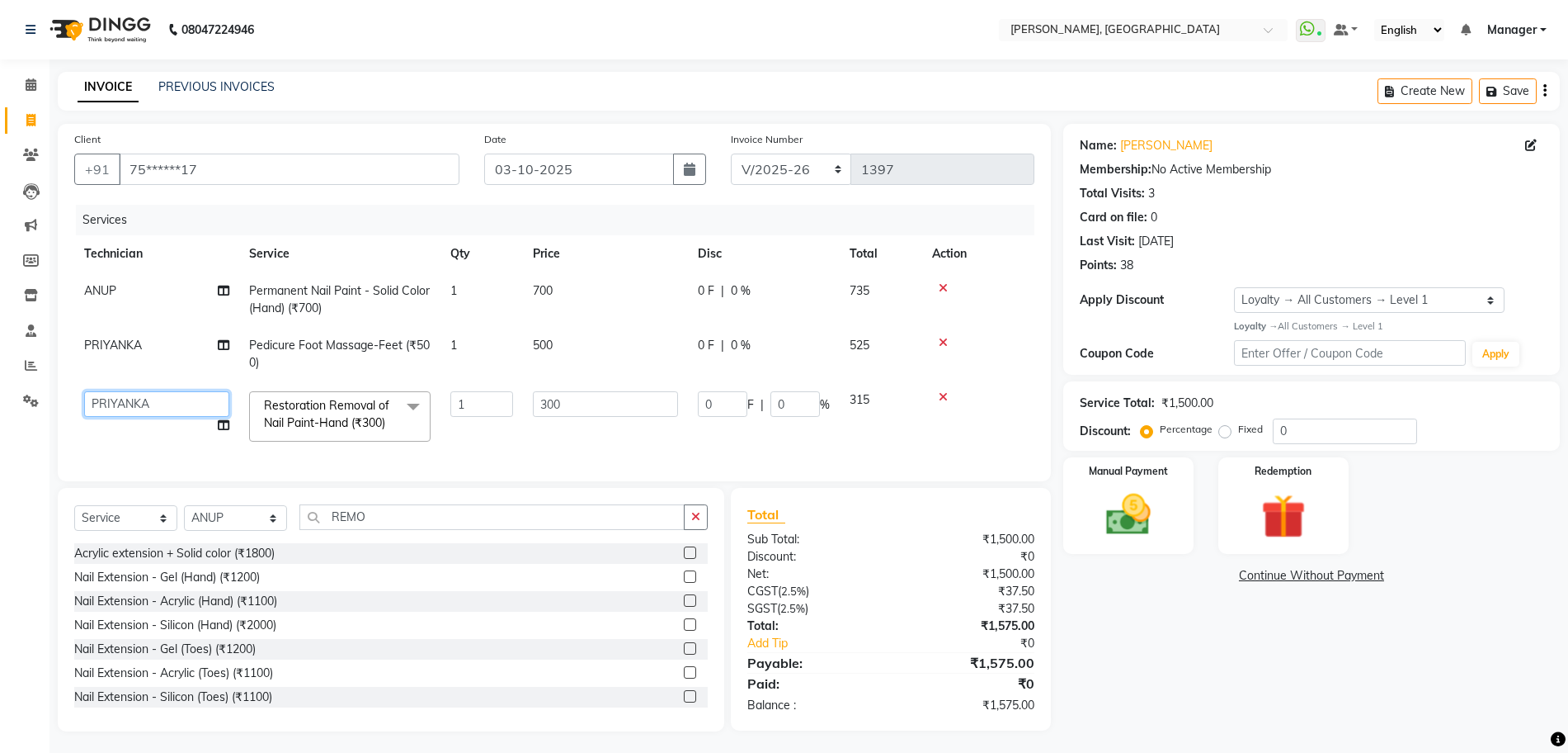
click at [165, 399] on select "ANUP GAURAV GK [PERSON_NAME] Manager Owner [PERSON_NAME] PRIYANKA RAKHI [PERSON…" at bounding box center [156, 403] width 145 height 25
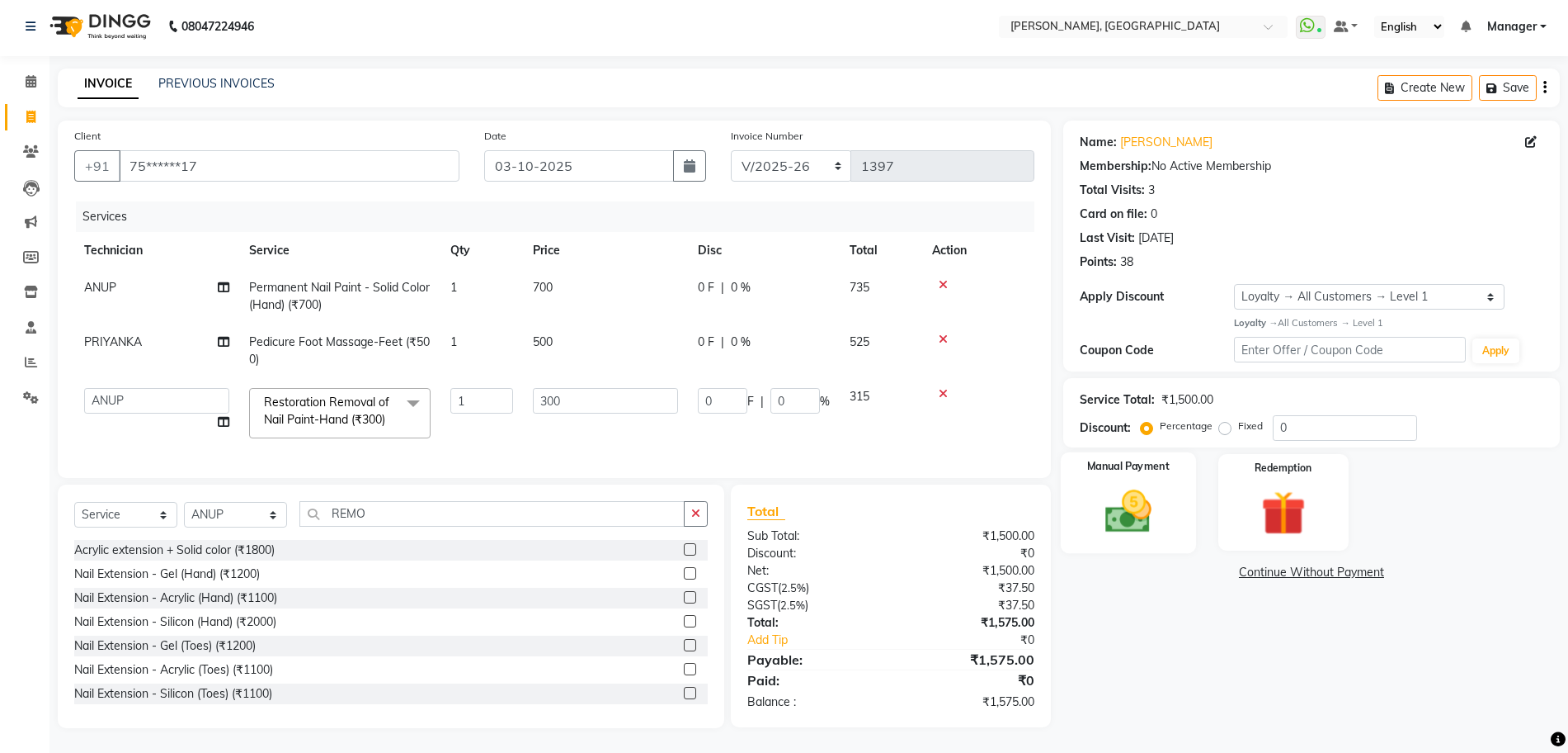
click at [1145, 466] on div "Manual Payment" at bounding box center [1129, 502] width 136 height 101
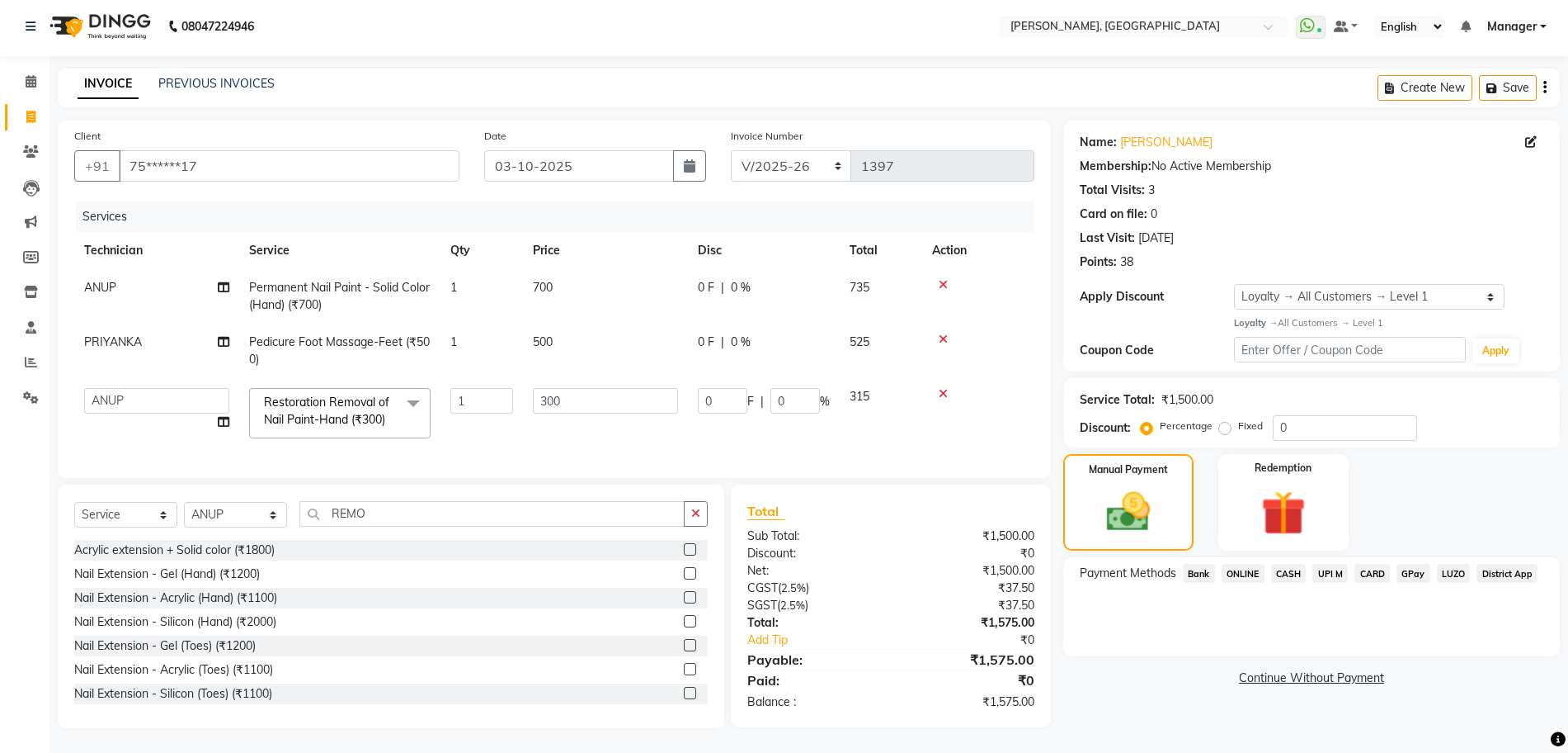
click at [1403, 564] on span "GPay" at bounding box center [1414, 573] width 34 height 19
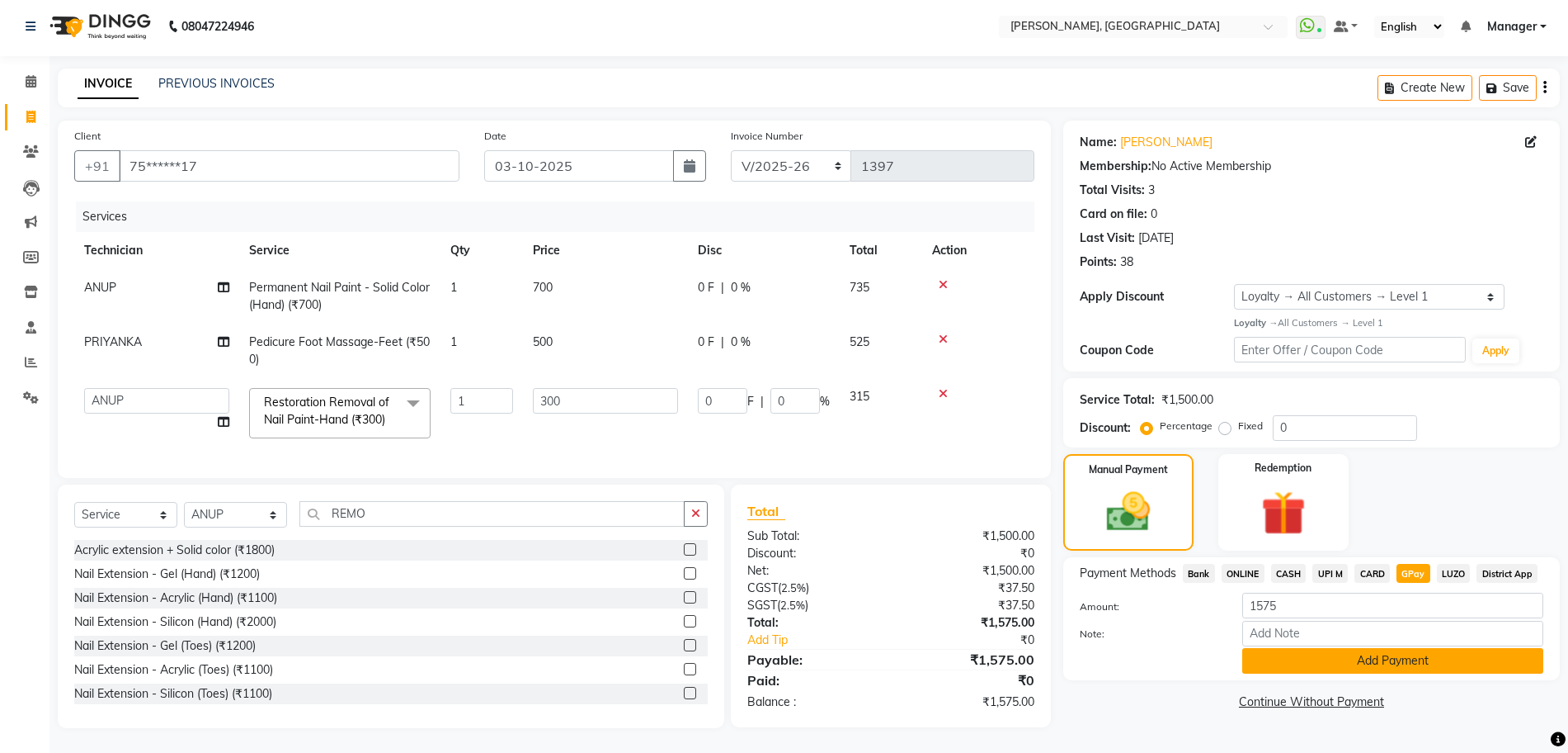
click at [1447, 648] on button "Add Payment" at bounding box center [1393, 660] width 301 height 25
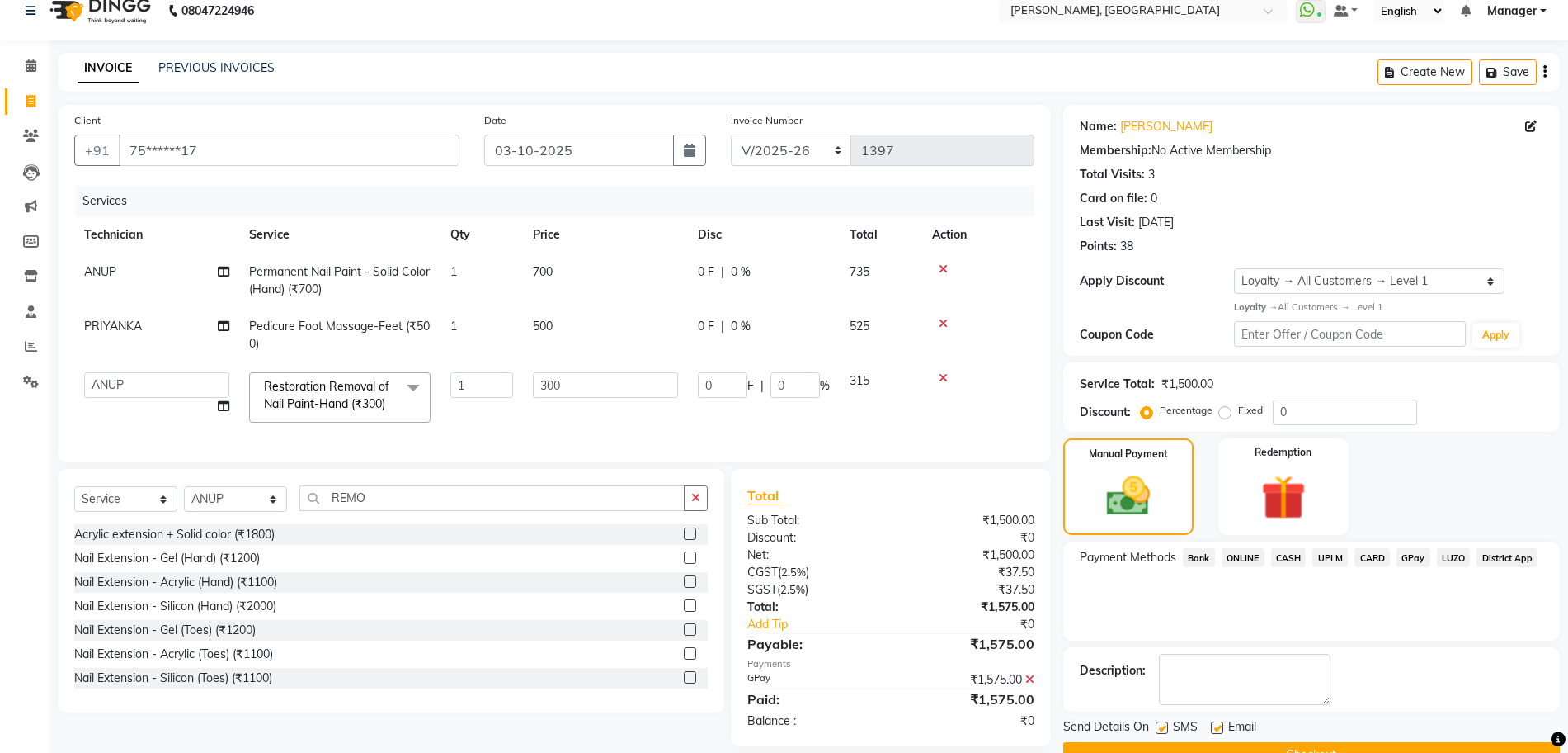
scroll to position [135, 0]
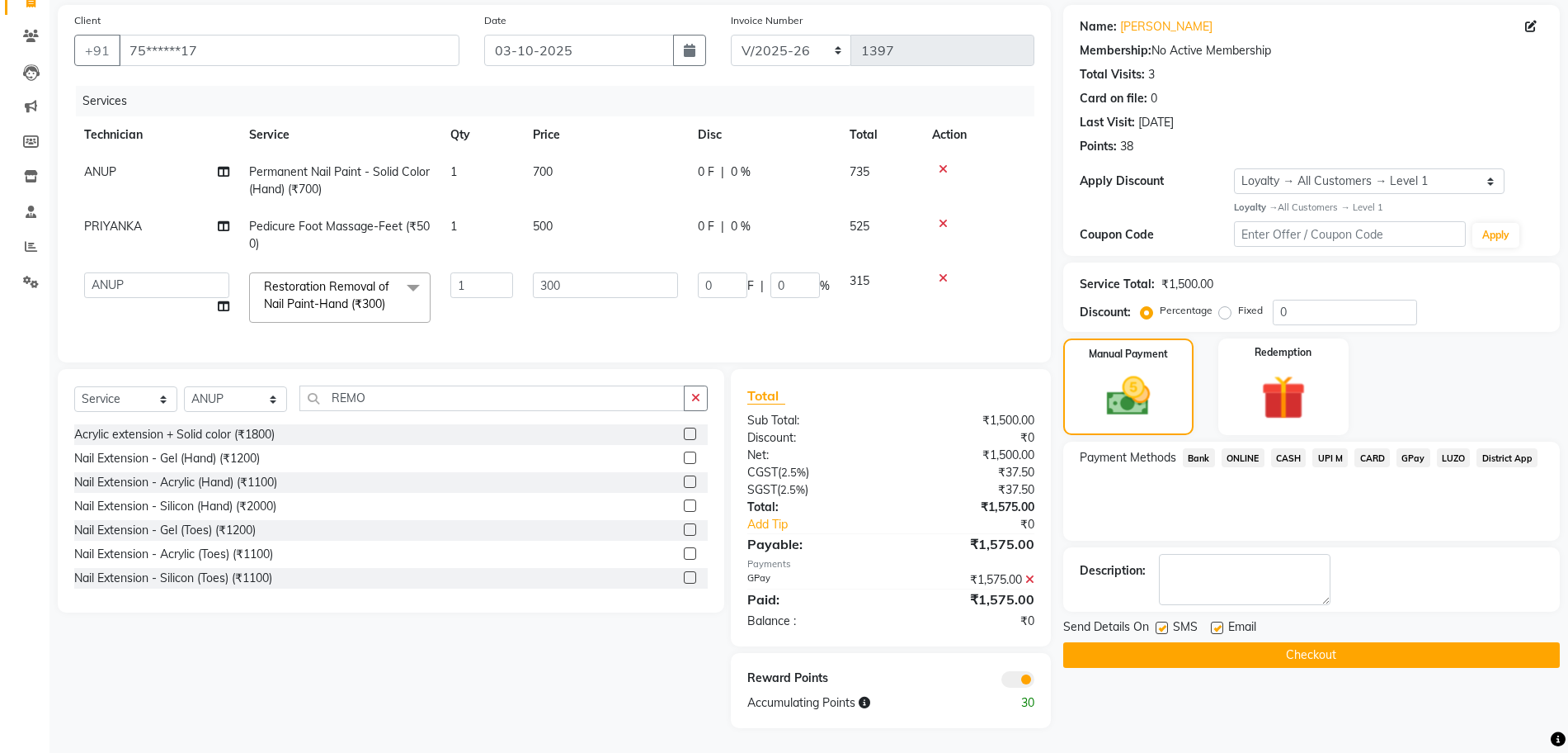
click at [1440, 646] on button "Checkout" at bounding box center [1311, 654] width 496 height 25
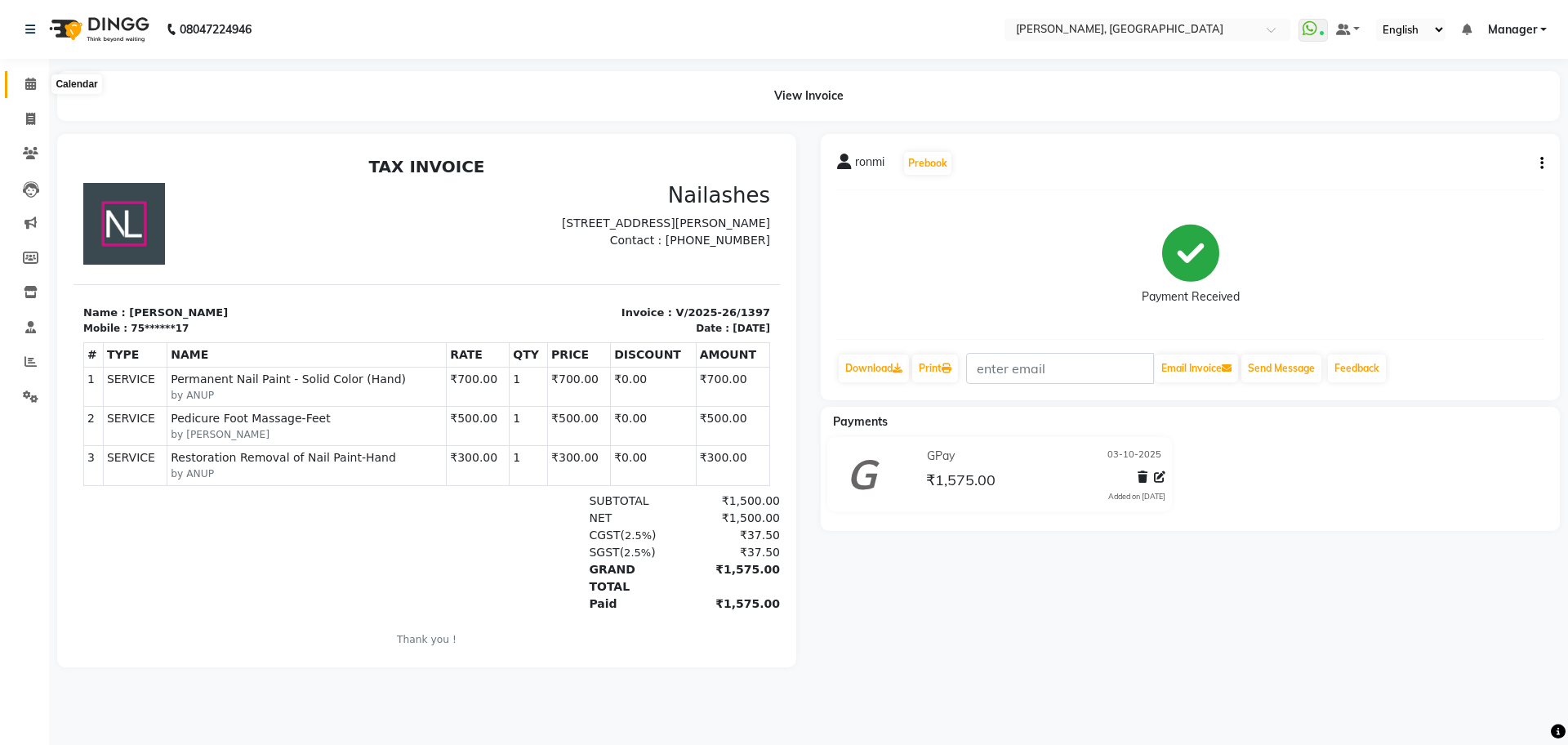
click at [27, 81] on icon at bounding box center [30, 83] width 10 height 12
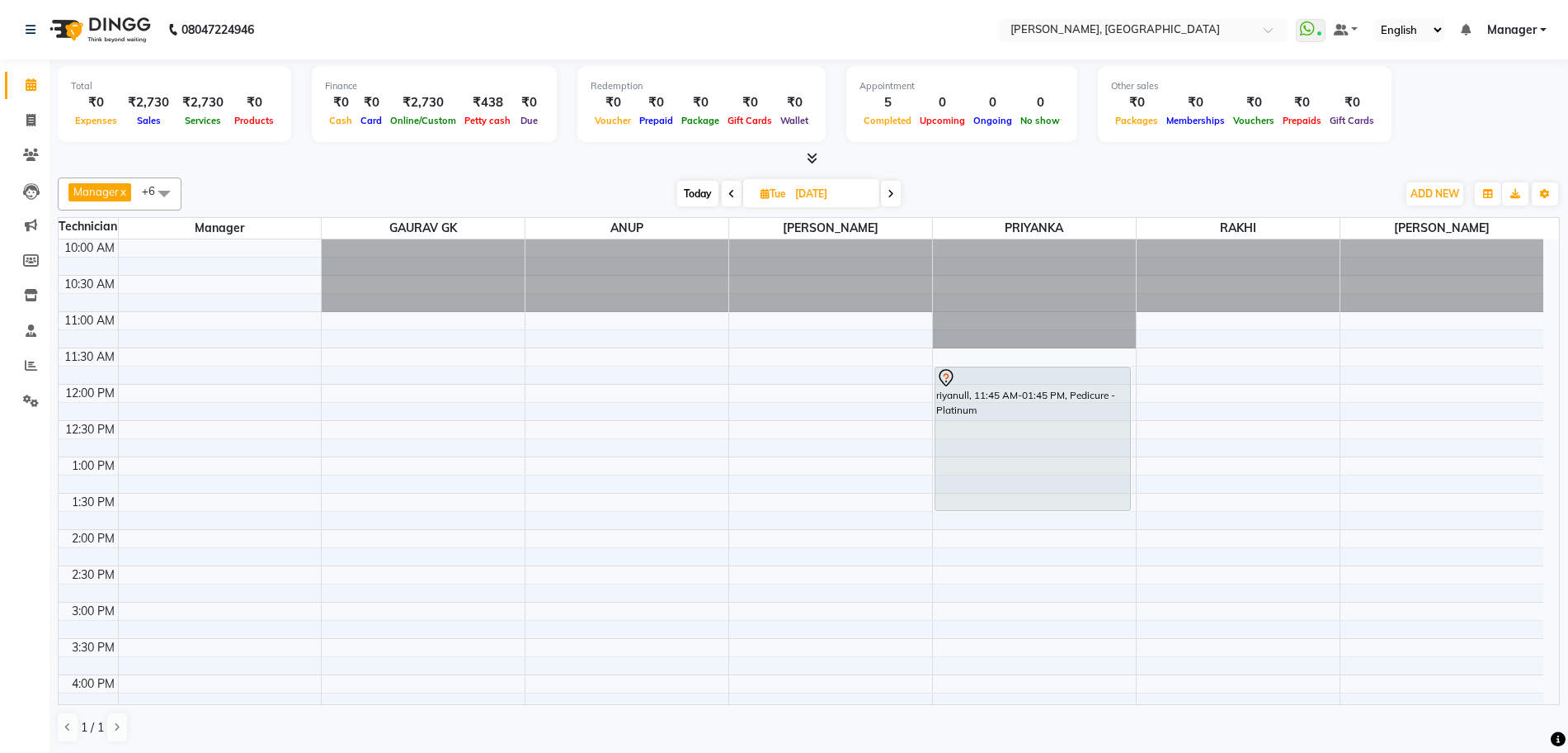
click at [699, 188] on span "Today" at bounding box center [698, 193] width 41 height 25
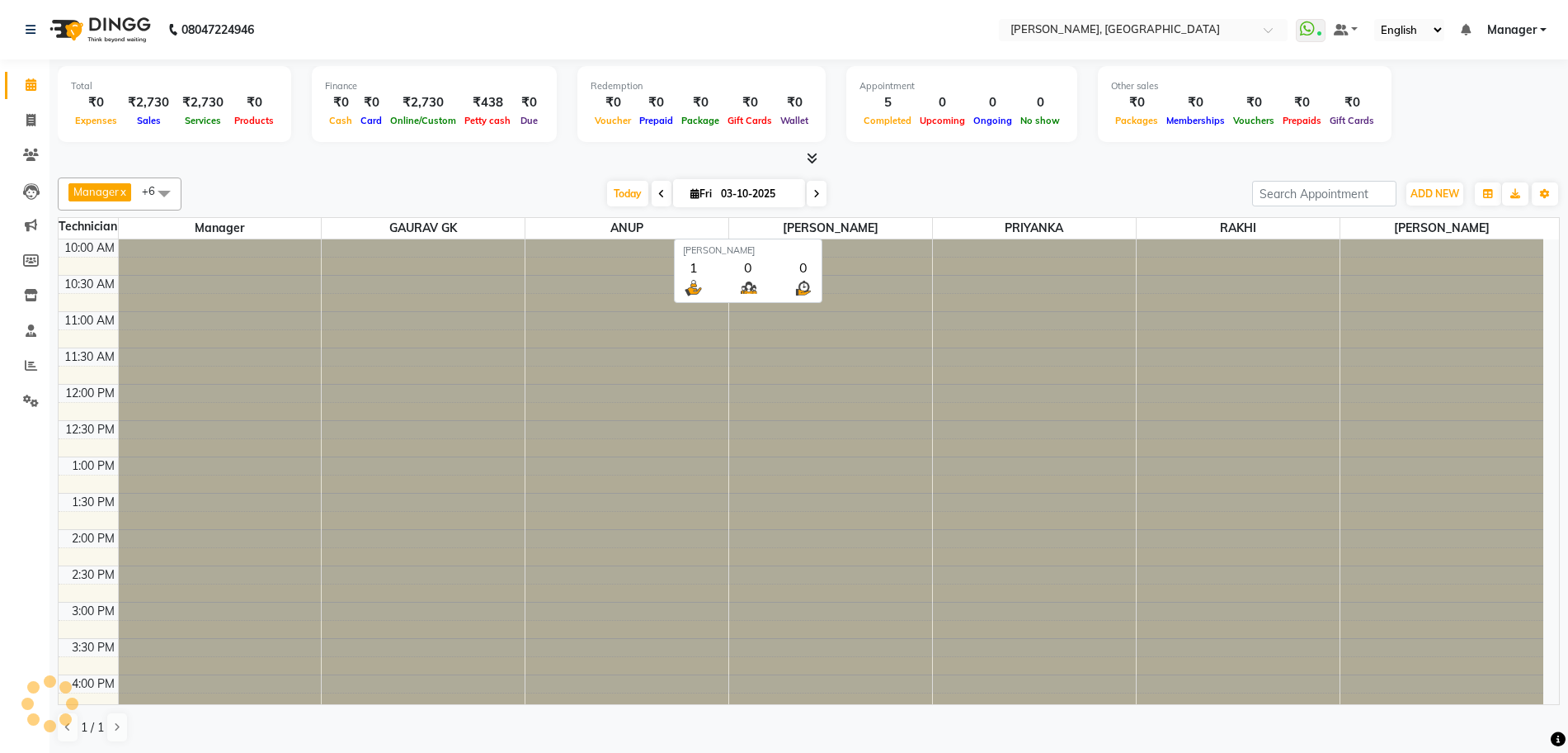
scroll to position [406, 0]
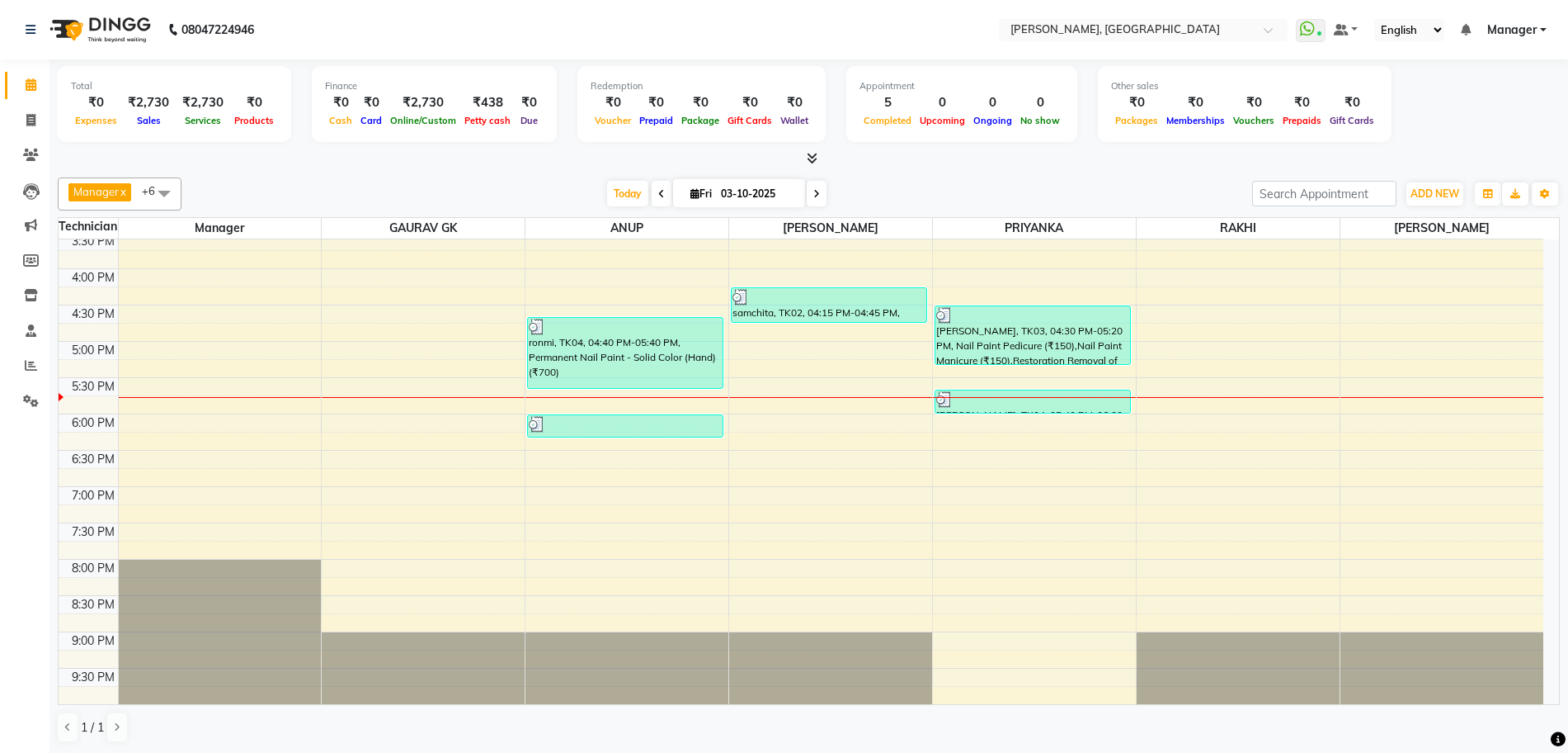
click at [814, 155] on icon at bounding box center [812, 157] width 10 height 12
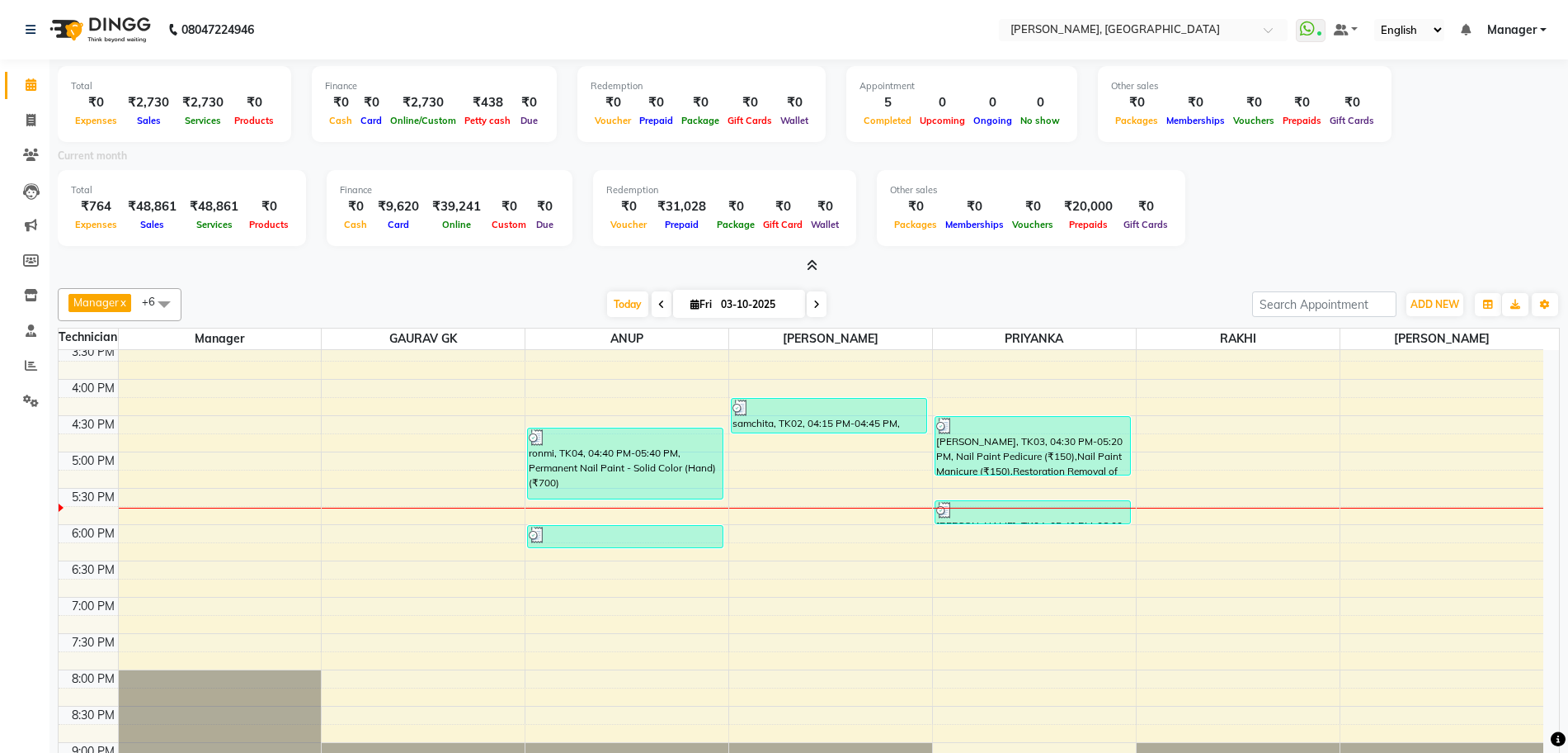
click at [805, 263] on span at bounding box center [809, 266] width 18 height 18
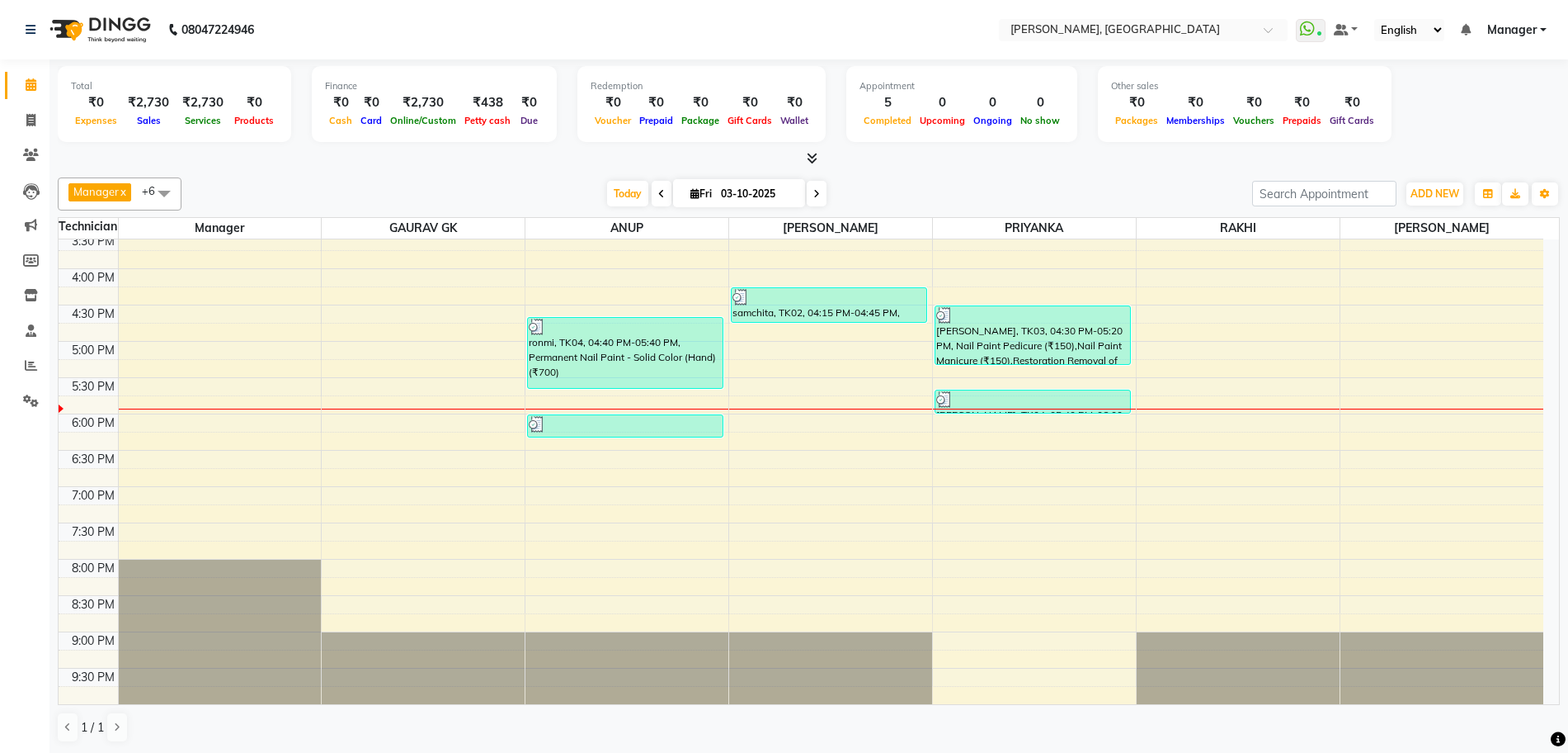
scroll to position [1, 0]
click at [36, 157] on icon at bounding box center [31, 153] width 16 height 12
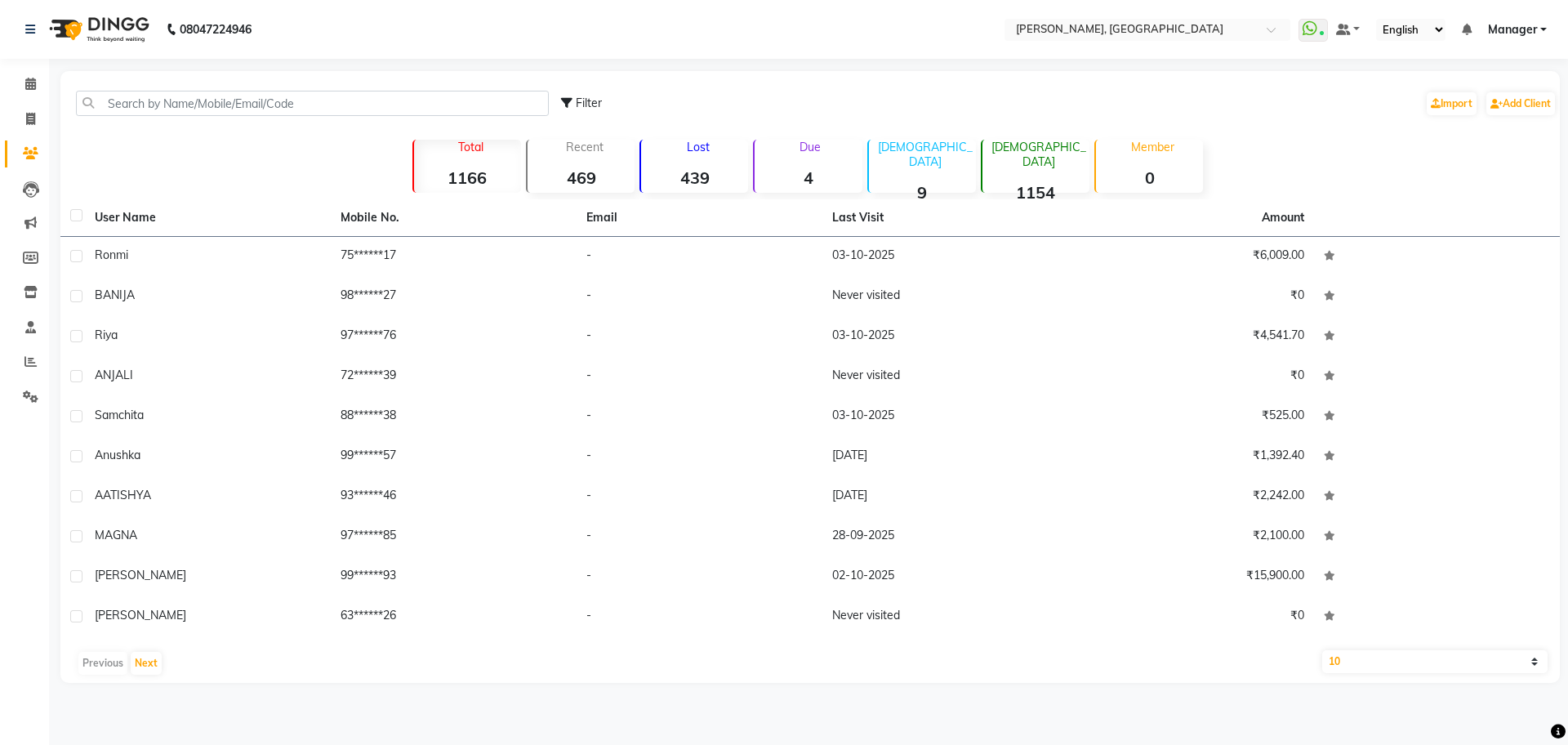
click at [702, 168] on strong "439" at bounding box center [695, 178] width 107 height 20
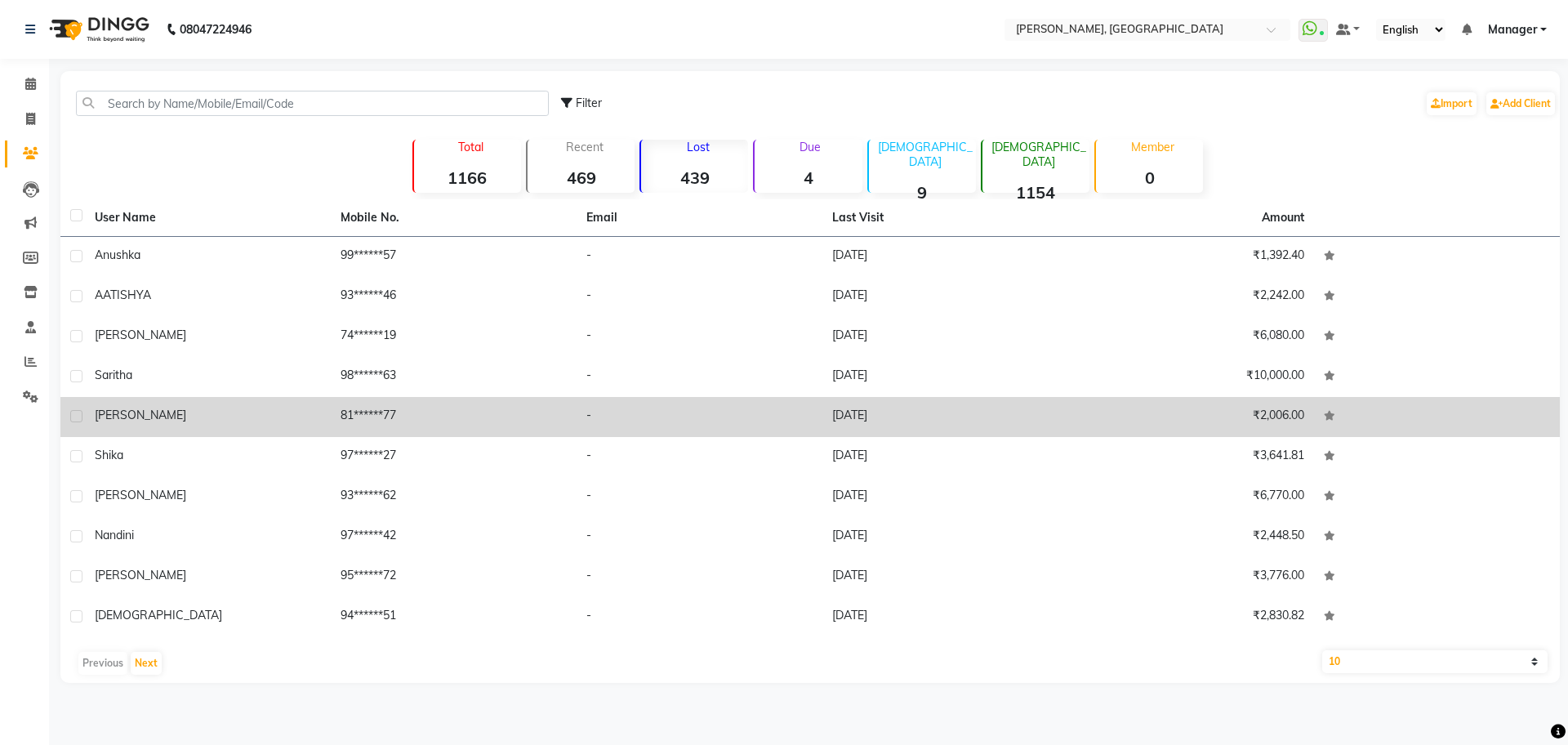
click at [303, 407] on div "[PERSON_NAME]" at bounding box center [207, 415] width 226 height 18
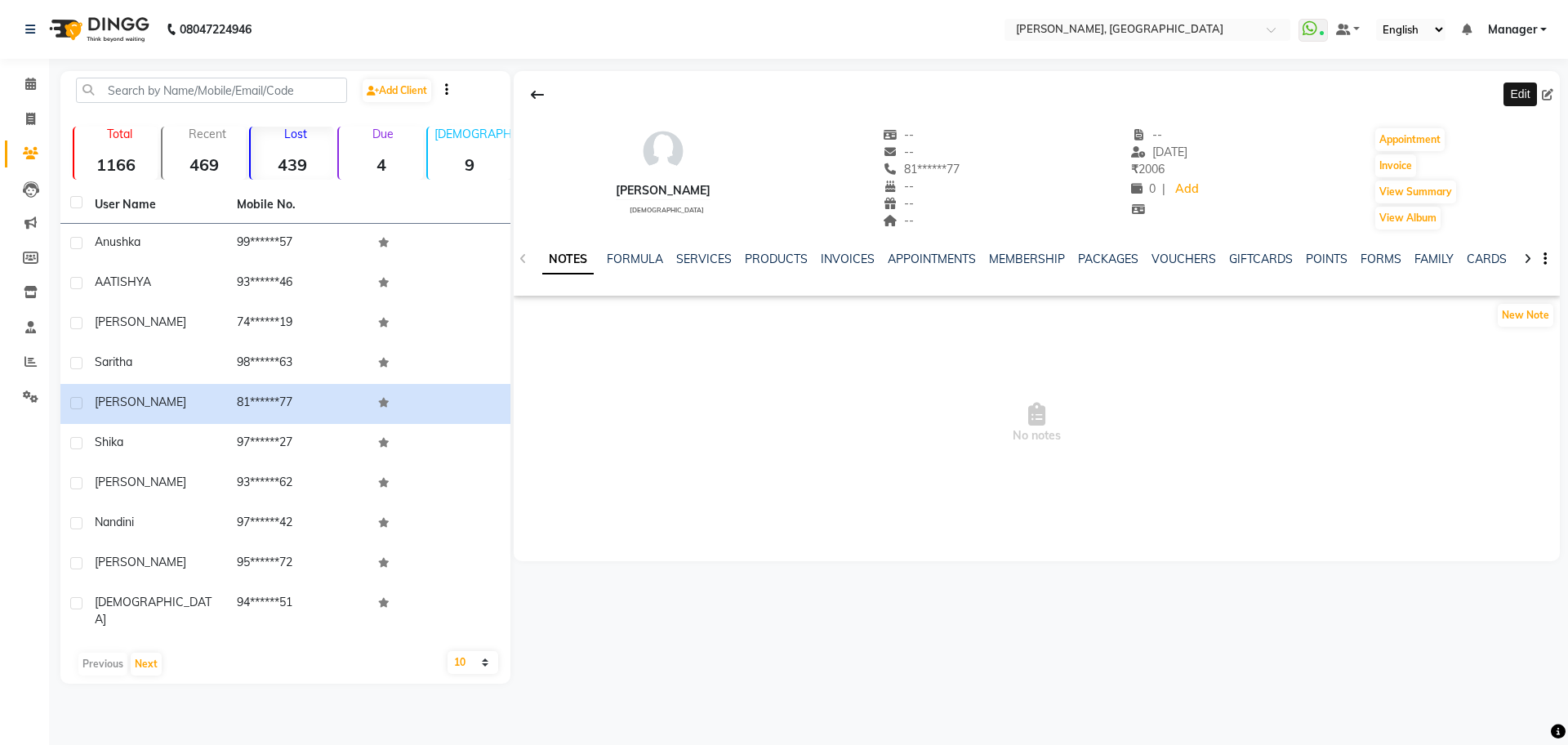
click at [1550, 95] on icon at bounding box center [1548, 94] width 11 height 11
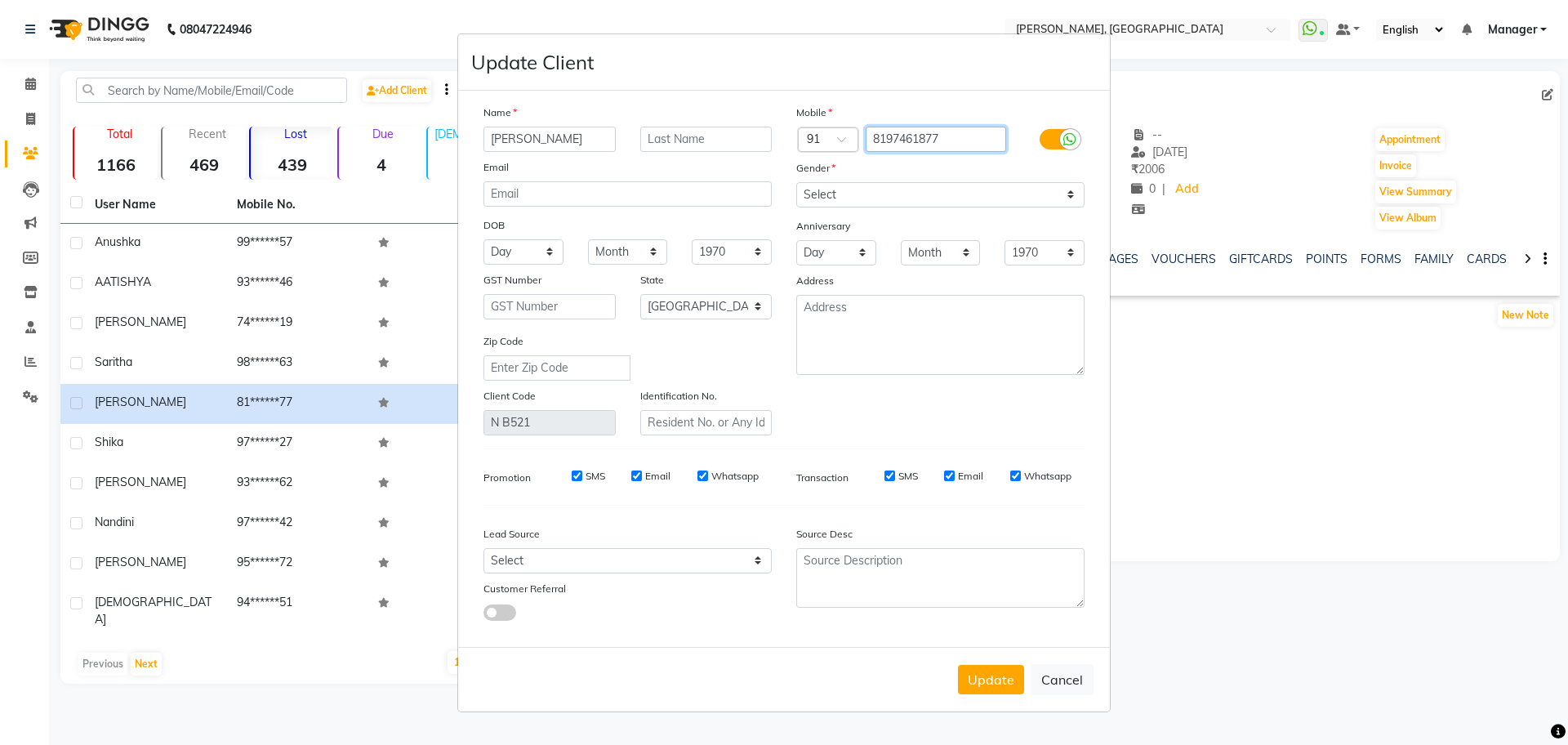
click at [917, 135] on input "8197461877" at bounding box center [936, 139] width 142 height 25
click at [1064, 671] on button "Cancel" at bounding box center [1062, 679] width 63 height 31
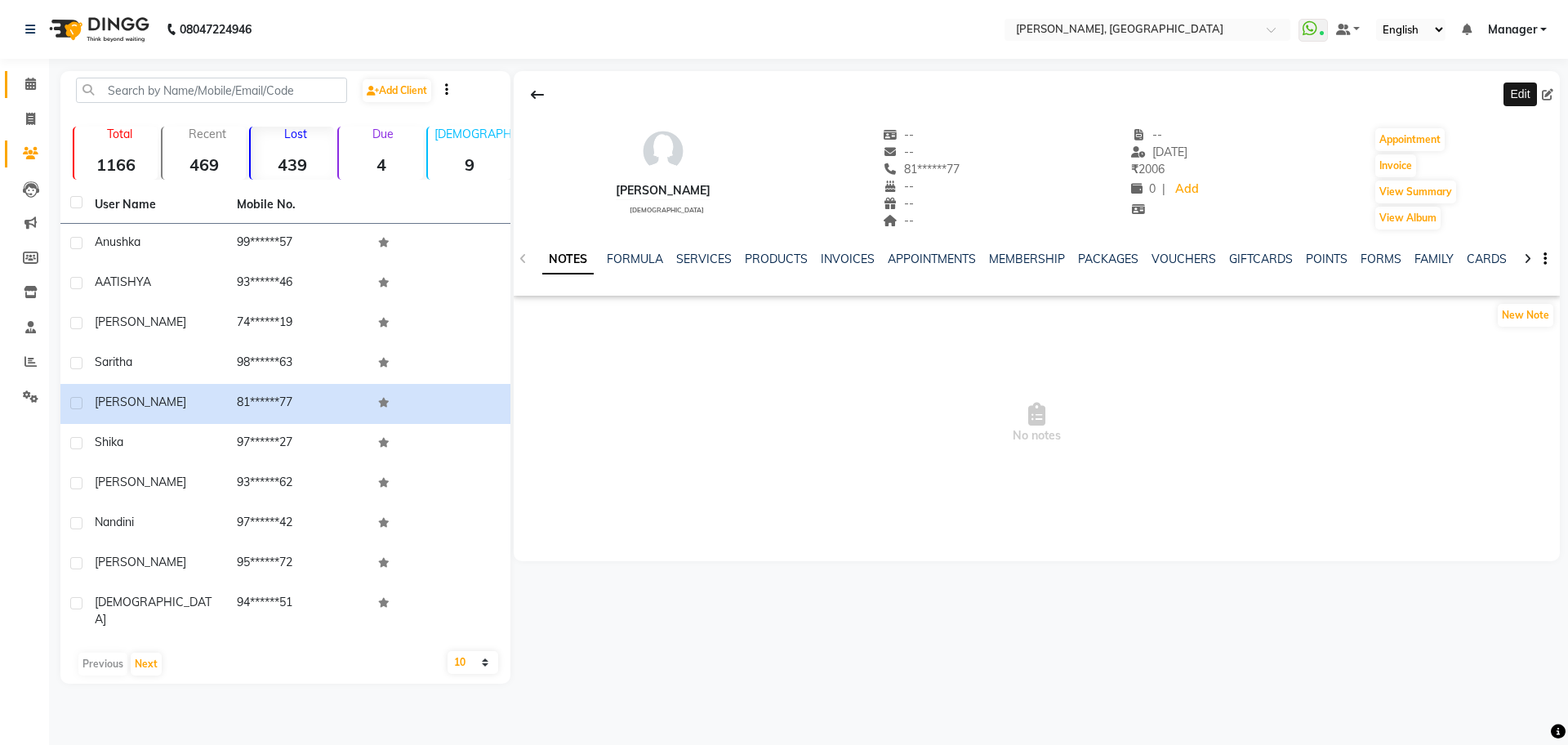
click at [26, 80] on icon at bounding box center [30, 83] width 10 height 12
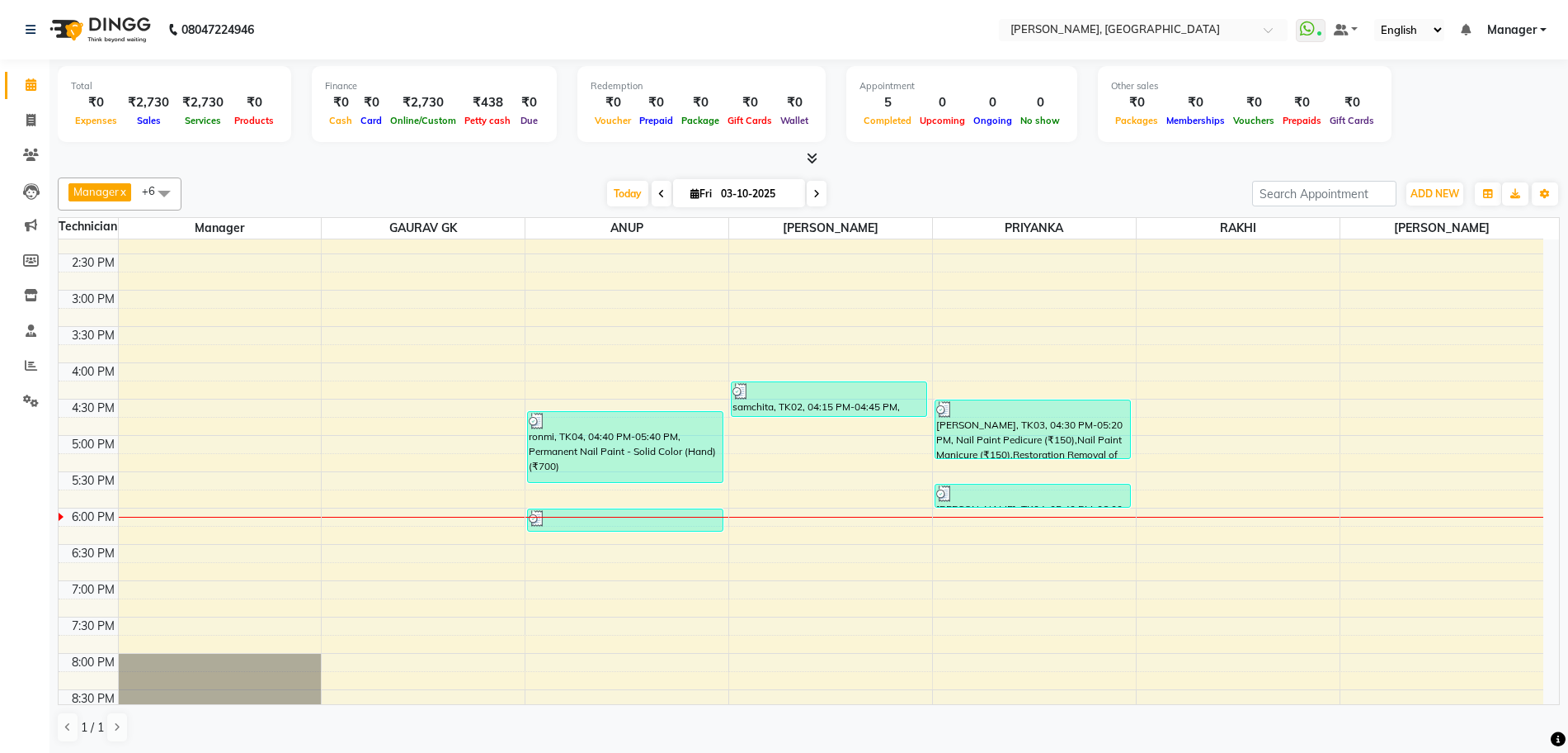
scroll to position [406, 0]
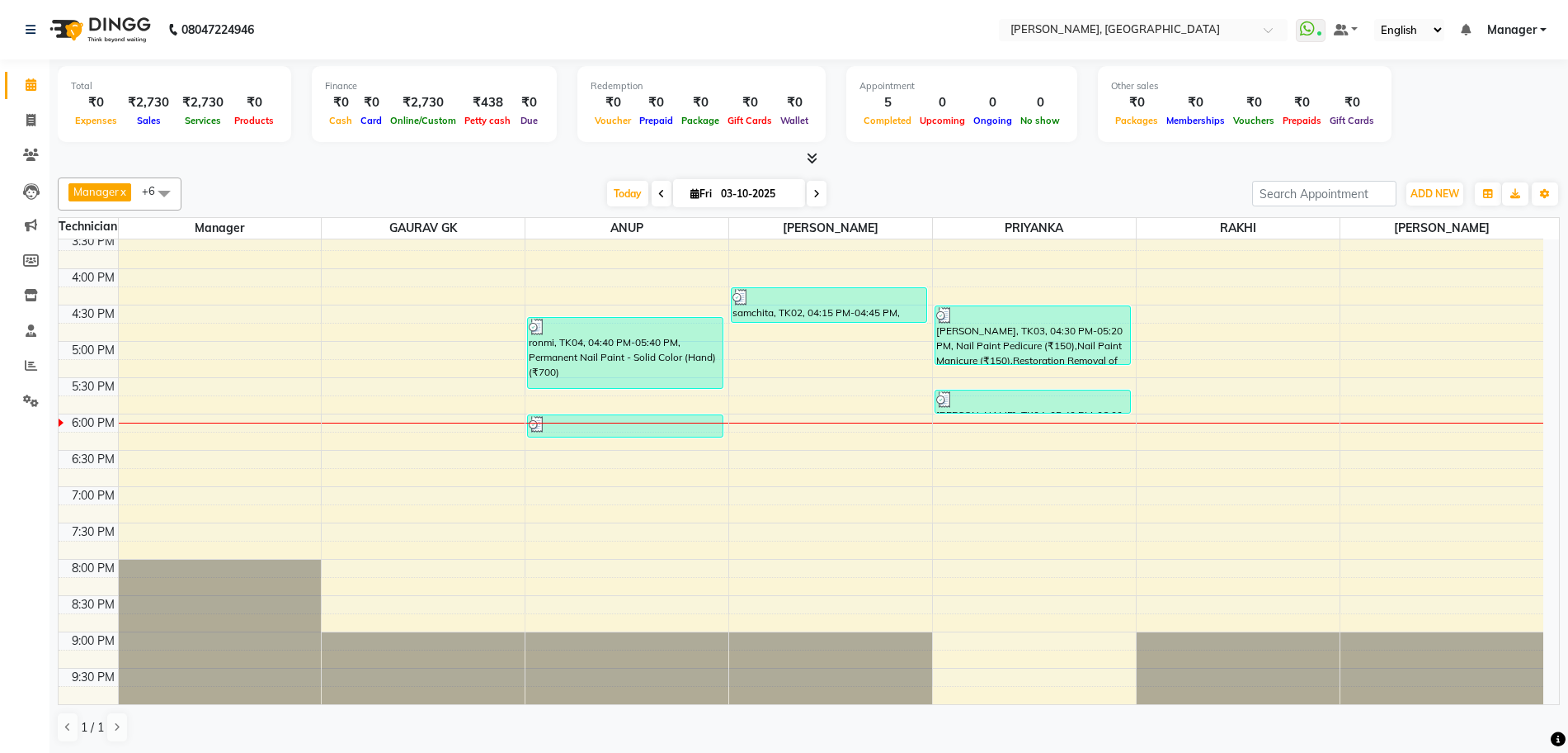
click at [824, 156] on div at bounding box center [809, 159] width 1503 height 18
click at [804, 158] on span at bounding box center [809, 159] width 18 height 18
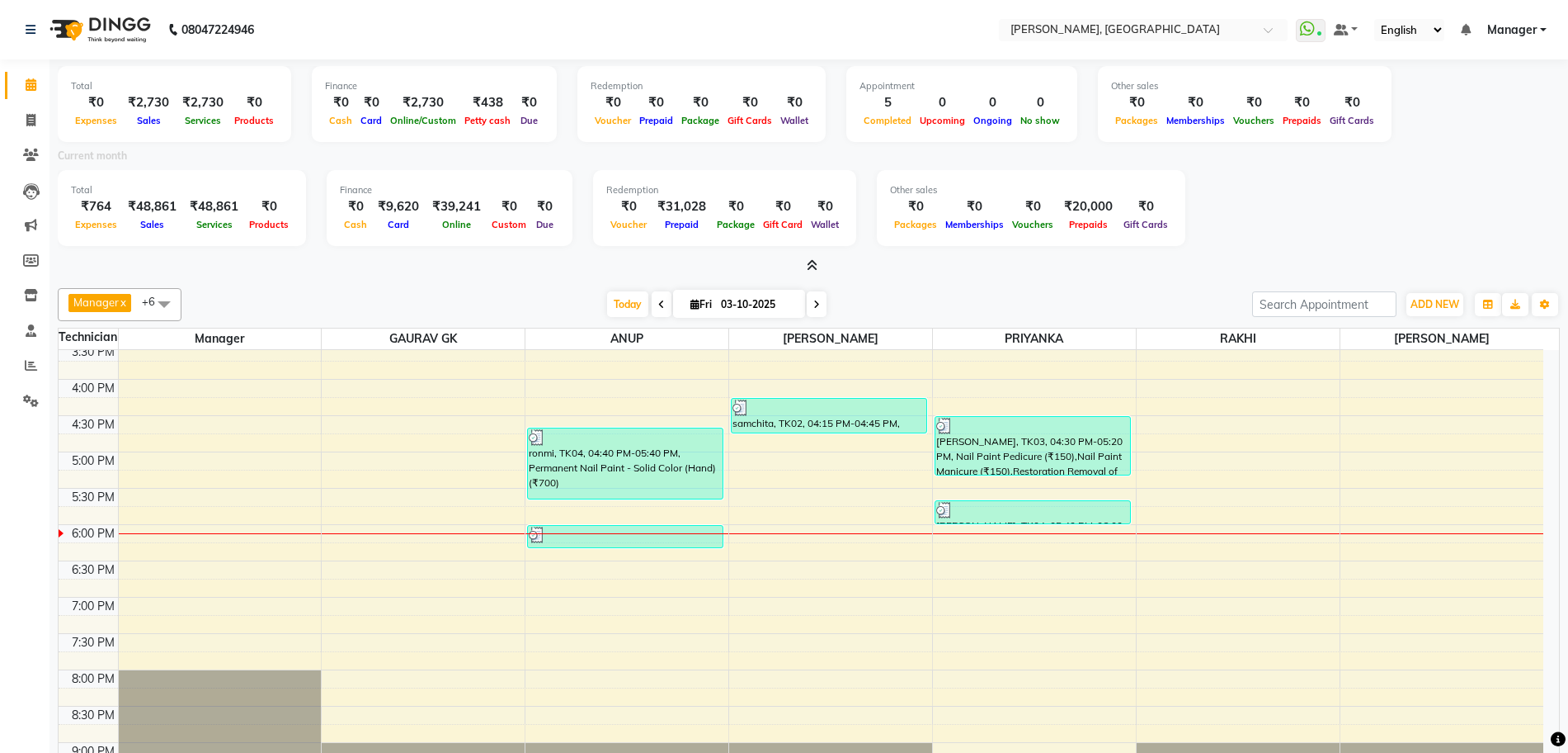
click at [817, 310] on span at bounding box center [816, 303] width 20 height 25
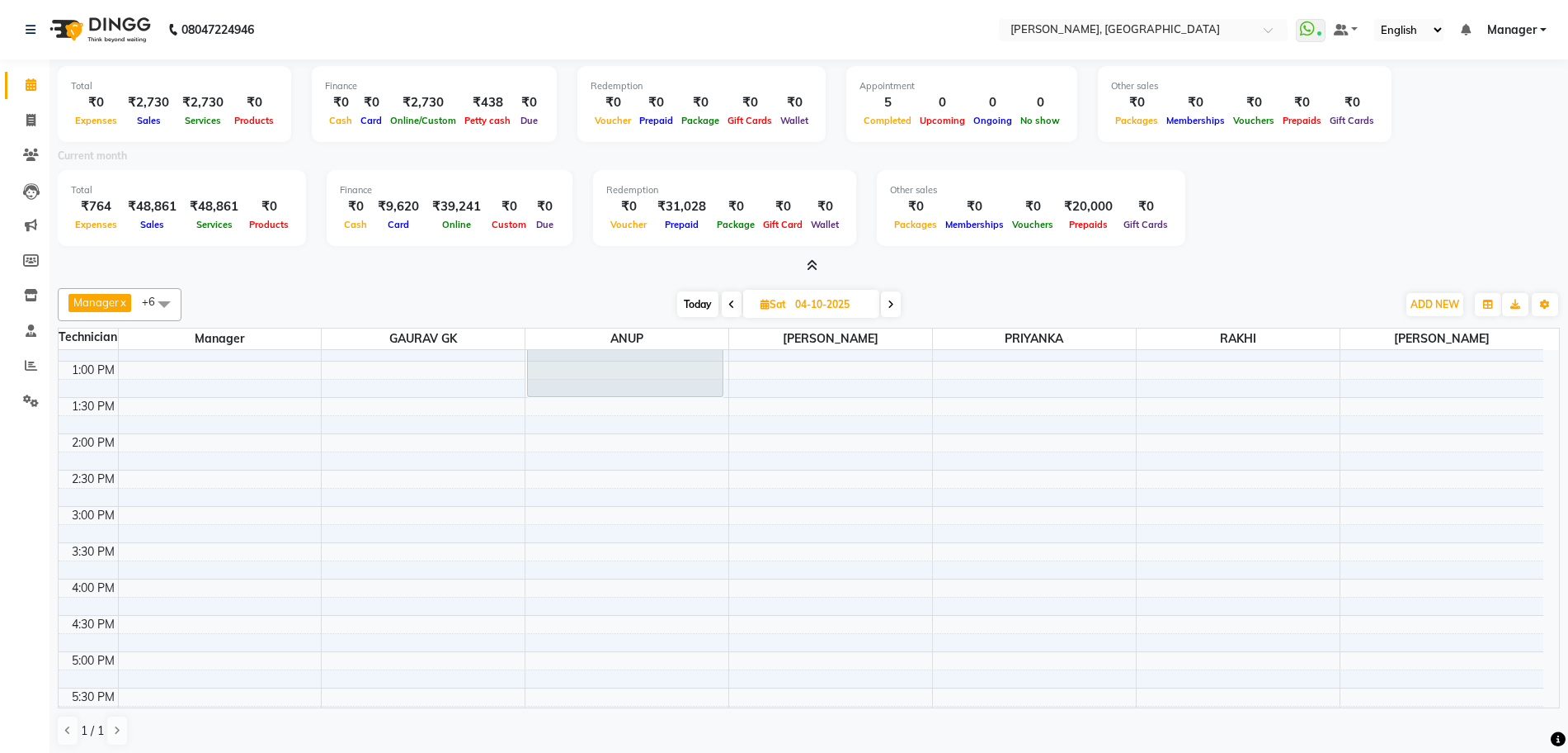
scroll to position [514, 0]
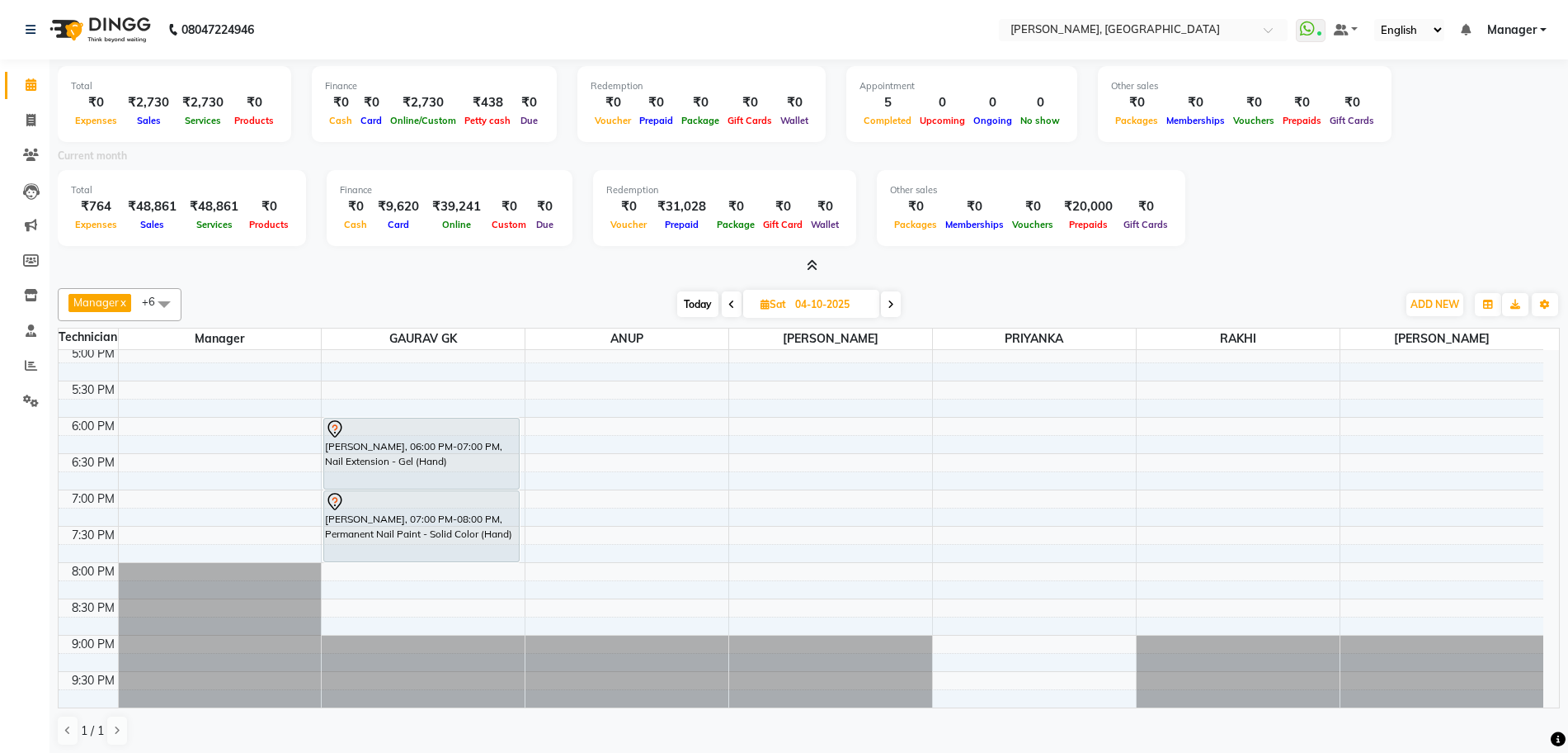
click at [816, 263] on icon at bounding box center [812, 265] width 10 height 12
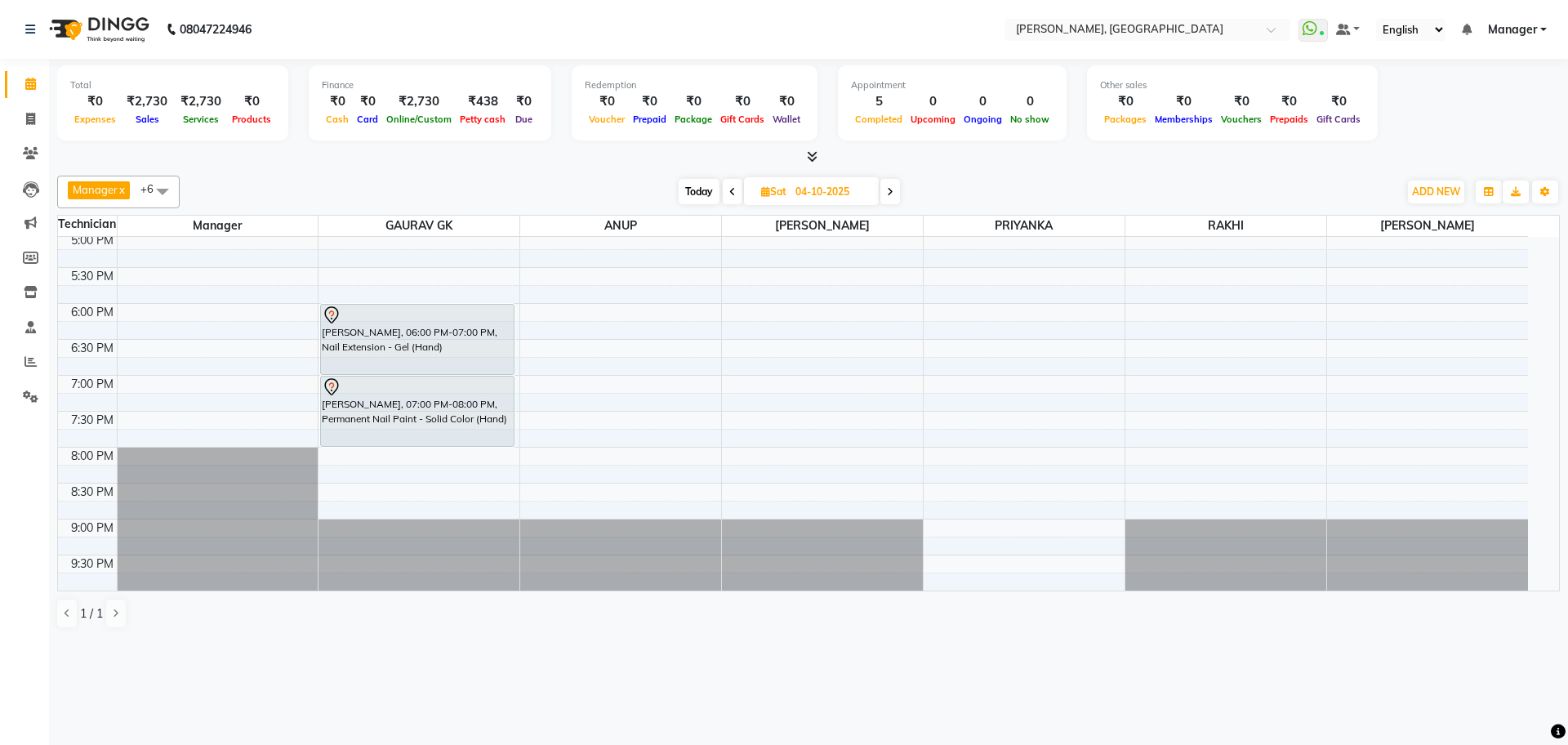
click at [815, 155] on icon at bounding box center [812, 155] width 10 height 12
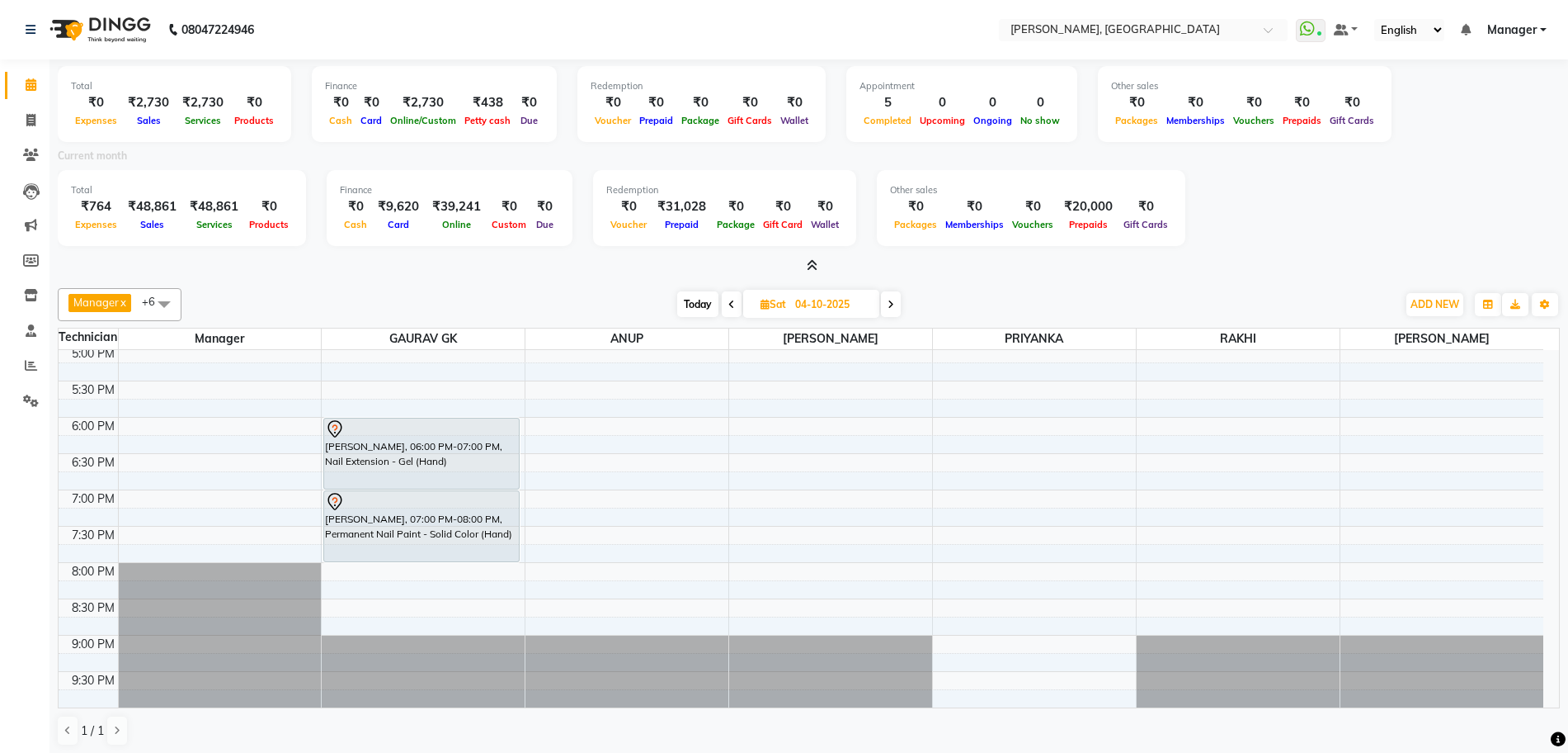
click at [810, 264] on icon at bounding box center [812, 265] width 10 height 12
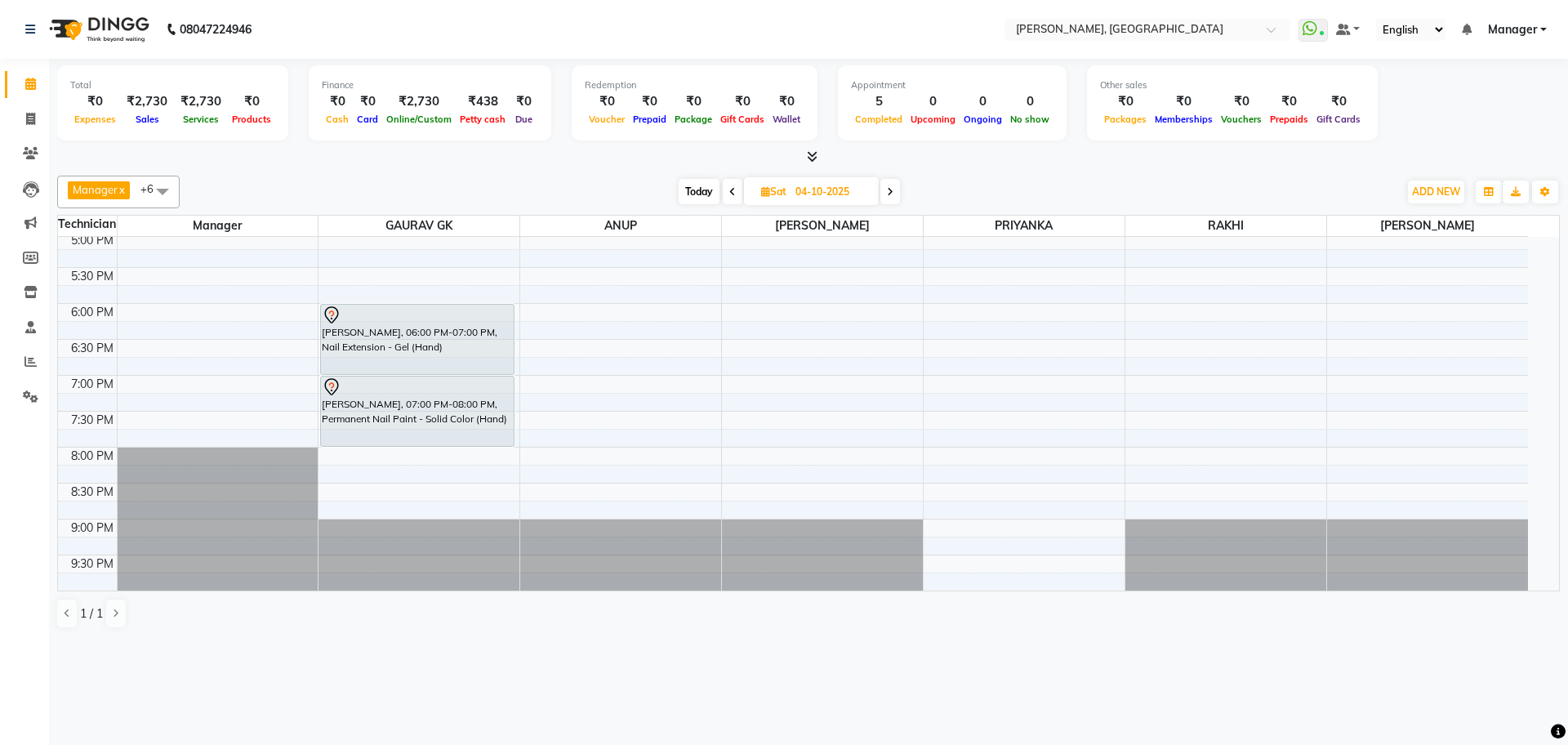
click at [703, 192] on span "Today" at bounding box center [699, 191] width 41 height 25
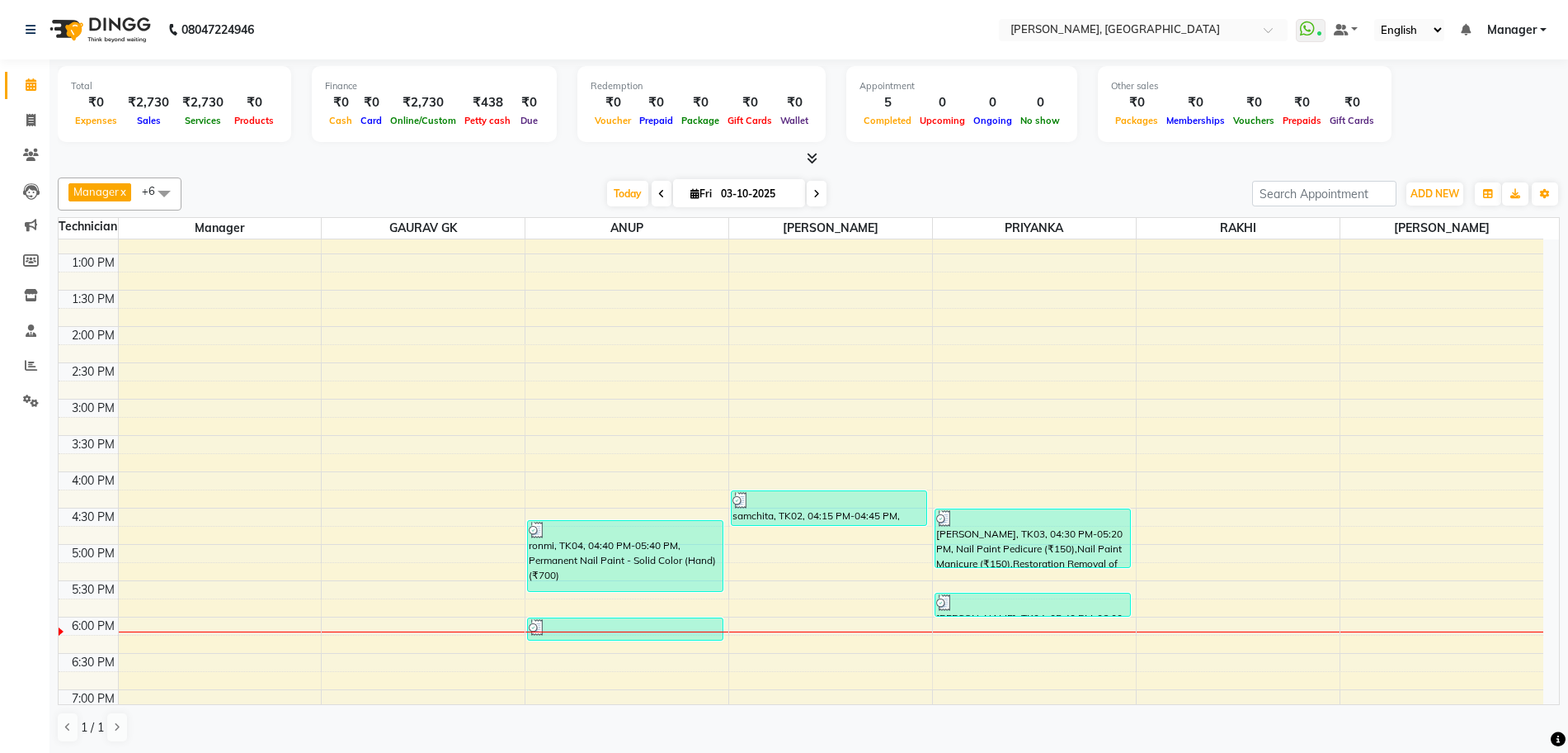
scroll to position [207, 0]
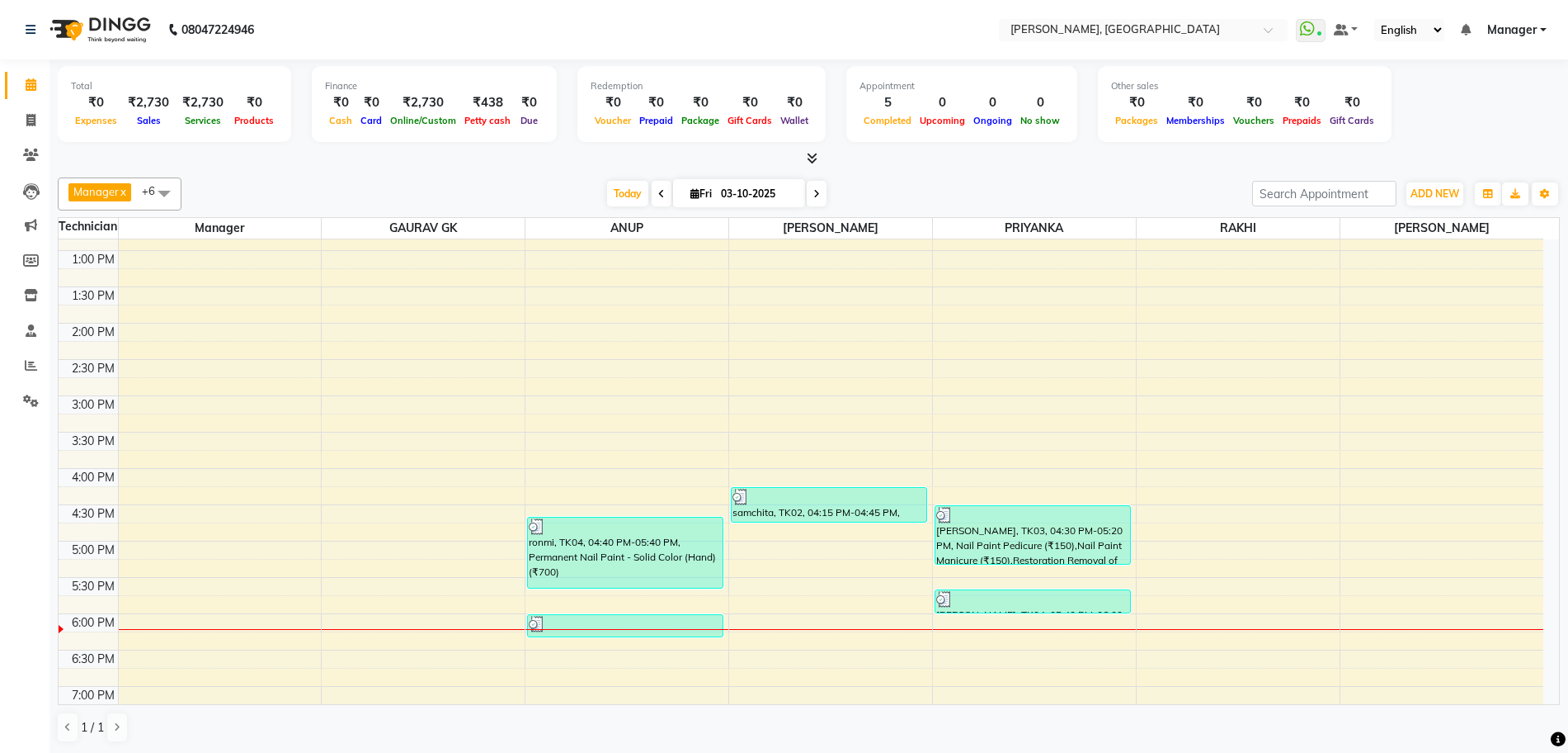
click at [811, 161] on icon at bounding box center [812, 157] width 10 height 12
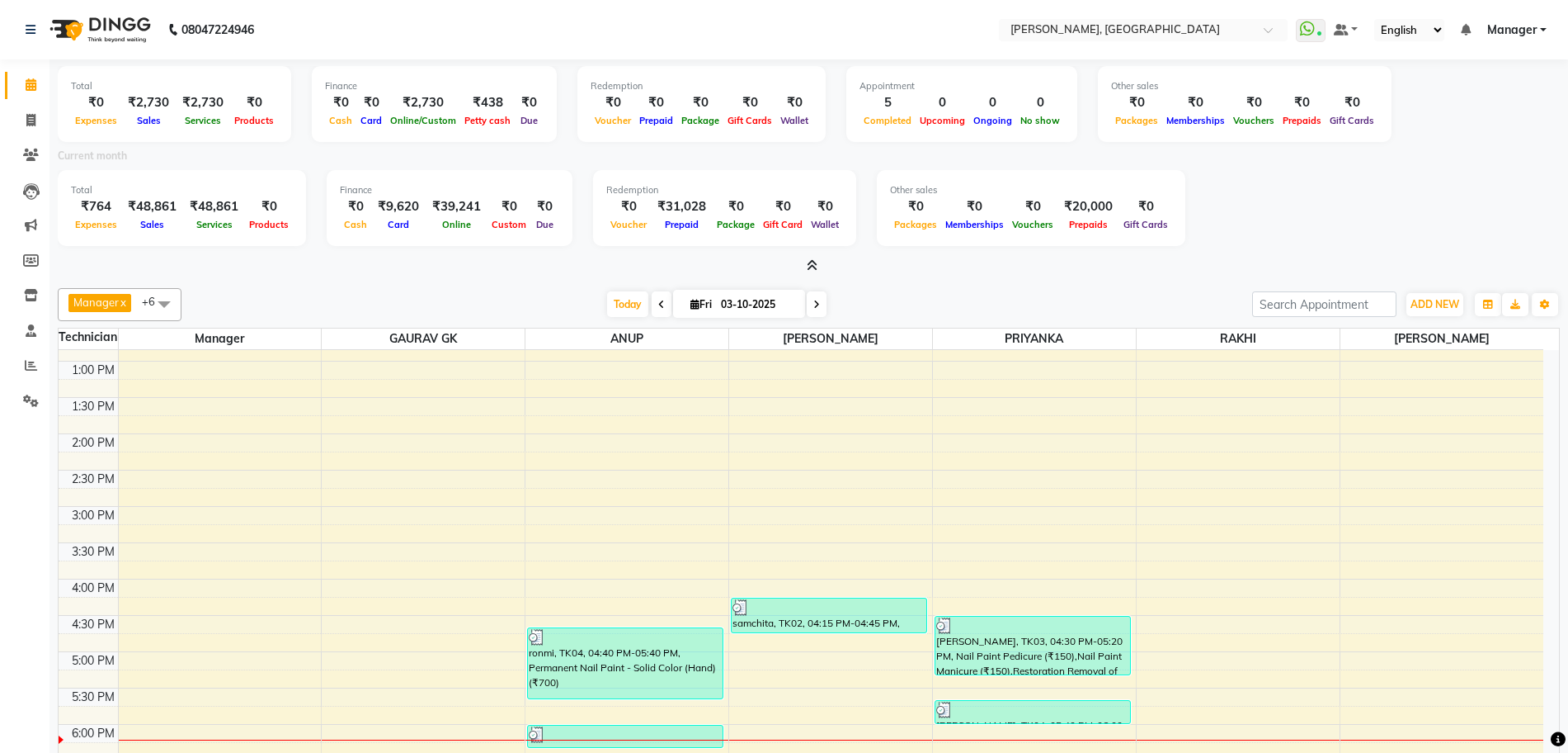
click at [810, 262] on icon at bounding box center [812, 265] width 10 height 12
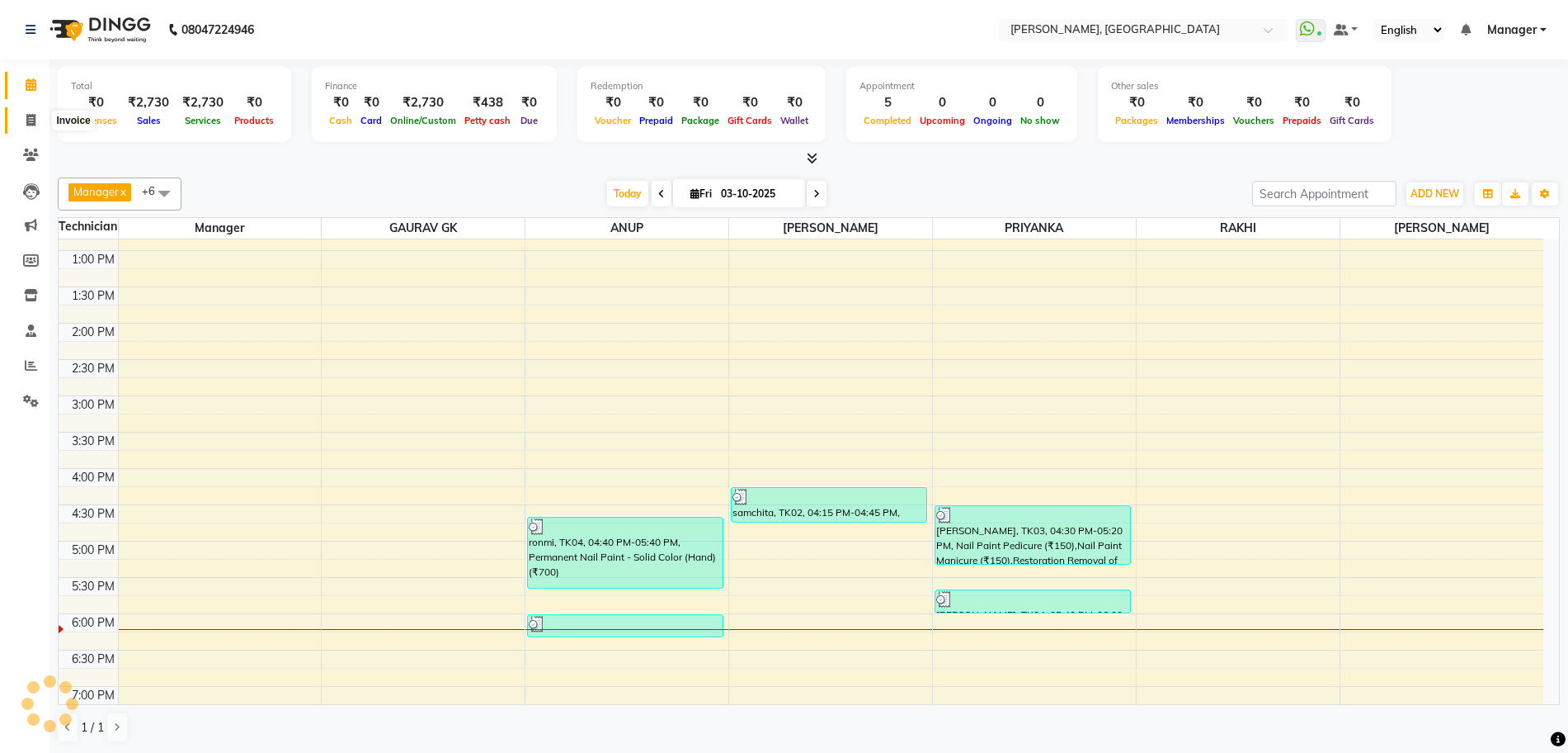
click at [33, 121] on icon at bounding box center [31, 120] width 9 height 12
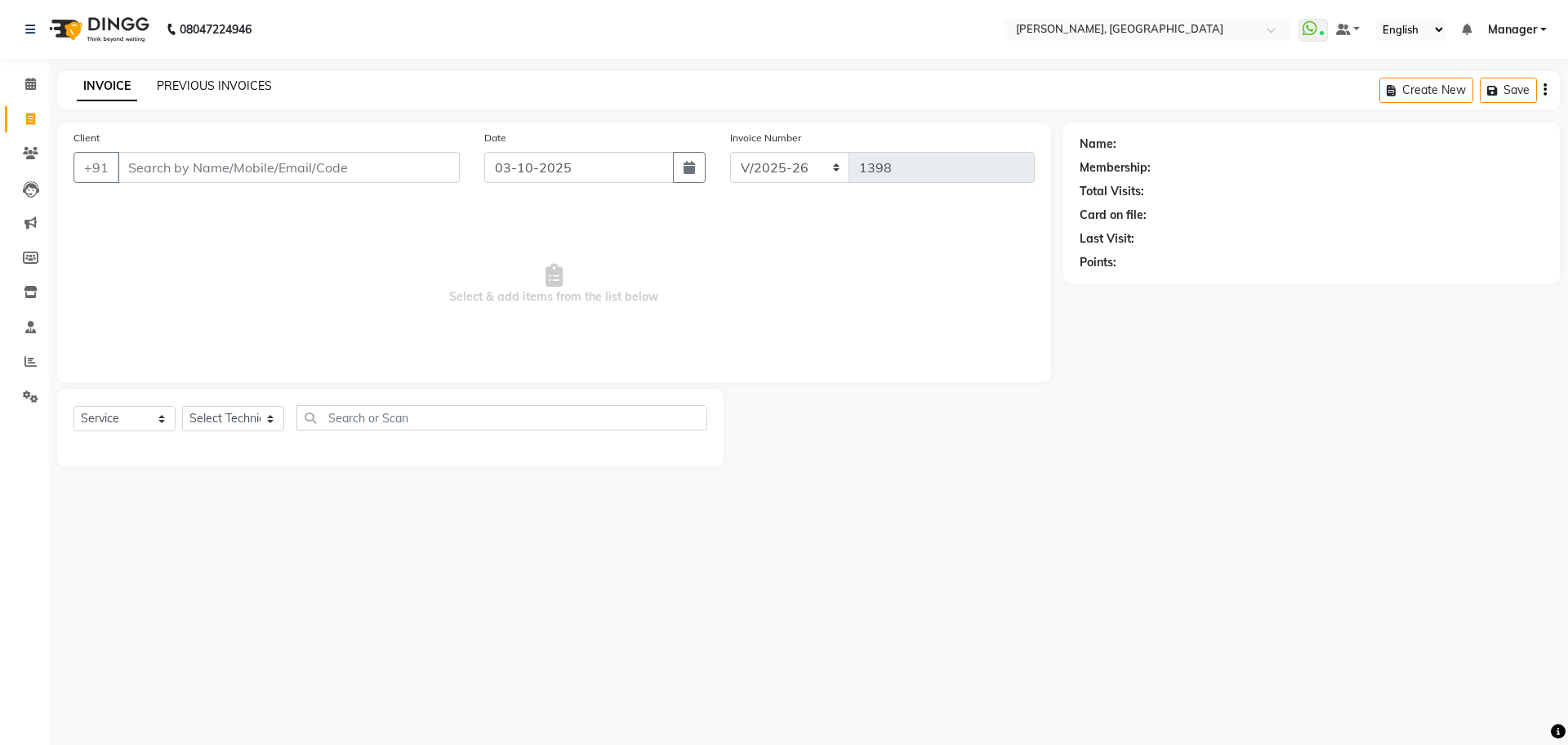
click at [236, 82] on link "PREVIOUS INVOICES" at bounding box center [214, 86] width 115 height 15
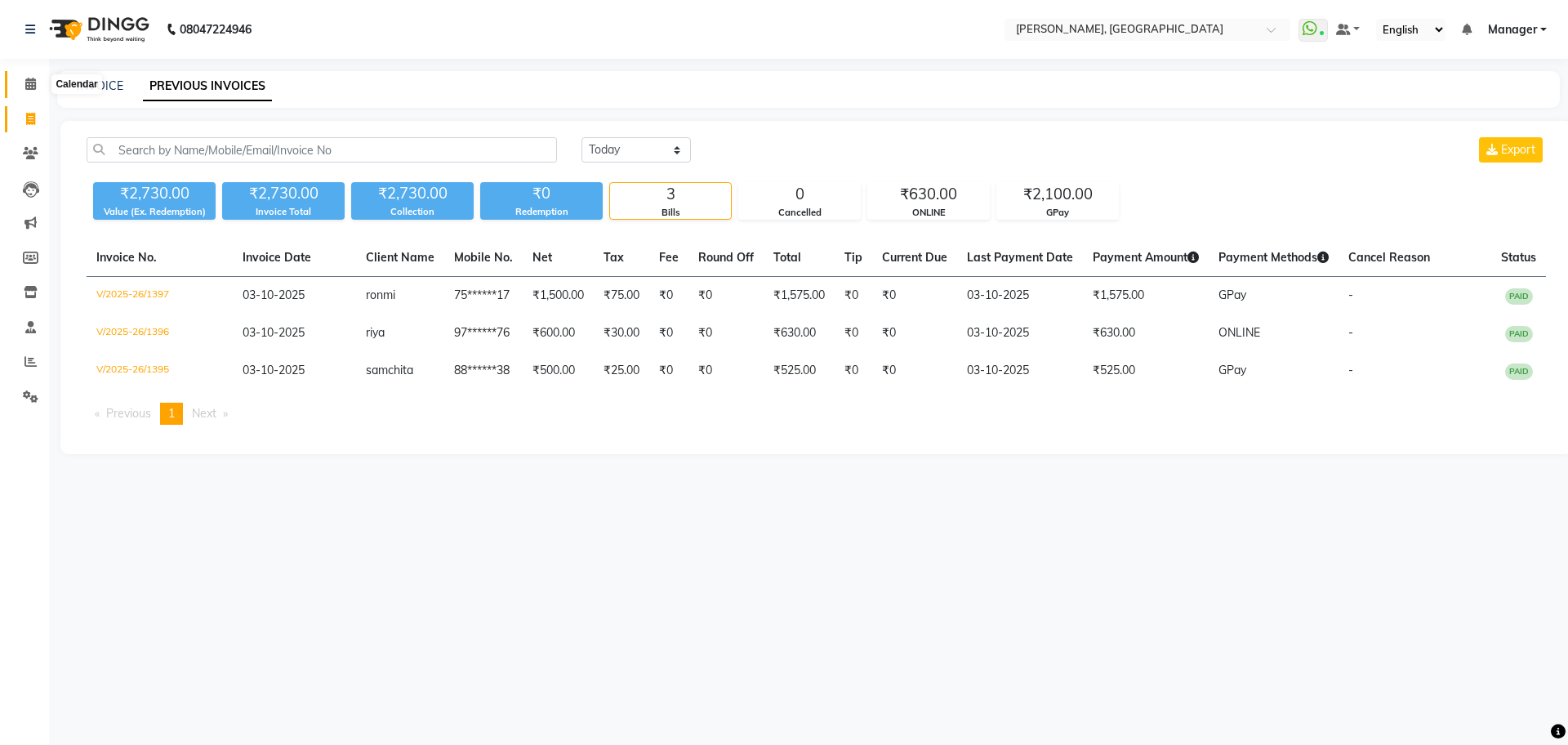
click at [30, 80] on icon at bounding box center [30, 83] width 10 height 12
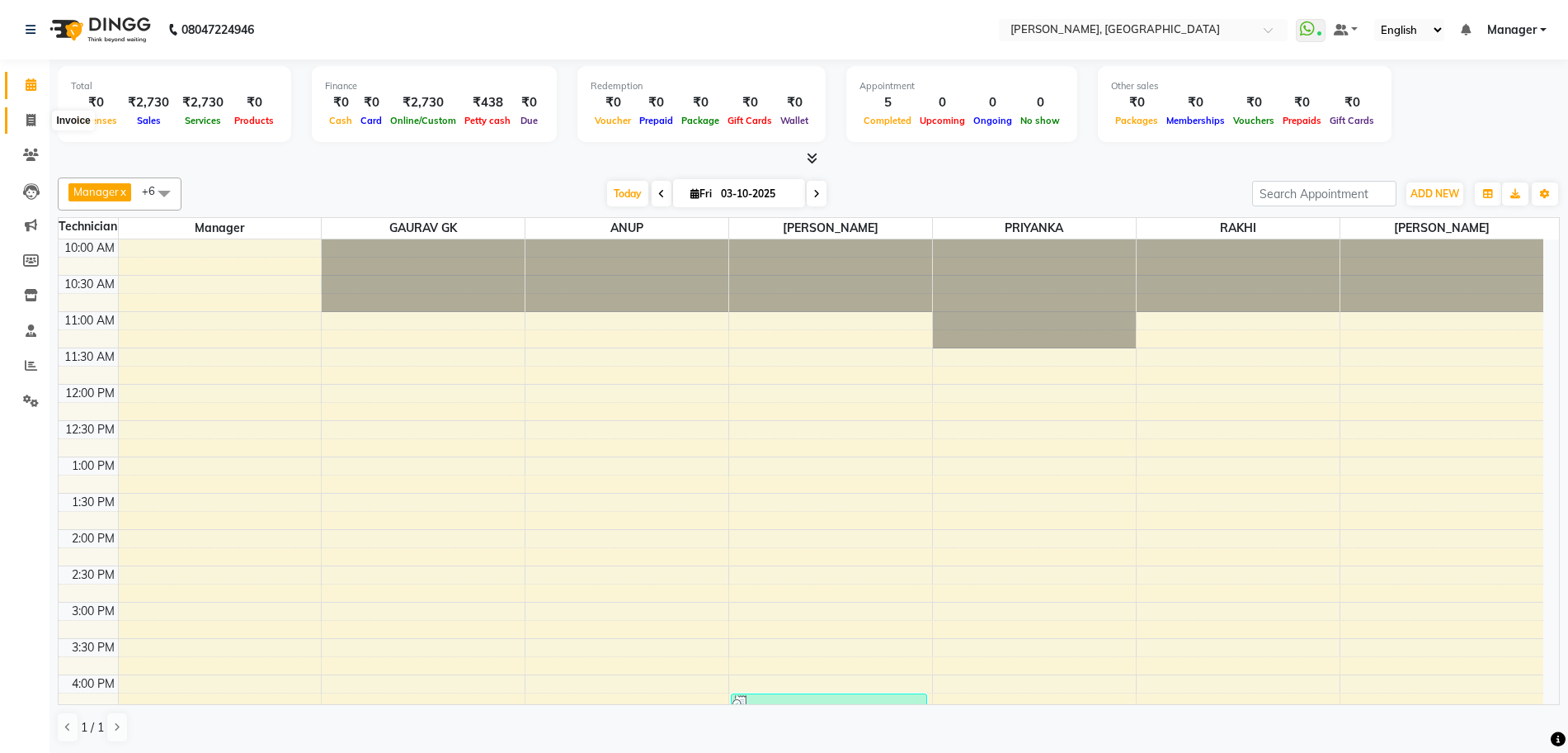
click at [29, 123] on icon at bounding box center [31, 120] width 9 height 12
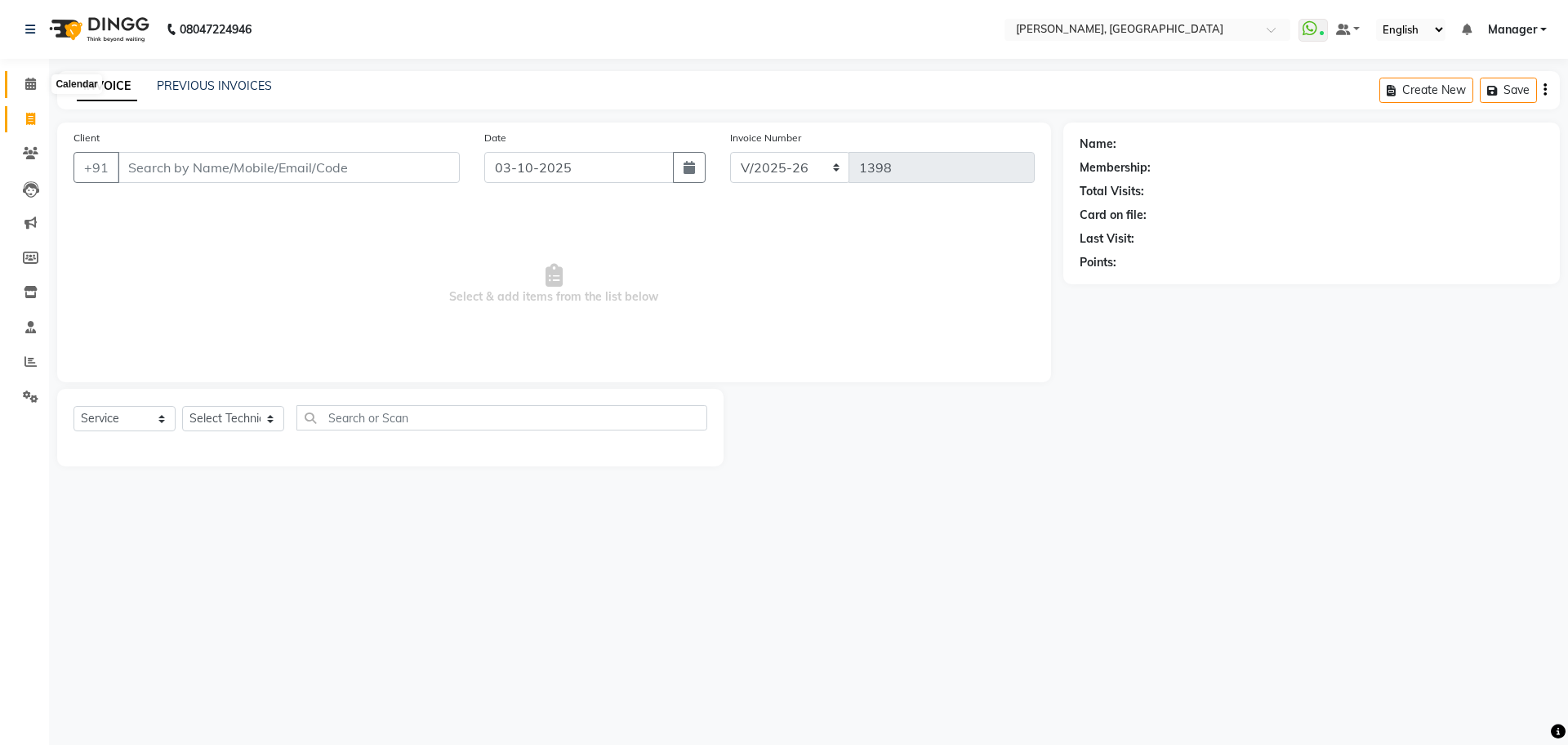
click at [38, 84] on span at bounding box center [31, 84] width 29 height 19
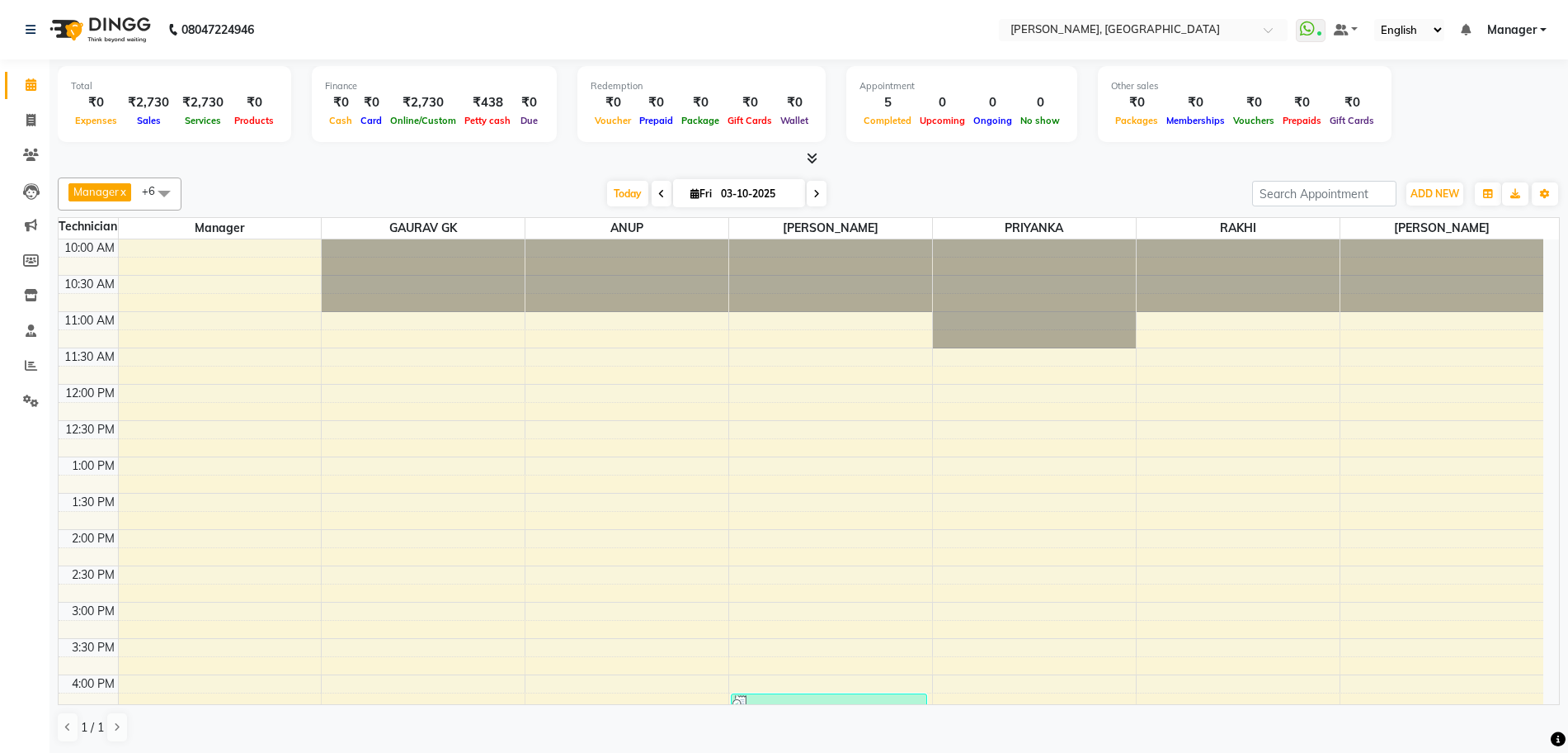
click at [813, 197] on icon at bounding box center [816, 194] width 7 height 10
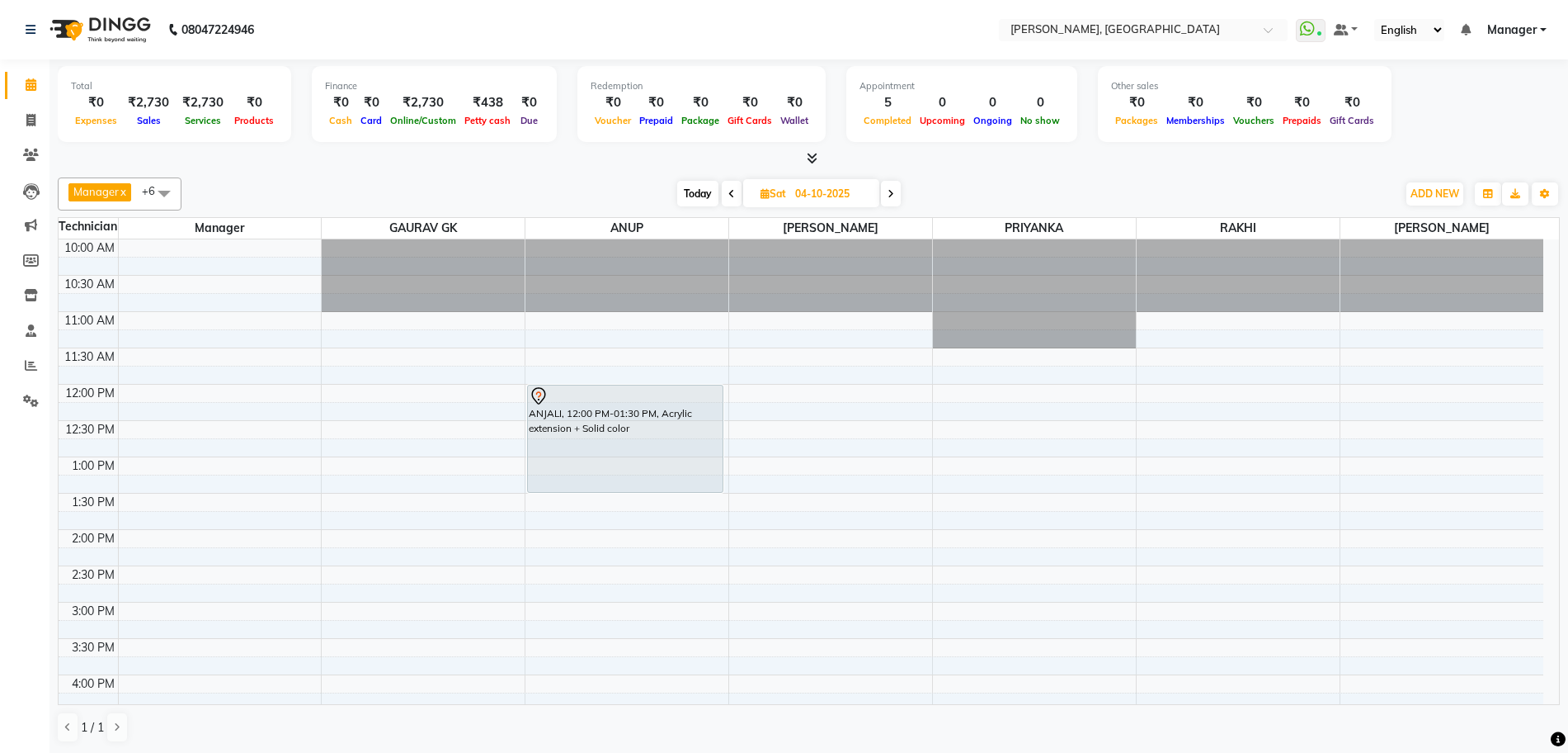
click at [686, 190] on span "Today" at bounding box center [698, 193] width 41 height 25
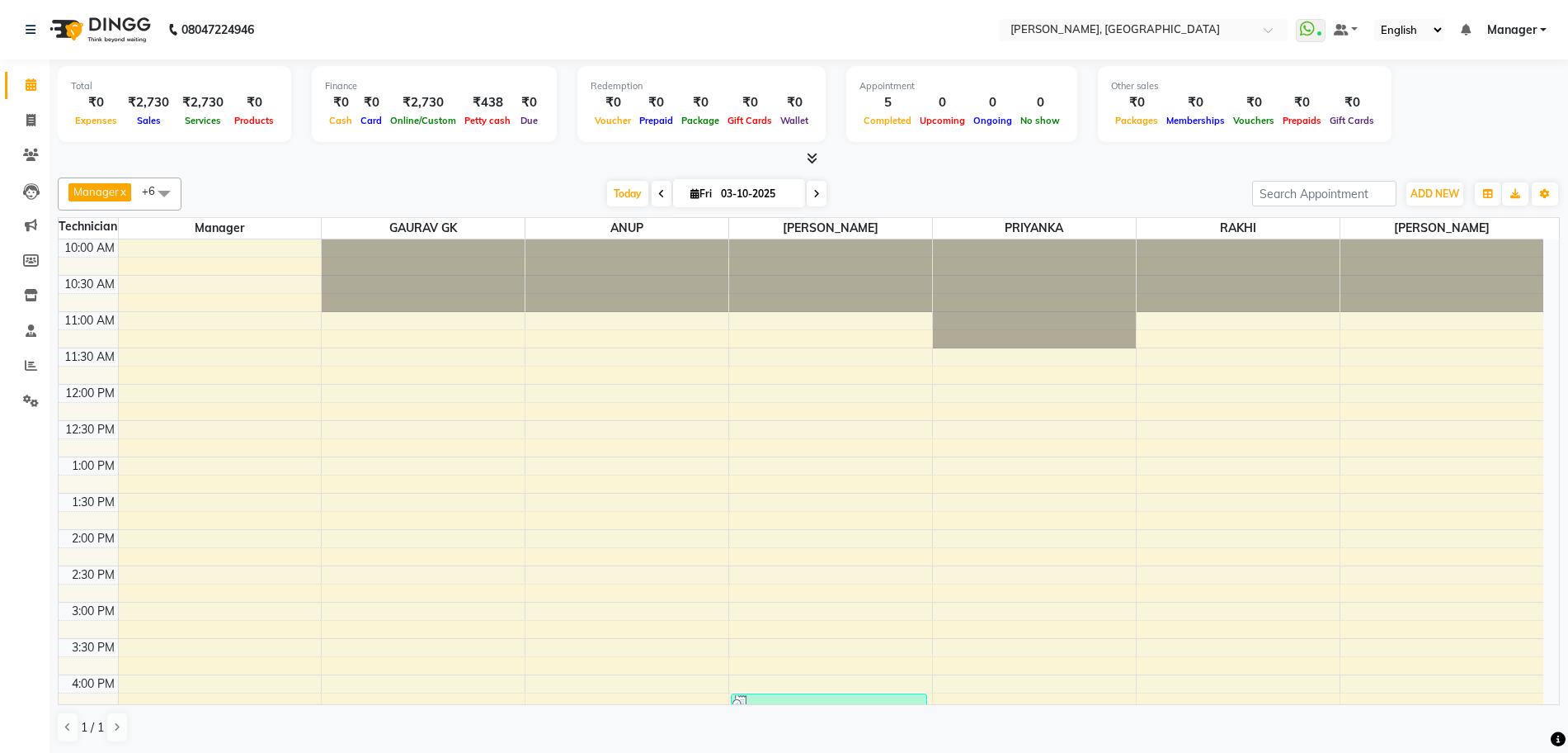
click at [813, 156] on icon at bounding box center [812, 157] width 10 height 12
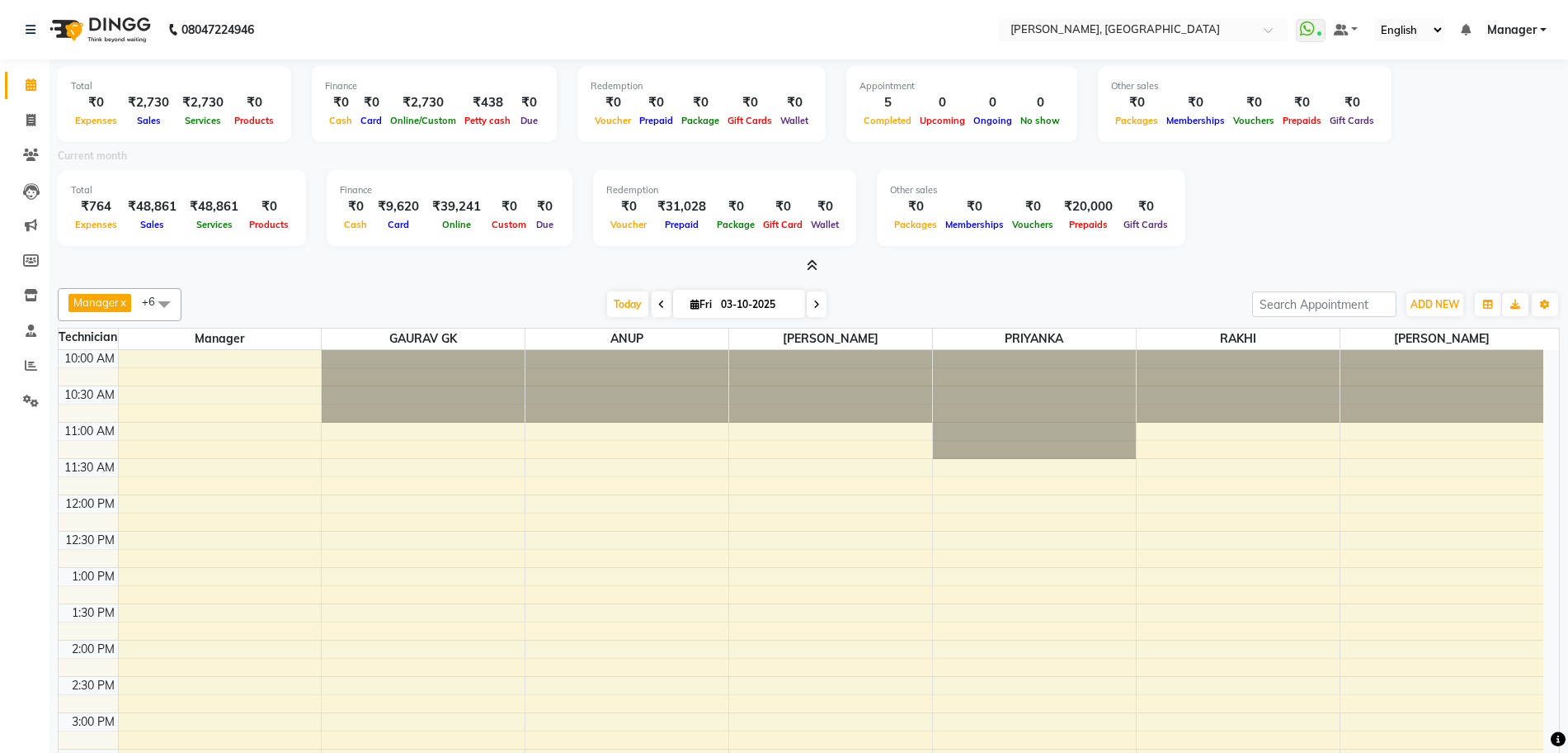
click at [812, 268] on icon at bounding box center [812, 265] width 10 height 12
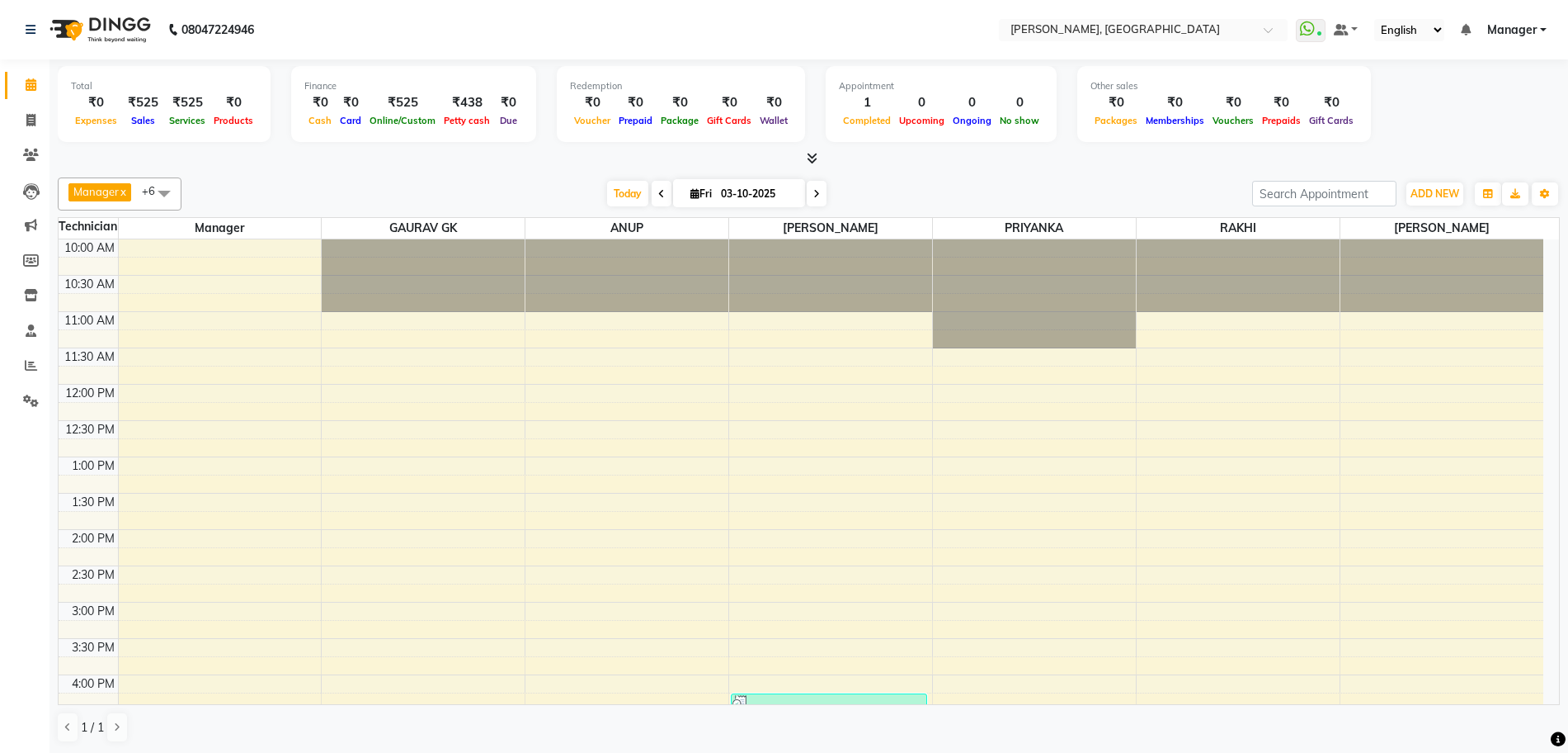
click at [808, 196] on span at bounding box center [816, 193] width 20 height 25
type input "04-10-2025"
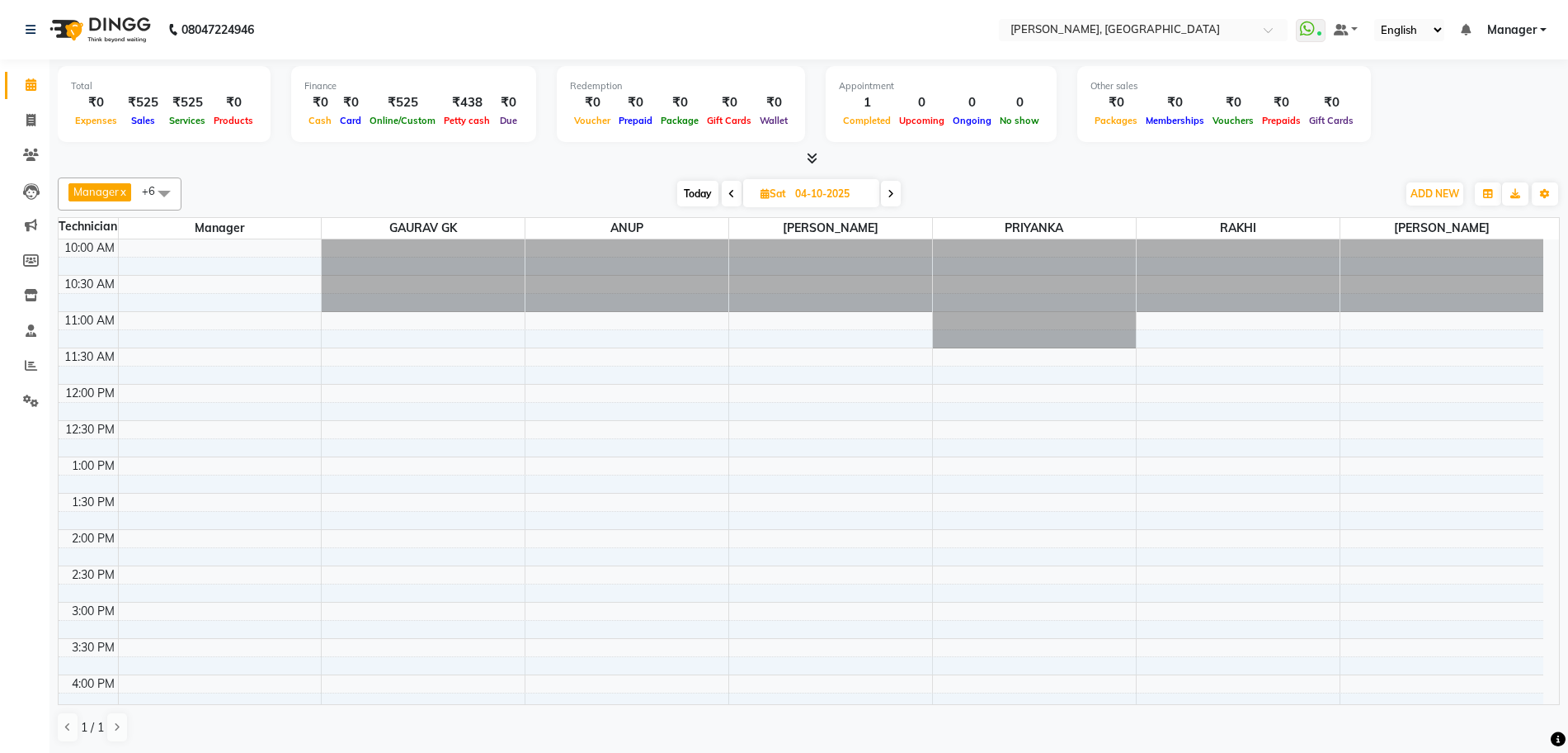
click at [587, 389] on div "10:00 AM 10:30 AM 11:00 AM 11:30 AM 12:00 PM 12:30 PM 1:00 PM 1:30 PM 2:00 PM 2…" at bounding box center [801, 674] width 1485 height 871
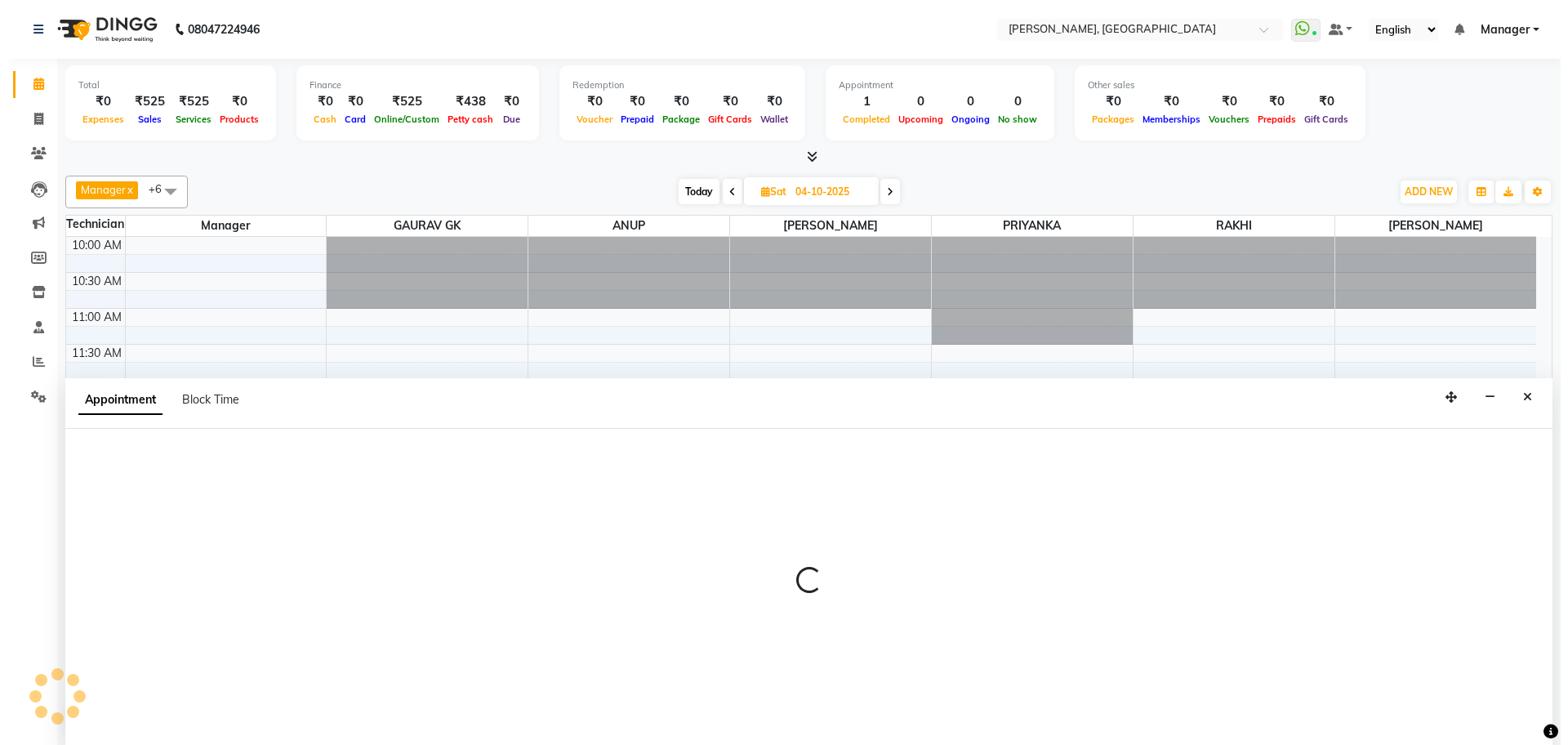
scroll to position [1, 0]
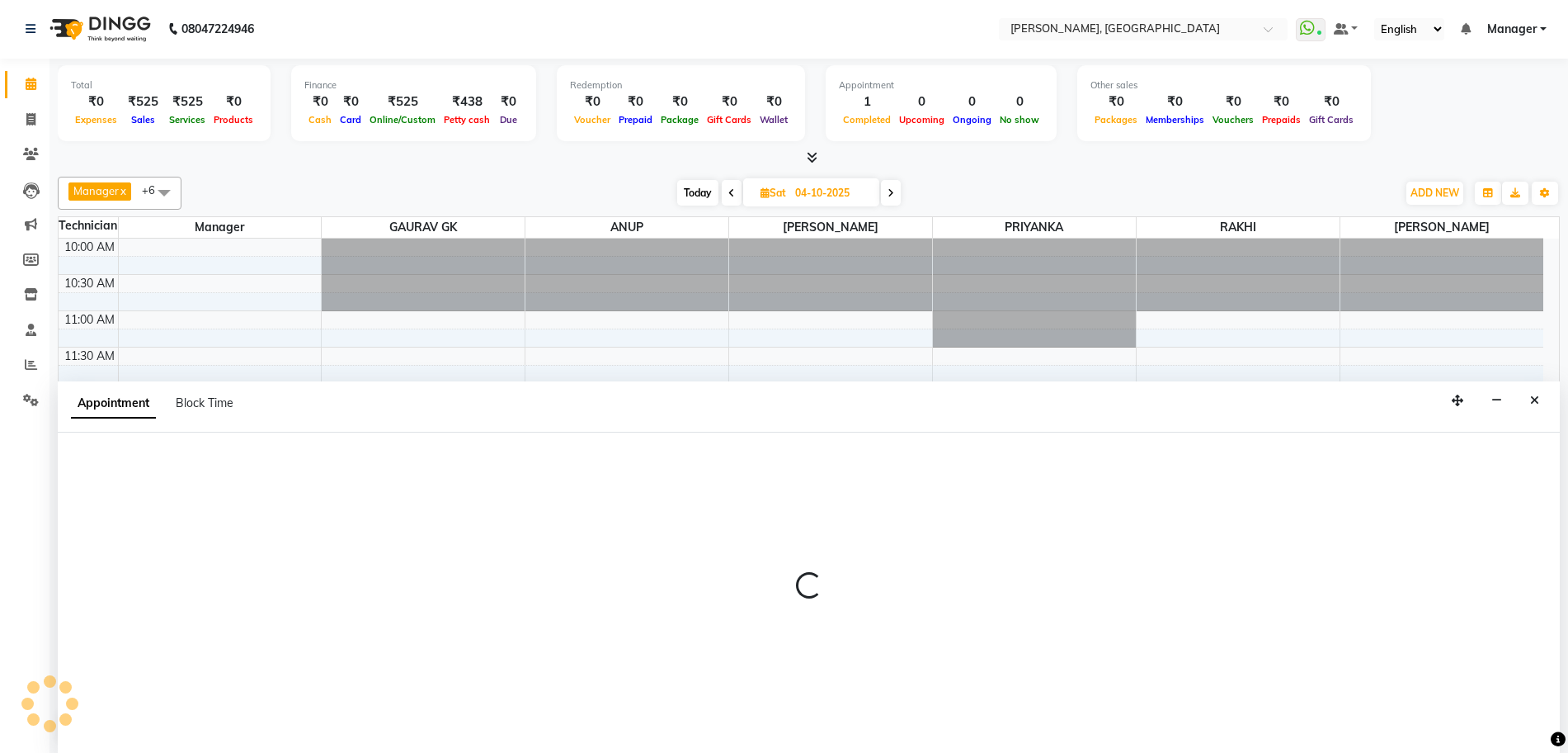
select select "86057"
select select "720"
select select "tentative"
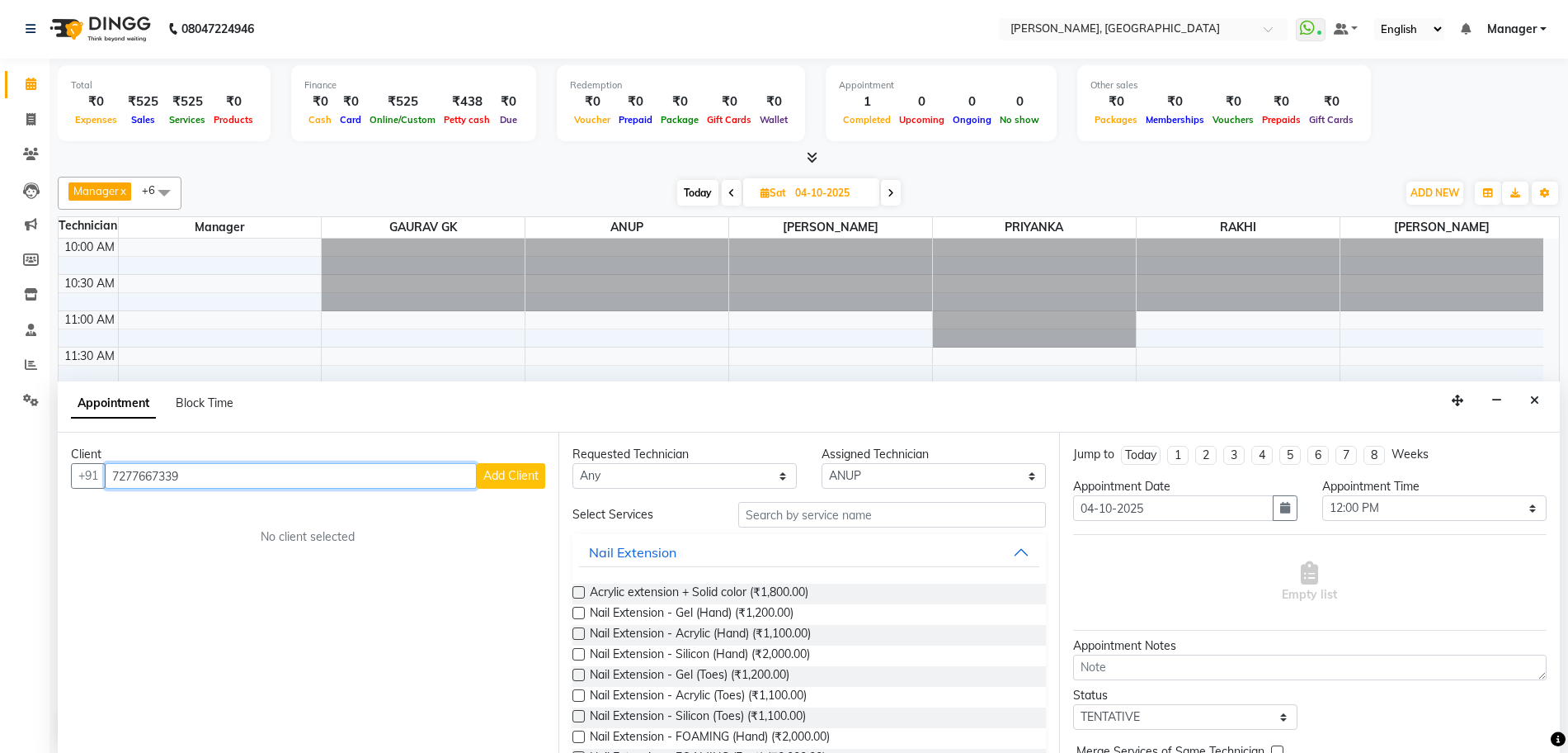
type input "7277667339"
click at [511, 482] on span "Add Client" at bounding box center [511, 475] width 55 height 15
select select "21"
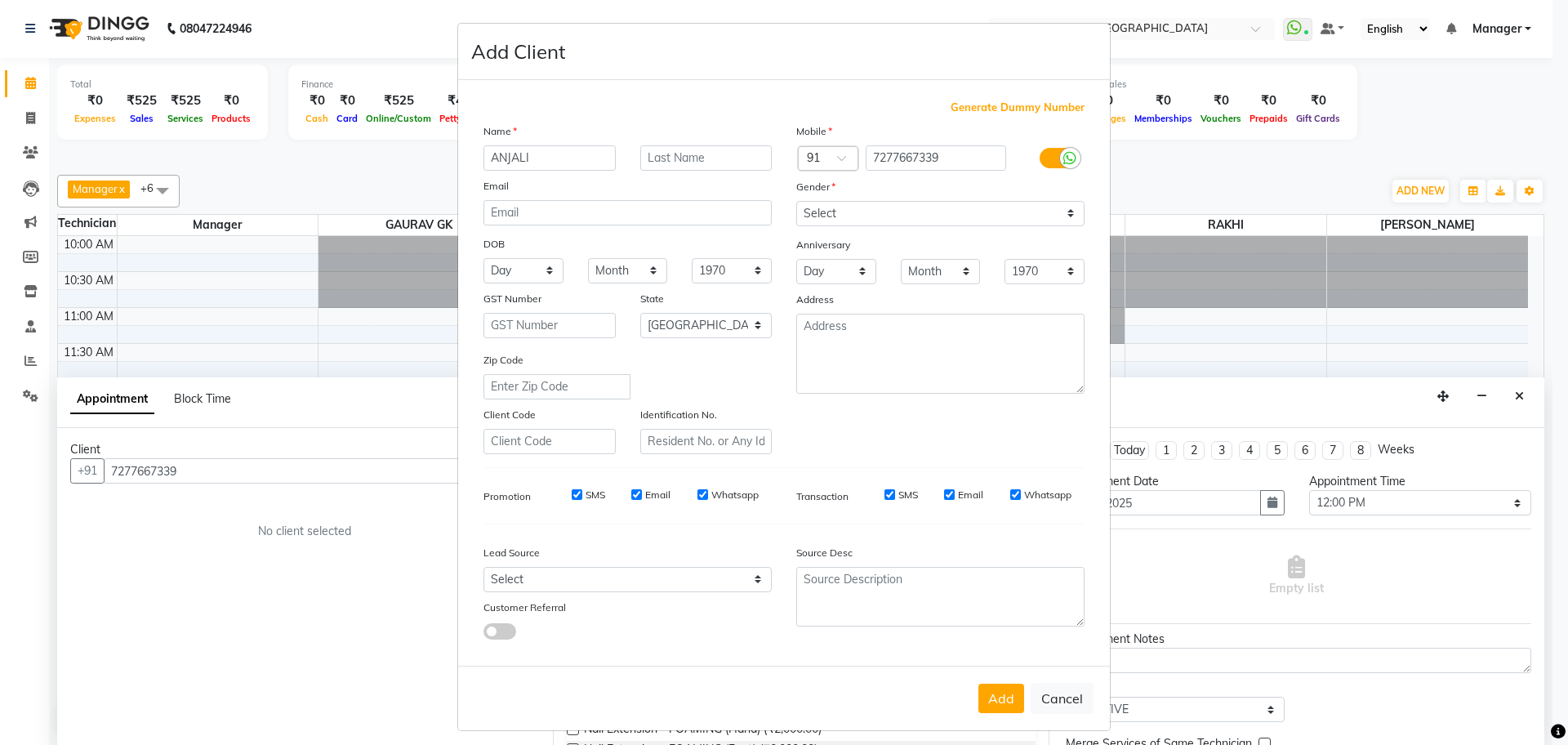
type input "ANJALI"
click at [798, 216] on select "Select [DEMOGRAPHIC_DATA] [DEMOGRAPHIC_DATA] Other Prefer Not To Say" at bounding box center [940, 213] width 288 height 25
select select "[DEMOGRAPHIC_DATA]"
click at [796, 201] on select "Select [DEMOGRAPHIC_DATA] [DEMOGRAPHIC_DATA] Other Prefer Not To Say" at bounding box center [940, 213] width 288 height 25
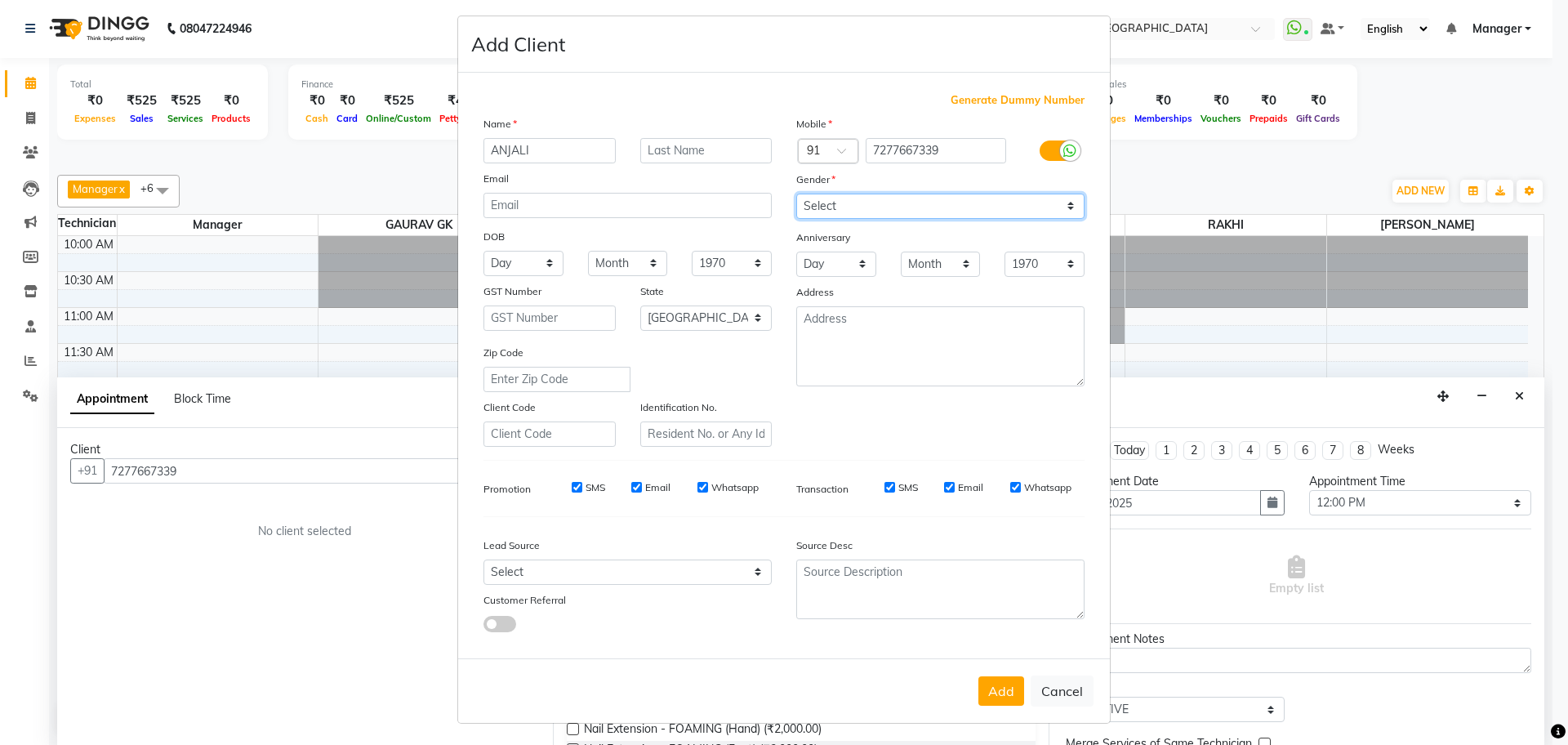
scroll to position [9, 0]
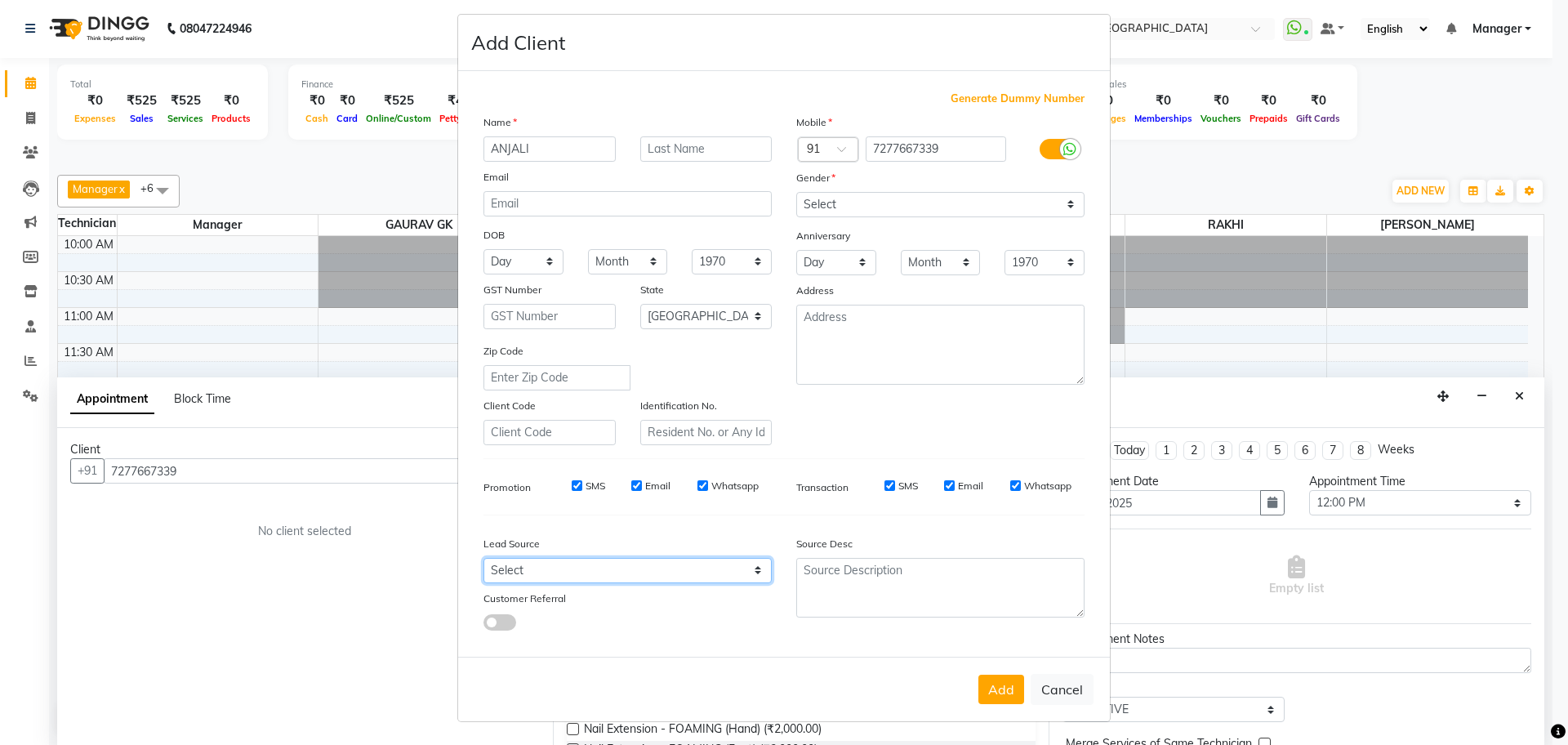
click at [522, 563] on select "Select Walk-in Internet Friend Word of Mouth Advertisement Facebook JustDial Go…" at bounding box center [627, 570] width 288 height 25
select select "51820"
click at [483, 558] on select "Select Walk-in Internet Friend Word of Mouth Advertisement Facebook JustDial Go…" at bounding box center [627, 570] width 288 height 25
click at [502, 619] on span at bounding box center [499, 622] width 32 height 17
click at [483, 625] on input "checkbox" at bounding box center [483, 625] width 0 height 0
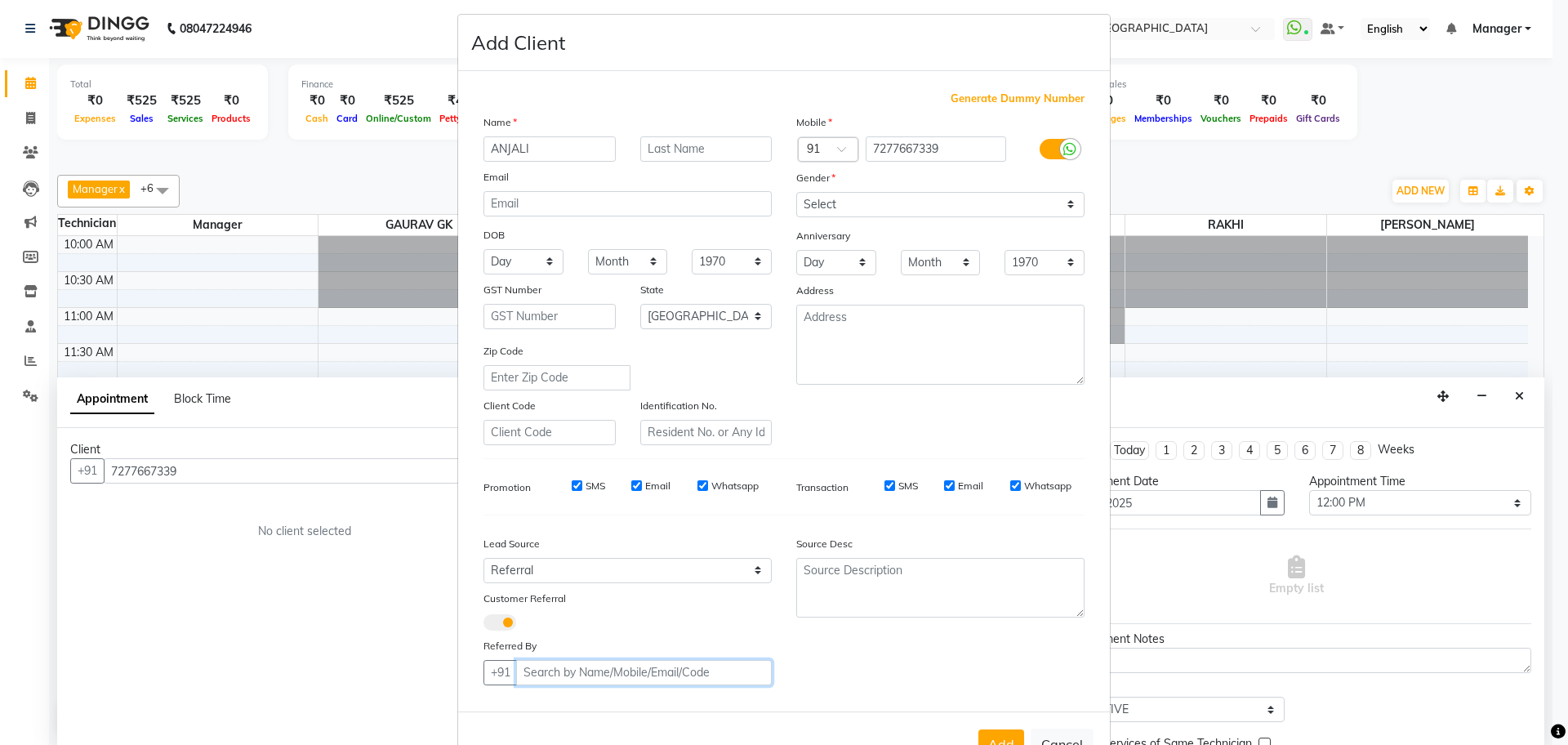
click at [541, 672] on input "text" at bounding box center [644, 672] width 255 height 25
click at [545, 711] on span "Shivani yeshwant" at bounding box center [591, 707] width 106 height 17
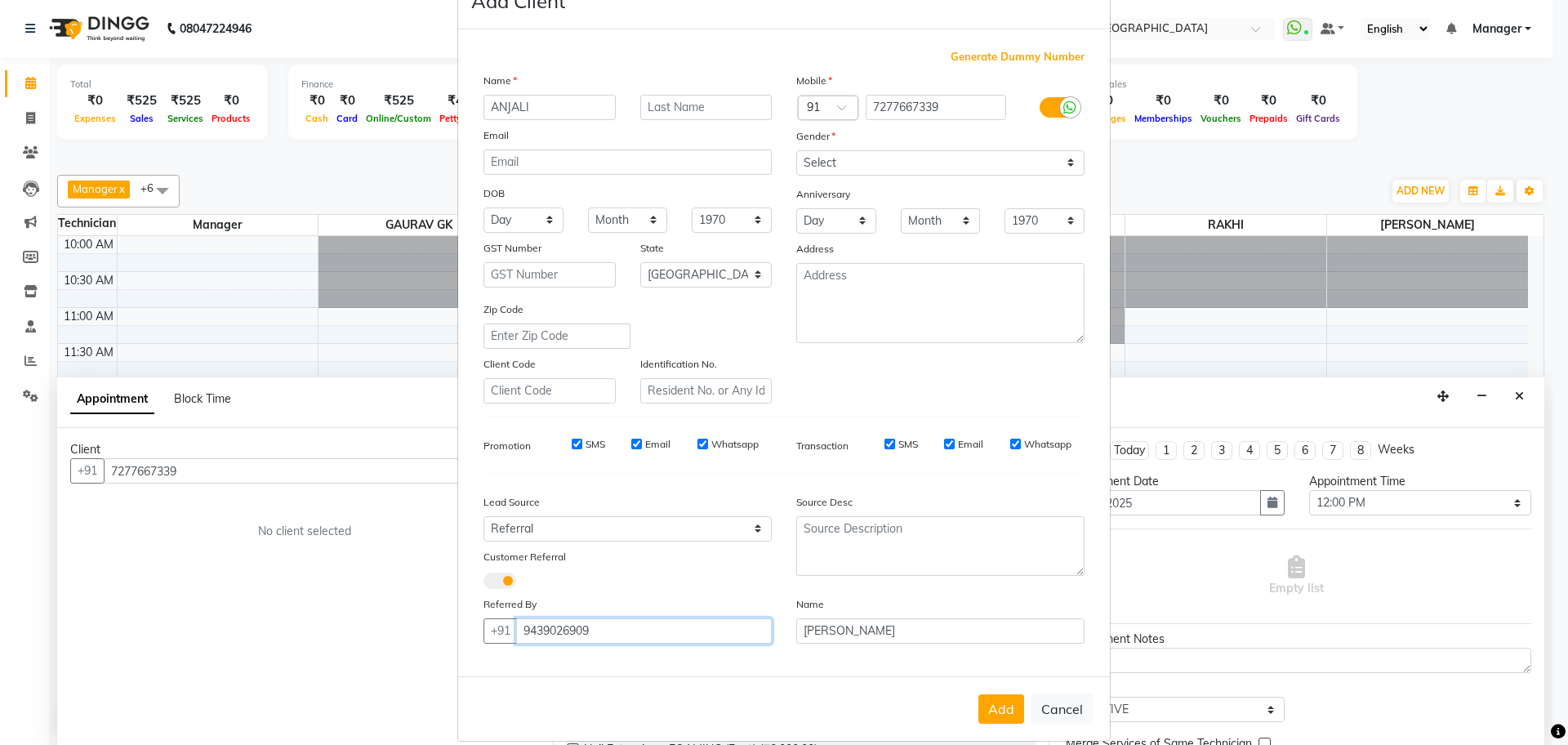
scroll to position [70, 0]
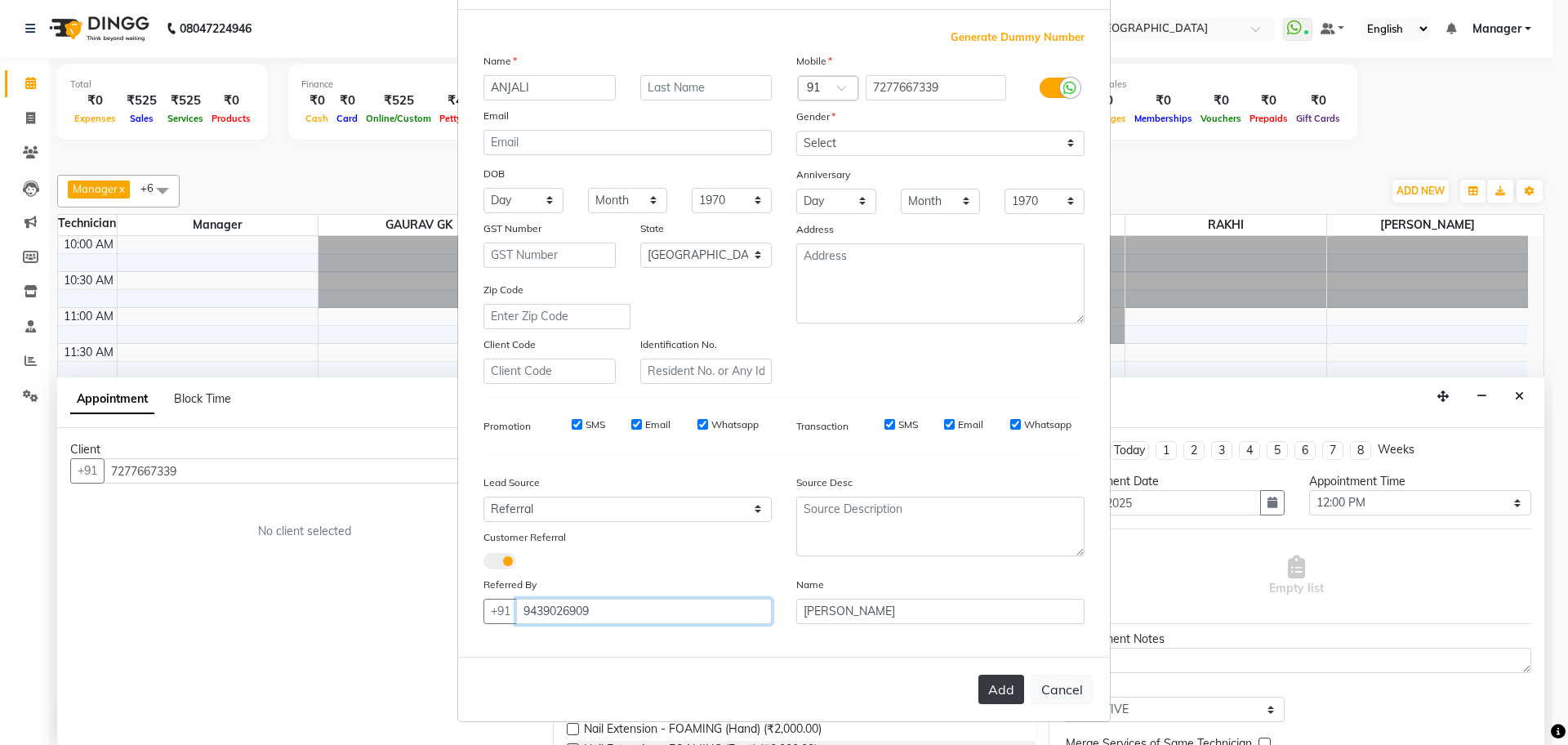
type input "9439026909"
click at [984, 688] on button "Add" at bounding box center [1001, 689] width 45 height 30
type input "72******39"
select select
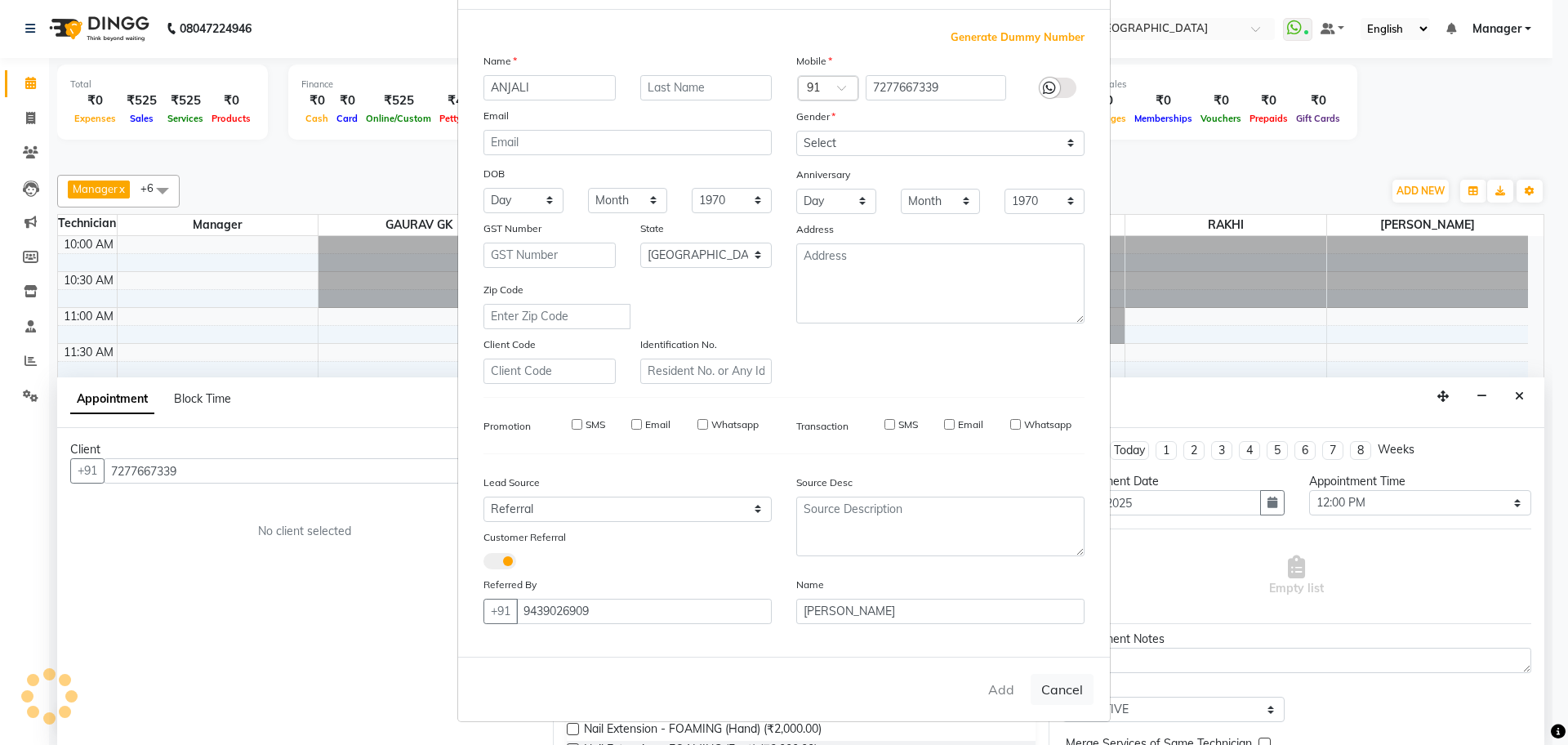
select select
select select "null"
select select
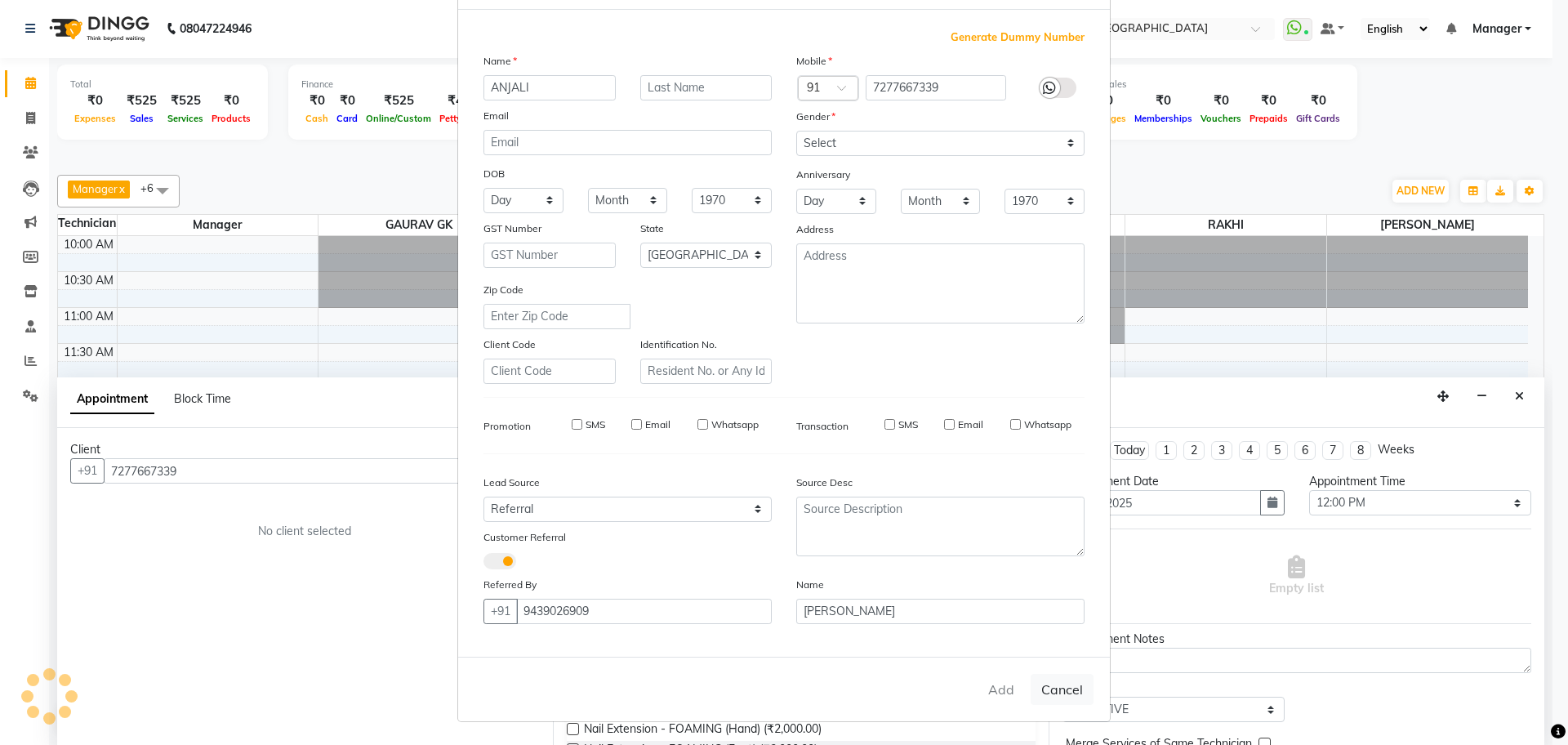
select select
checkbox input "false"
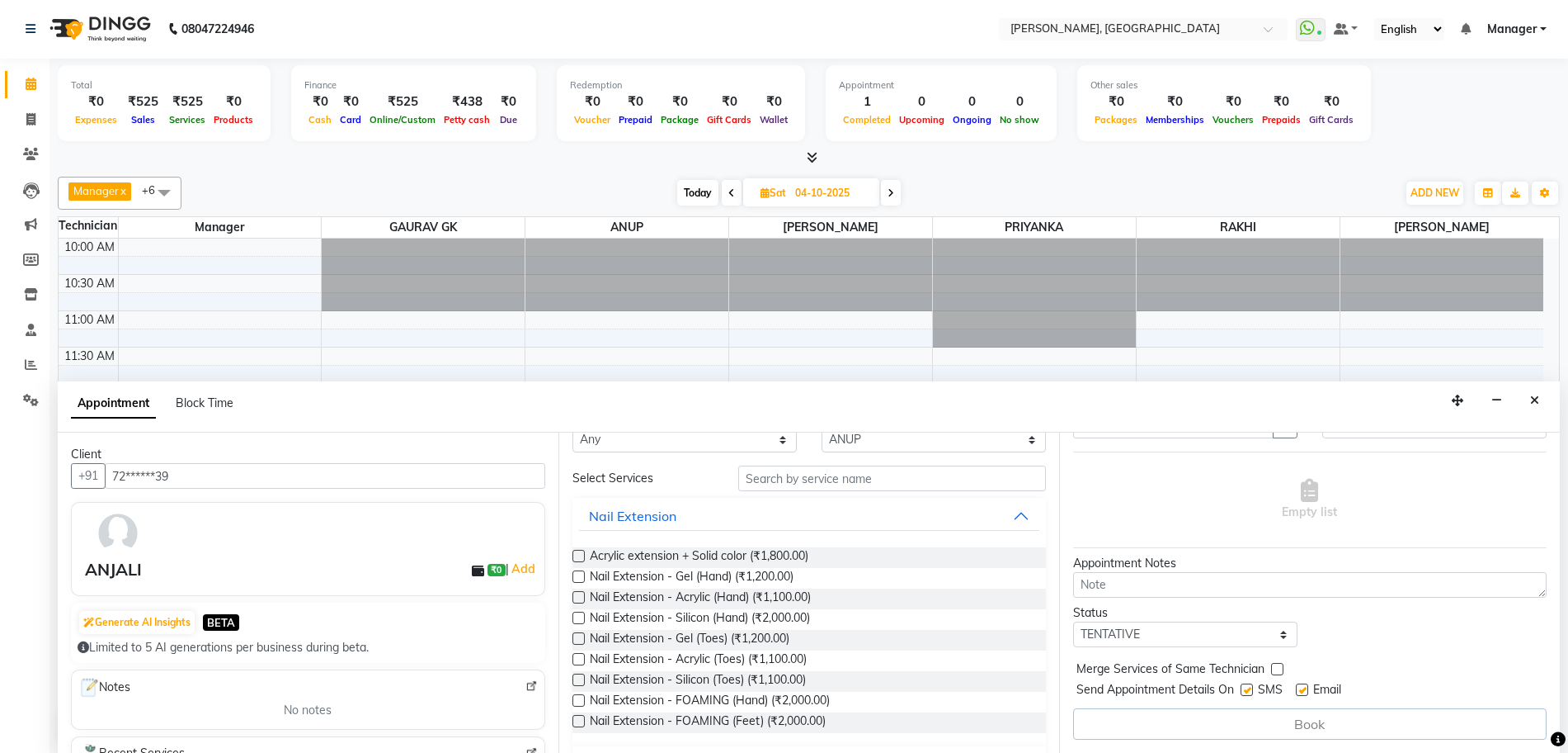
scroll to position [0, 0]
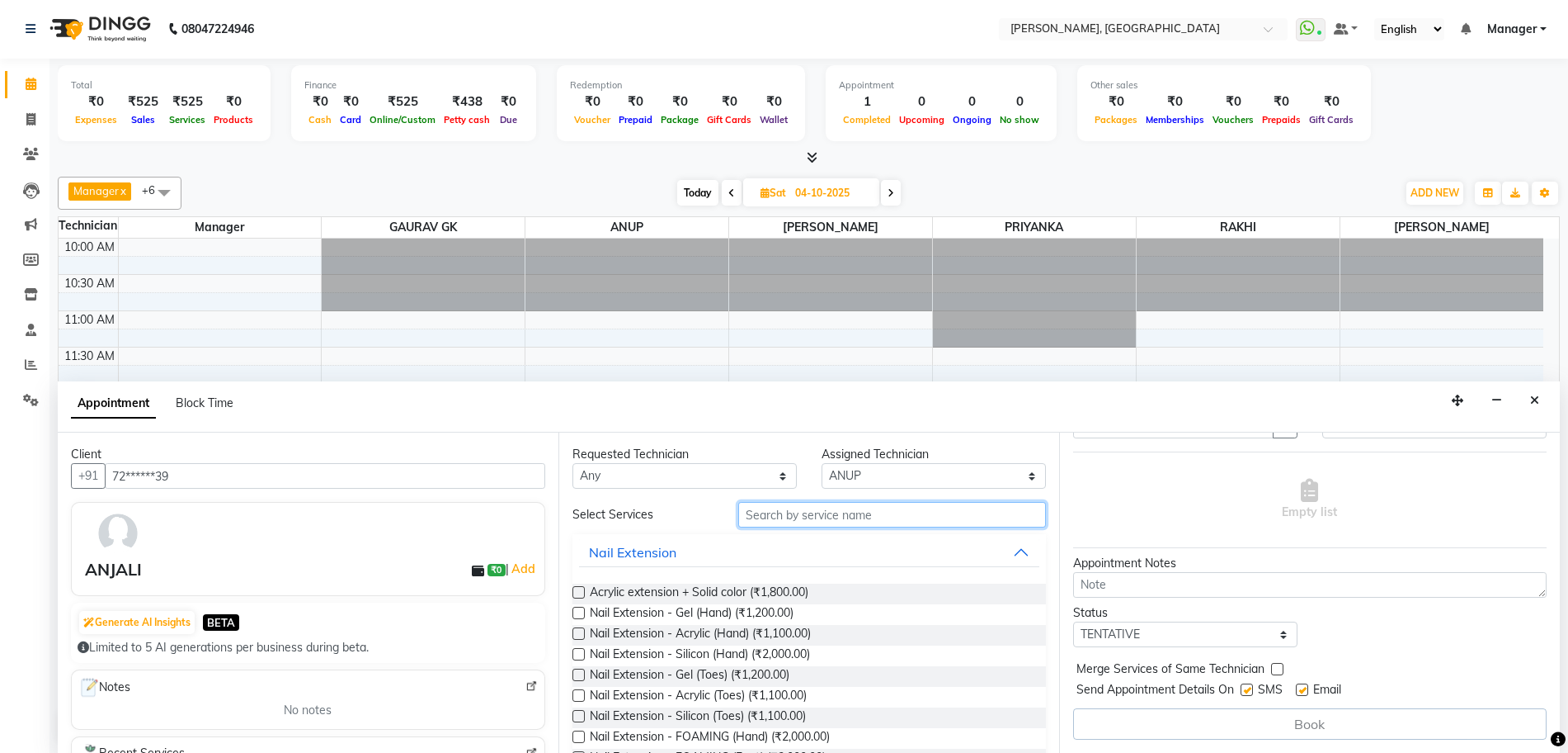
click at [783, 508] on input "text" at bounding box center [892, 514] width 308 height 25
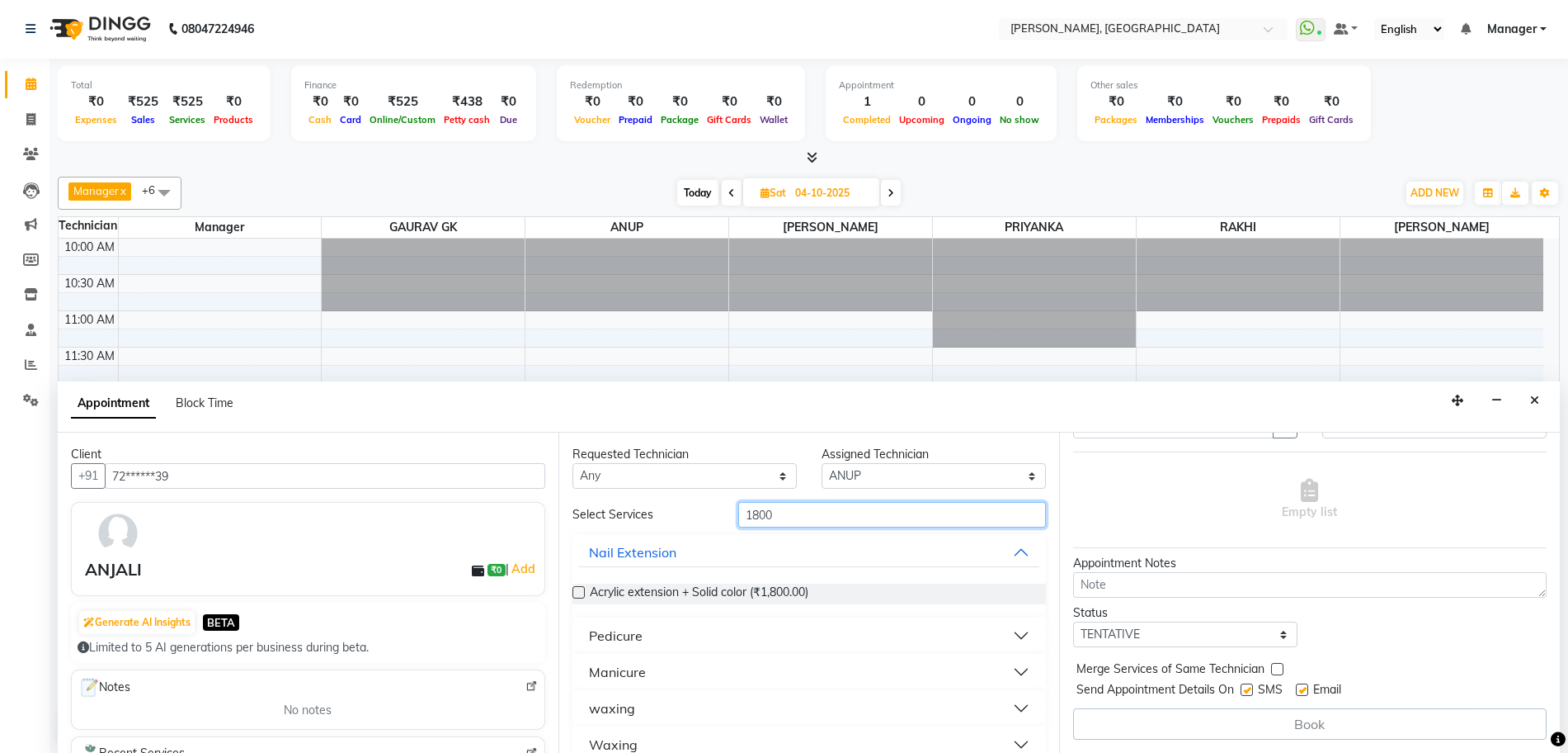
type input "1800"
click at [575, 590] on label at bounding box center [578, 591] width 12 height 12
click at [575, 590] on input "checkbox" at bounding box center [577, 593] width 10 height 10
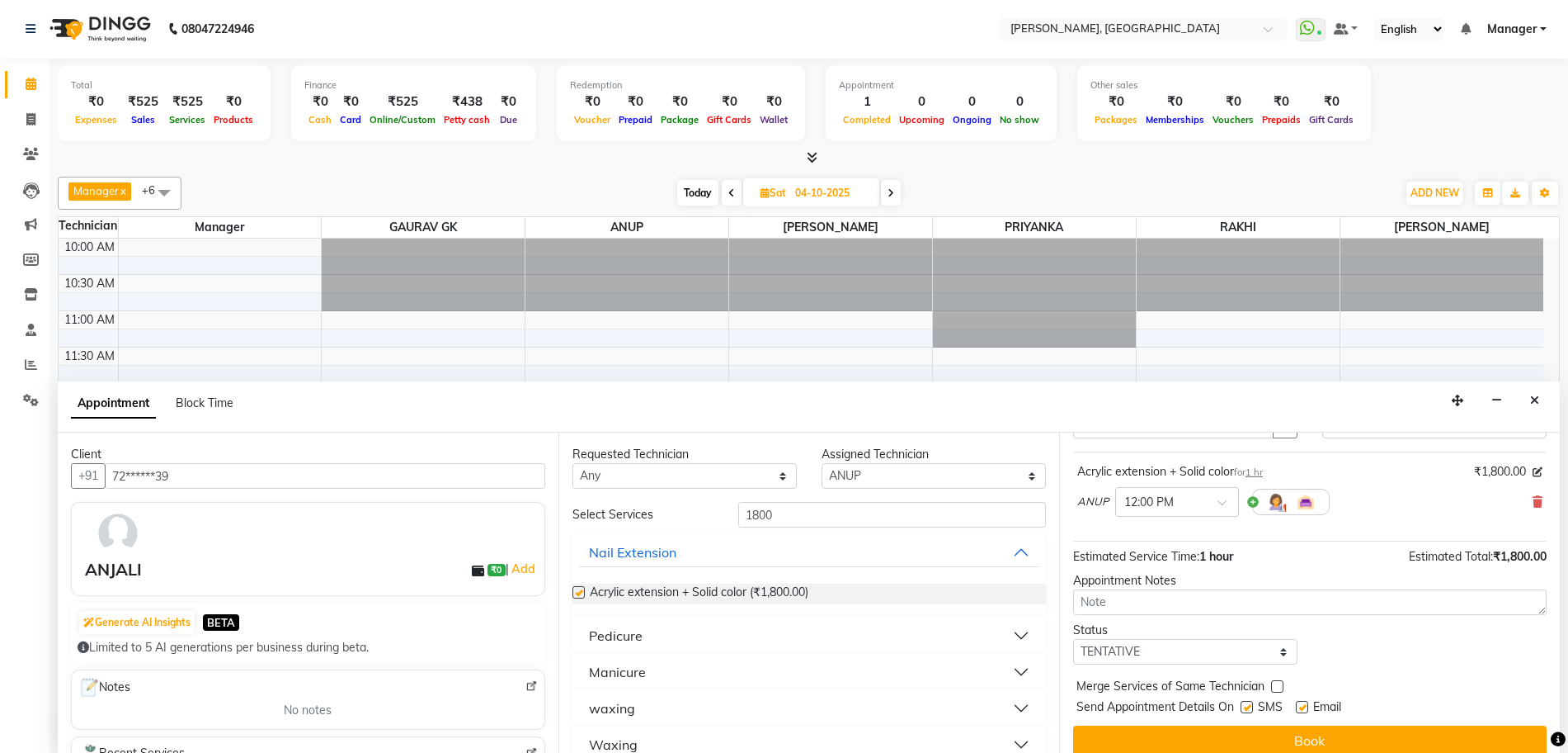
checkbox input "false"
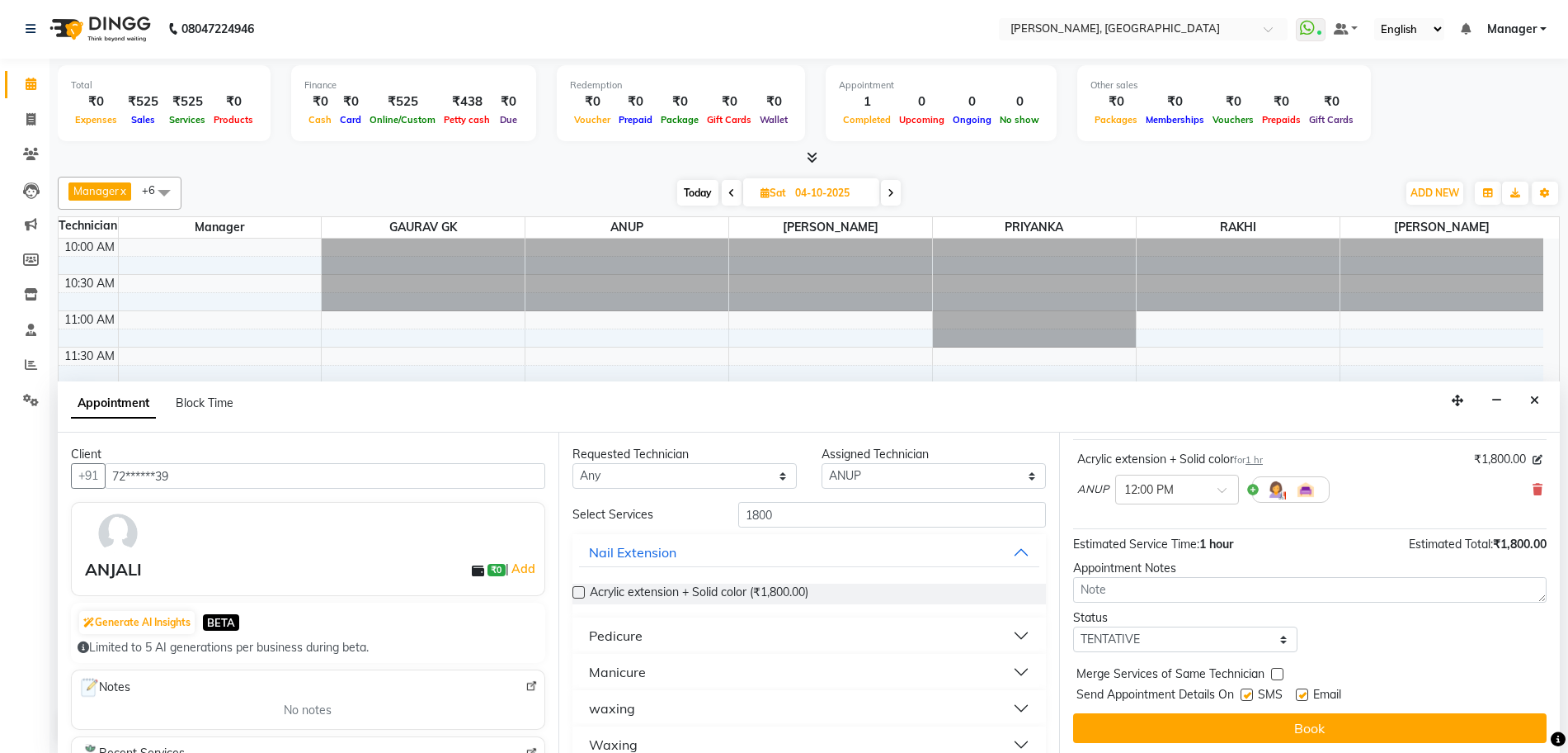
scroll to position [98, 0]
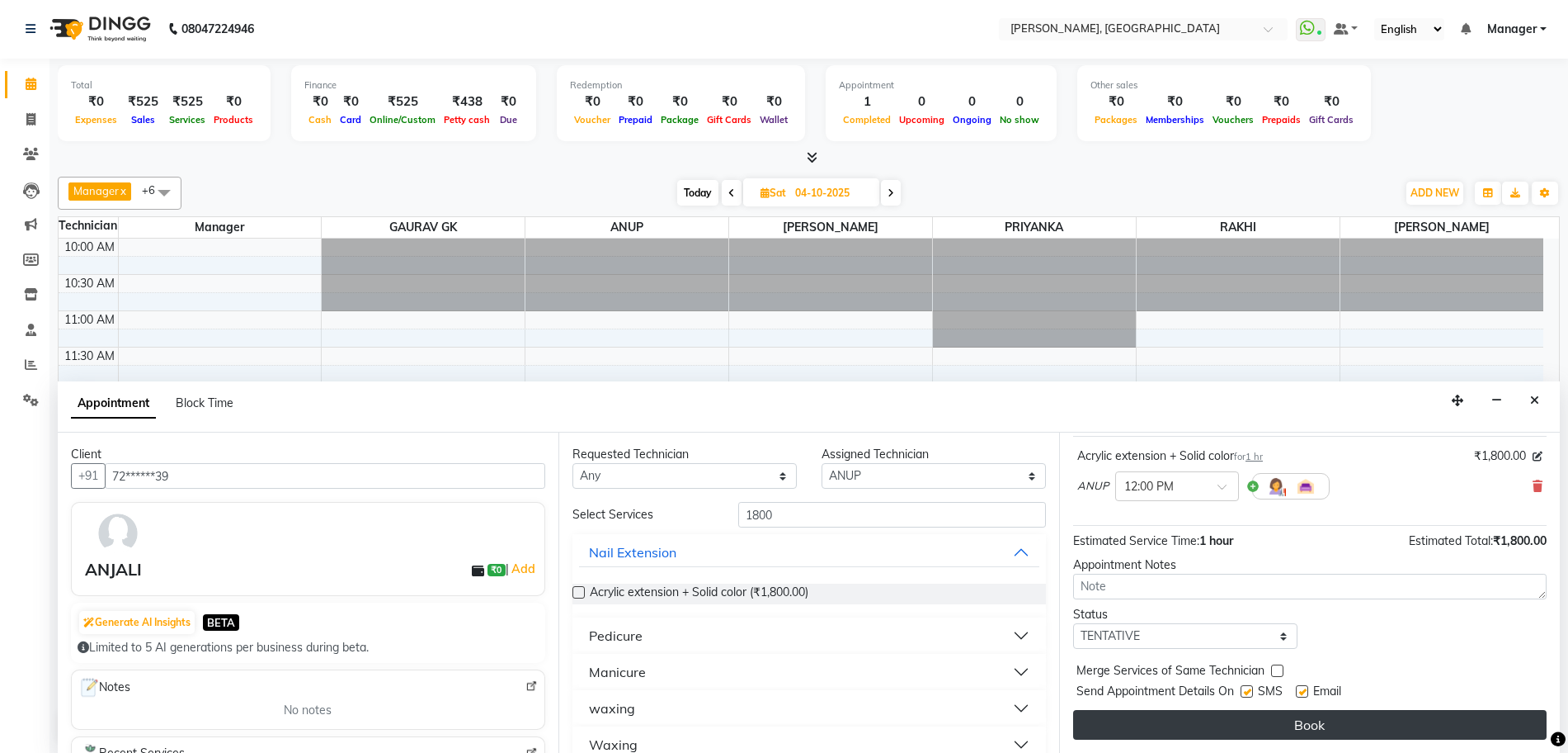
click at [1248, 731] on button "Book" at bounding box center [1310, 725] width 473 height 30
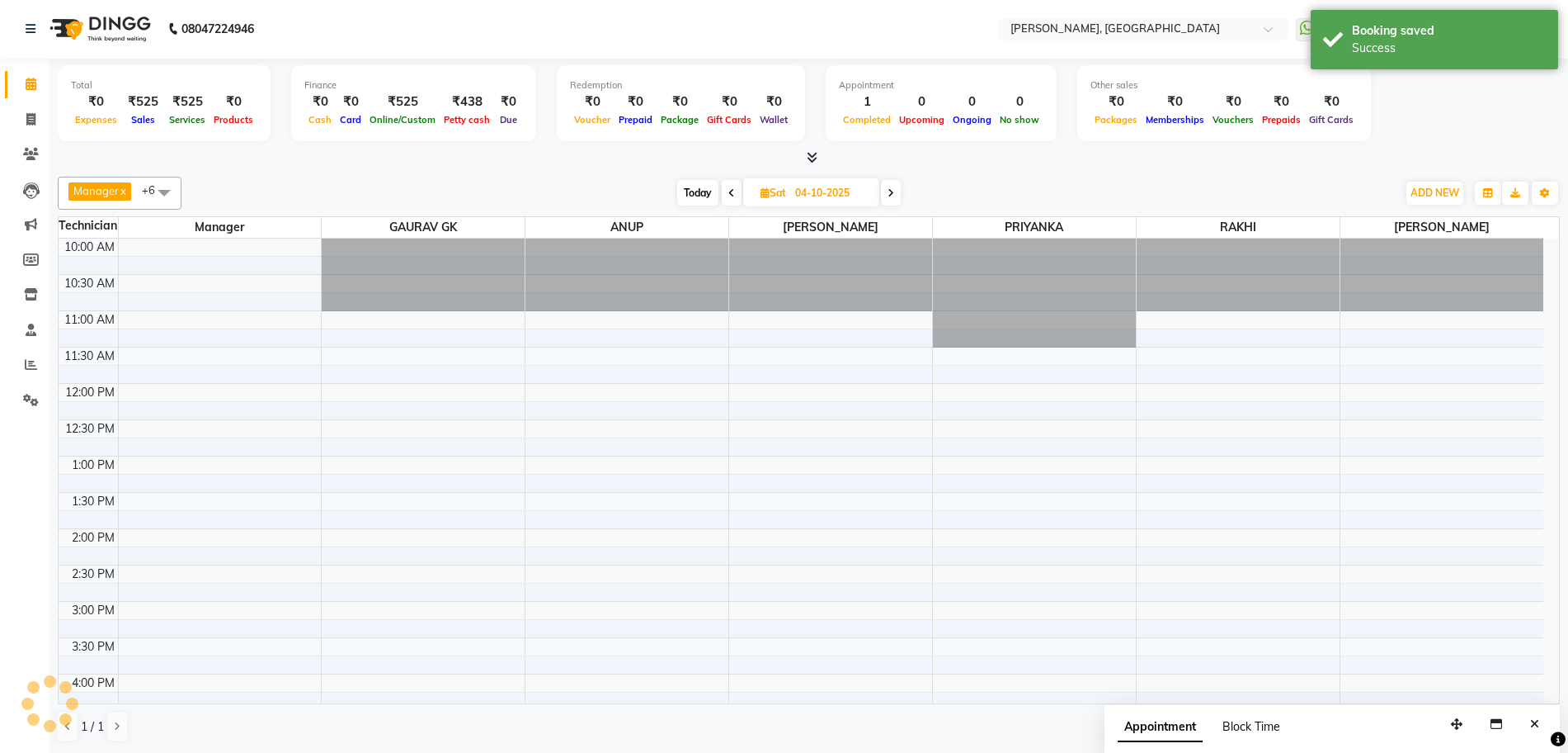
scroll to position [0, 0]
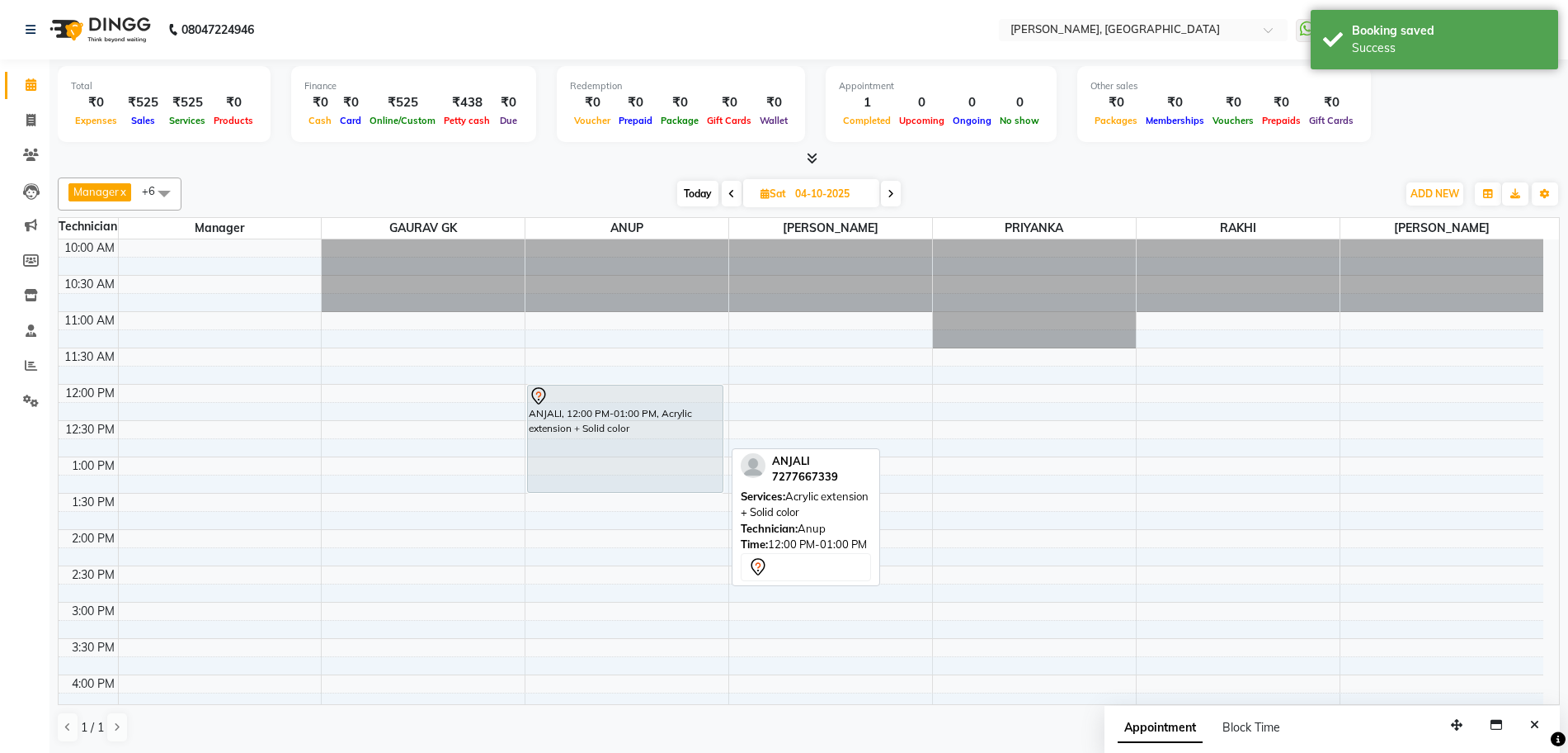
drag, startPoint x: 553, startPoint y: 453, endPoint x: 554, endPoint y: 477, distance: 24.0
click at [554, 478] on div "ANJALI, 12:00 PM-01:00 PM, Acrylic extension + Solid color ANJALI, 12:00 PM-01:…" at bounding box center [626, 674] width 203 height 871
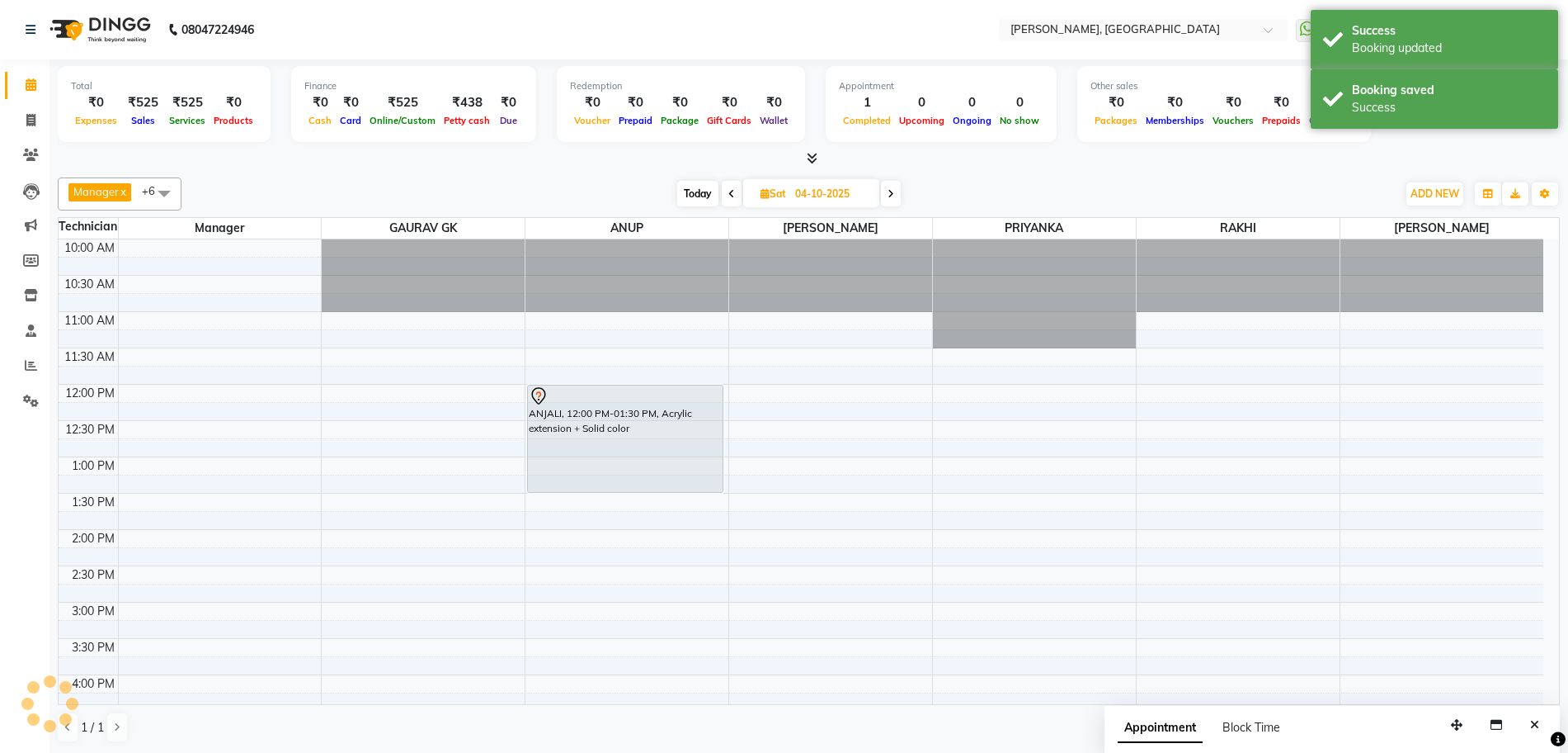
scroll to position [207, 0]
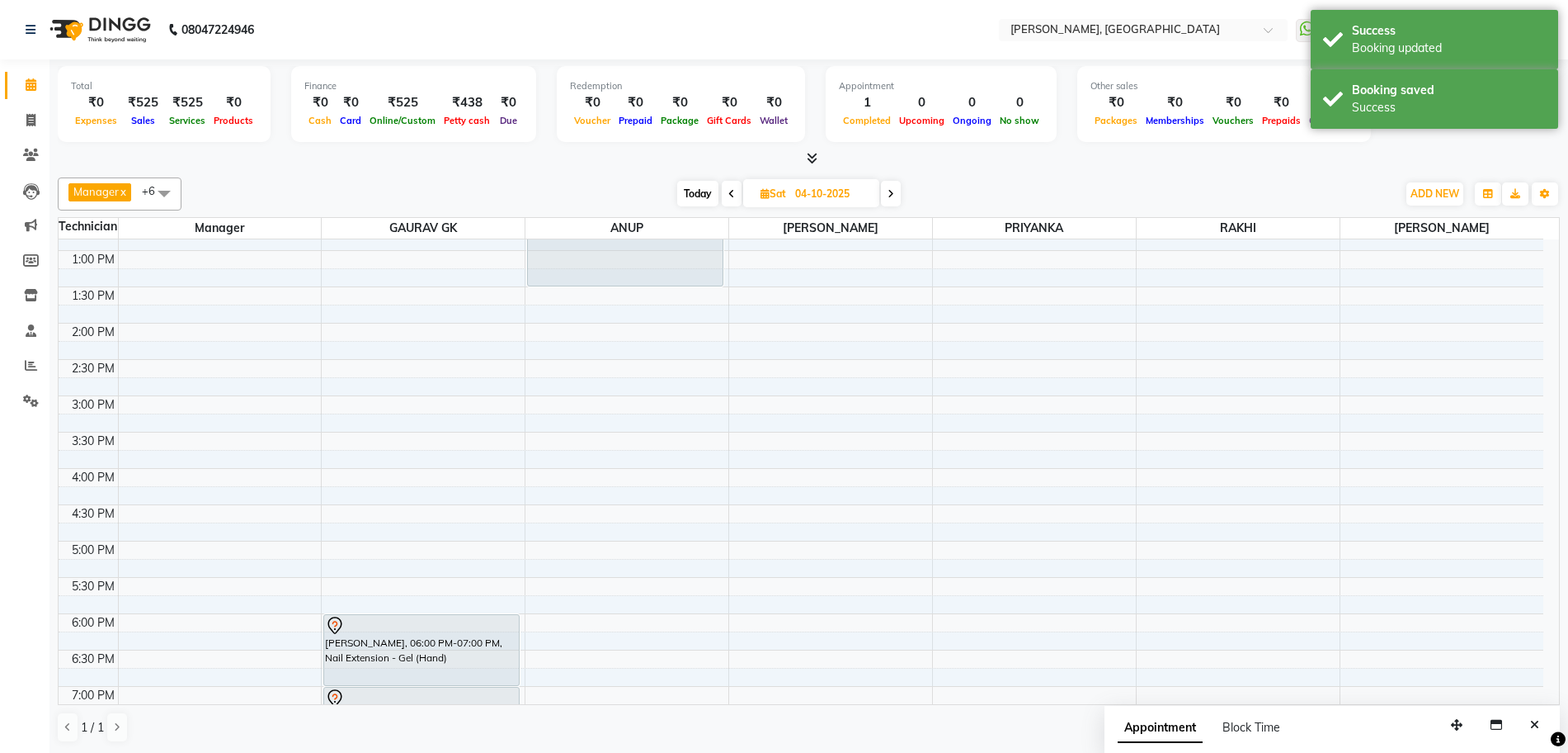
click at [1538, 728] on button "Close" at bounding box center [1535, 724] width 24 height 25
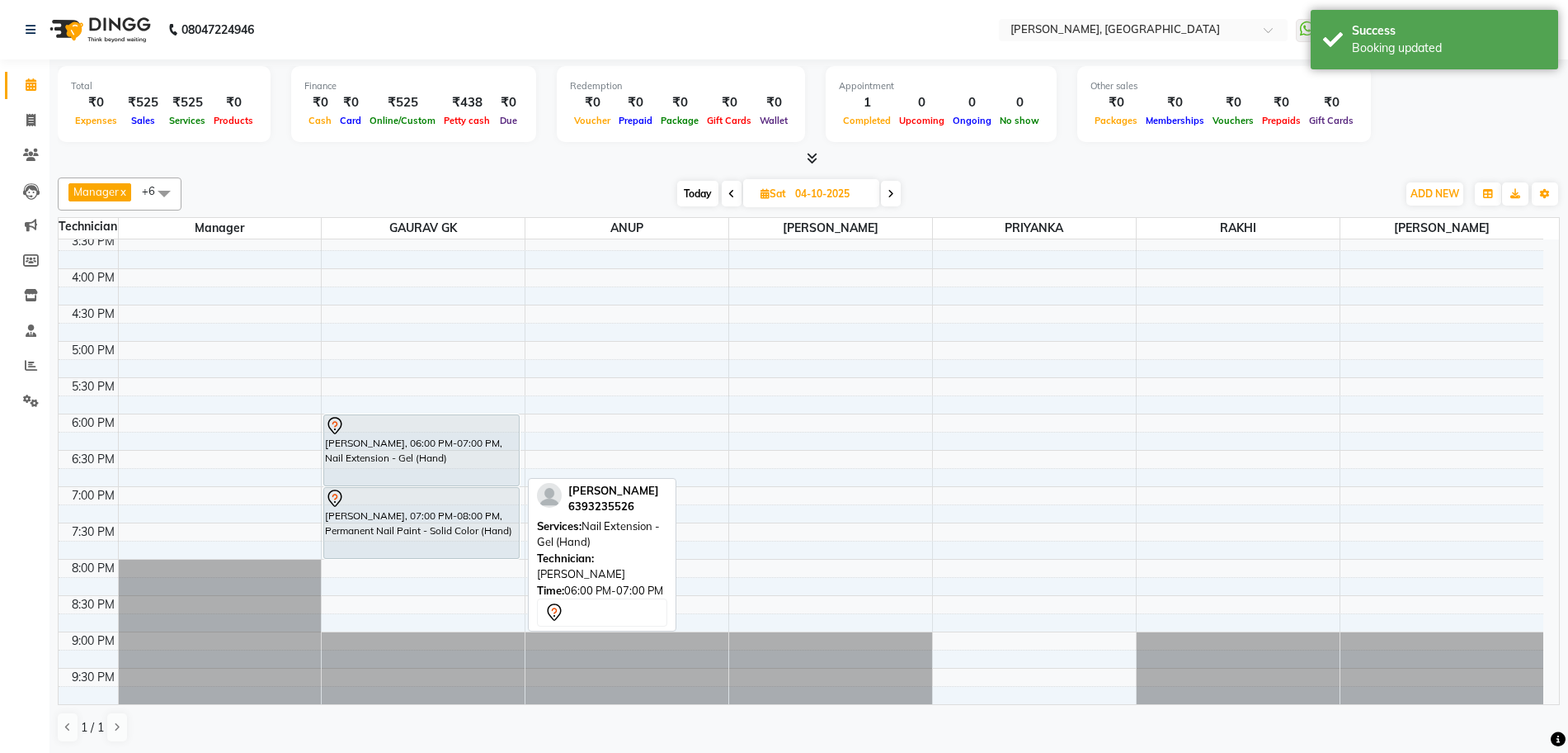
scroll to position [96, 0]
